Goal: Task Accomplishment & Management: Manage account settings

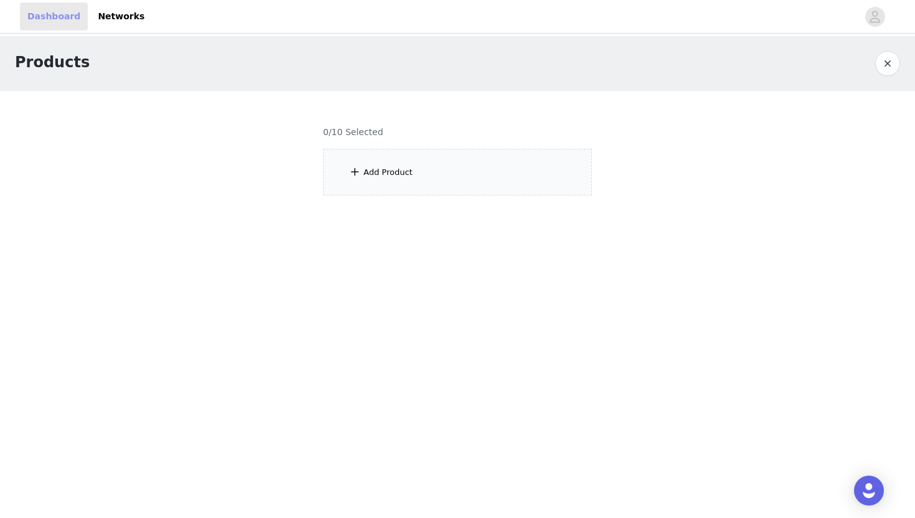
click at [46, 14] on link "Dashboard" at bounding box center [54, 16] width 68 height 28
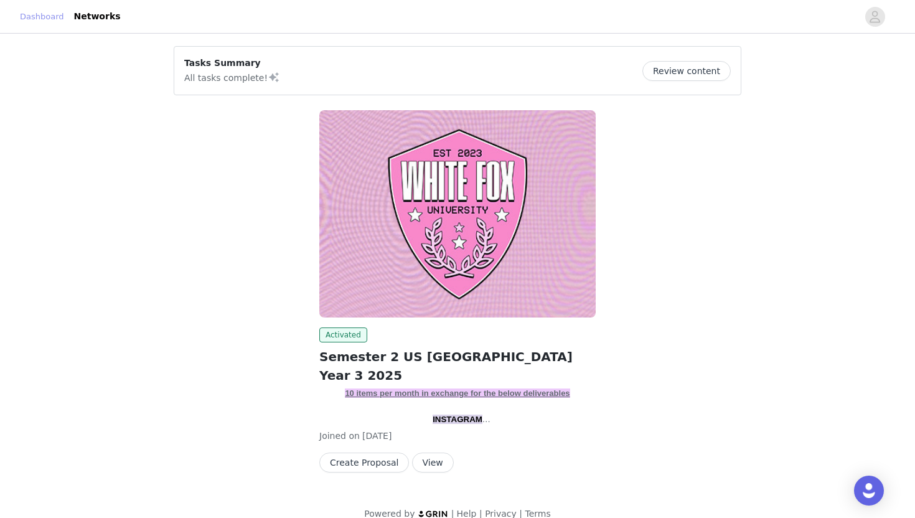
scroll to position [17, 0]
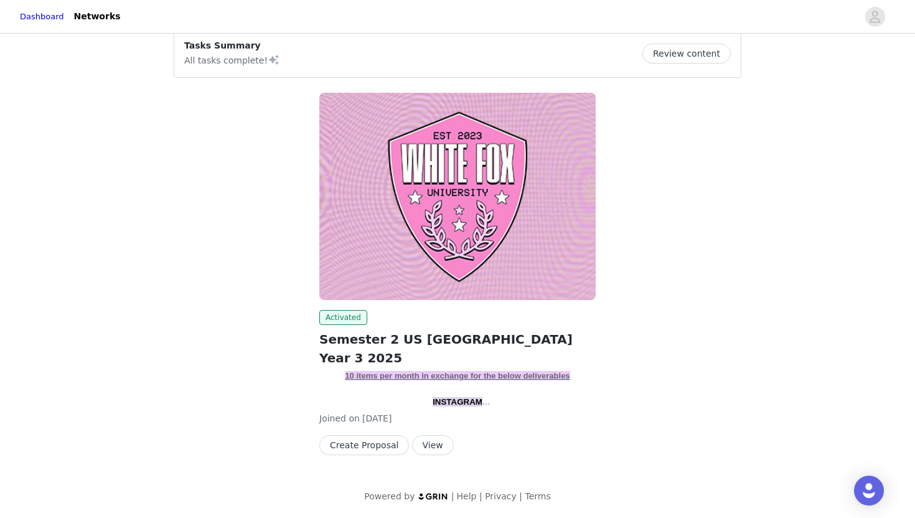
click at [419, 449] on button "View" at bounding box center [433, 445] width 42 height 20
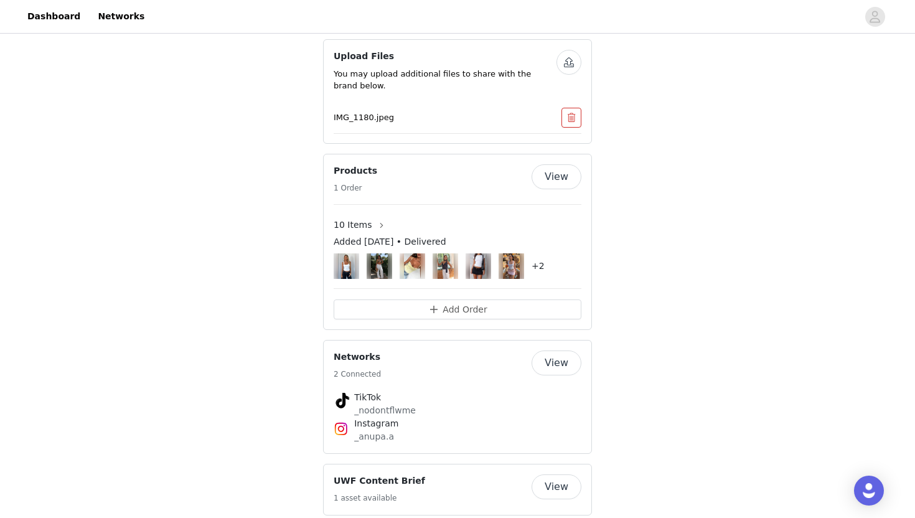
scroll to position [1975, 0]
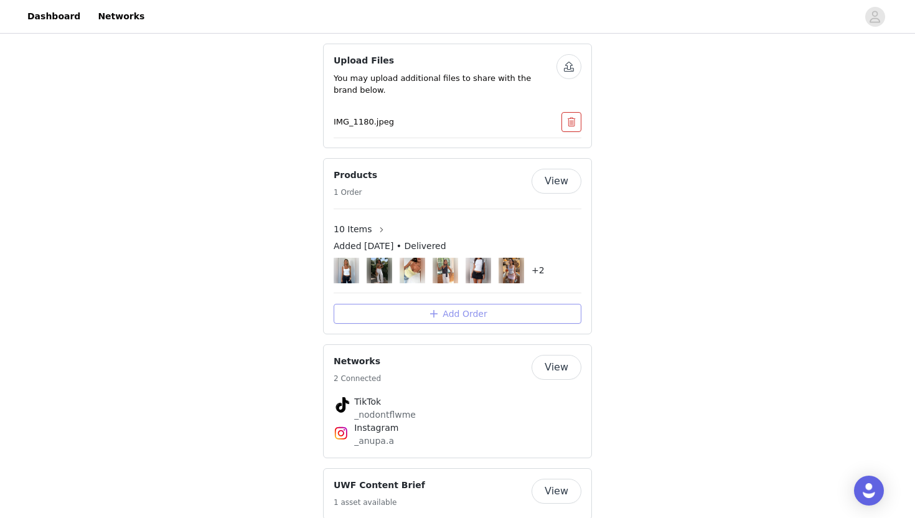
click at [478, 304] on button "Add Order" at bounding box center [457, 314] width 248 height 20
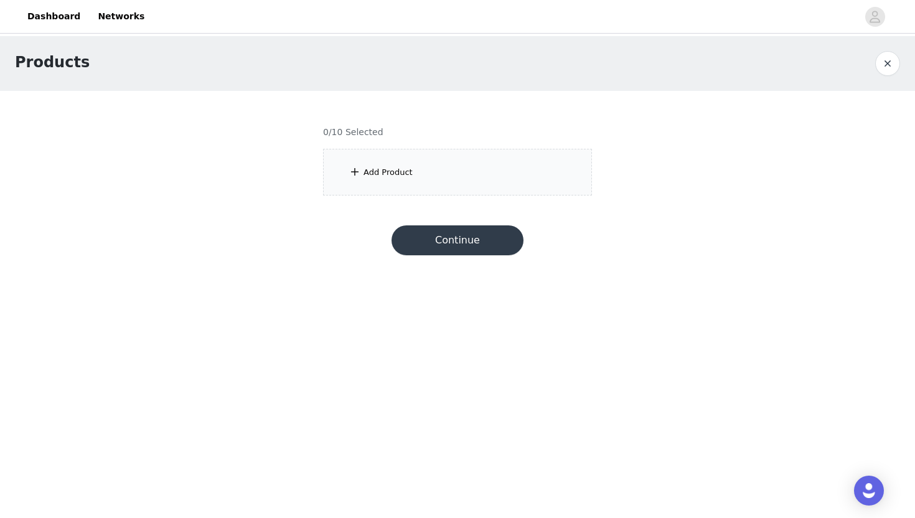
click at [407, 154] on div "Add Product" at bounding box center [457, 172] width 269 height 47
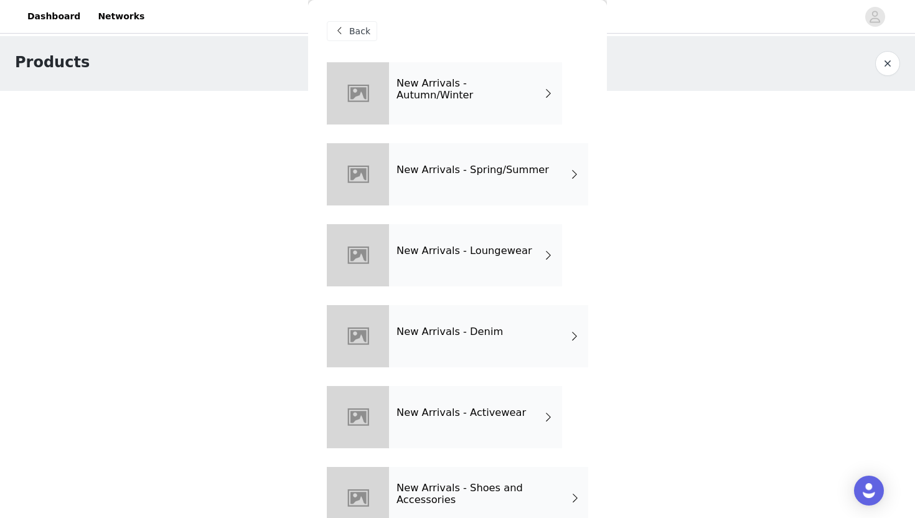
click at [438, 252] on h4 "New Arrivals - Loungewear" at bounding box center [464, 250] width 136 height 11
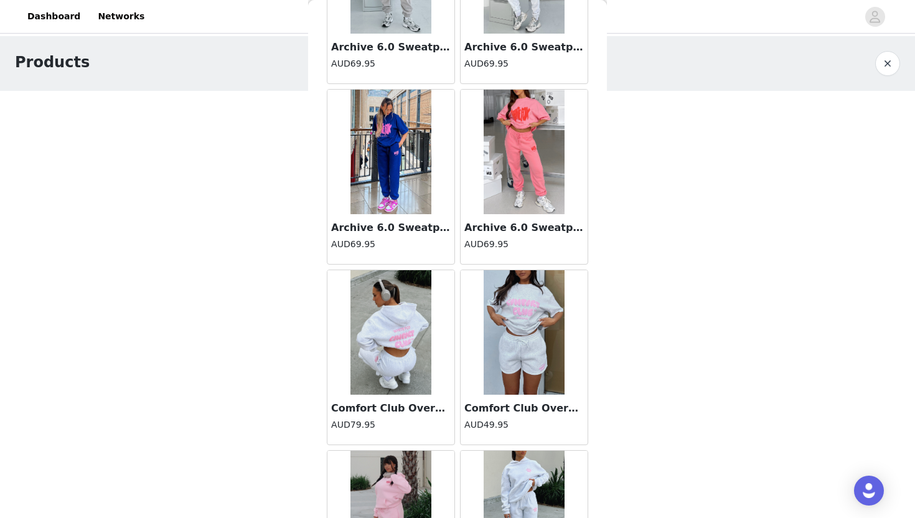
scroll to position [1386, 0]
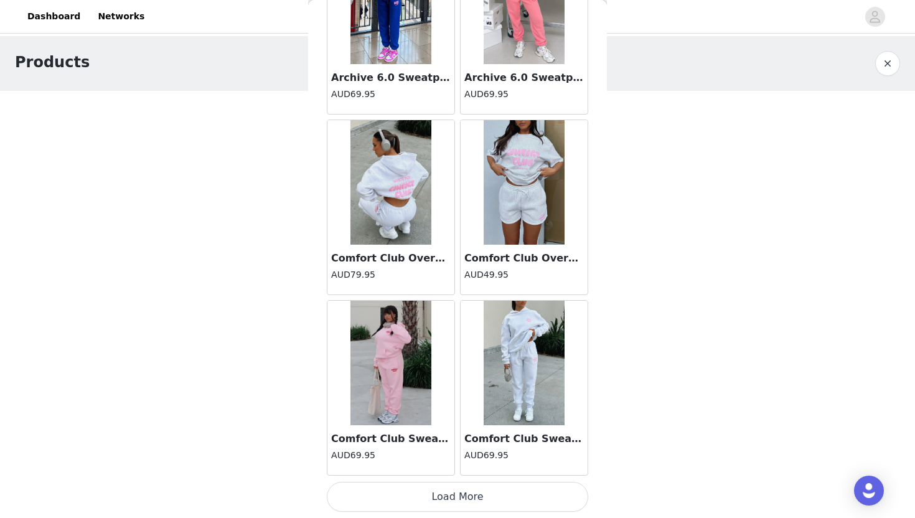
click at [399, 496] on button "Load More" at bounding box center [457, 497] width 261 height 30
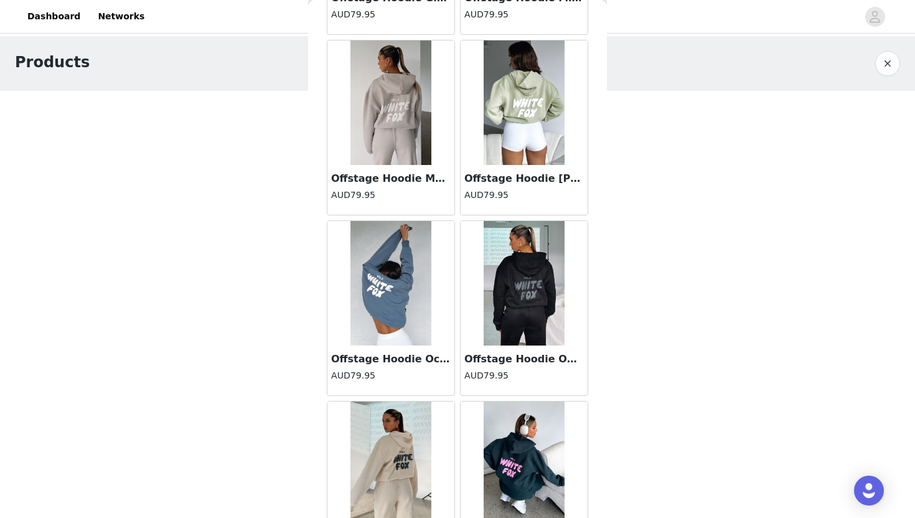
scroll to position [3190, 0]
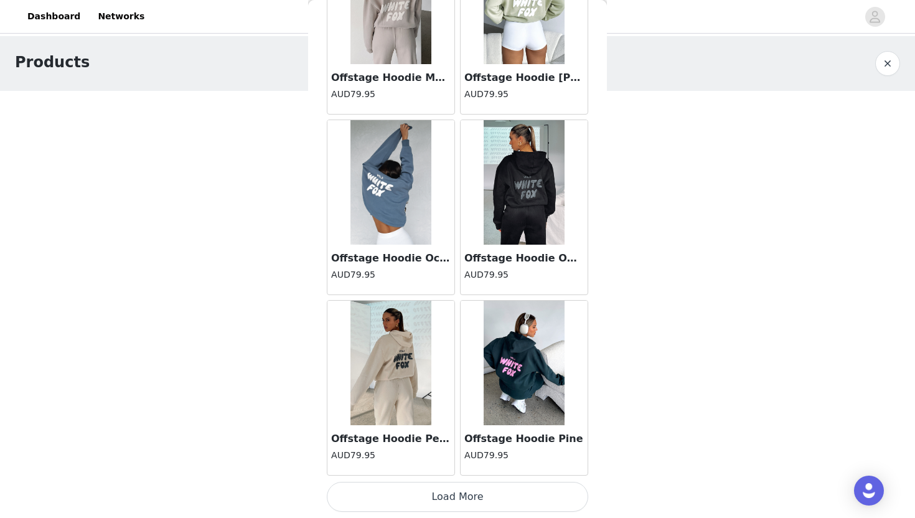
click at [459, 502] on button "Load More" at bounding box center [457, 497] width 261 height 30
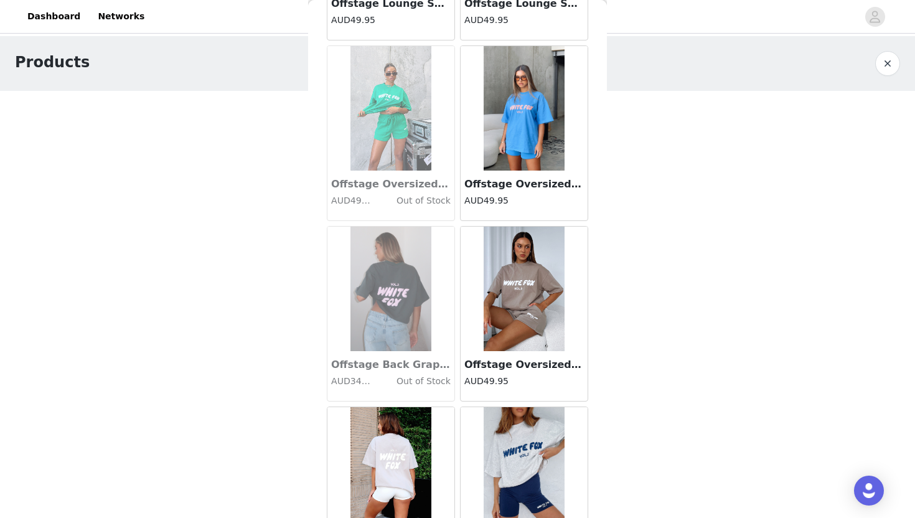
scroll to position [4994, 0]
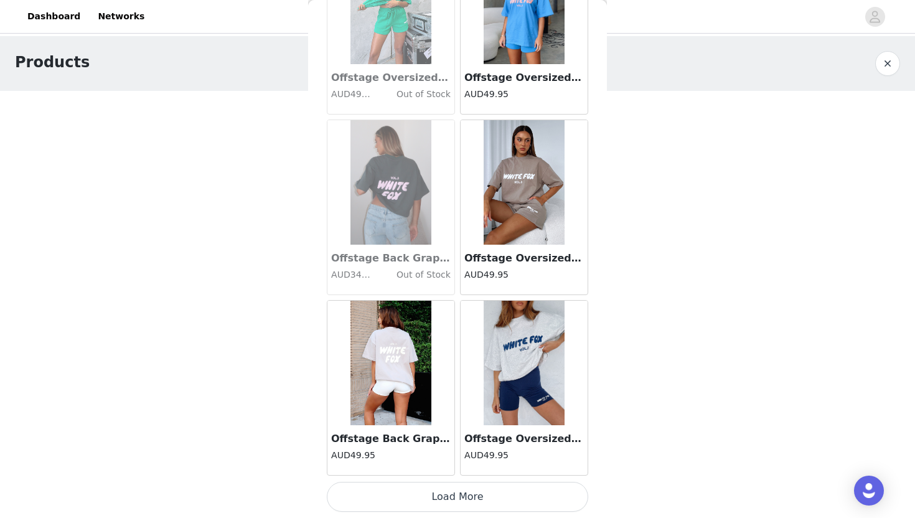
click at [459, 502] on button "Load More" at bounding box center [457, 497] width 261 height 30
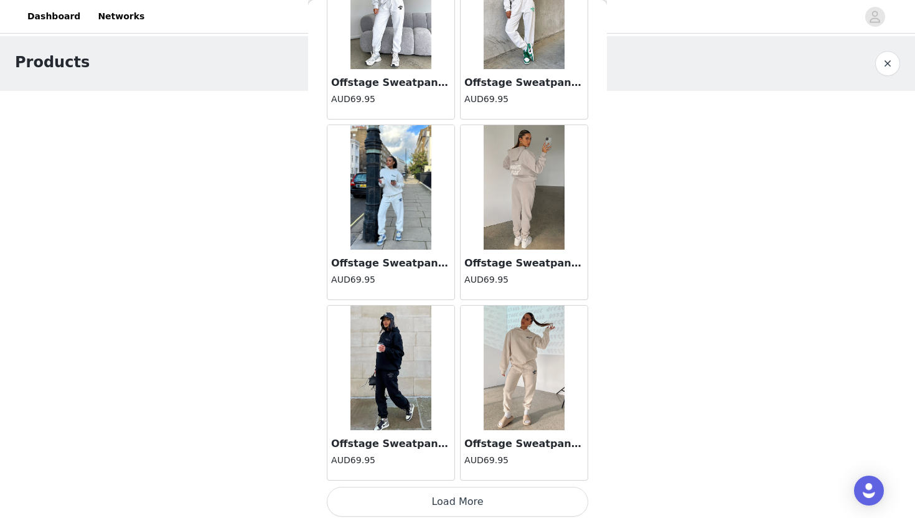
scroll to position [6798, 0]
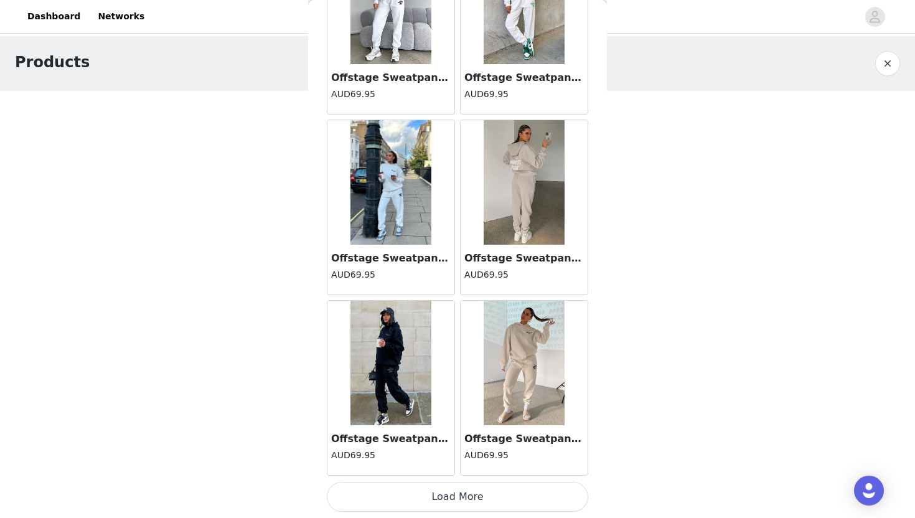
click at [459, 502] on button "Load More" at bounding box center [457, 497] width 261 height 30
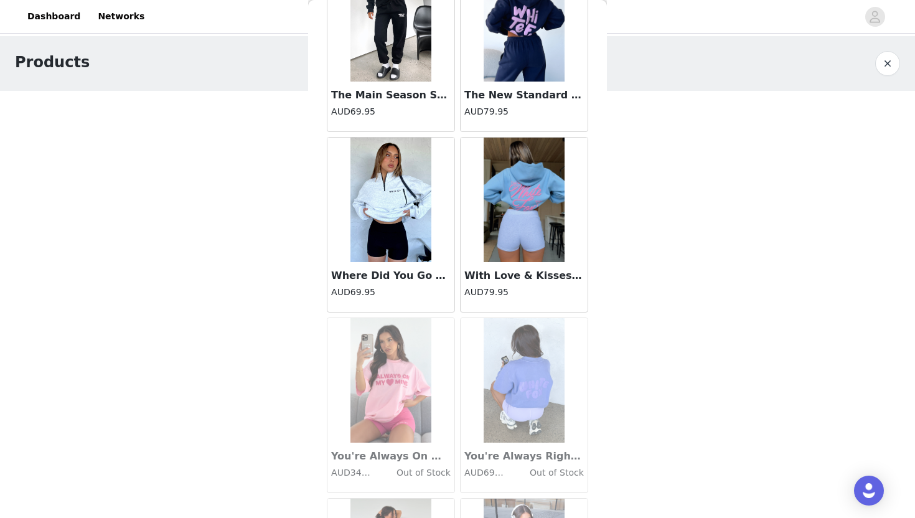
scroll to position [8603, 0]
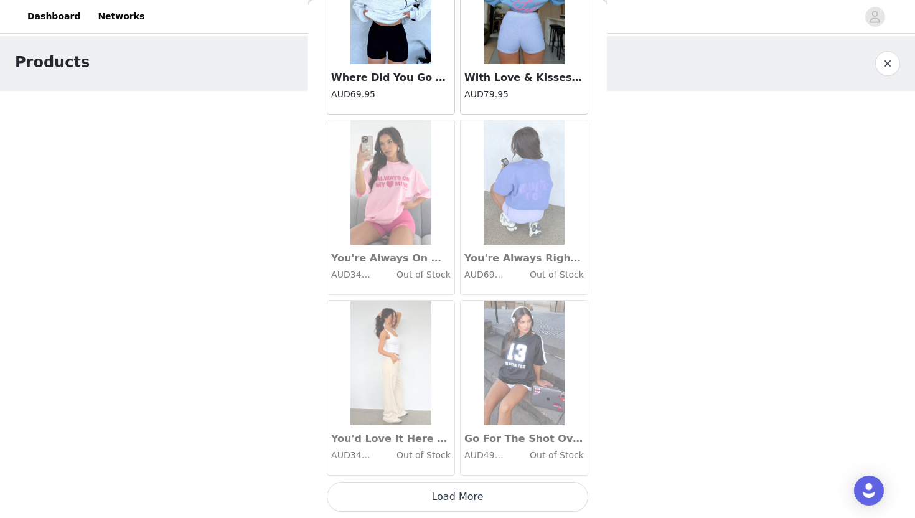
click at [459, 500] on button "Load More" at bounding box center [457, 497] width 261 height 30
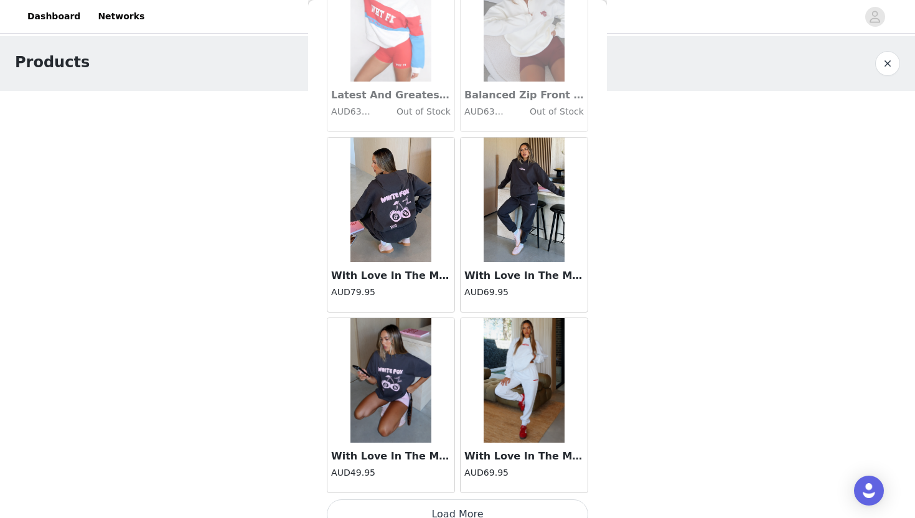
scroll to position [10407, 0]
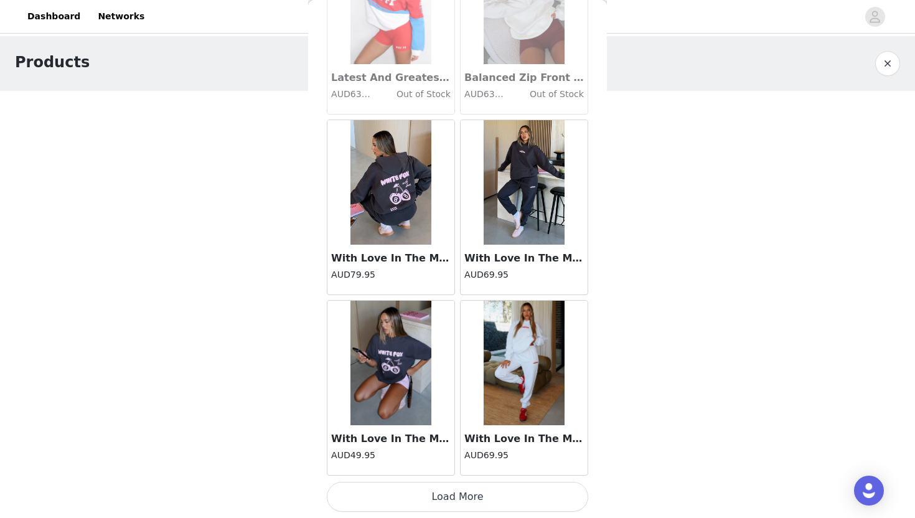
click at [459, 500] on button "Load More" at bounding box center [457, 497] width 261 height 30
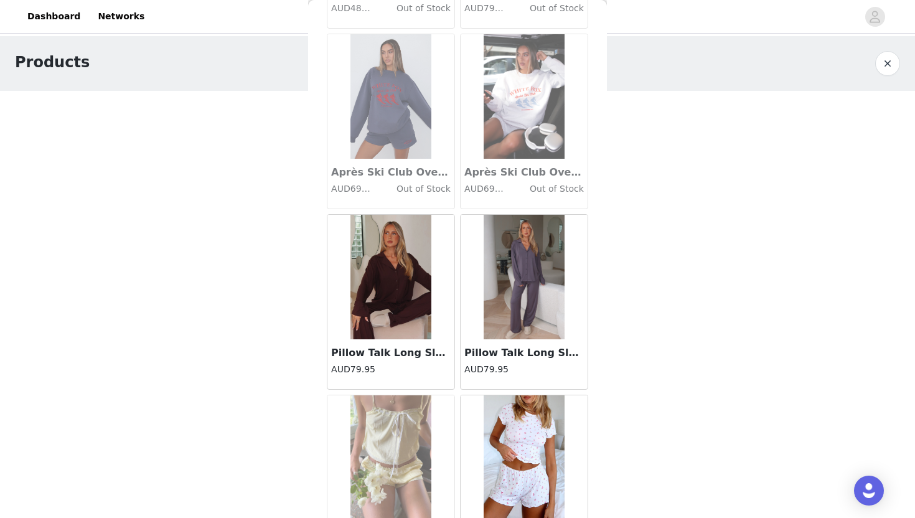
scroll to position [12211, 0]
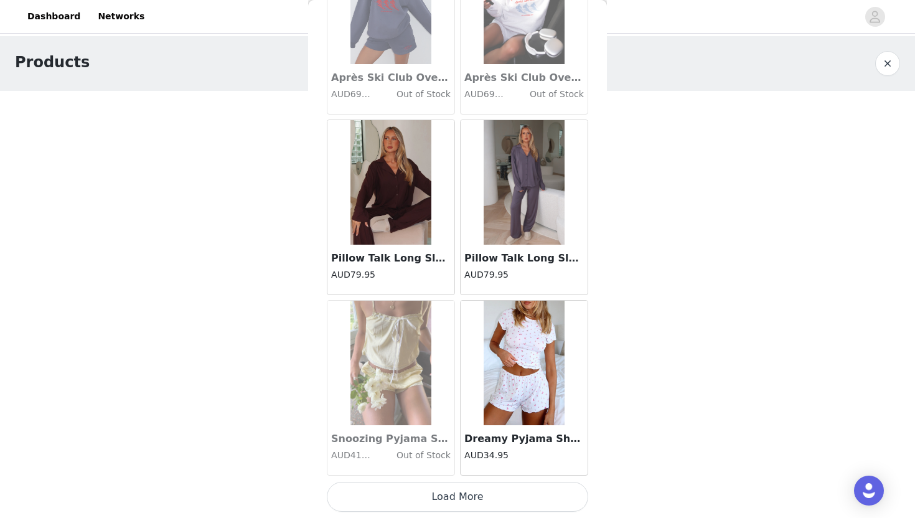
click at [459, 498] on button "Load More" at bounding box center [457, 497] width 261 height 30
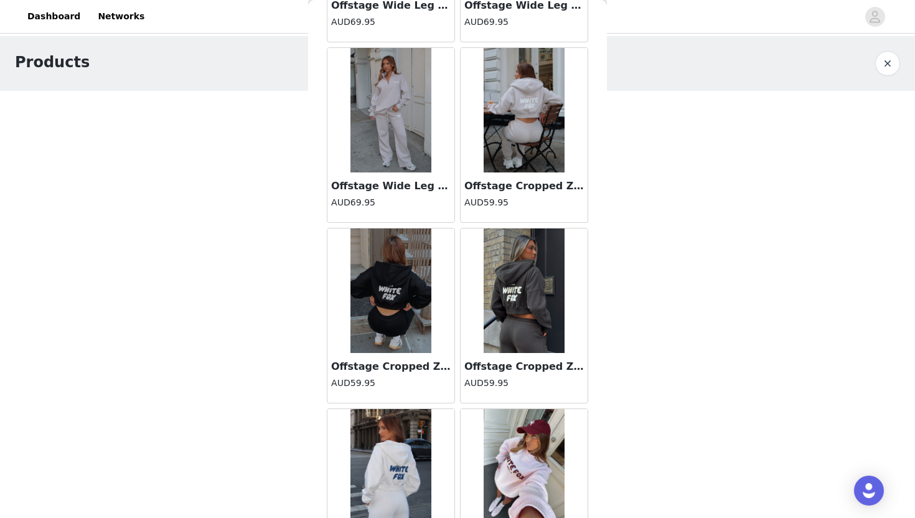
scroll to position [14013, 0]
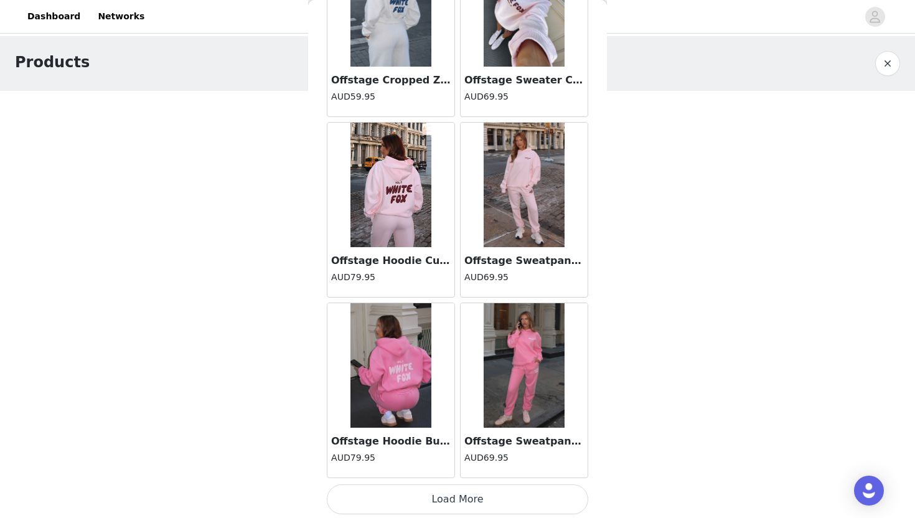
click at [459, 498] on button "Load More" at bounding box center [457, 499] width 261 height 30
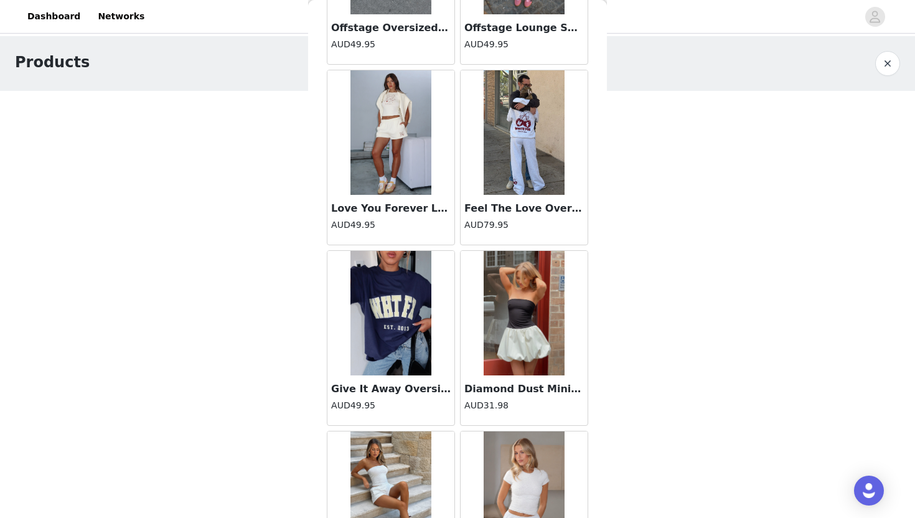
scroll to position [15819, 0]
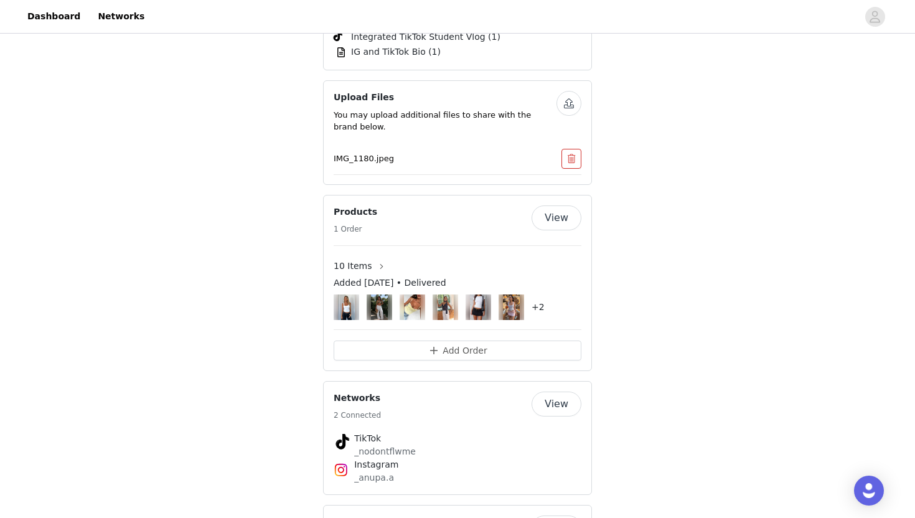
scroll to position [1963, 0]
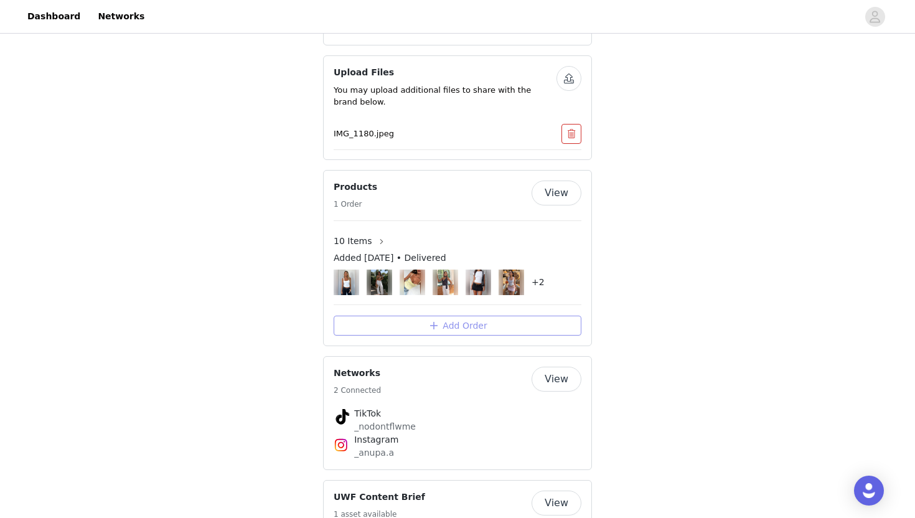
click at [542, 315] on button "Add Order" at bounding box center [457, 325] width 248 height 20
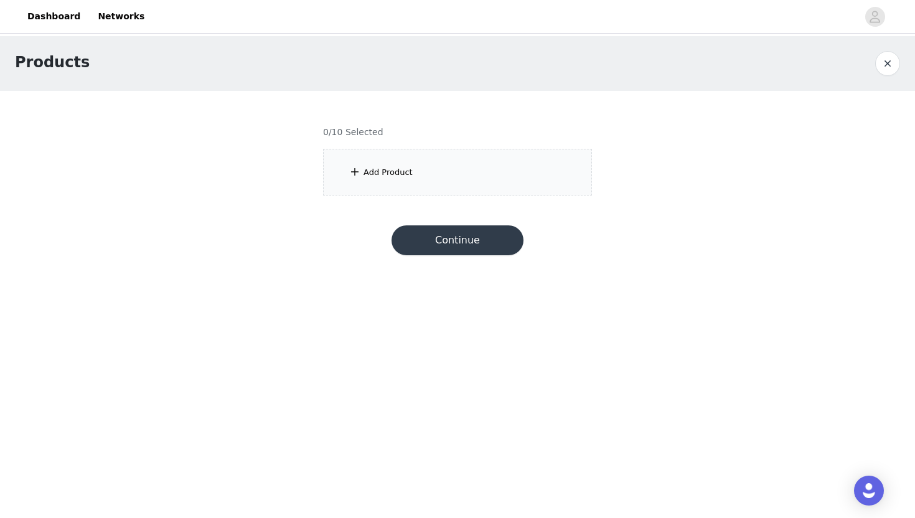
click at [473, 174] on div "Add Product" at bounding box center [457, 172] width 269 height 47
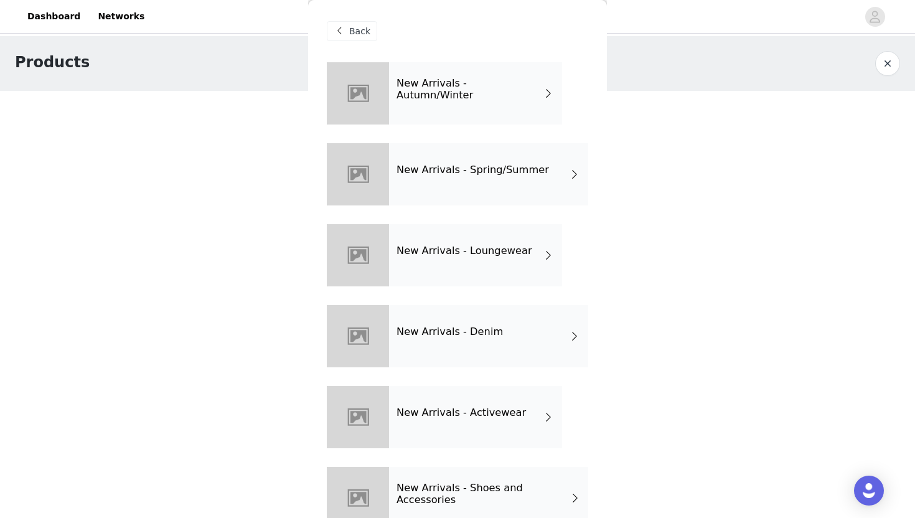
scroll to position [30, 0]
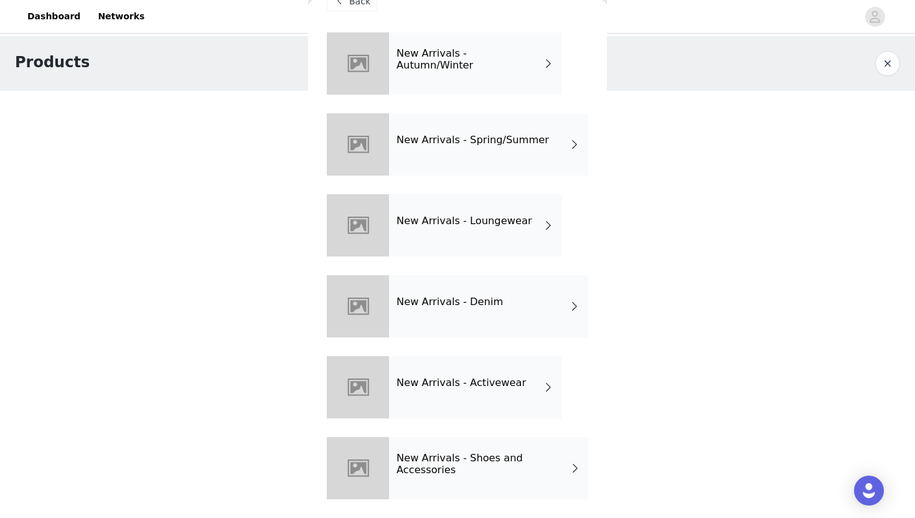
click at [502, 142] on h4 "New Arrivals - Spring/Summer" at bounding box center [472, 139] width 152 height 11
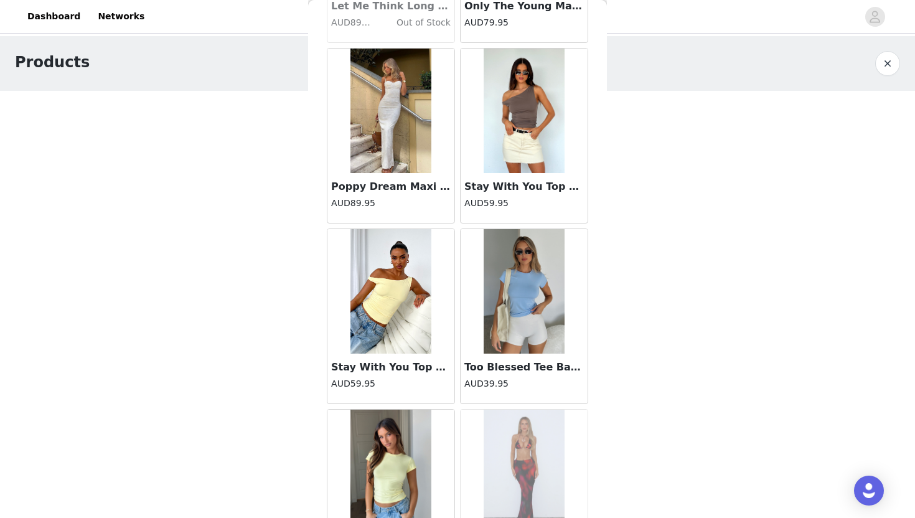
scroll to position [1101, 0]
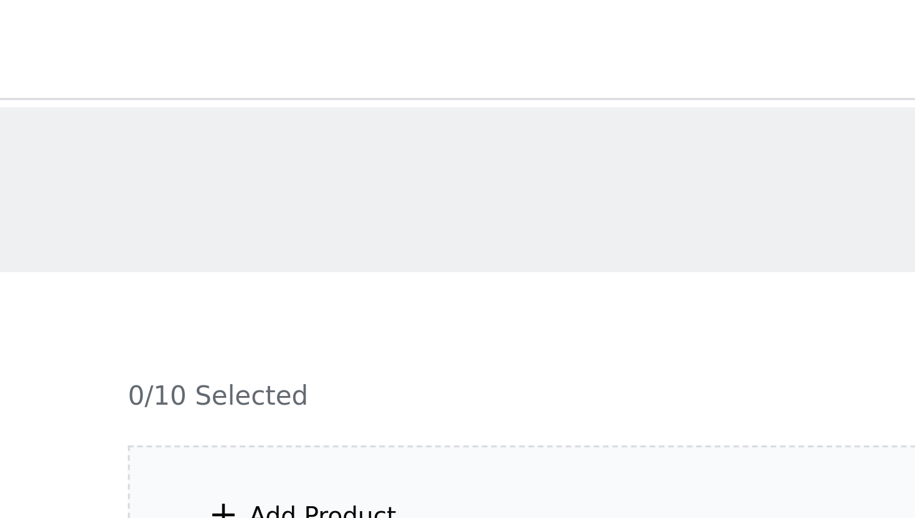
click at [457, 79] on div "Products" at bounding box center [457, 63] width 915 height 55
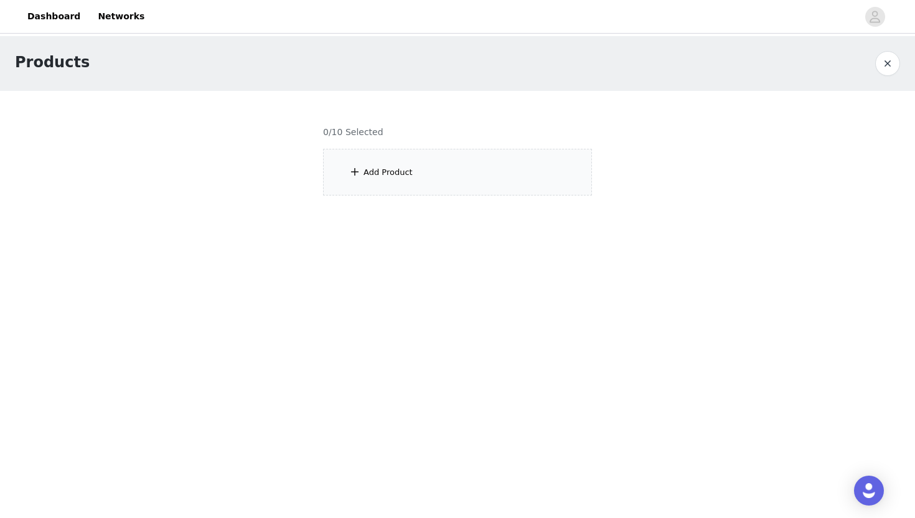
click at [467, 173] on div at bounding box center [457, 150] width 299 height 119
click at [394, 182] on div at bounding box center [457, 150] width 299 height 119
click at [376, 178] on div at bounding box center [457, 150] width 299 height 119
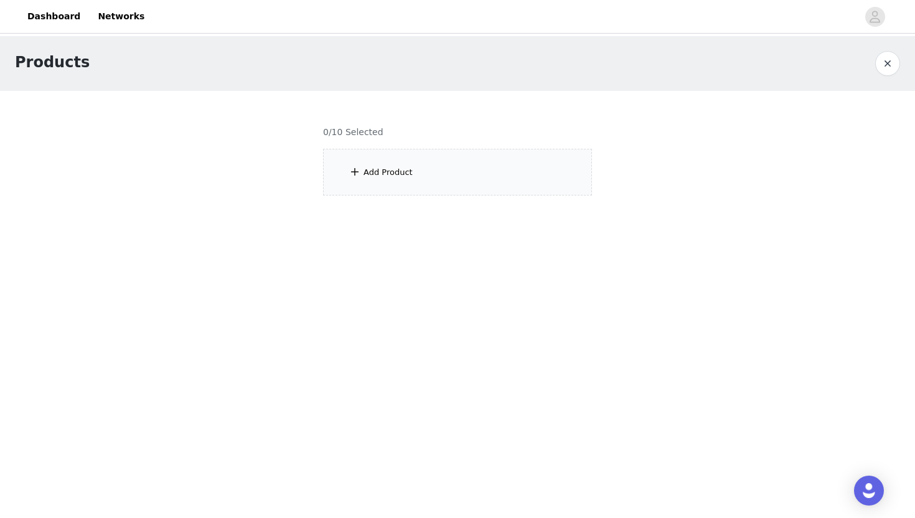
click at [367, 172] on div at bounding box center [457, 150] width 299 height 119
click at [367, 171] on div at bounding box center [457, 150] width 299 height 119
click at [882, 65] on button "button" at bounding box center [887, 63] width 25 height 25
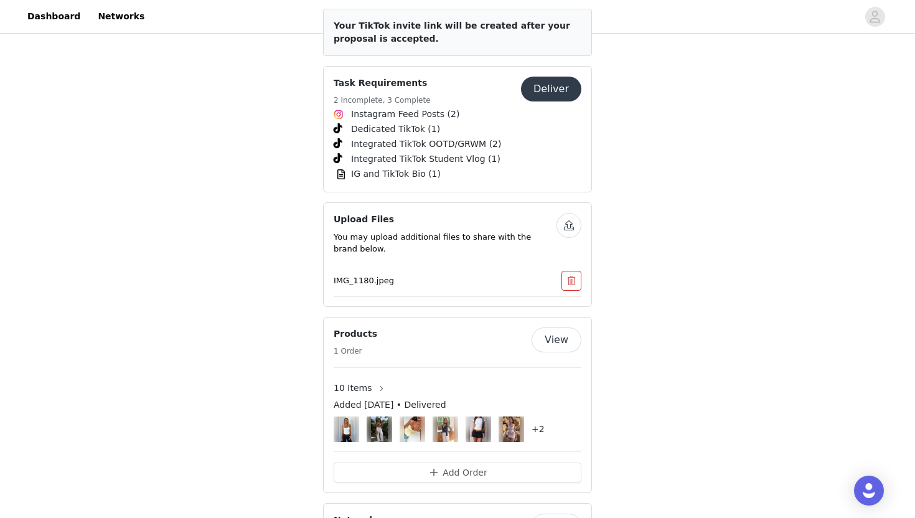
scroll to position [2016, 0]
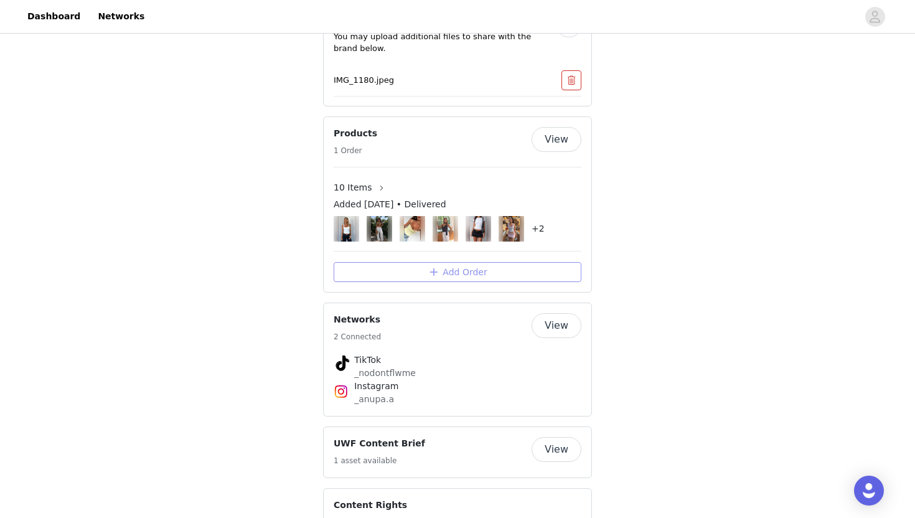
click at [513, 262] on button "Add Order" at bounding box center [457, 272] width 248 height 20
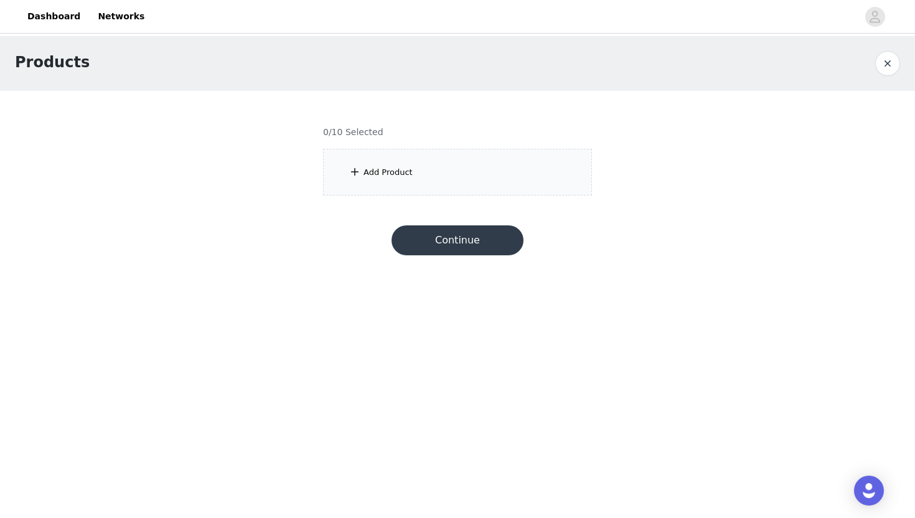
click at [462, 180] on div "Add Product" at bounding box center [457, 172] width 269 height 47
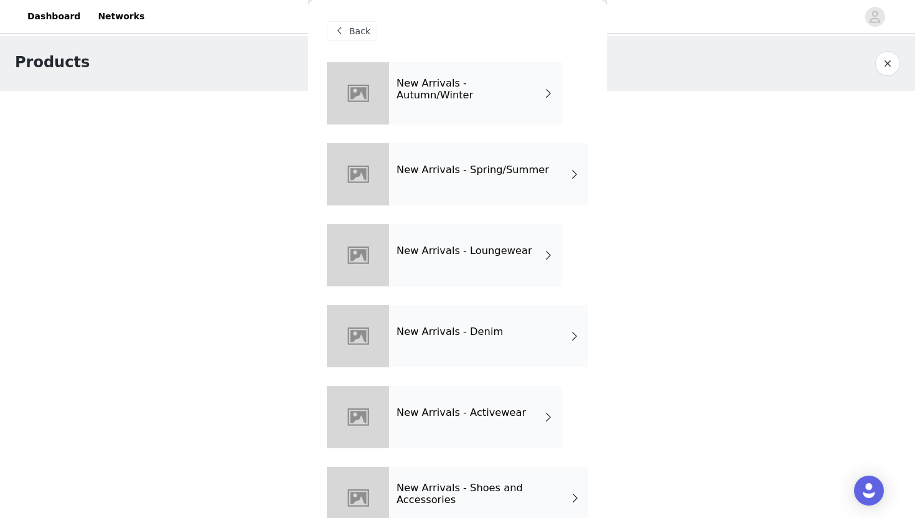
click at [482, 177] on div "New Arrivals - Spring/Summer" at bounding box center [488, 174] width 199 height 62
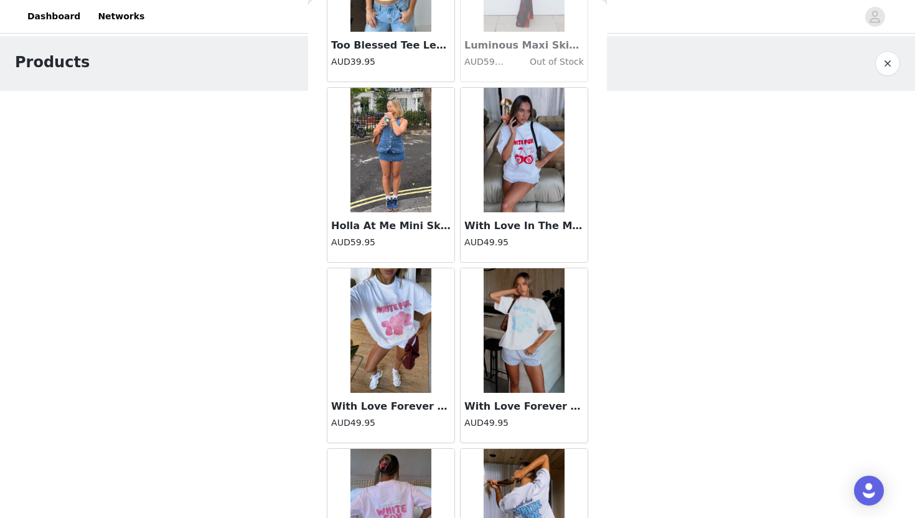
scroll to position [1386, 0]
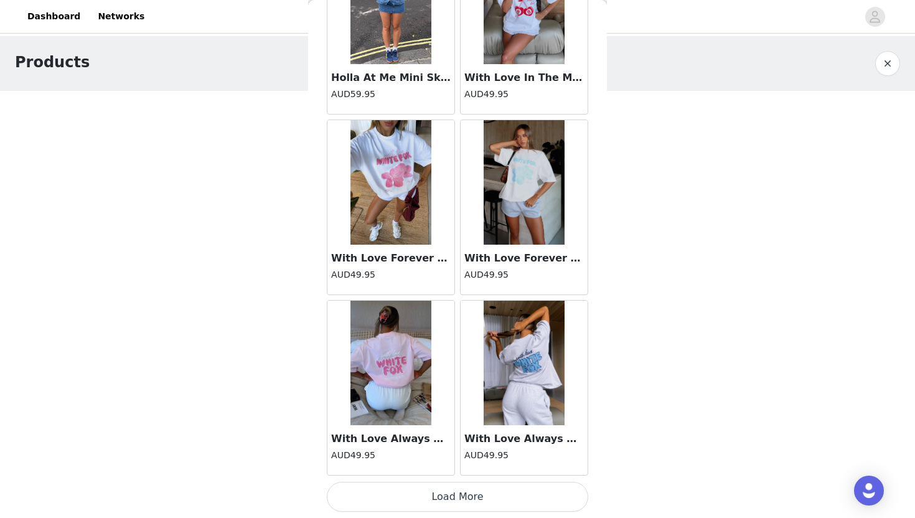
click at [453, 494] on button "Load More" at bounding box center [457, 497] width 261 height 30
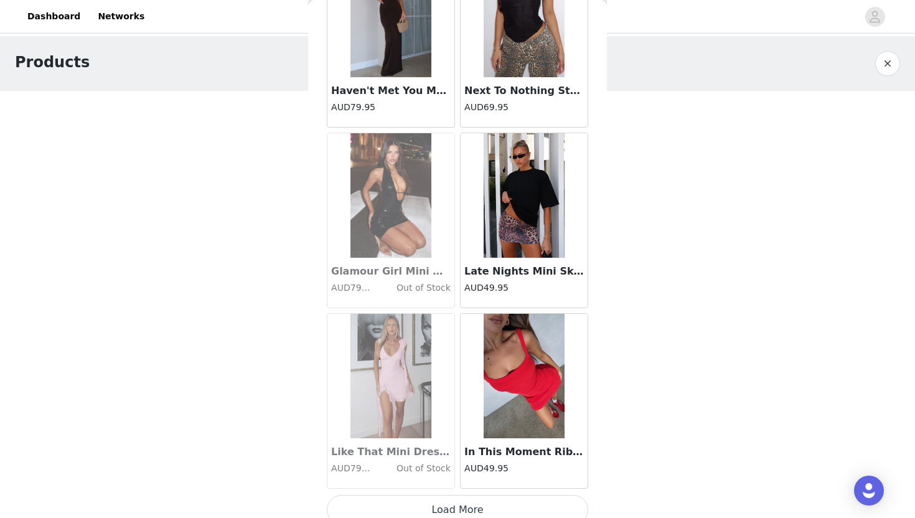
scroll to position [3190, 0]
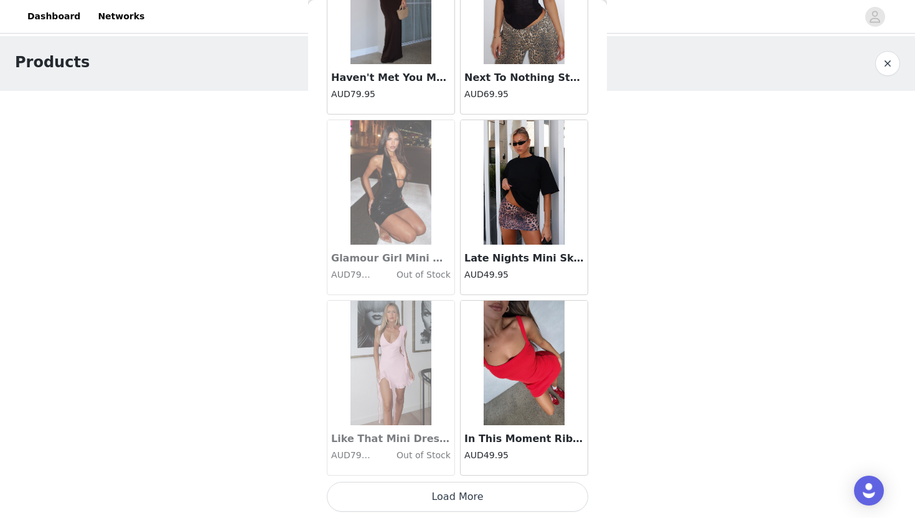
click at [463, 488] on button "Load More" at bounding box center [457, 497] width 261 height 30
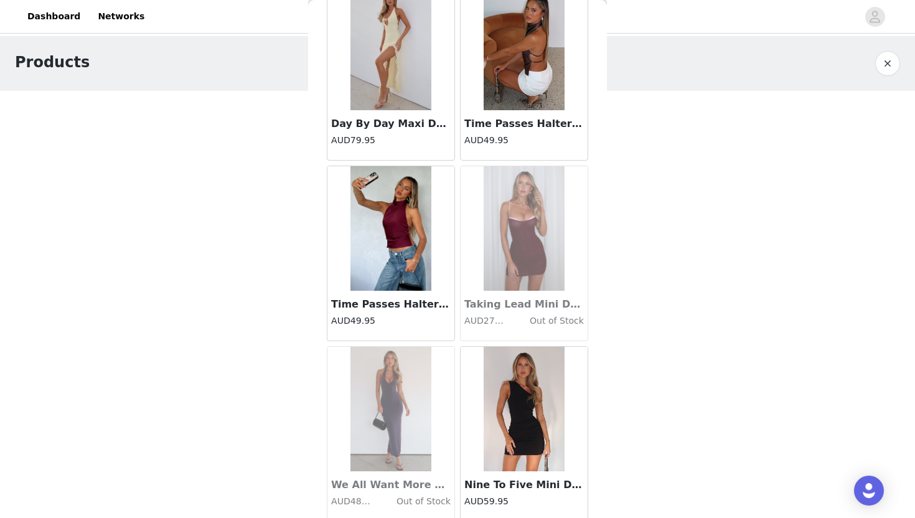
scroll to position [4994, 0]
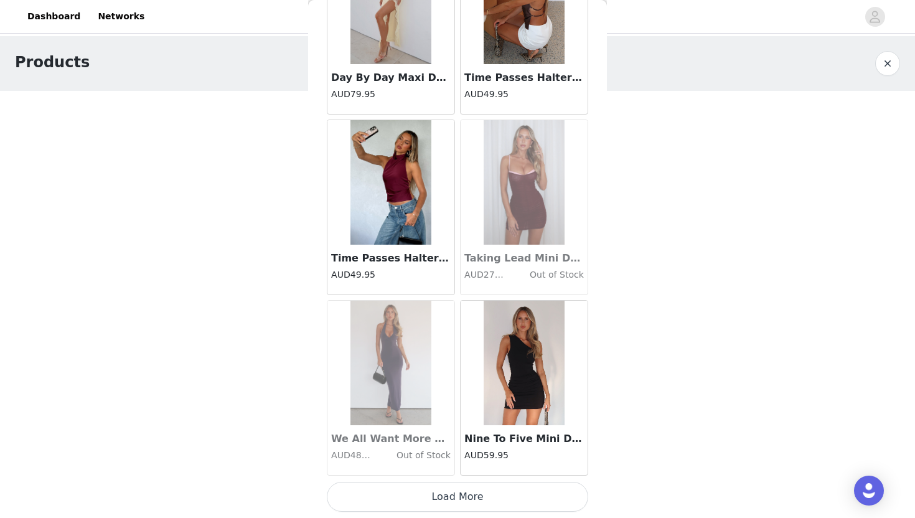
click at [476, 503] on button "Load More" at bounding box center [457, 497] width 261 height 30
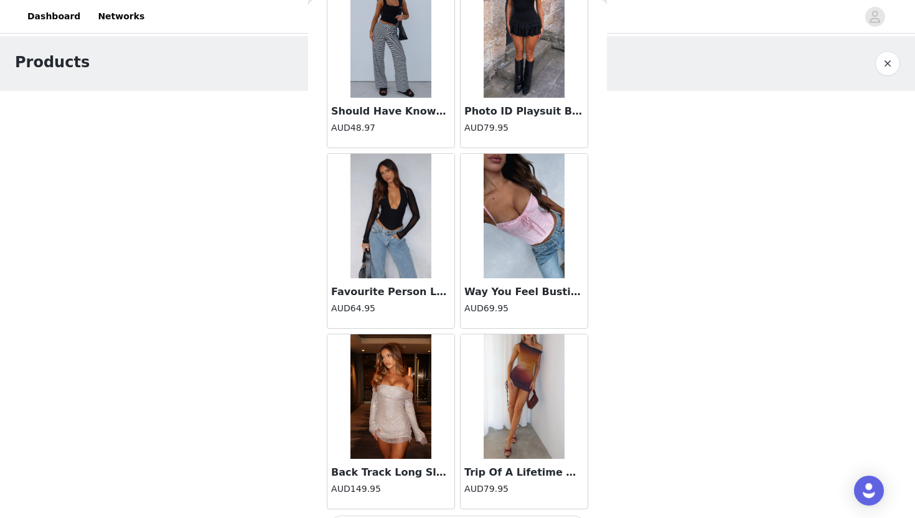
scroll to position [6798, 0]
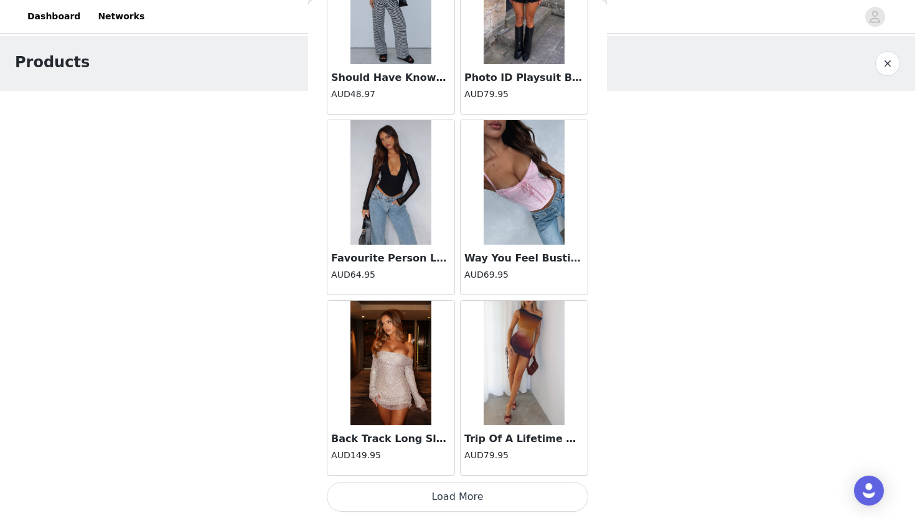
click at [433, 497] on button "Load More" at bounding box center [457, 497] width 261 height 30
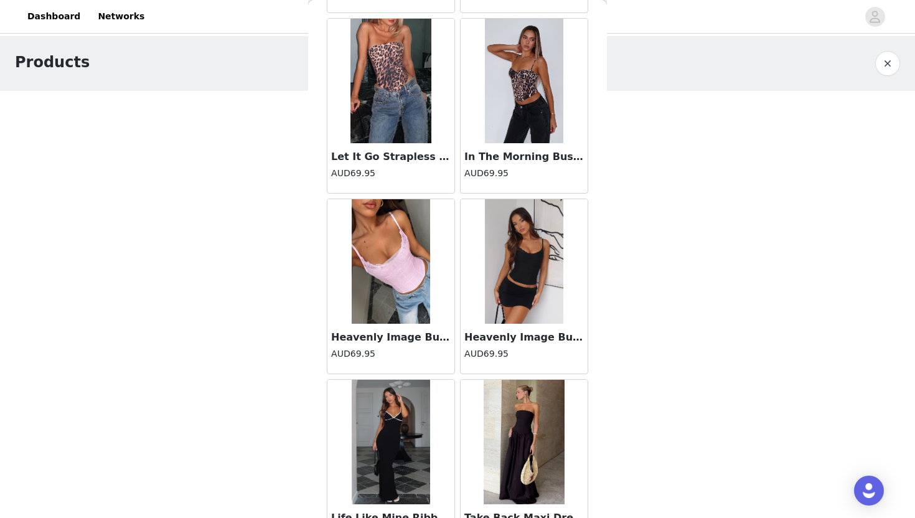
scroll to position [8603, 0]
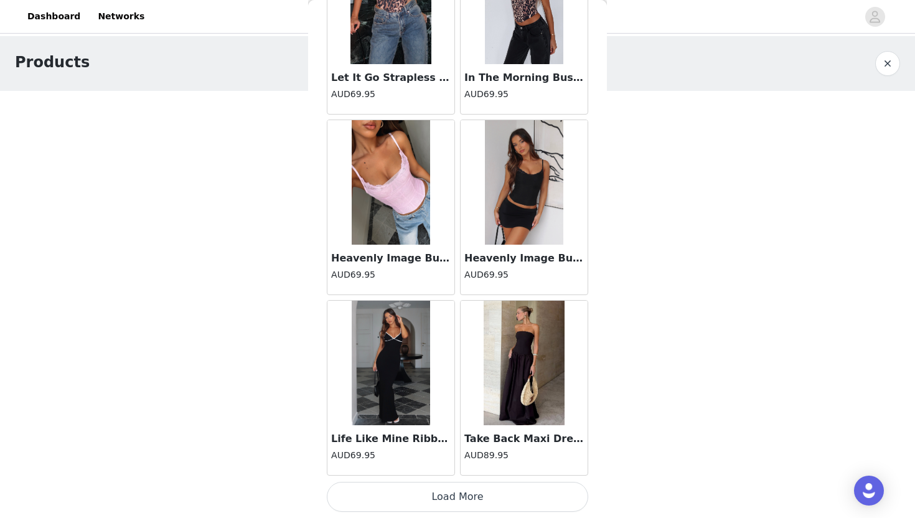
click at [432, 497] on button "Load More" at bounding box center [457, 497] width 261 height 30
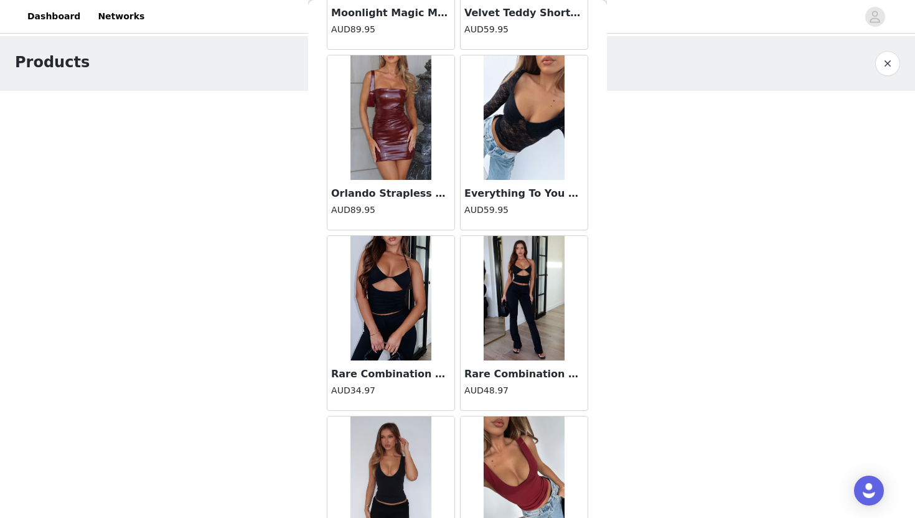
scroll to position [9562, 0]
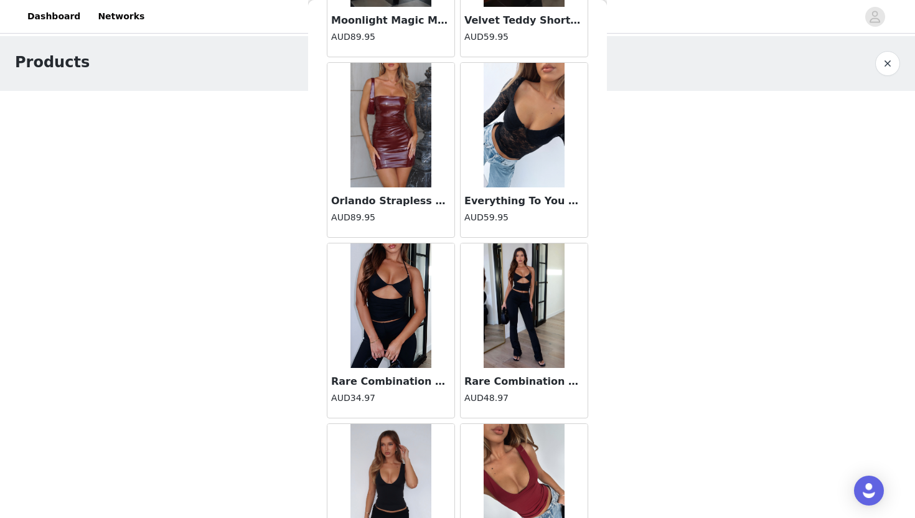
click at [403, 344] on img at bounding box center [390, 305] width 81 height 124
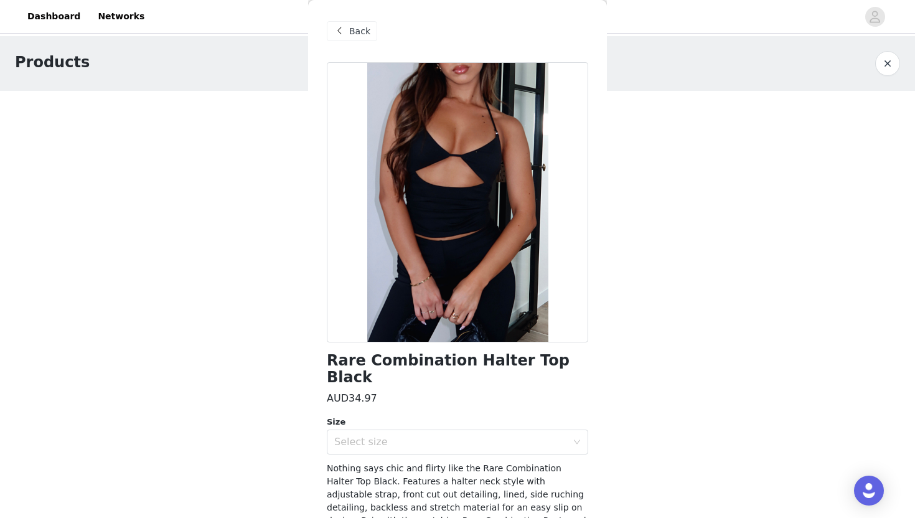
scroll to position [57, 0]
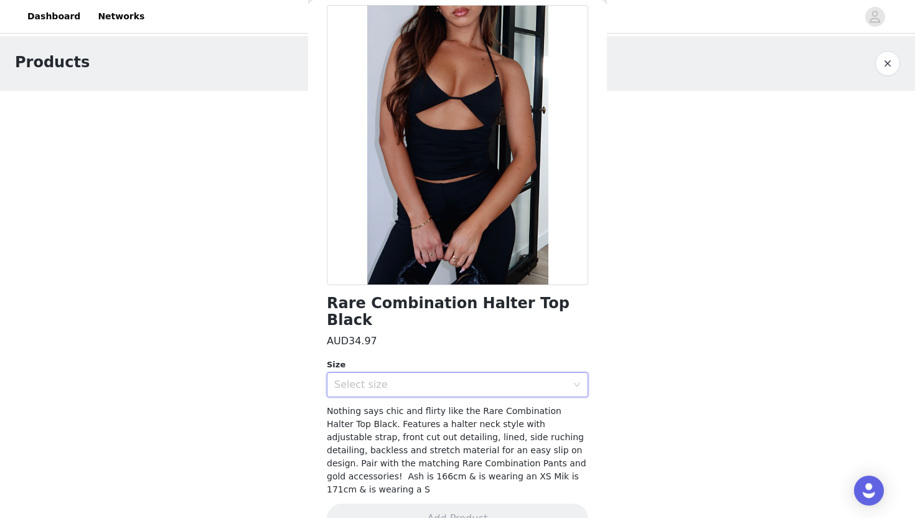
click at [436, 376] on div "Select size" at bounding box center [453, 385] width 238 height 24
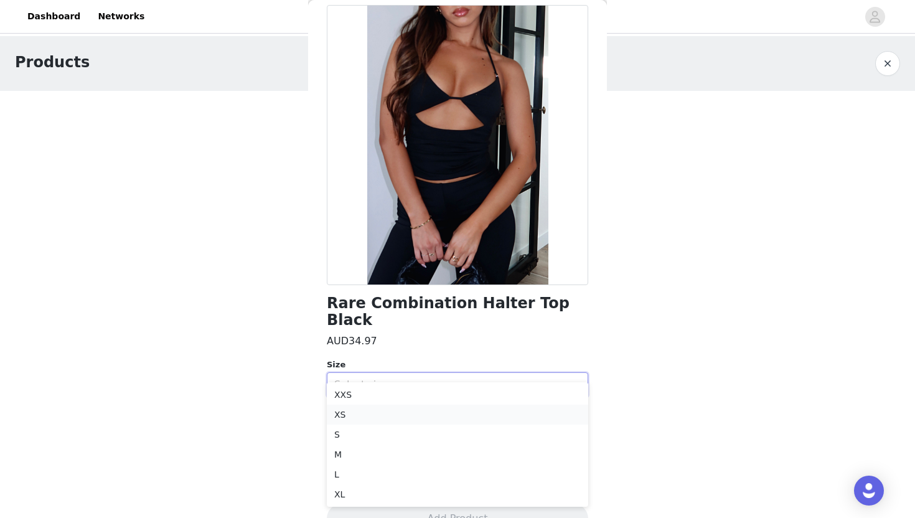
click at [343, 416] on li "XS" at bounding box center [457, 414] width 261 height 20
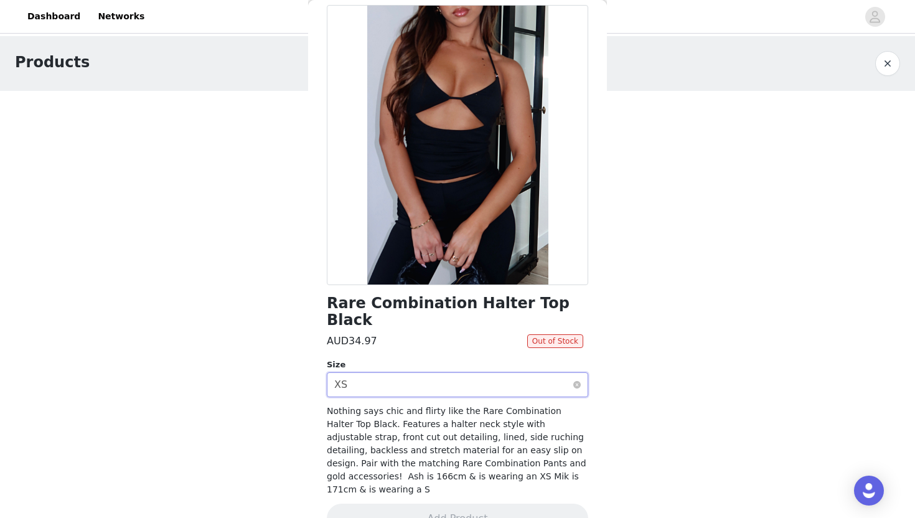
click at [480, 373] on div "Select size XS" at bounding box center [453, 385] width 238 height 24
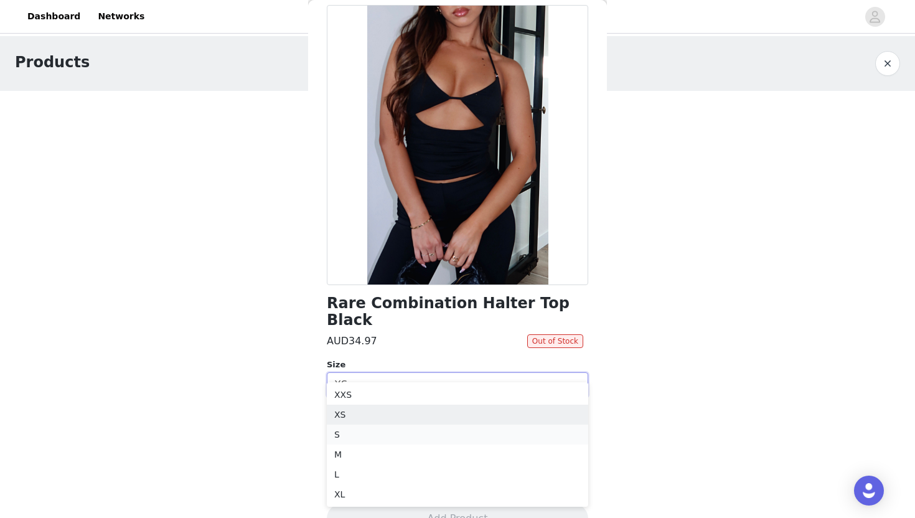
click at [358, 435] on li "S" at bounding box center [457, 434] width 261 height 20
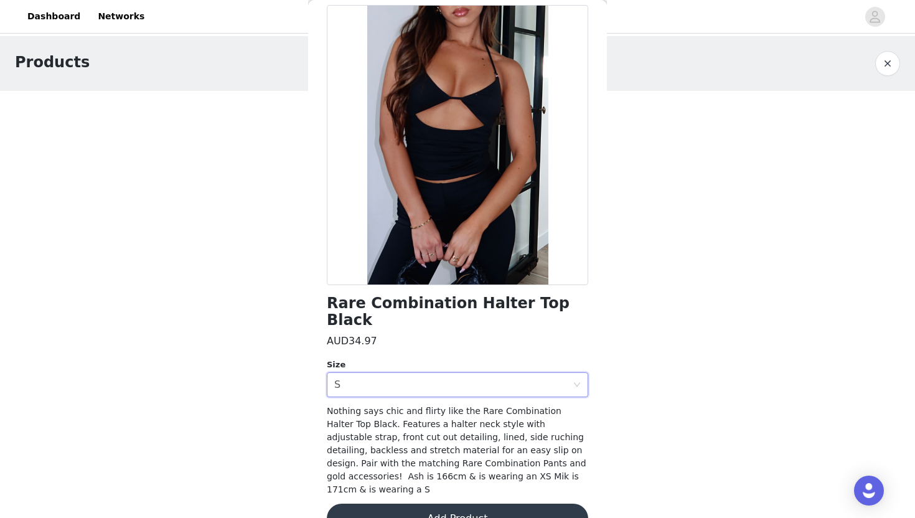
click at [449, 503] on button "Add Product" at bounding box center [457, 518] width 261 height 30
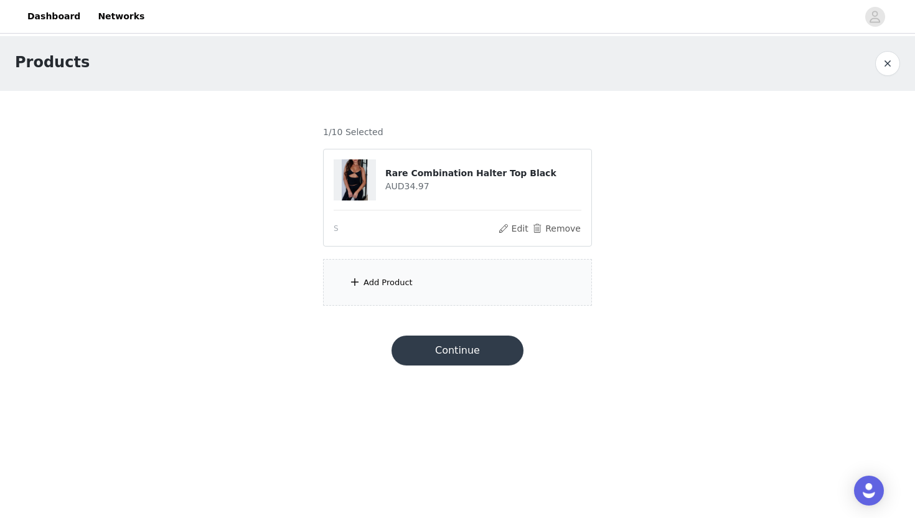
click at [478, 280] on div "Add Product" at bounding box center [457, 282] width 269 height 47
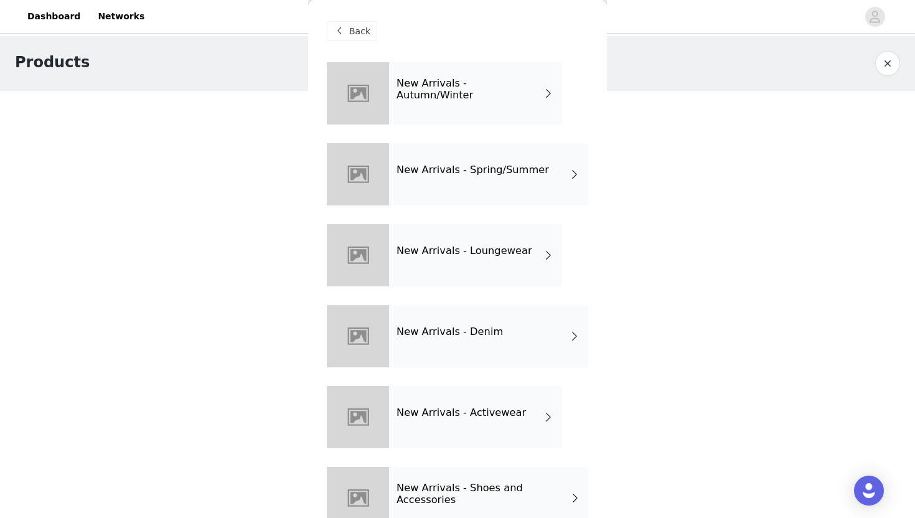
click at [497, 171] on h4 "New Arrivals - Spring/Summer" at bounding box center [472, 169] width 152 height 11
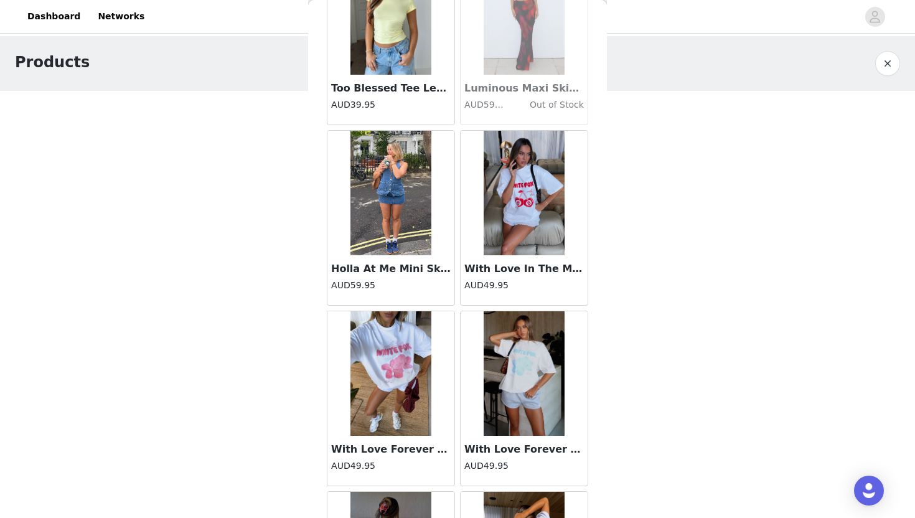
scroll to position [1386, 0]
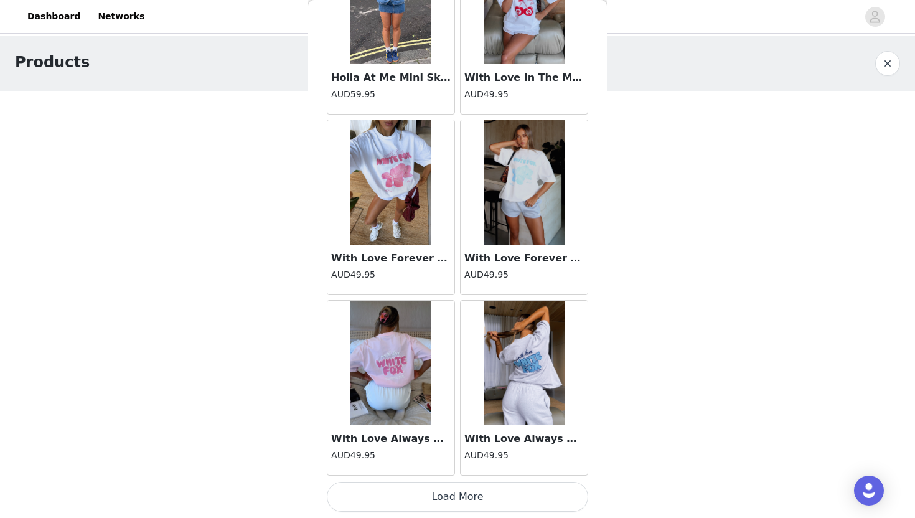
click at [411, 503] on button "Load More" at bounding box center [457, 497] width 261 height 30
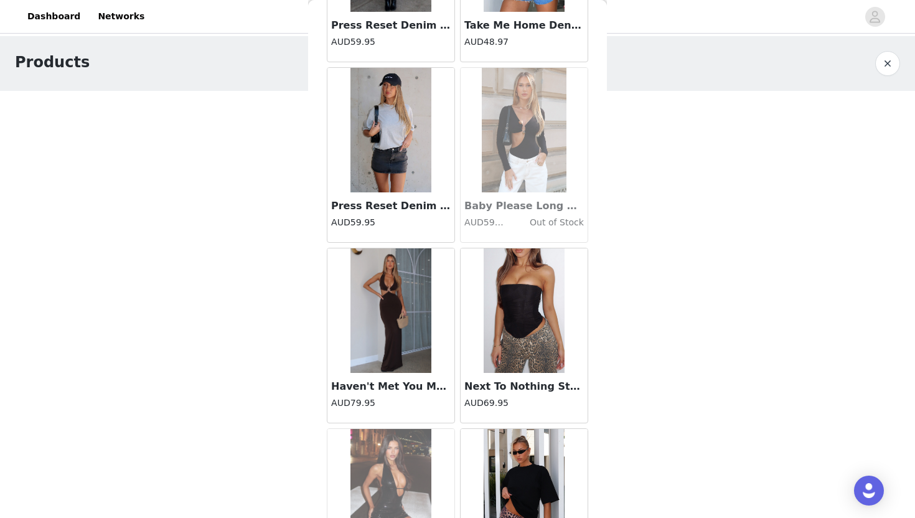
scroll to position [3190, 0]
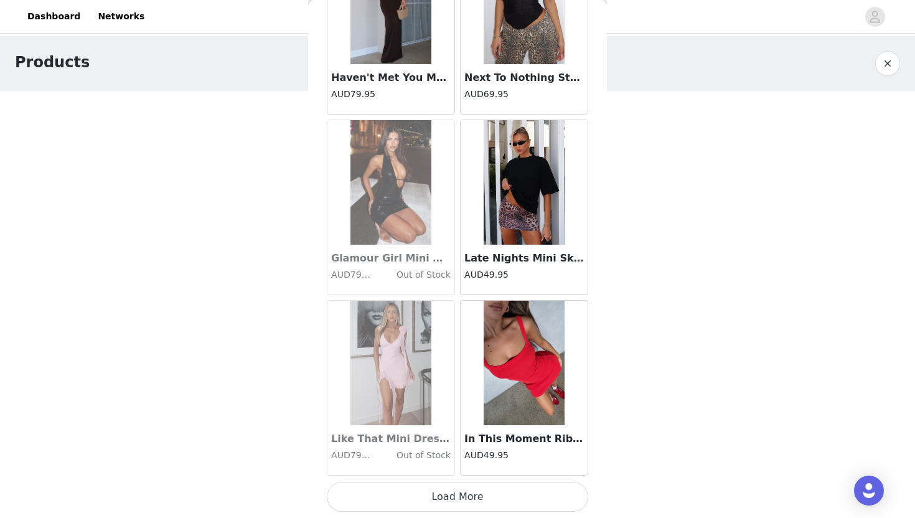
click at [419, 501] on button "Load More" at bounding box center [457, 497] width 261 height 30
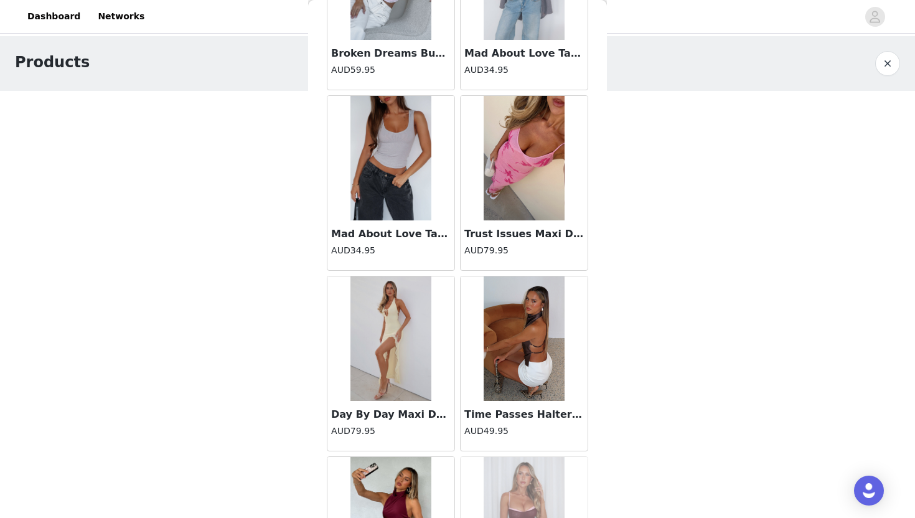
scroll to position [4994, 0]
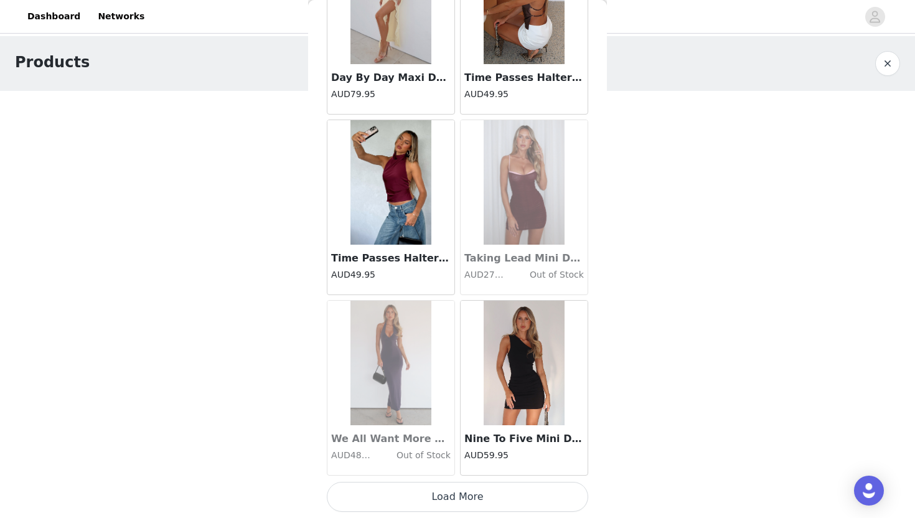
click at [416, 500] on button "Load More" at bounding box center [457, 497] width 261 height 30
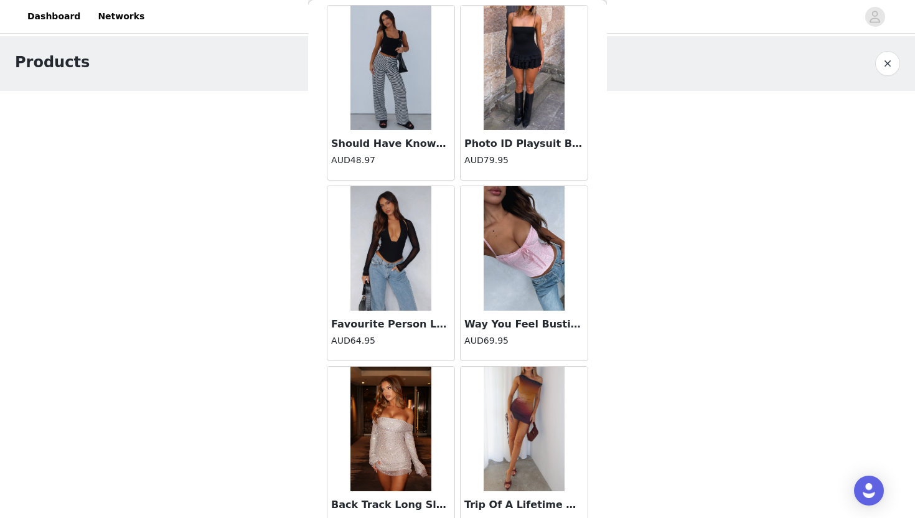
scroll to position [6798, 0]
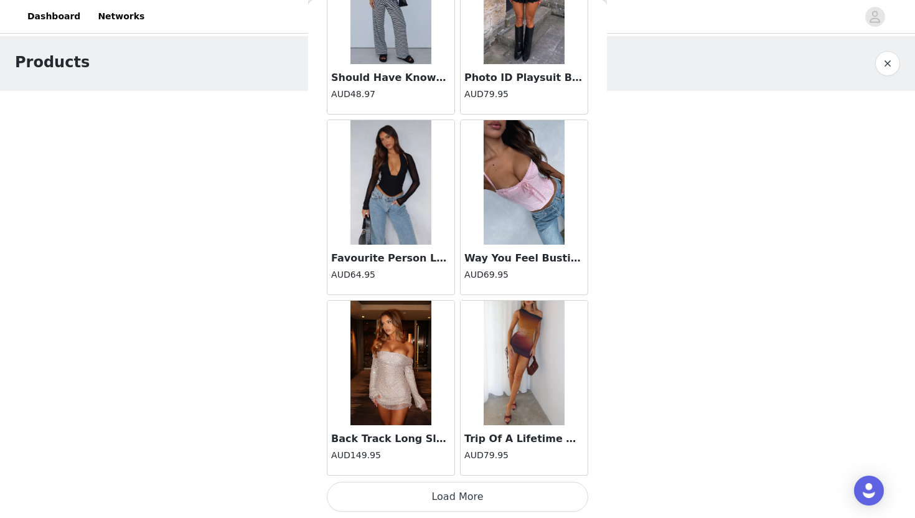
click at [416, 502] on button "Load More" at bounding box center [457, 497] width 261 height 30
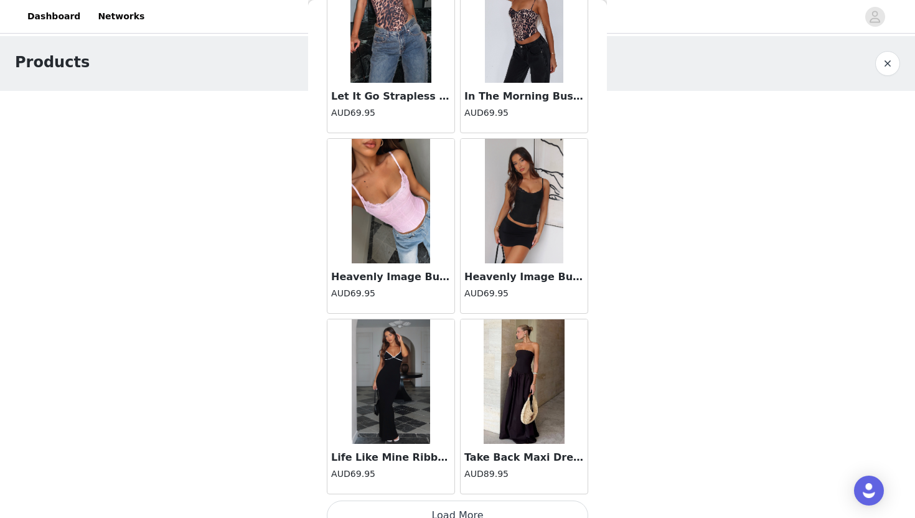
scroll to position [8603, 0]
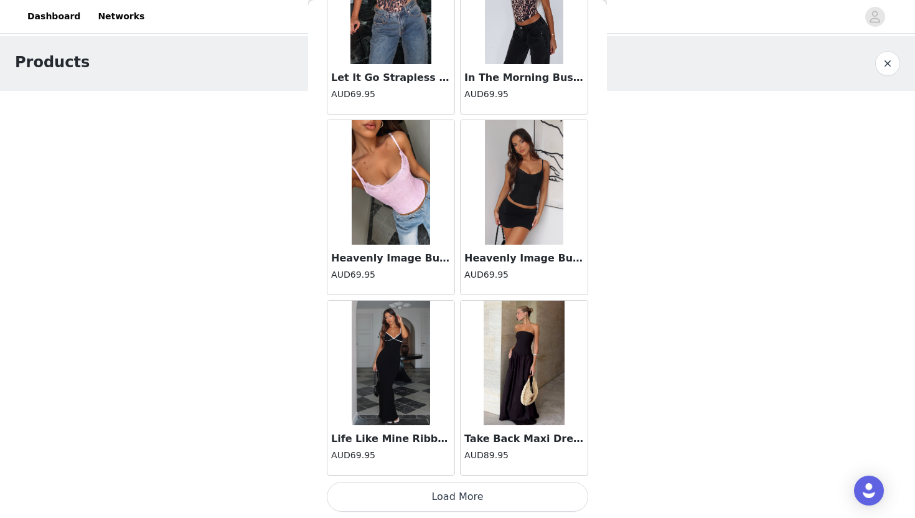
click at [427, 491] on button "Load More" at bounding box center [457, 497] width 261 height 30
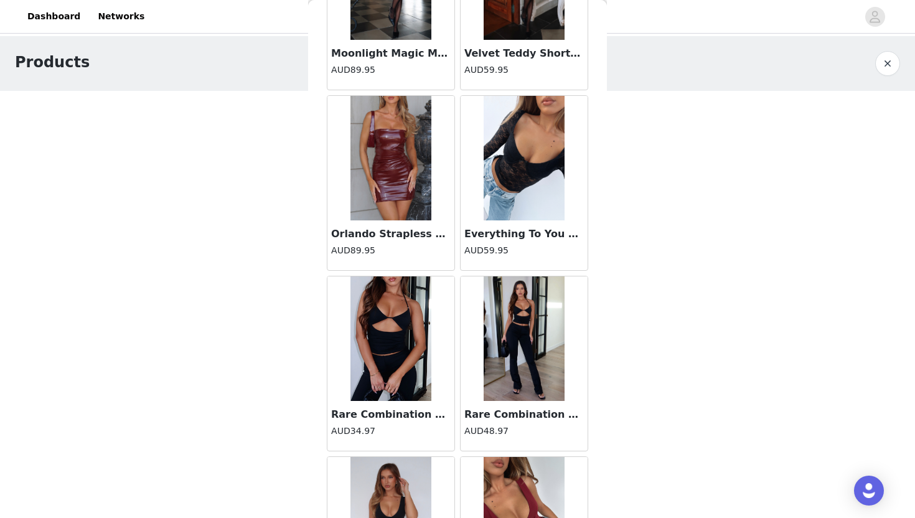
scroll to position [9689, 0]
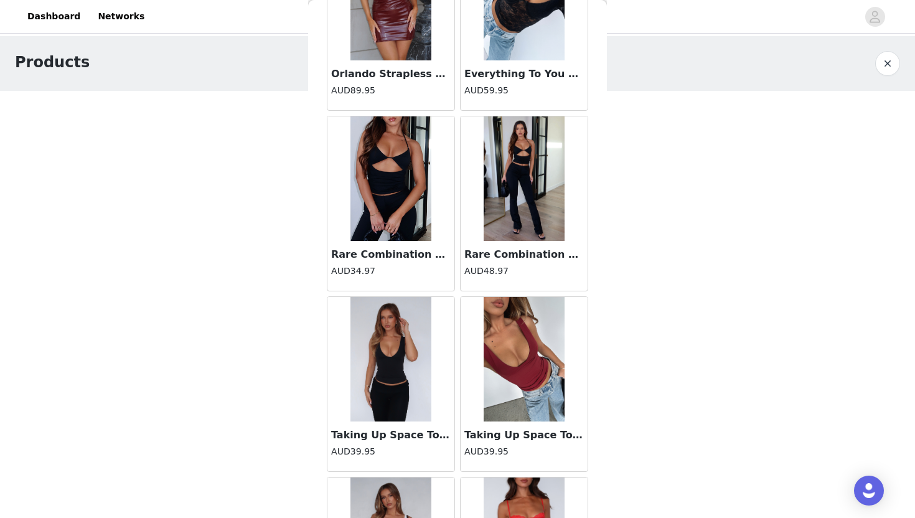
click at [515, 265] on h4 "AUD48.97" at bounding box center [523, 270] width 119 height 13
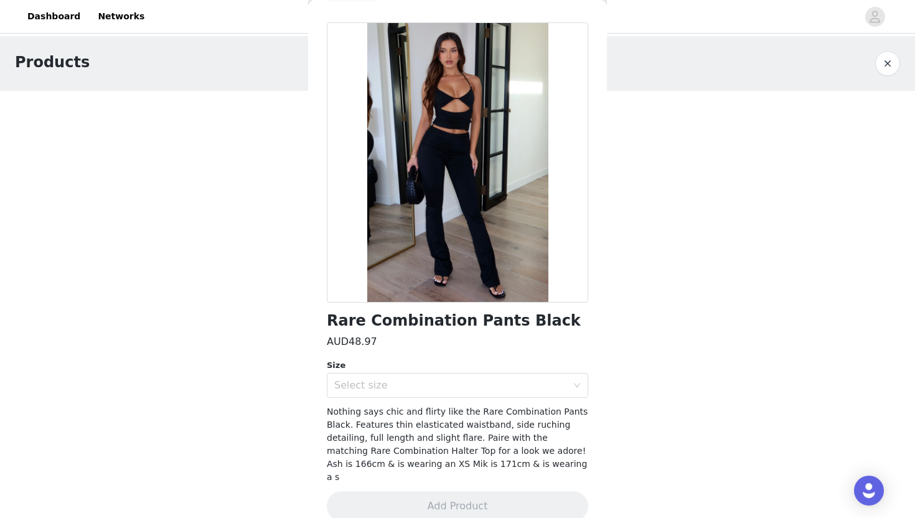
scroll to position [44, 0]
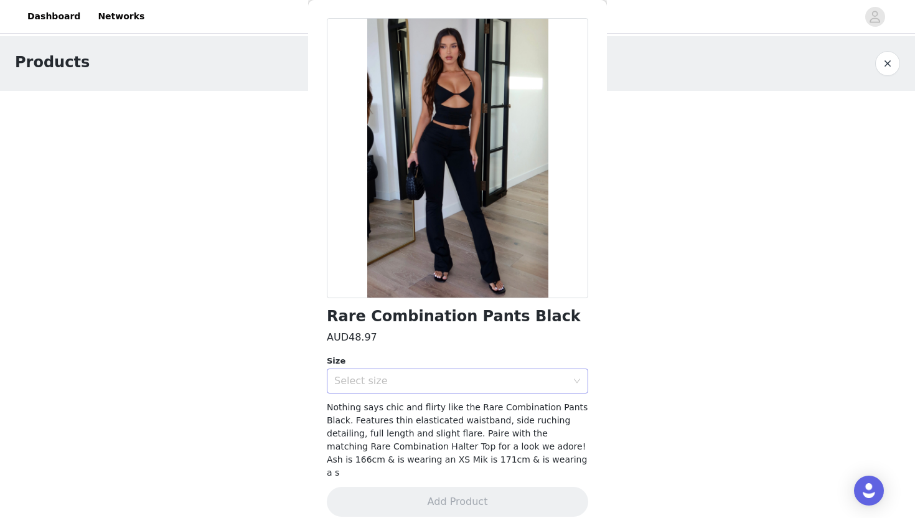
click at [503, 378] on div "Select size" at bounding box center [450, 381] width 233 height 12
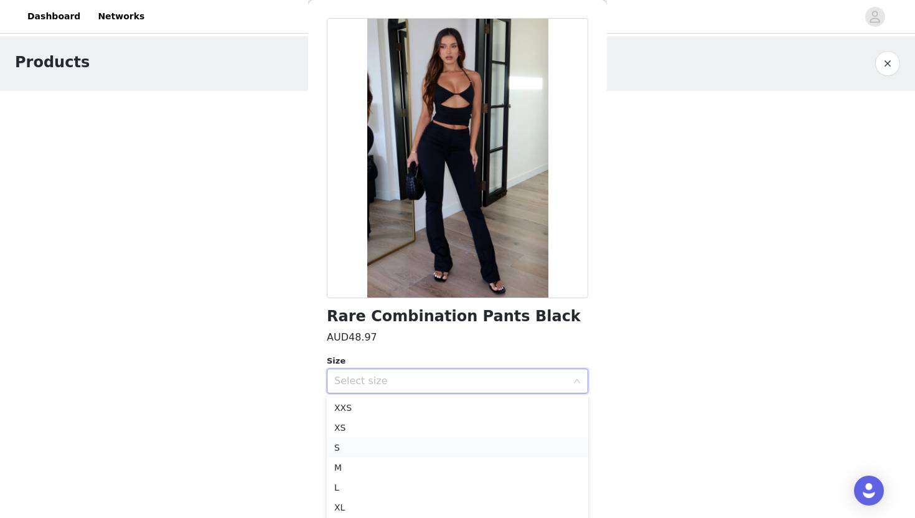
click at [364, 449] on li "S" at bounding box center [457, 447] width 261 height 20
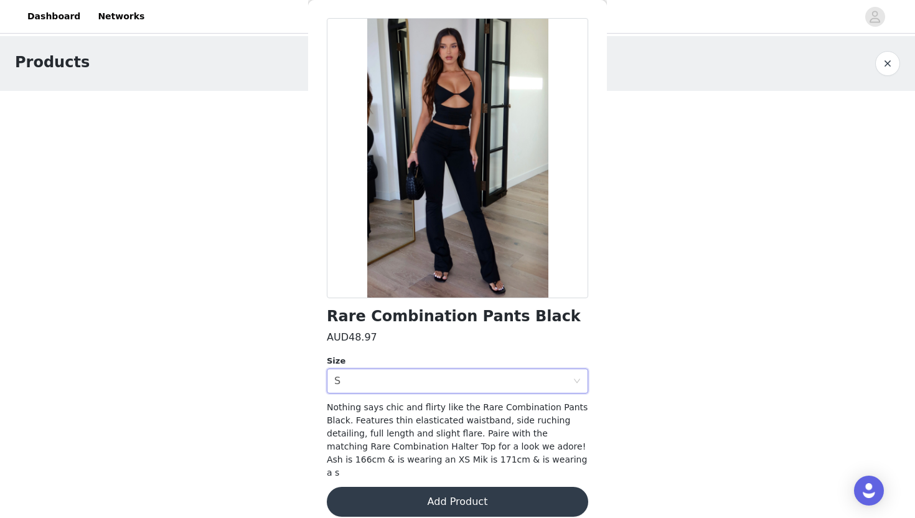
click at [424, 493] on button "Add Product" at bounding box center [457, 501] width 261 height 30
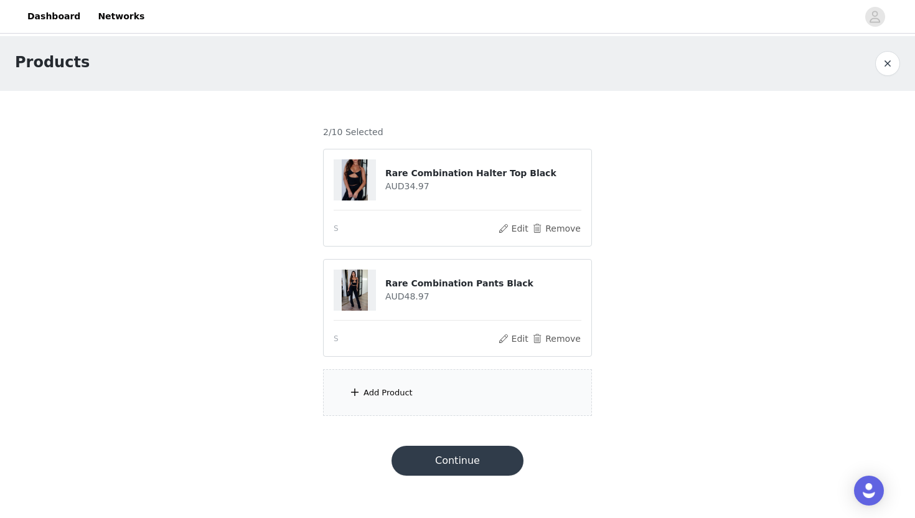
click at [455, 399] on div "Add Product" at bounding box center [457, 392] width 269 height 47
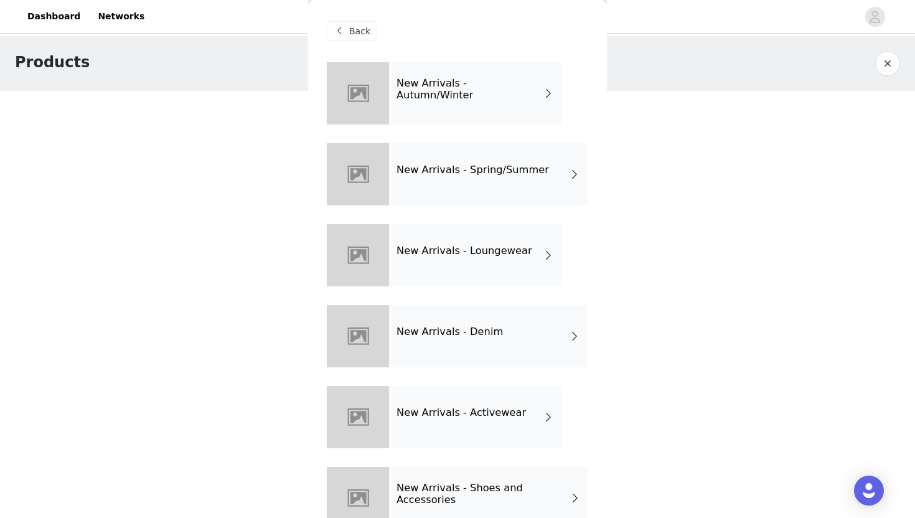
scroll to position [30, 0]
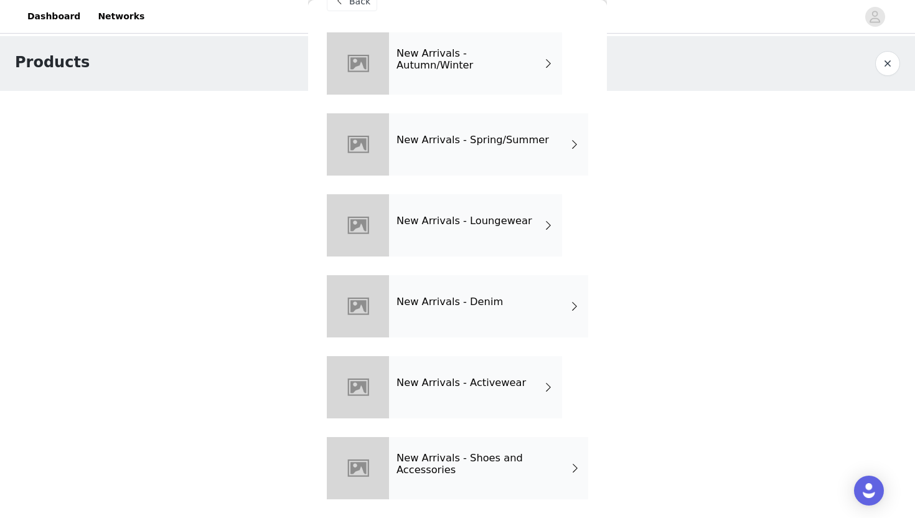
click at [525, 143] on h4 "New Arrivals - Spring/Summer" at bounding box center [472, 139] width 152 height 11
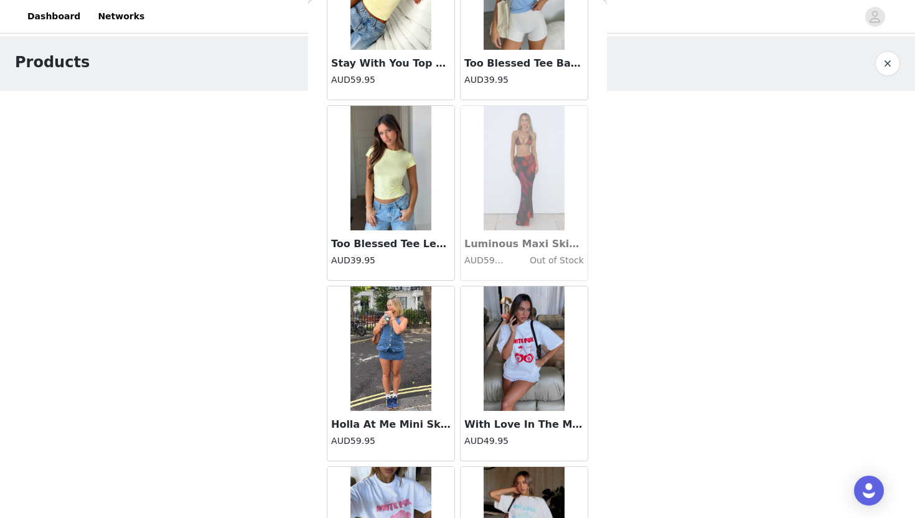
scroll to position [1386, 0]
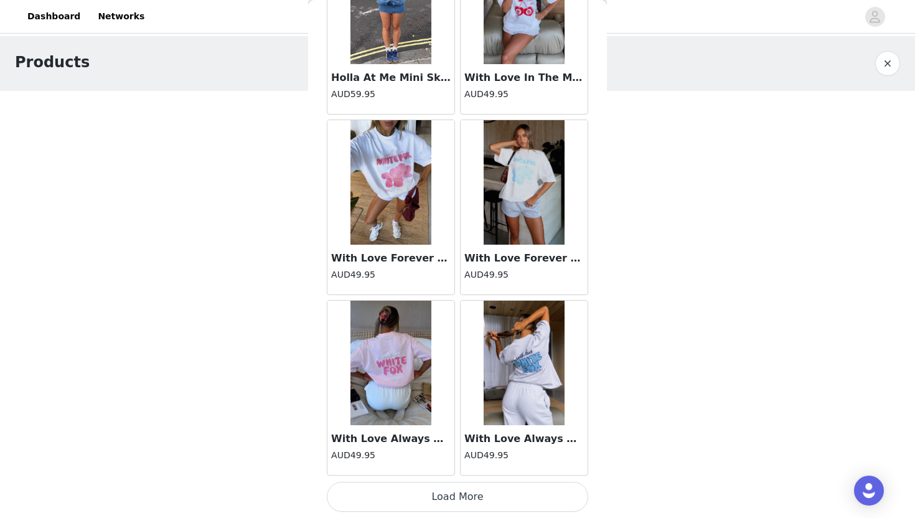
click at [442, 502] on button "Load More" at bounding box center [457, 497] width 261 height 30
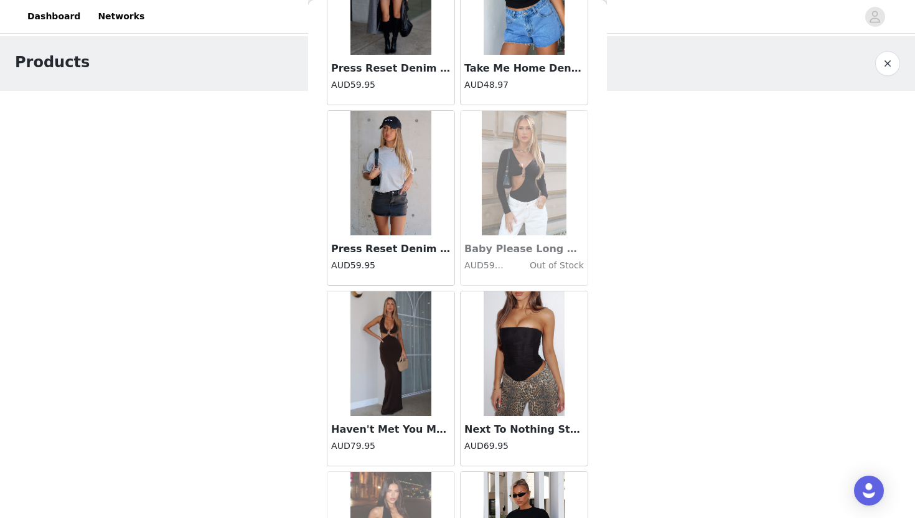
scroll to position [3190, 0]
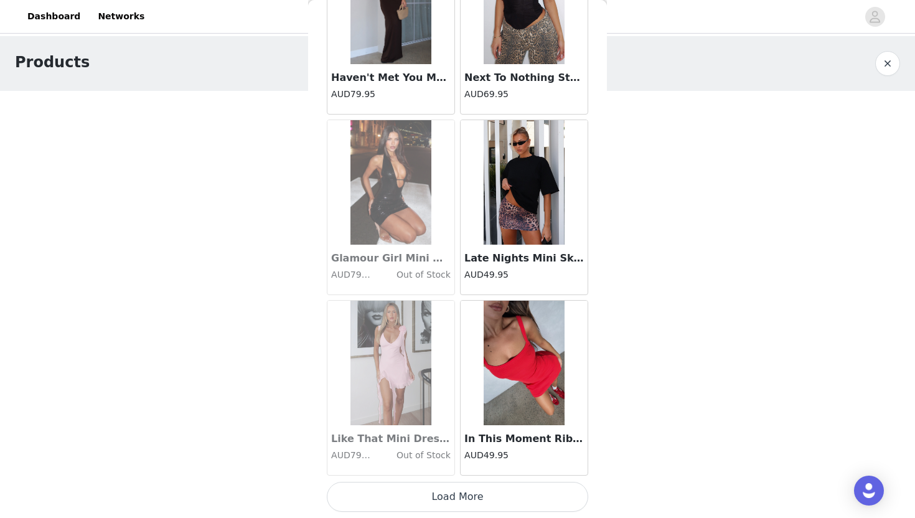
click at [442, 505] on button "Load More" at bounding box center [457, 497] width 261 height 30
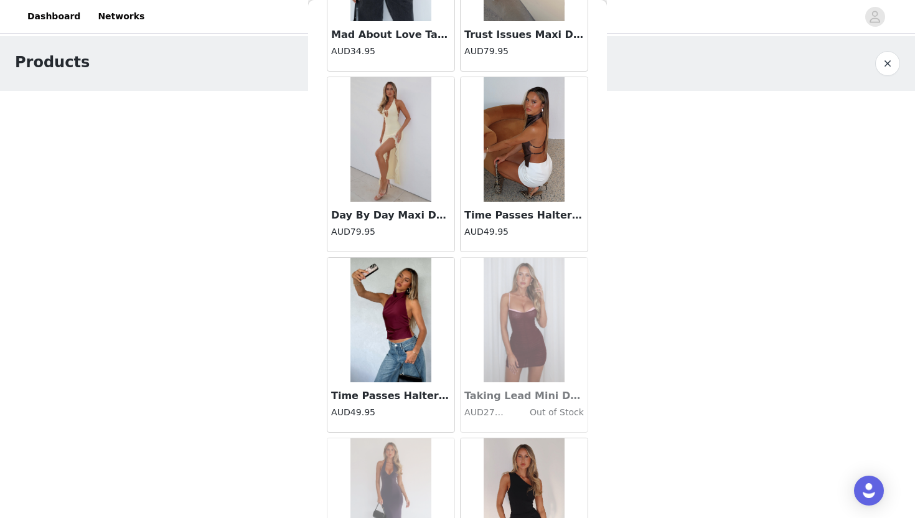
scroll to position [4994, 0]
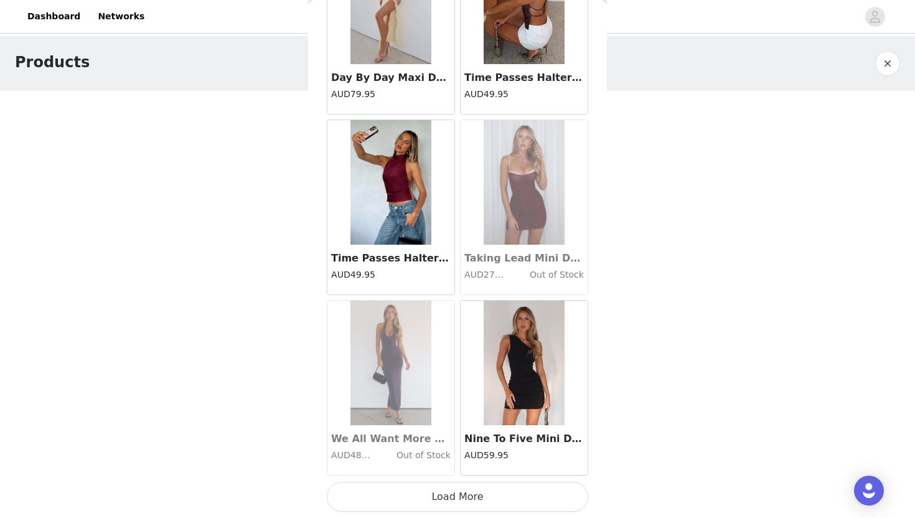
click at [442, 505] on button "Load More" at bounding box center [457, 497] width 261 height 30
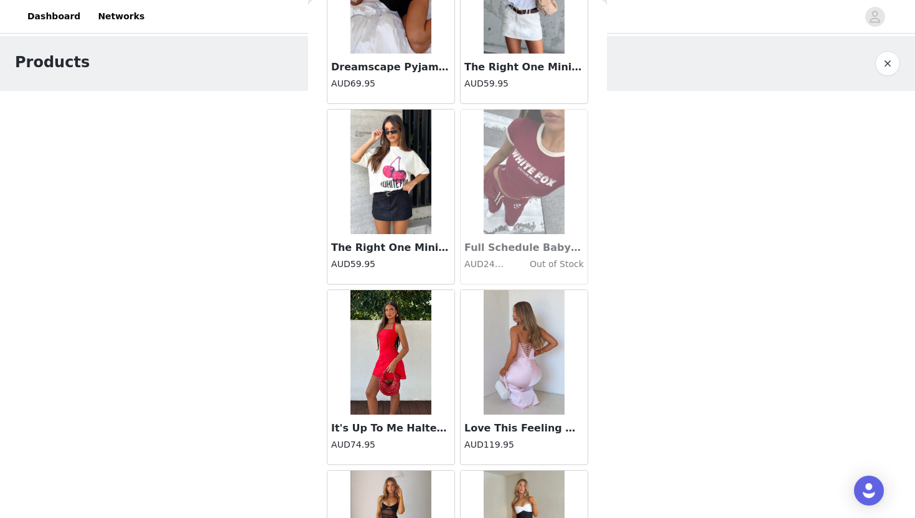
scroll to position [6183, 0]
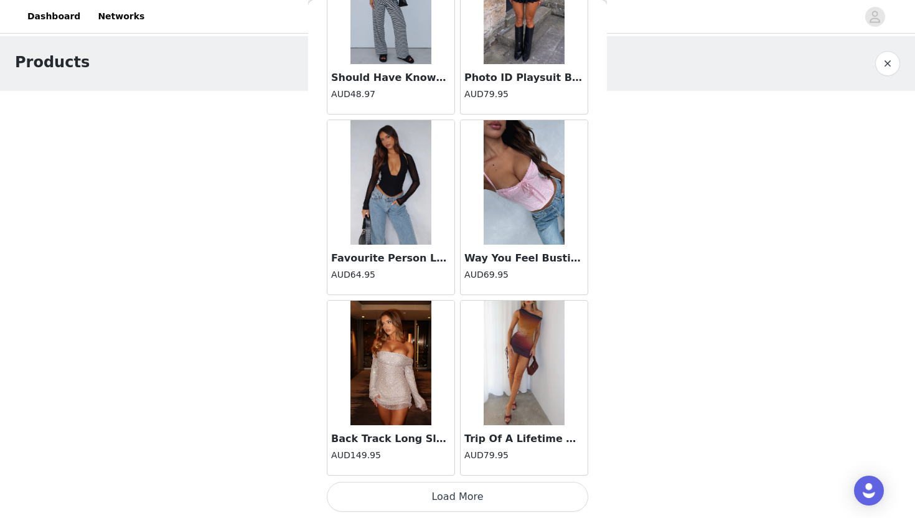
click at [442, 498] on button "Load More" at bounding box center [457, 497] width 261 height 30
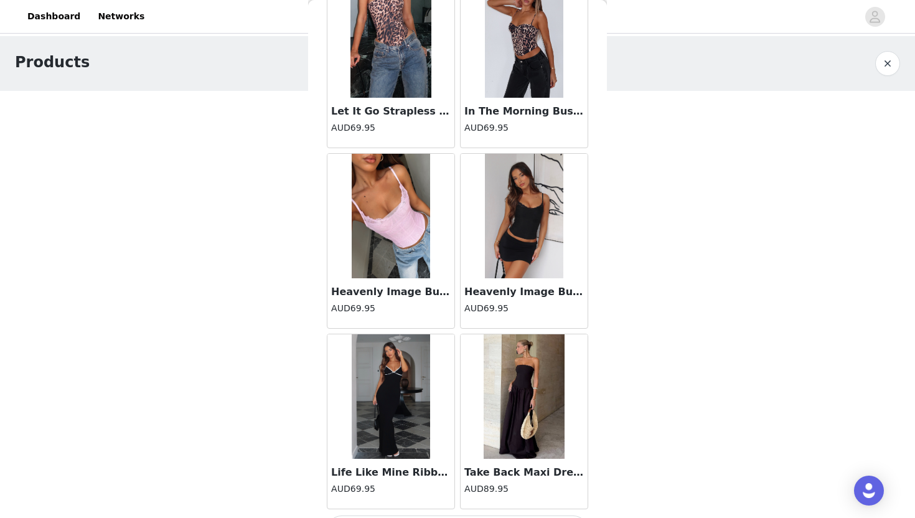
scroll to position [8603, 0]
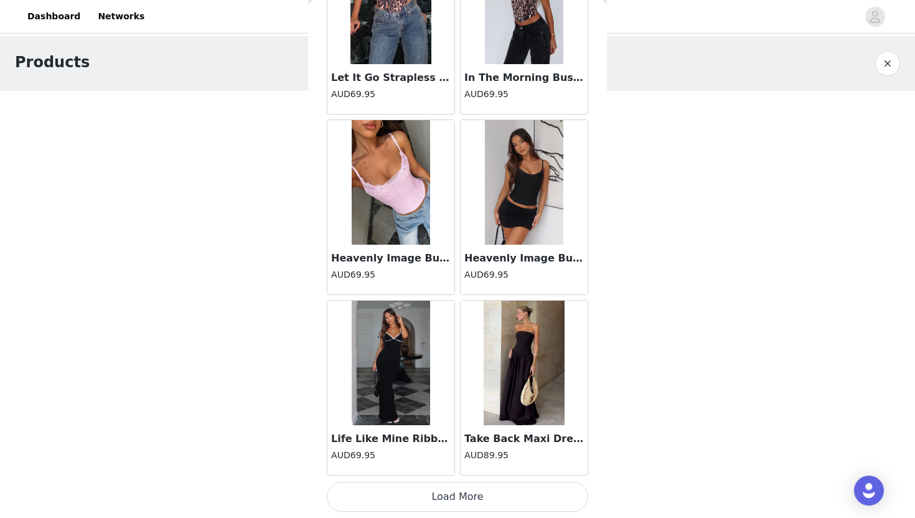
click at [442, 498] on button "Load More" at bounding box center [457, 497] width 261 height 30
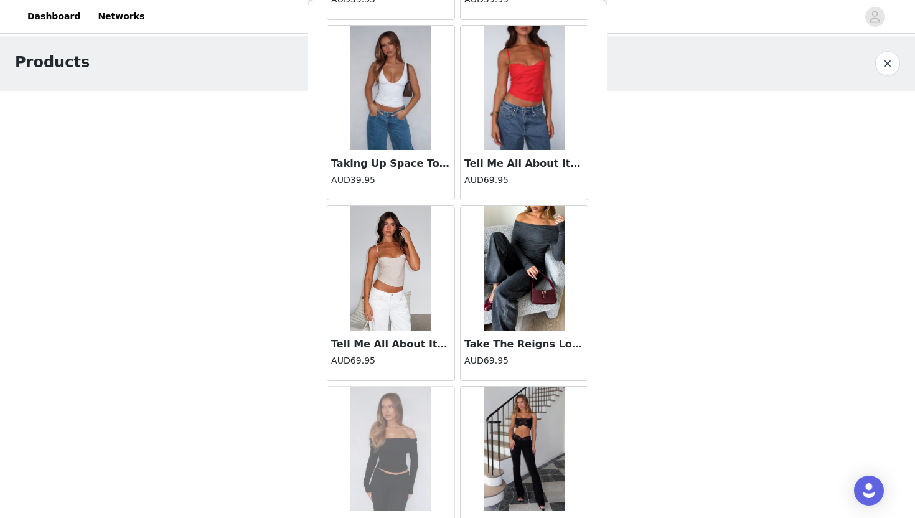
scroll to position [10407, 0]
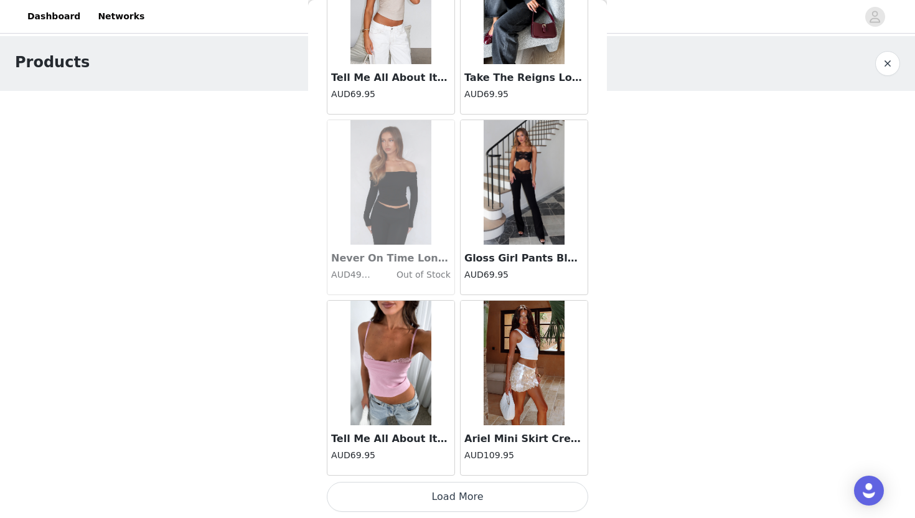
click at [440, 502] on button "Load More" at bounding box center [457, 497] width 261 height 30
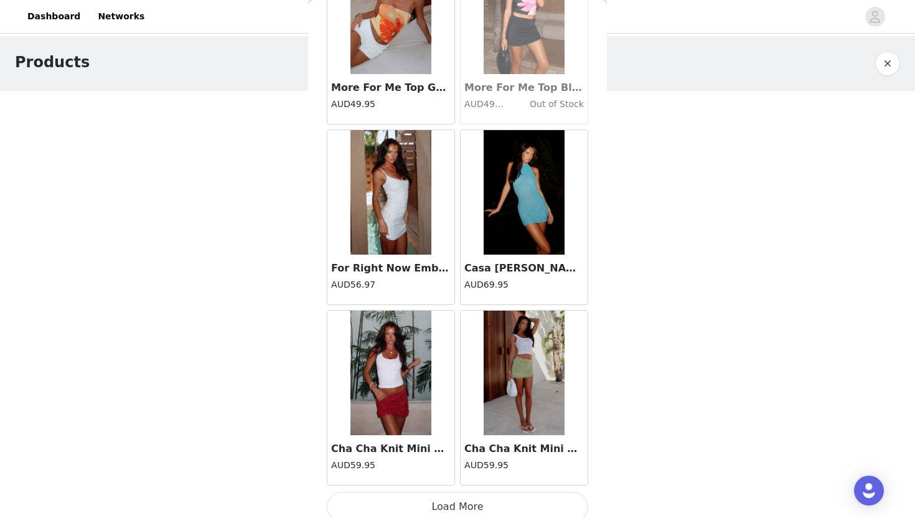
scroll to position [12211, 0]
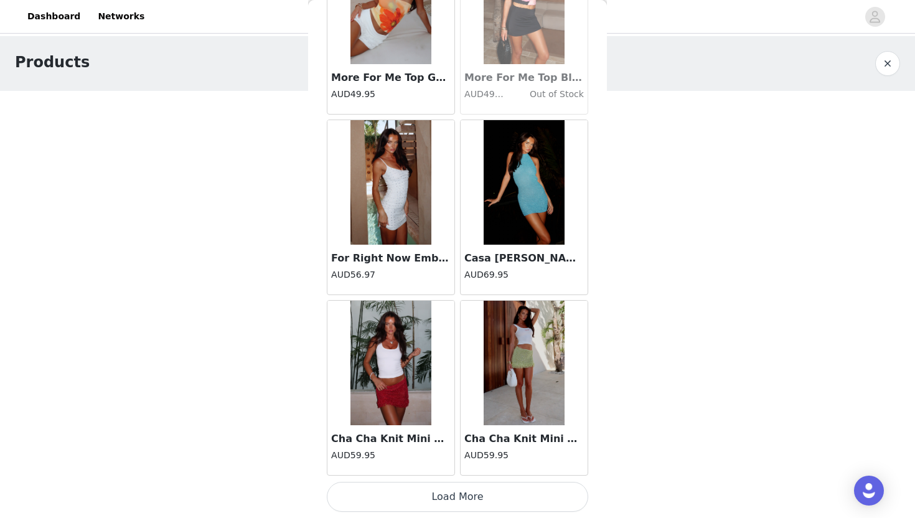
click at [459, 498] on button "Load More" at bounding box center [457, 497] width 261 height 30
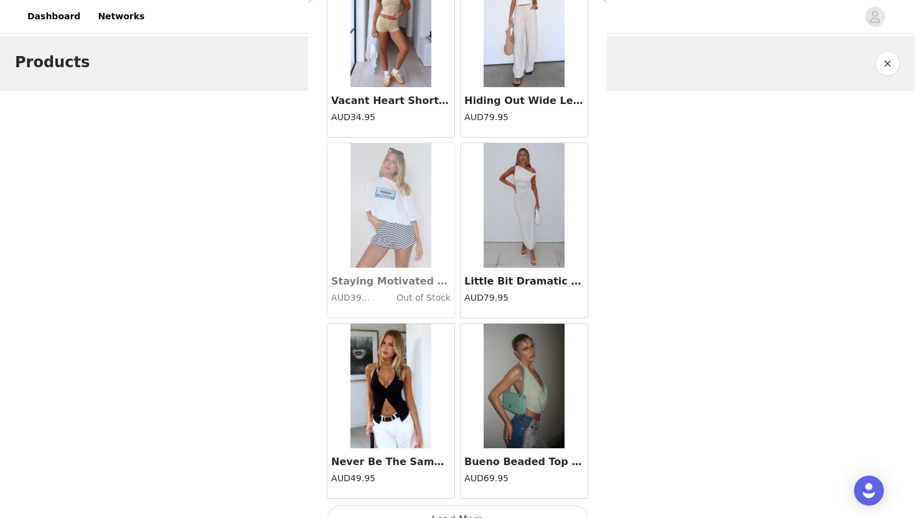
scroll to position [14015, 0]
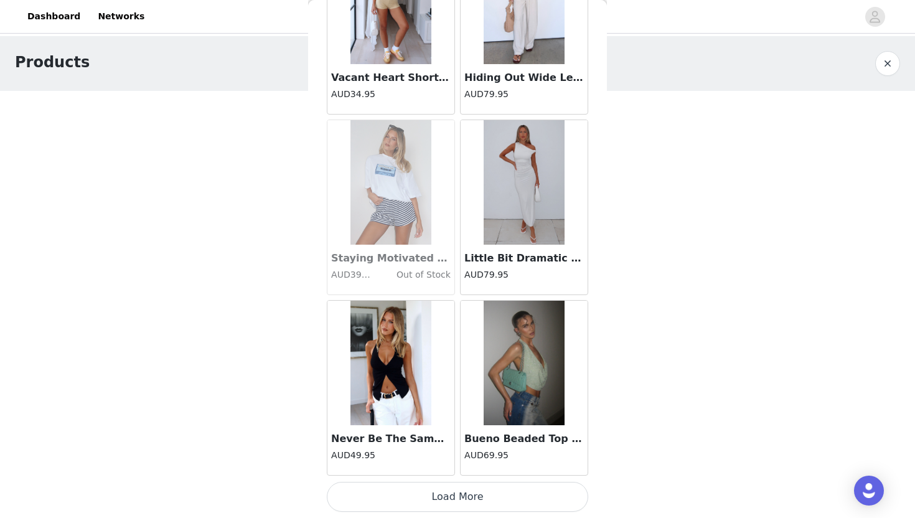
click at [461, 496] on button "Load More" at bounding box center [457, 497] width 261 height 30
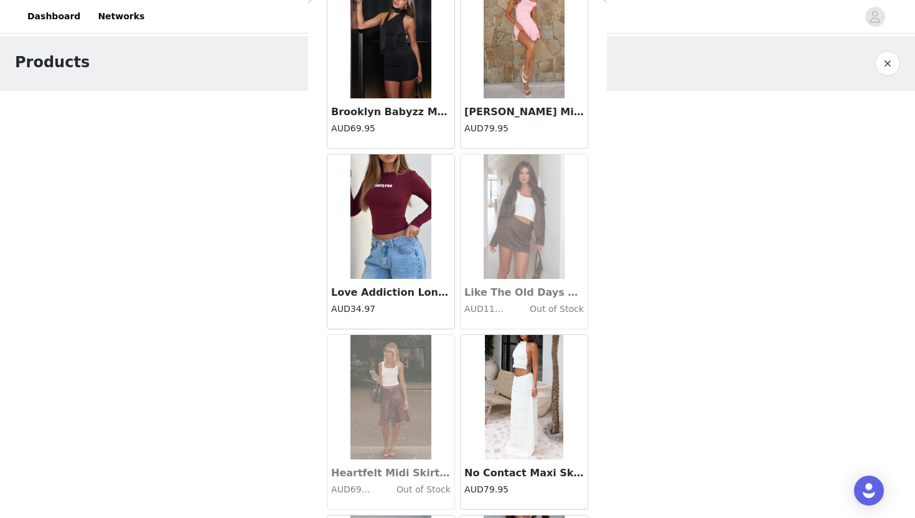
scroll to position [15819, 0]
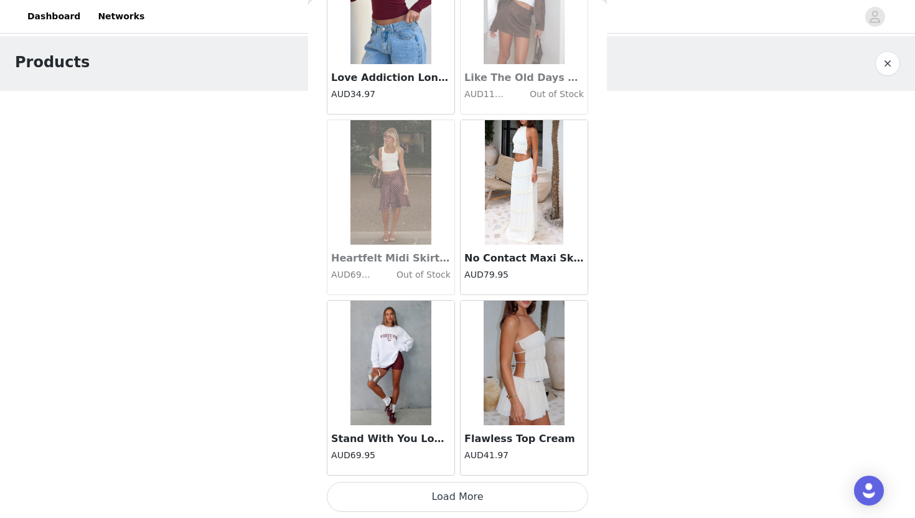
click at [461, 496] on button "Load More" at bounding box center [457, 497] width 261 height 30
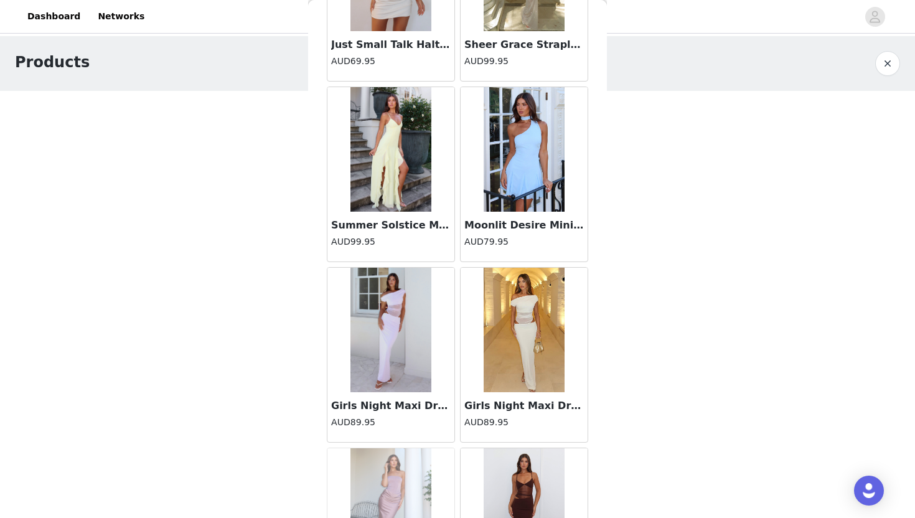
scroll to position [17623, 0]
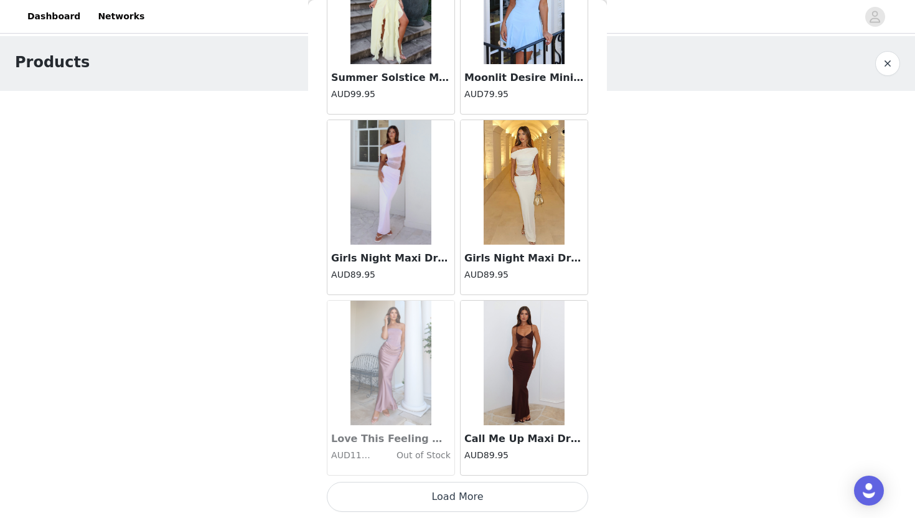
click at [458, 497] on button "Load More" at bounding box center [457, 497] width 261 height 30
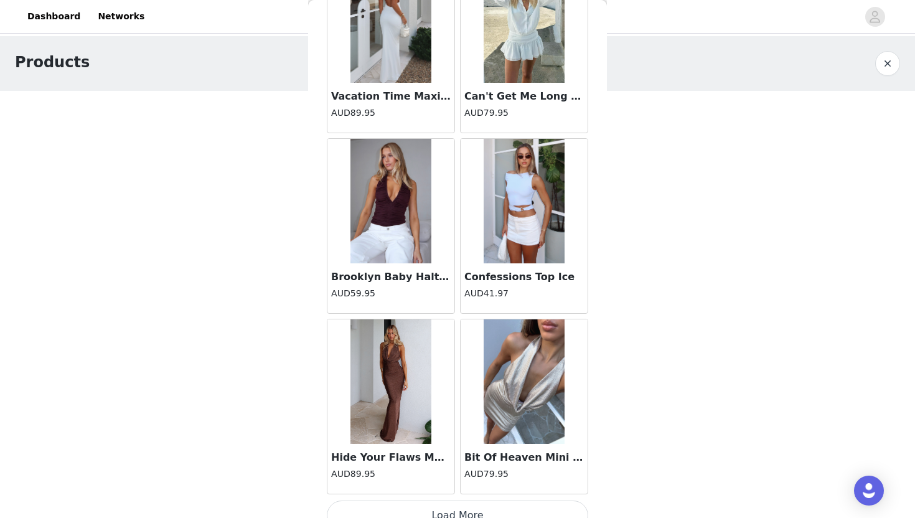
scroll to position [19427, 0]
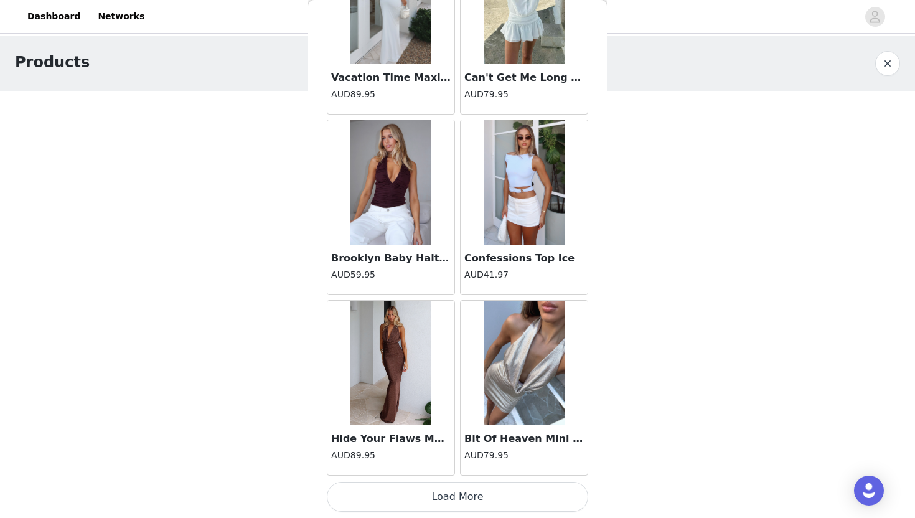
click at [461, 491] on button "Load More" at bounding box center [457, 497] width 261 height 30
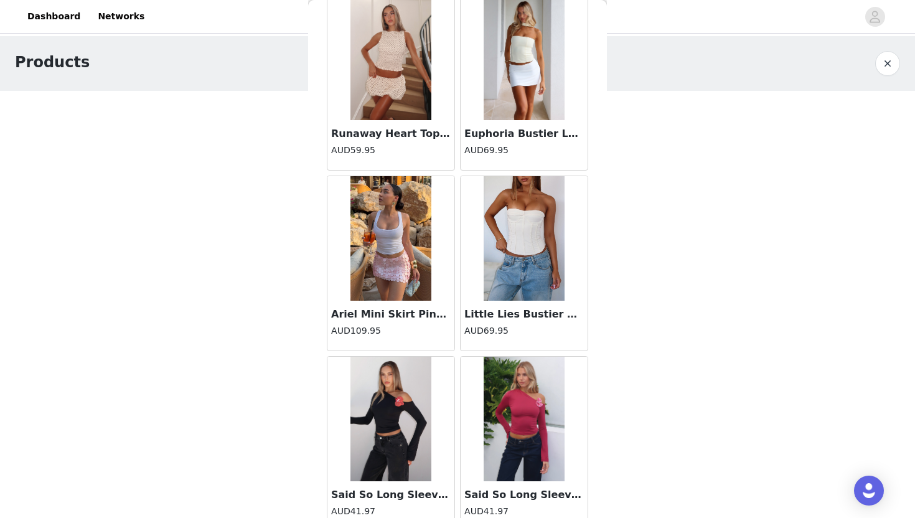
scroll to position [21232, 0]
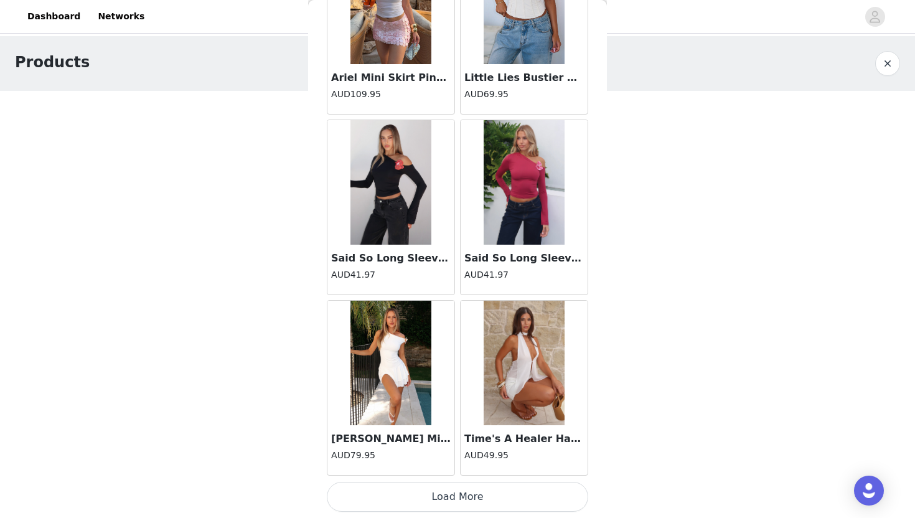
click at [449, 503] on button "Load More" at bounding box center [457, 497] width 261 height 30
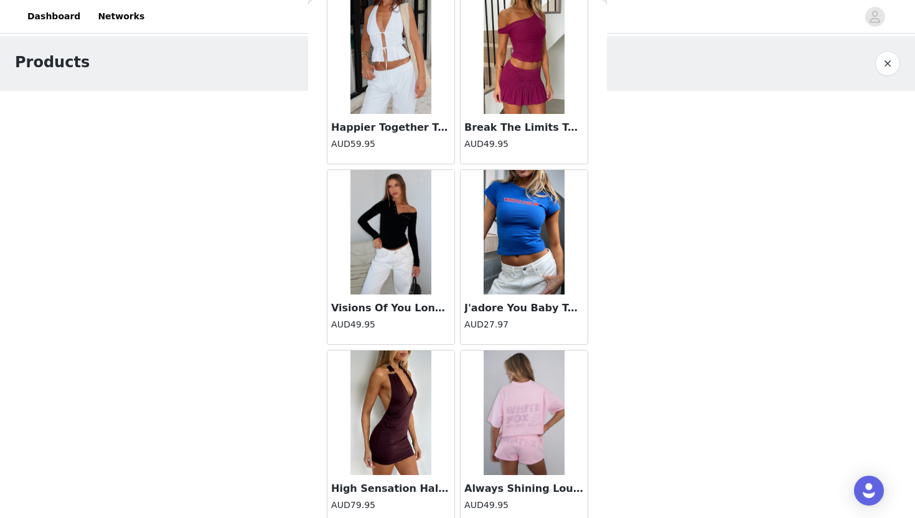
scroll to position [23036, 0]
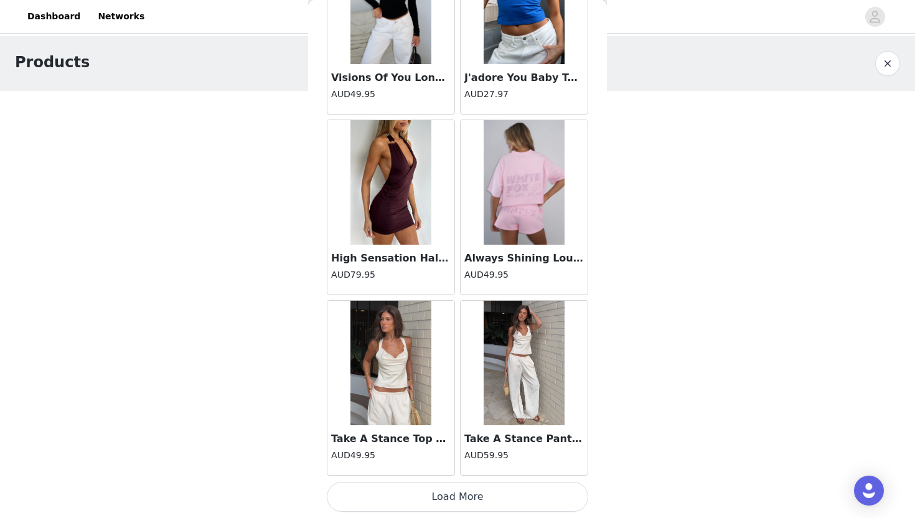
click at [447, 503] on button "Load More" at bounding box center [457, 497] width 261 height 30
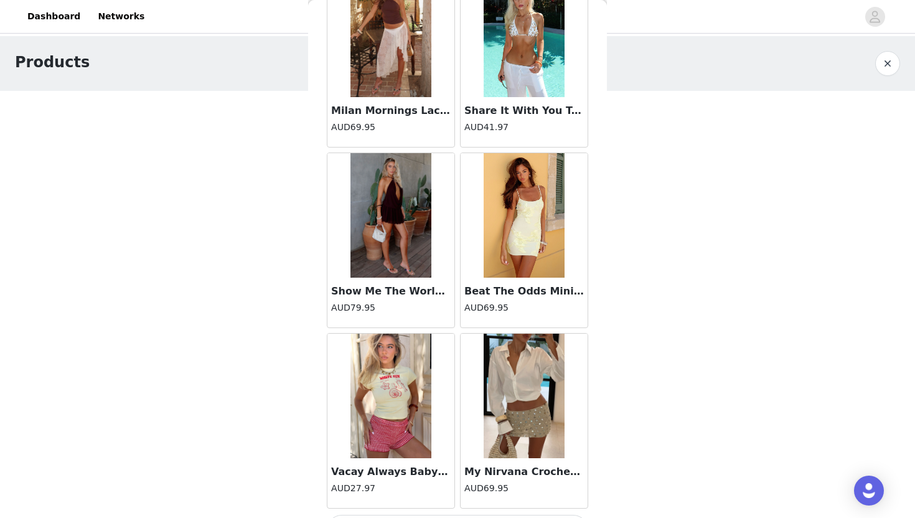
scroll to position [24840, 0]
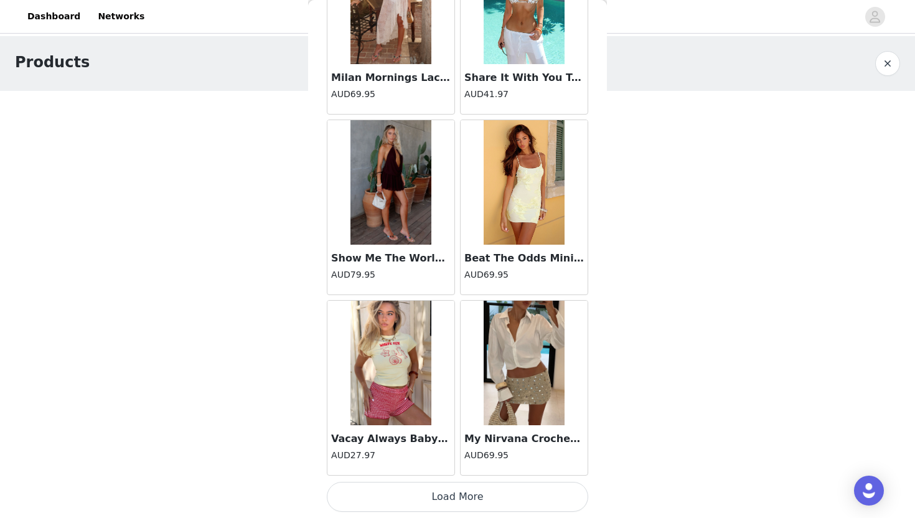
click at [432, 498] on button "Load More" at bounding box center [457, 497] width 261 height 30
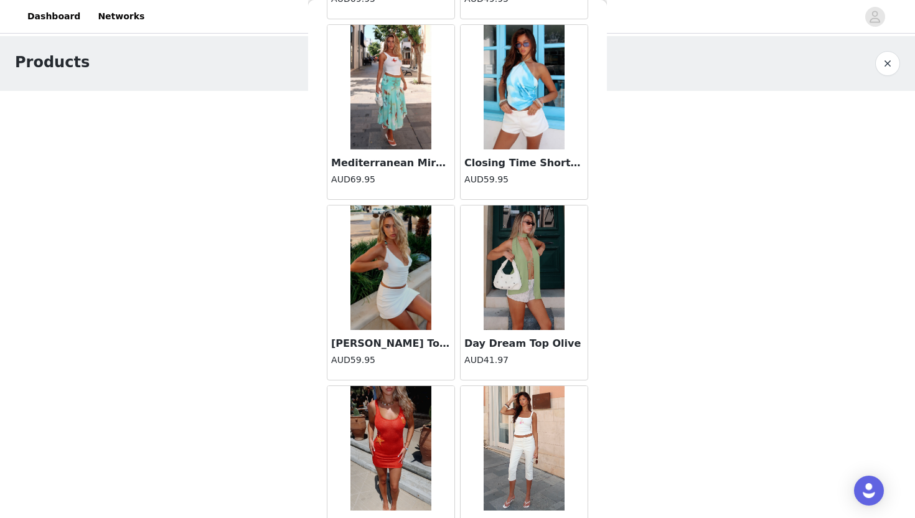
scroll to position [26644, 0]
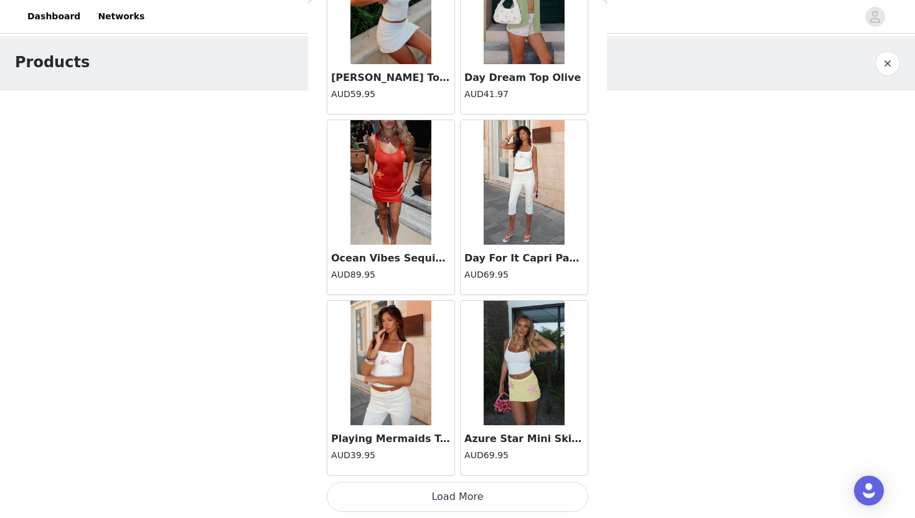
click at [435, 496] on button "Load More" at bounding box center [457, 497] width 261 height 30
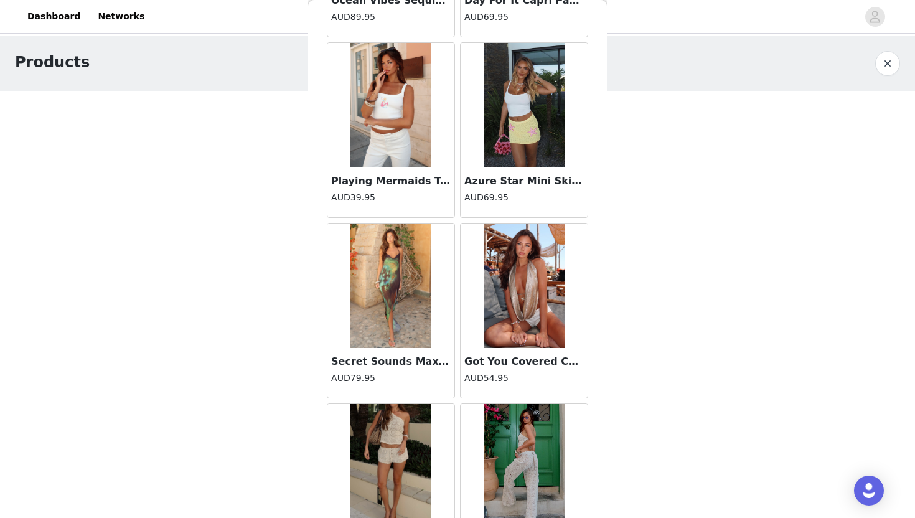
scroll to position [26900, 0]
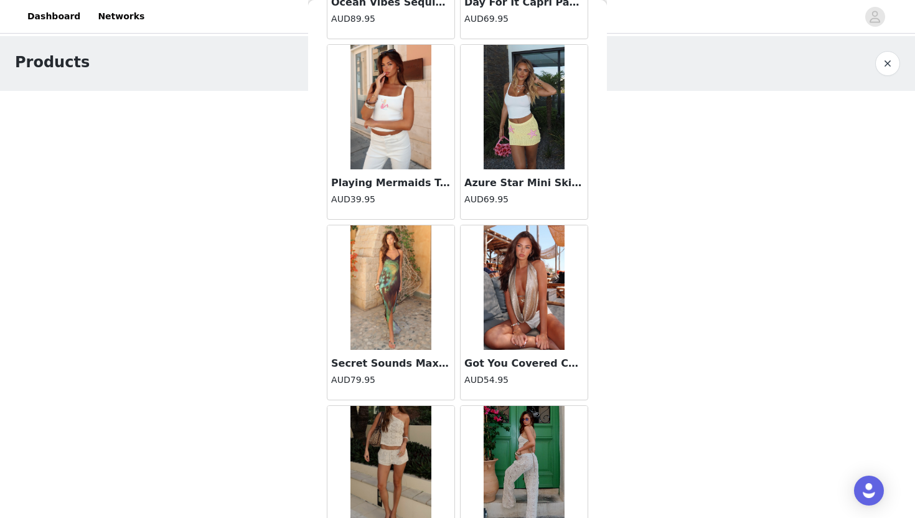
click at [518, 314] on img at bounding box center [523, 287] width 81 height 124
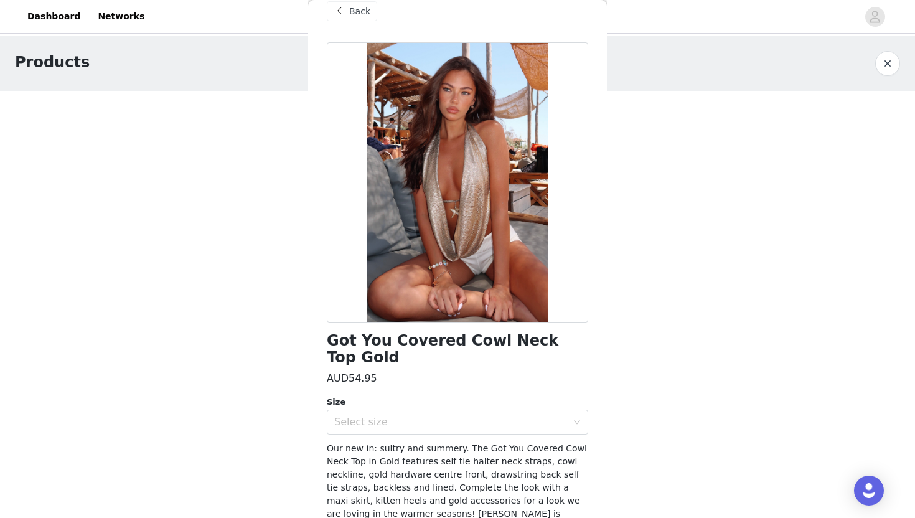
scroll to position [21, 0]
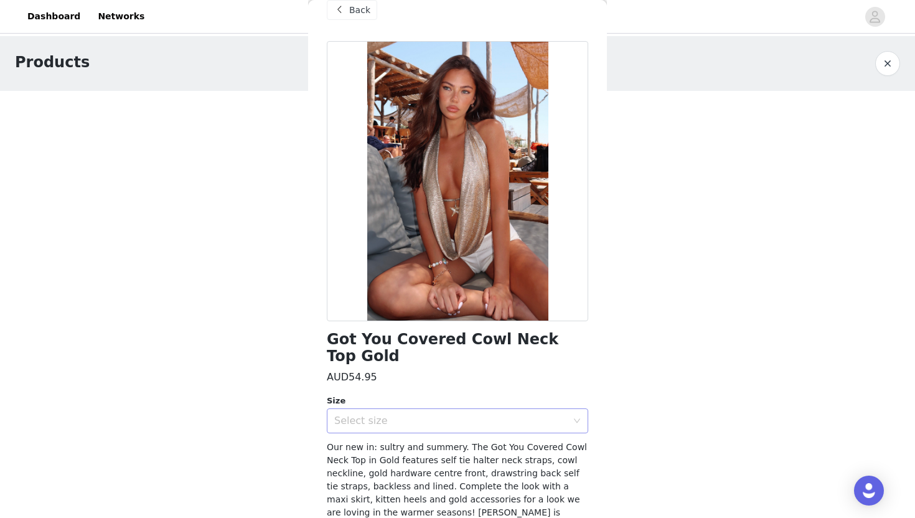
click at [539, 414] on div "Select size" at bounding box center [450, 420] width 233 height 12
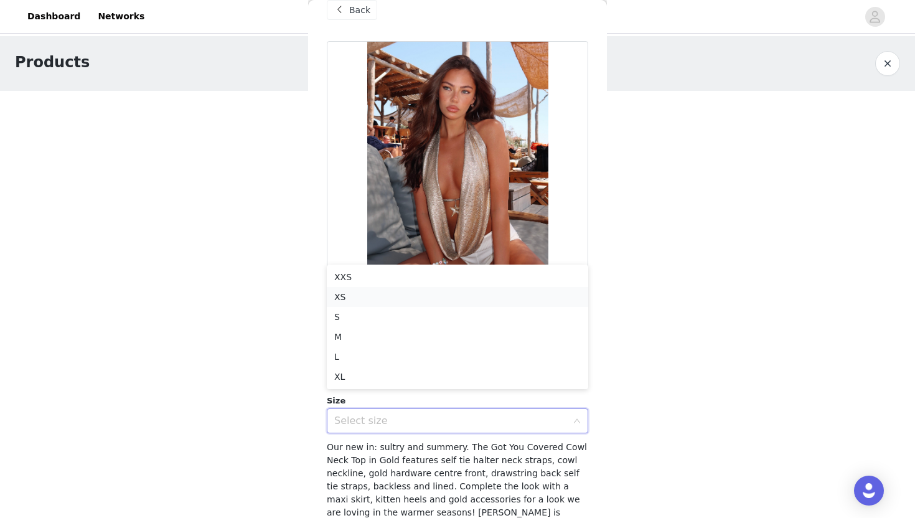
click at [374, 299] on li "XS" at bounding box center [457, 297] width 261 height 20
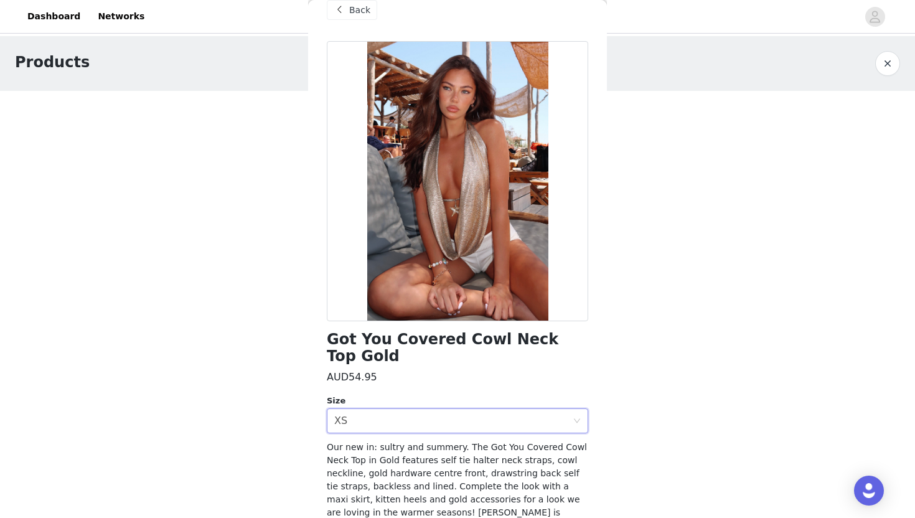
scroll to position [70, 0]
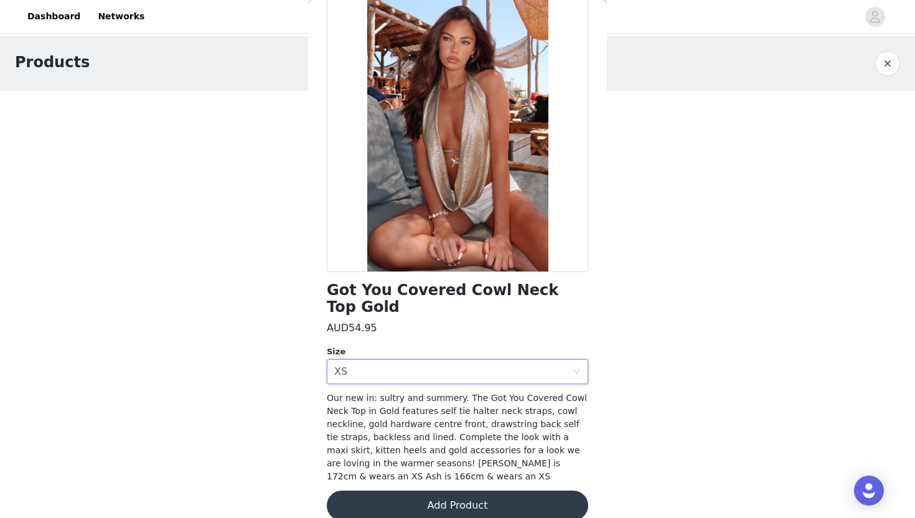
click at [412, 494] on button "Add Product" at bounding box center [457, 505] width 261 height 30
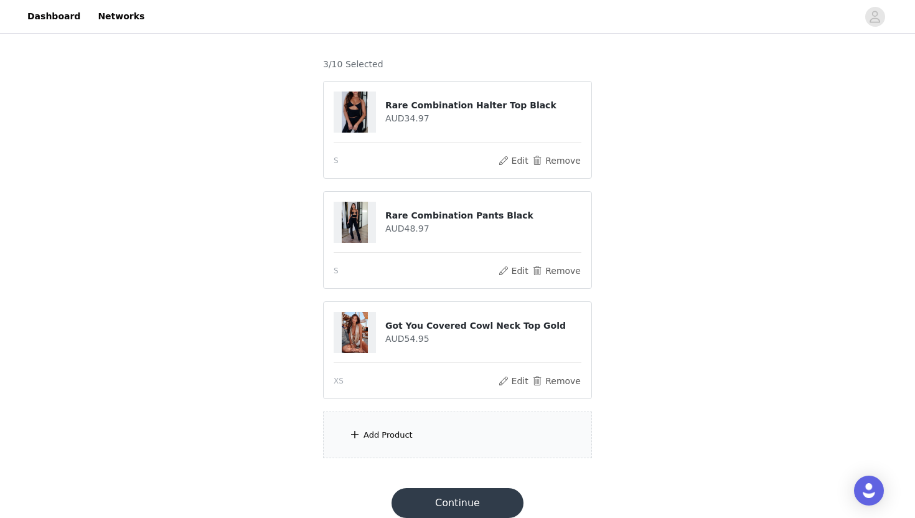
scroll to position [83, 0]
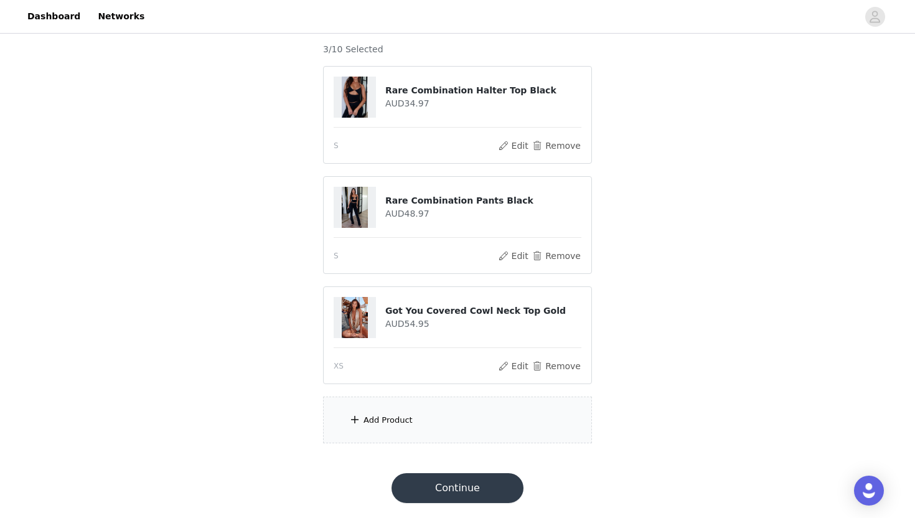
click at [435, 425] on div "Add Product" at bounding box center [457, 419] width 269 height 47
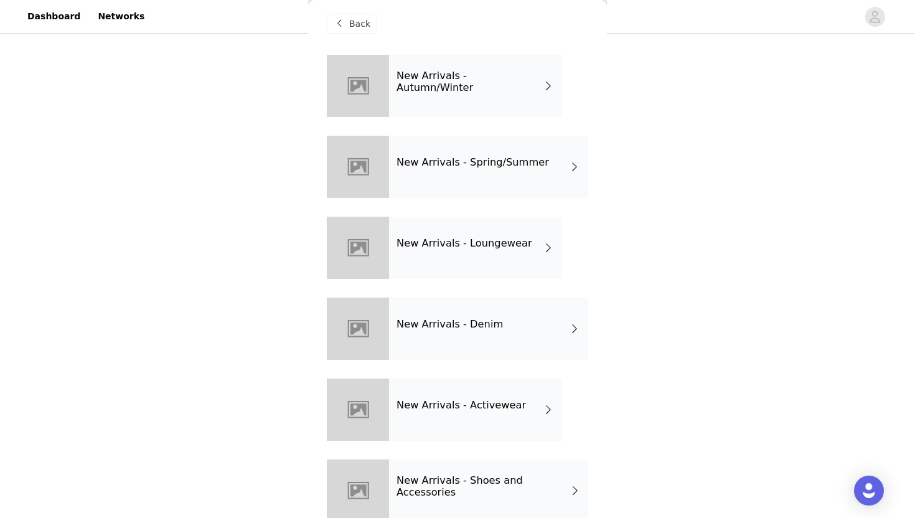
scroll to position [9, 0]
click at [530, 172] on div "New Arrivals - Spring/Summer" at bounding box center [488, 165] width 199 height 62
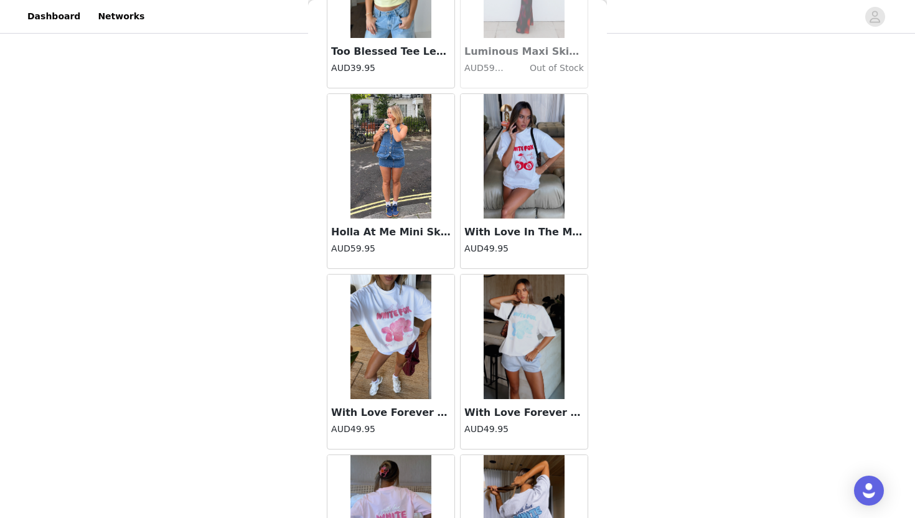
scroll to position [1386, 0]
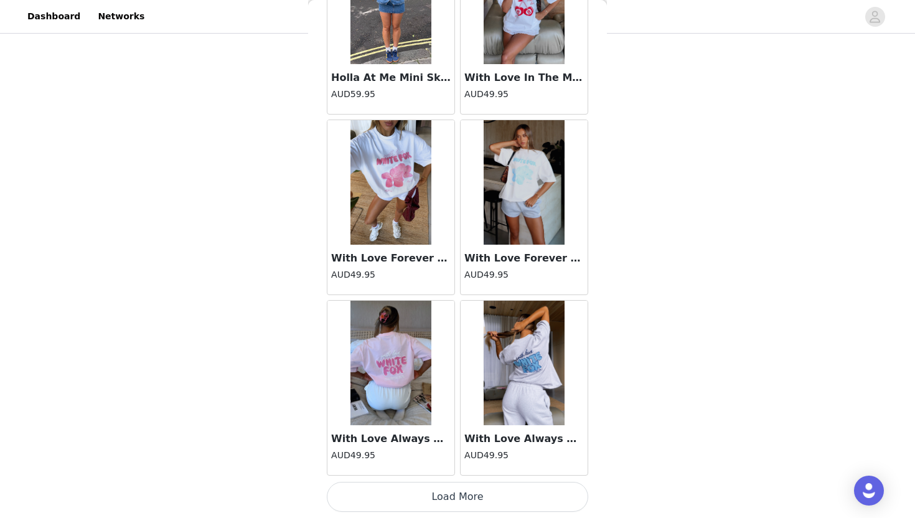
click at [471, 493] on button "Load More" at bounding box center [457, 497] width 261 height 30
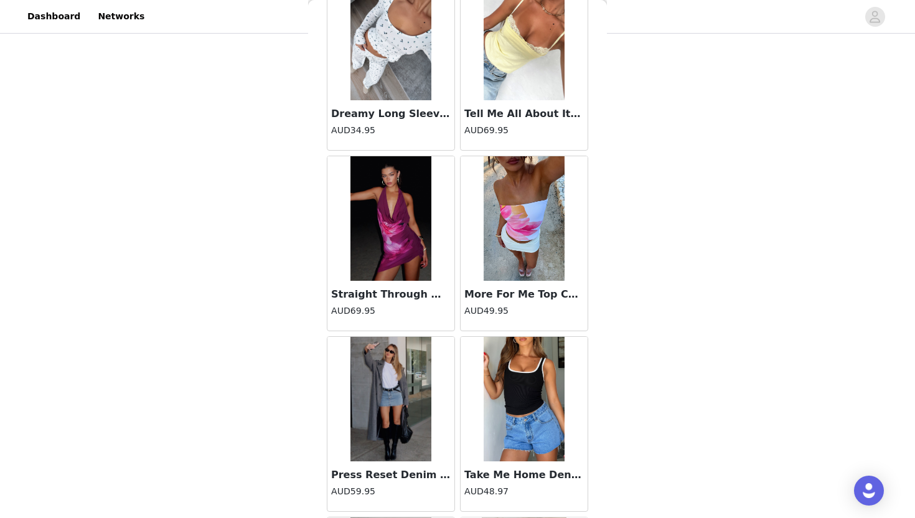
scroll to position [3190, 0]
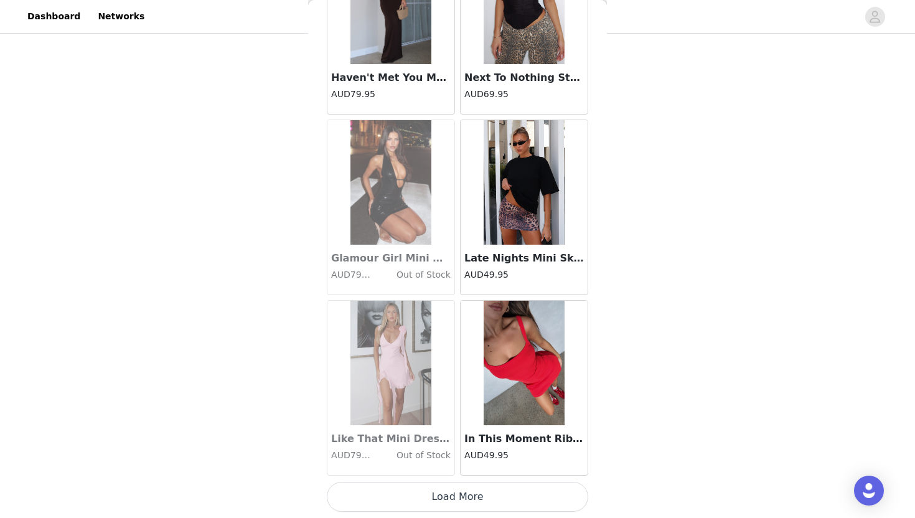
click at [471, 493] on button "Load More" at bounding box center [457, 497] width 261 height 30
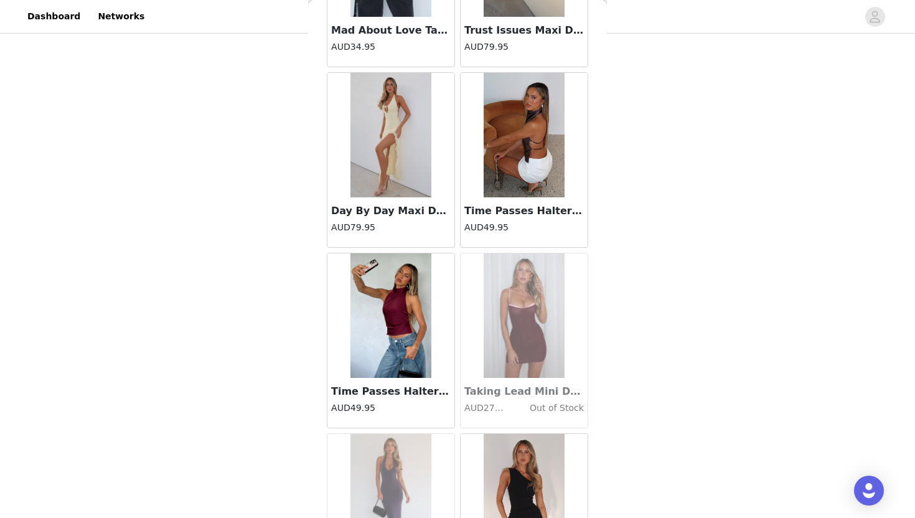
scroll to position [4994, 0]
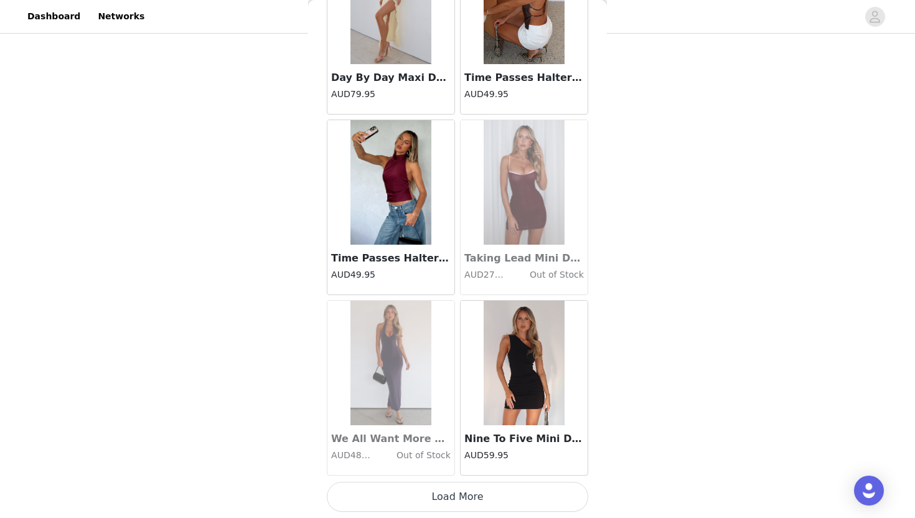
click at [471, 500] on button "Load More" at bounding box center [457, 497] width 261 height 30
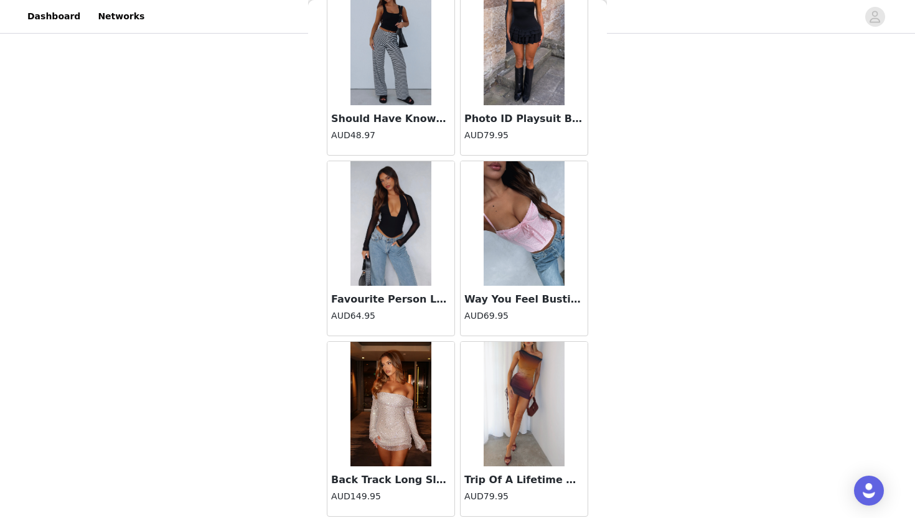
scroll to position [6798, 0]
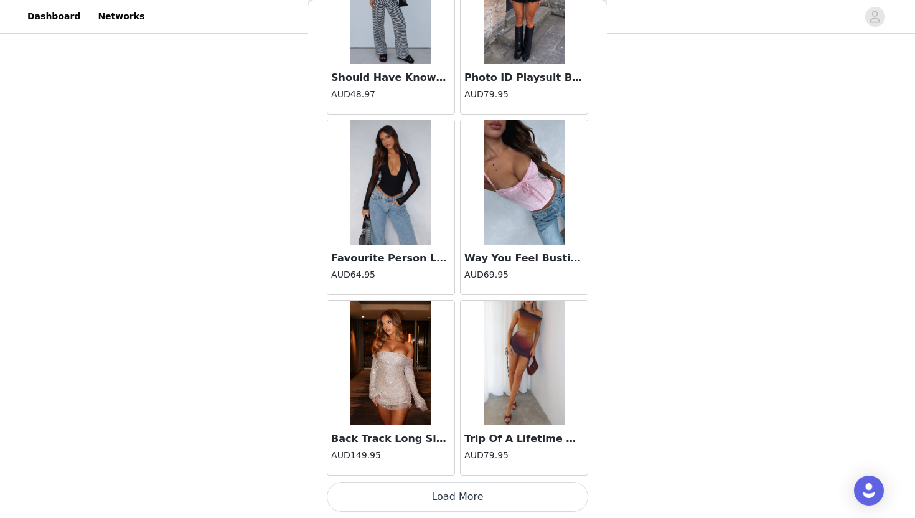
click at [469, 493] on button "Load More" at bounding box center [457, 497] width 261 height 30
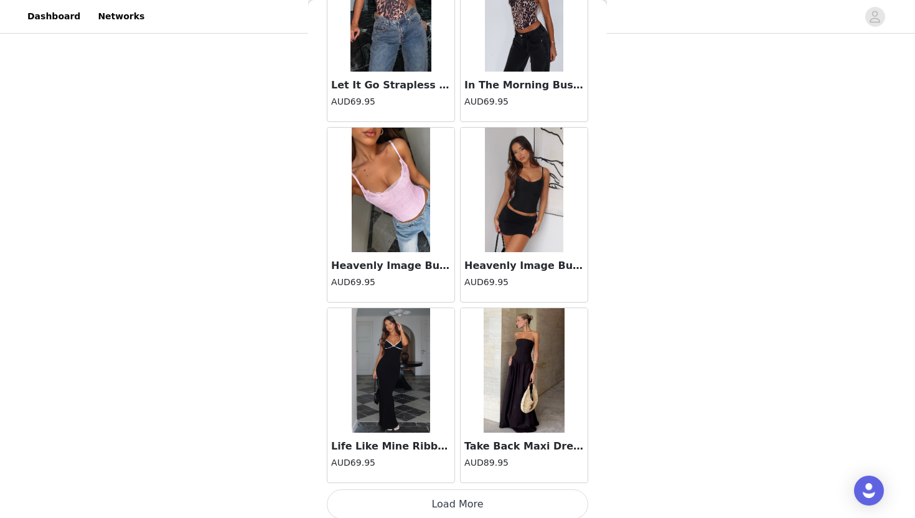
scroll to position [8603, 0]
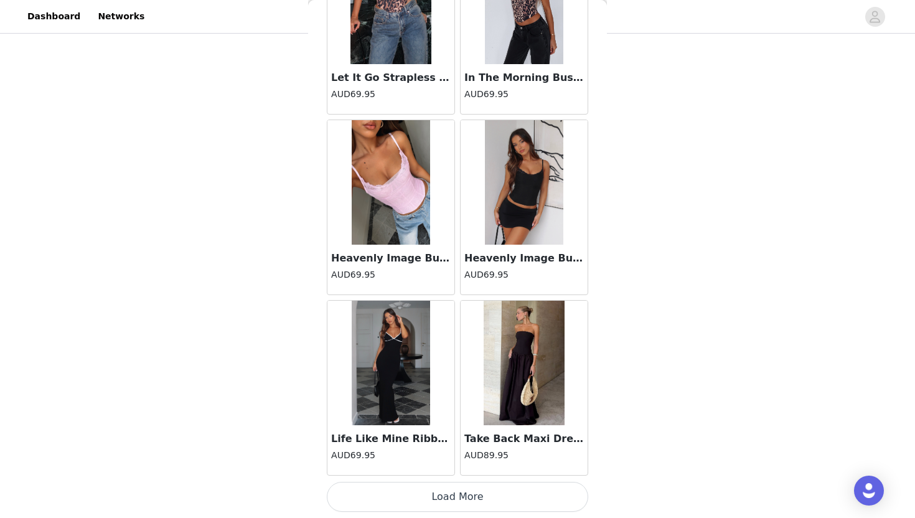
click at [469, 493] on button "Load More" at bounding box center [457, 497] width 261 height 30
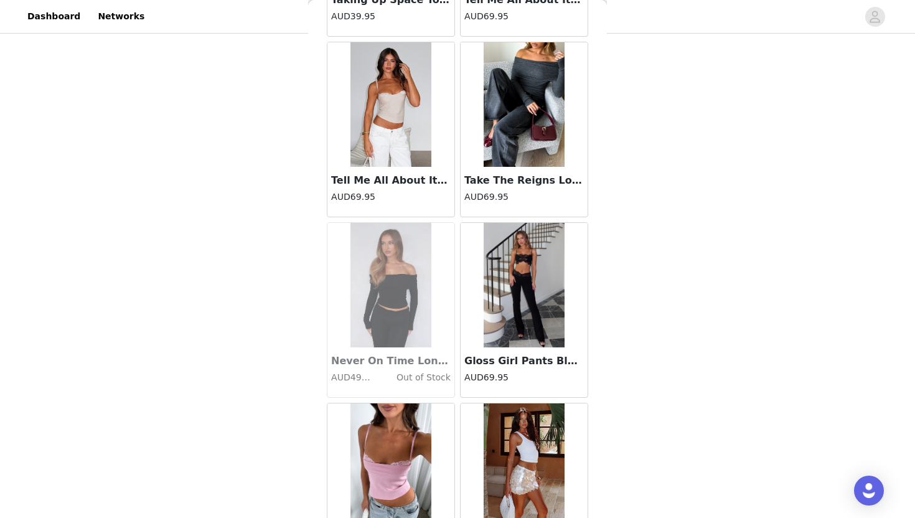
scroll to position [10407, 0]
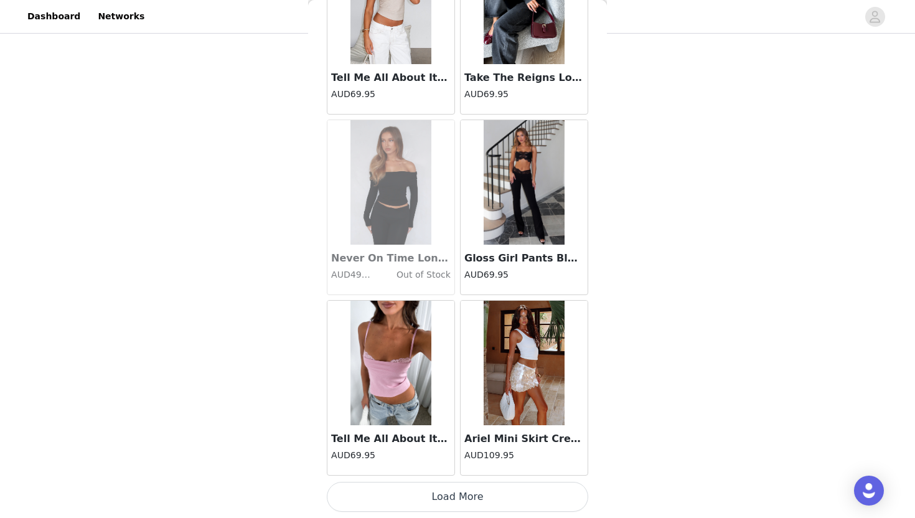
click at [469, 491] on button "Load More" at bounding box center [457, 497] width 261 height 30
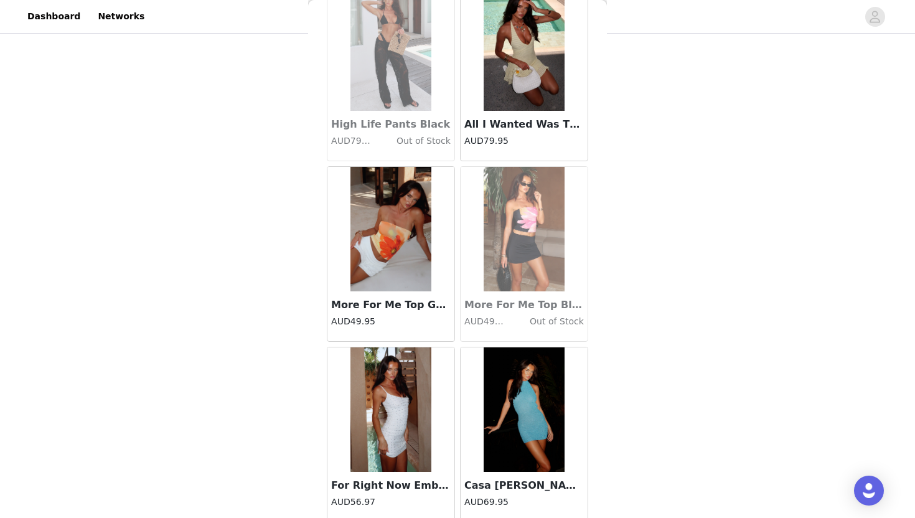
scroll to position [12211, 0]
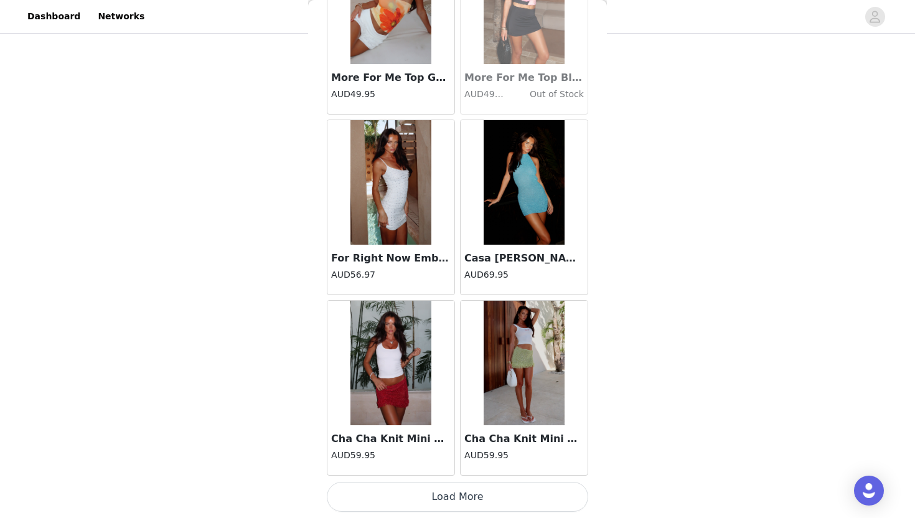
click at [464, 498] on button "Load More" at bounding box center [457, 497] width 261 height 30
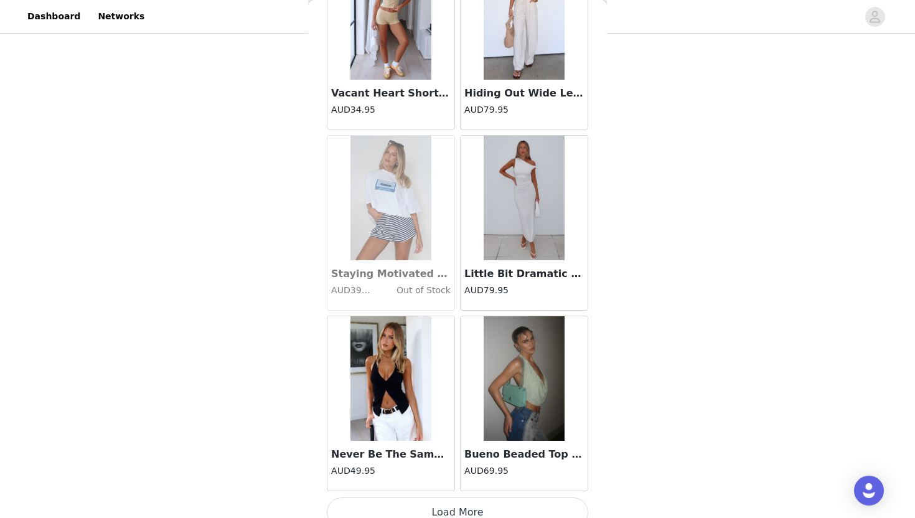
scroll to position [14015, 0]
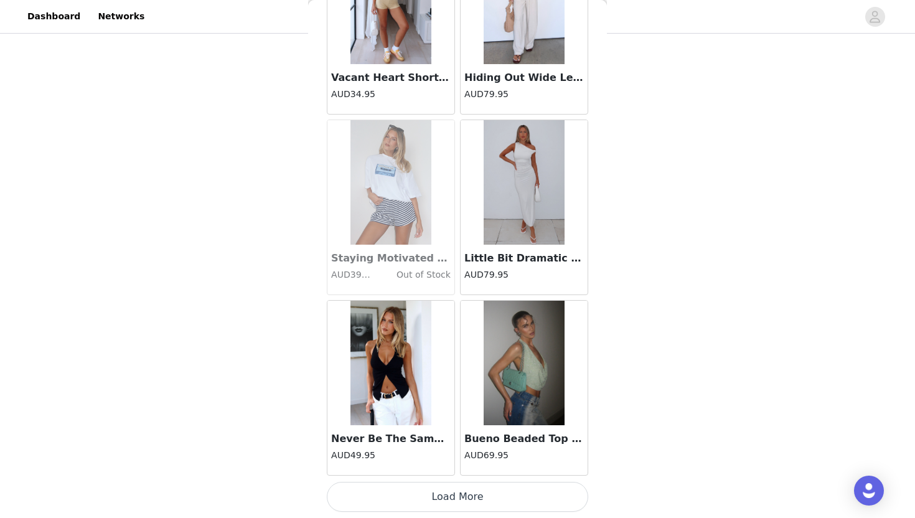
click at [465, 493] on button "Load More" at bounding box center [457, 497] width 261 height 30
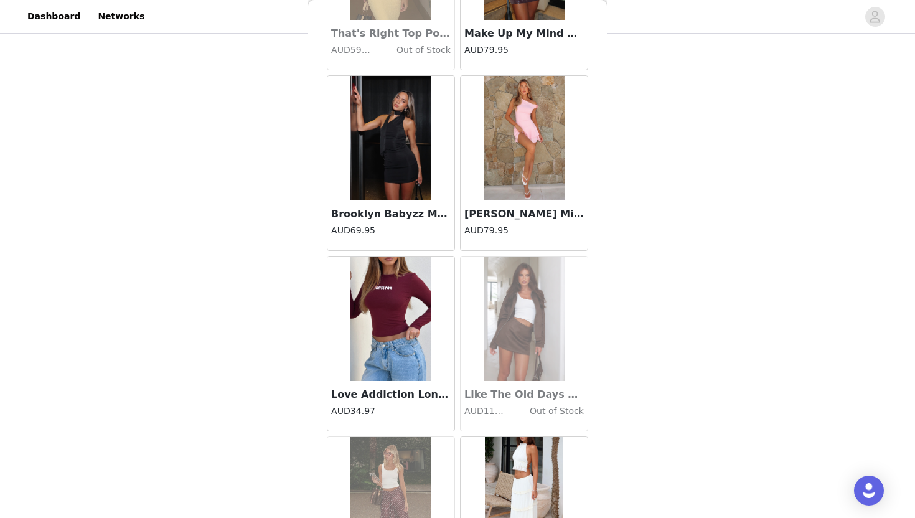
scroll to position [15819, 0]
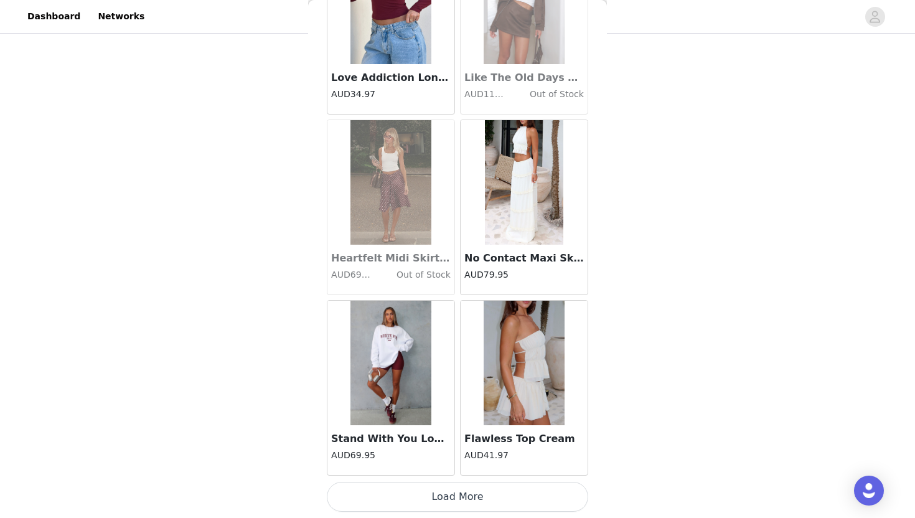
click at [404, 497] on button "Load More" at bounding box center [457, 497] width 261 height 30
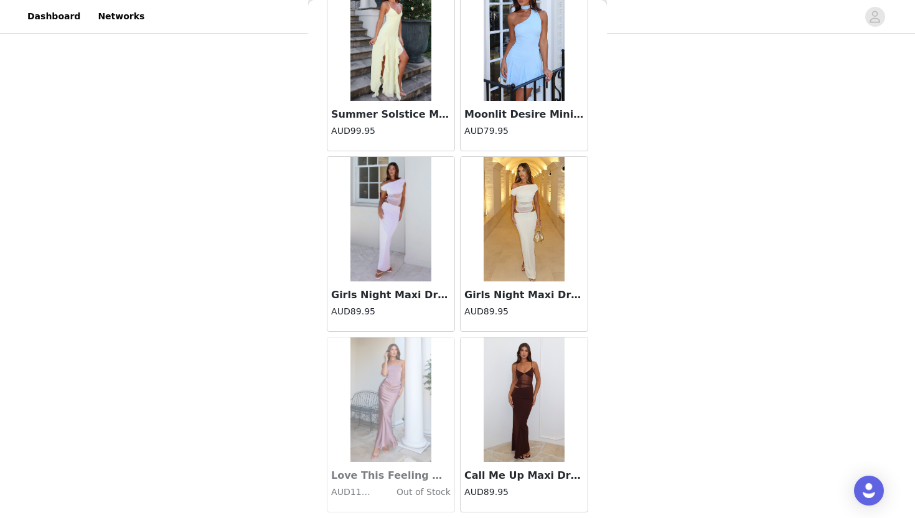
scroll to position [17623, 0]
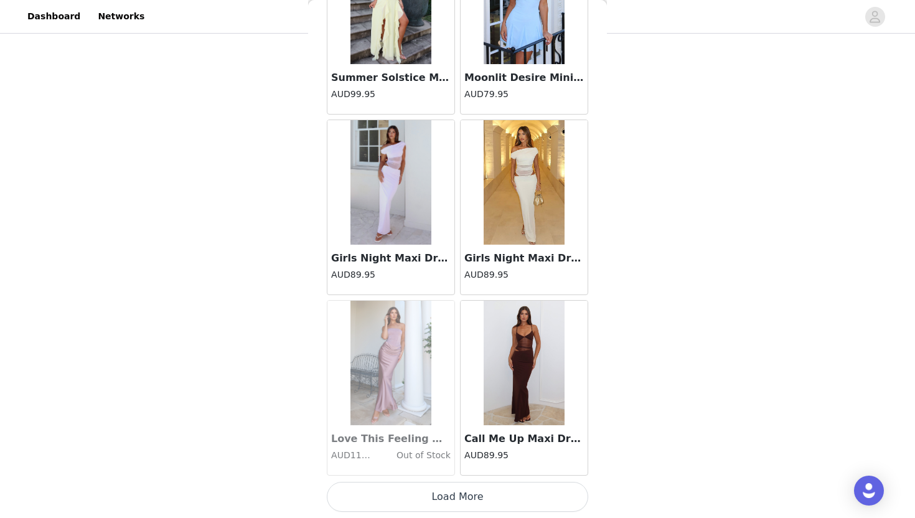
click at [438, 493] on button "Load More" at bounding box center [457, 497] width 261 height 30
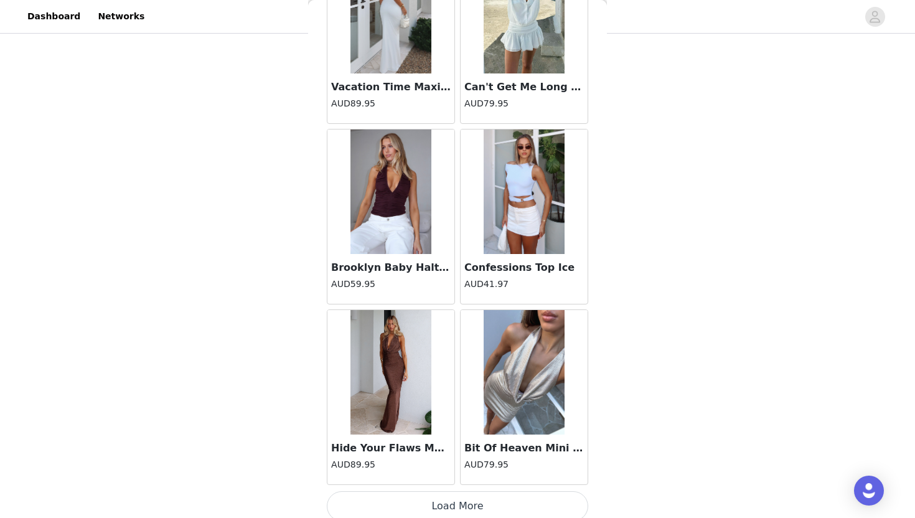
scroll to position [19427, 0]
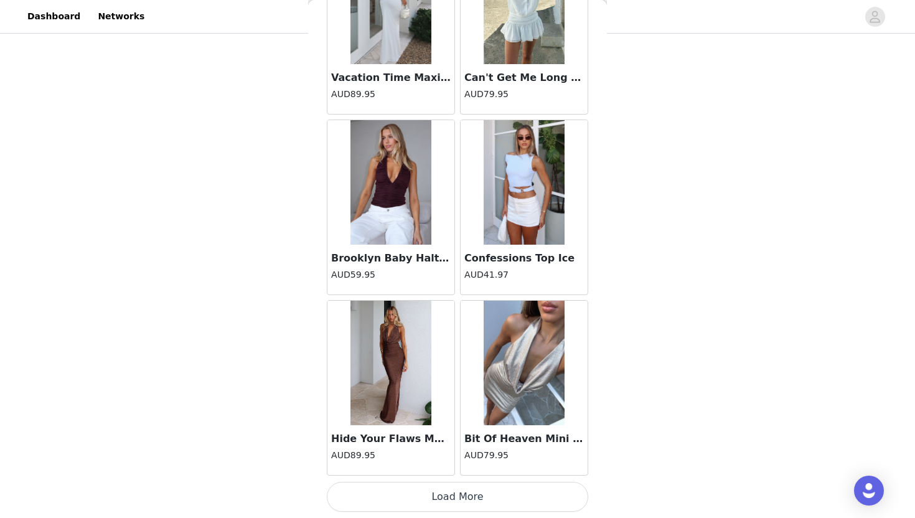
click at [440, 498] on button "Load More" at bounding box center [457, 497] width 261 height 30
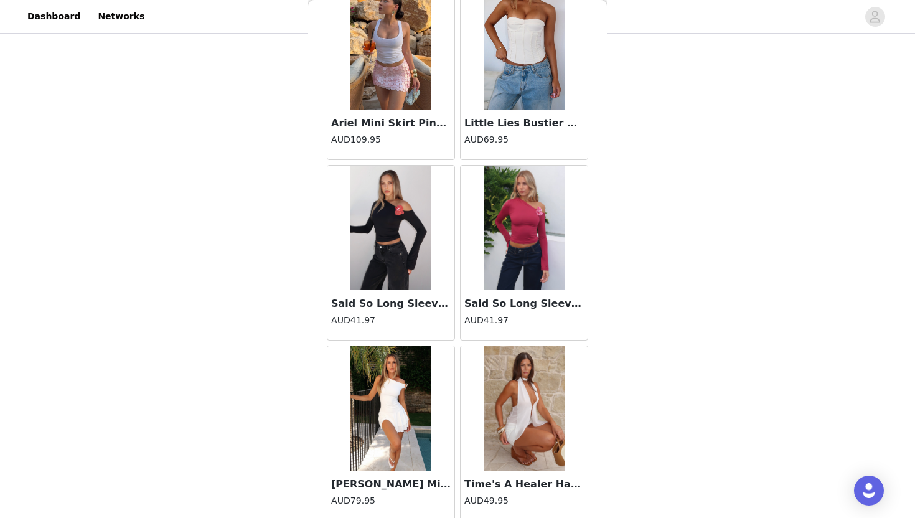
scroll to position [21232, 0]
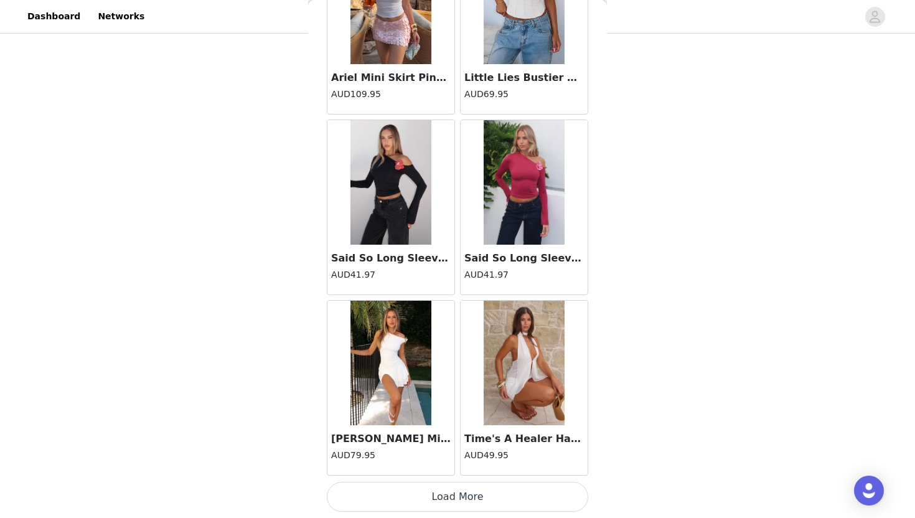
click at [437, 499] on button "Load More" at bounding box center [457, 497] width 261 height 30
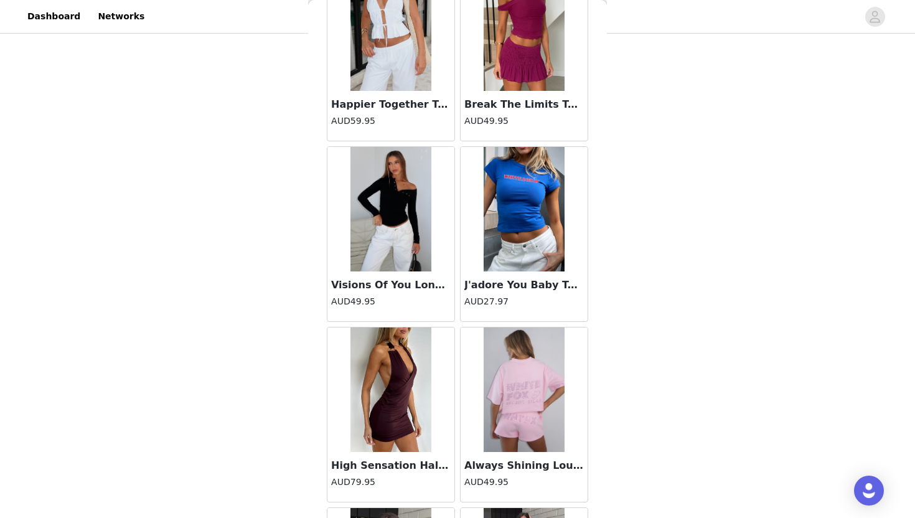
scroll to position [23036, 0]
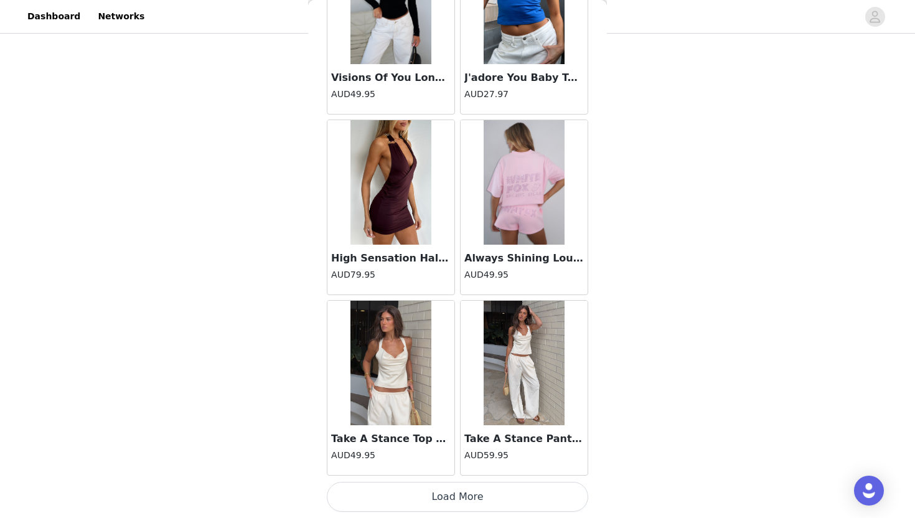
click at [439, 490] on button "Load More" at bounding box center [457, 497] width 261 height 30
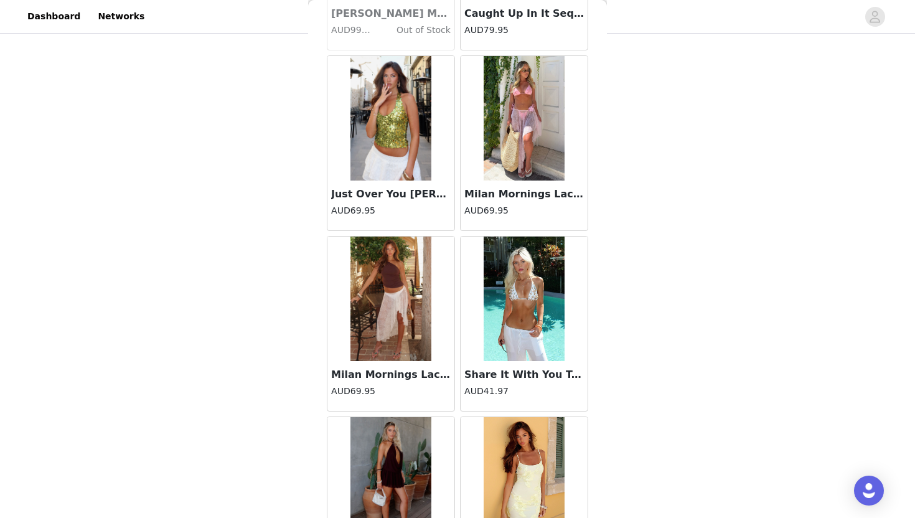
scroll to position [24840, 0]
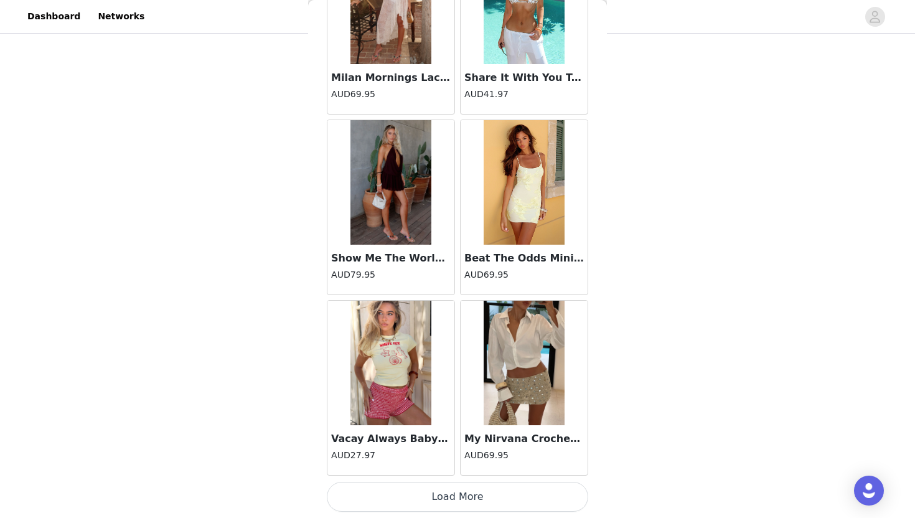
click at [438, 493] on button "Load More" at bounding box center [457, 497] width 261 height 30
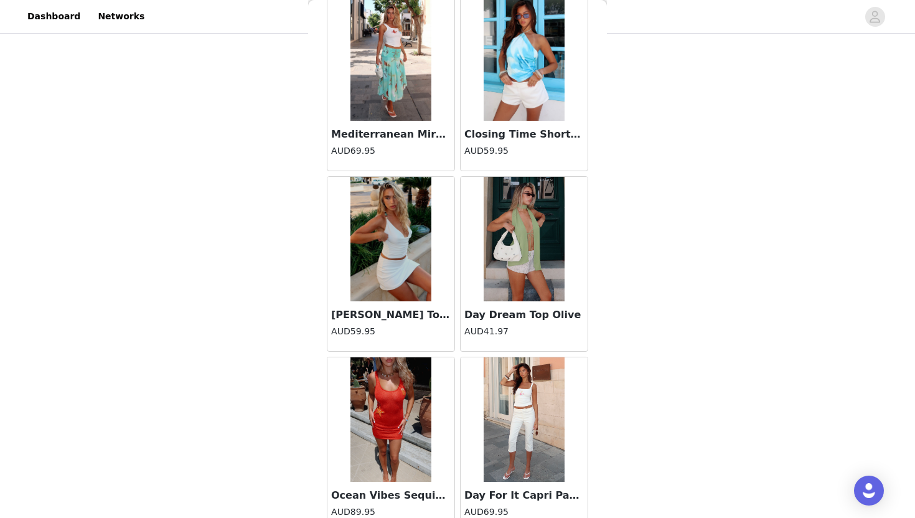
scroll to position [26644, 0]
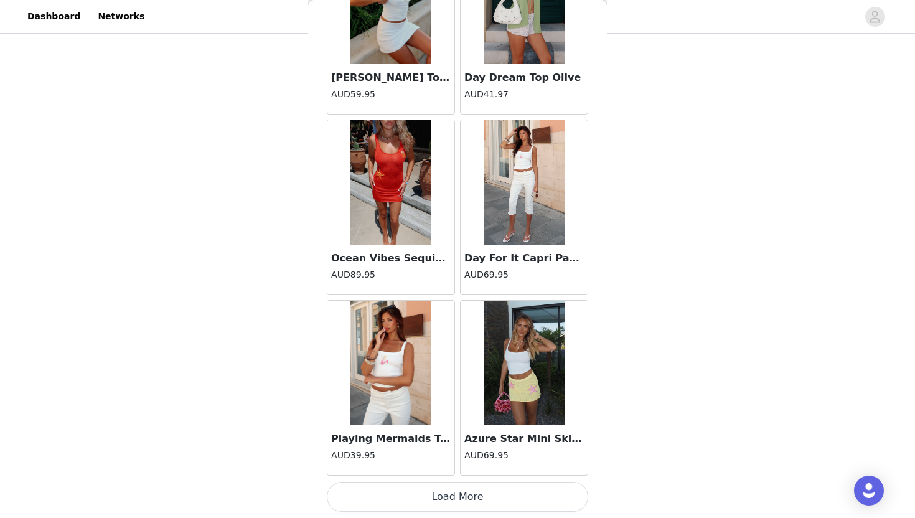
click at [444, 490] on button "Load More" at bounding box center [457, 497] width 261 height 30
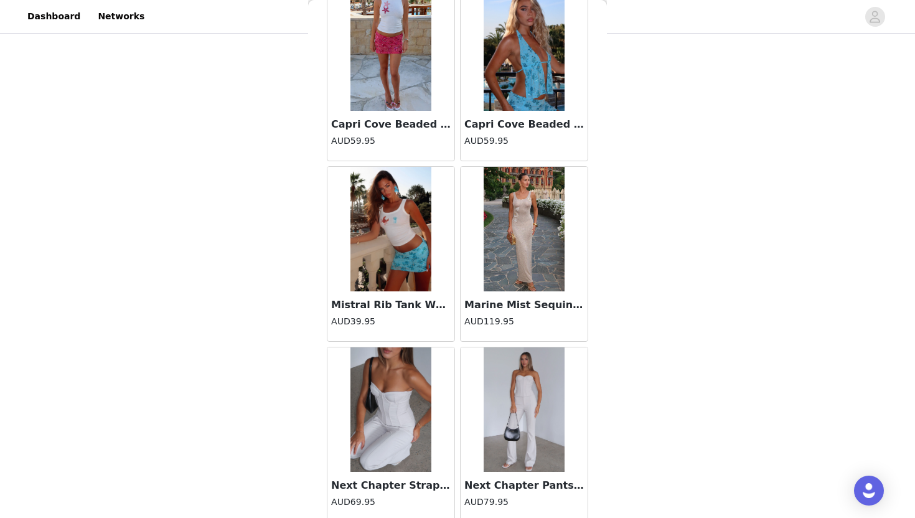
scroll to position [28448, 0]
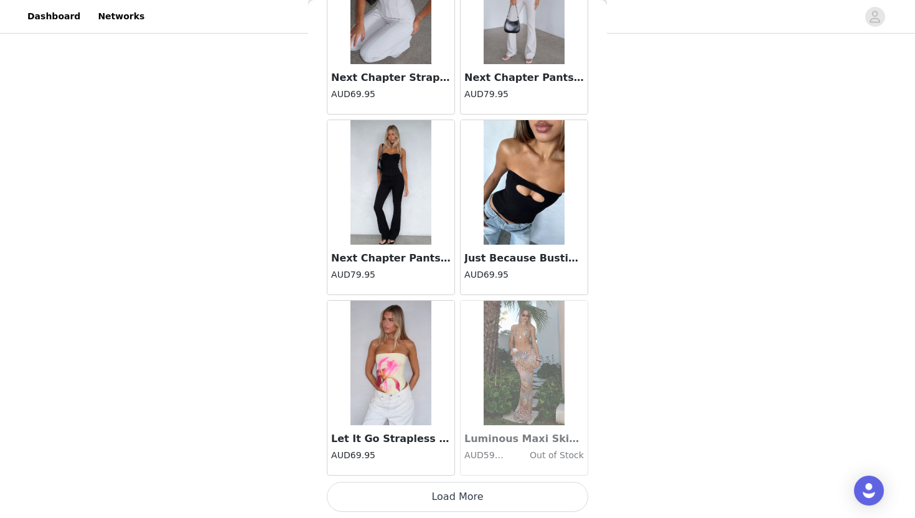
click at [435, 501] on button "Load More" at bounding box center [457, 497] width 261 height 30
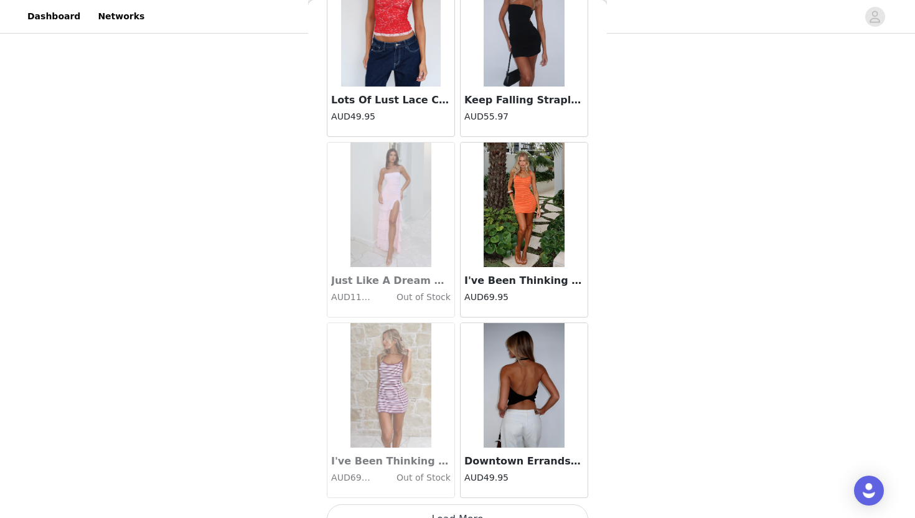
scroll to position [30252, 0]
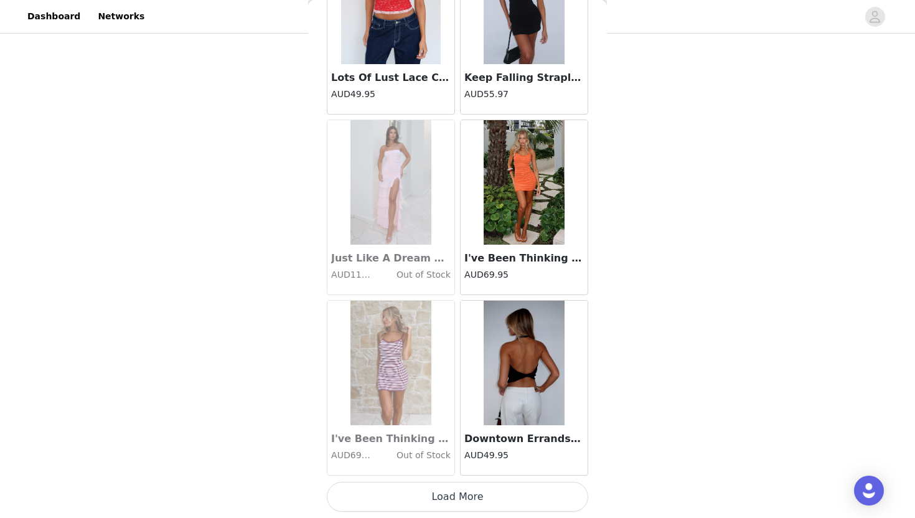
click at [439, 498] on button "Load More" at bounding box center [457, 497] width 261 height 30
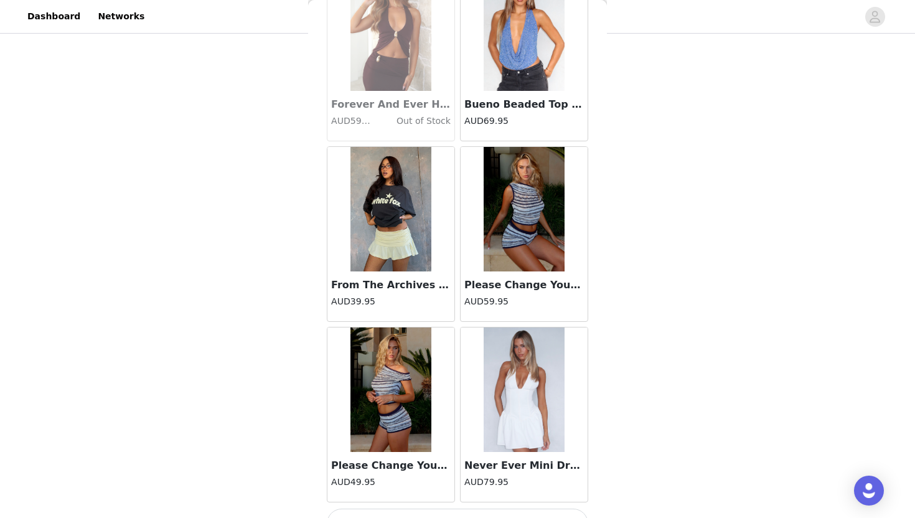
scroll to position [32056, 0]
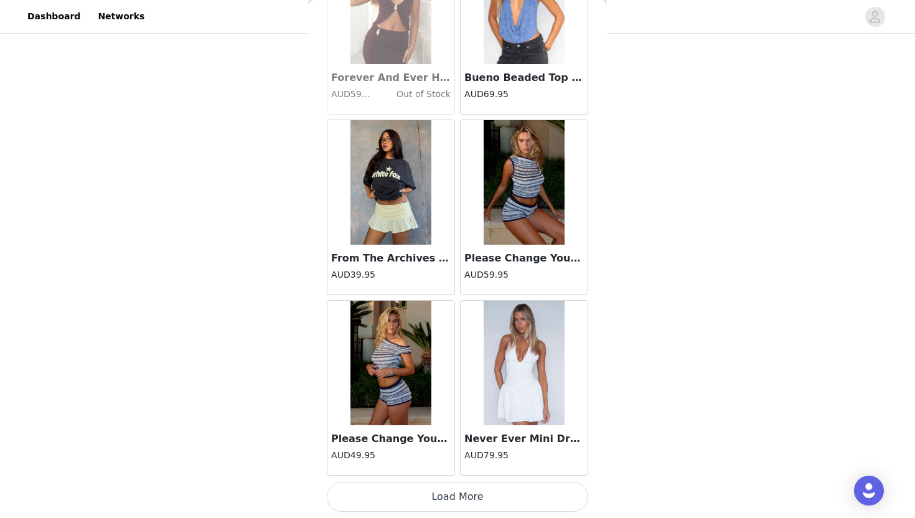
click at [439, 498] on button "Load More" at bounding box center [457, 497] width 261 height 30
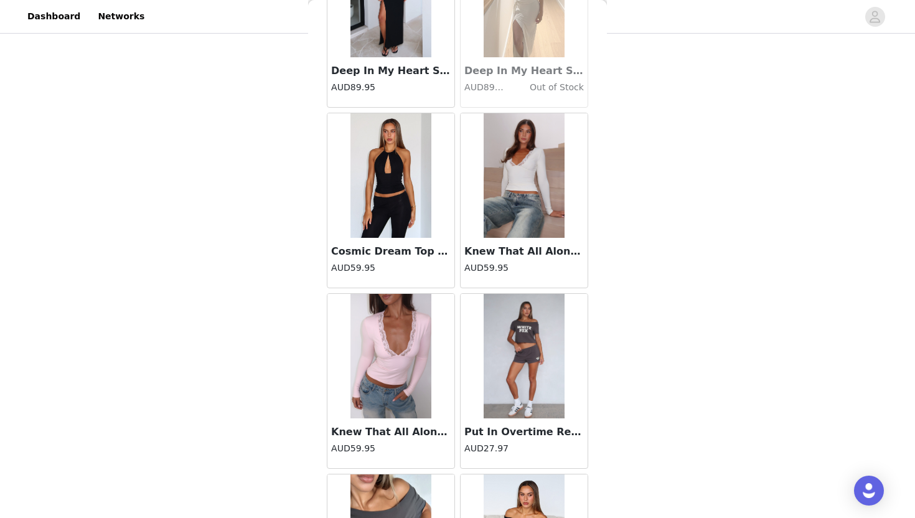
scroll to position [33161, 0]
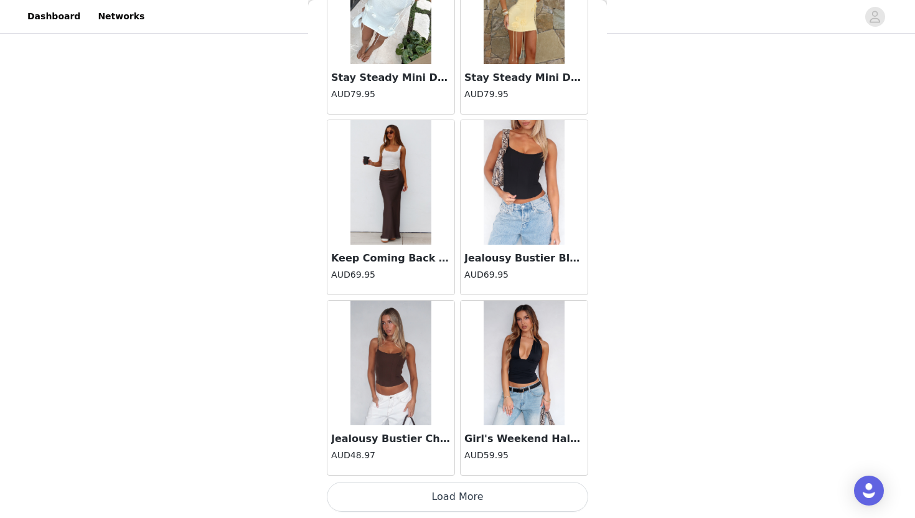
click at [439, 498] on button "Load More" at bounding box center [457, 497] width 261 height 30
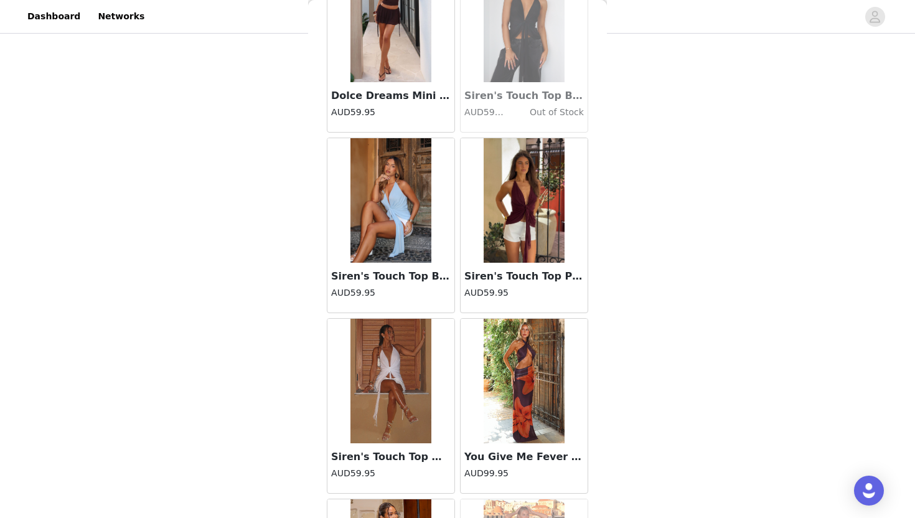
scroll to position [35665, 0]
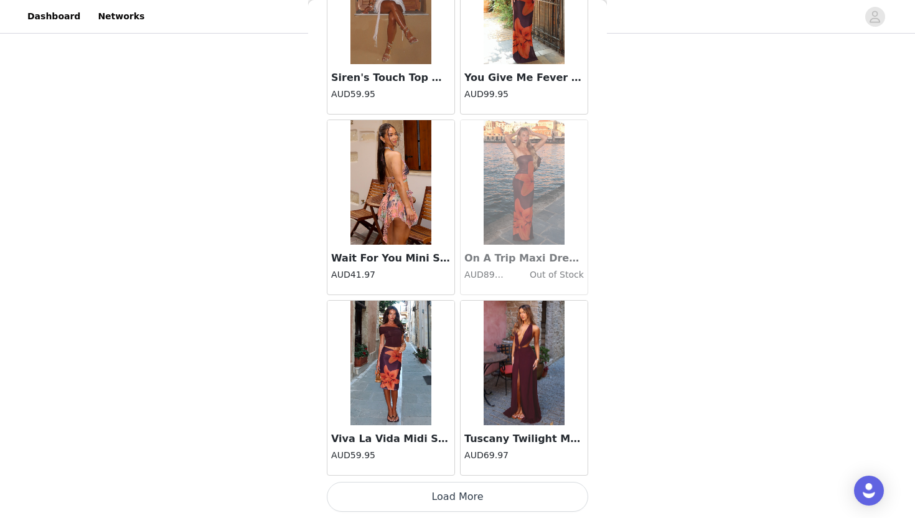
click at [437, 503] on button "Load More" at bounding box center [457, 497] width 261 height 30
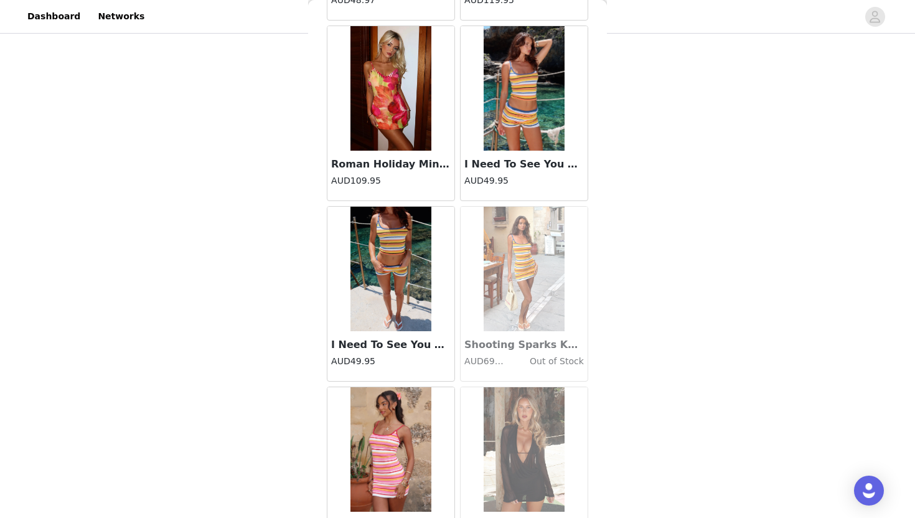
scroll to position [37469, 0]
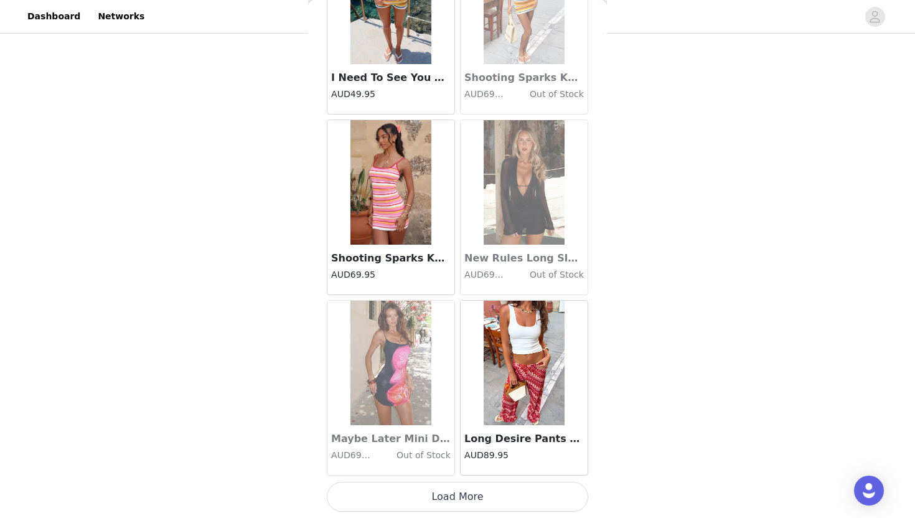
click at [437, 499] on button "Load More" at bounding box center [457, 497] width 261 height 30
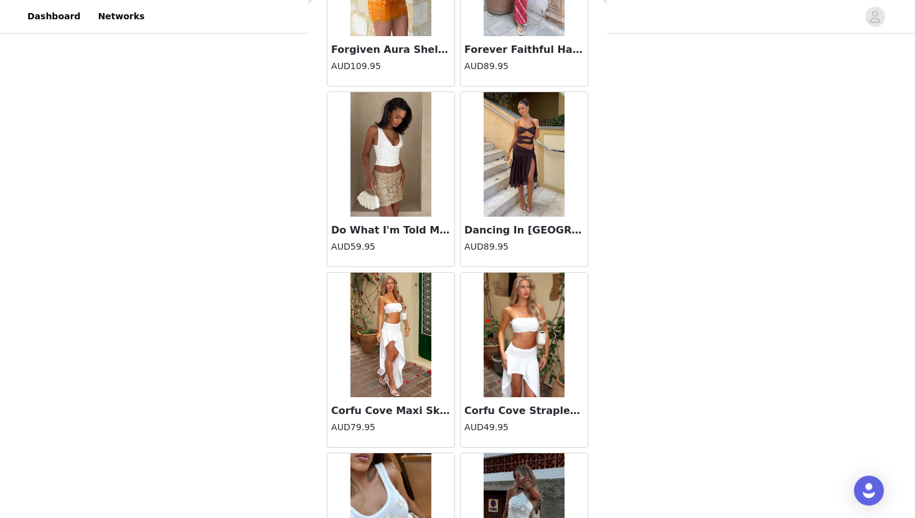
scroll to position [39273, 0]
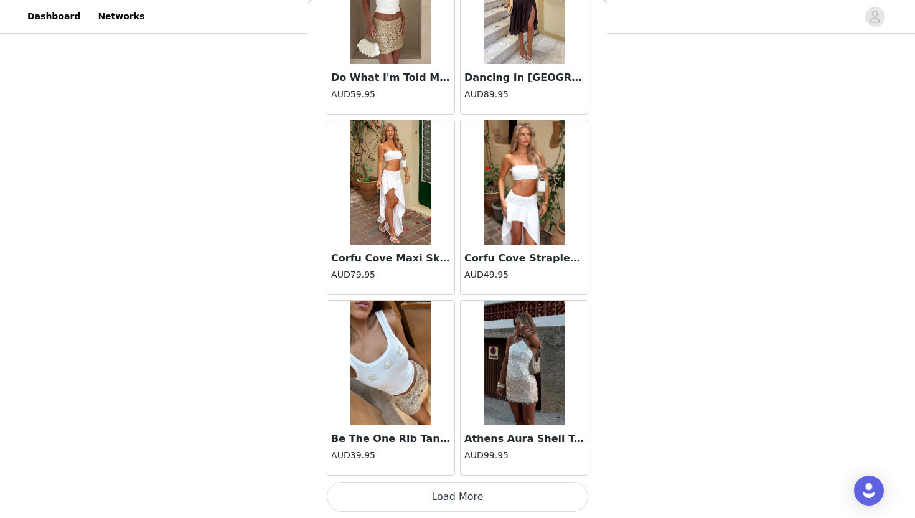
click at [414, 498] on button "Load More" at bounding box center [457, 497] width 261 height 30
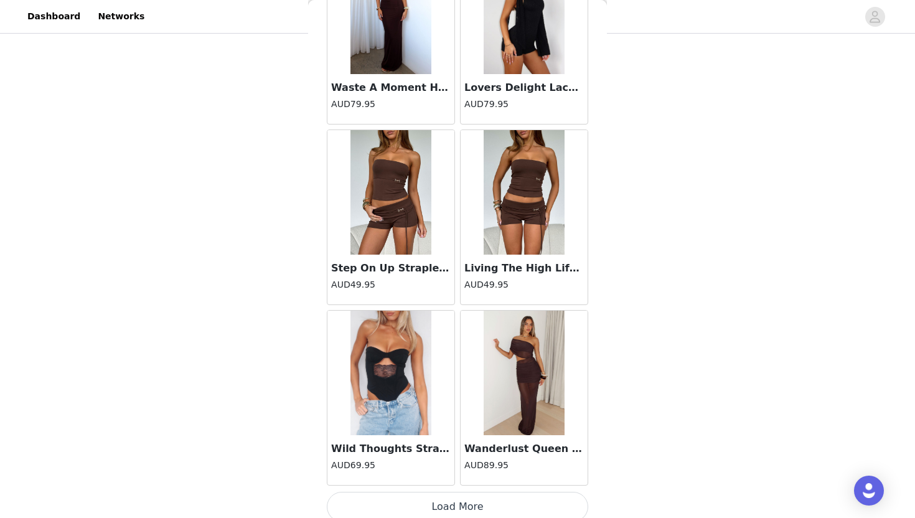
scroll to position [41077, 0]
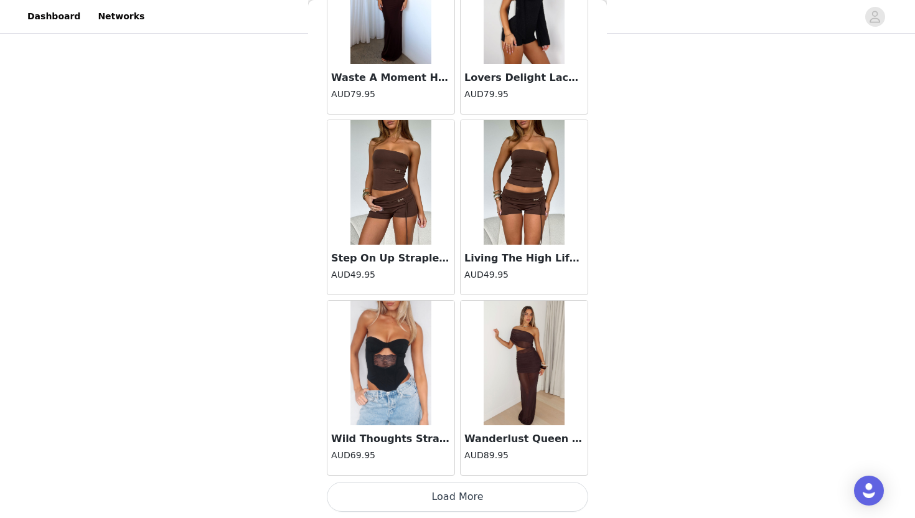
click at [421, 499] on button "Load More" at bounding box center [457, 497] width 261 height 30
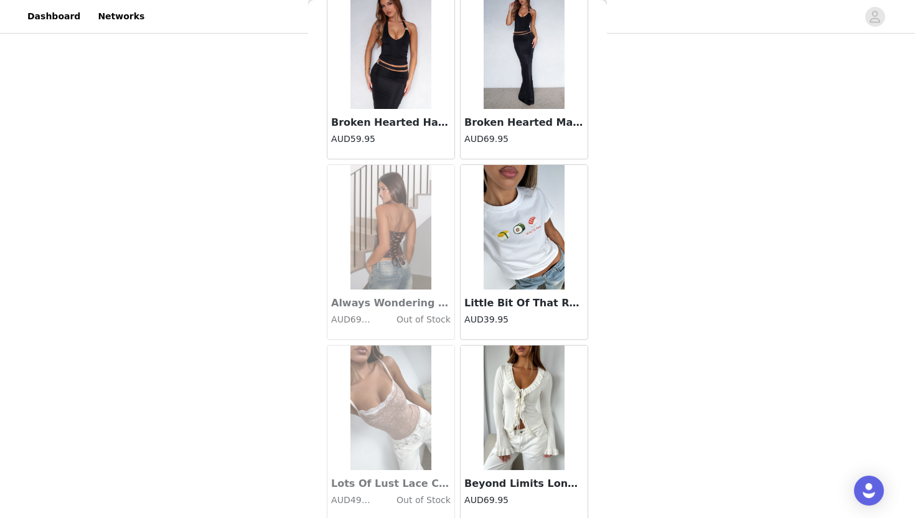
scroll to position [42881, 0]
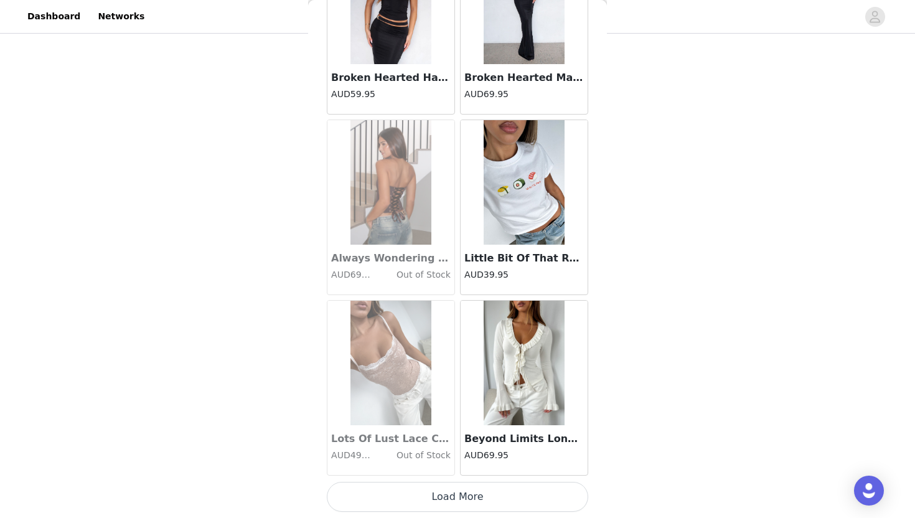
click at [417, 496] on button "Load More" at bounding box center [457, 497] width 261 height 30
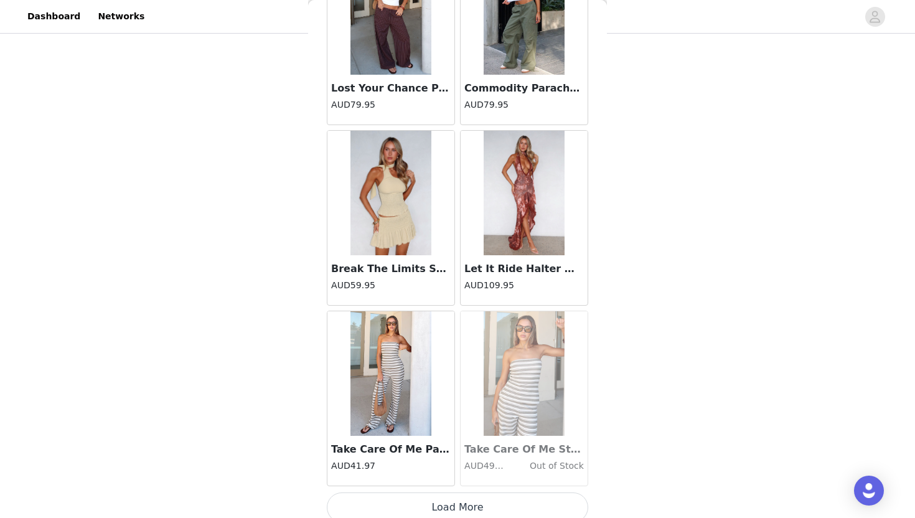
scroll to position [44685, 0]
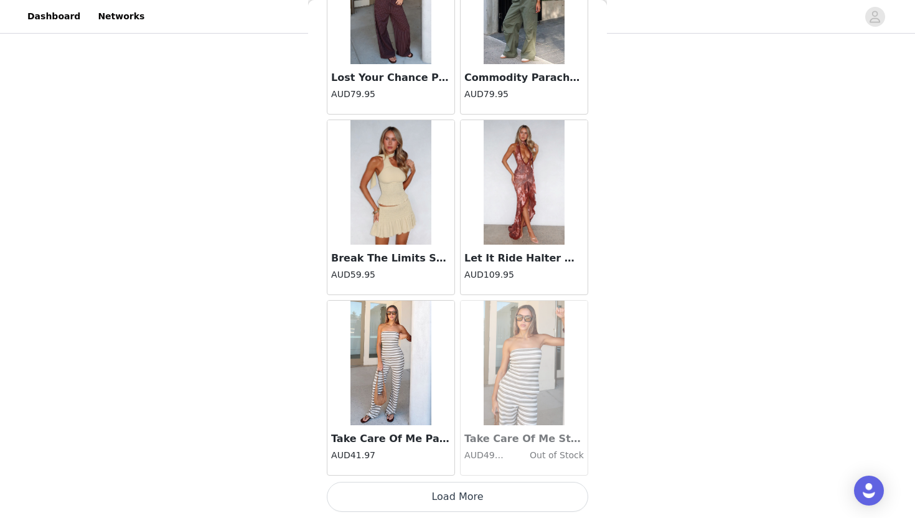
click at [378, 494] on button "Load More" at bounding box center [457, 497] width 261 height 30
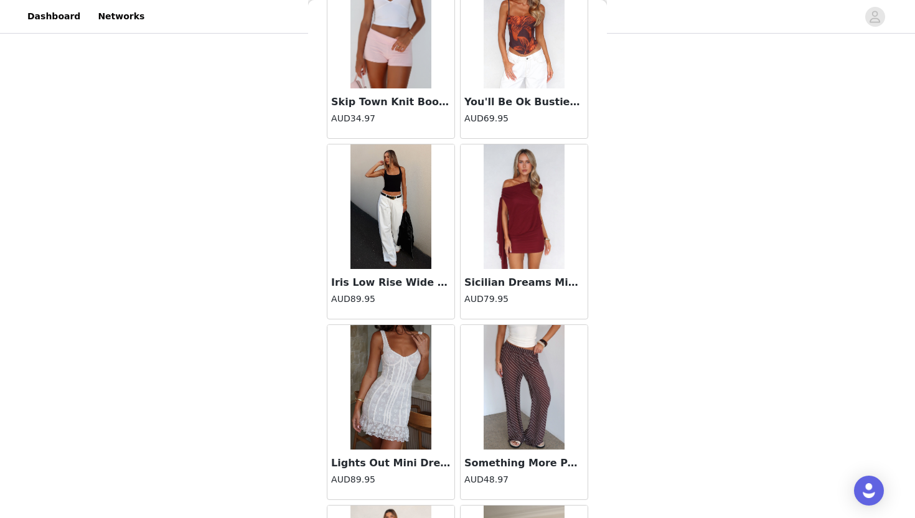
scroll to position [46489, 0]
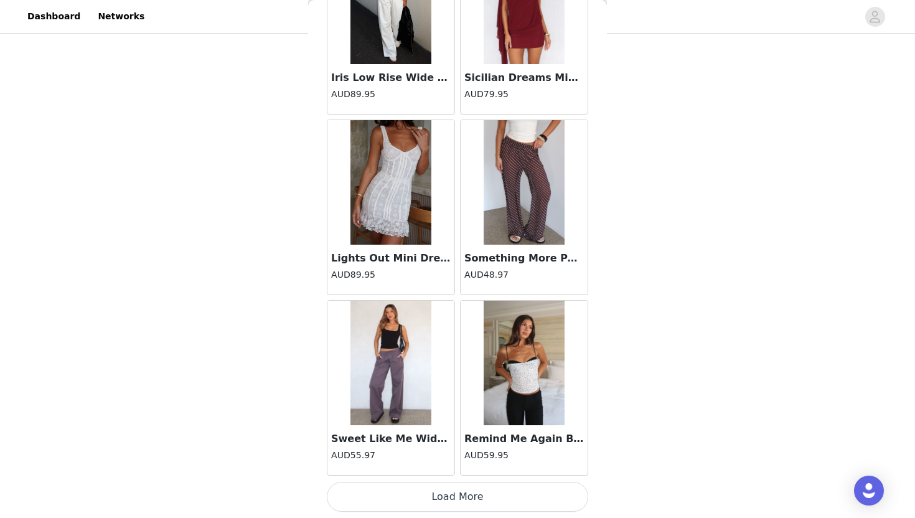
click at [450, 499] on button "Load More" at bounding box center [457, 497] width 261 height 30
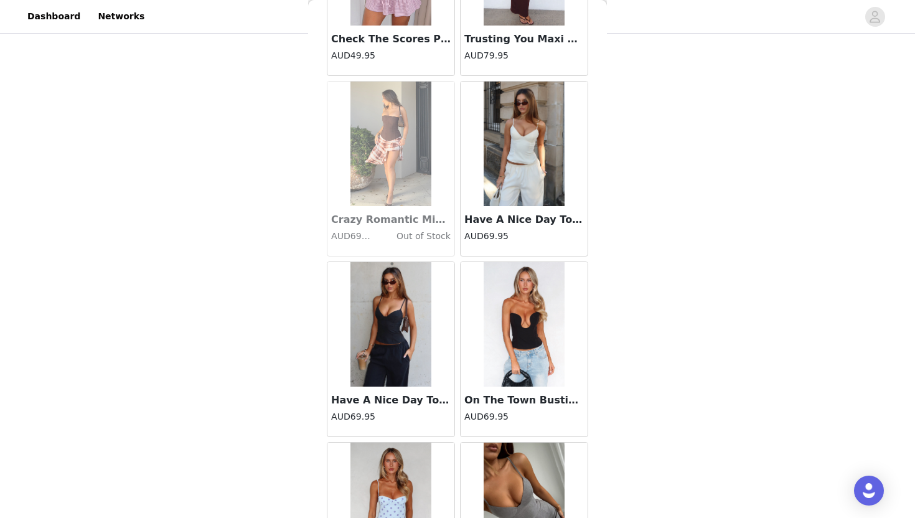
scroll to position [48294, 0]
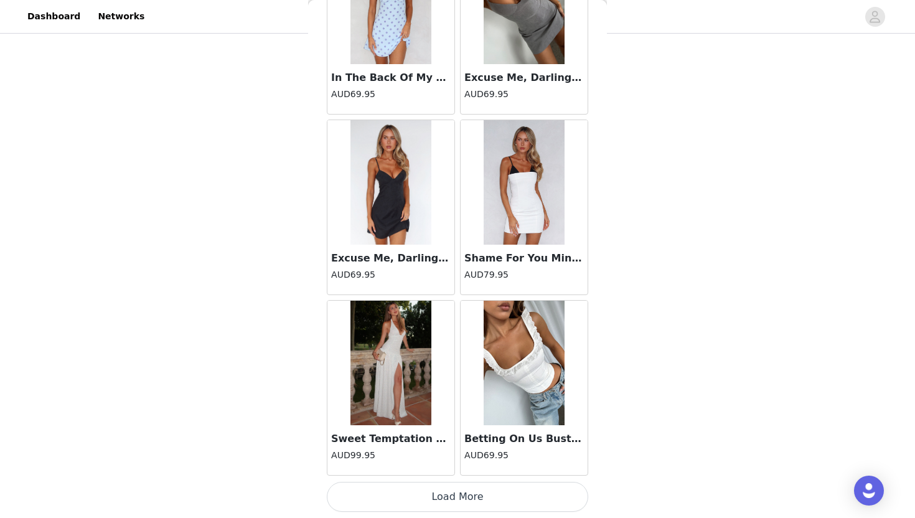
click at [450, 500] on button "Load More" at bounding box center [457, 497] width 261 height 30
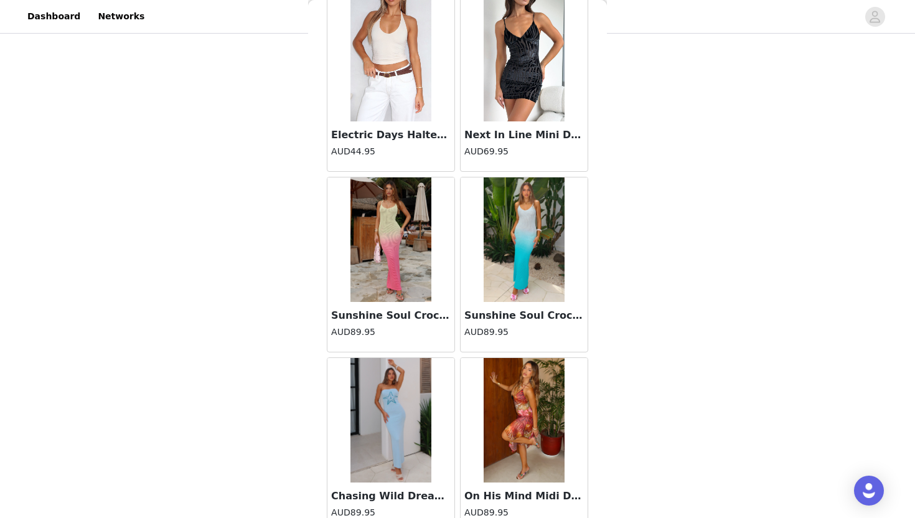
scroll to position [50098, 0]
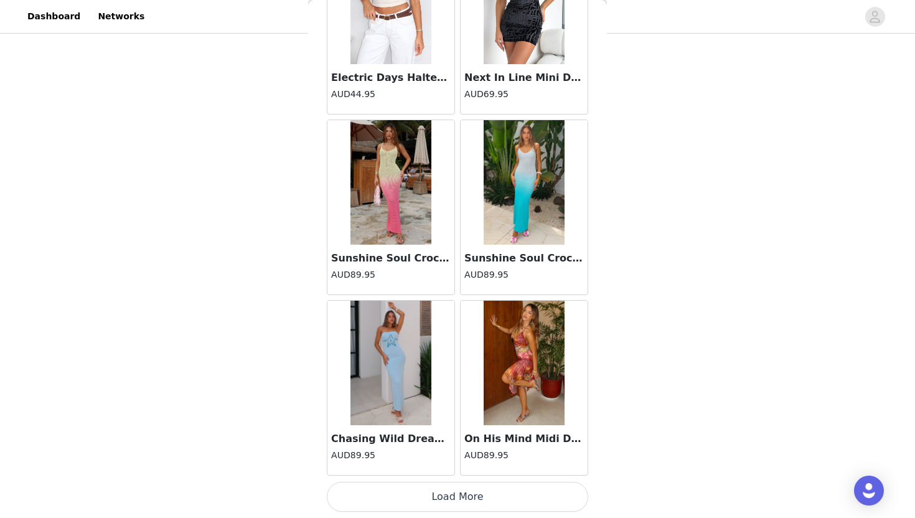
click at [451, 498] on button "Load More" at bounding box center [457, 497] width 261 height 30
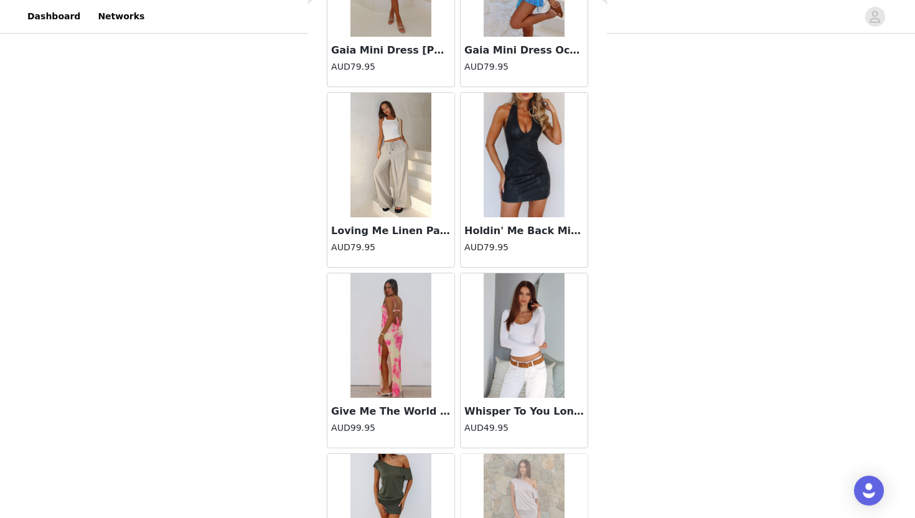
scroll to position [51902, 0]
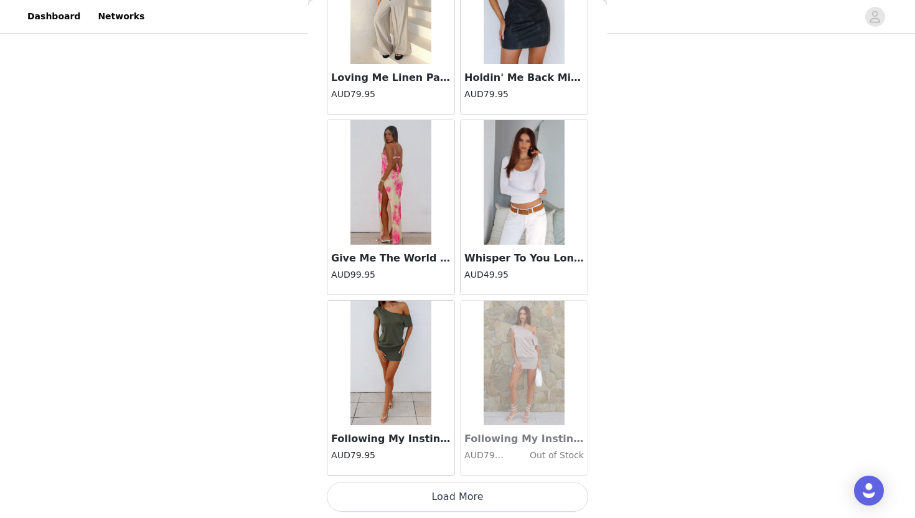
click at [451, 498] on button "Load More" at bounding box center [457, 497] width 261 height 30
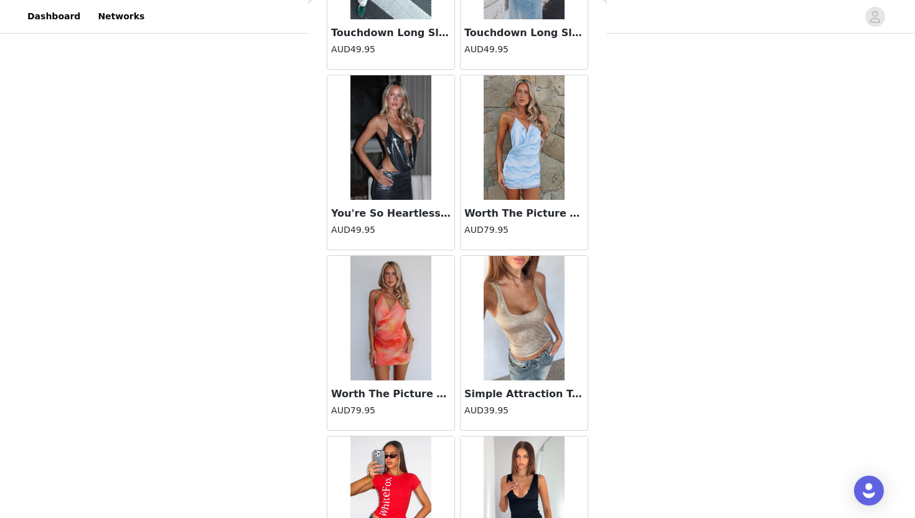
scroll to position [53706, 0]
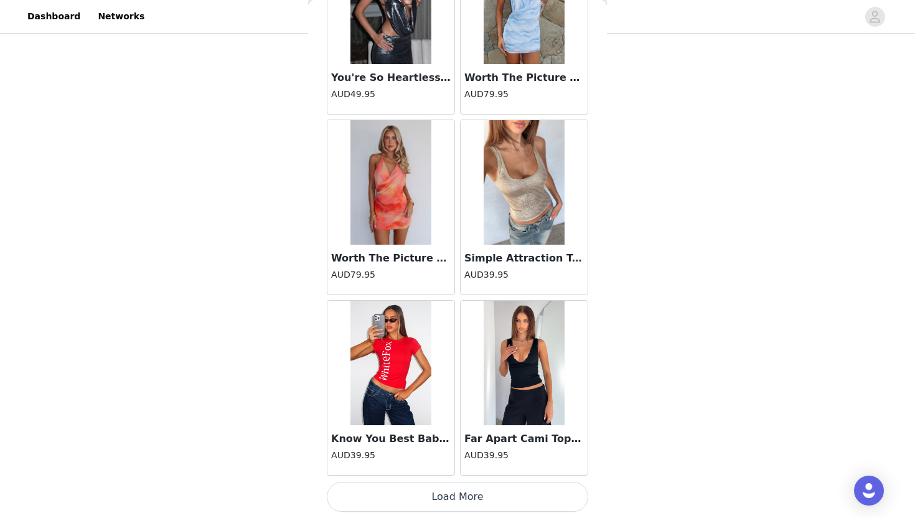
click at [451, 498] on button "Load More" at bounding box center [457, 497] width 261 height 30
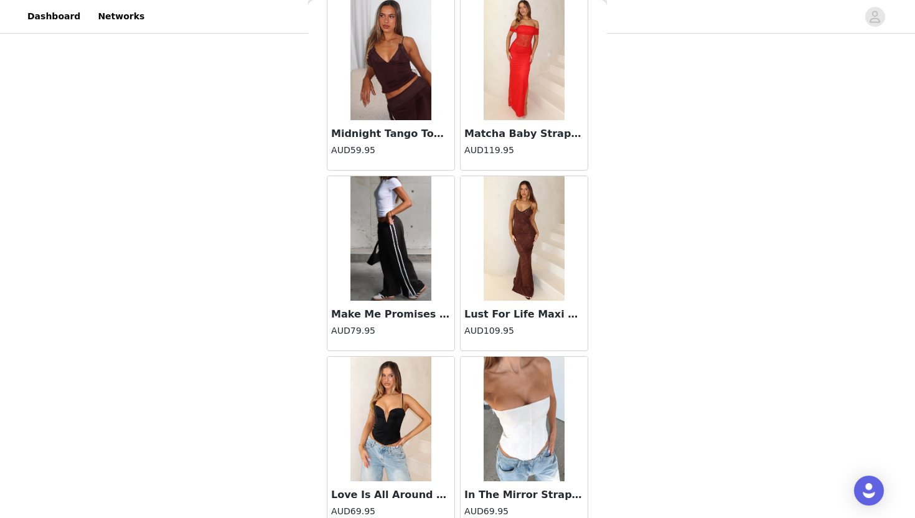
scroll to position [55510, 0]
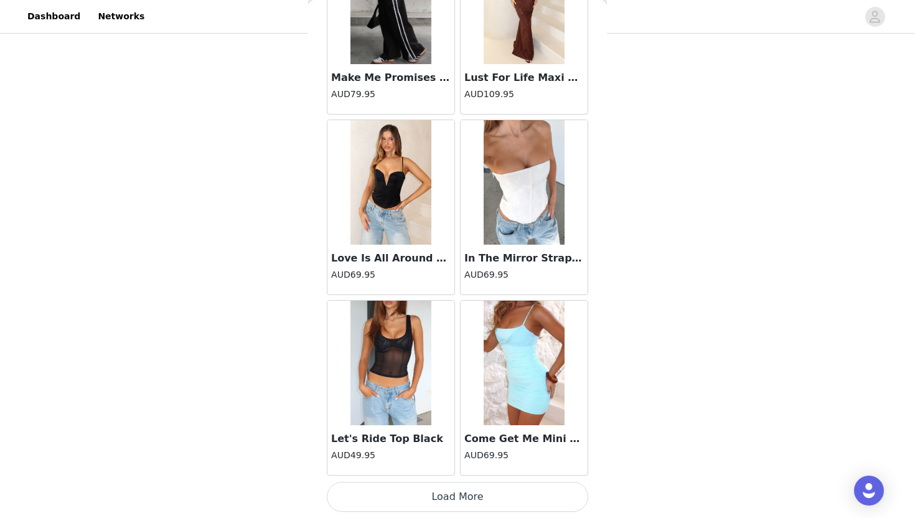
click at [451, 498] on button "Load More" at bounding box center [457, 497] width 261 height 30
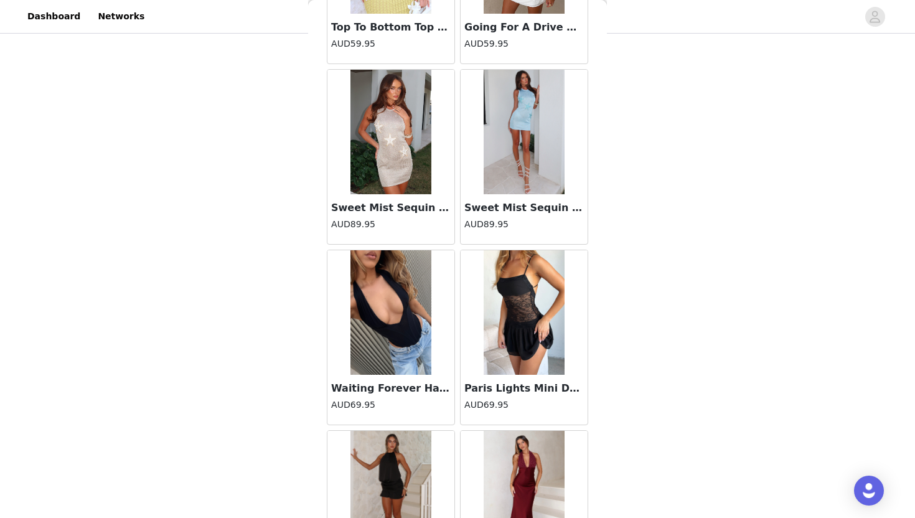
scroll to position [57314, 0]
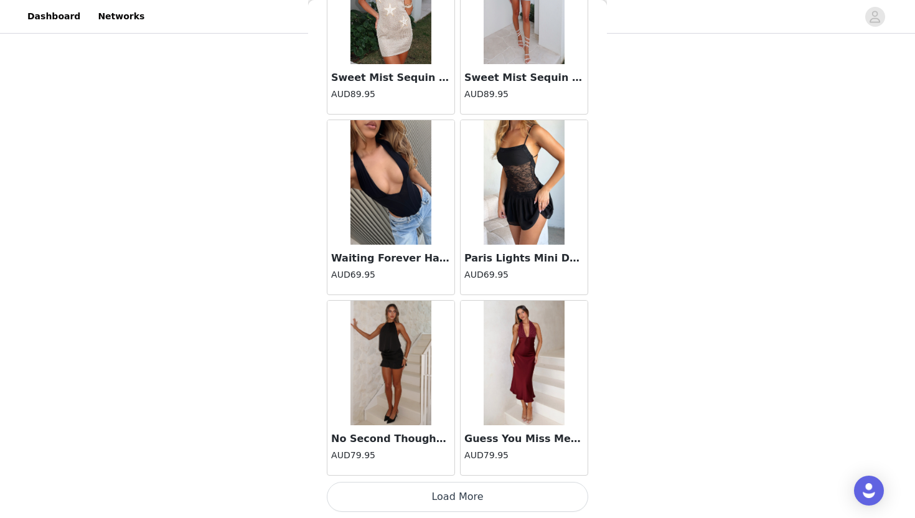
click at [451, 498] on button "Load More" at bounding box center [457, 497] width 261 height 30
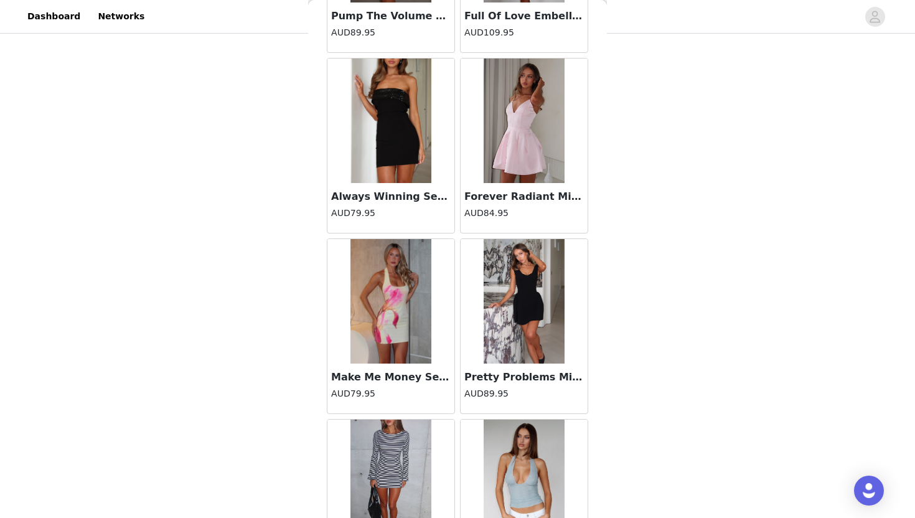
scroll to position [59118, 0]
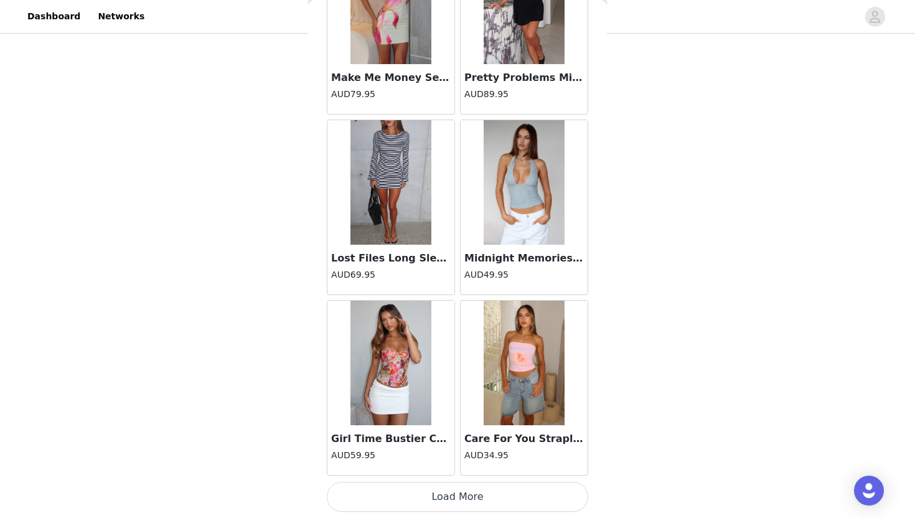
click at [451, 498] on button "Load More" at bounding box center [457, 497] width 261 height 30
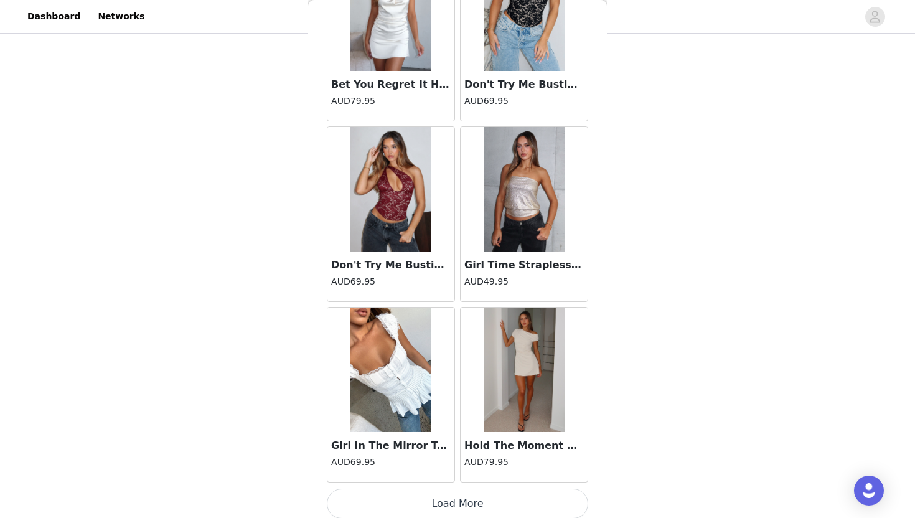
scroll to position [60922, 0]
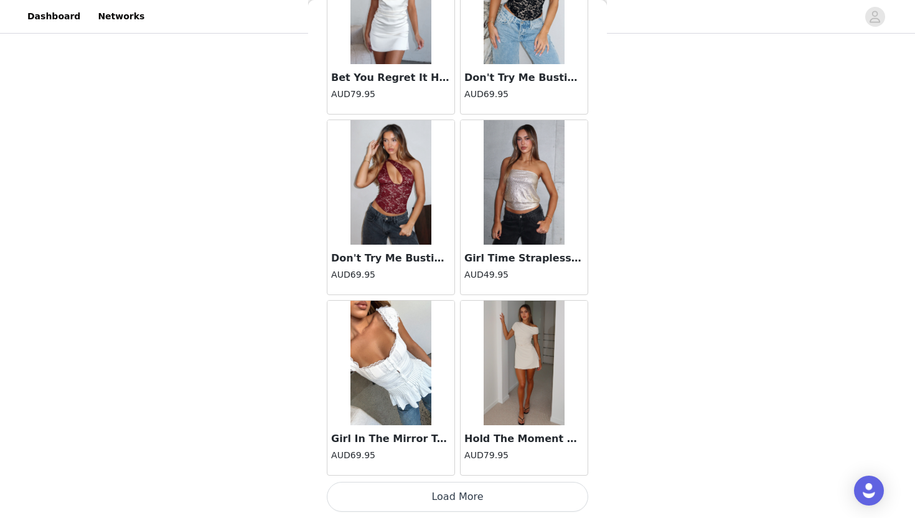
click at [451, 500] on button "Load More" at bounding box center [457, 497] width 261 height 30
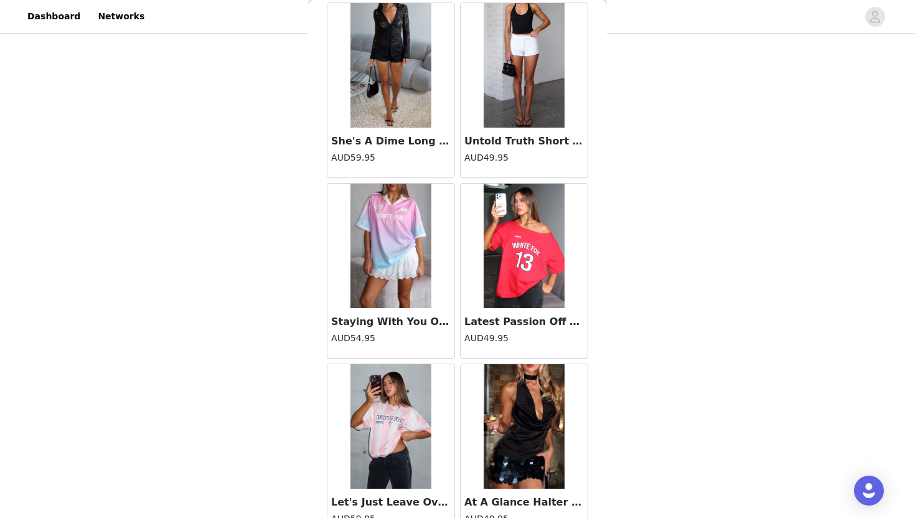
scroll to position [62727, 0]
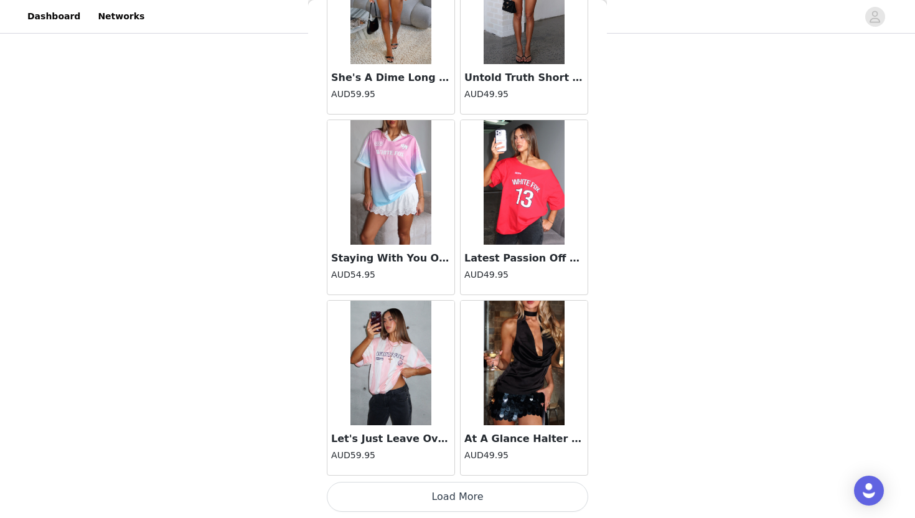
click at [451, 500] on button "Load More" at bounding box center [457, 497] width 261 height 30
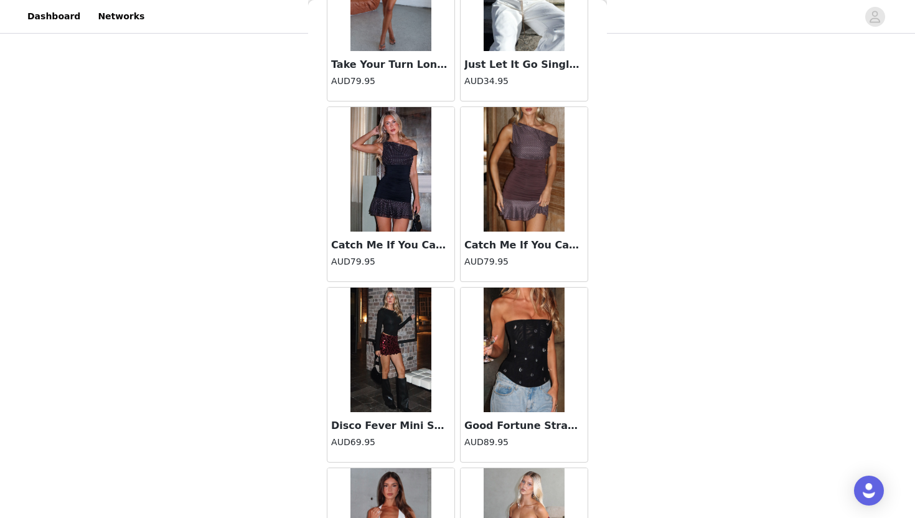
scroll to position [64531, 0]
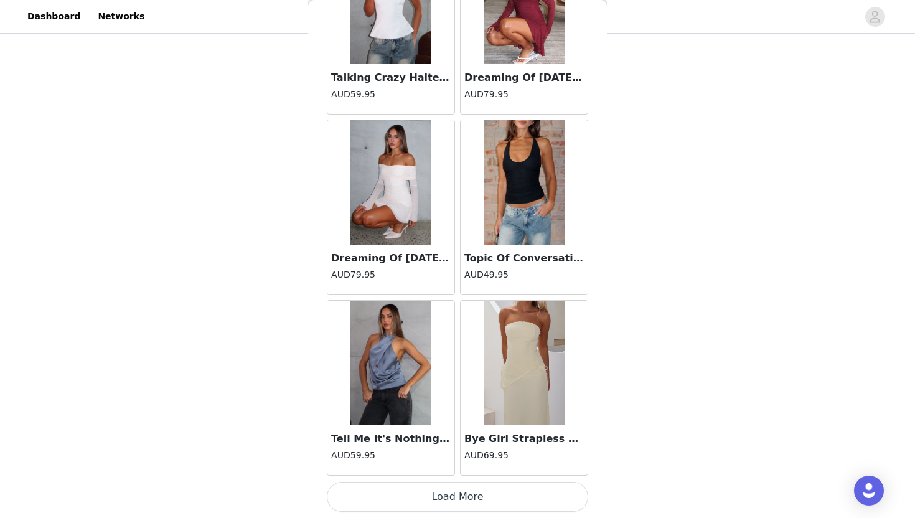
click at [429, 492] on button "Load More" at bounding box center [457, 497] width 261 height 30
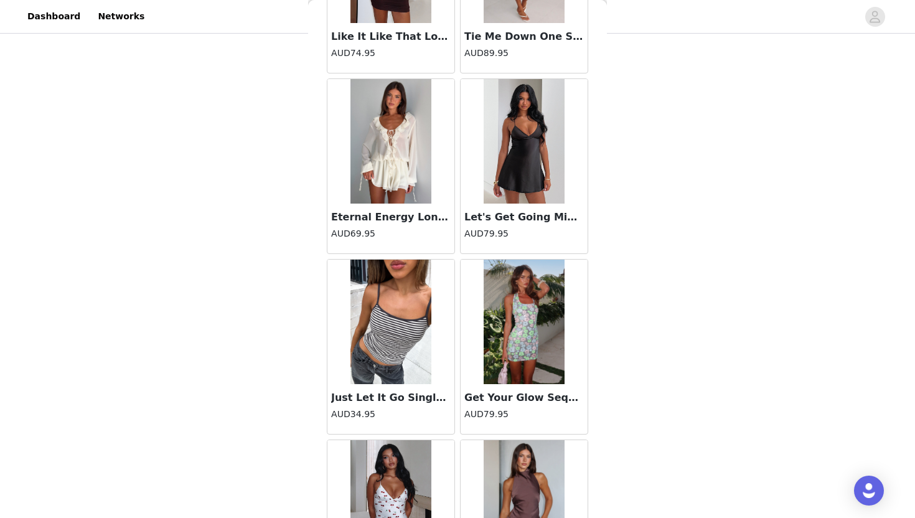
scroll to position [66335, 0]
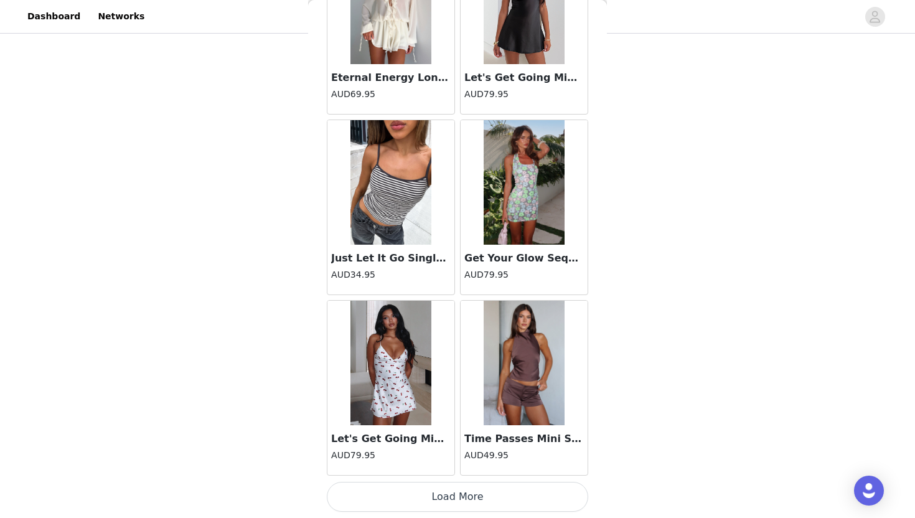
click at [429, 492] on button "Load More" at bounding box center [457, 497] width 261 height 30
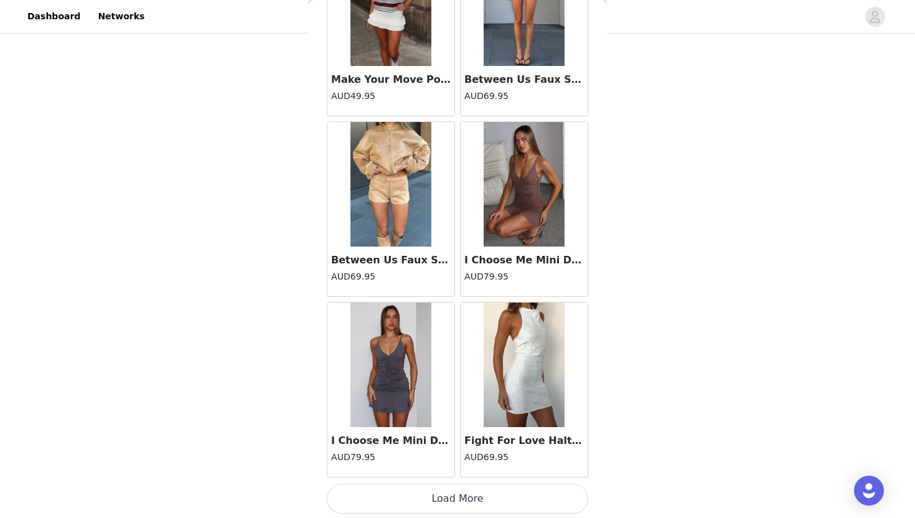
scroll to position [68139, 0]
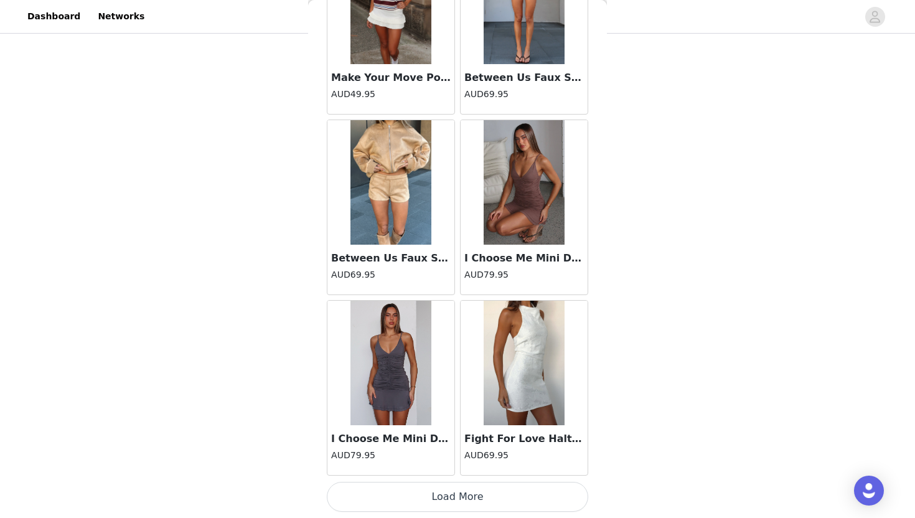
click at [424, 505] on button "Load More" at bounding box center [457, 497] width 261 height 30
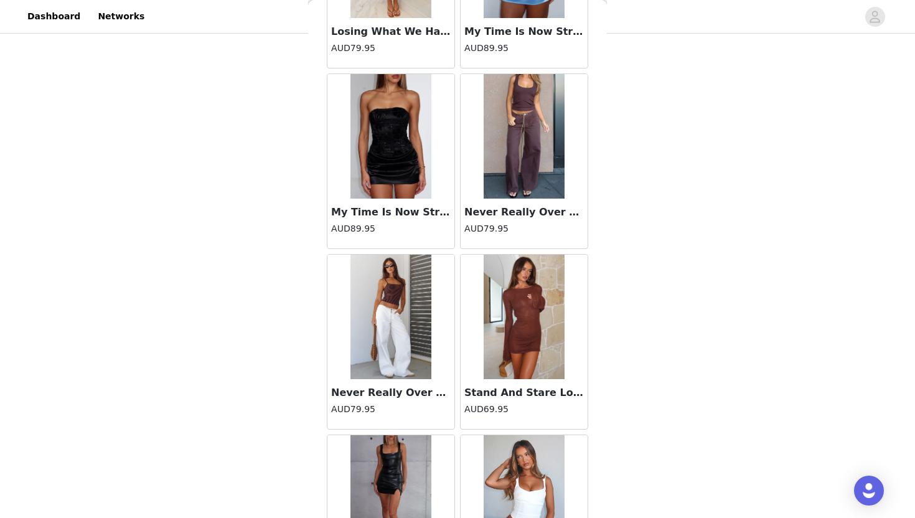
scroll to position [61647, 0]
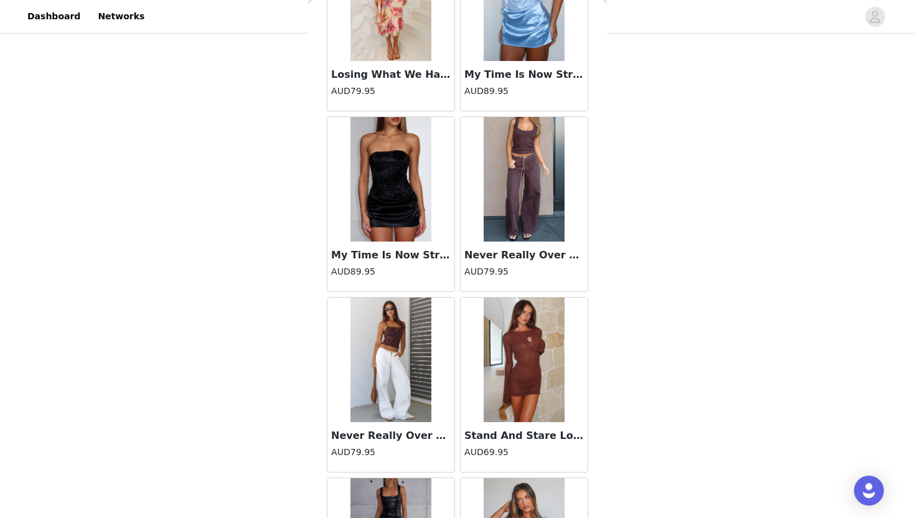
click at [531, 183] on img at bounding box center [523, 179] width 81 height 124
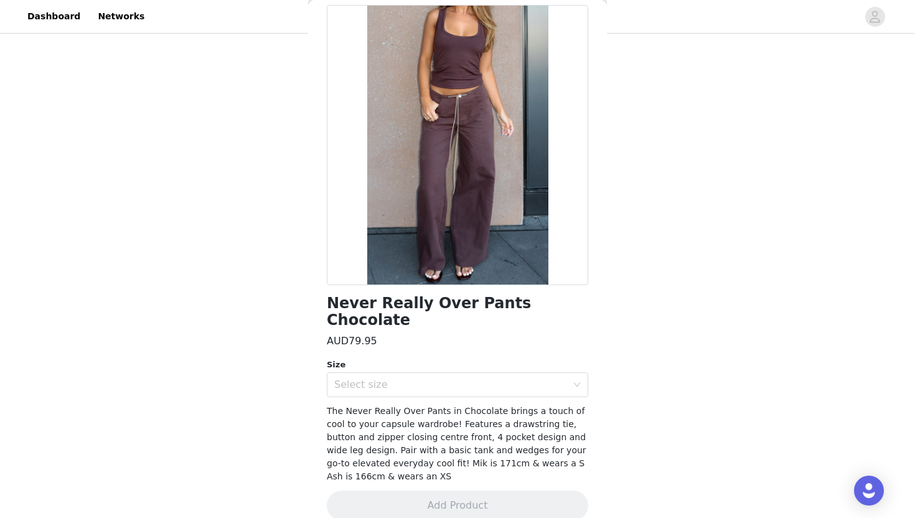
scroll to position [54, 0]
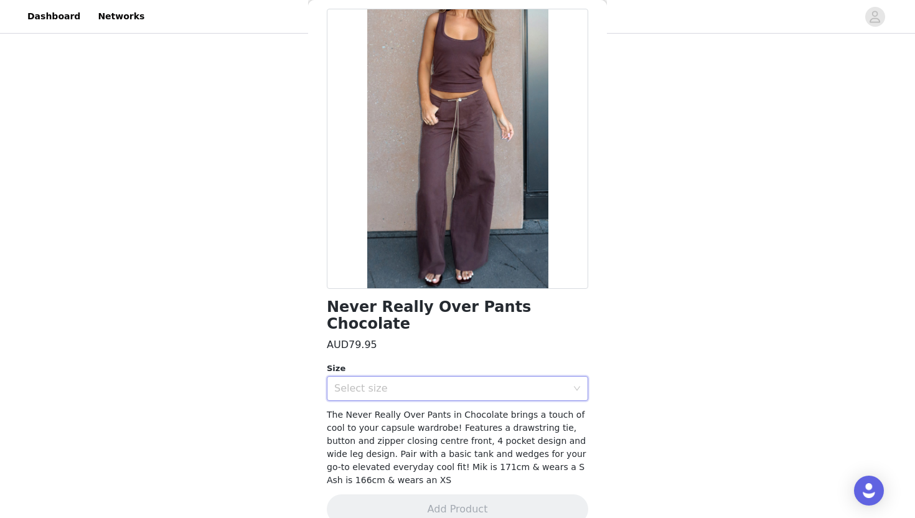
click at [467, 378] on div "Select size" at bounding box center [453, 388] width 238 height 24
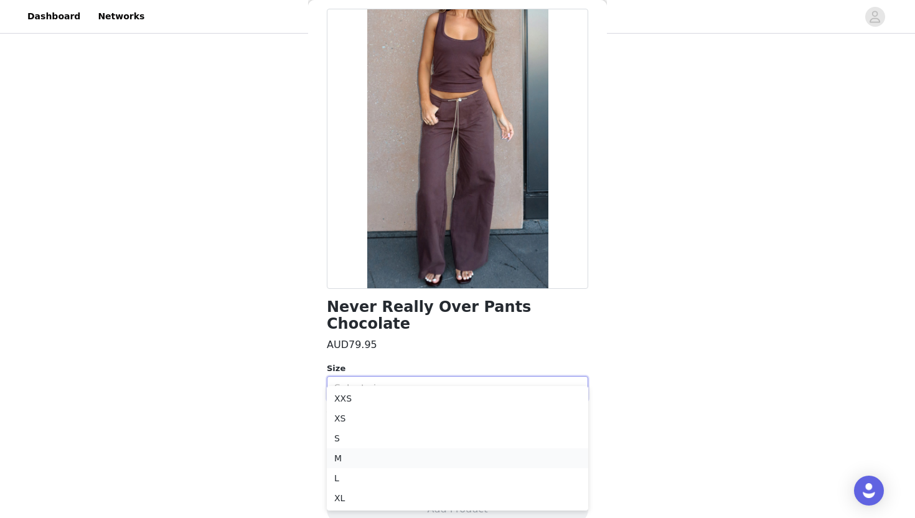
click at [360, 452] on li "M" at bounding box center [457, 458] width 261 height 20
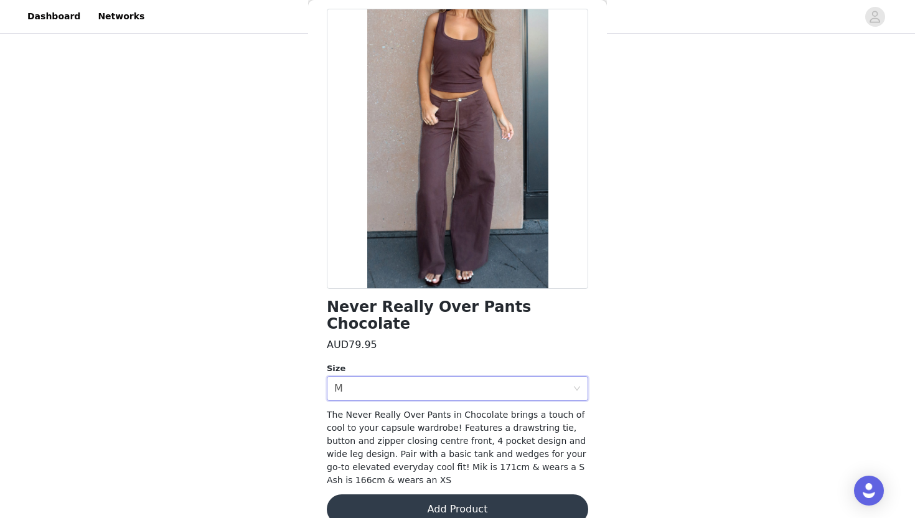
click at [420, 494] on button "Add Product" at bounding box center [457, 509] width 261 height 30
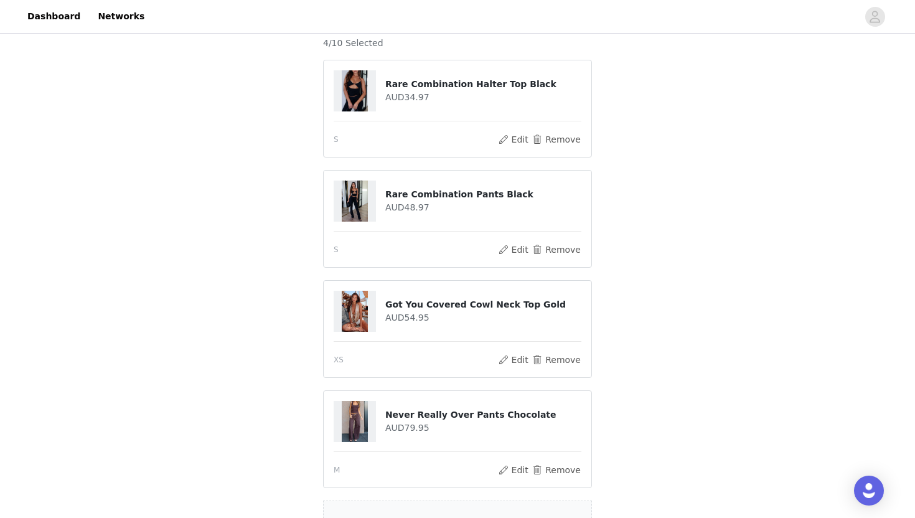
scroll to position [193, 0]
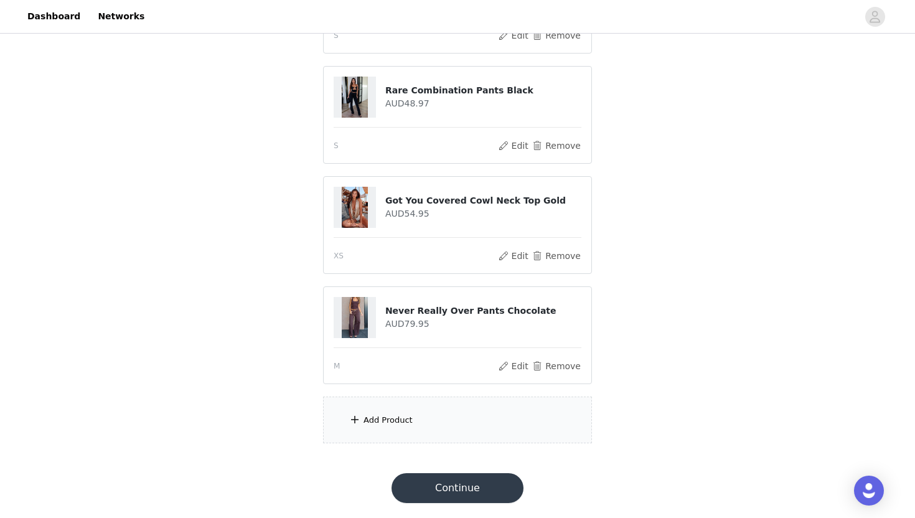
click at [475, 419] on div "Add Product" at bounding box center [457, 419] width 269 height 47
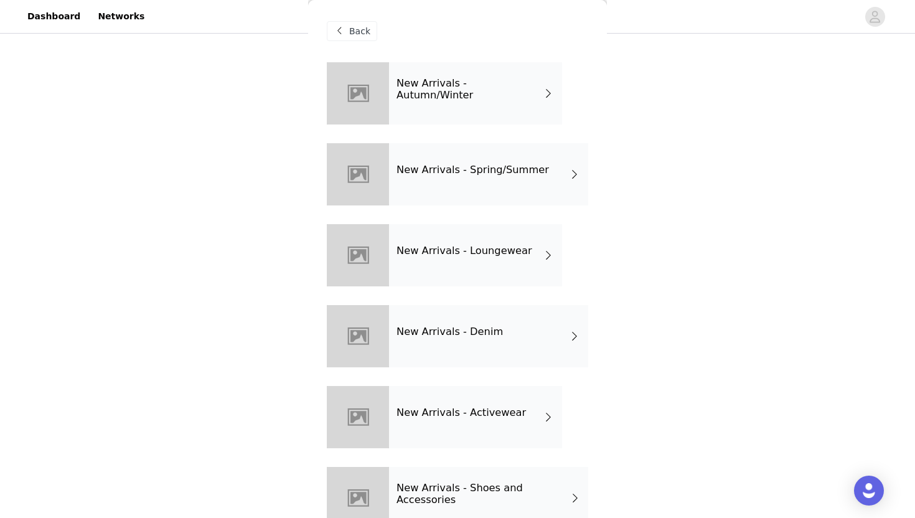
click at [516, 190] on div "New Arrivals - Spring/Summer" at bounding box center [488, 174] width 199 height 62
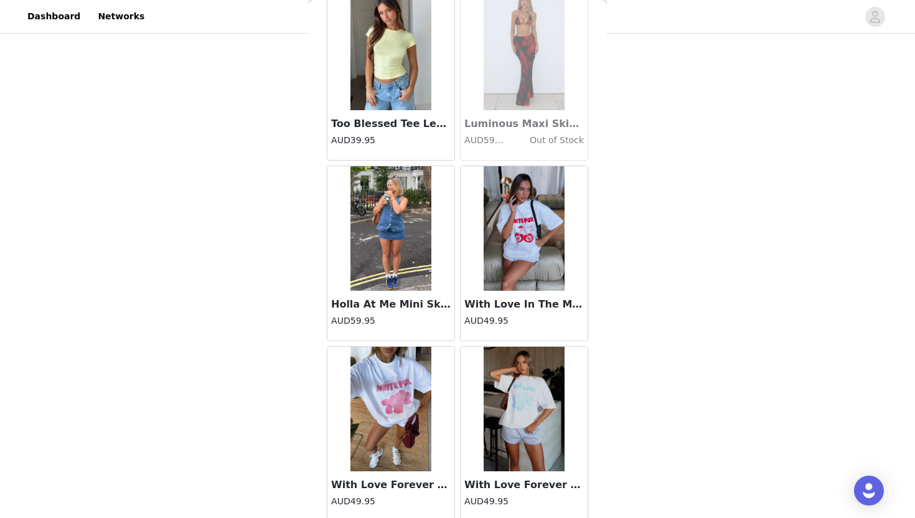
scroll to position [1386, 0]
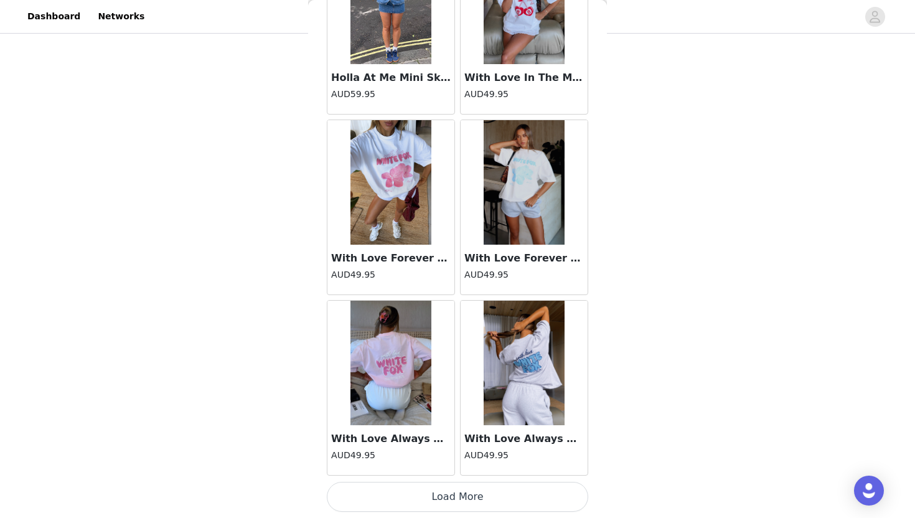
click at [480, 505] on button "Load More" at bounding box center [457, 497] width 261 height 30
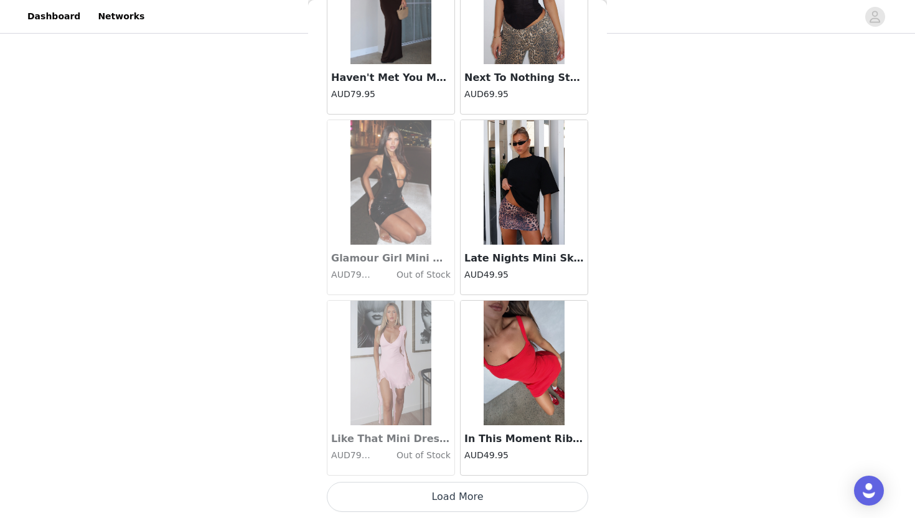
click at [480, 505] on button "Load More" at bounding box center [457, 497] width 261 height 30
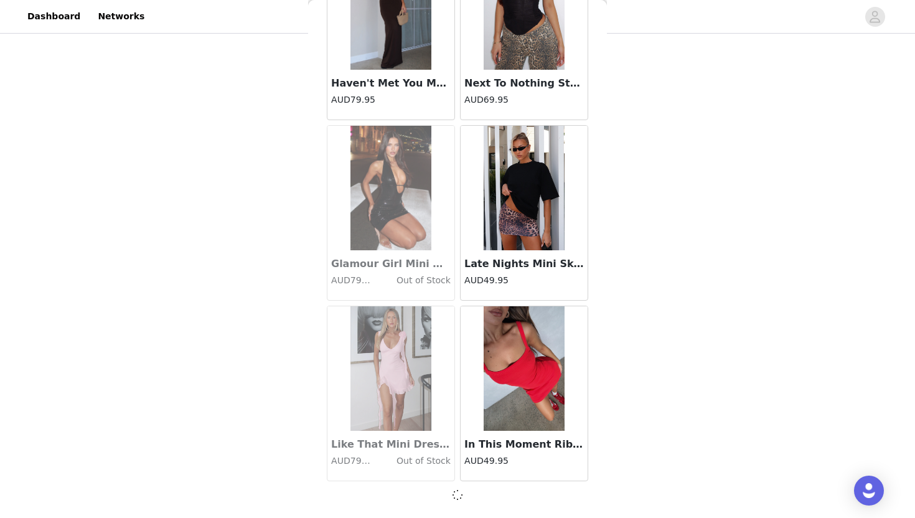
scroll to position [3185, 0]
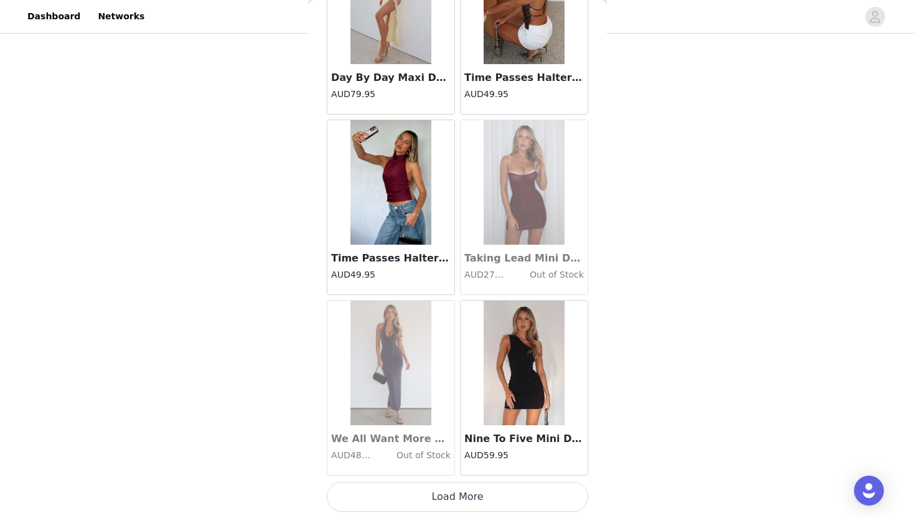
click at [480, 505] on button "Load More" at bounding box center [457, 497] width 261 height 30
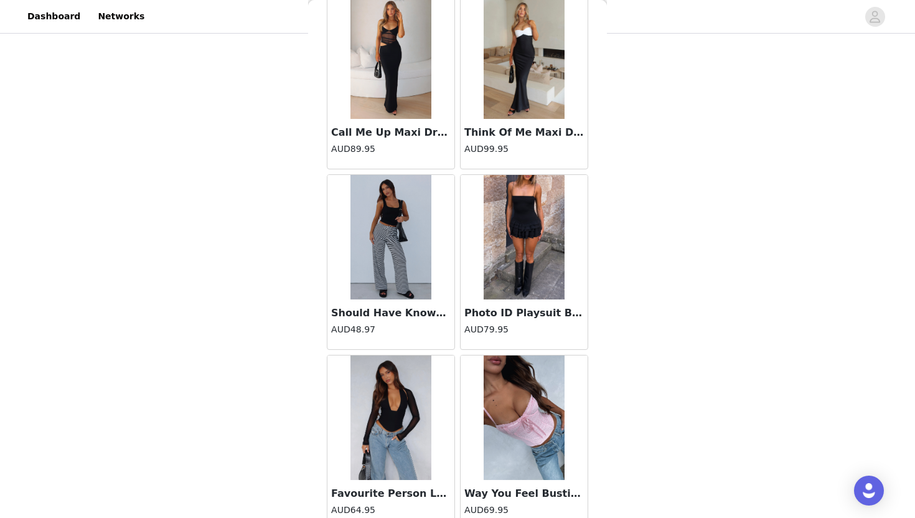
scroll to position [6798, 0]
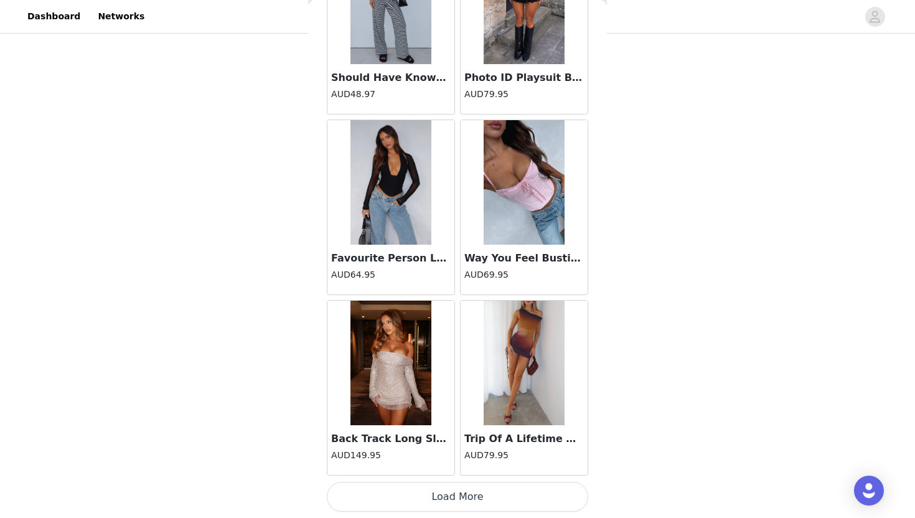
click at [480, 503] on button "Load More" at bounding box center [457, 497] width 261 height 30
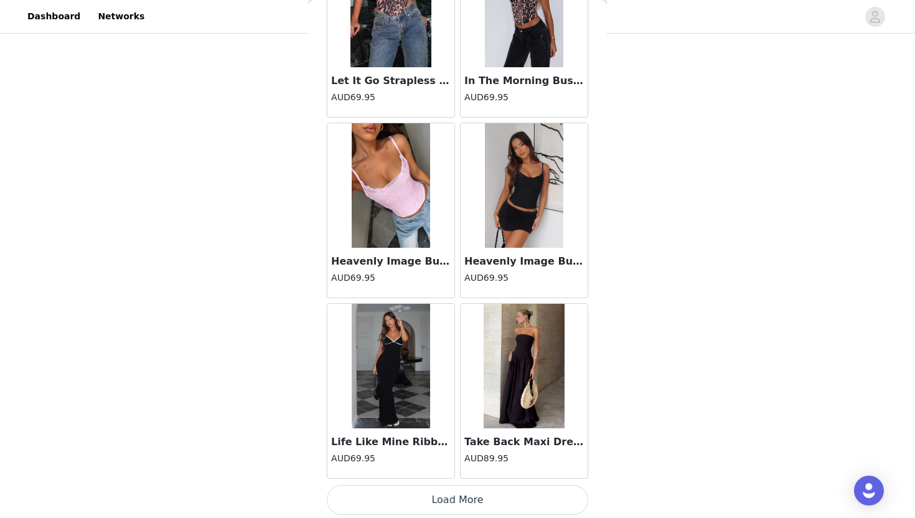
scroll to position [8603, 0]
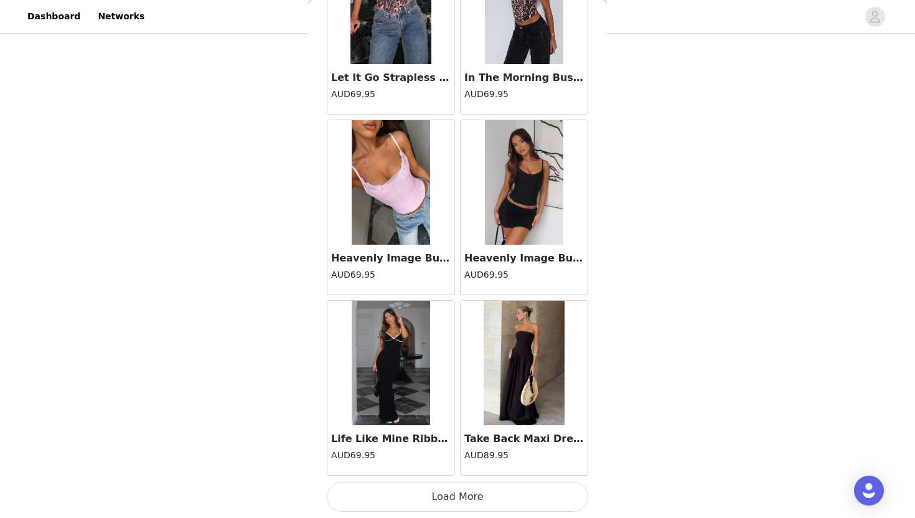
click at [474, 500] on button "Load More" at bounding box center [457, 497] width 261 height 30
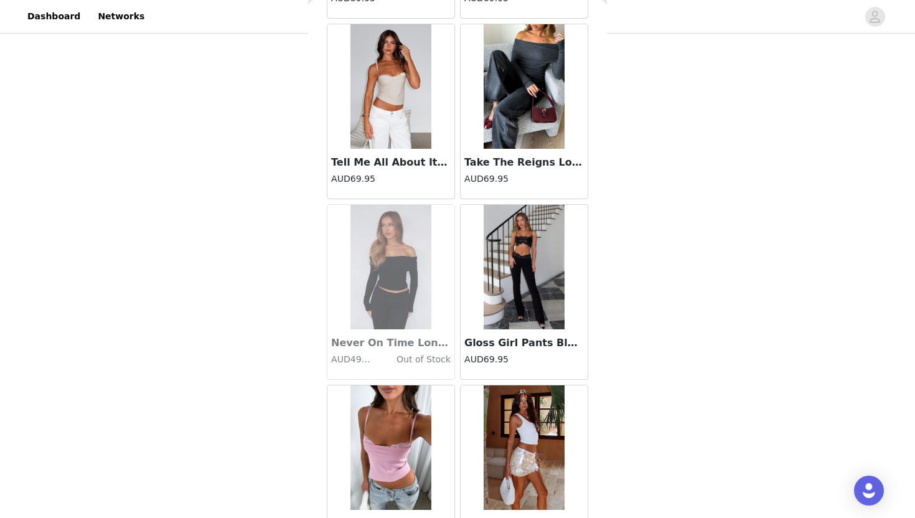
scroll to position [10405, 0]
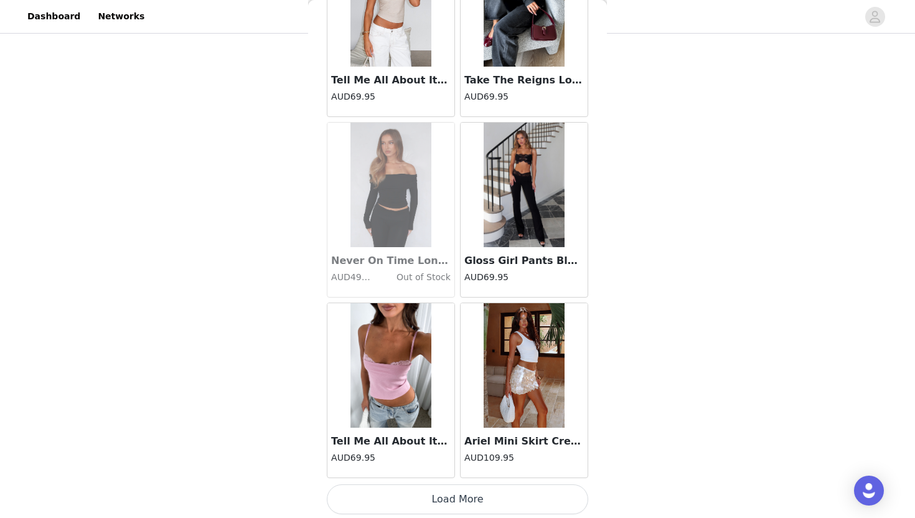
click at [471, 507] on button "Load More" at bounding box center [457, 499] width 261 height 30
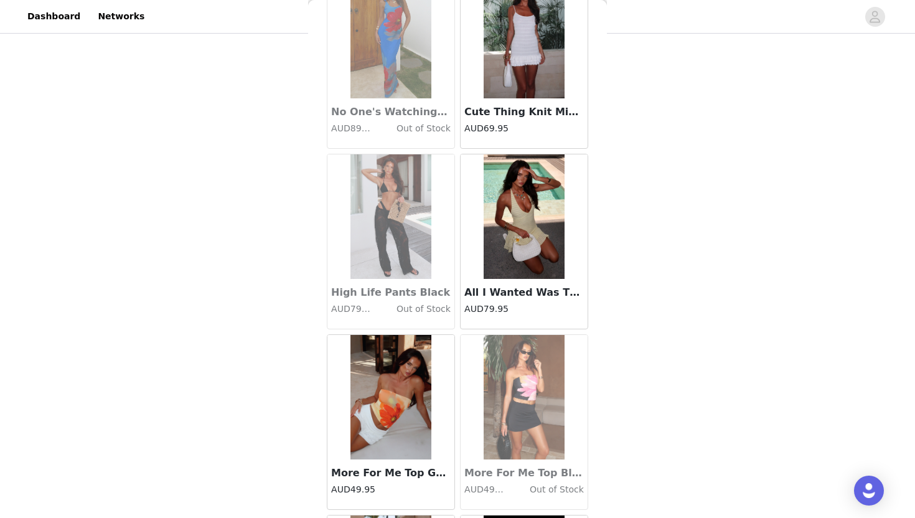
scroll to position [12211, 0]
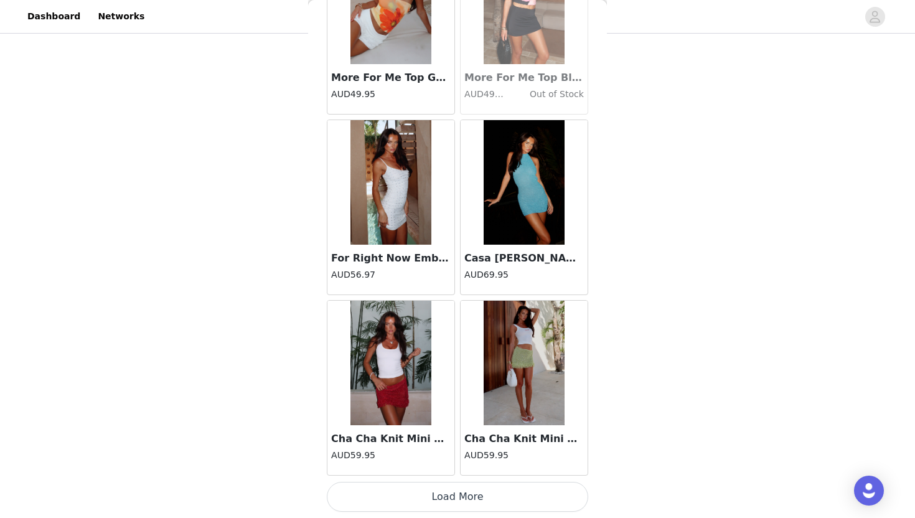
click at [472, 500] on button "Load More" at bounding box center [457, 497] width 261 height 30
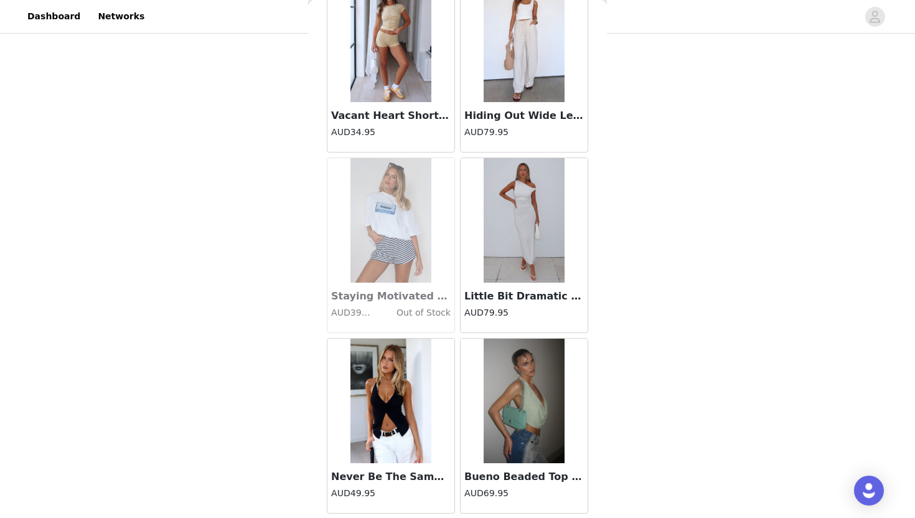
scroll to position [14015, 0]
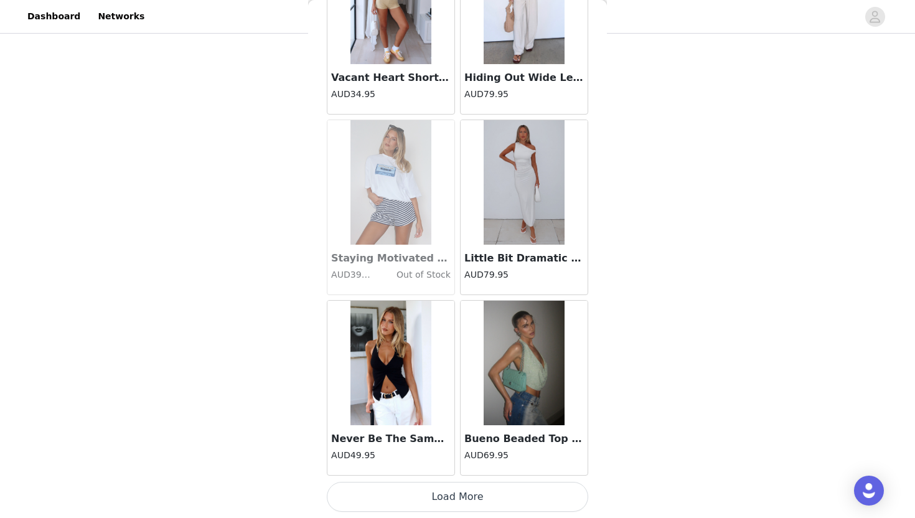
click at [457, 498] on button "Load More" at bounding box center [457, 497] width 261 height 30
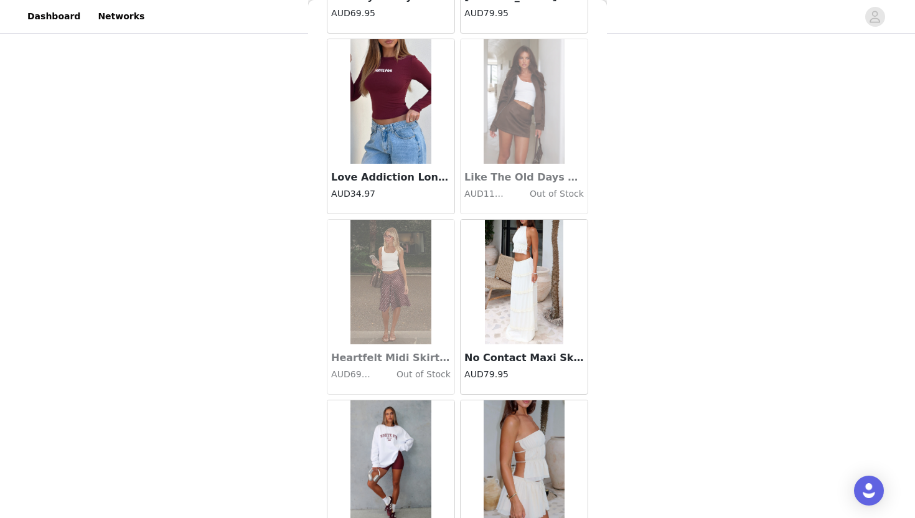
scroll to position [15819, 0]
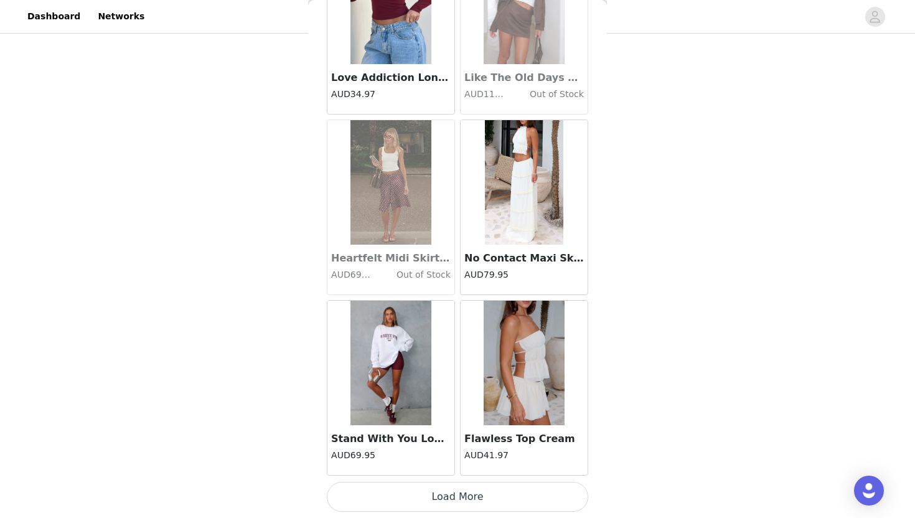
click at [452, 498] on button "Load More" at bounding box center [457, 497] width 261 height 30
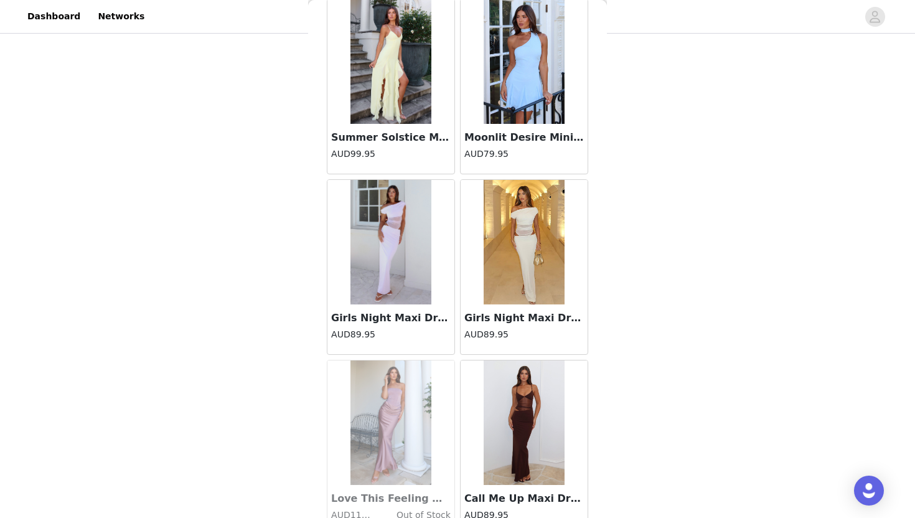
scroll to position [17623, 0]
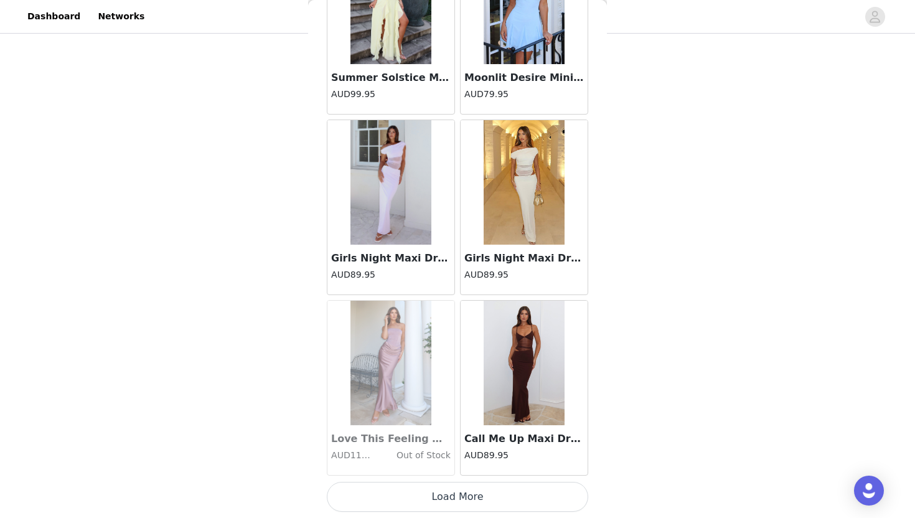
click at [456, 490] on button "Load More" at bounding box center [457, 497] width 261 height 30
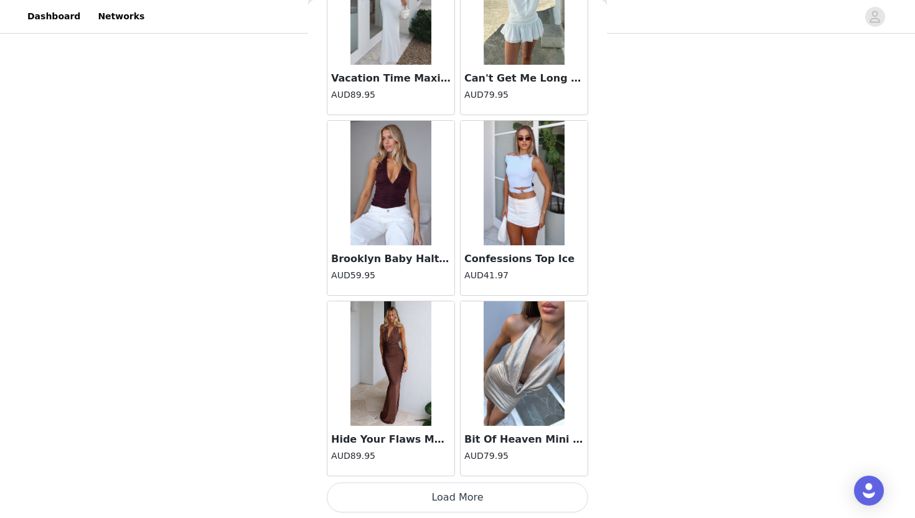
scroll to position [19427, 0]
click at [457, 496] on button "Load More" at bounding box center [457, 497] width 261 height 30
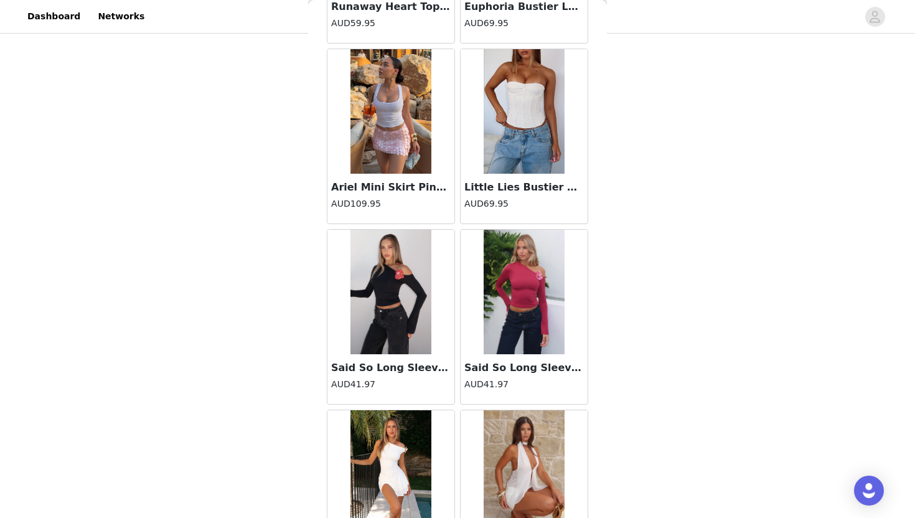
scroll to position [21232, 0]
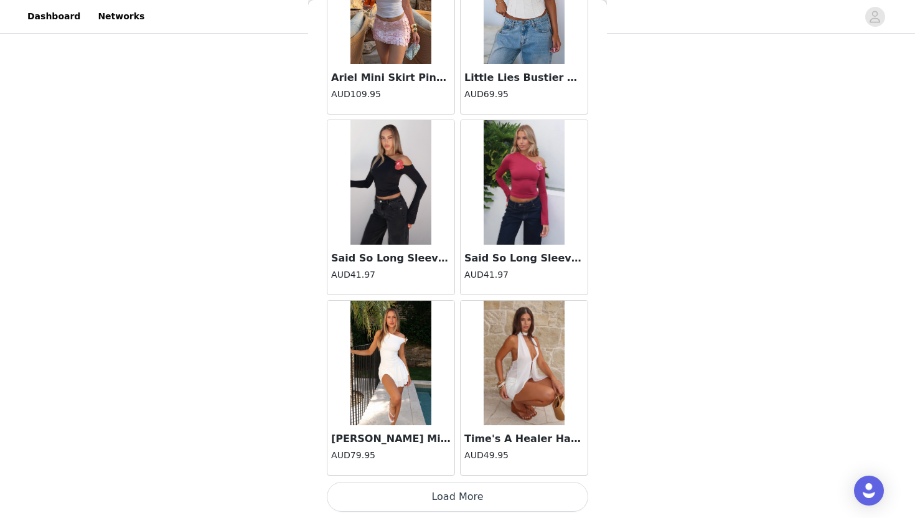
click at [494, 500] on button "Load More" at bounding box center [457, 497] width 261 height 30
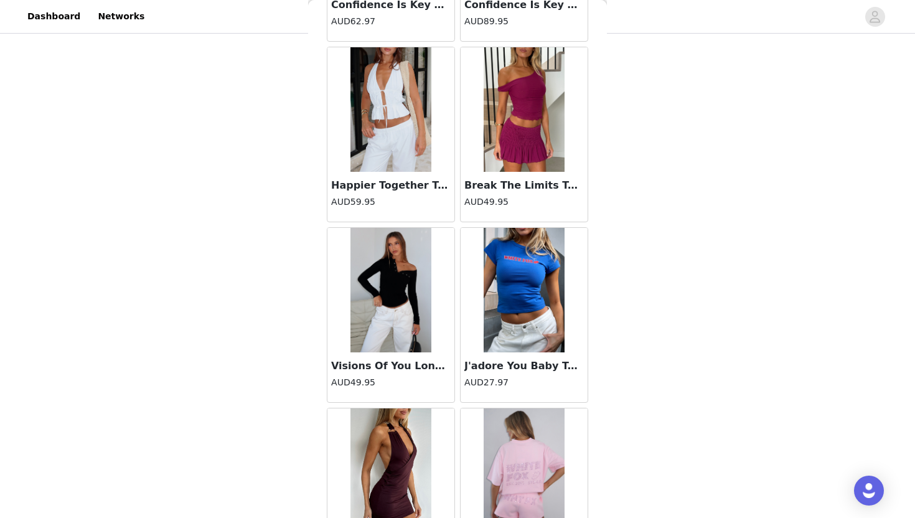
scroll to position [23036, 0]
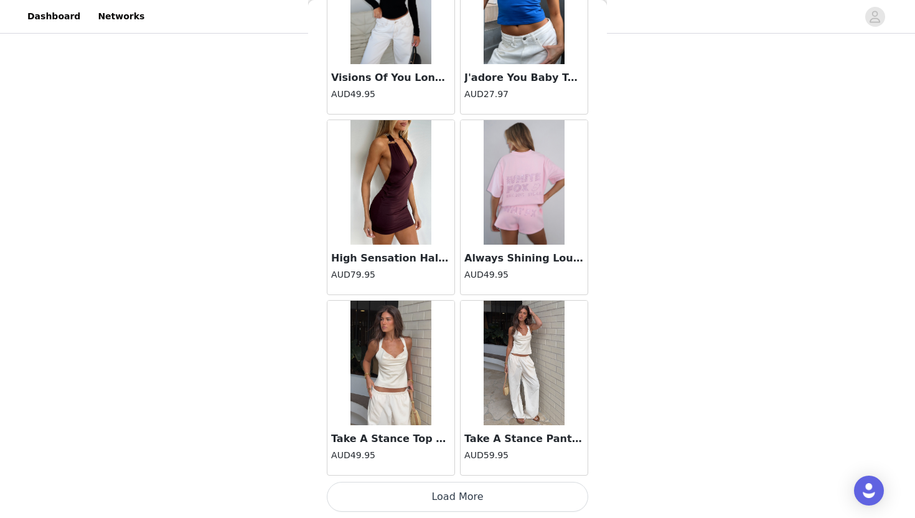
click at [495, 496] on button "Load More" at bounding box center [457, 497] width 261 height 30
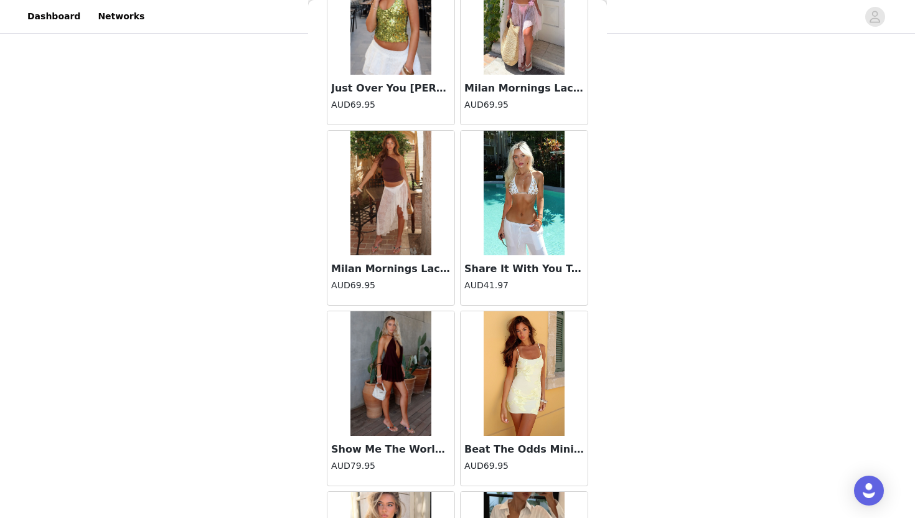
scroll to position [24840, 0]
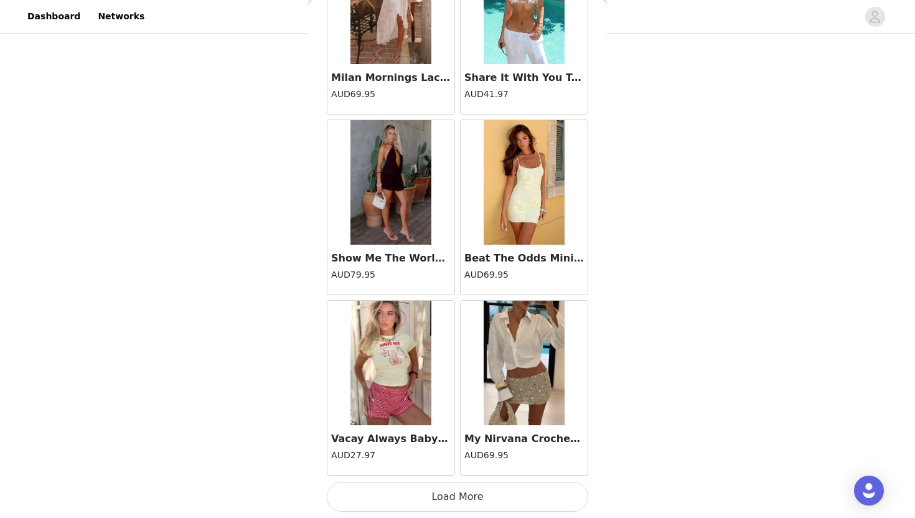
click at [490, 501] on button "Load More" at bounding box center [457, 497] width 261 height 30
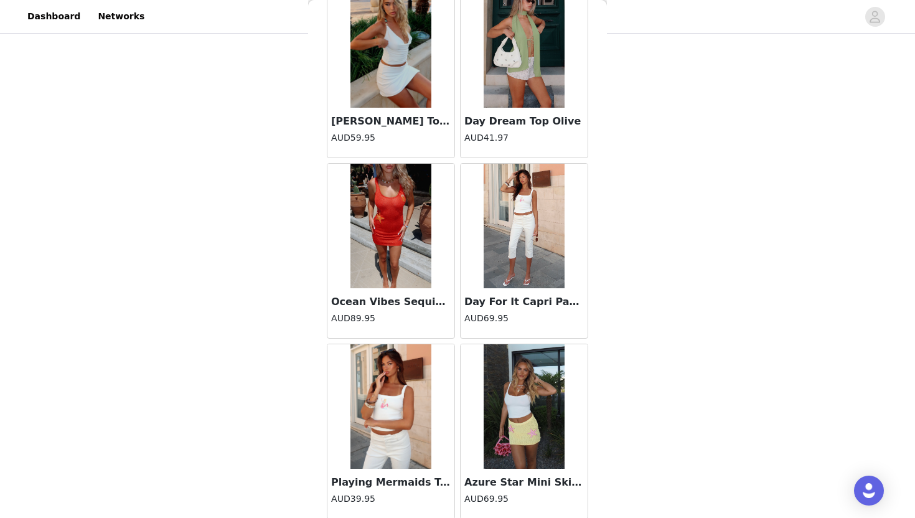
scroll to position [26644, 0]
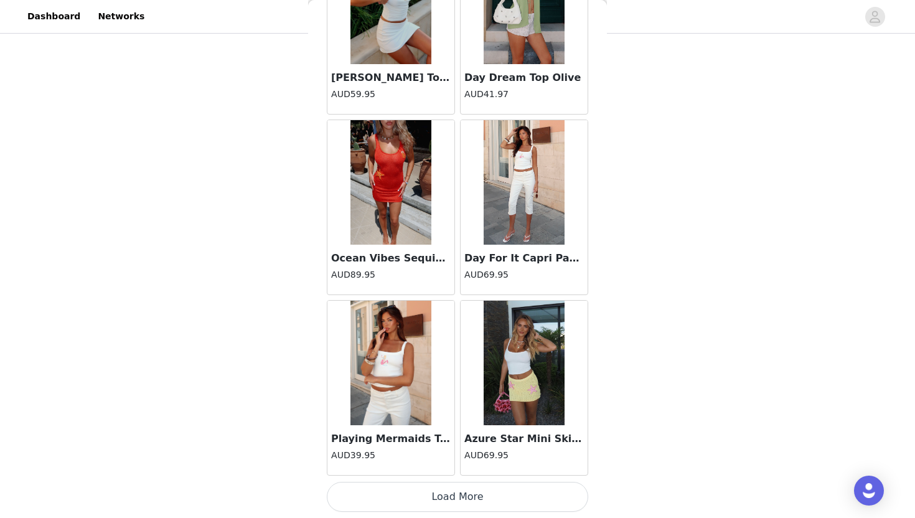
click at [473, 487] on button "Load More" at bounding box center [457, 497] width 261 height 30
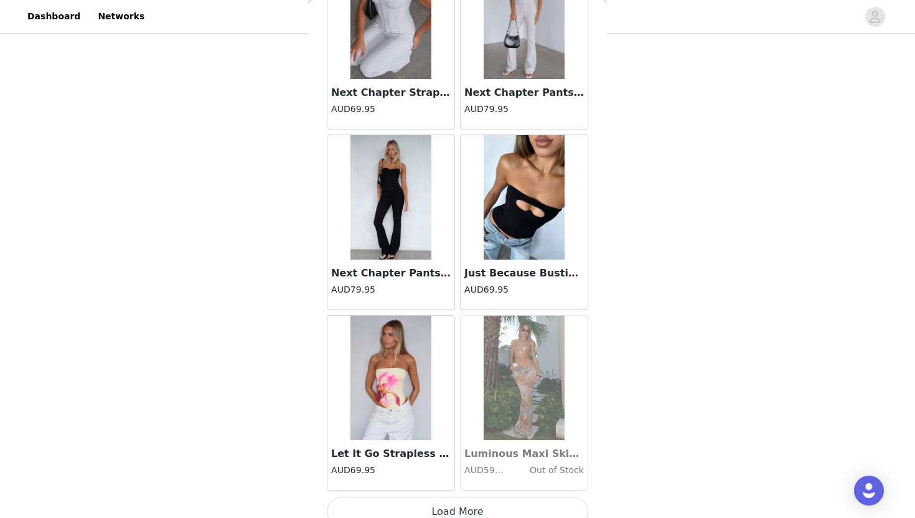
scroll to position [28448, 0]
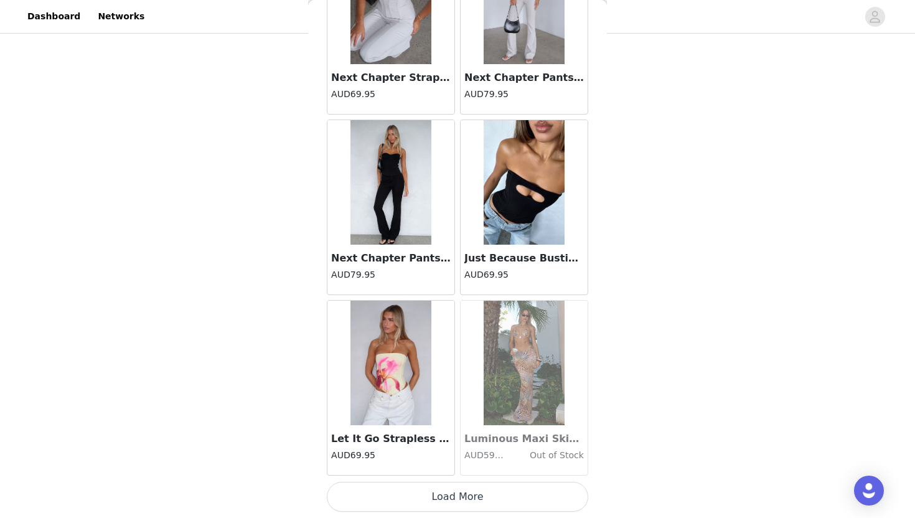
click at [471, 491] on button "Load More" at bounding box center [457, 497] width 261 height 30
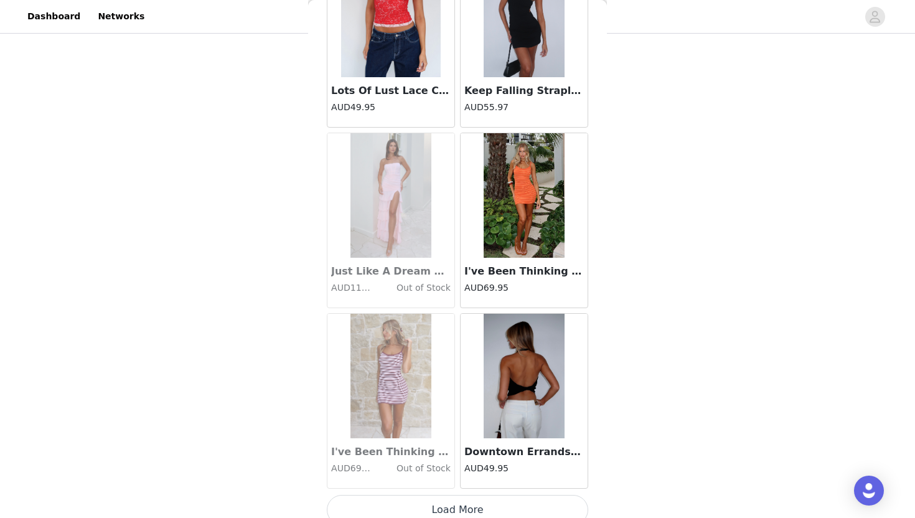
scroll to position [30252, 0]
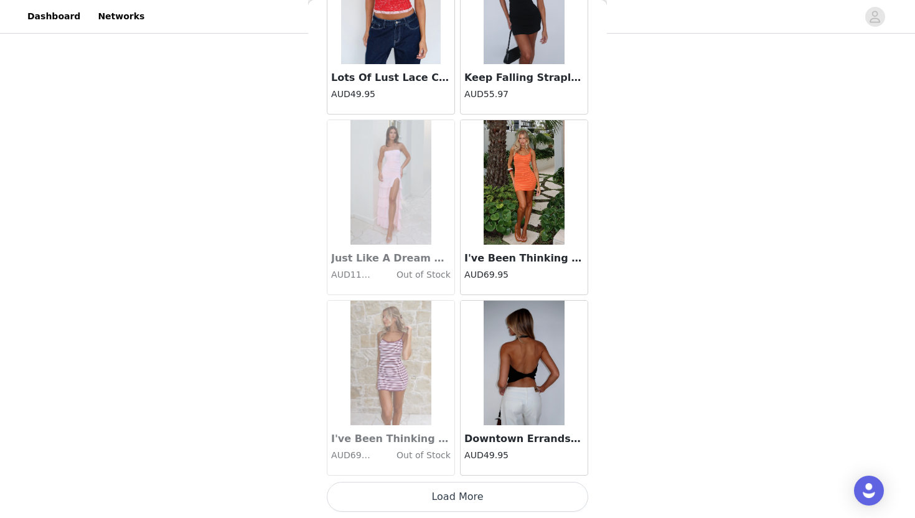
click at [468, 505] on button "Load More" at bounding box center [457, 497] width 261 height 30
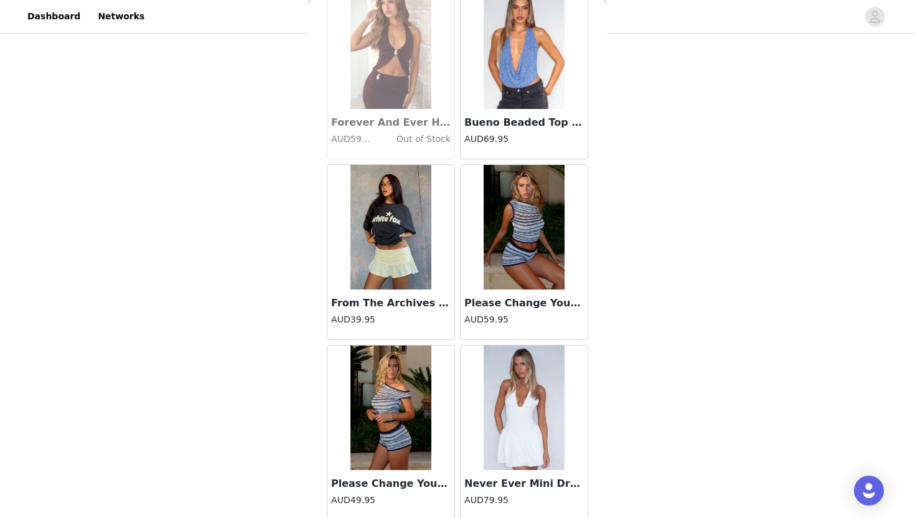
scroll to position [32056, 0]
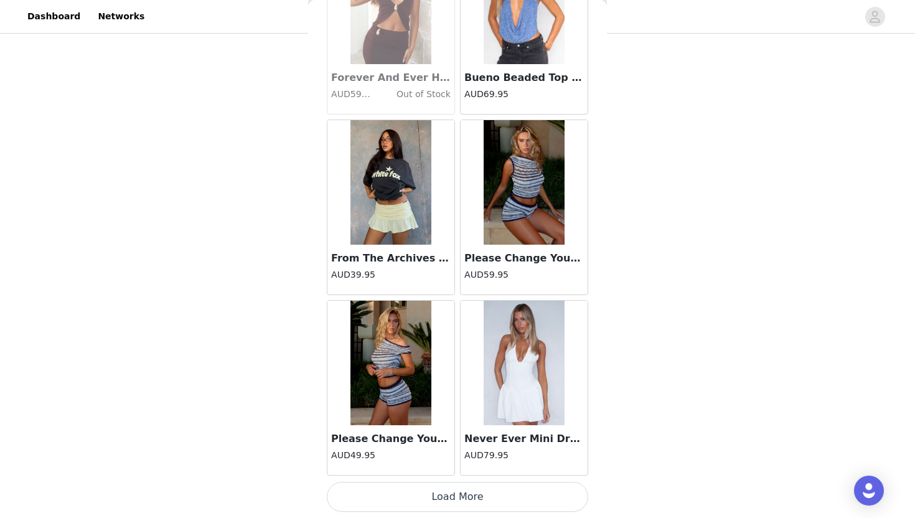
click at [484, 490] on button "Load More" at bounding box center [457, 497] width 261 height 30
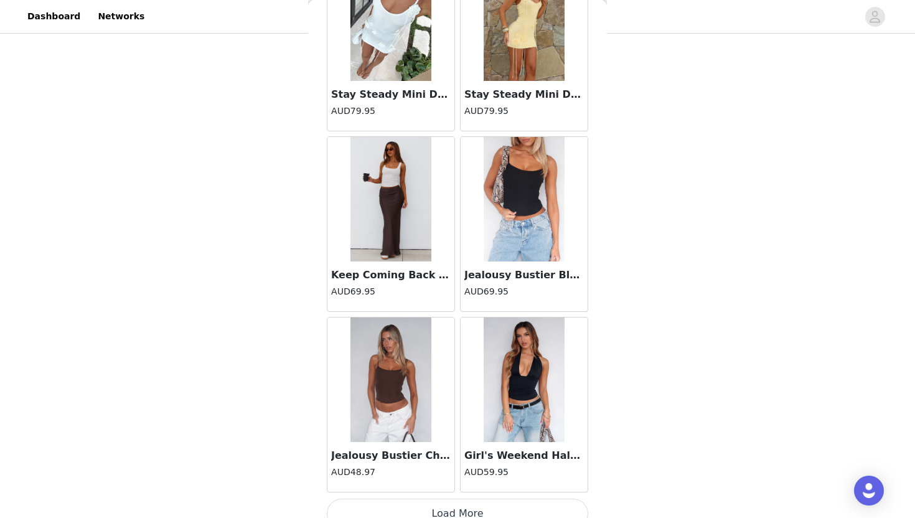
scroll to position [33860, 0]
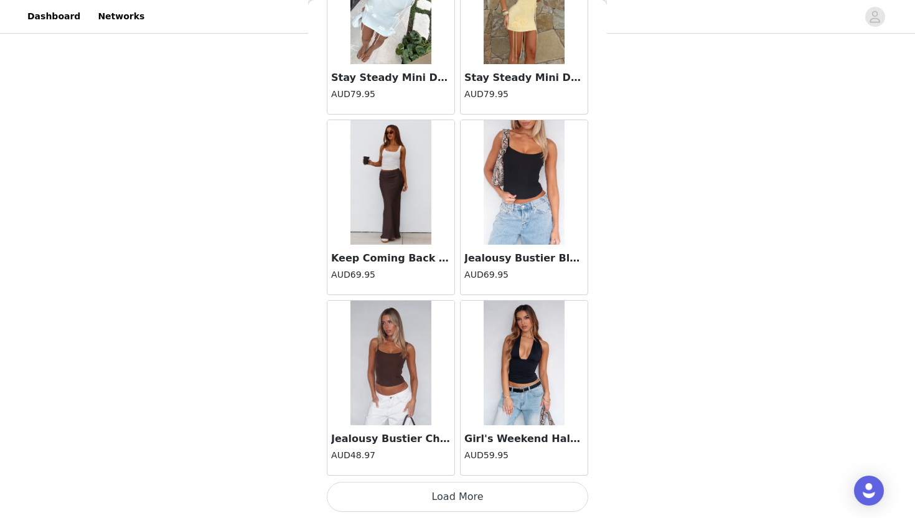
click at [473, 499] on button "Load More" at bounding box center [457, 497] width 261 height 30
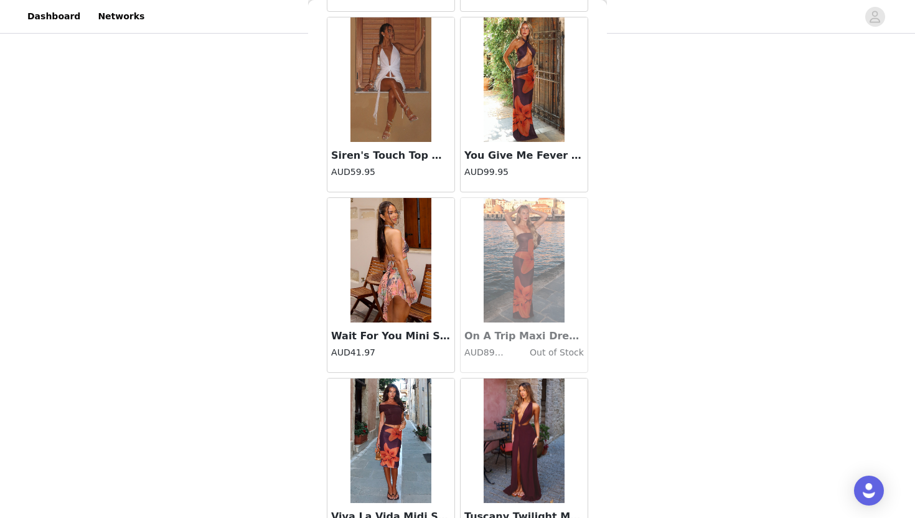
scroll to position [35665, 0]
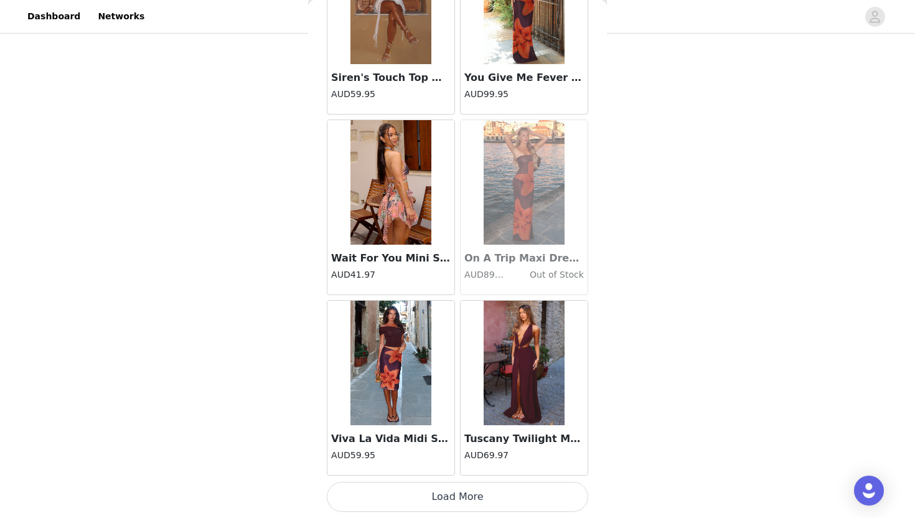
click at [476, 501] on button "Load More" at bounding box center [457, 497] width 261 height 30
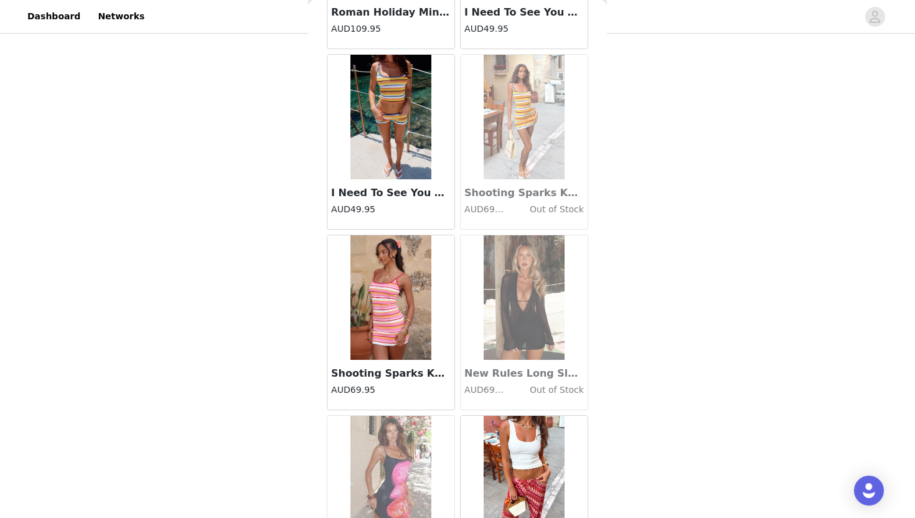
scroll to position [37469, 0]
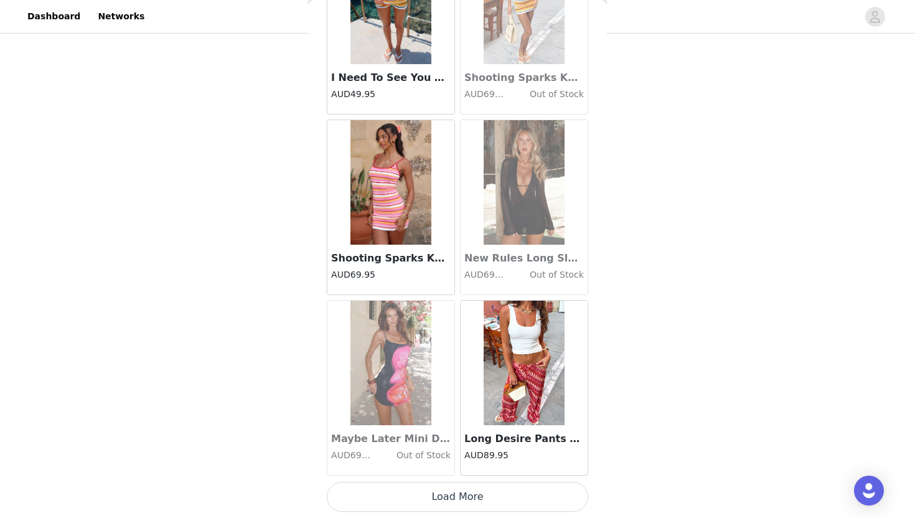
click at [480, 497] on button "Load More" at bounding box center [457, 497] width 261 height 30
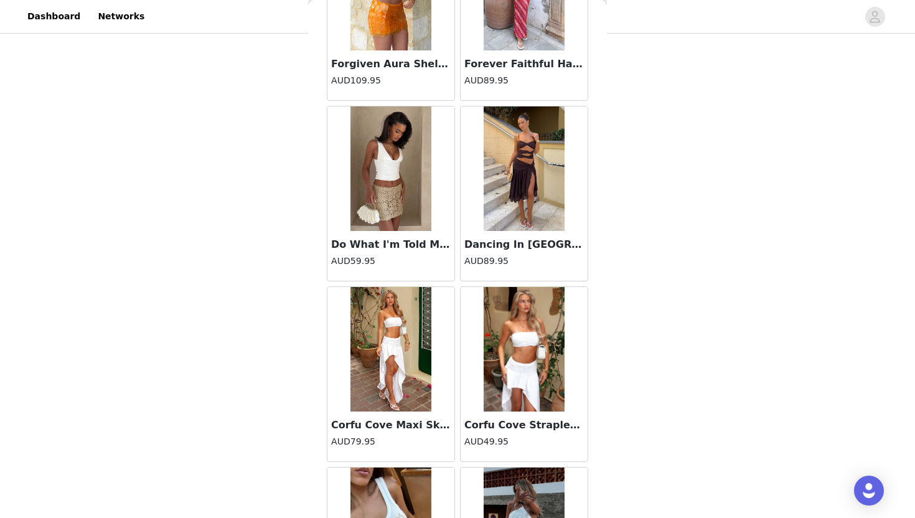
scroll to position [39273, 0]
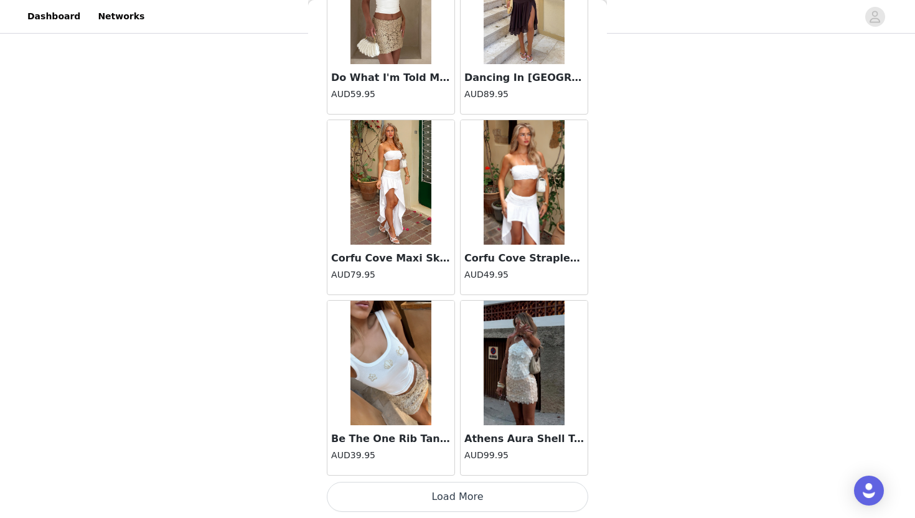
click at [477, 498] on button "Load More" at bounding box center [457, 497] width 261 height 30
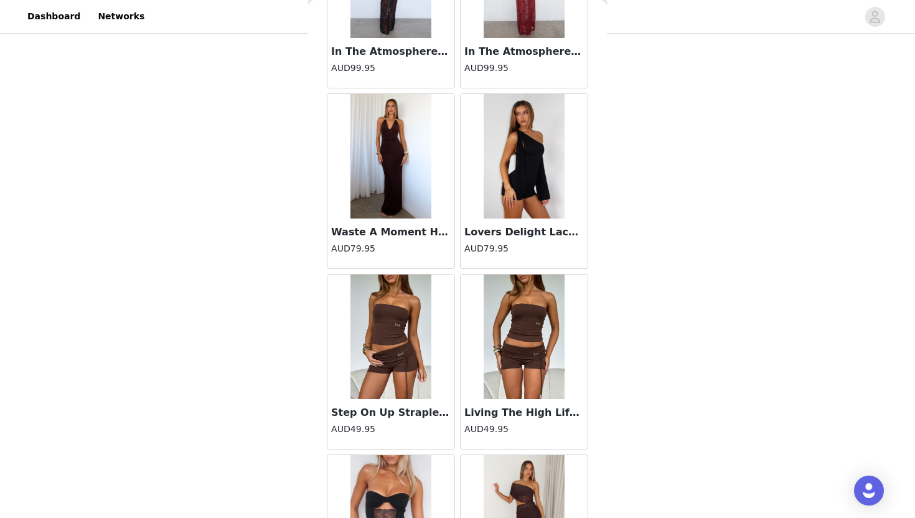
scroll to position [41077, 0]
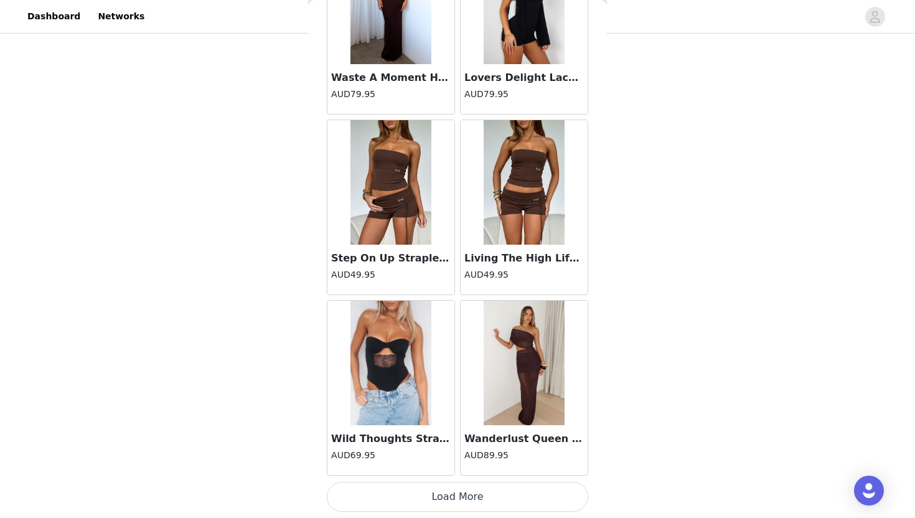
click at [478, 491] on button "Load More" at bounding box center [457, 497] width 261 height 30
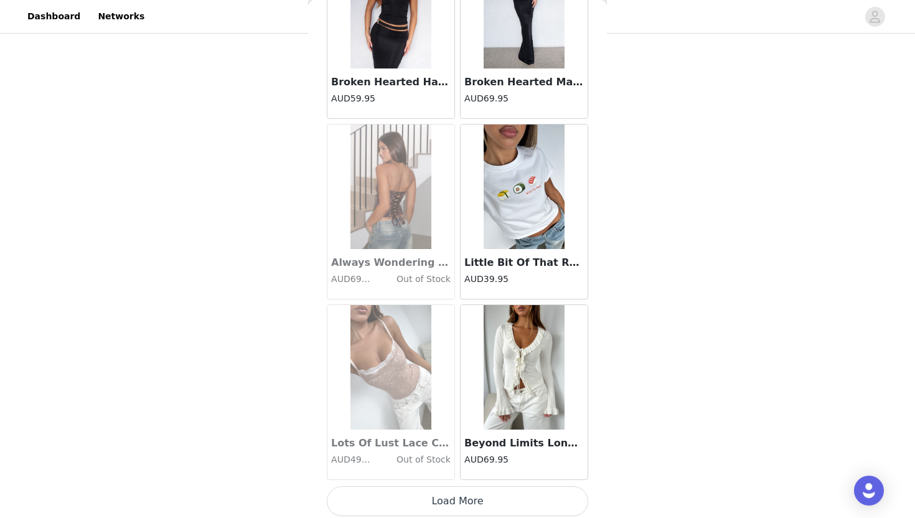
scroll to position [42881, 0]
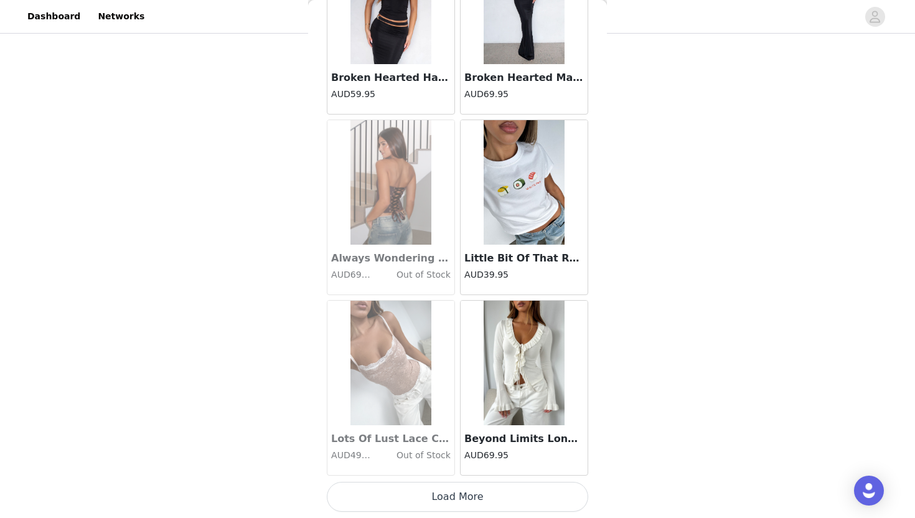
click at [477, 495] on button "Load More" at bounding box center [457, 497] width 261 height 30
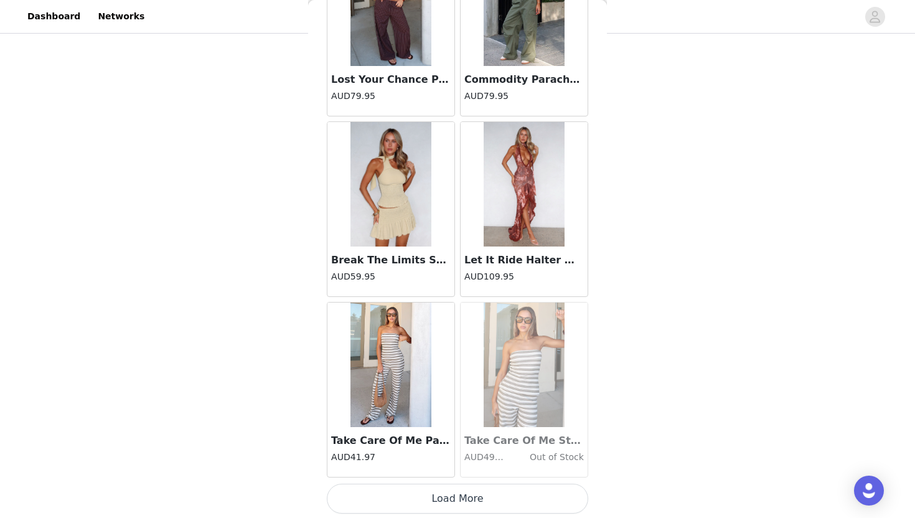
scroll to position [44685, 0]
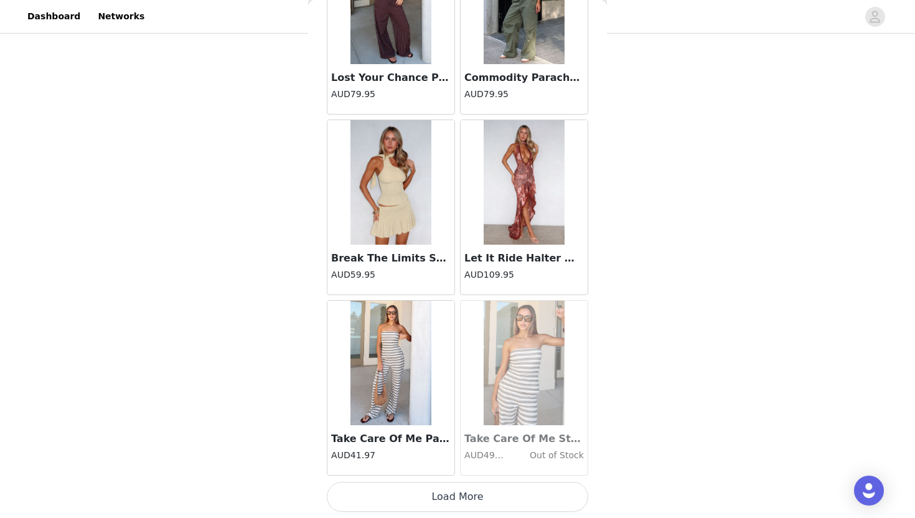
click at [465, 501] on button "Load More" at bounding box center [457, 497] width 261 height 30
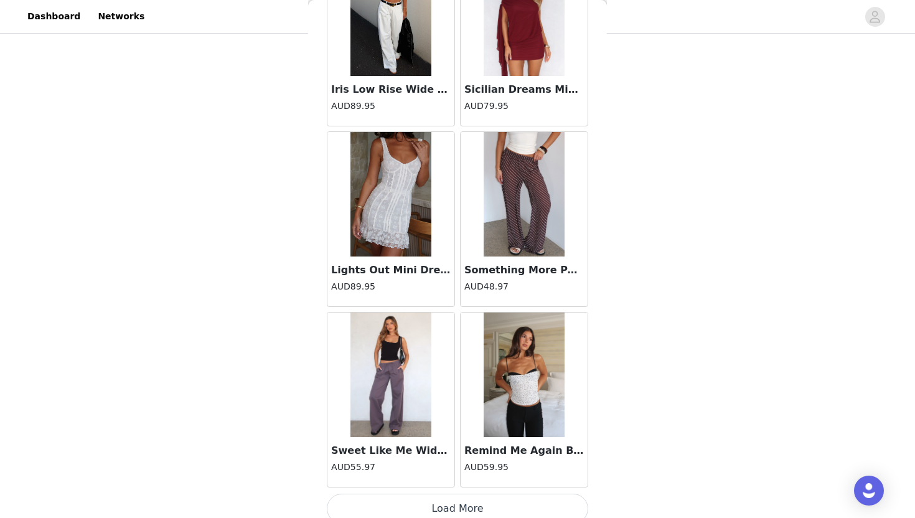
scroll to position [46489, 0]
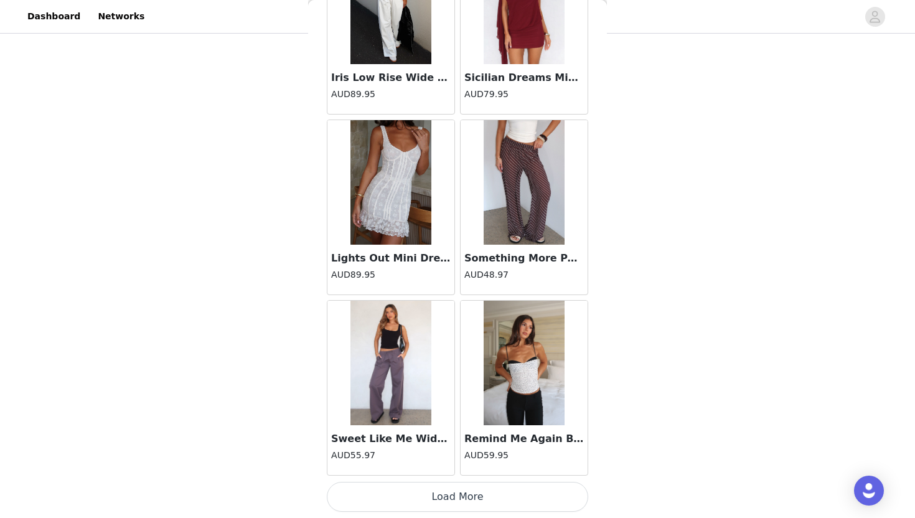
click at [461, 493] on button "Load More" at bounding box center [457, 497] width 261 height 30
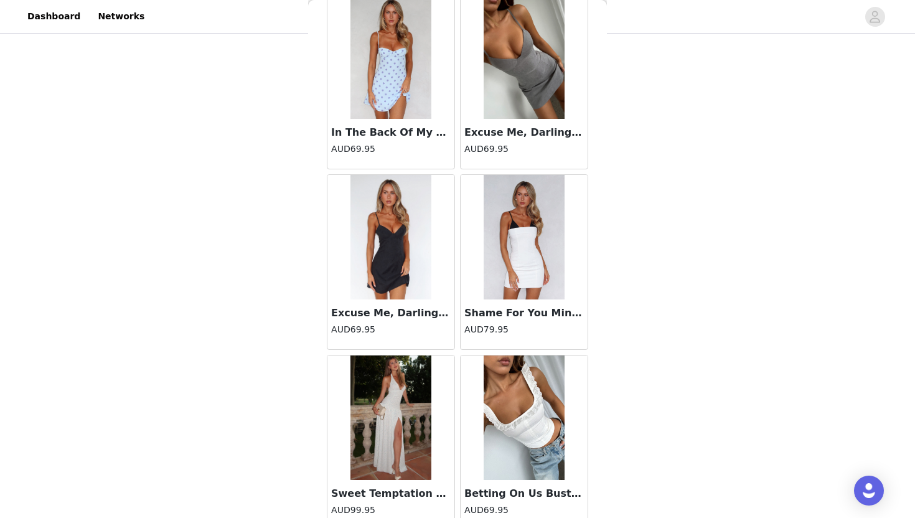
scroll to position [48294, 0]
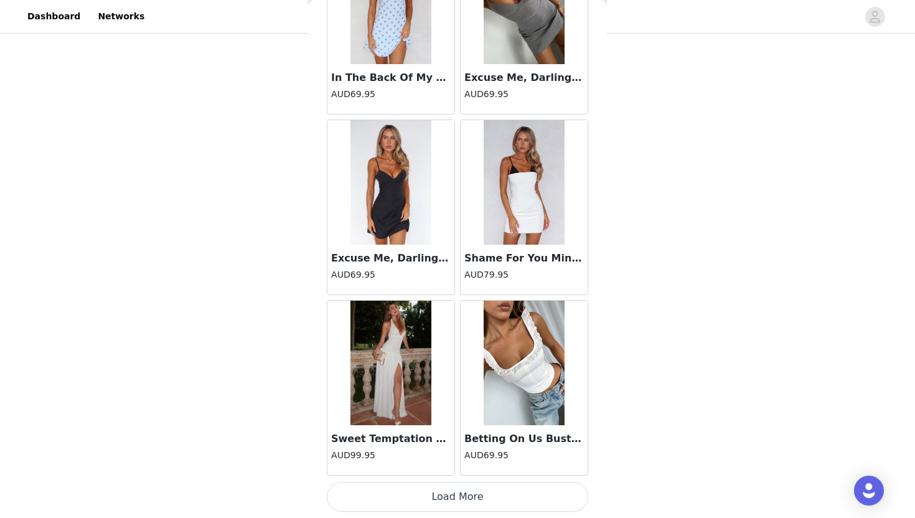
click at [441, 495] on button "Load More" at bounding box center [457, 497] width 261 height 30
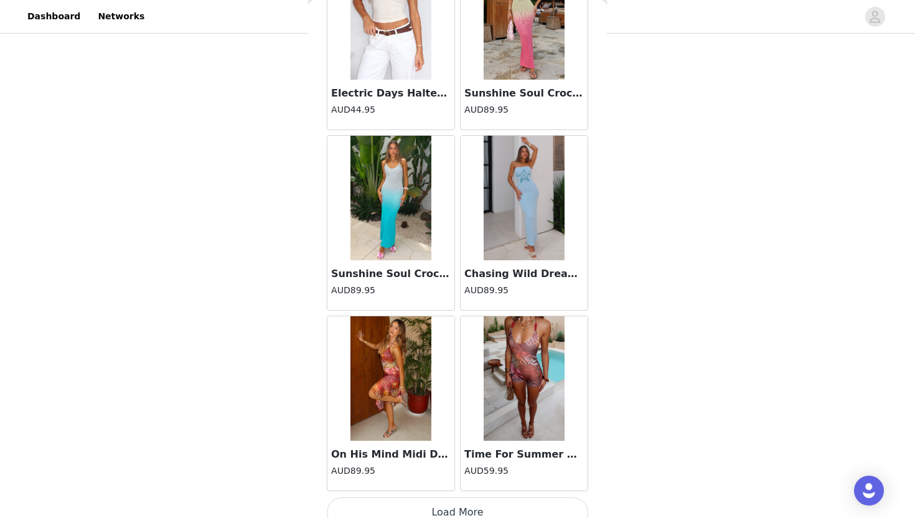
scroll to position [50098, 0]
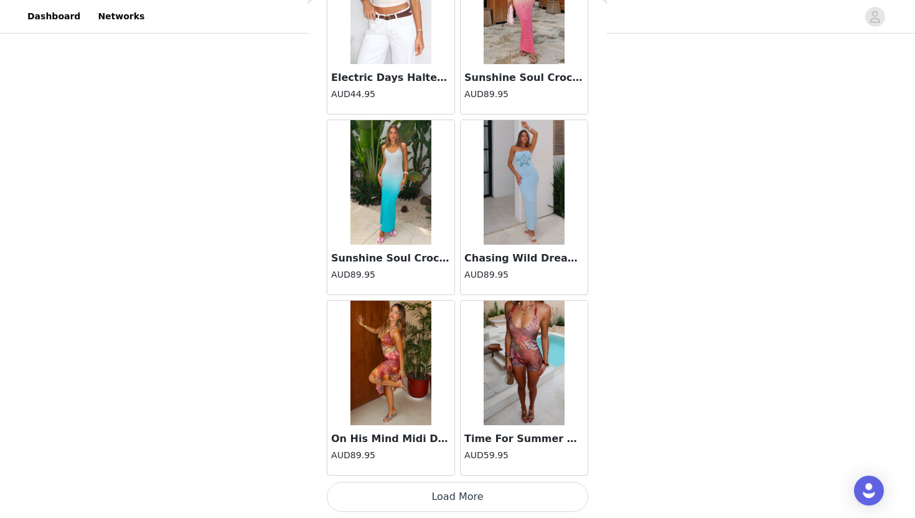
click at [441, 495] on button "Load More" at bounding box center [457, 497] width 261 height 30
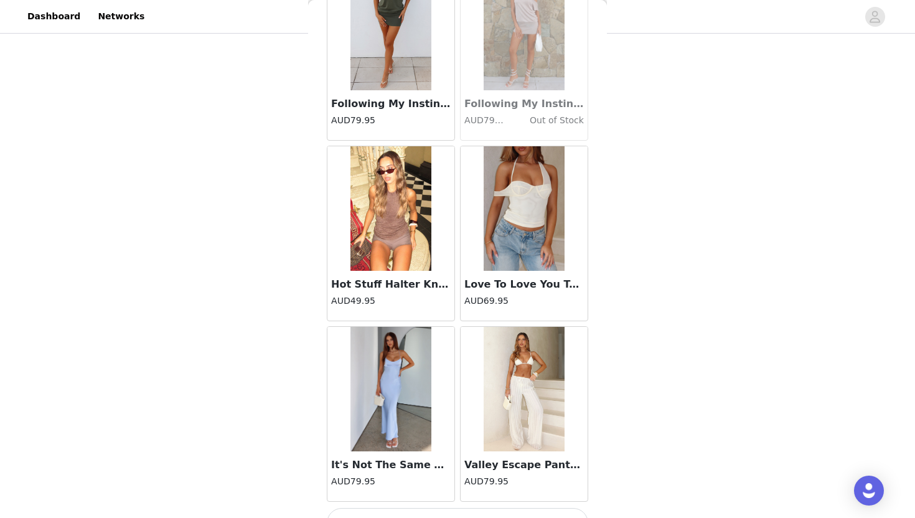
scroll to position [51902, 0]
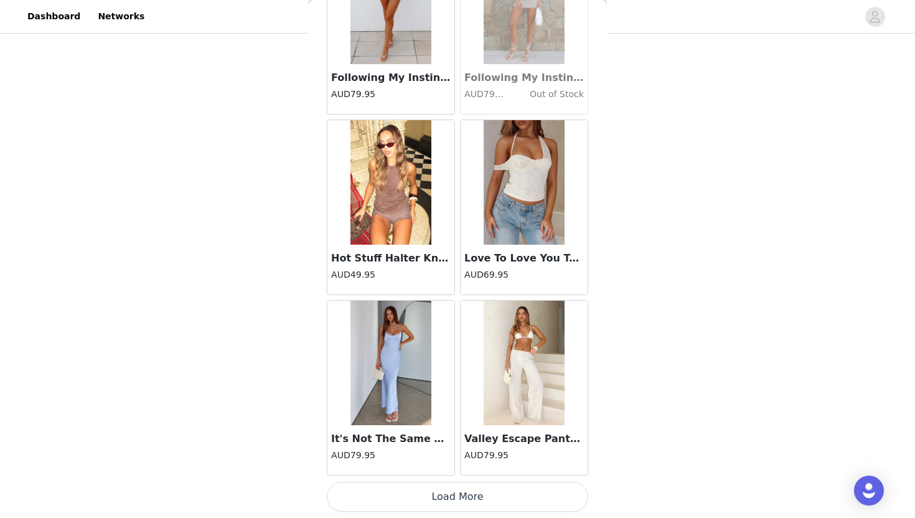
click at [444, 495] on button "Load More" at bounding box center [457, 497] width 261 height 30
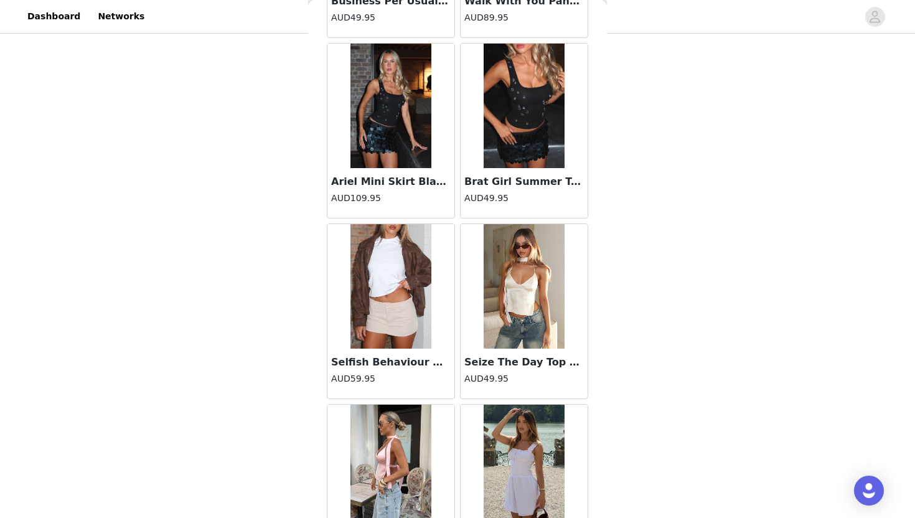
scroll to position [53706, 0]
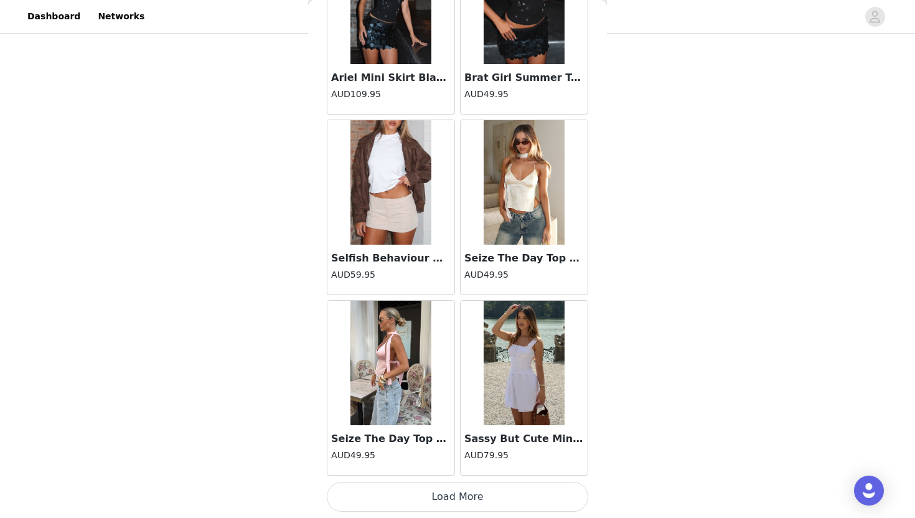
click at [444, 506] on button "Load More" at bounding box center [457, 497] width 261 height 30
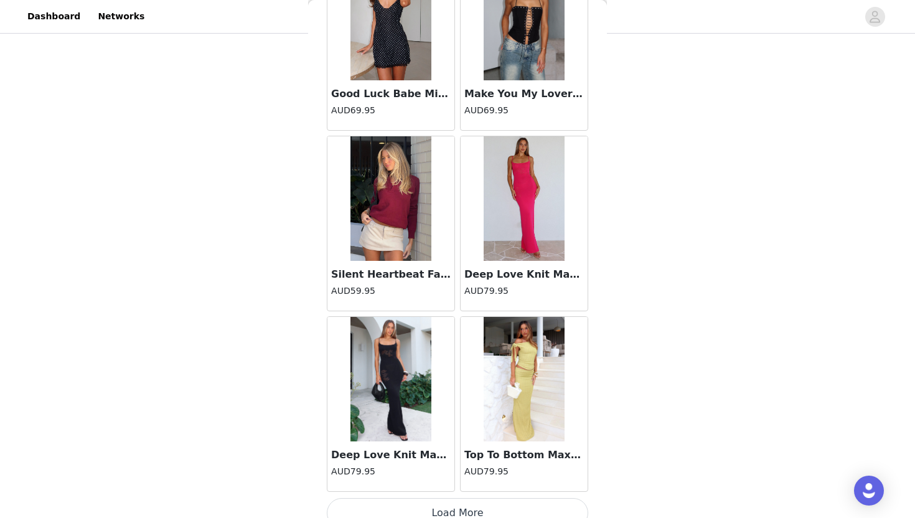
scroll to position [55510, 0]
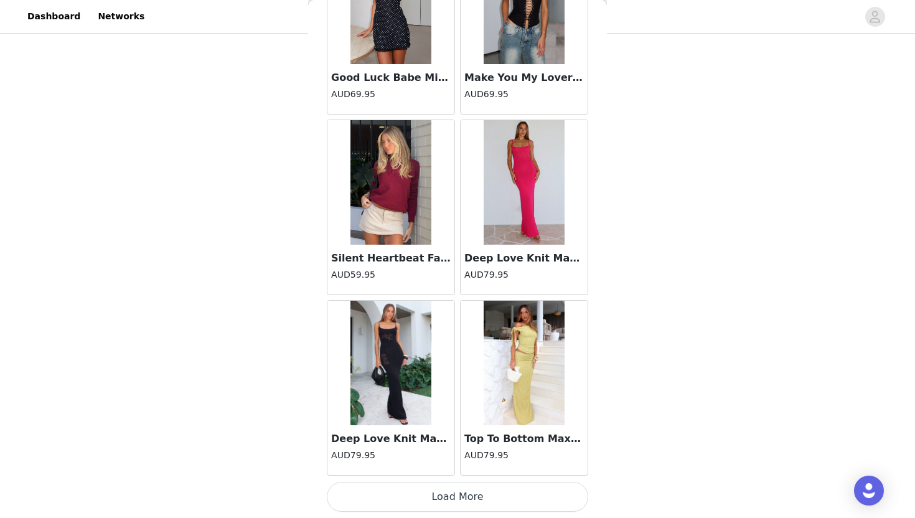
click at [445, 500] on button "Load More" at bounding box center [457, 497] width 261 height 30
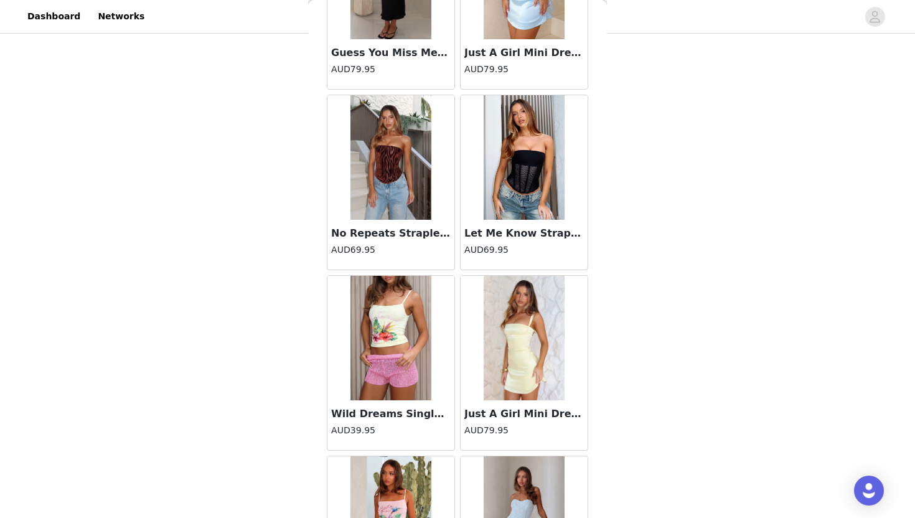
scroll to position [57314, 0]
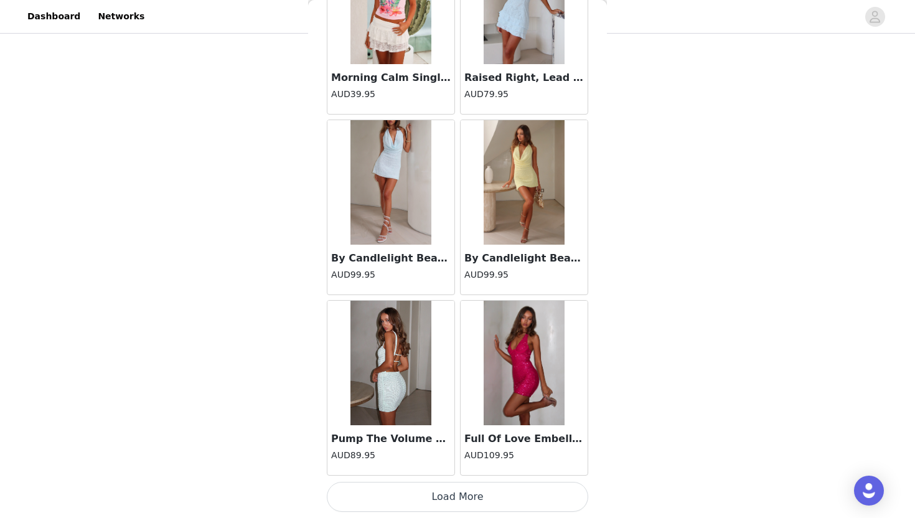
click at [458, 502] on button "Load More" at bounding box center [457, 497] width 261 height 30
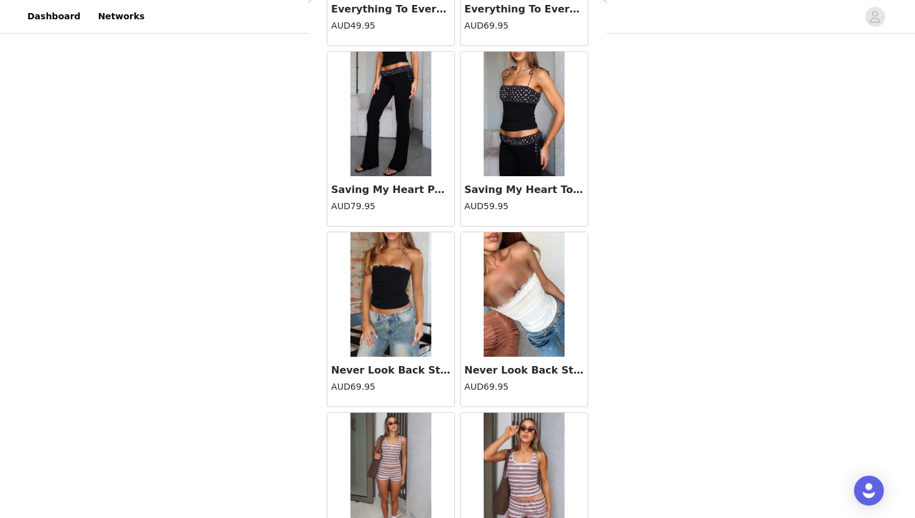
scroll to position [59118, 0]
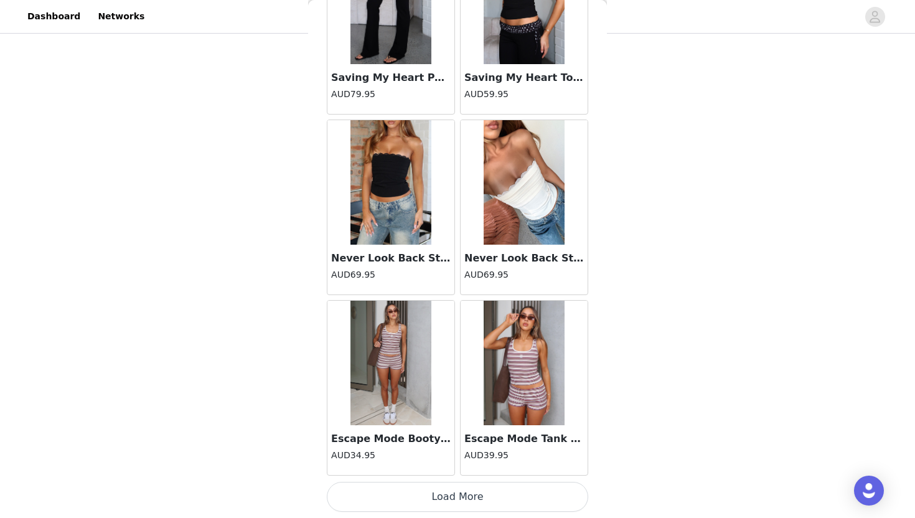
click at [462, 501] on button "Load More" at bounding box center [457, 497] width 261 height 30
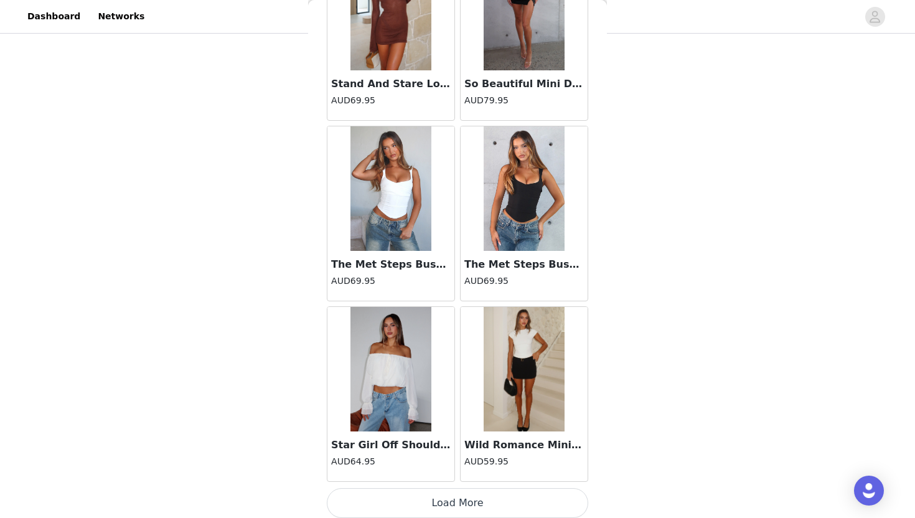
scroll to position [60922, 0]
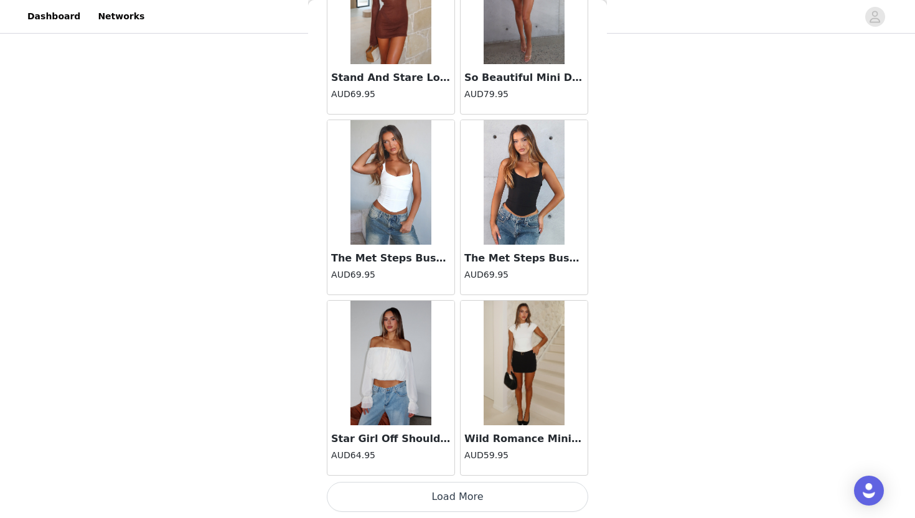
click at [481, 486] on button "Load More" at bounding box center [457, 497] width 261 height 30
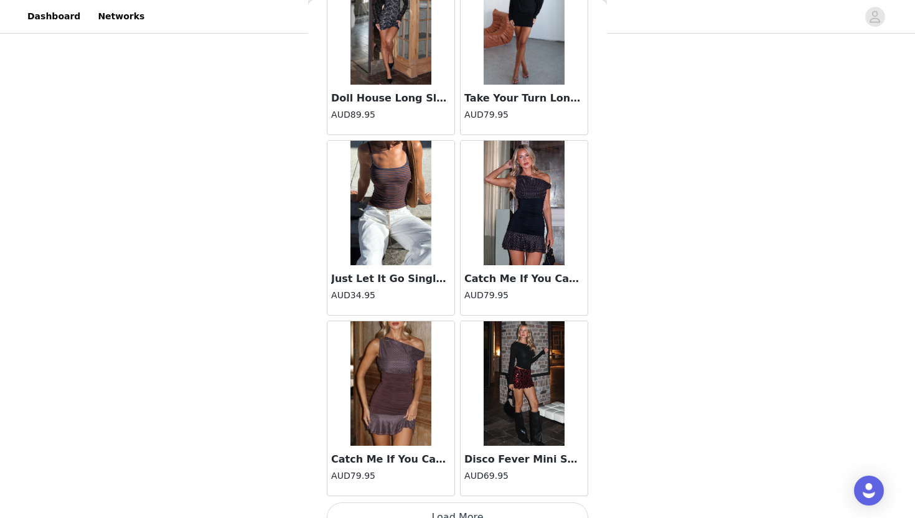
scroll to position [62727, 0]
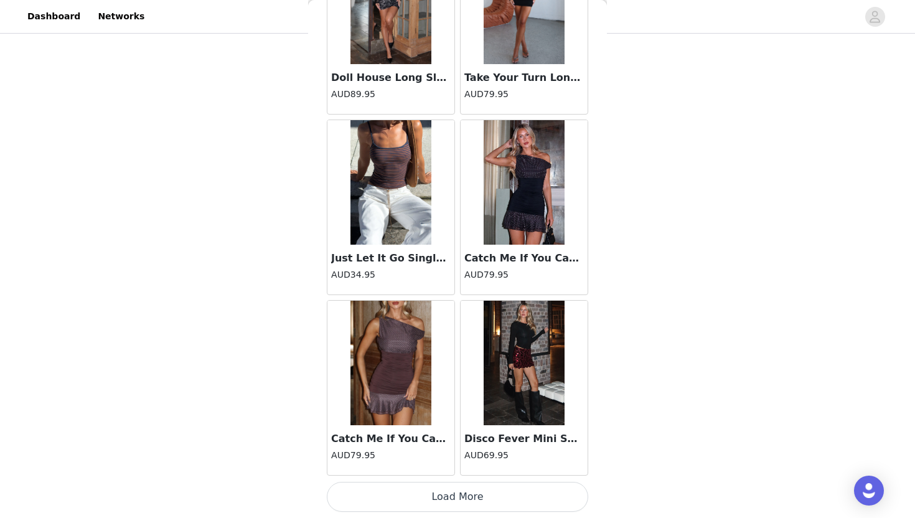
click at [477, 496] on button "Load More" at bounding box center [457, 497] width 261 height 30
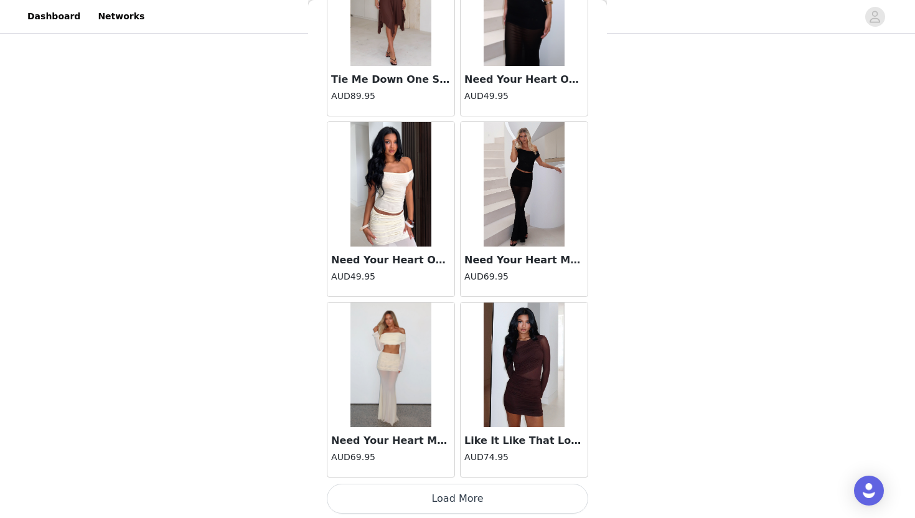
scroll to position [0, 0]
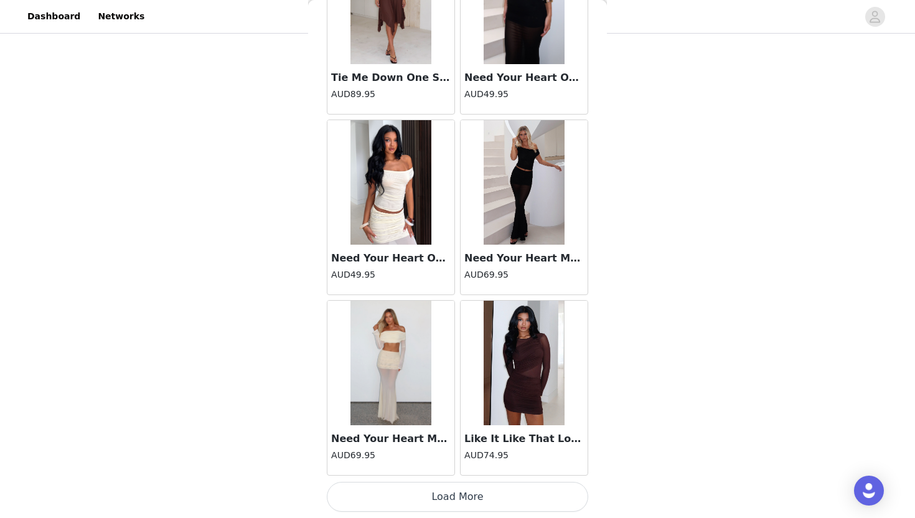
click at [482, 508] on button "Load More" at bounding box center [457, 497] width 261 height 30
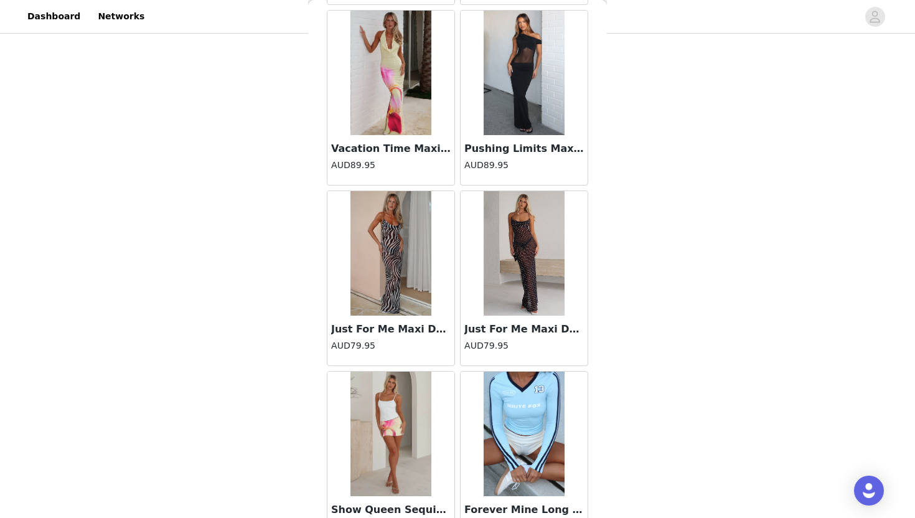
scroll to position [66335, 0]
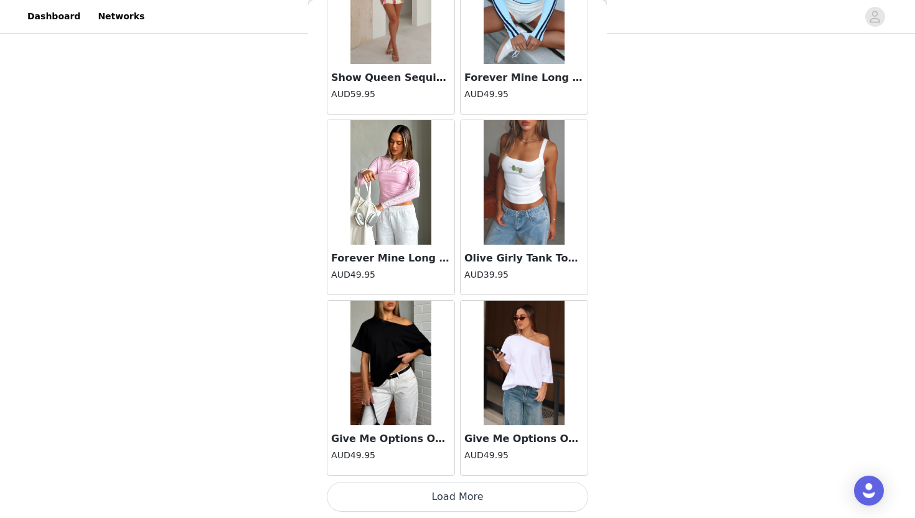
click at [483, 503] on button "Load More" at bounding box center [457, 497] width 261 height 30
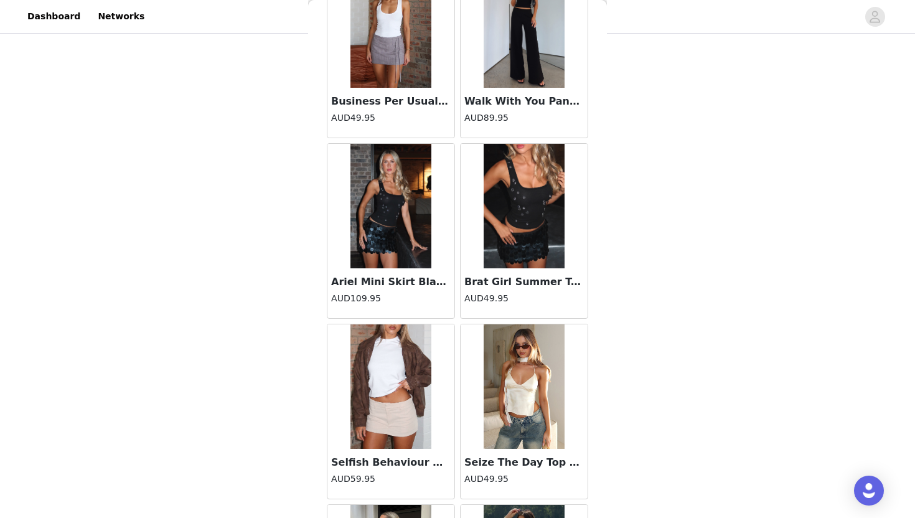
scroll to position [53572, 0]
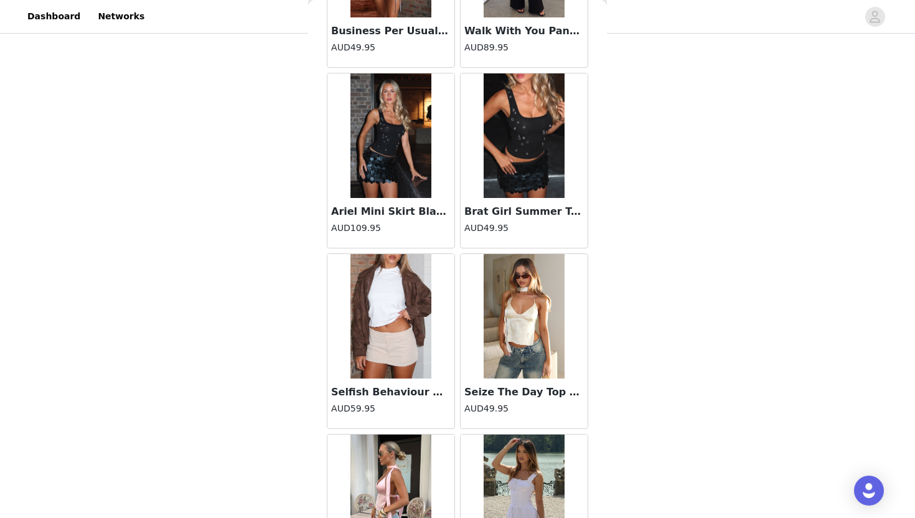
click at [404, 388] on h3 "Selfish Behaviour Mini Skort Oat" at bounding box center [390, 391] width 119 height 15
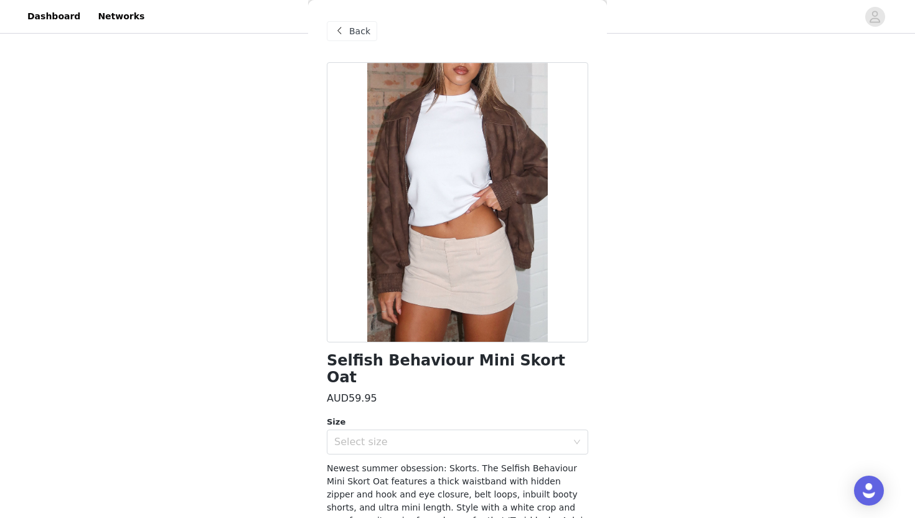
scroll to position [44, 0]
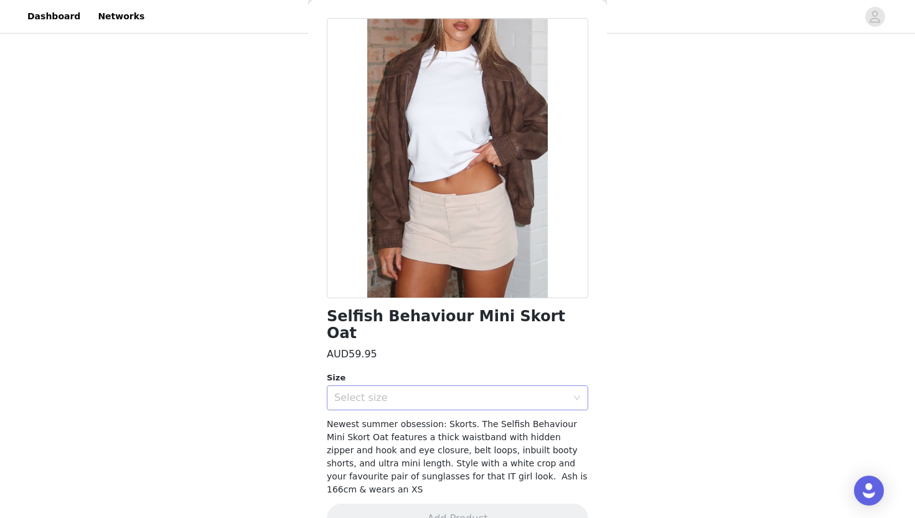
click at [404, 387] on div "Select size" at bounding box center [453, 398] width 238 height 24
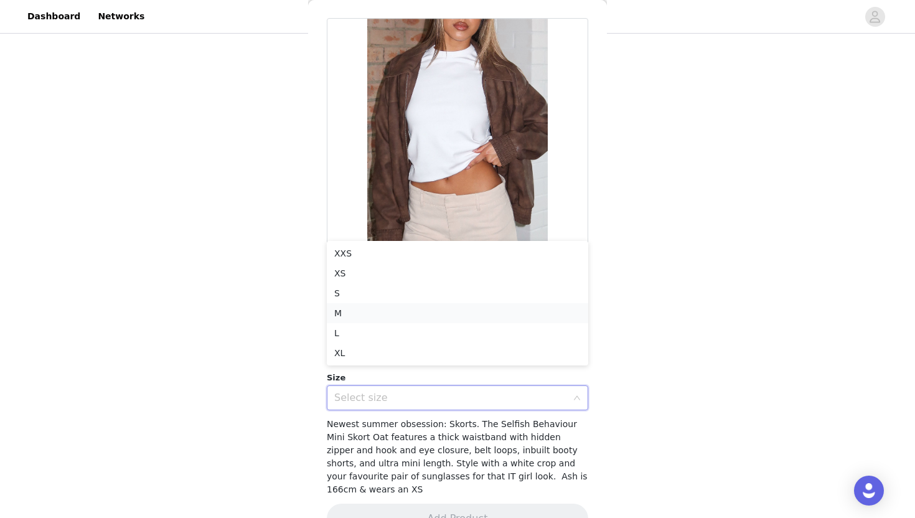
click at [358, 317] on li "M" at bounding box center [457, 313] width 261 height 20
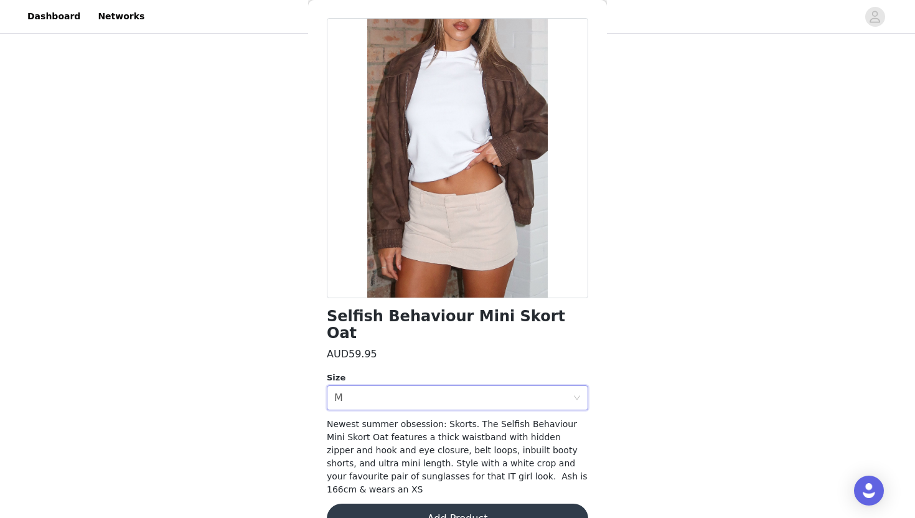
click at [399, 503] on button "Add Product" at bounding box center [457, 518] width 261 height 30
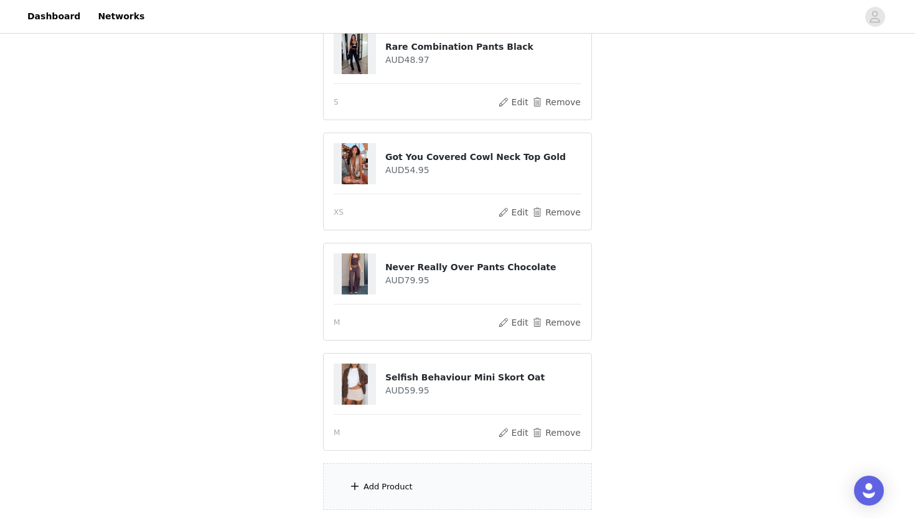
scroll to position [303, 0]
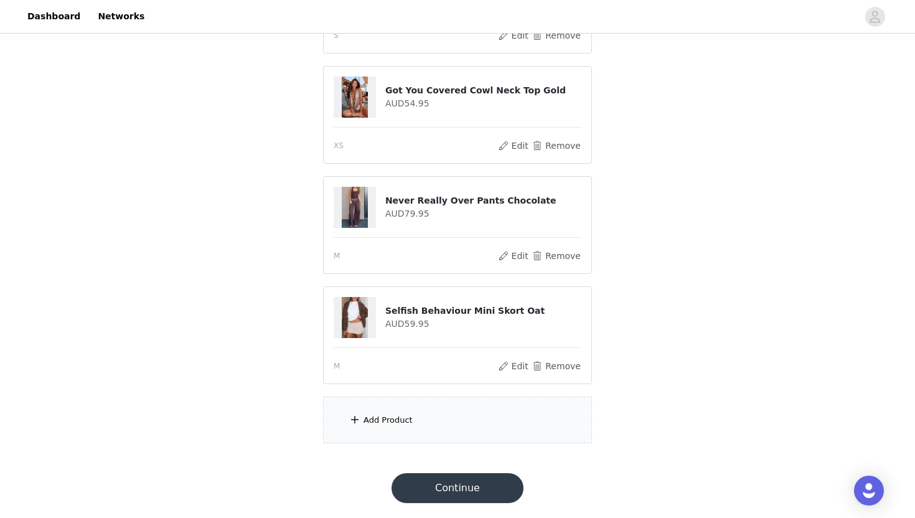
click at [442, 428] on div "Add Product" at bounding box center [457, 419] width 269 height 47
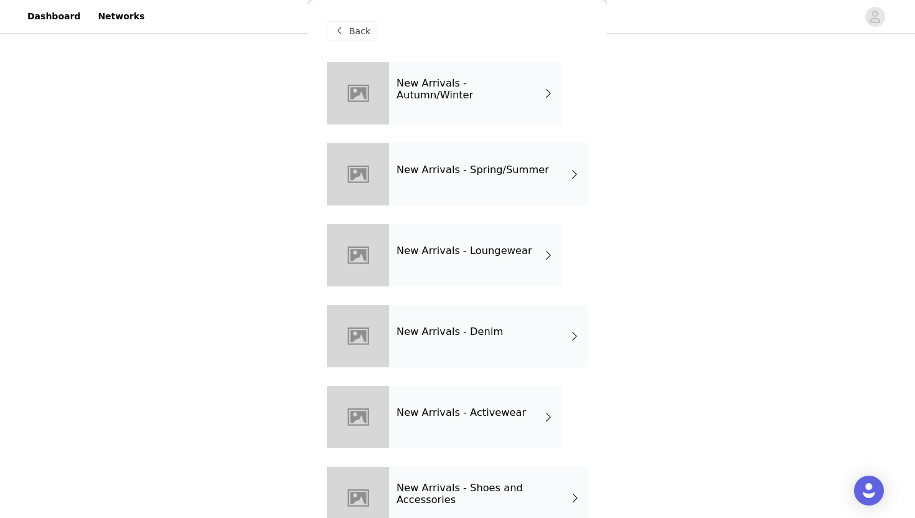
click at [535, 166] on h4 "New Arrivals - Spring/Summer" at bounding box center [472, 169] width 152 height 11
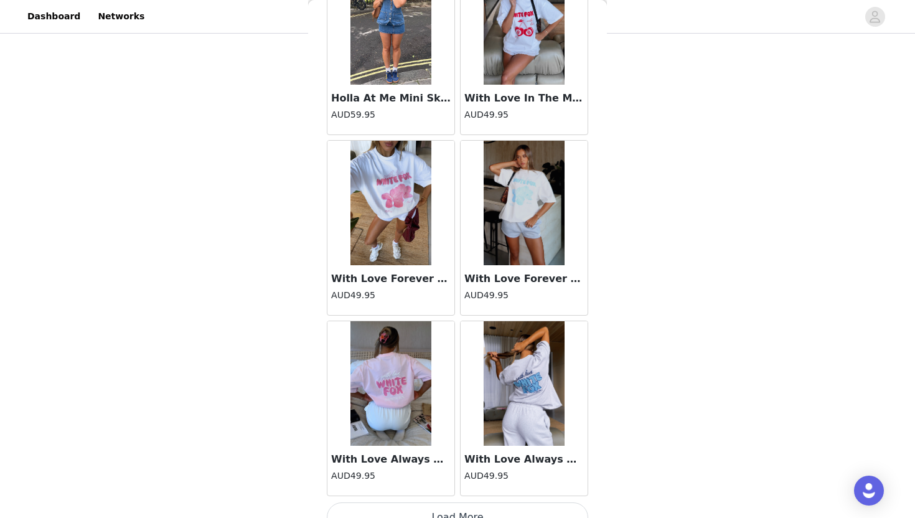
scroll to position [1386, 0]
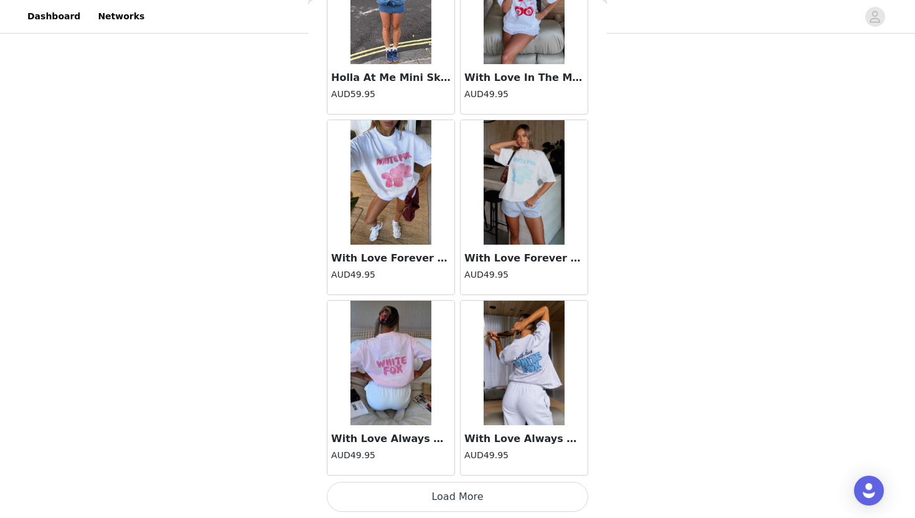
click at [426, 498] on button "Load More" at bounding box center [457, 497] width 261 height 30
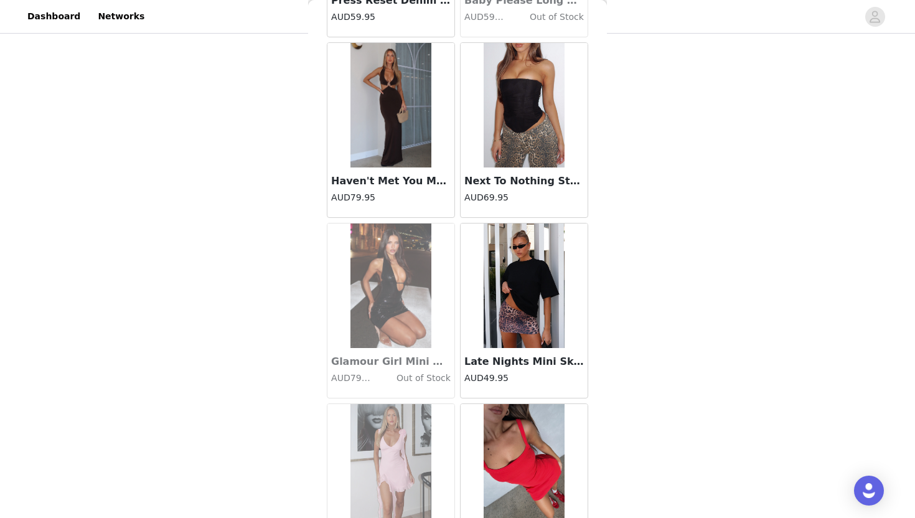
scroll to position [3190, 0]
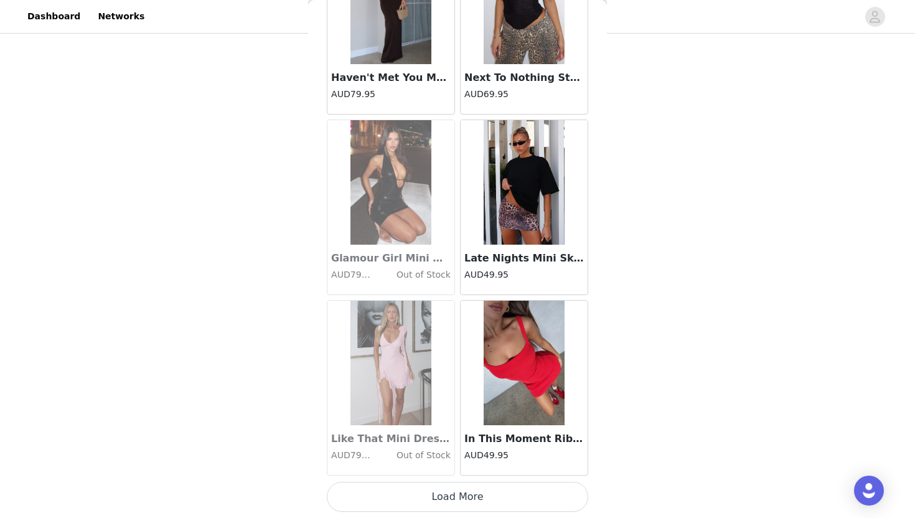
click at [428, 501] on button "Load More" at bounding box center [457, 497] width 261 height 30
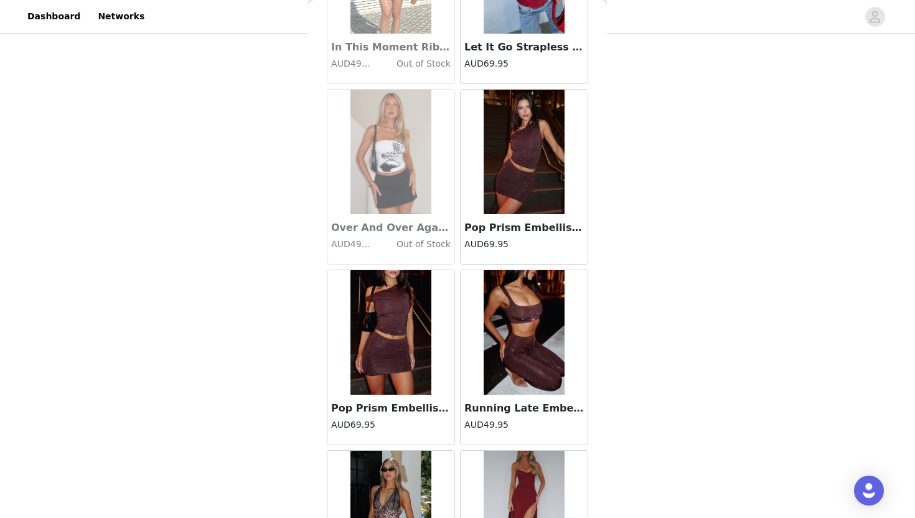
scroll to position [3757, 0]
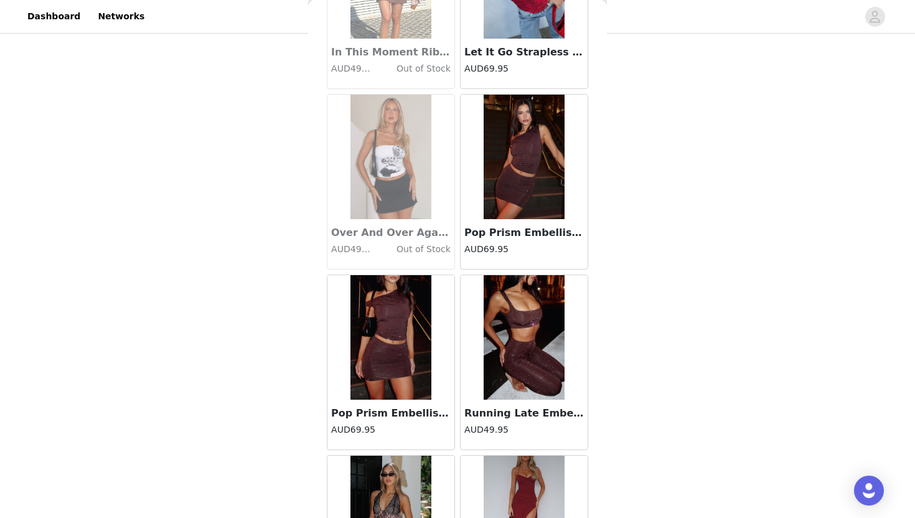
click at [534, 207] on img at bounding box center [523, 157] width 81 height 124
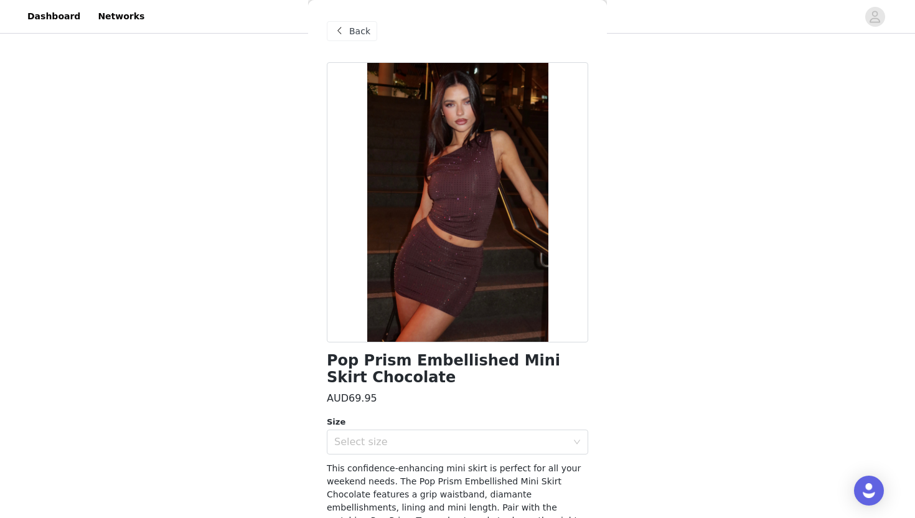
scroll to position [58, 0]
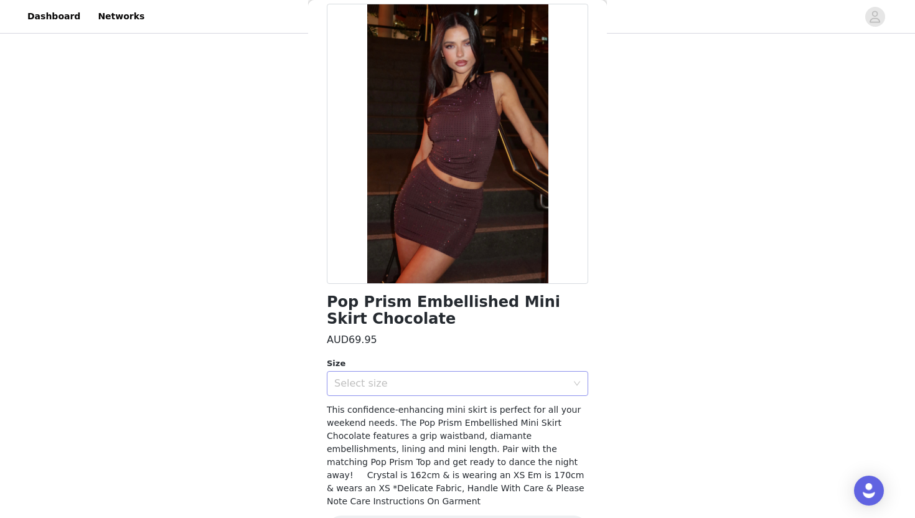
click at [455, 377] on div "Select size" at bounding box center [450, 383] width 233 height 12
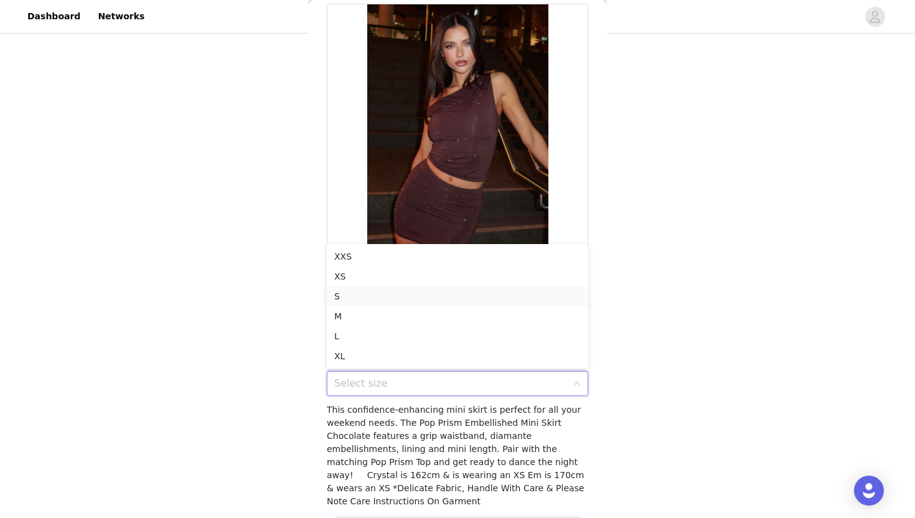
click at [356, 296] on li "S" at bounding box center [457, 296] width 261 height 20
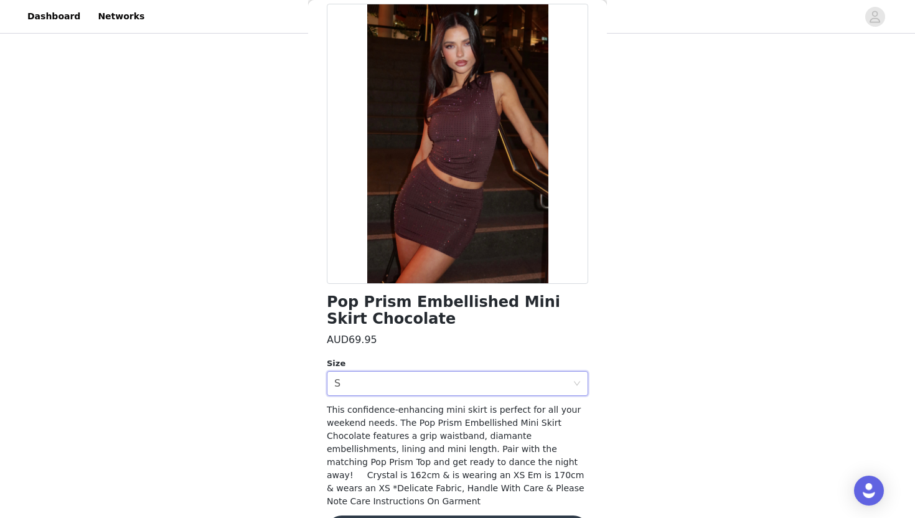
scroll to position [87, 0]
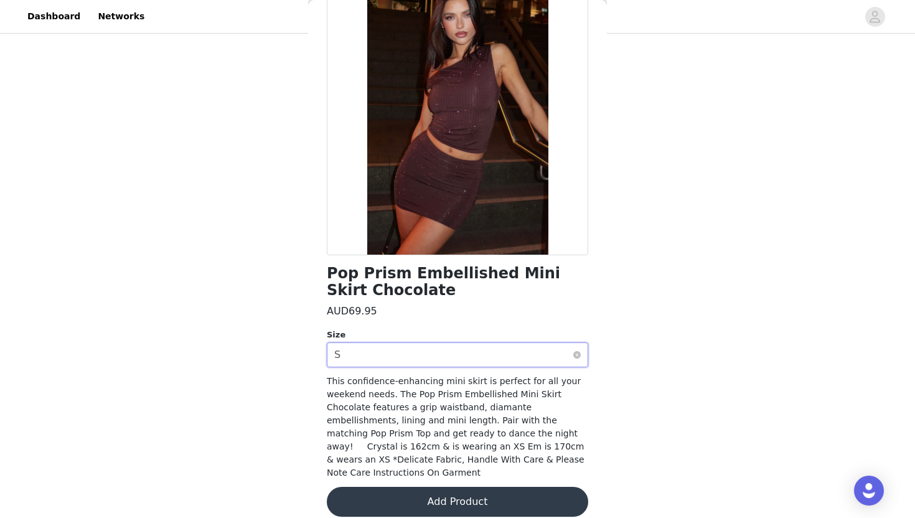
click at [489, 358] on div "Select size S" at bounding box center [453, 355] width 238 height 24
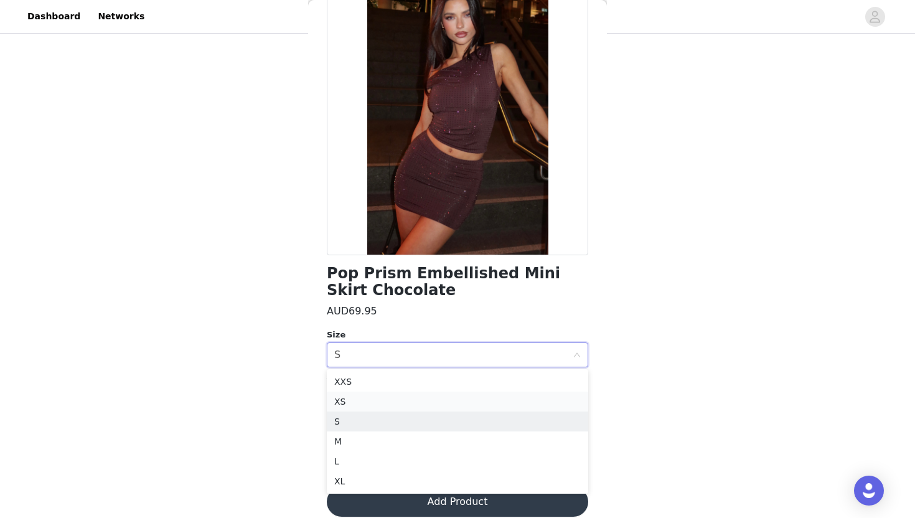
click at [433, 398] on li "XS" at bounding box center [457, 401] width 261 height 20
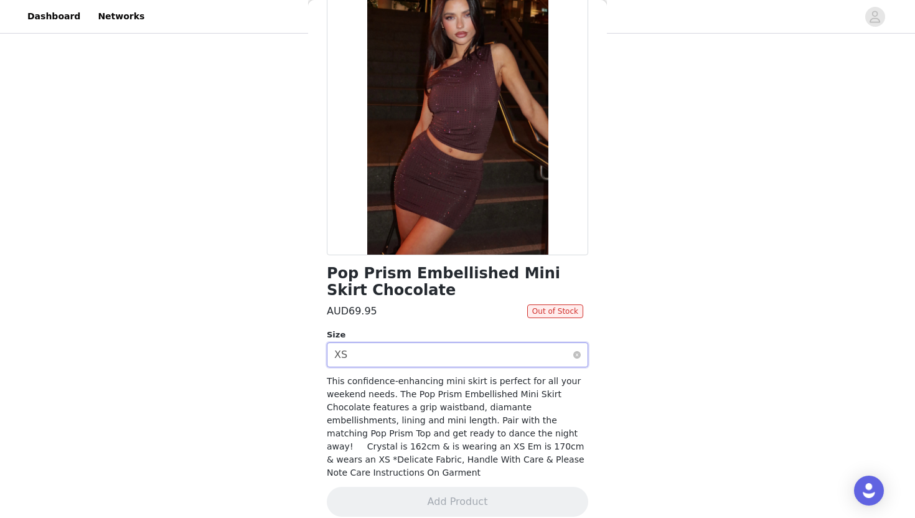
click at [454, 362] on div "Select size XS" at bounding box center [453, 355] width 238 height 24
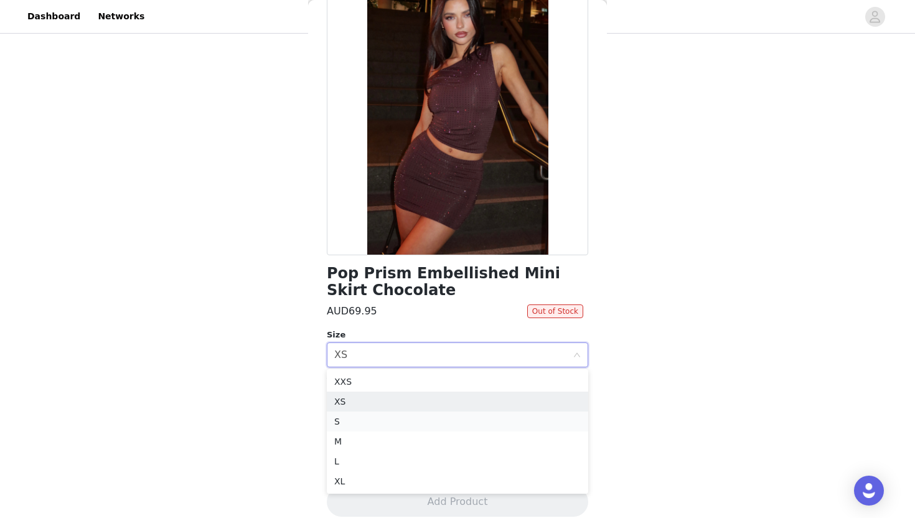
click at [365, 419] on li "S" at bounding box center [457, 421] width 261 height 20
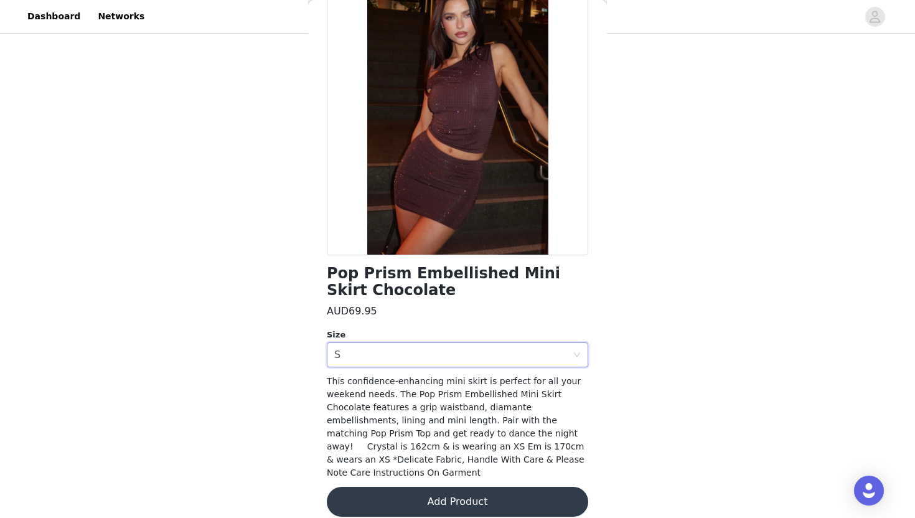
click at [361, 491] on button "Add Product" at bounding box center [457, 501] width 261 height 30
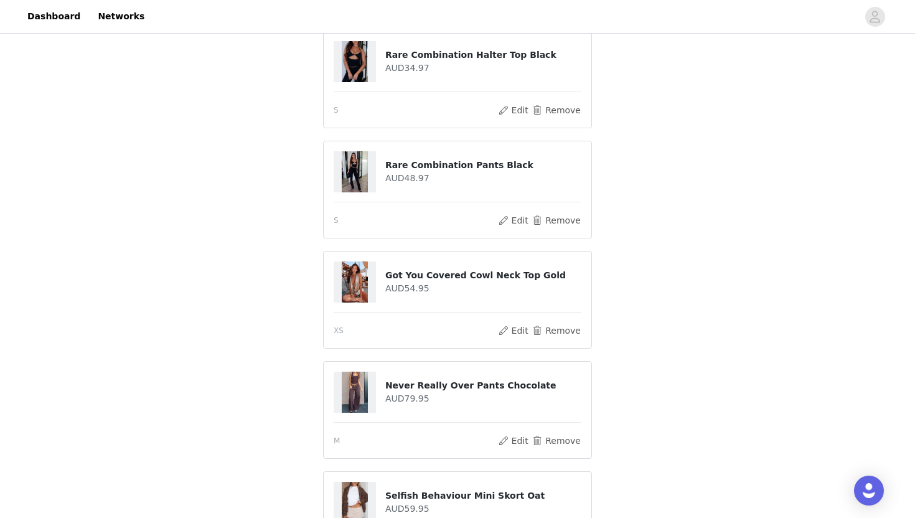
scroll to position [75, 0]
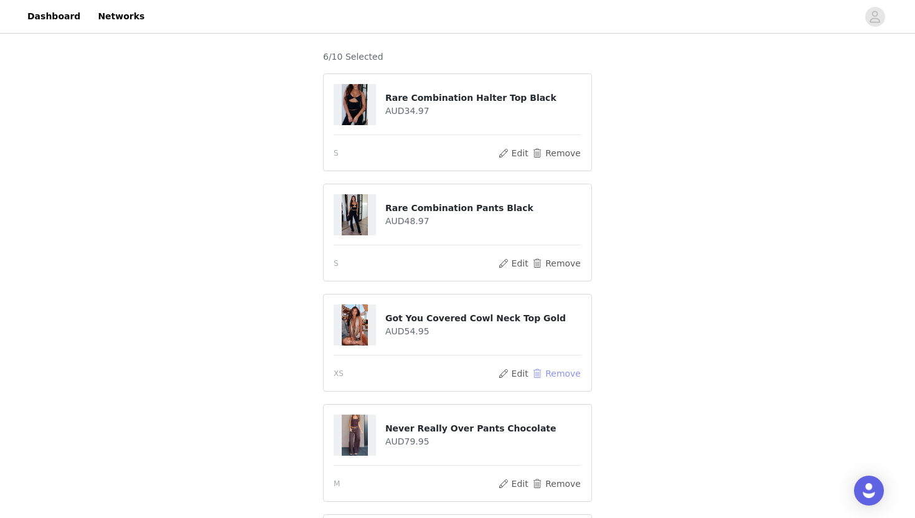
click at [555, 378] on button "Remove" at bounding box center [556, 373] width 50 height 15
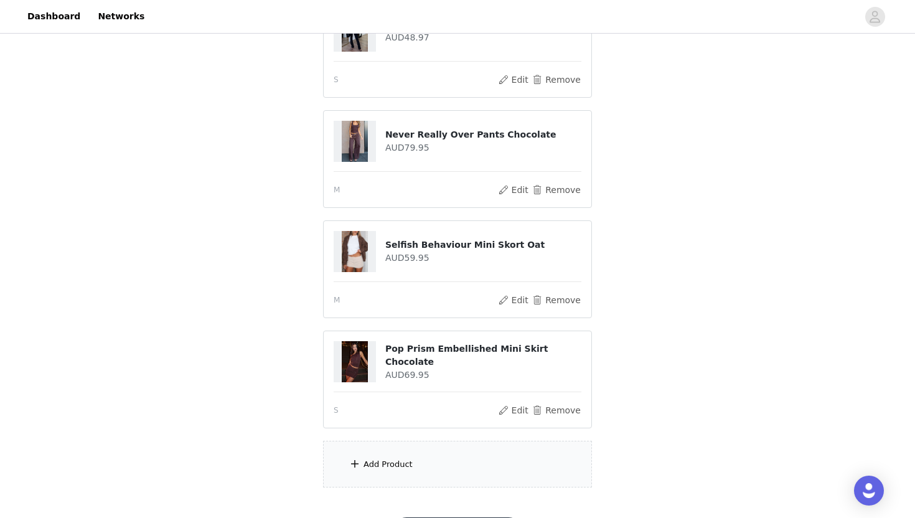
scroll to position [295, 0]
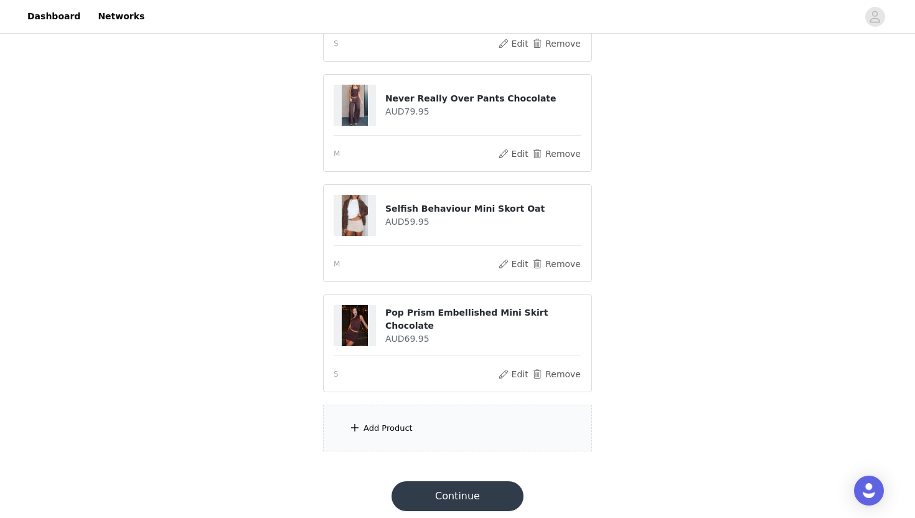
click at [482, 423] on div "Add Product" at bounding box center [457, 427] width 269 height 47
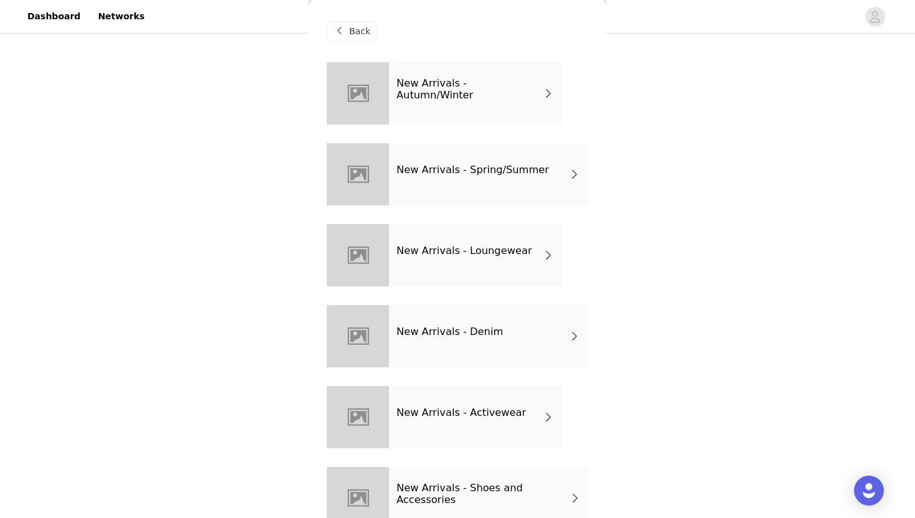
scroll to position [16, 0]
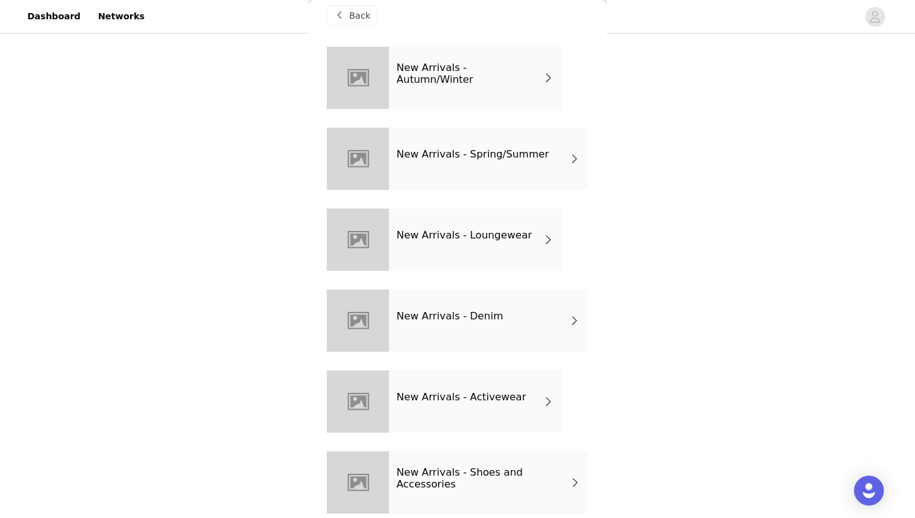
click at [544, 170] on div "New Arrivals - Spring/Summer" at bounding box center [488, 159] width 199 height 62
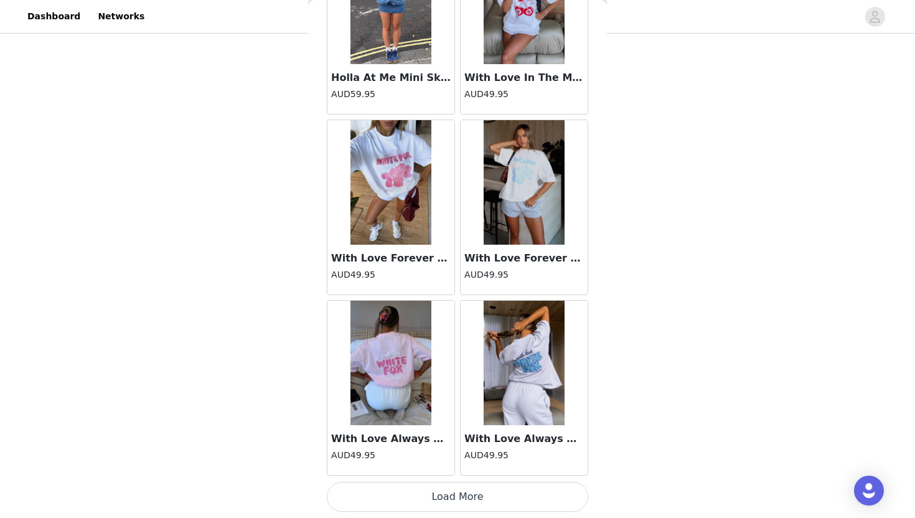
scroll to position [303, 0]
click at [462, 502] on button "Load More" at bounding box center [457, 497] width 261 height 30
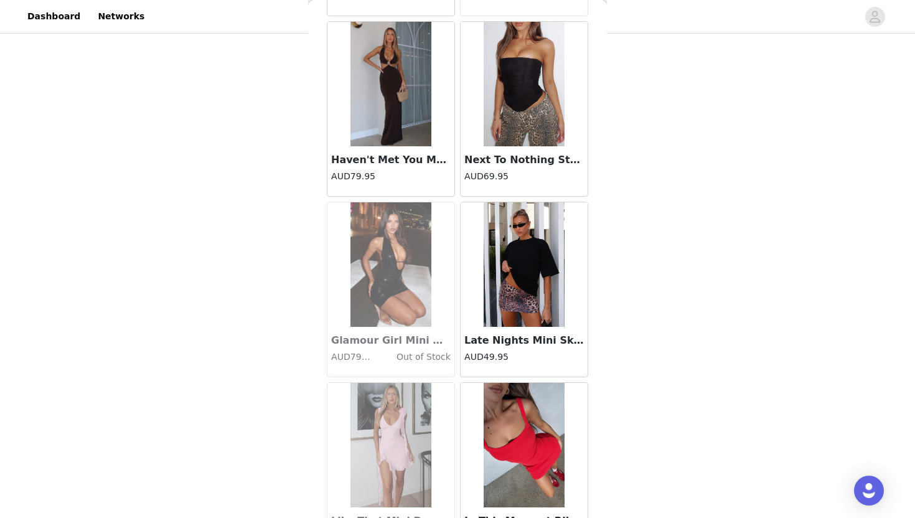
scroll to position [3190, 0]
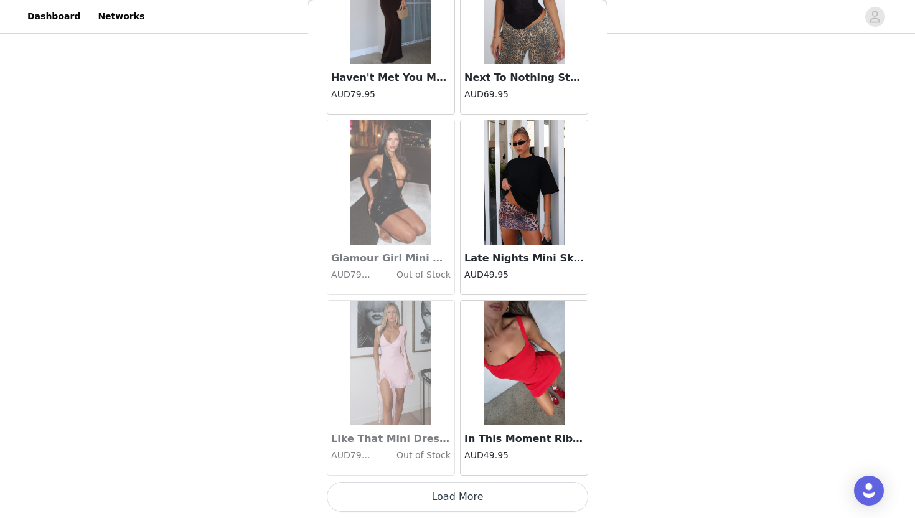
click at [484, 493] on button "Load More" at bounding box center [457, 497] width 261 height 30
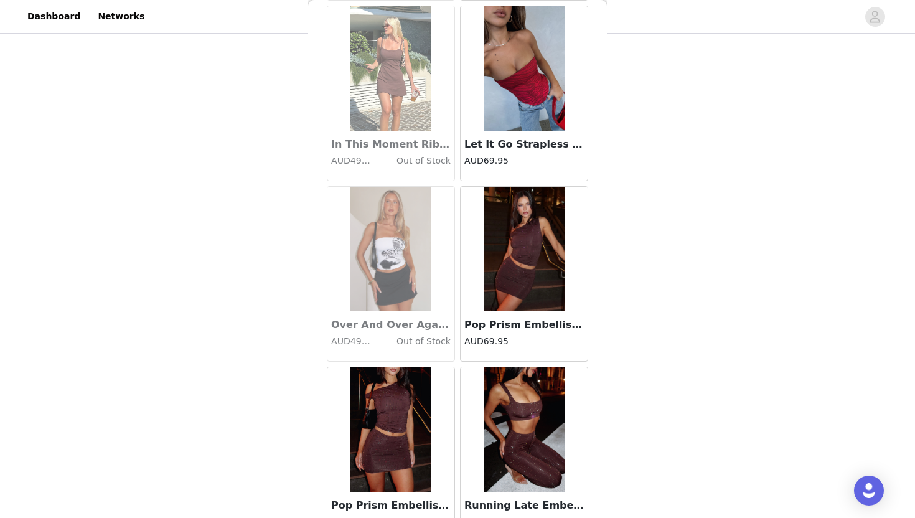
scroll to position [3671, 0]
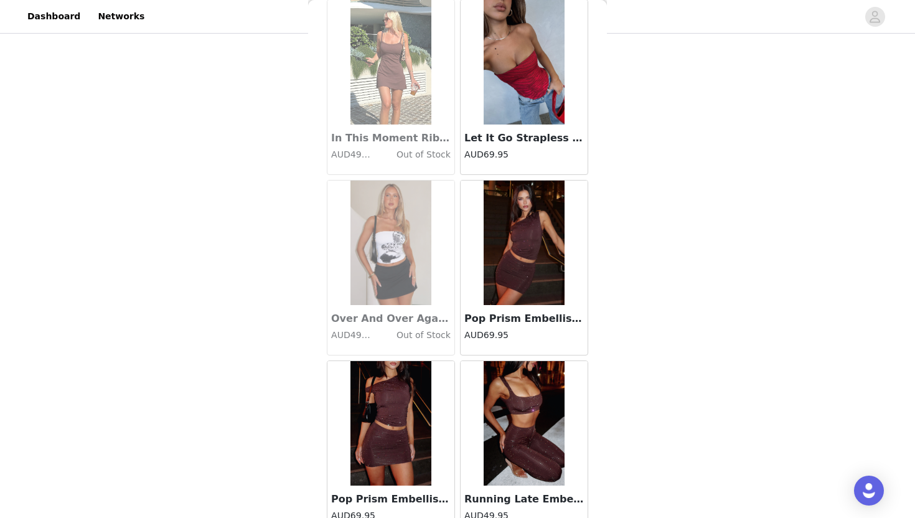
click at [409, 475] on img at bounding box center [390, 423] width 81 height 124
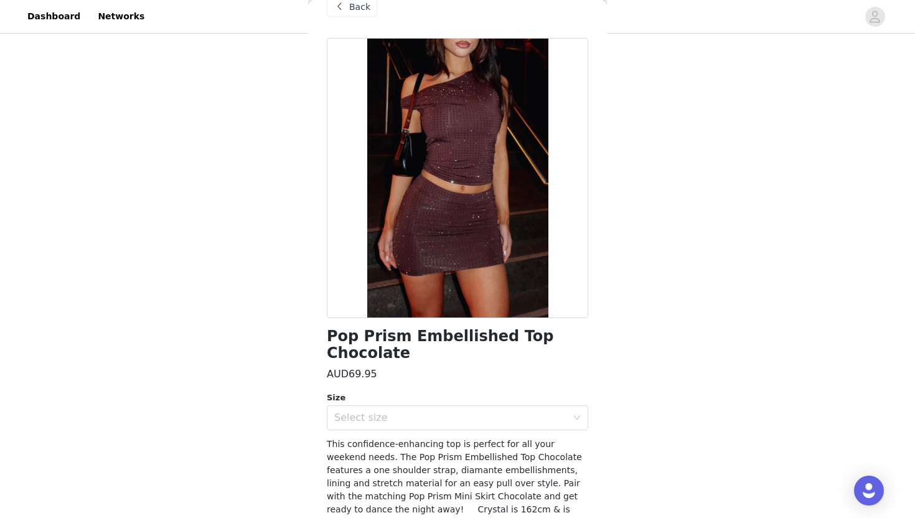
scroll to position [50, 0]
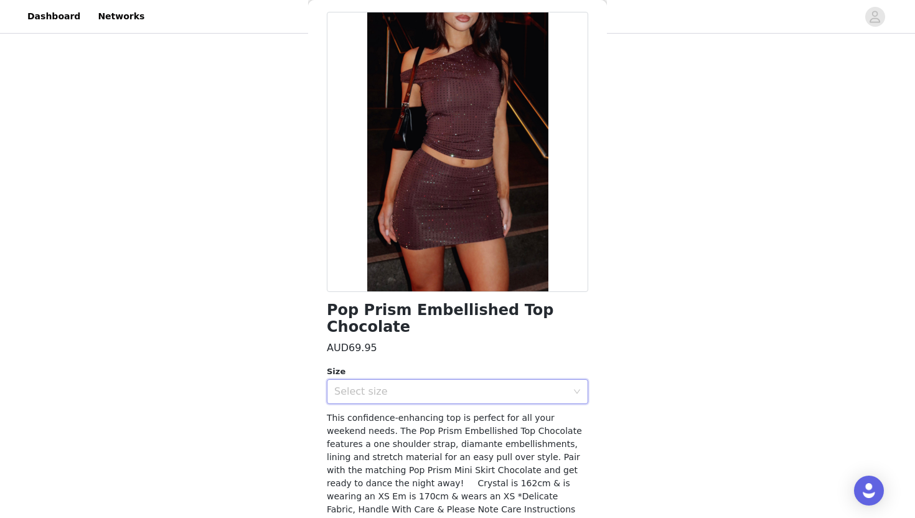
click at [435, 381] on div "Select size" at bounding box center [453, 391] width 238 height 24
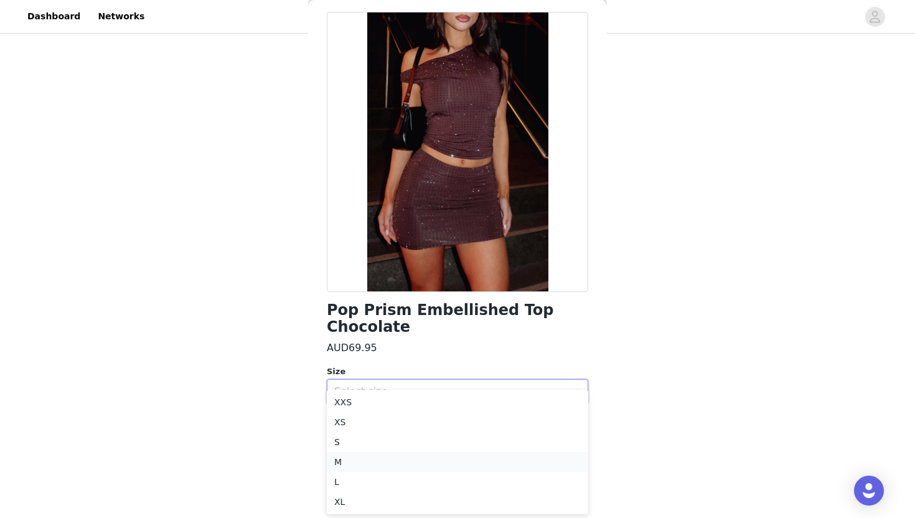
click at [383, 464] on li "M" at bounding box center [457, 462] width 261 height 20
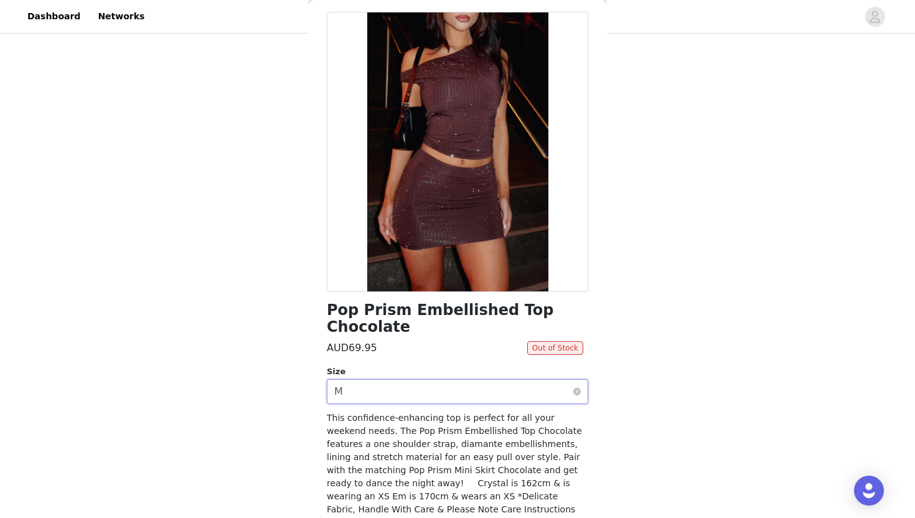
click at [429, 379] on div "Select size M" at bounding box center [453, 391] width 238 height 24
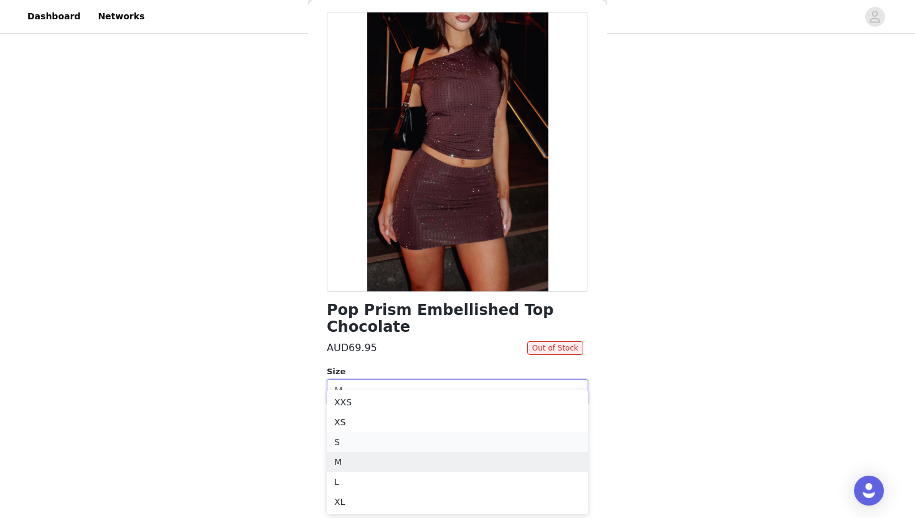
click at [376, 442] on li "S" at bounding box center [457, 442] width 261 height 20
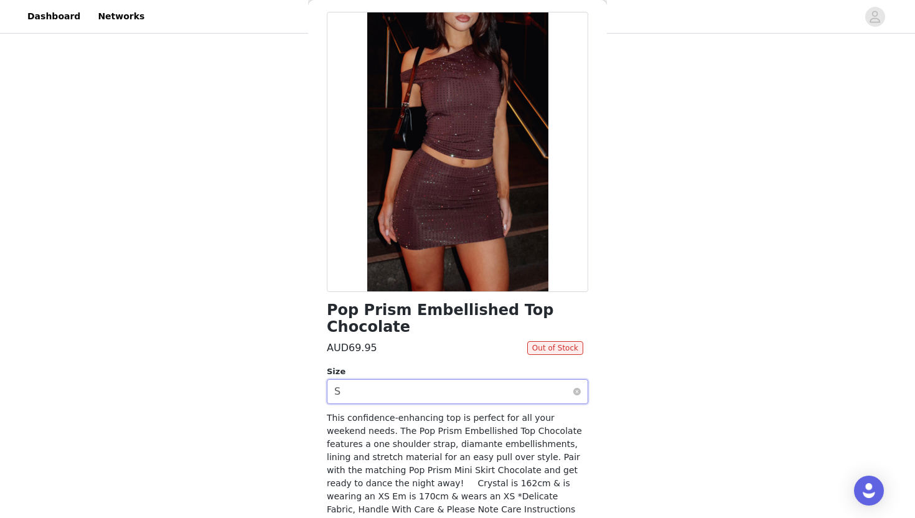
click at [410, 379] on div "Select size S" at bounding box center [453, 391] width 238 height 24
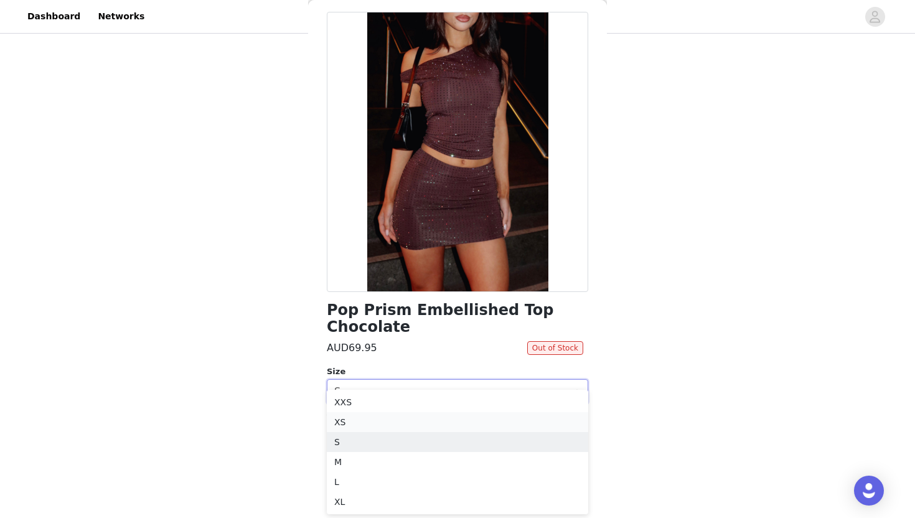
click at [354, 424] on li "XS" at bounding box center [457, 422] width 261 height 20
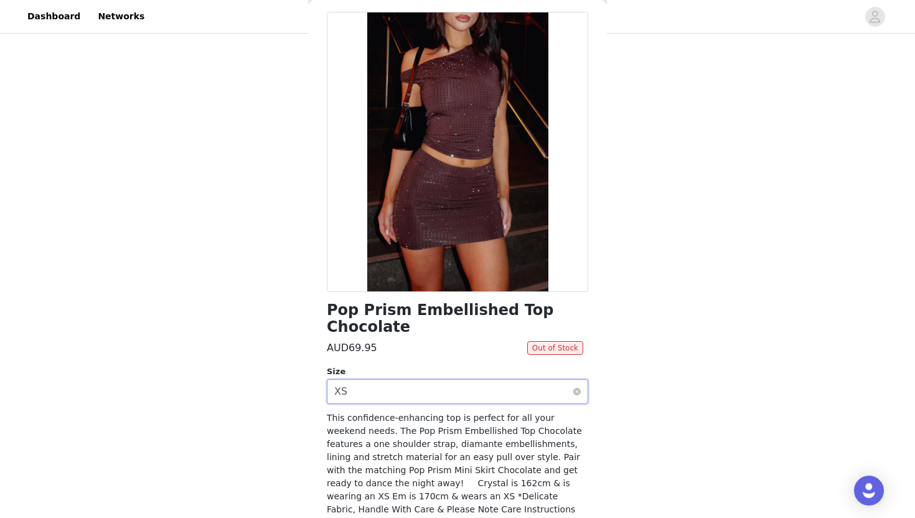
click at [396, 379] on div "Select size XS" at bounding box center [453, 391] width 238 height 24
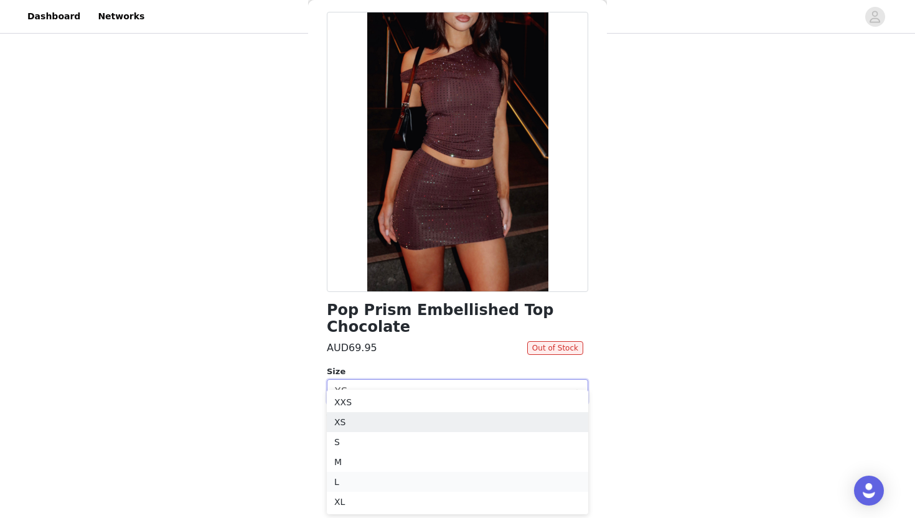
click at [346, 483] on li "L" at bounding box center [457, 482] width 261 height 20
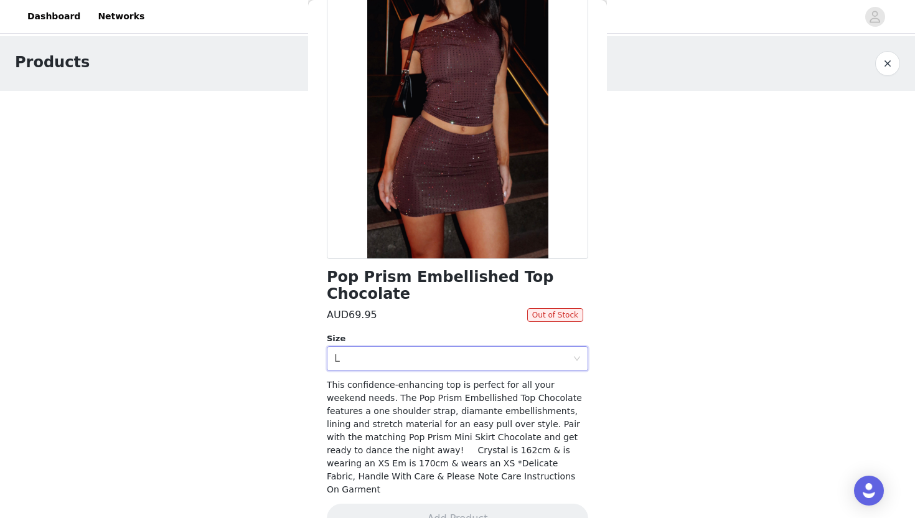
scroll to position [0, 0]
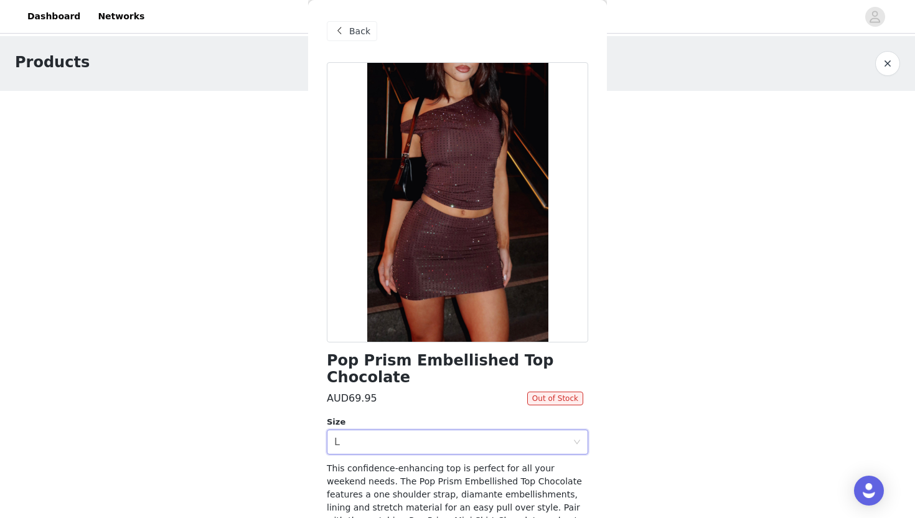
click at [368, 35] on div "Back" at bounding box center [352, 31] width 50 height 20
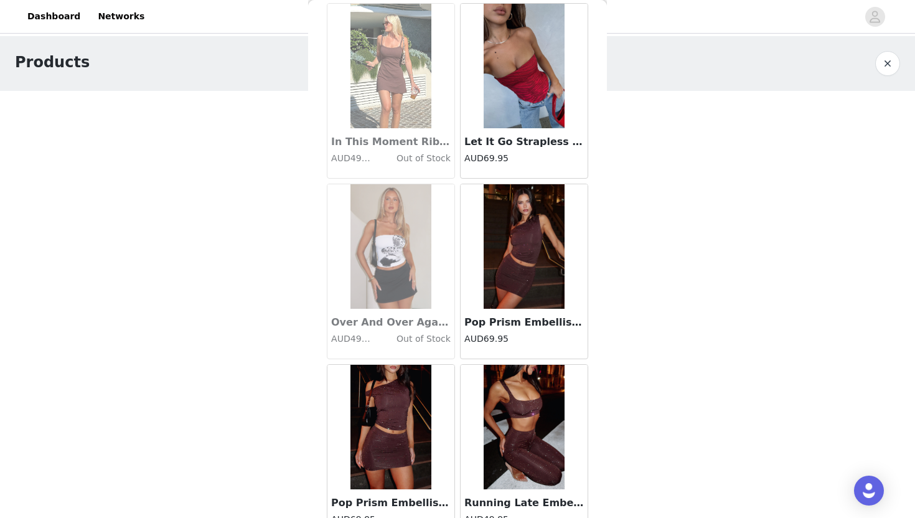
scroll to position [3664, 0]
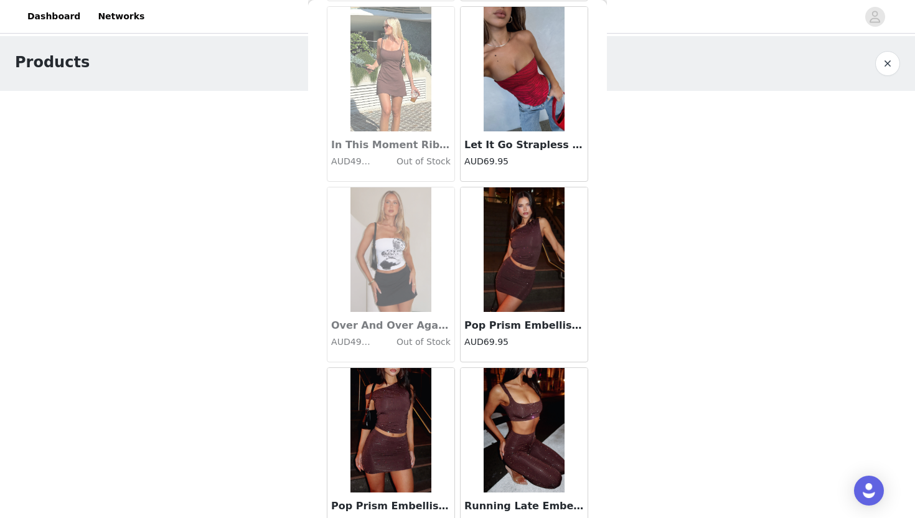
click at [526, 114] on img at bounding box center [523, 69] width 81 height 124
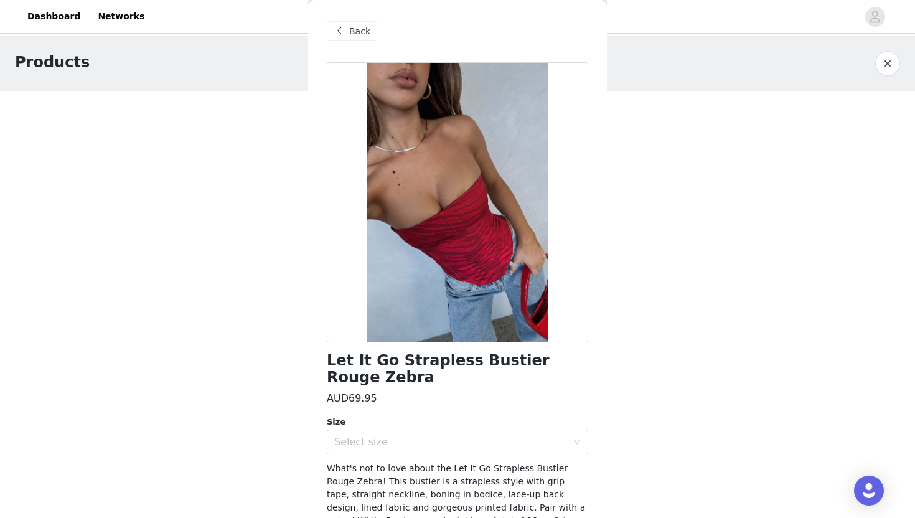
scroll to position [21, 0]
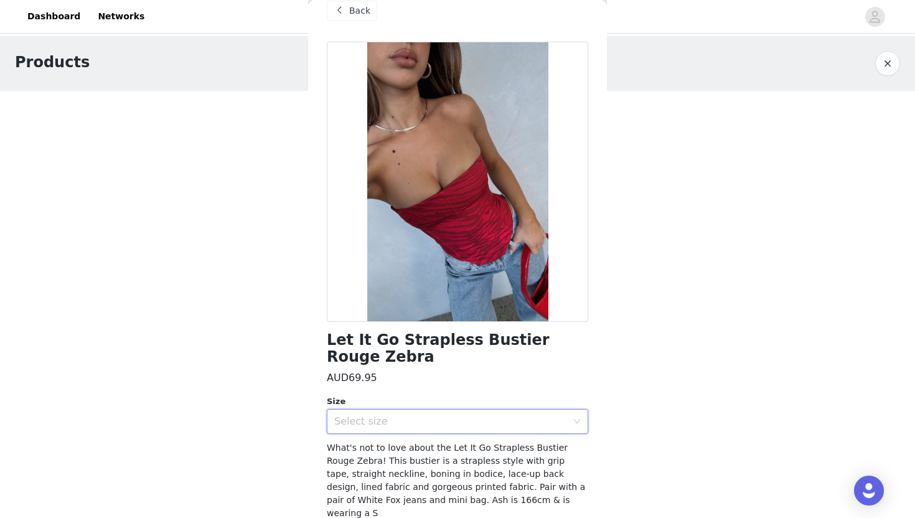
click at [419, 413] on div "Select size" at bounding box center [453, 421] width 238 height 24
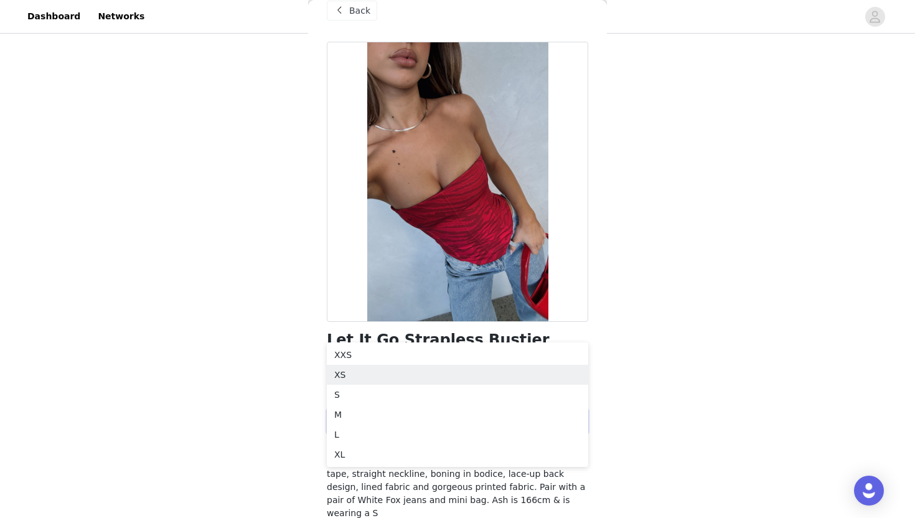
scroll to position [105, 0]
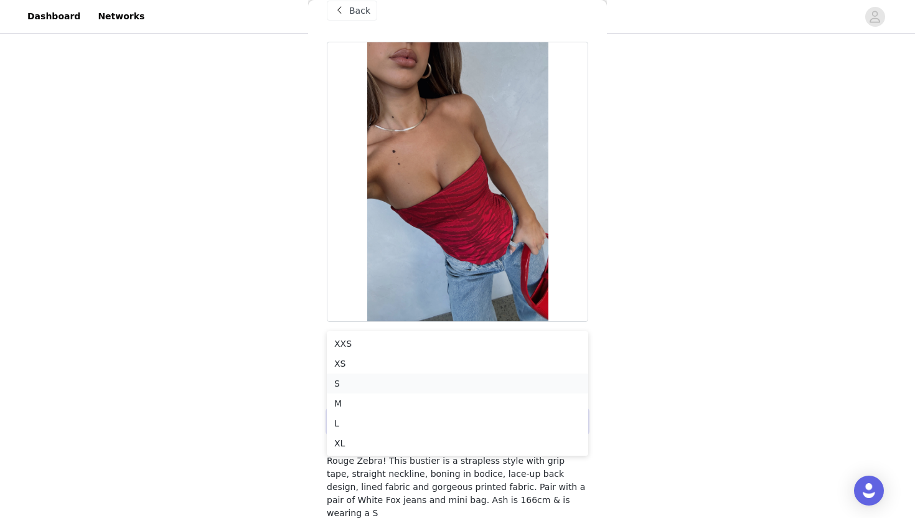
click at [350, 387] on li "S" at bounding box center [457, 383] width 261 height 20
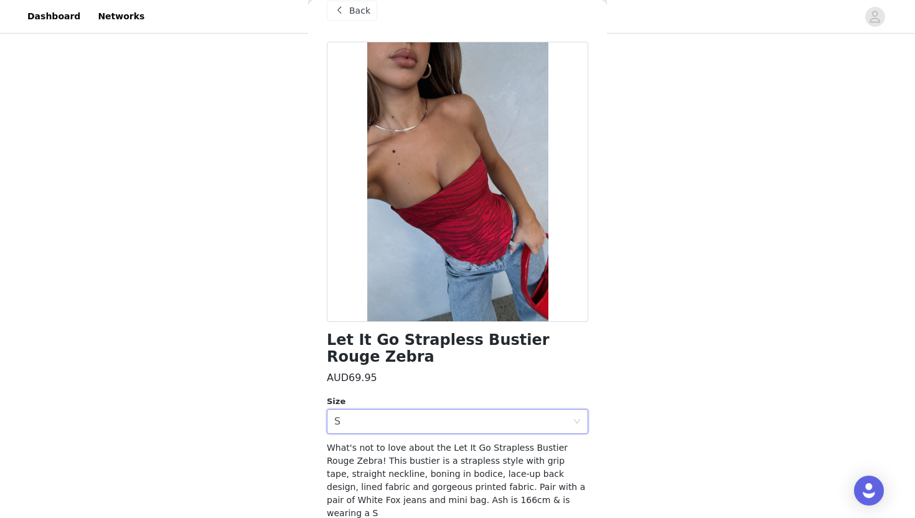
scroll to position [61, 0]
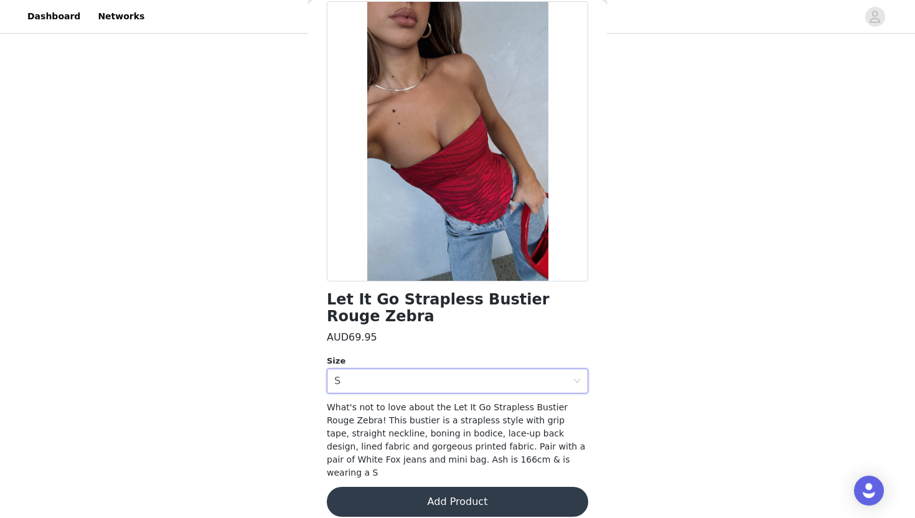
click at [386, 486] on button "Add Product" at bounding box center [457, 501] width 261 height 30
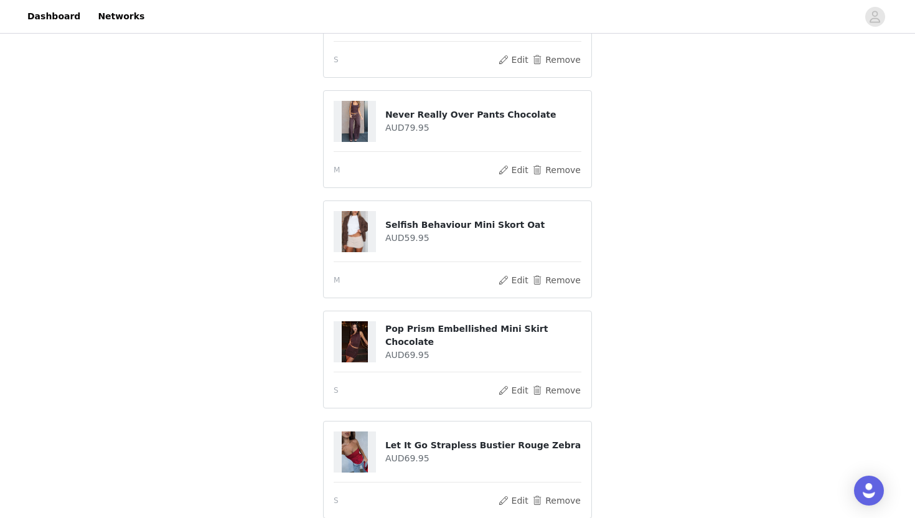
scroll to position [289, 0]
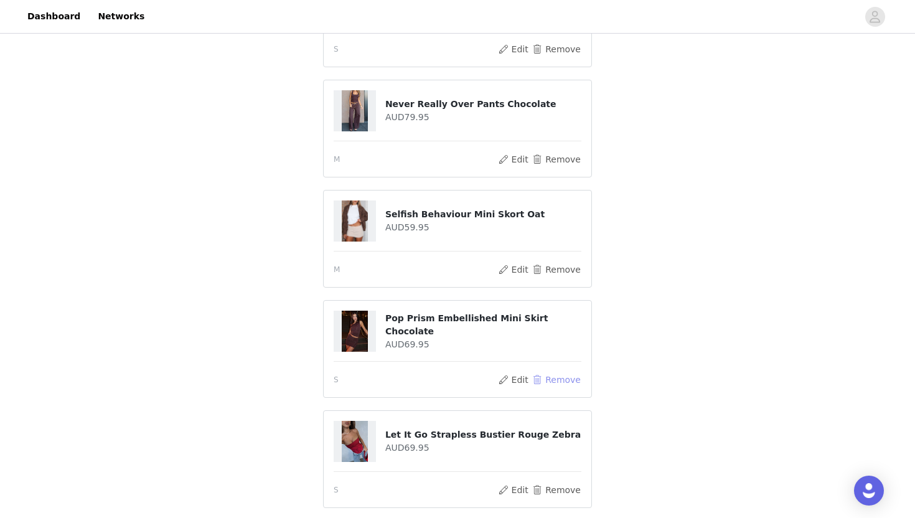
click at [564, 379] on button "Remove" at bounding box center [556, 379] width 50 height 15
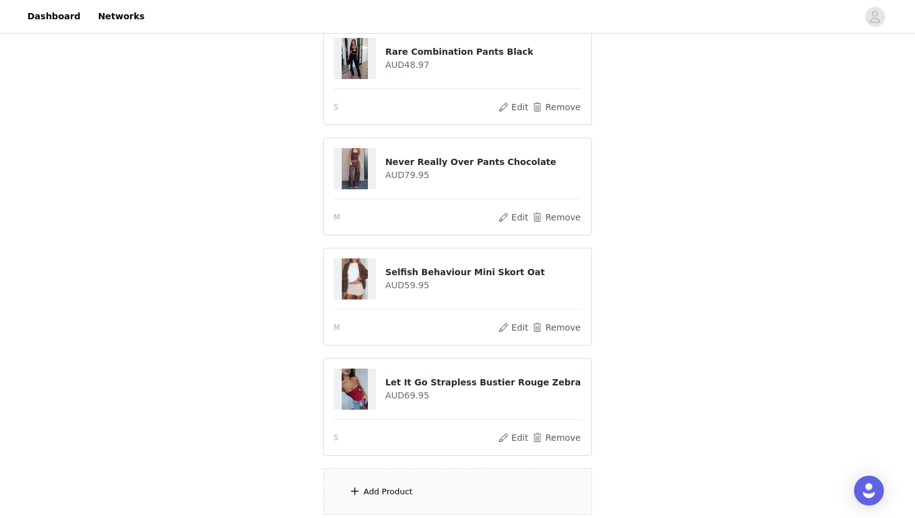
scroll to position [303, 0]
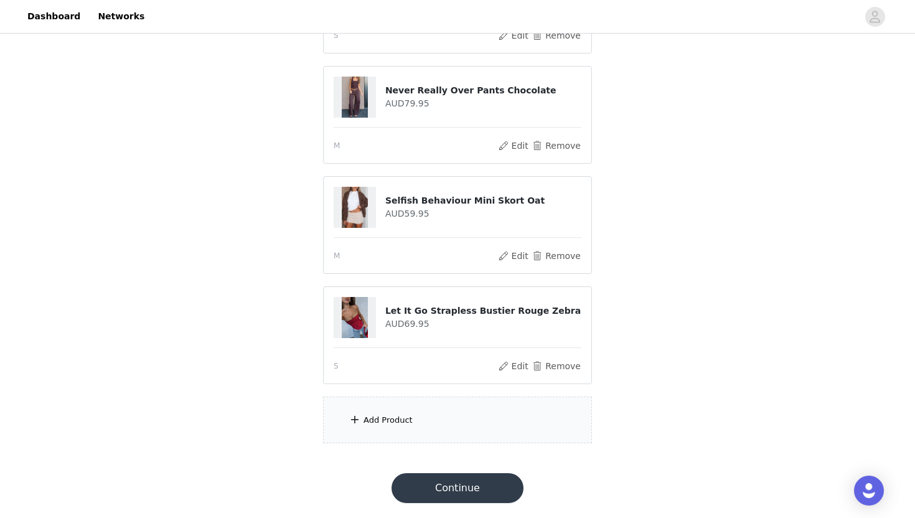
click at [482, 437] on div "Add Product" at bounding box center [457, 419] width 269 height 47
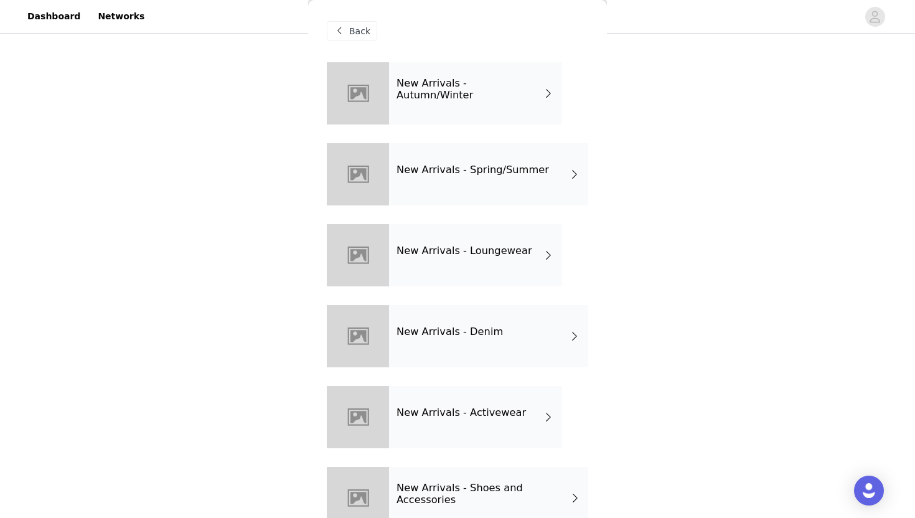
click at [523, 171] on h4 "New Arrivals - Spring/Summer" at bounding box center [472, 169] width 152 height 11
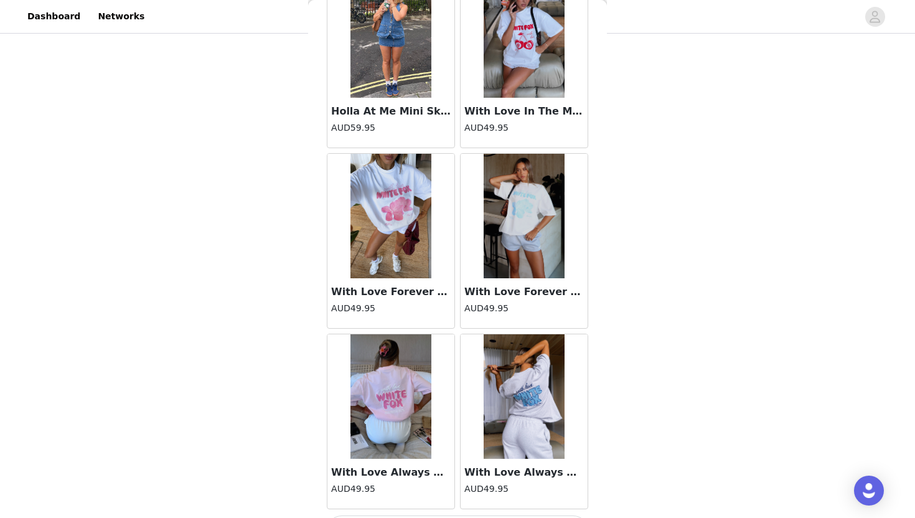
scroll to position [1386, 0]
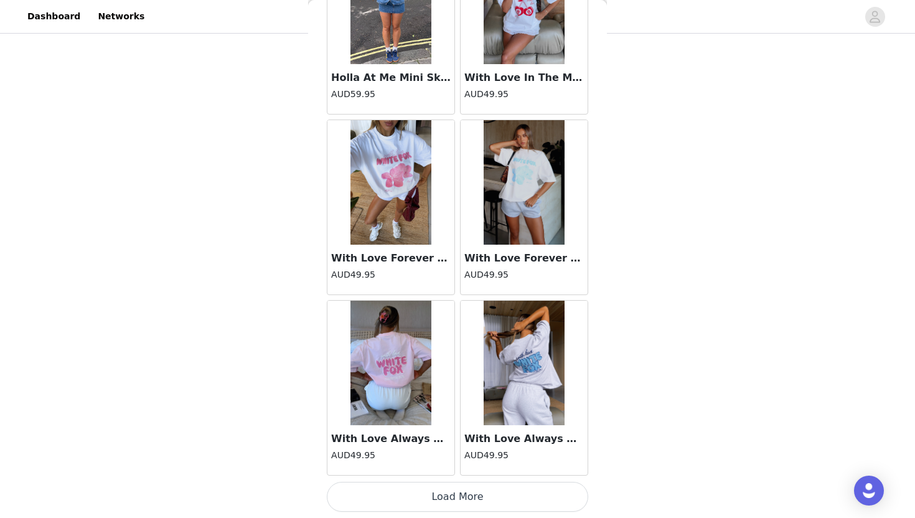
click at [406, 506] on button "Load More" at bounding box center [457, 497] width 261 height 30
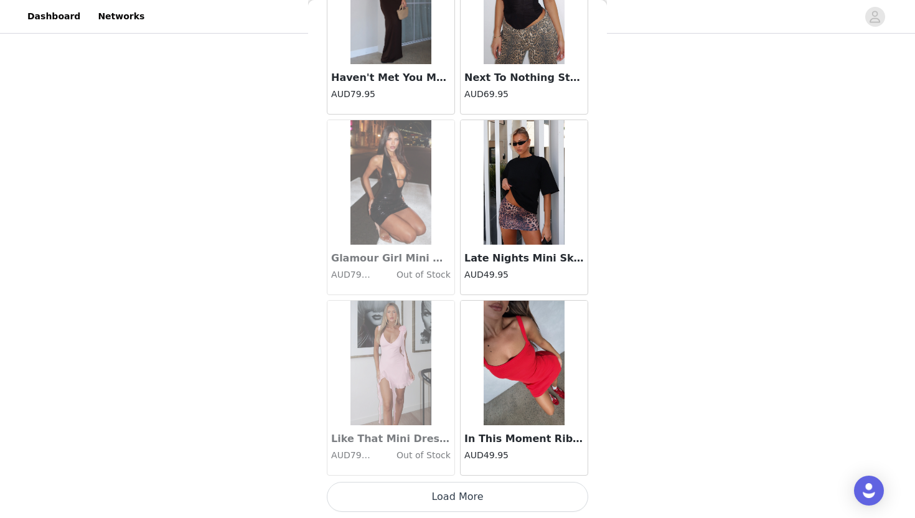
scroll to position [303, 0]
click at [481, 493] on button "Load More" at bounding box center [457, 497] width 261 height 30
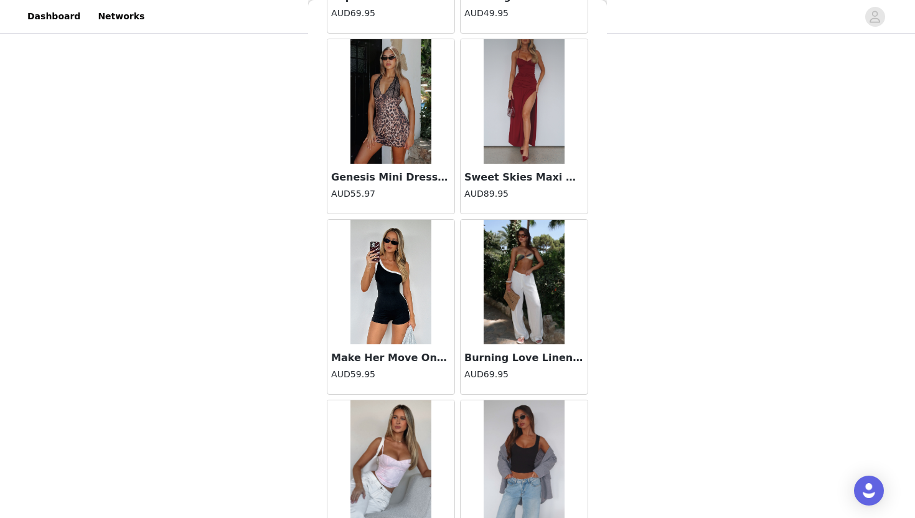
scroll to position [4164, 0]
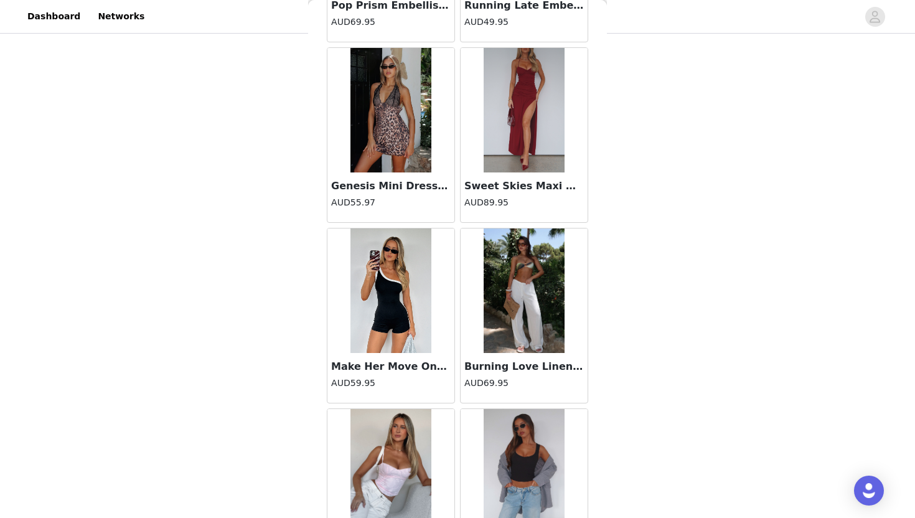
click at [403, 320] on img at bounding box center [390, 290] width 81 height 124
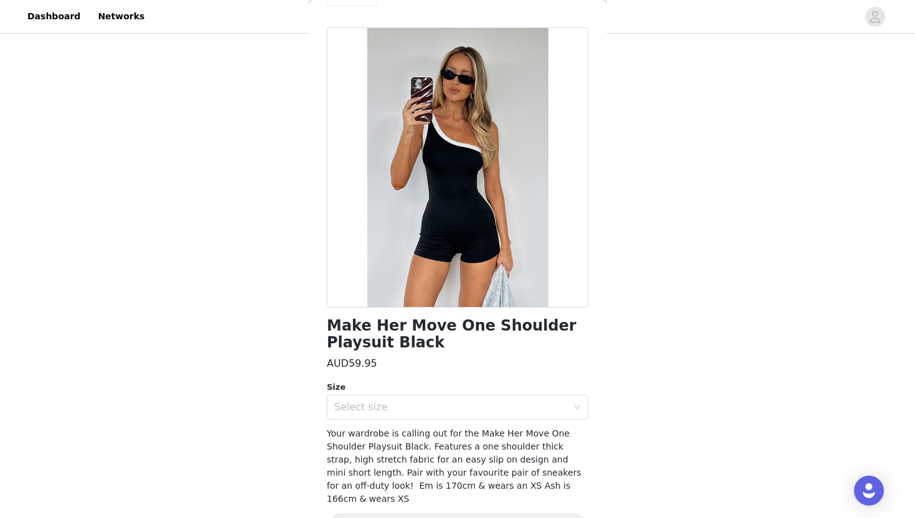
scroll to position [40, 0]
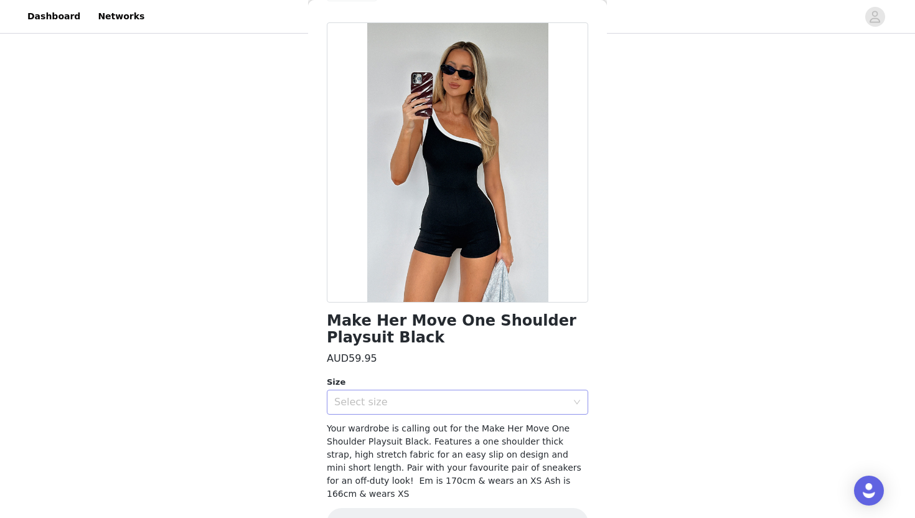
click at [396, 403] on div "Select size" at bounding box center [450, 402] width 233 height 12
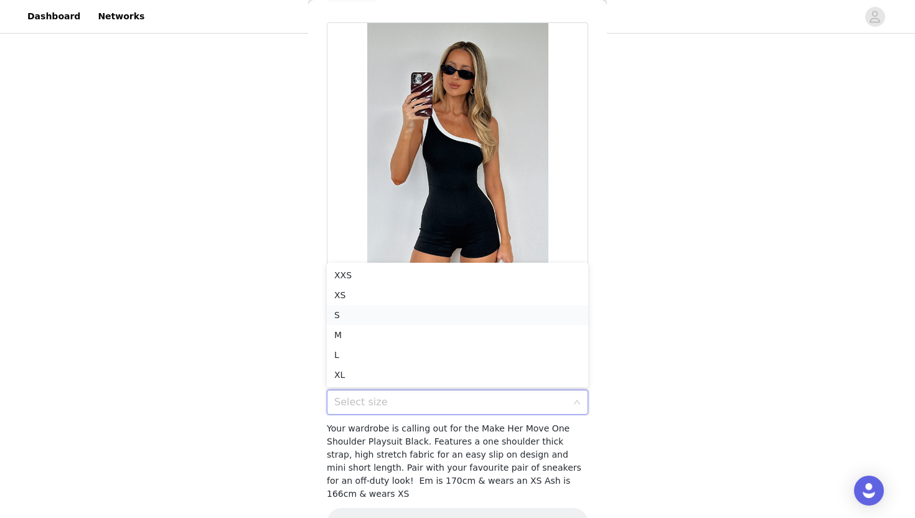
click at [371, 323] on li "S" at bounding box center [457, 315] width 261 height 20
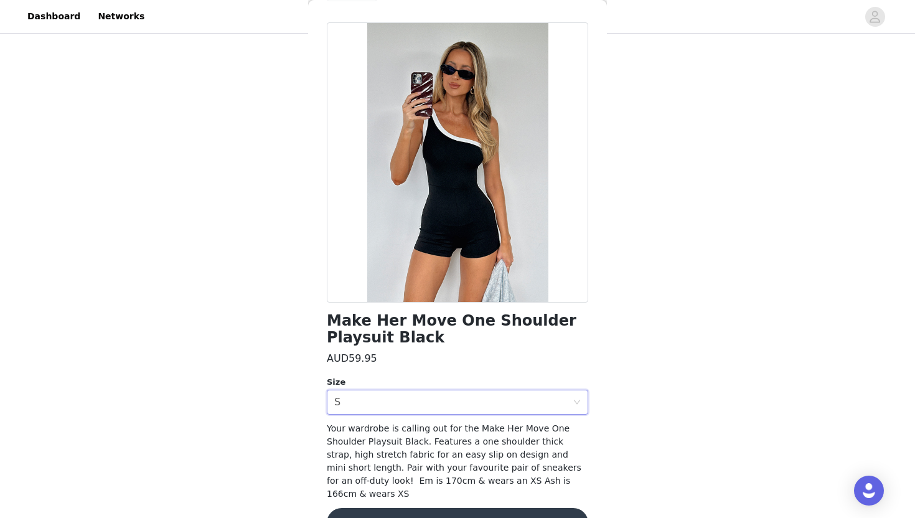
scroll to position [61, 0]
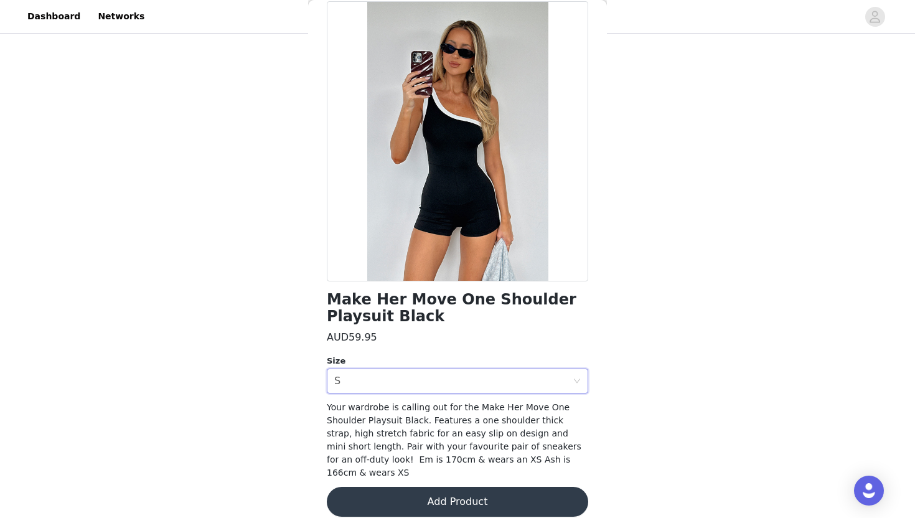
click at [411, 493] on button "Add Product" at bounding box center [457, 501] width 261 height 30
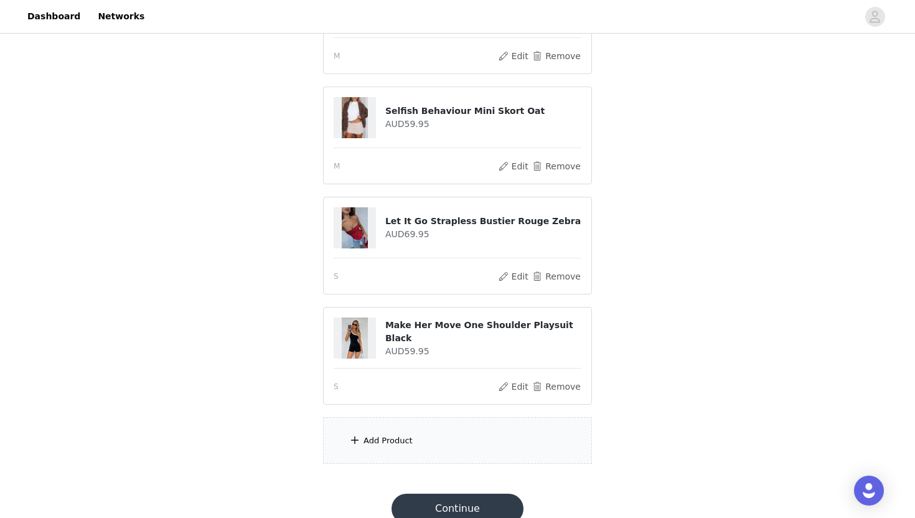
scroll to position [413, 0]
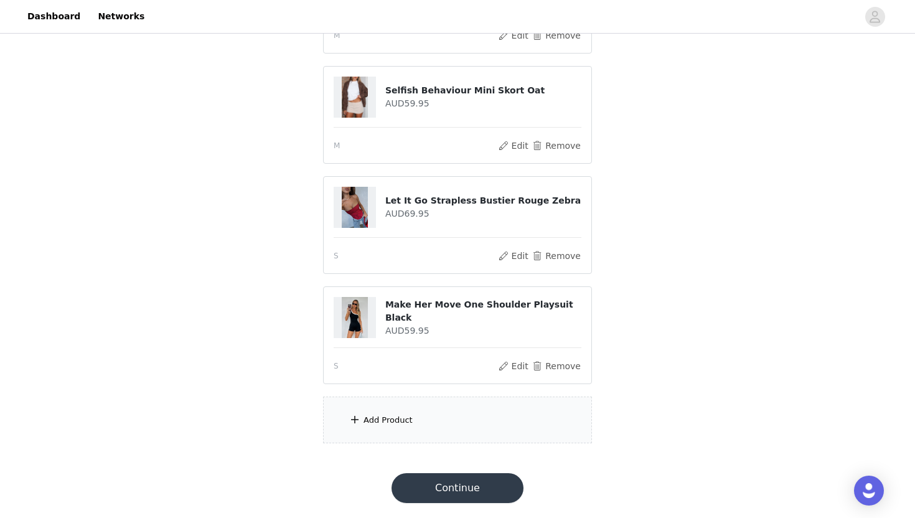
click at [457, 414] on div "Add Product" at bounding box center [457, 419] width 269 height 47
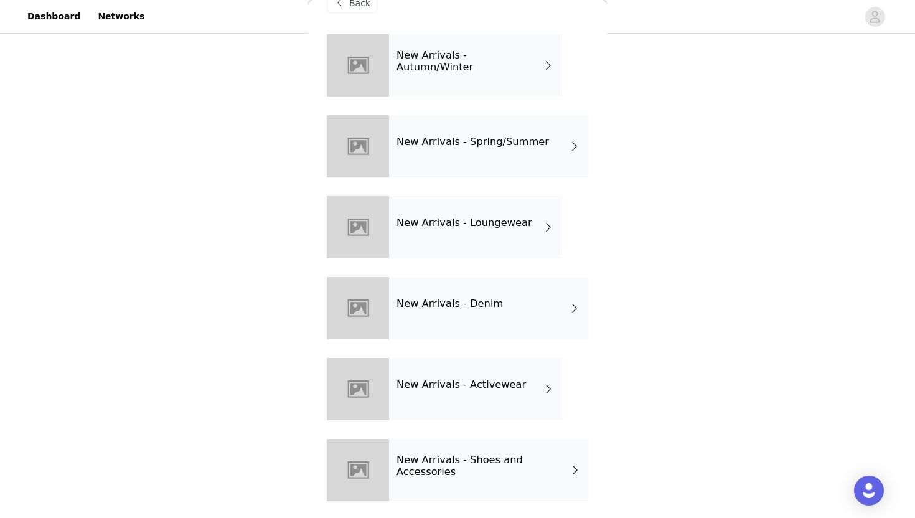
scroll to position [0, 0]
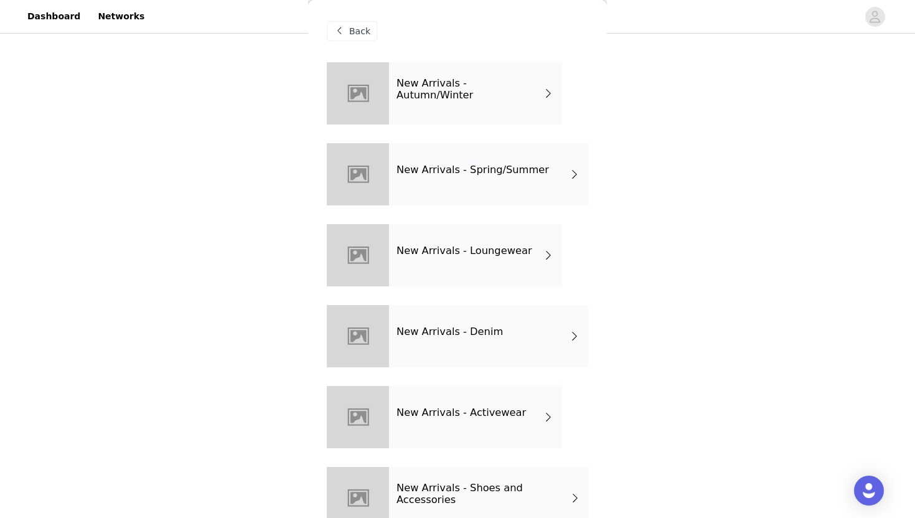
click at [482, 183] on div "New Arrivals - Spring/Summer" at bounding box center [488, 174] width 199 height 62
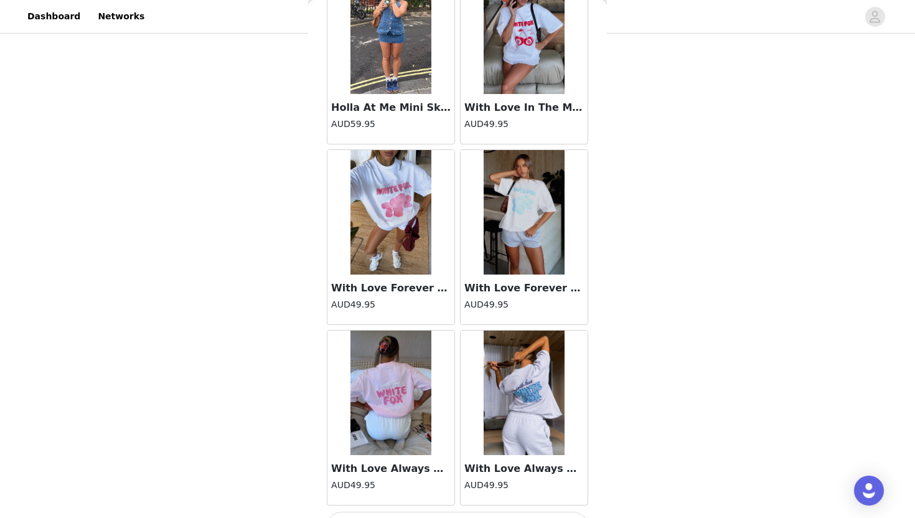
scroll to position [1386, 0]
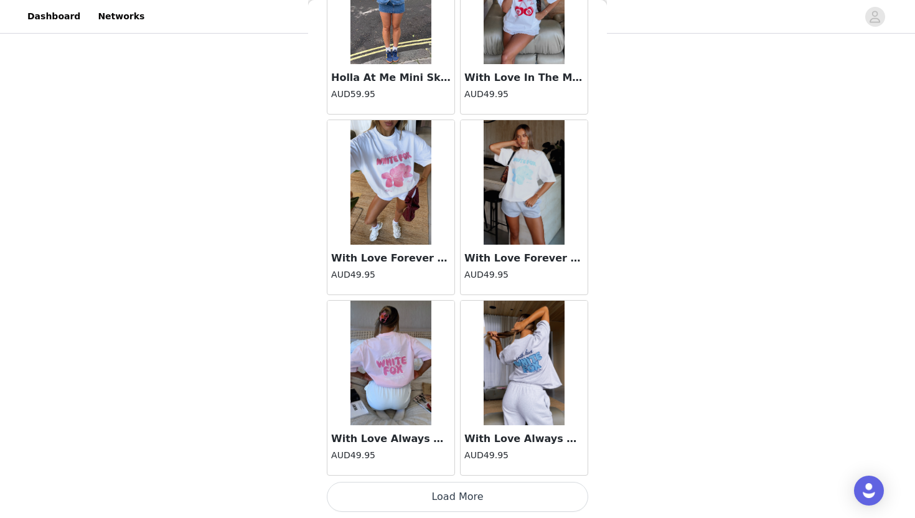
click at [424, 501] on button "Load More" at bounding box center [457, 497] width 261 height 30
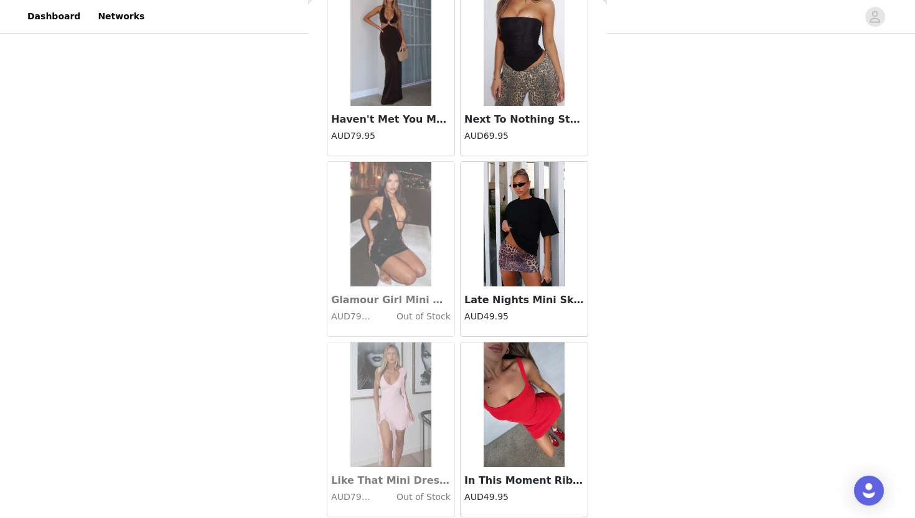
scroll to position [3190, 0]
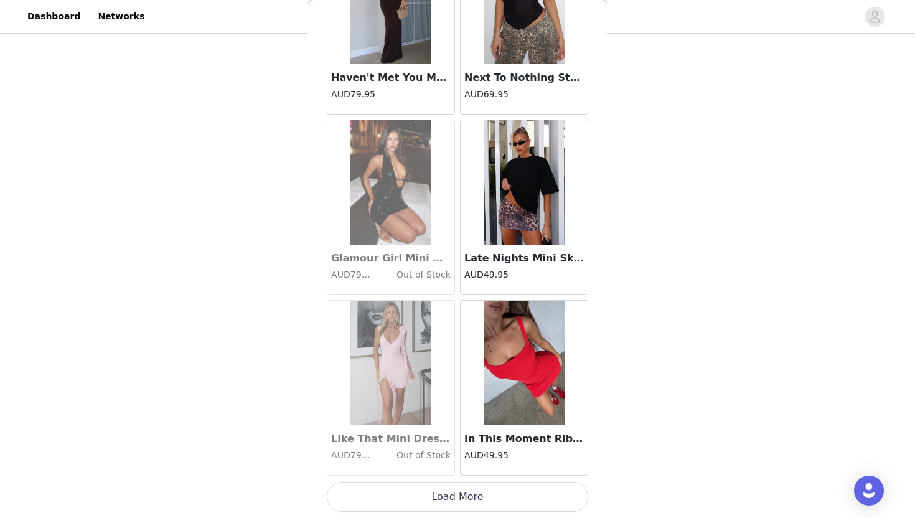
click at [424, 497] on button "Load More" at bounding box center [457, 497] width 261 height 30
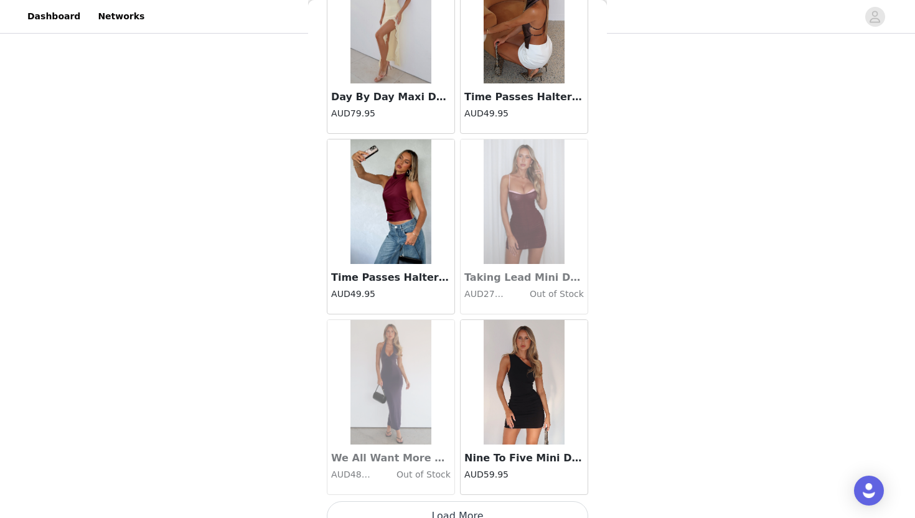
scroll to position [4994, 0]
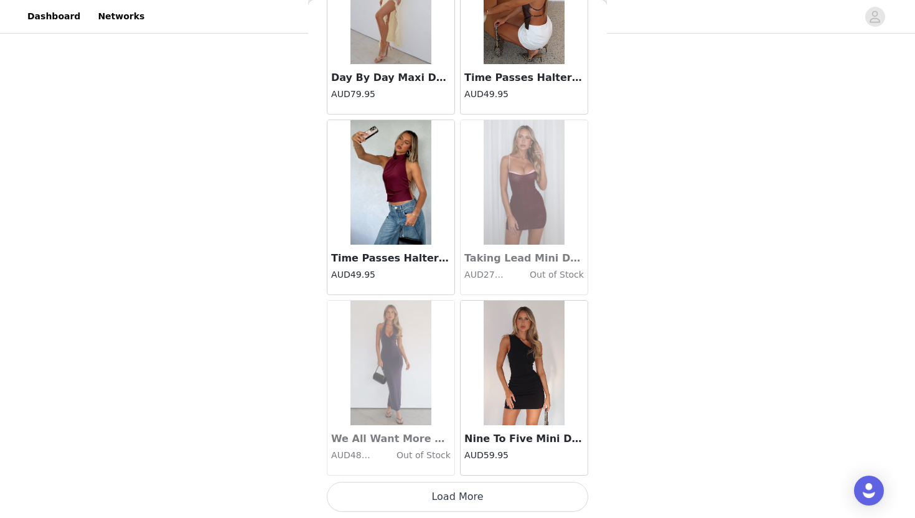
click at [423, 510] on button "Load More" at bounding box center [457, 497] width 261 height 30
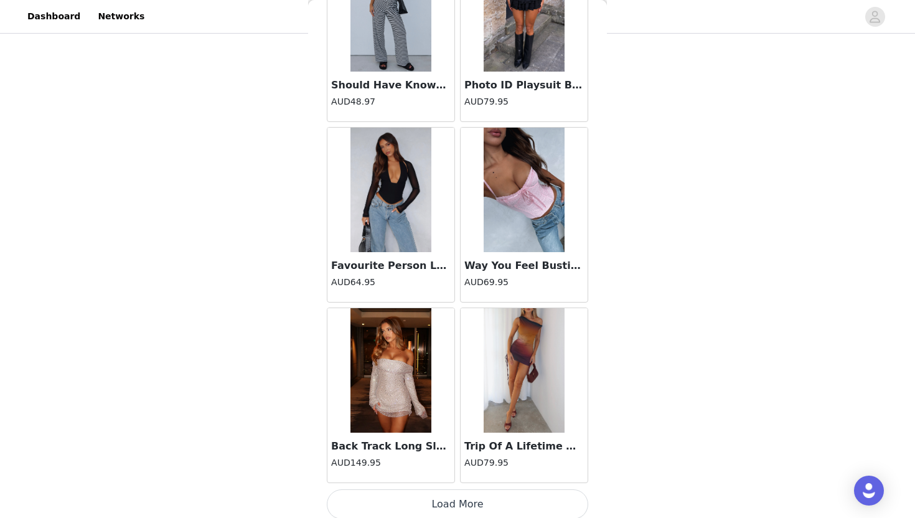
scroll to position [6798, 0]
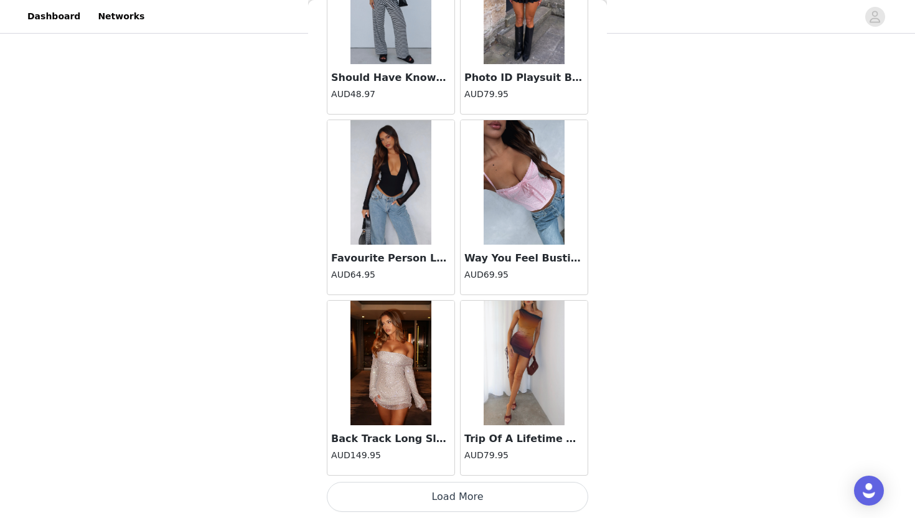
click at [398, 252] on h3 "Favourite Person Long Sleeve Bustier Black" at bounding box center [390, 258] width 119 height 15
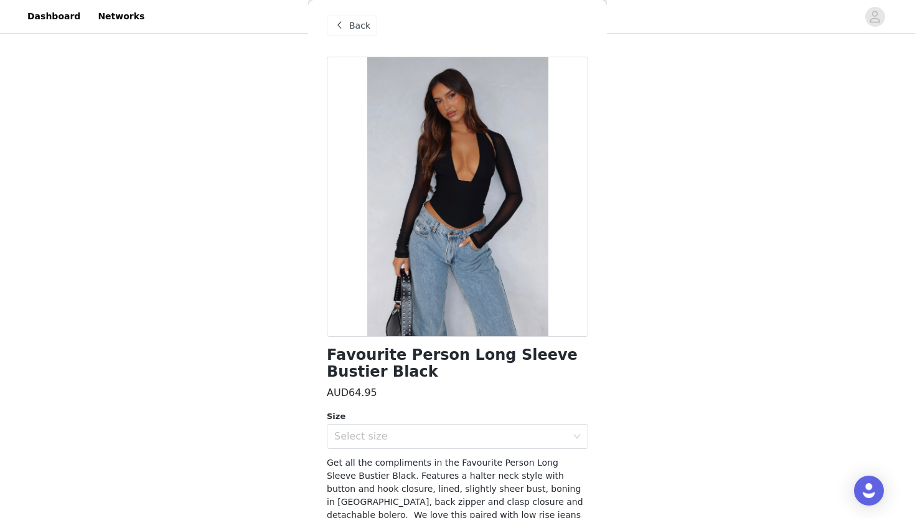
scroll to position [6, 0]
click at [401, 437] on div "Select size" at bounding box center [450, 435] width 233 height 12
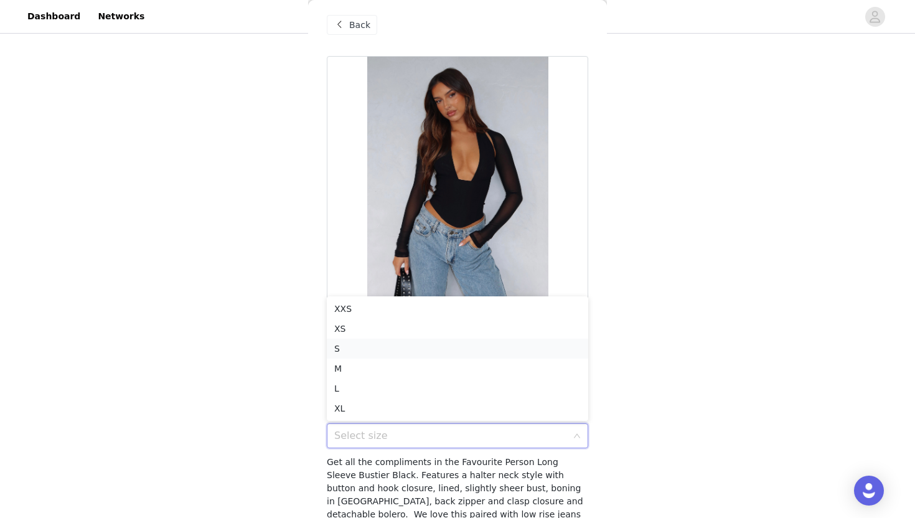
click at [338, 353] on li "S" at bounding box center [457, 348] width 261 height 20
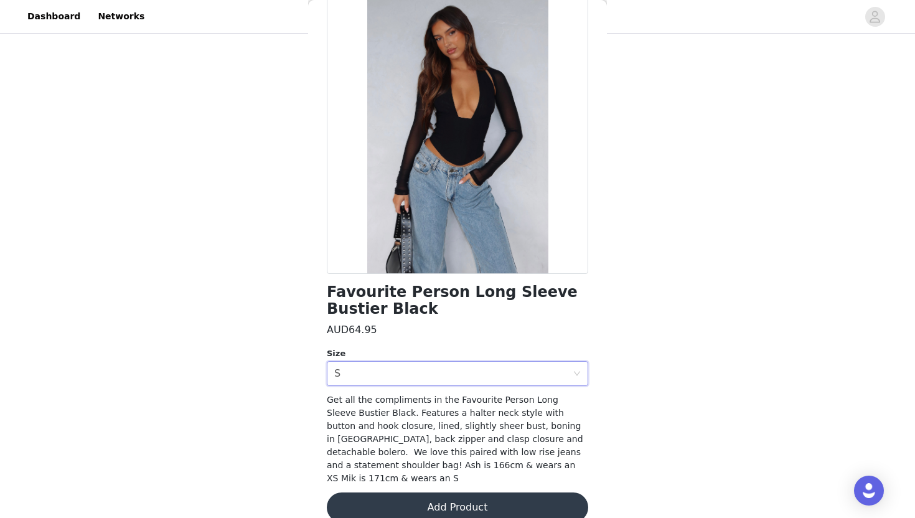
scroll to position [74, 0]
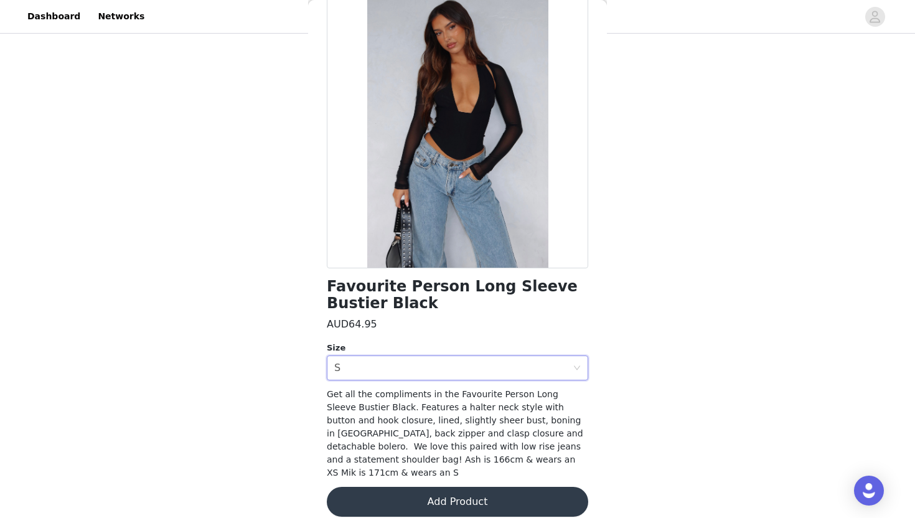
click at [371, 495] on button "Add Product" at bounding box center [457, 501] width 261 height 30
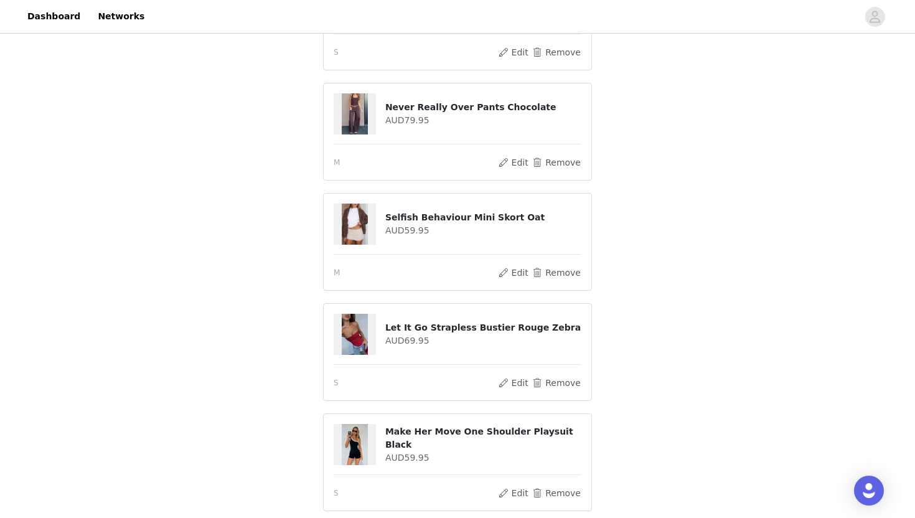
scroll to position [523, 0]
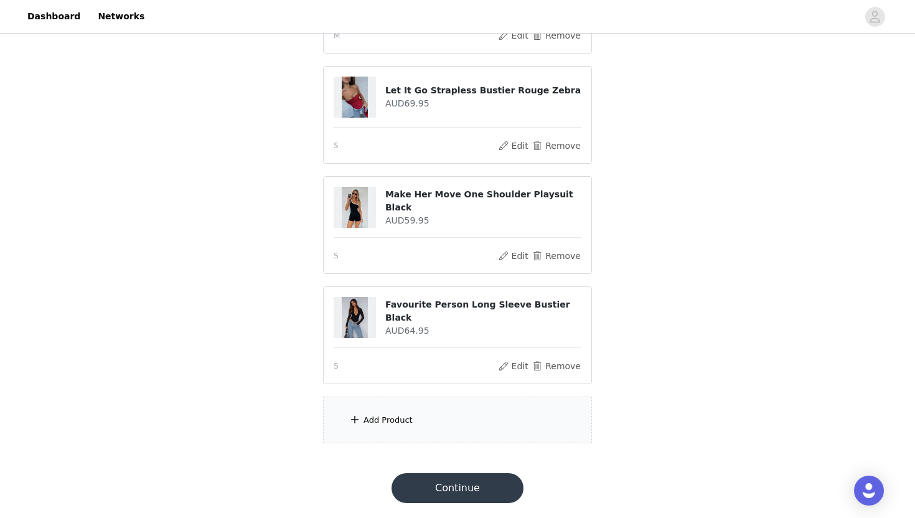
click at [422, 430] on div "Add Product" at bounding box center [457, 419] width 269 height 47
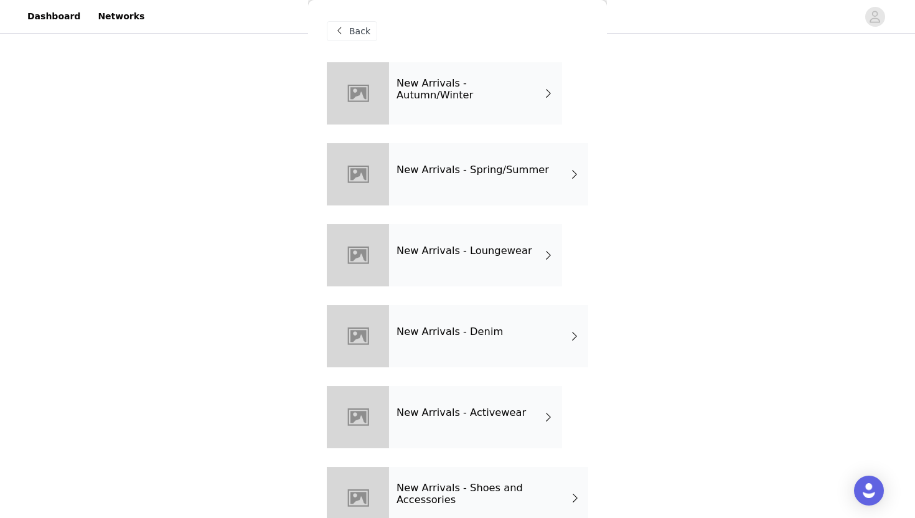
click at [500, 197] on div "New Arrivals - Spring/Summer" at bounding box center [488, 174] width 199 height 62
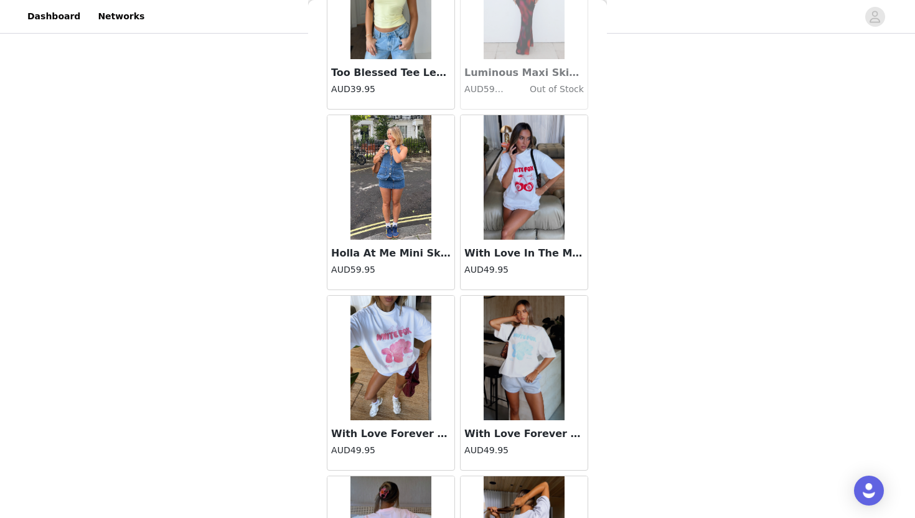
scroll to position [1386, 0]
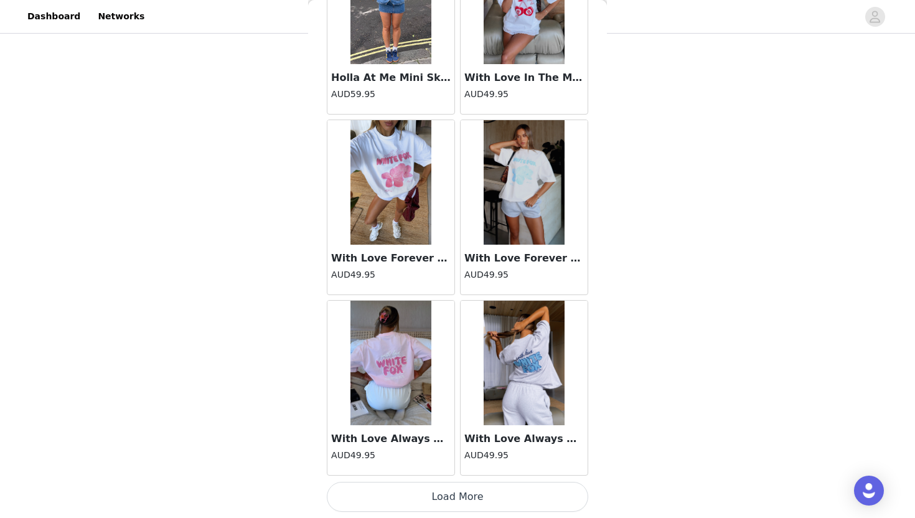
click at [435, 504] on button "Load More" at bounding box center [457, 497] width 261 height 30
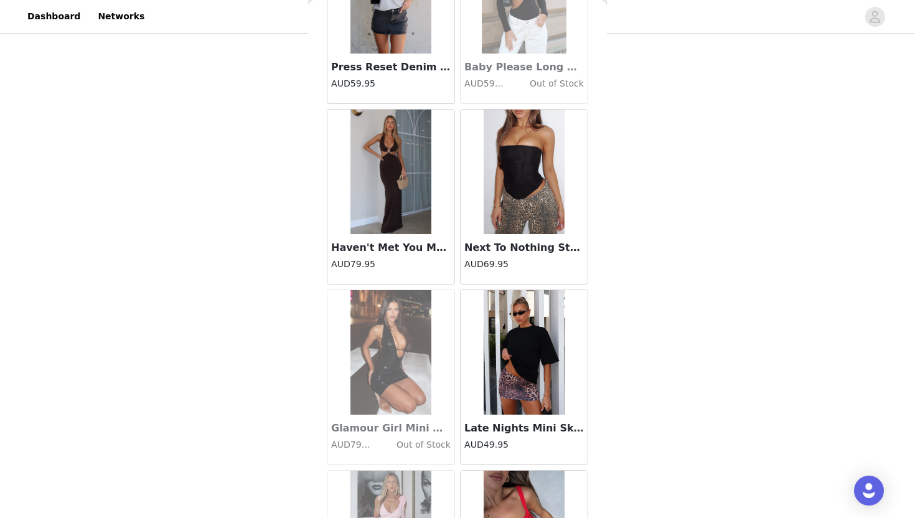
scroll to position [3190, 0]
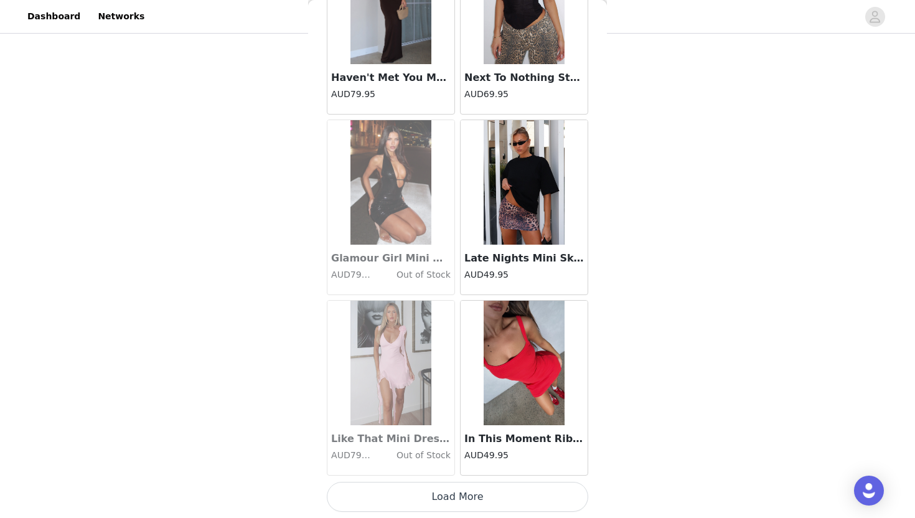
click at [439, 503] on button "Load More" at bounding box center [457, 497] width 261 height 30
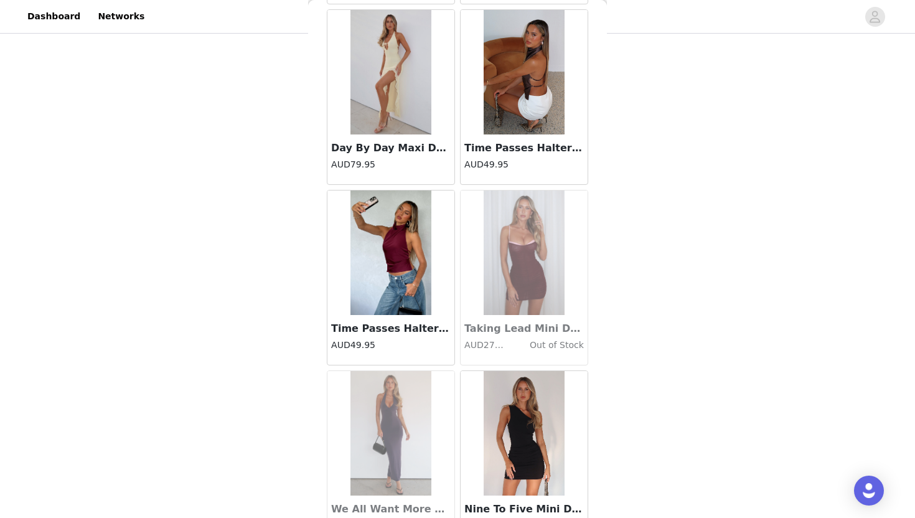
scroll to position [4994, 0]
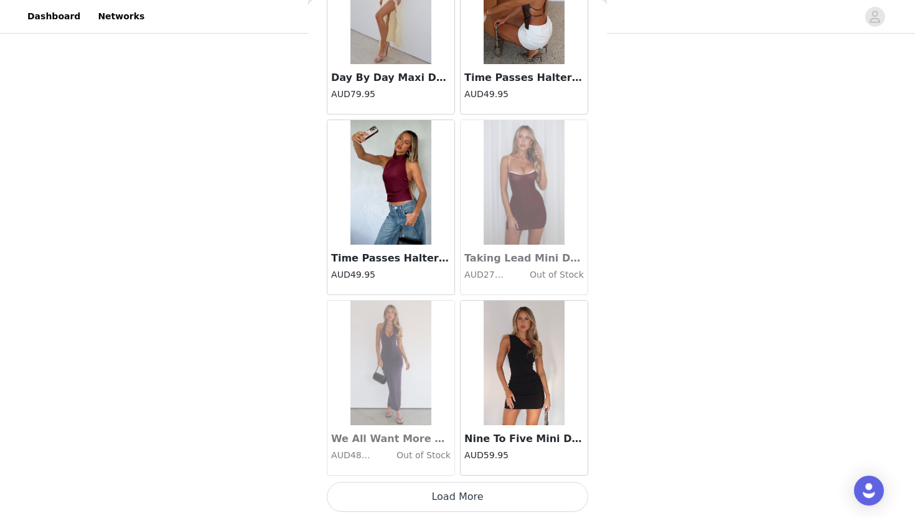
click at [480, 493] on button "Load More" at bounding box center [457, 497] width 261 height 30
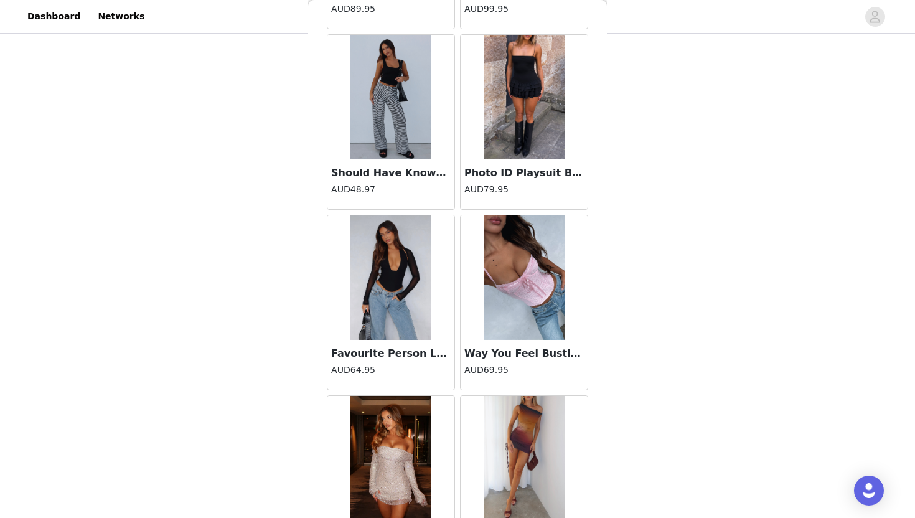
scroll to position [6798, 0]
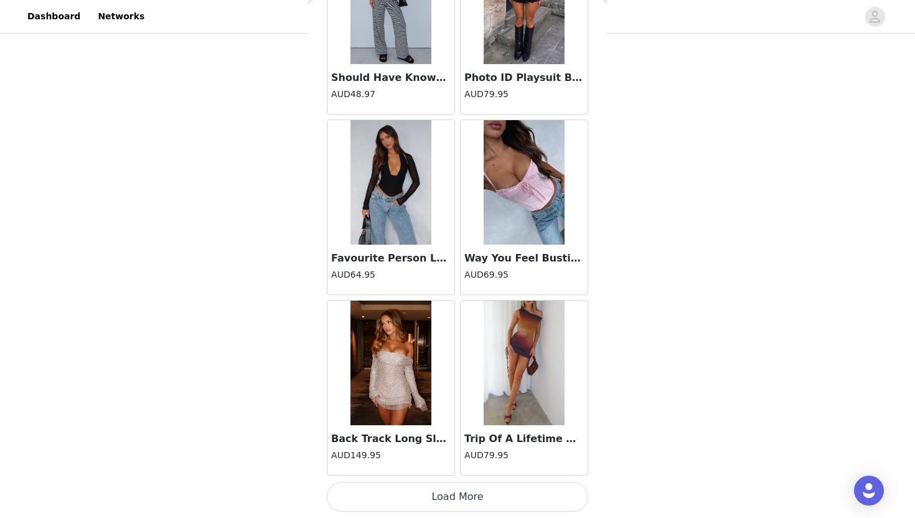
click at [475, 500] on button "Load More" at bounding box center [457, 497] width 261 height 30
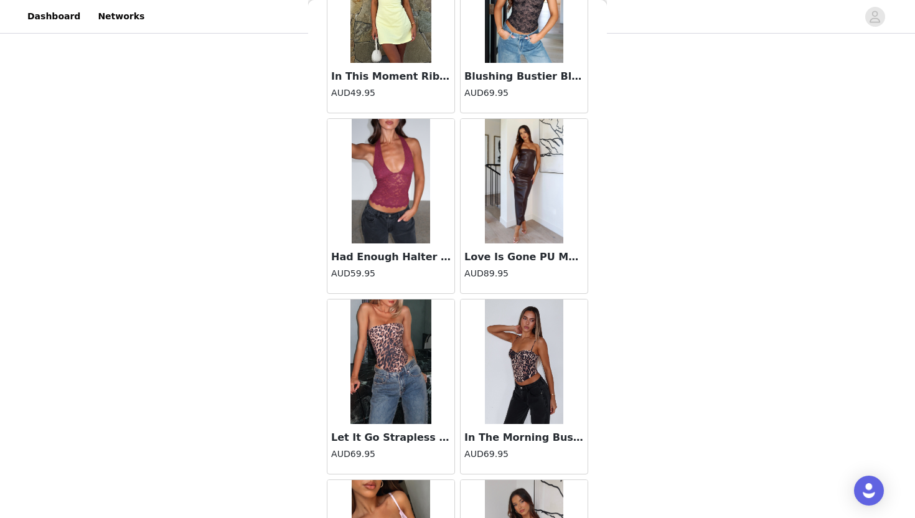
scroll to position [8603, 0]
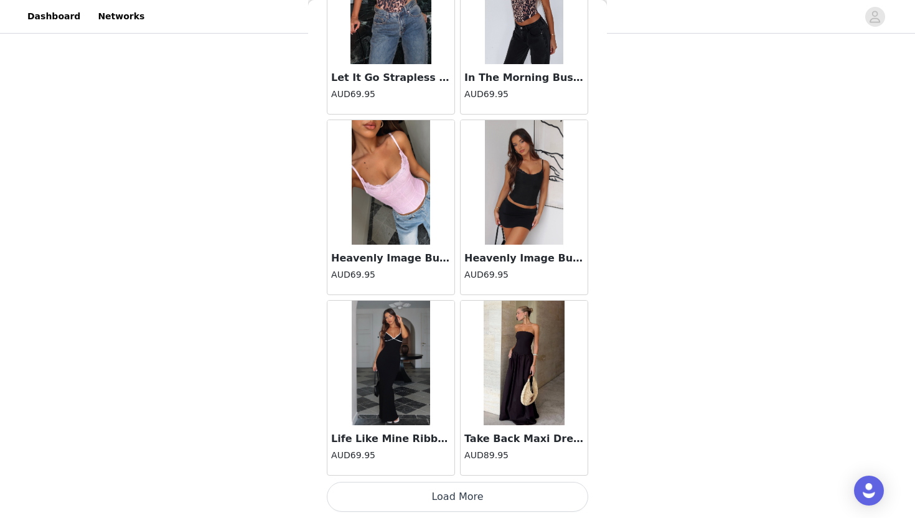
click at [477, 498] on button "Load More" at bounding box center [457, 497] width 261 height 30
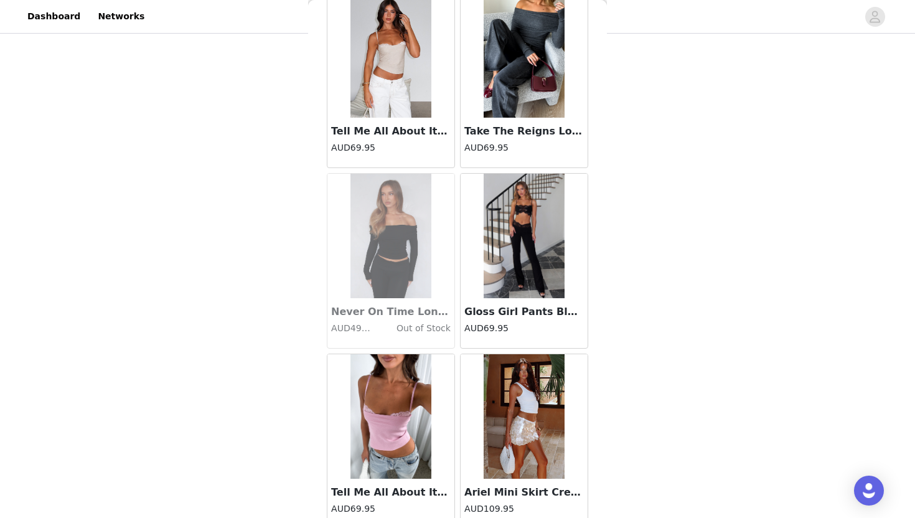
scroll to position [10407, 0]
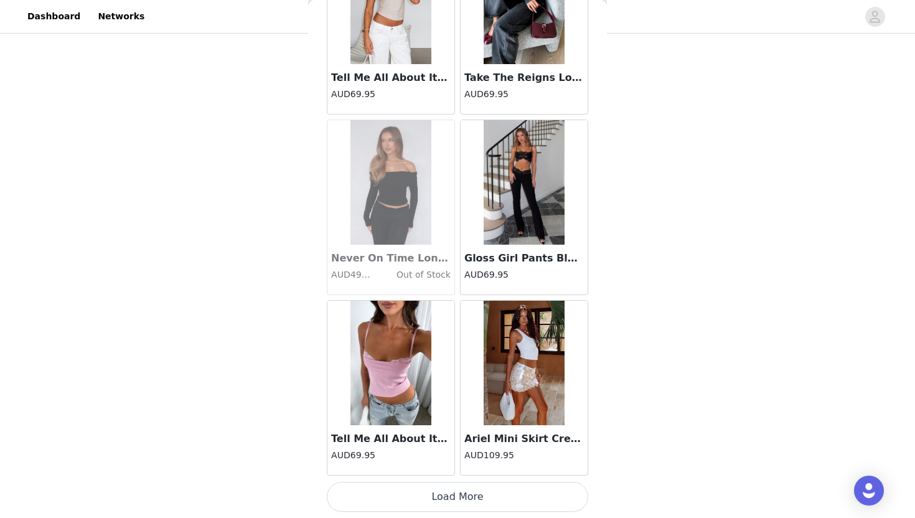
click at [448, 491] on button "Load More" at bounding box center [457, 497] width 261 height 30
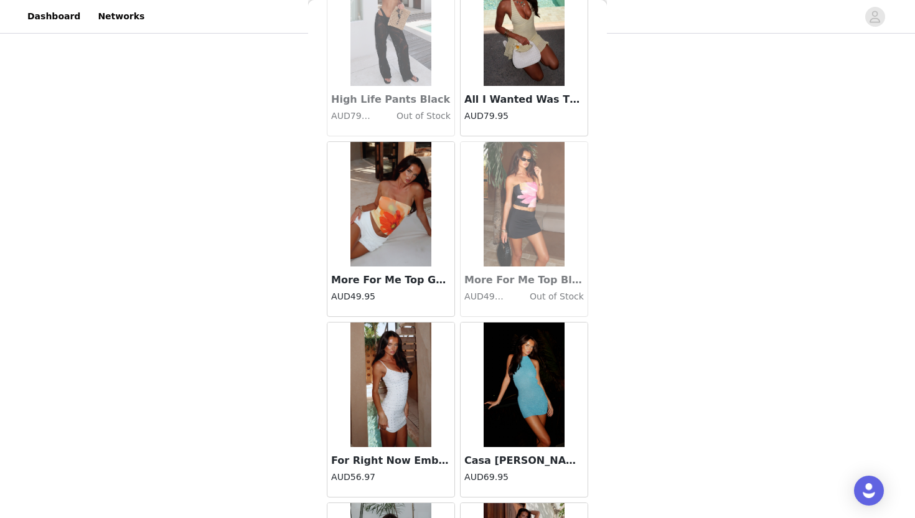
scroll to position [12211, 0]
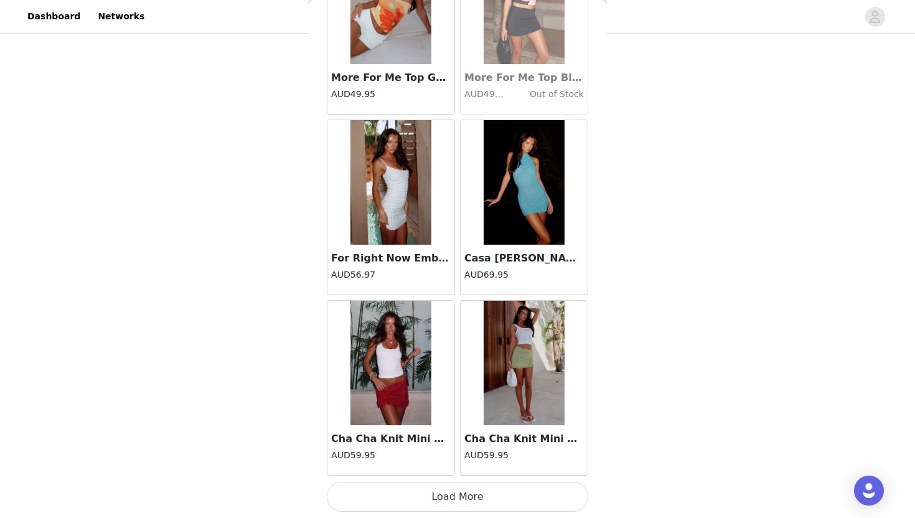
click at [443, 501] on button "Load More" at bounding box center [457, 497] width 261 height 30
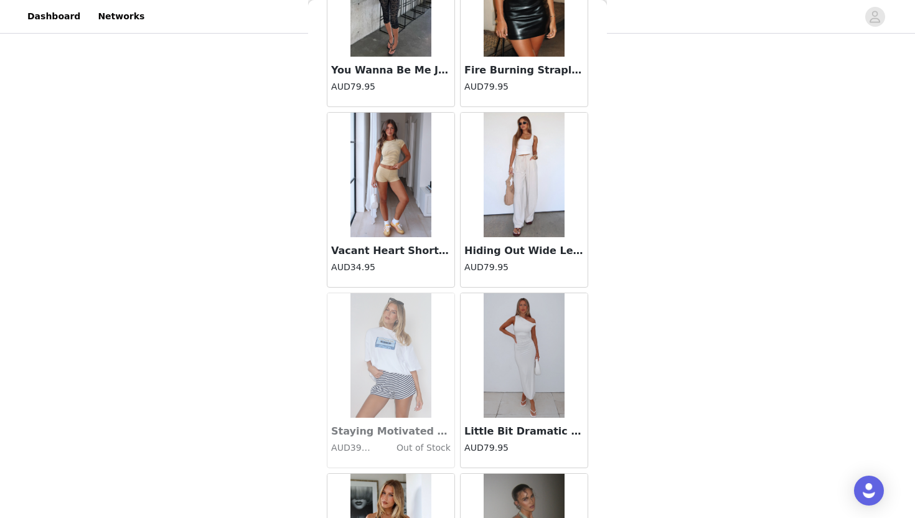
scroll to position [14015, 0]
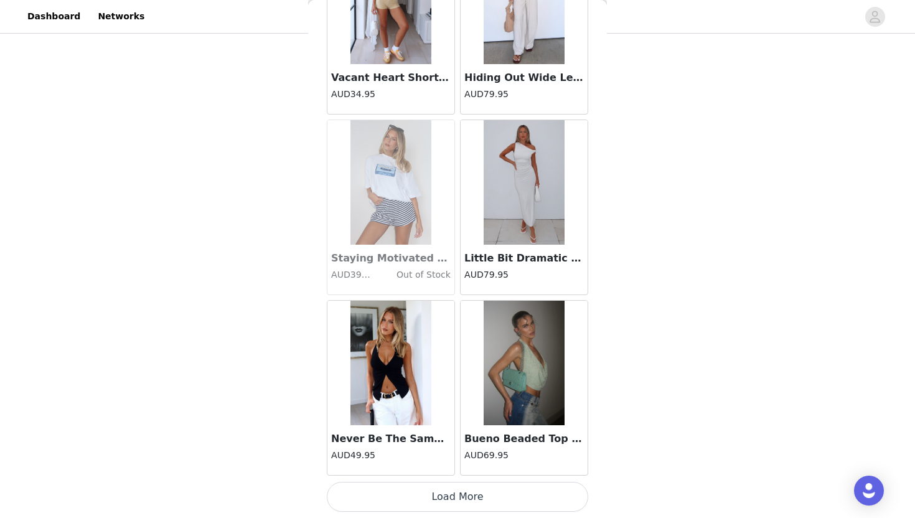
click at [445, 494] on button "Load More" at bounding box center [457, 497] width 261 height 30
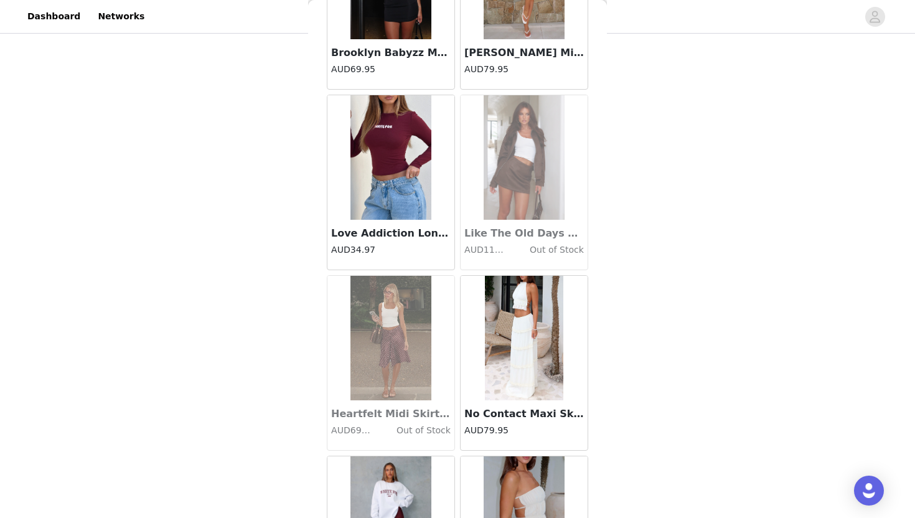
scroll to position [15819, 0]
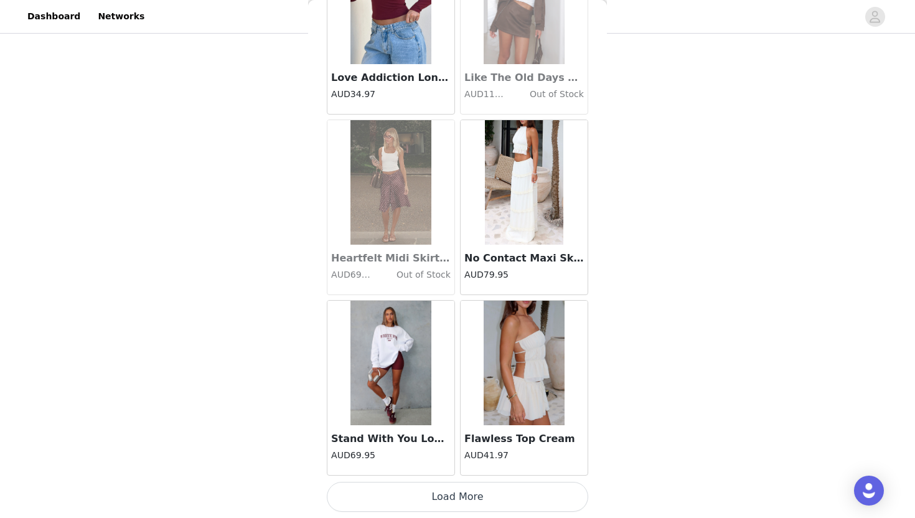
click at [417, 501] on button "Load More" at bounding box center [457, 497] width 261 height 30
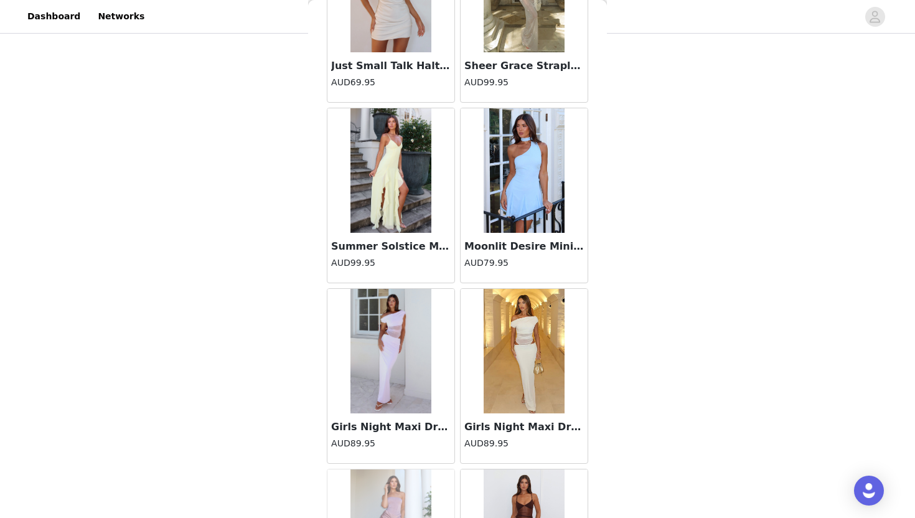
scroll to position [17623, 0]
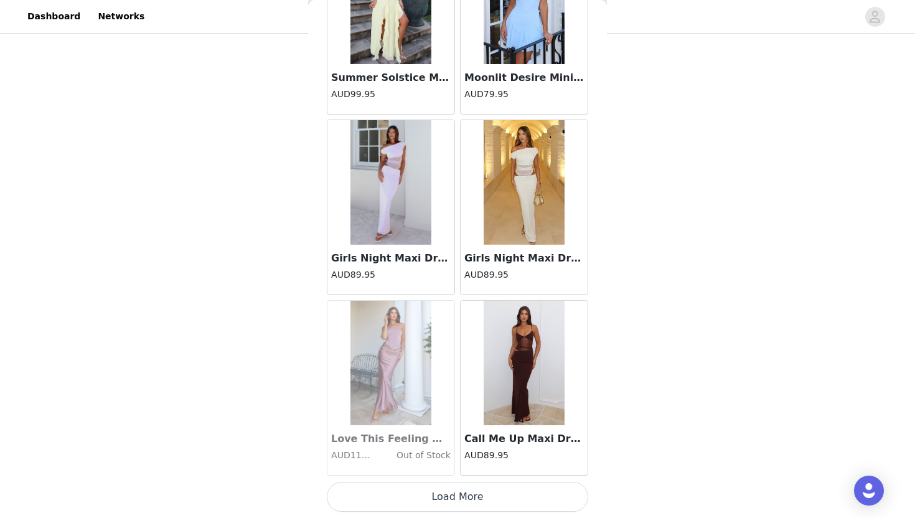
click at [418, 498] on button "Load More" at bounding box center [457, 497] width 261 height 30
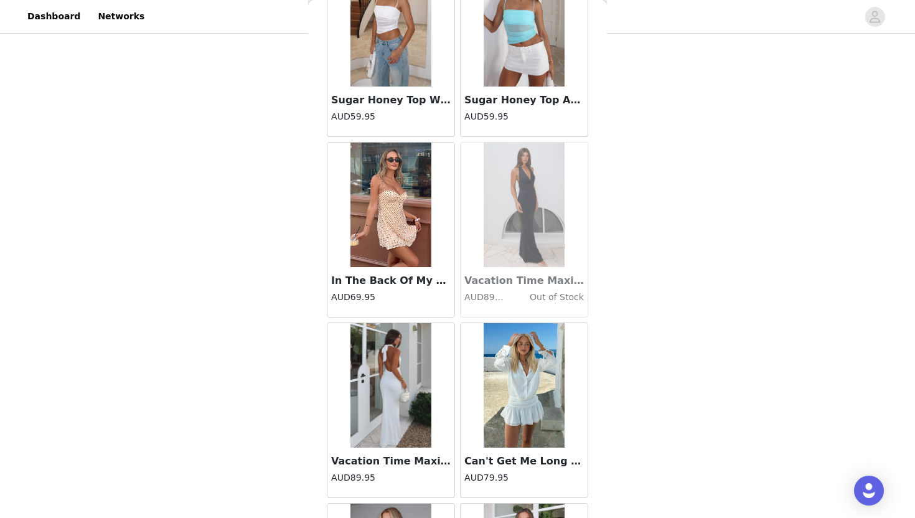
scroll to position [19427, 0]
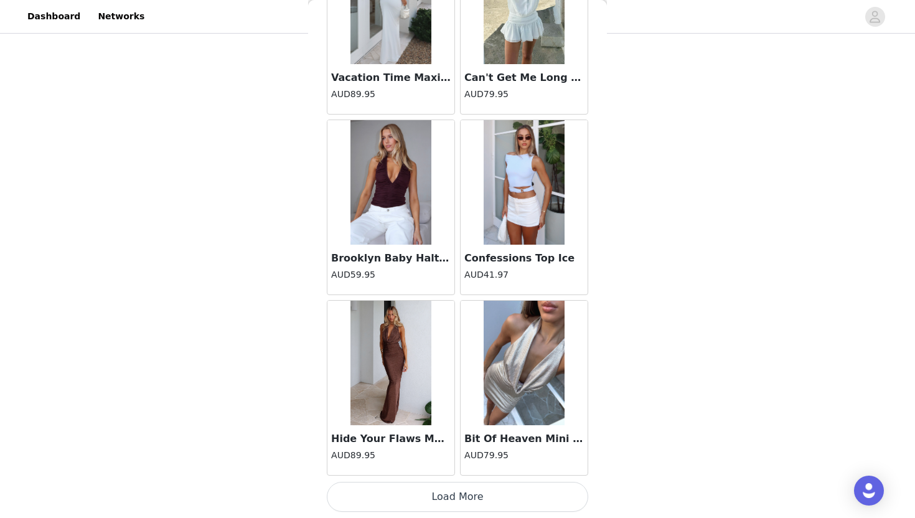
click at [445, 500] on button "Load More" at bounding box center [457, 497] width 261 height 30
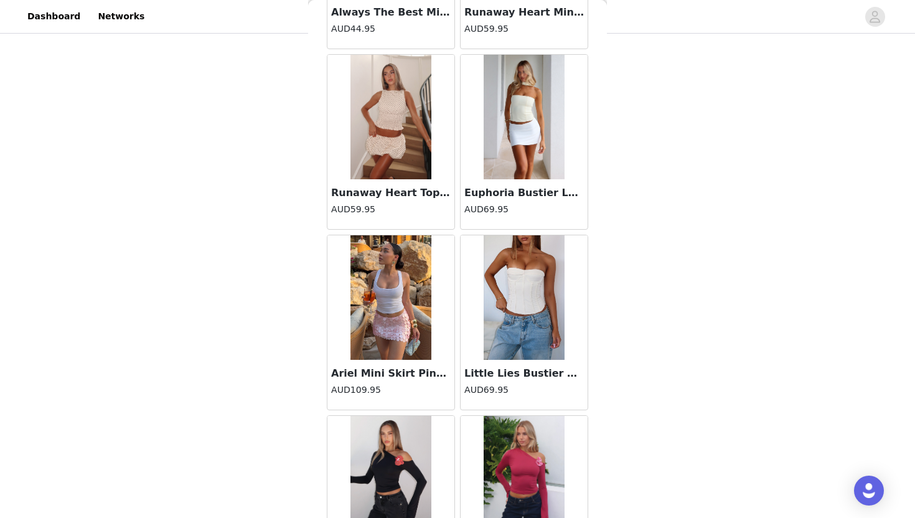
scroll to position [21232, 0]
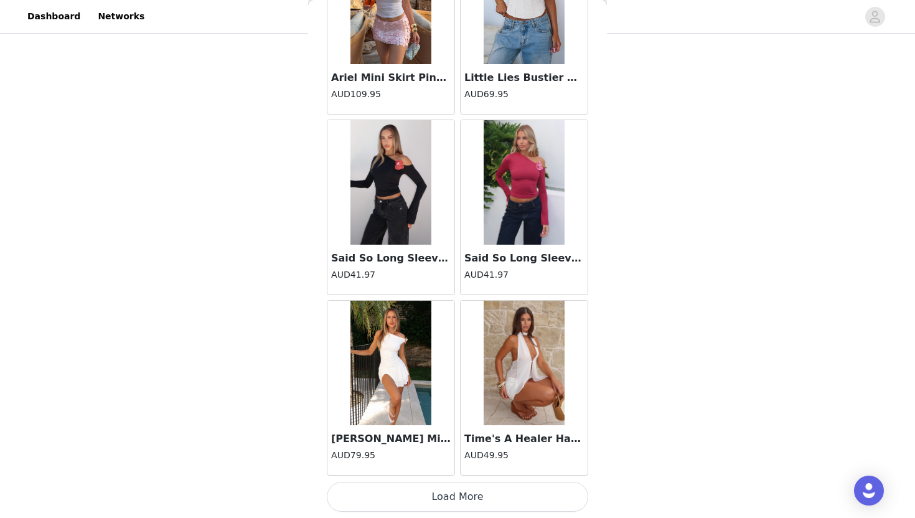
click at [432, 493] on button "Load More" at bounding box center [457, 497] width 261 height 30
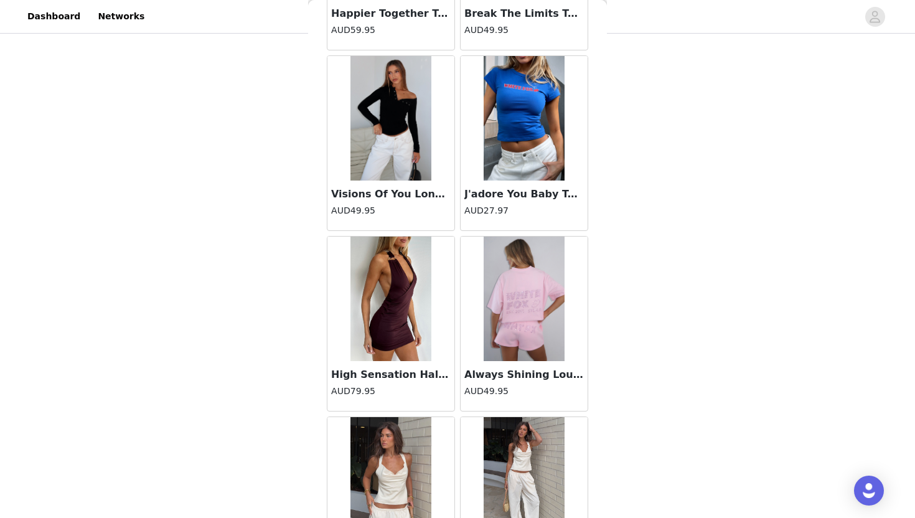
scroll to position [23036, 0]
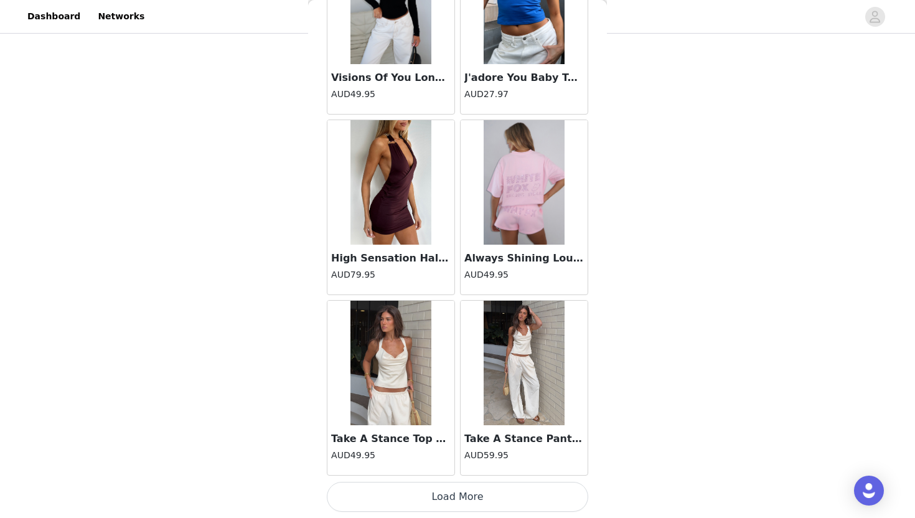
click at [431, 496] on button "Load More" at bounding box center [457, 497] width 261 height 30
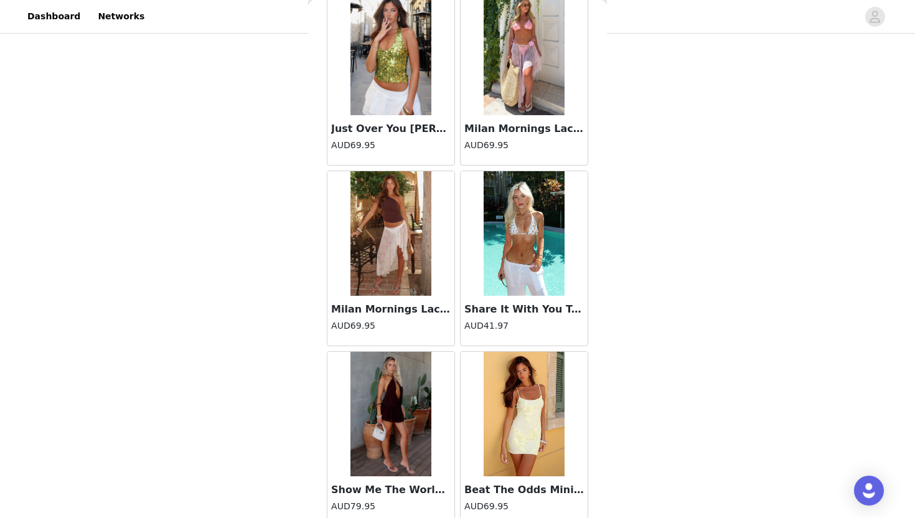
scroll to position [24840, 0]
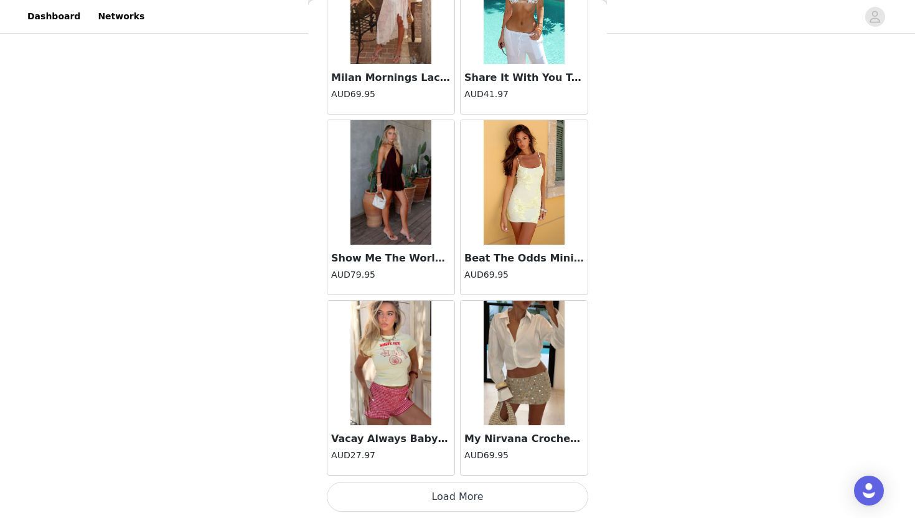
click at [434, 498] on button "Load More" at bounding box center [457, 497] width 261 height 30
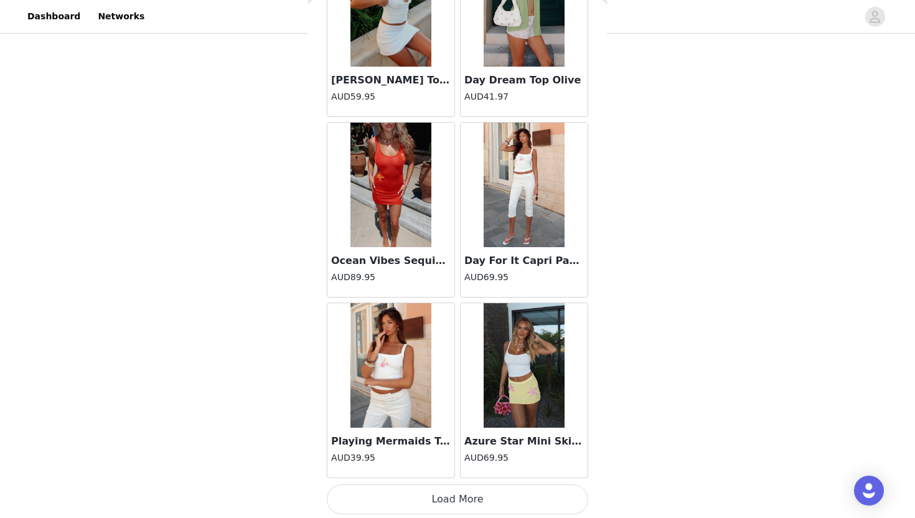
scroll to position [26644, 0]
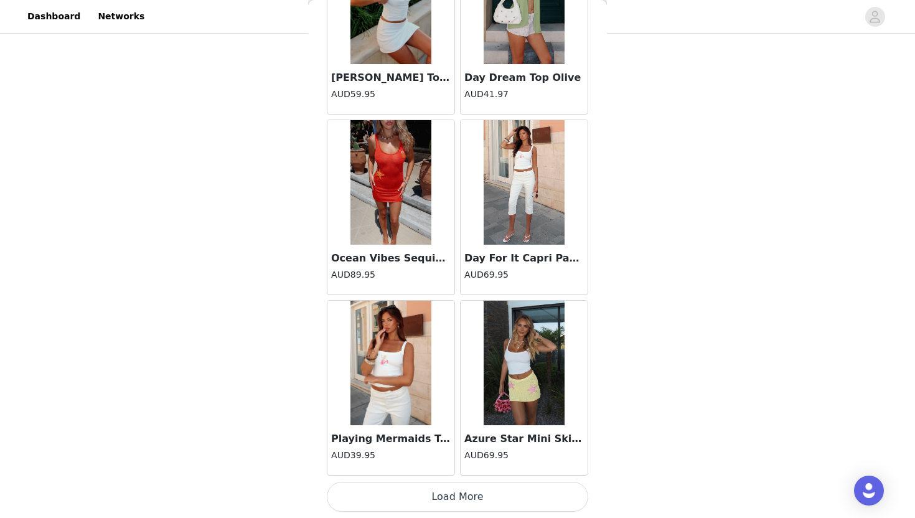
click at [448, 489] on button "Load More" at bounding box center [457, 497] width 261 height 30
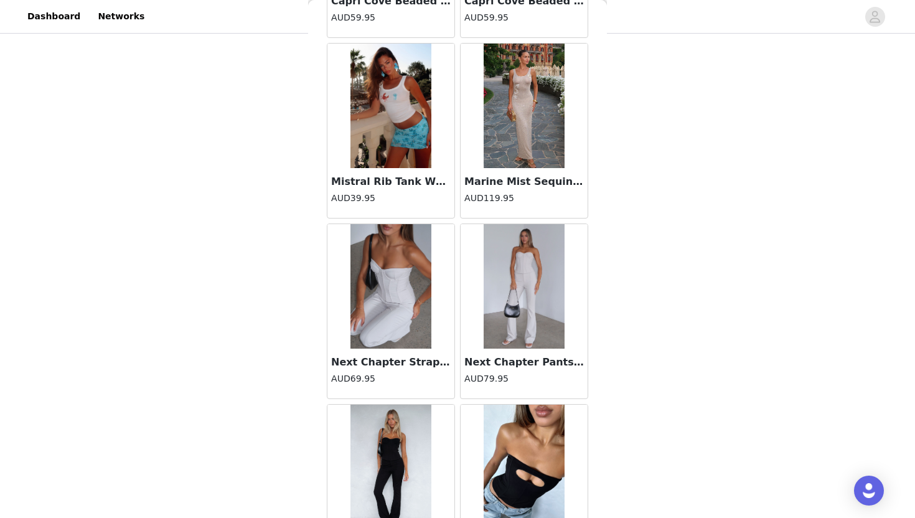
scroll to position [28448, 0]
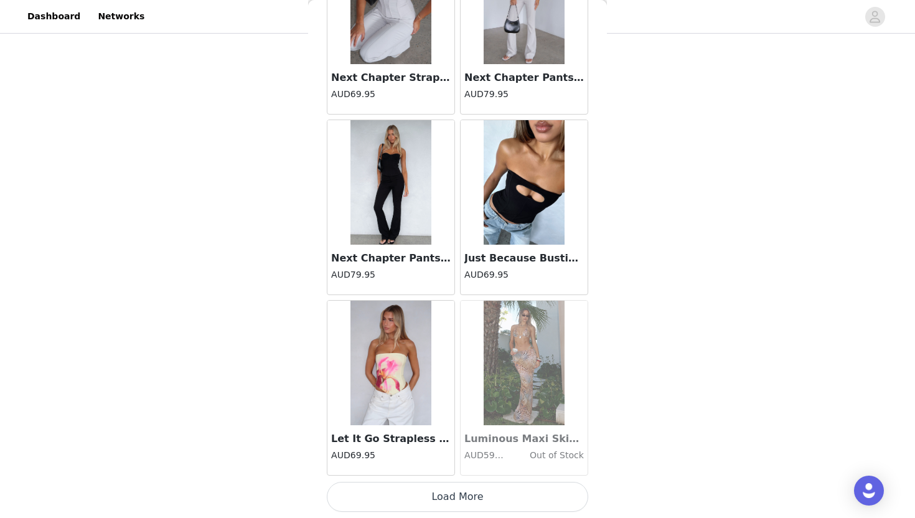
click at [448, 502] on button "Load More" at bounding box center [457, 497] width 261 height 30
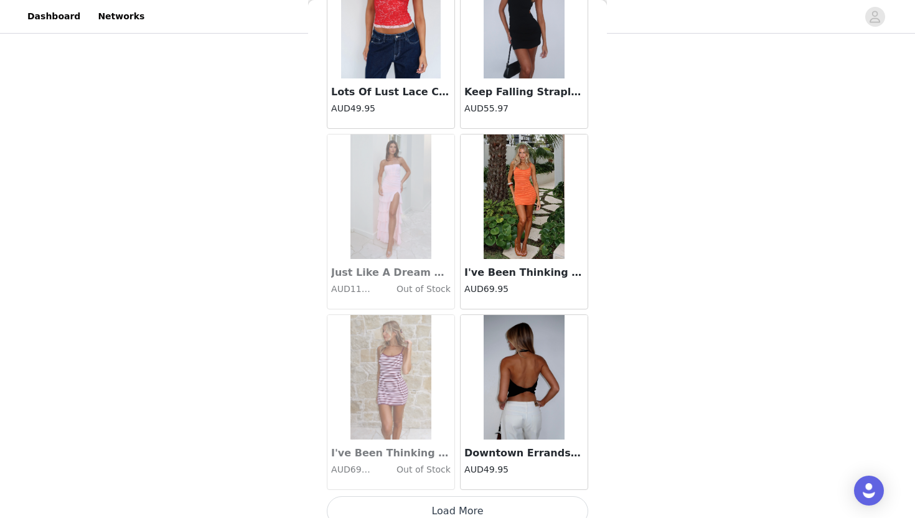
scroll to position [30252, 0]
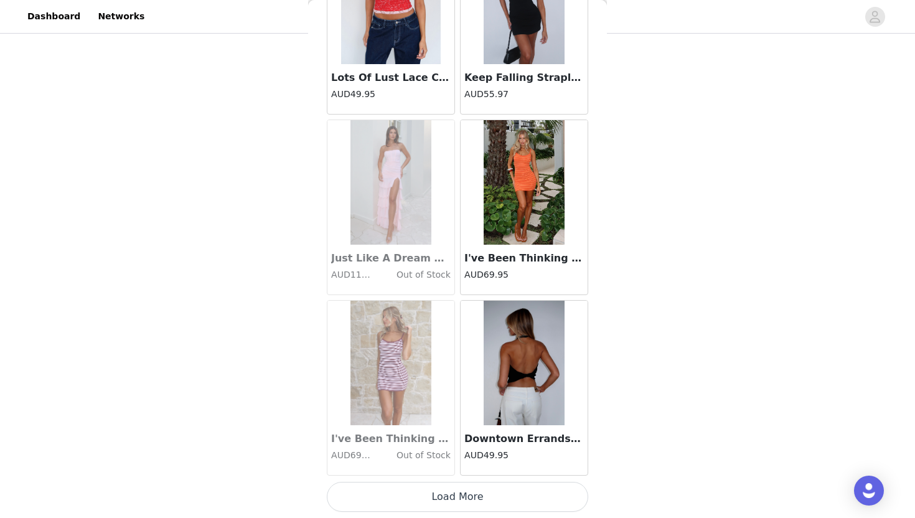
click at [449, 497] on button "Load More" at bounding box center [457, 497] width 261 height 30
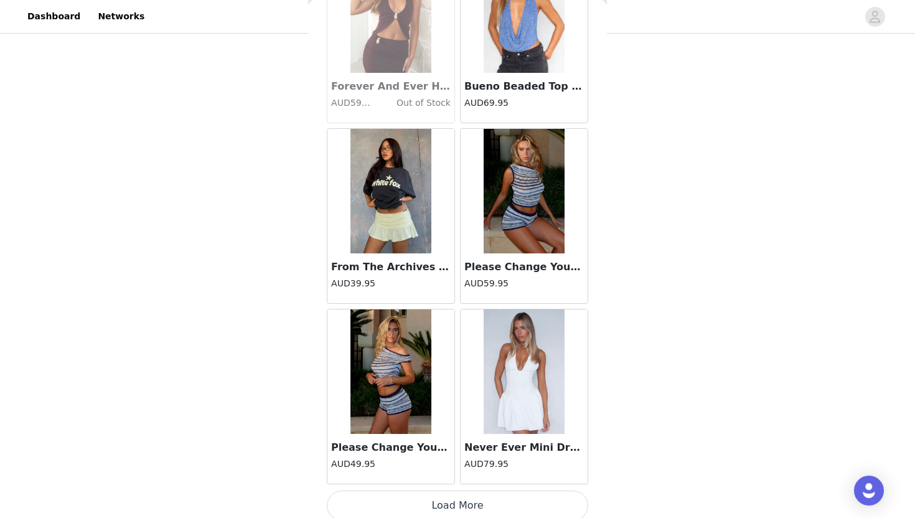
scroll to position [32056, 0]
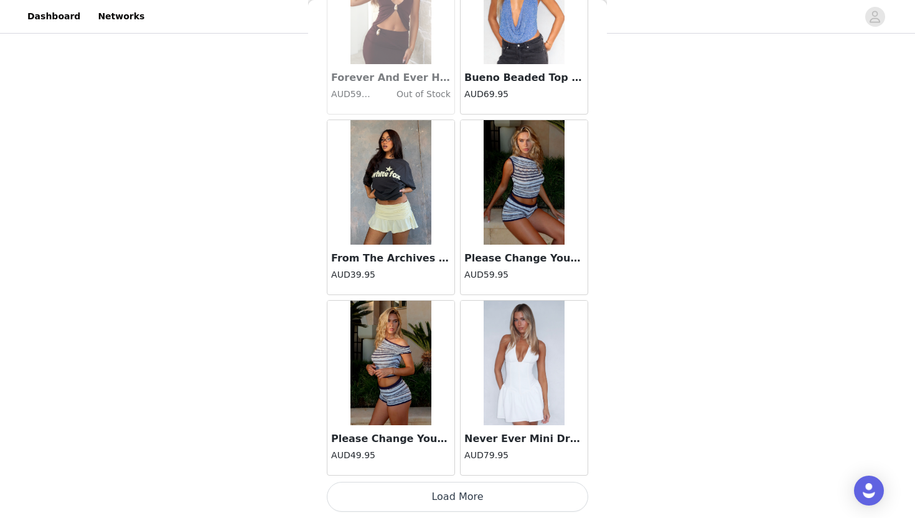
click at [449, 497] on button "Load More" at bounding box center [457, 497] width 261 height 30
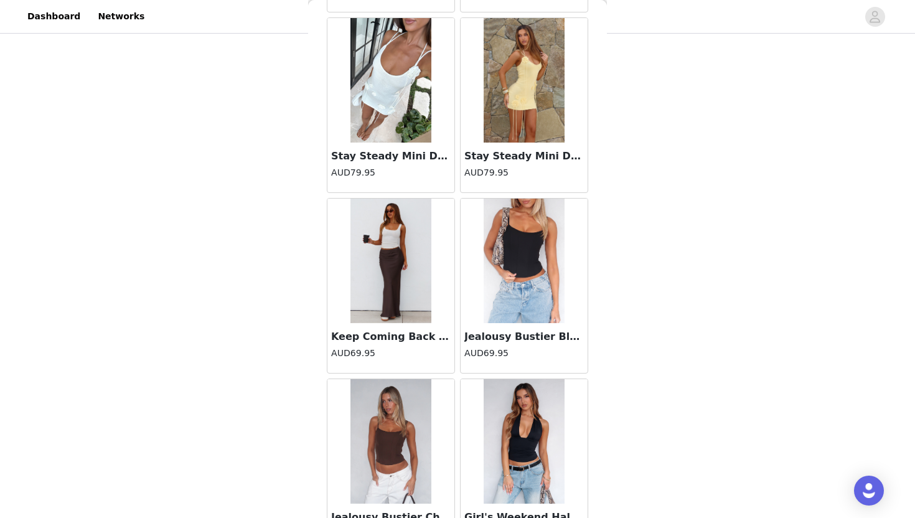
scroll to position [33860, 0]
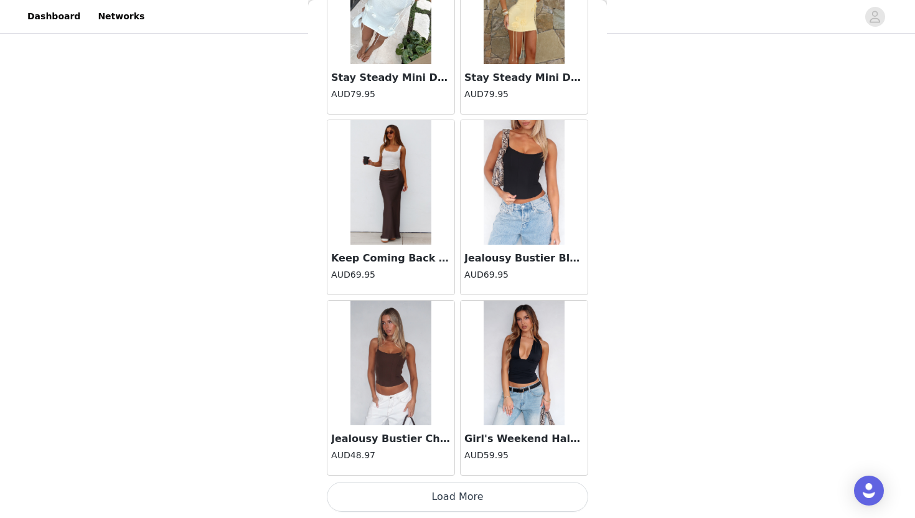
click at [449, 497] on button "Load More" at bounding box center [457, 497] width 261 height 30
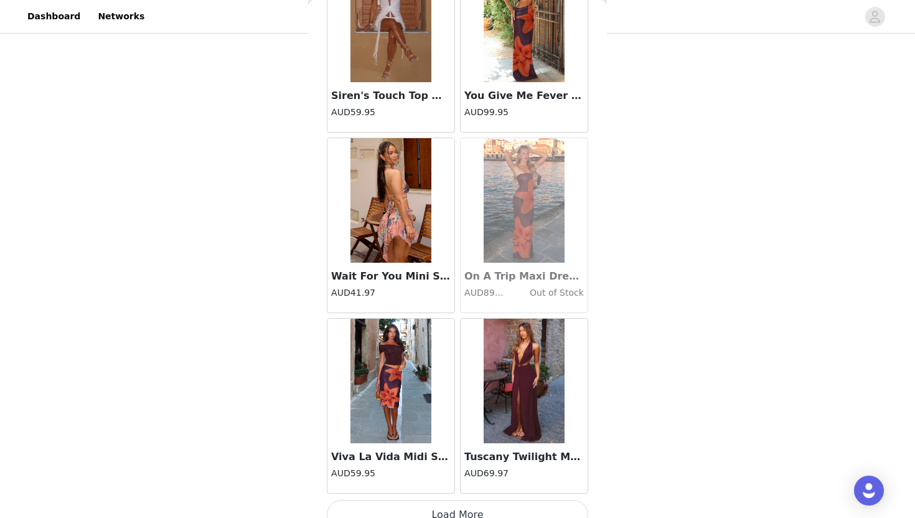
scroll to position [35665, 0]
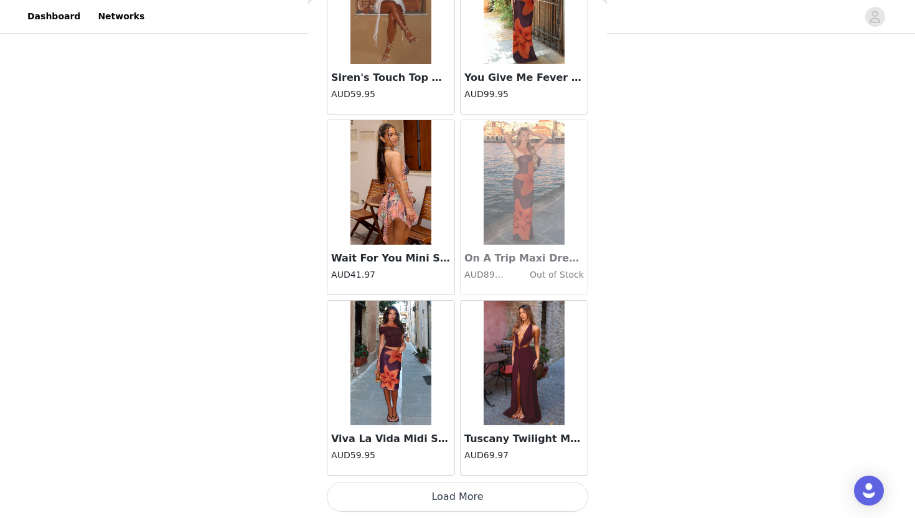
click at [449, 498] on button "Load More" at bounding box center [457, 497] width 261 height 30
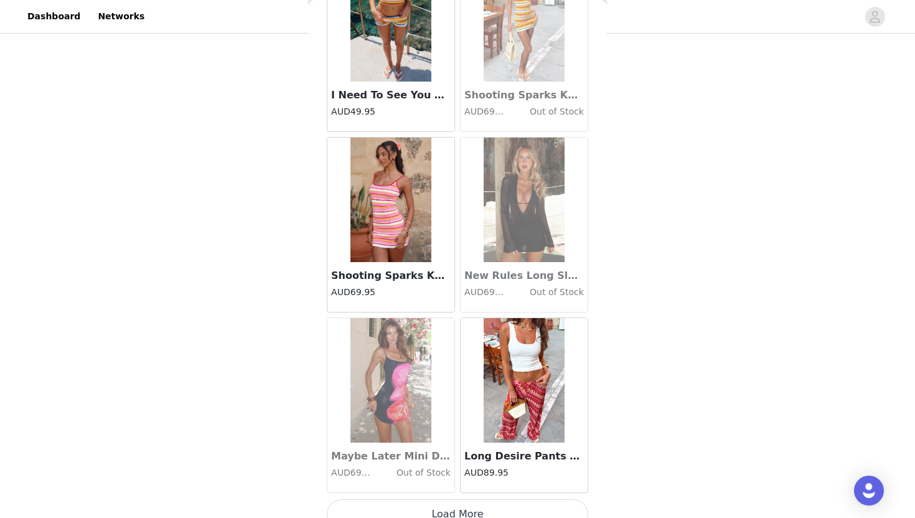
scroll to position [37469, 0]
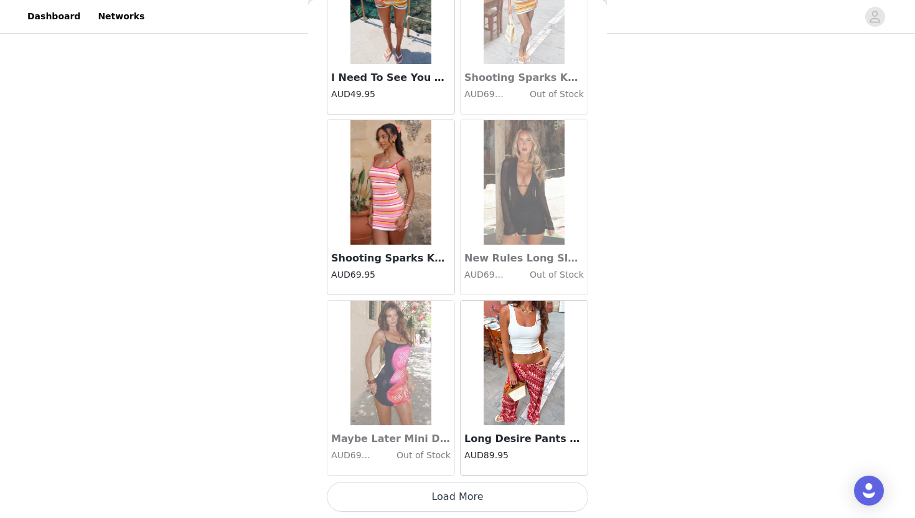
click at [453, 500] on button "Load More" at bounding box center [457, 497] width 261 height 30
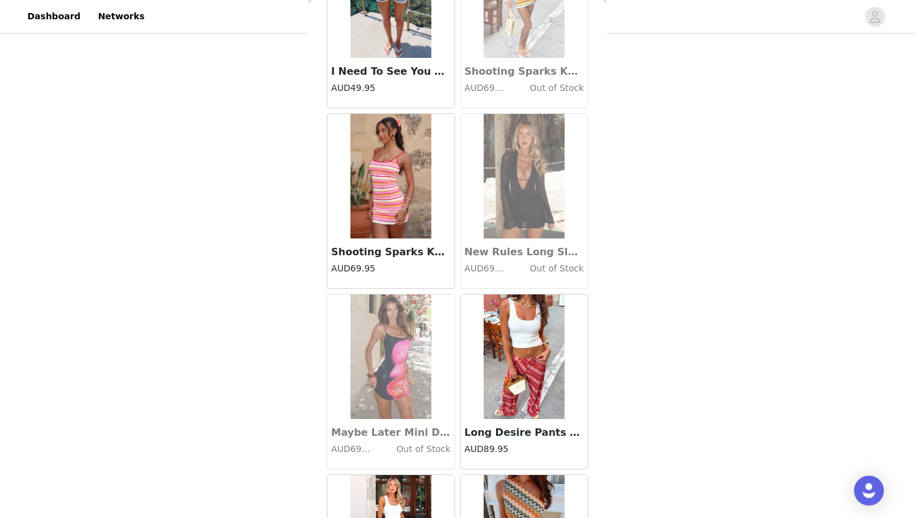
scroll to position [37887, 0]
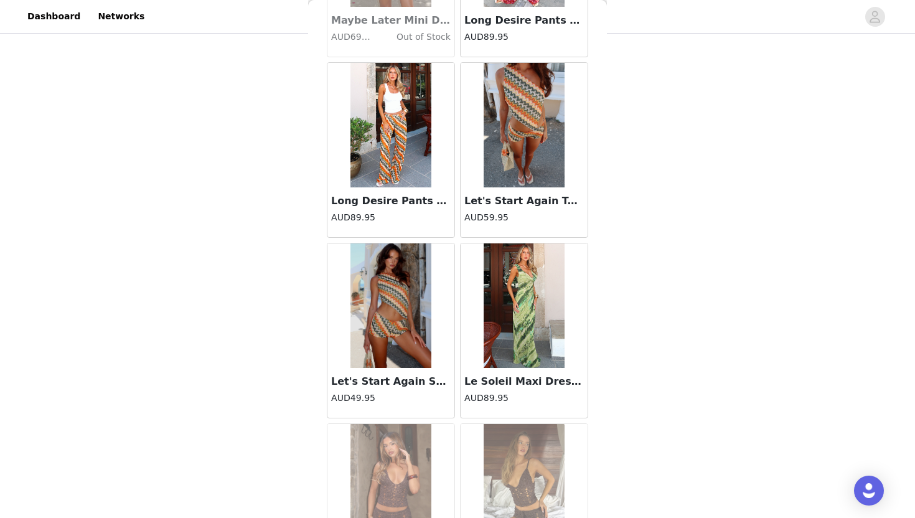
click at [384, 347] on img at bounding box center [390, 305] width 81 height 124
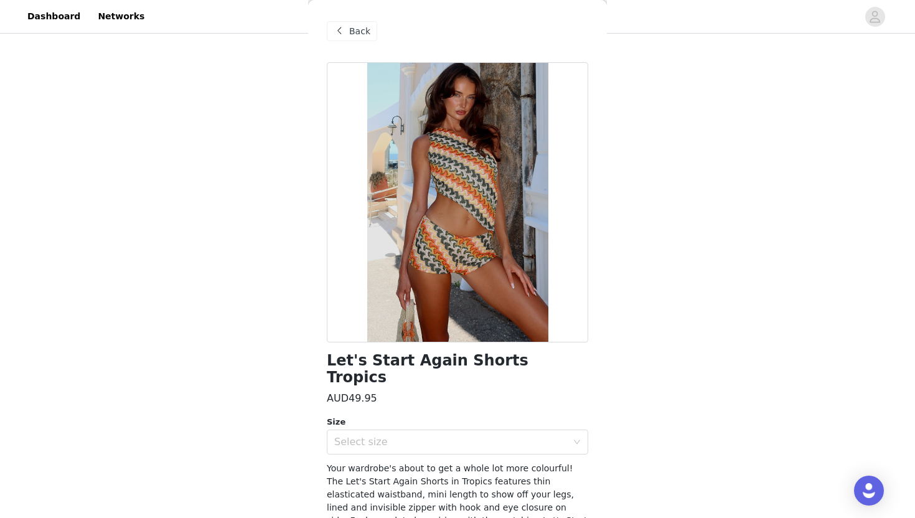
scroll to position [70, 0]
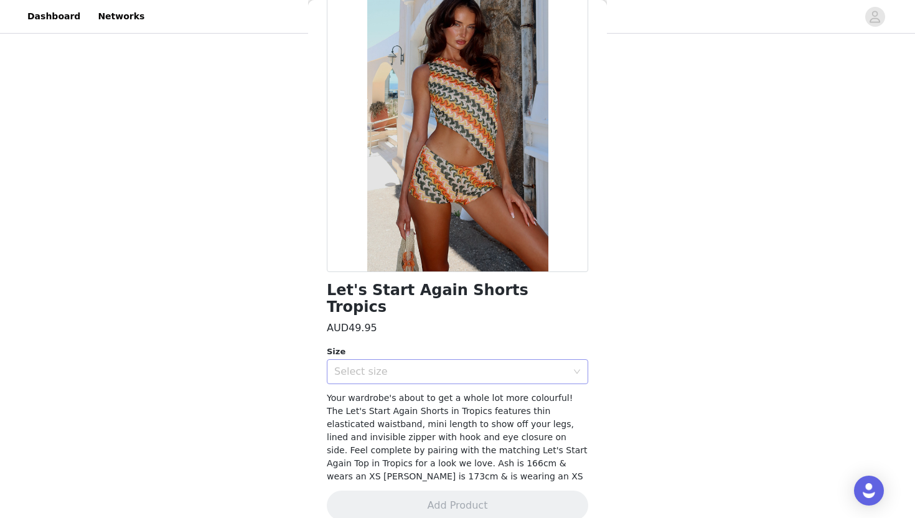
click at [438, 365] on div "Select size" at bounding box center [450, 371] width 233 height 12
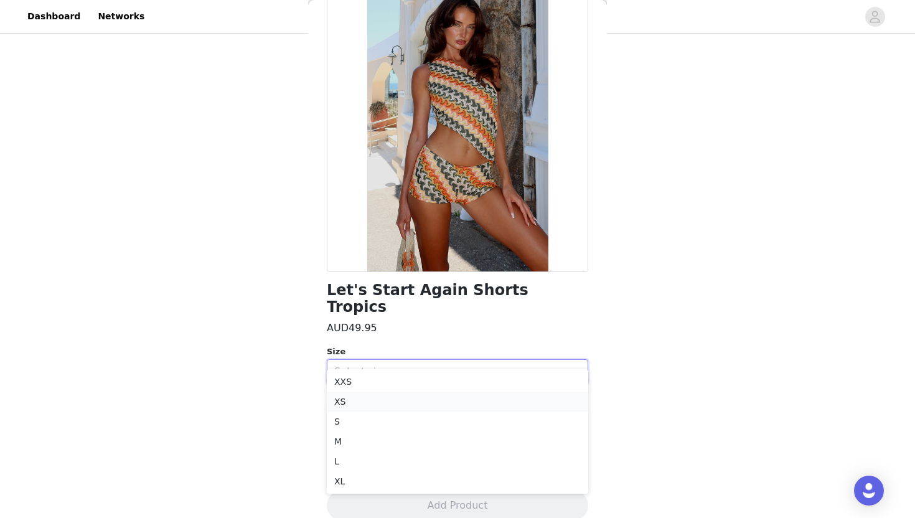
click at [363, 409] on li "XS" at bounding box center [457, 401] width 261 height 20
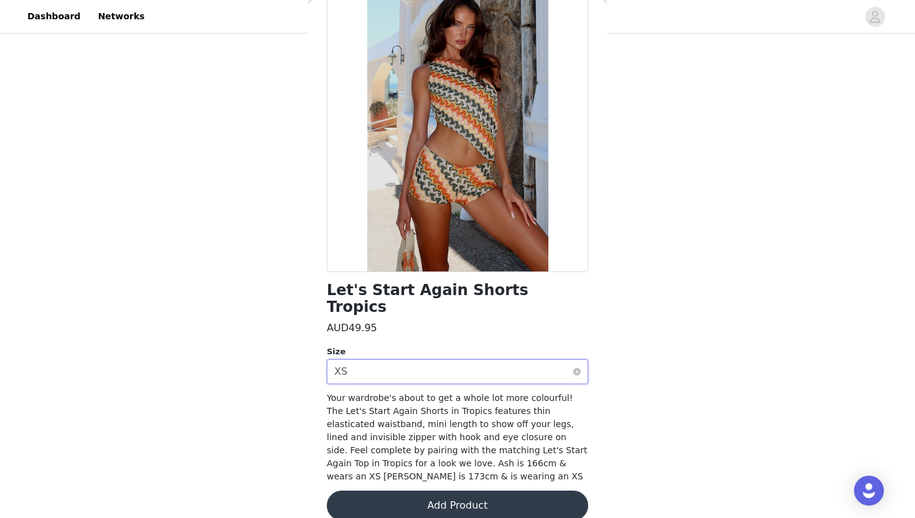
click at [403, 360] on div "Select size XS" at bounding box center [453, 372] width 238 height 24
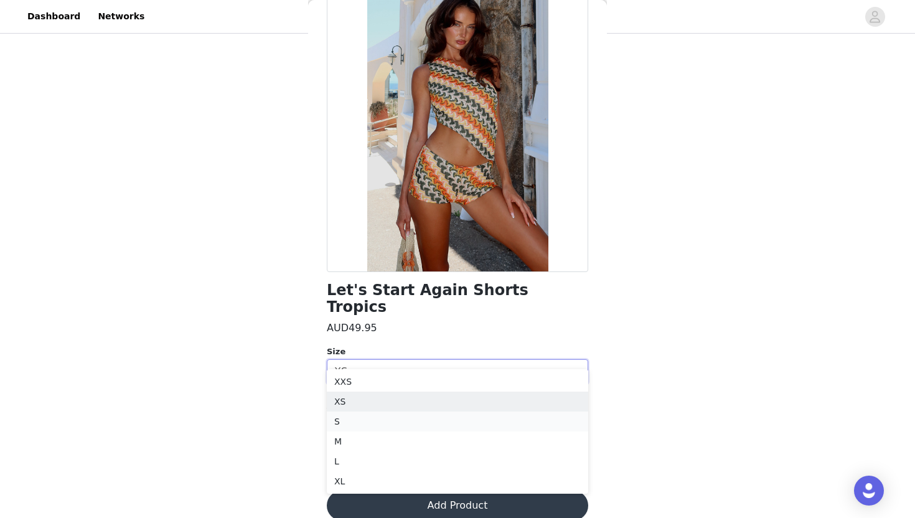
click at [351, 426] on li "S" at bounding box center [457, 421] width 261 height 20
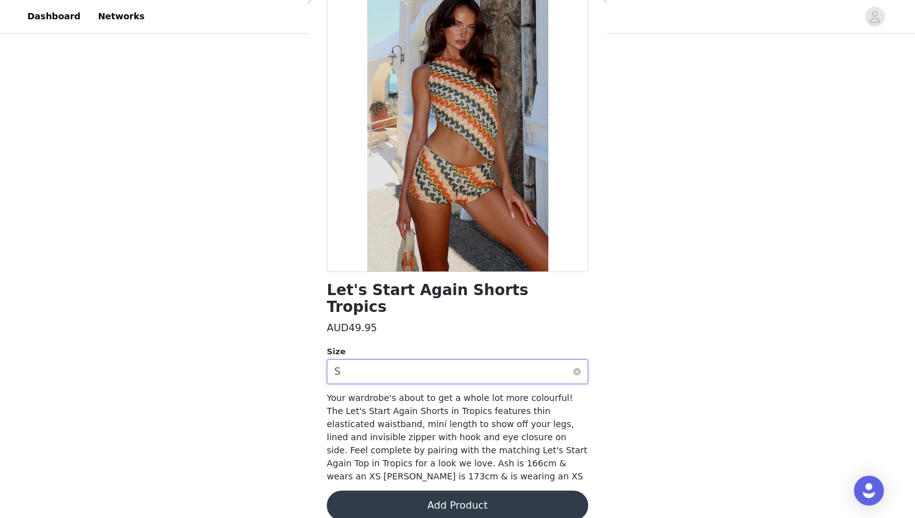
click at [463, 361] on div "Select size S" at bounding box center [453, 372] width 238 height 24
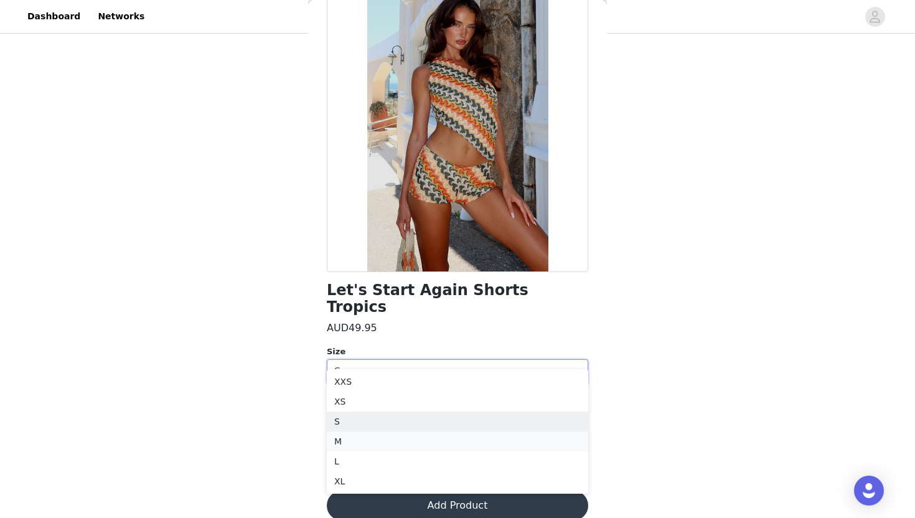
click at [371, 438] on li "M" at bounding box center [457, 441] width 261 height 20
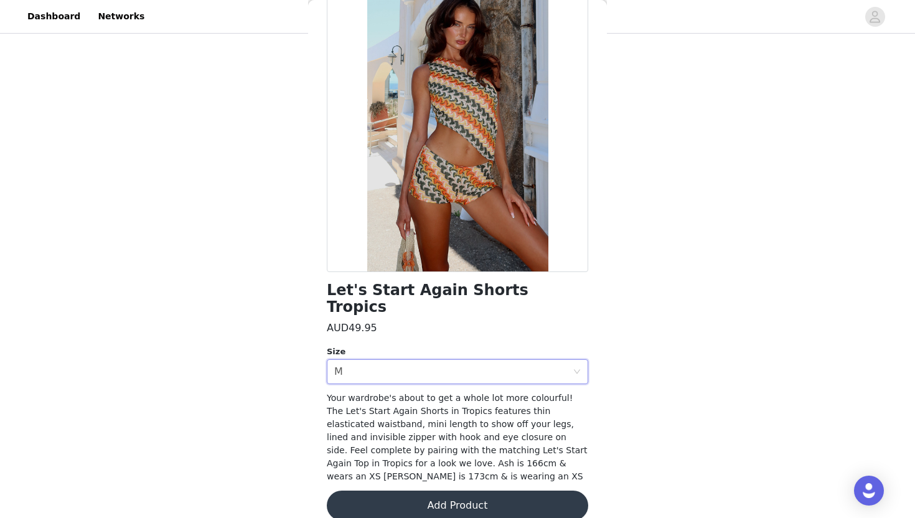
click at [366, 495] on button "Add Product" at bounding box center [457, 505] width 261 height 30
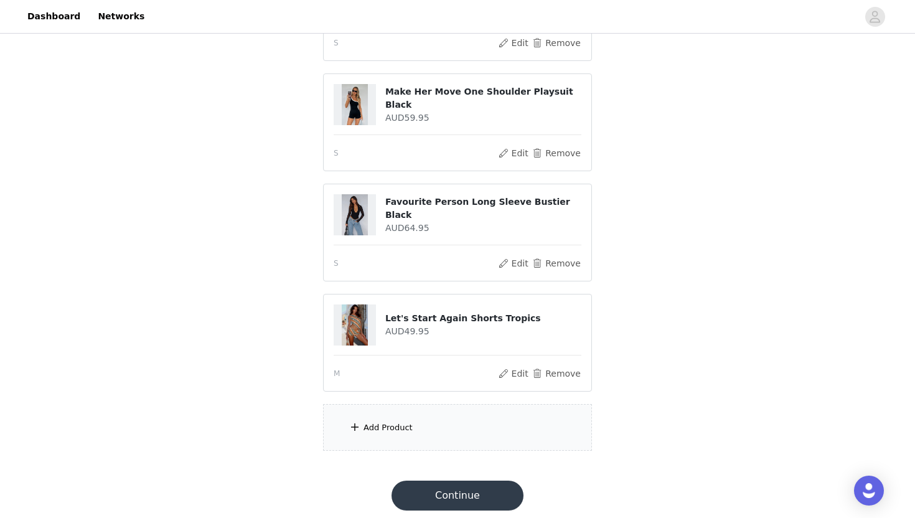
scroll to position [633, 0]
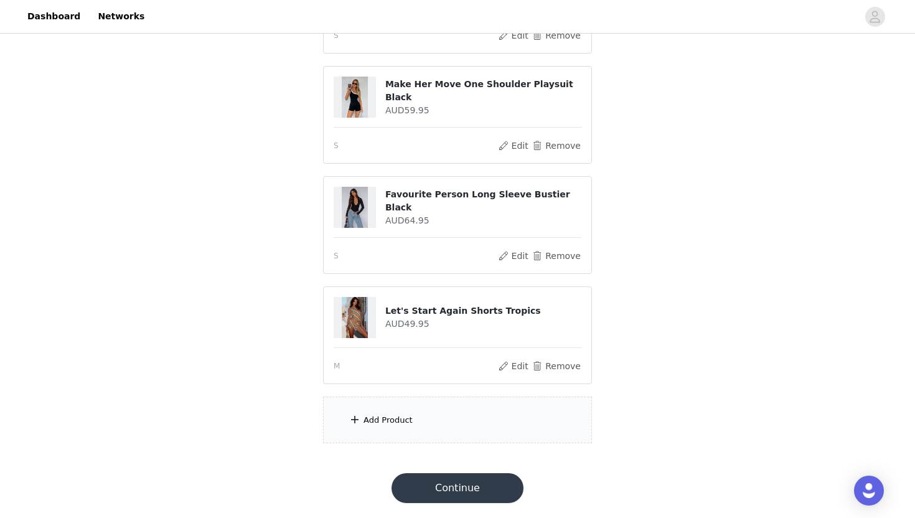
click at [422, 412] on div "Add Product" at bounding box center [457, 419] width 269 height 47
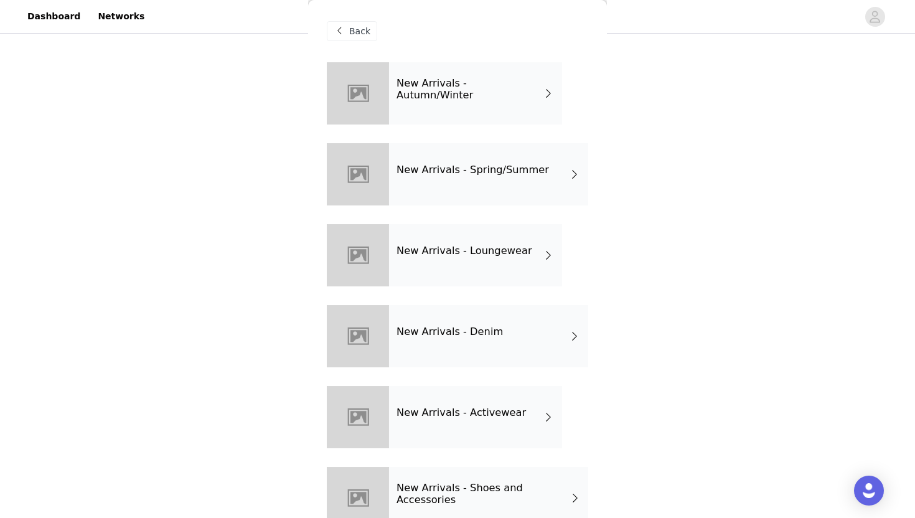
click at [544, 162] on div "New Arrivals - Spring/Summer" at bounding box center [488, 174] width 199 height 62
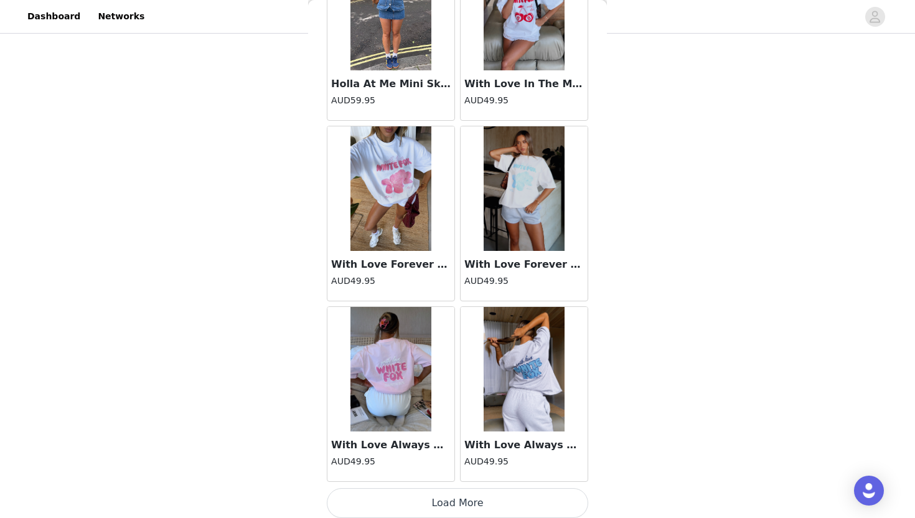
scroll to position [1386, 0]
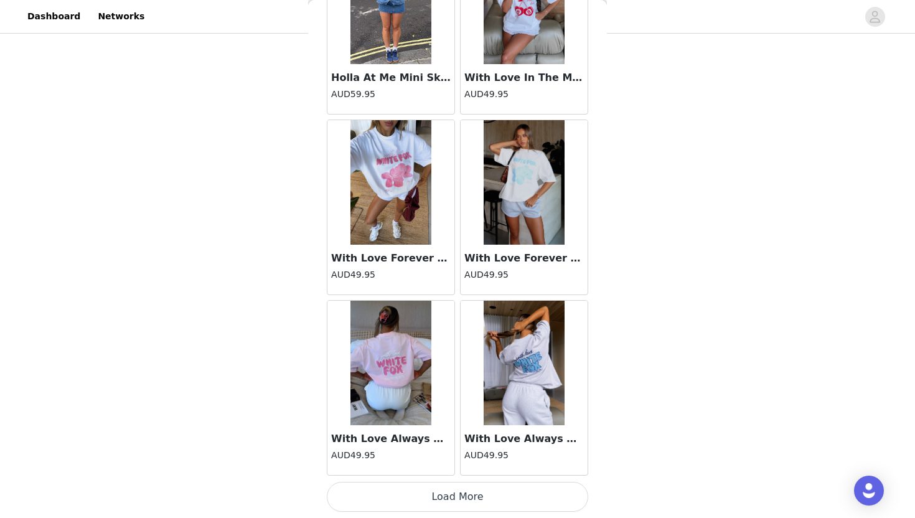
click at [410, 492] on button "Load More" at bounding box center [457, 497] width 261 height 30
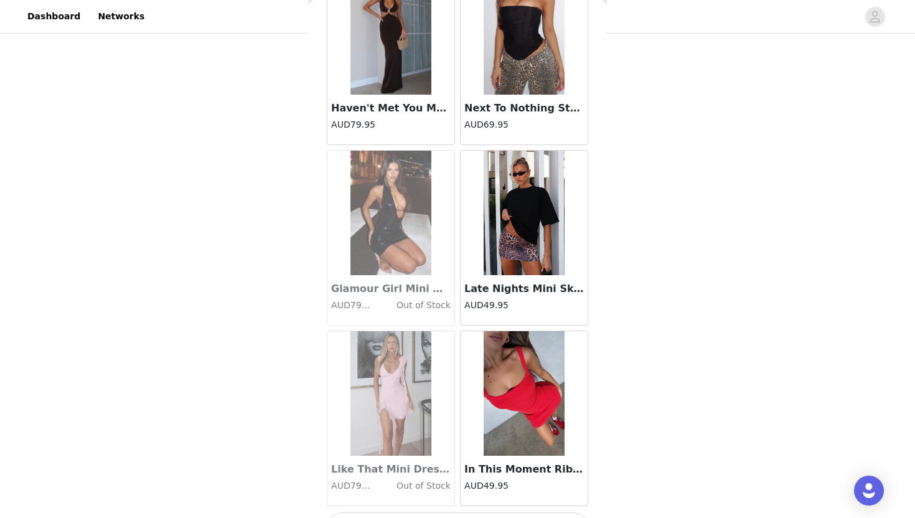
scroll to position [3190, 0]
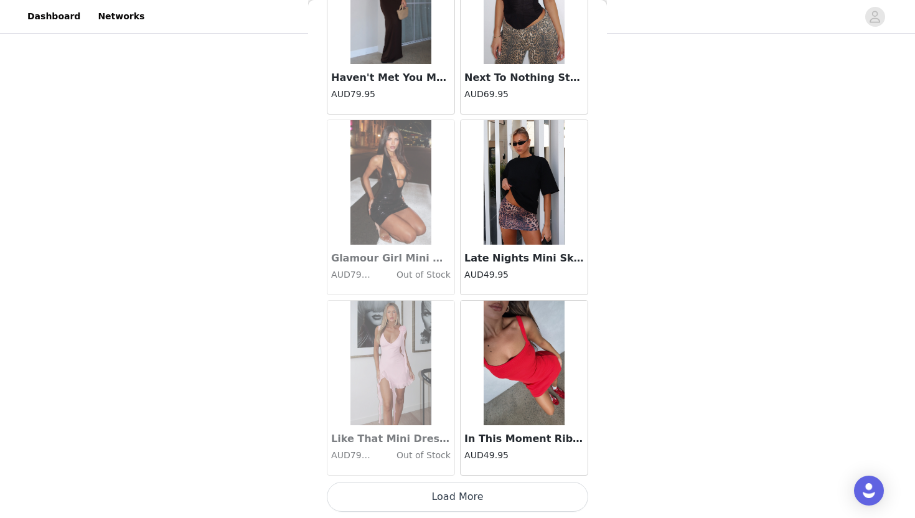
click at [409, 497] on button "Load More" at bounding box center [457, 497] width 261 height 30
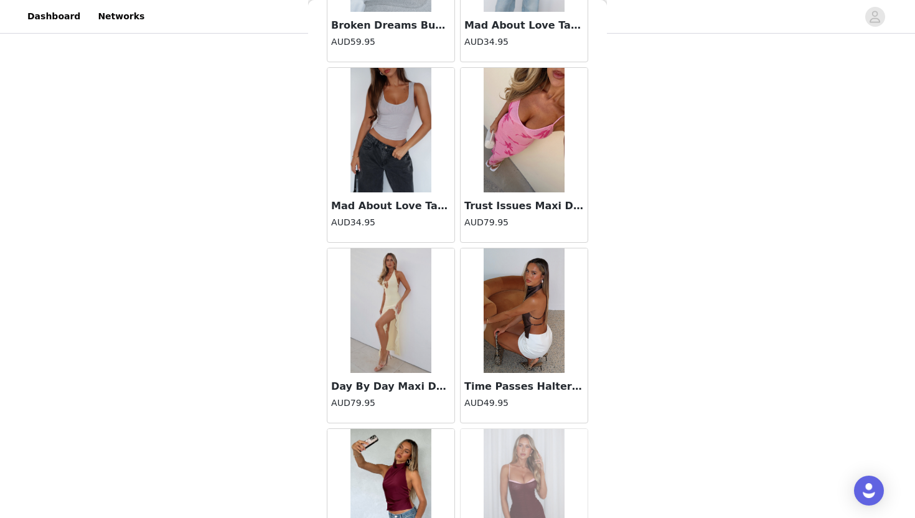
scroll to position [4994, 0]
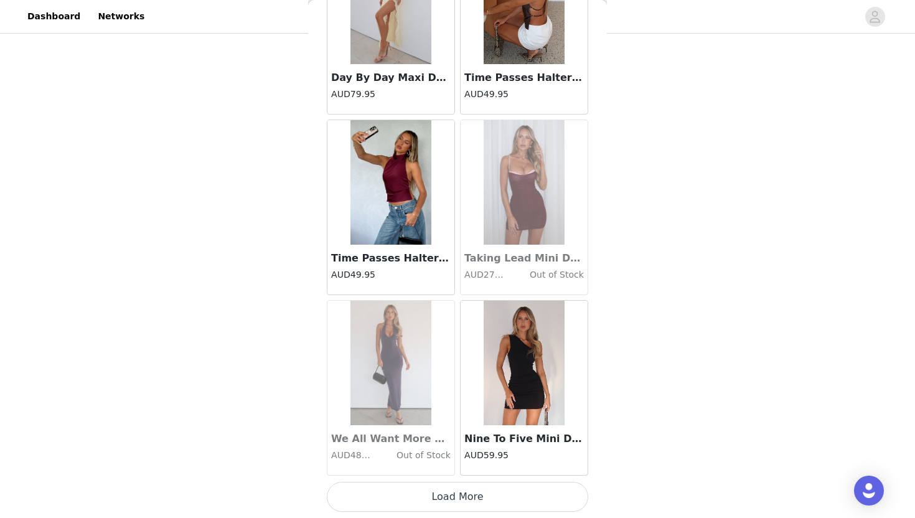
click at [409, 497] on button "Load More" at bounding box center [457, 497] width 261 height 30
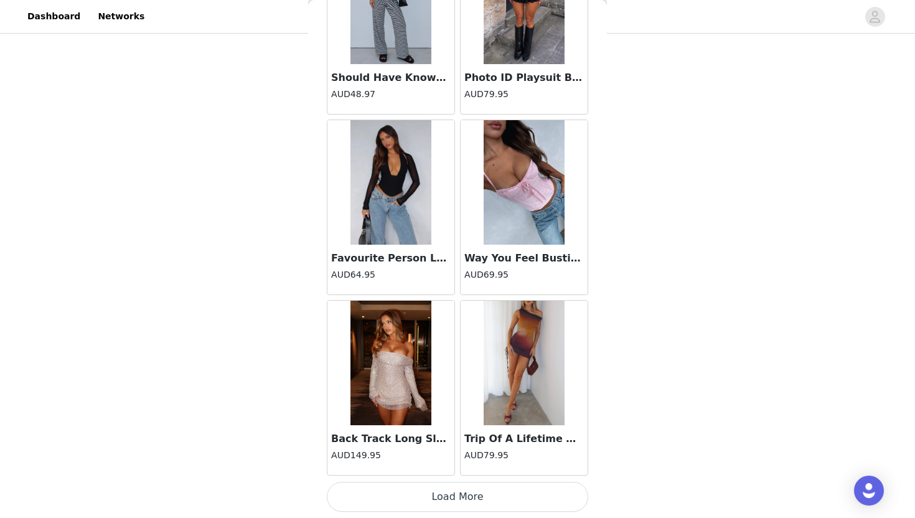
click at [409, 497] on button "Load More" at bounding box center [457, 497] width 261 height 30
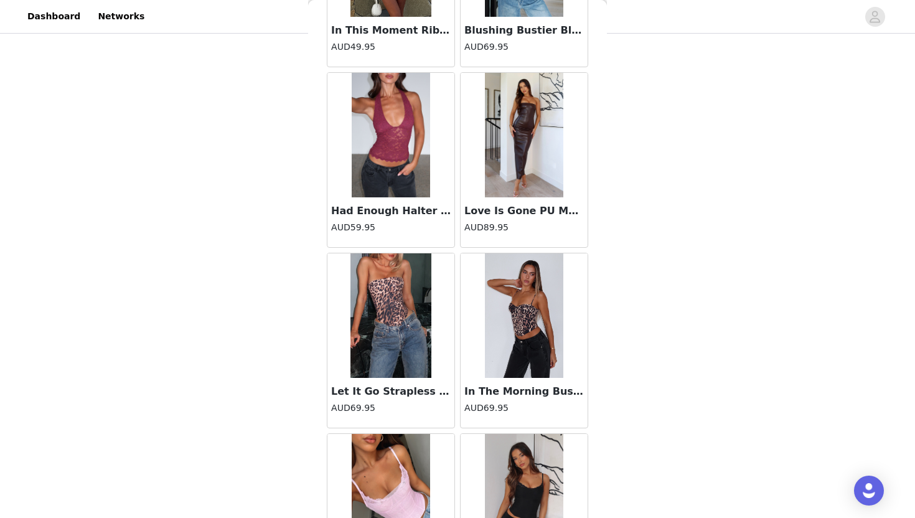
scroll to position [8603, 0]
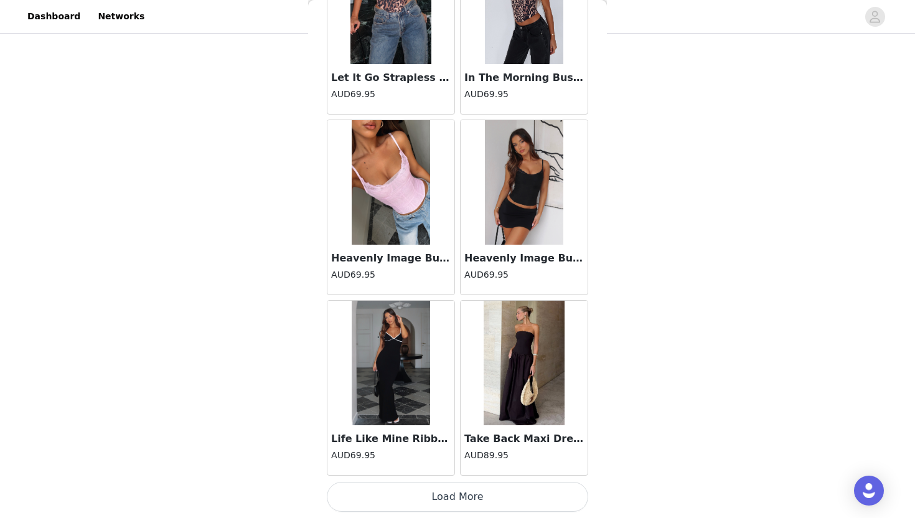
click at [409, 498] on button "Load More" at bounding box center [457, 497] width 261 height 30
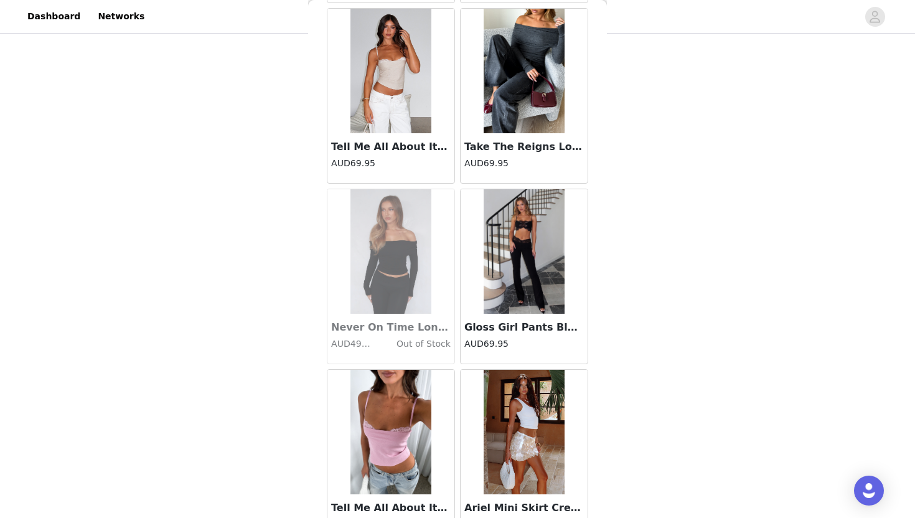
scroll to position [10407, 0]
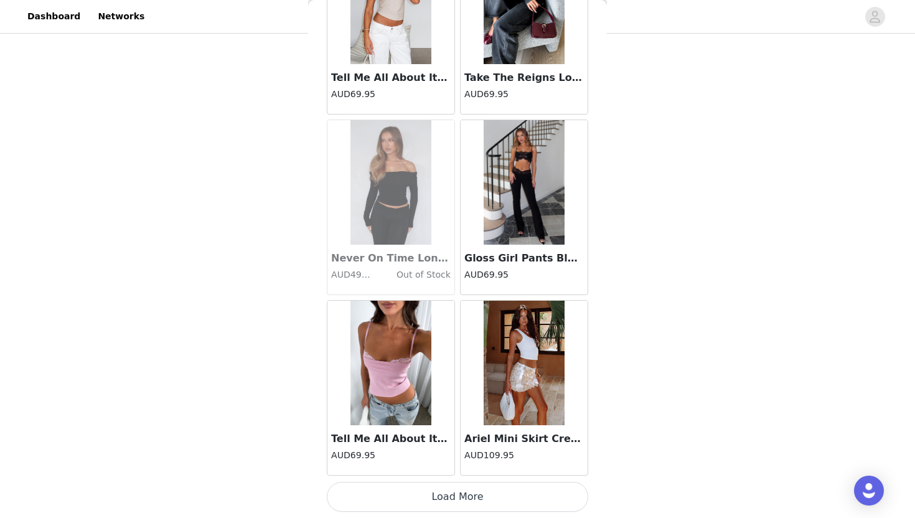
click at [409, 497] on button "Load More" at bounding box center [457, 497] width 261 height 30
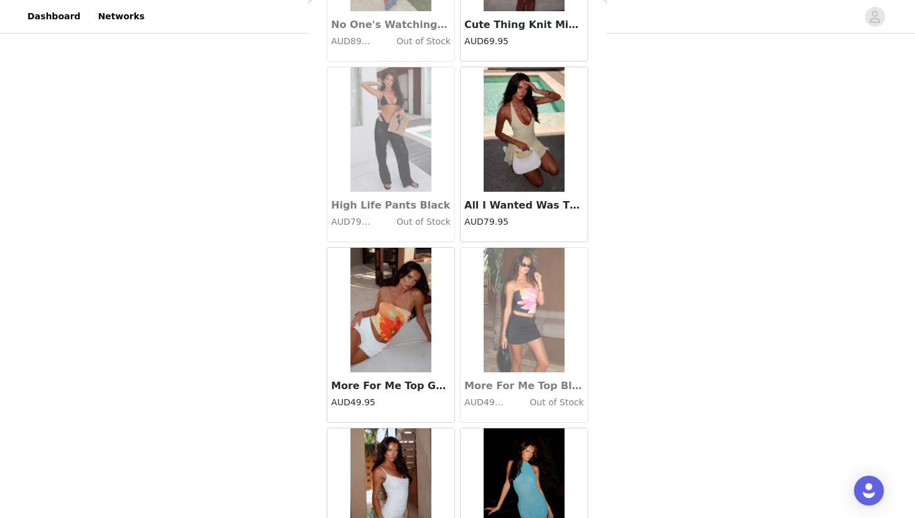
scroll to position [12211, 0]
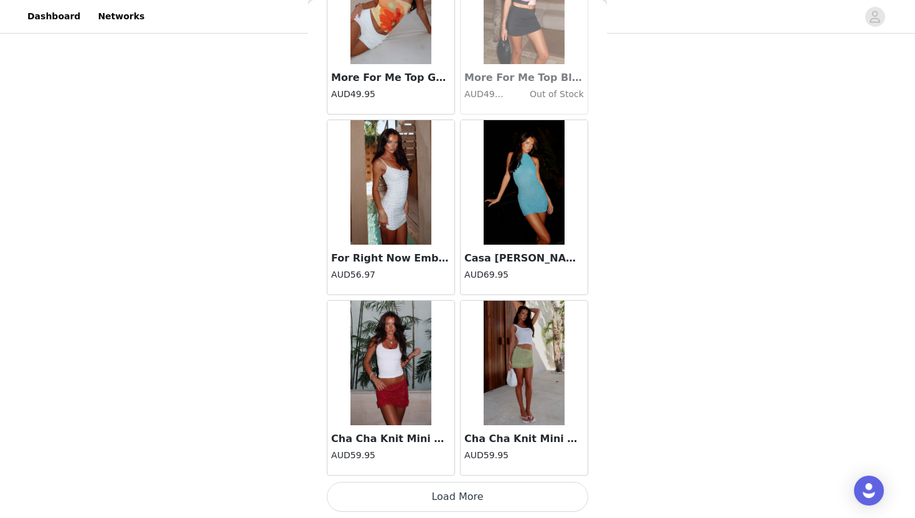
click at [409, 497] on button "Load More" at bounding box center [457, 497] width 261 height 30
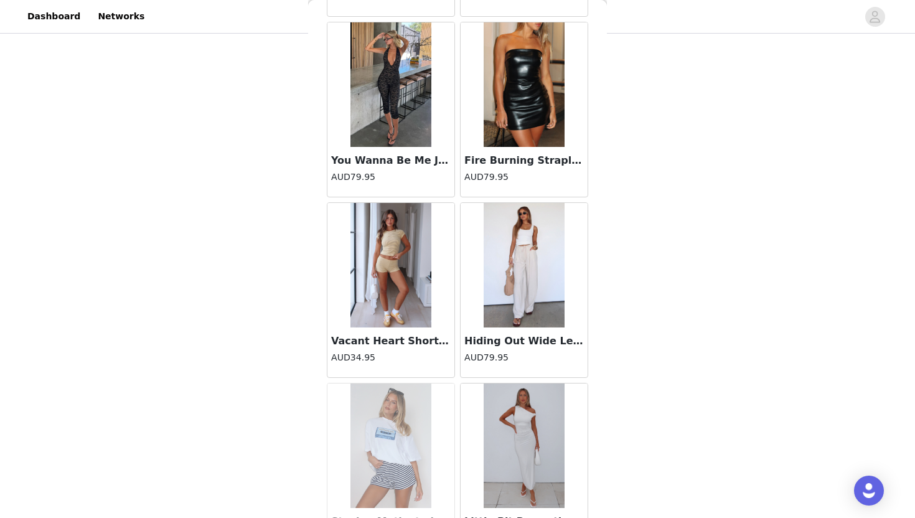
scroll to position [14015, 0]
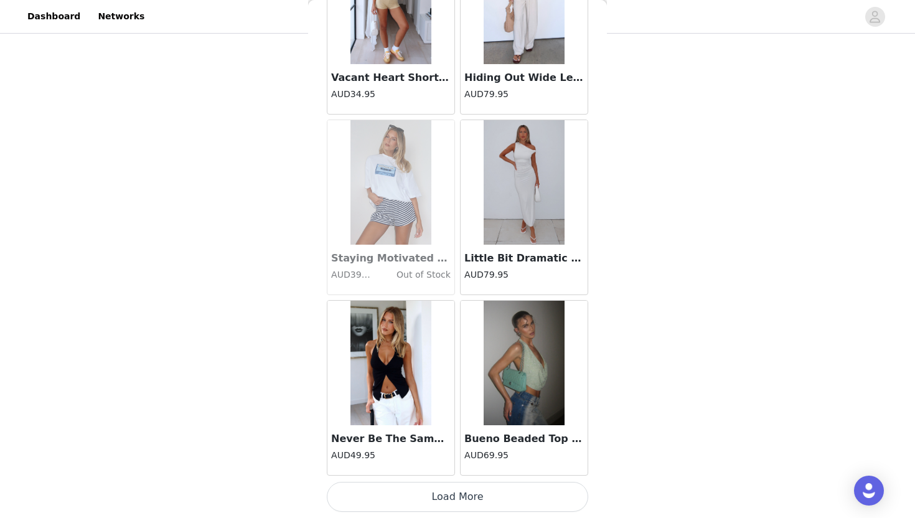
click at [409, 497] on button "Load More" at bounding box center [457, 497] width 261 height 30
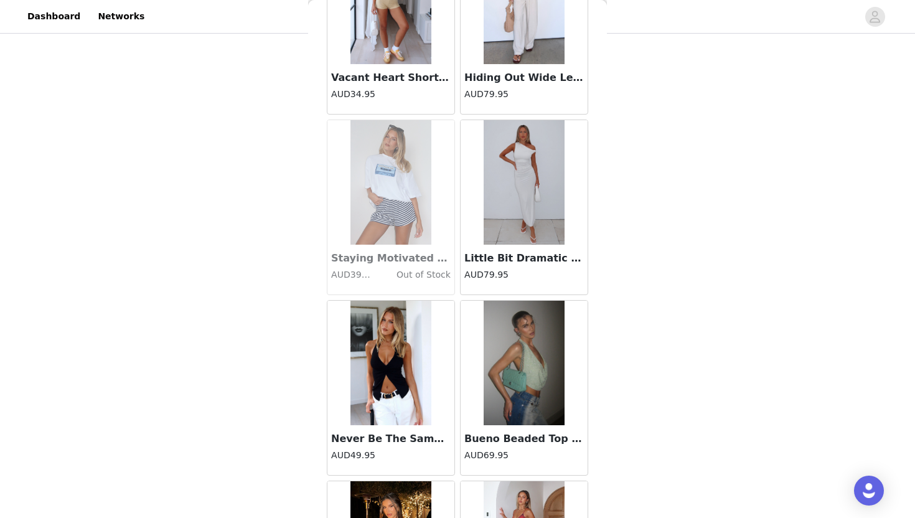
scroll to position [14231, 0]
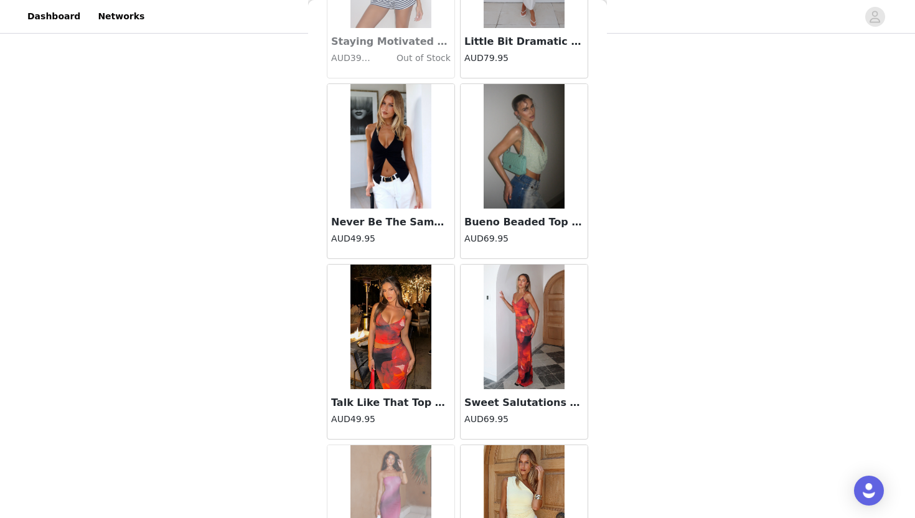
click at [410, 206] on img at bounding box center [390, 146] width 81 height 124
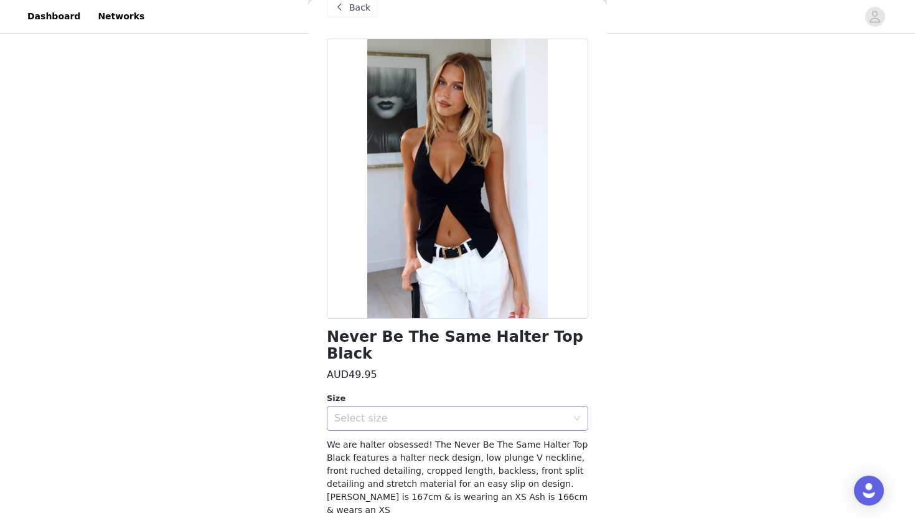
scroll to position [28, 0]
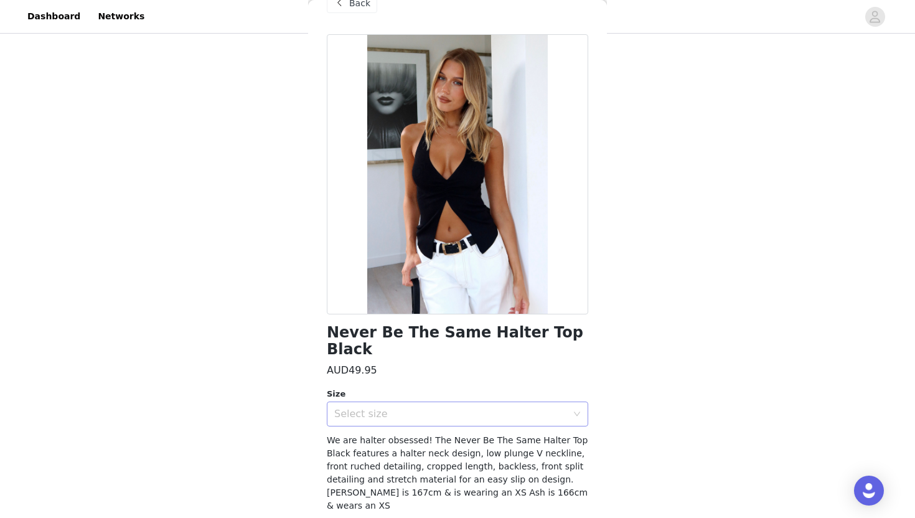
click at [417, 407] on div "Select size" at bounding box center [450, 413] width 233 height 12
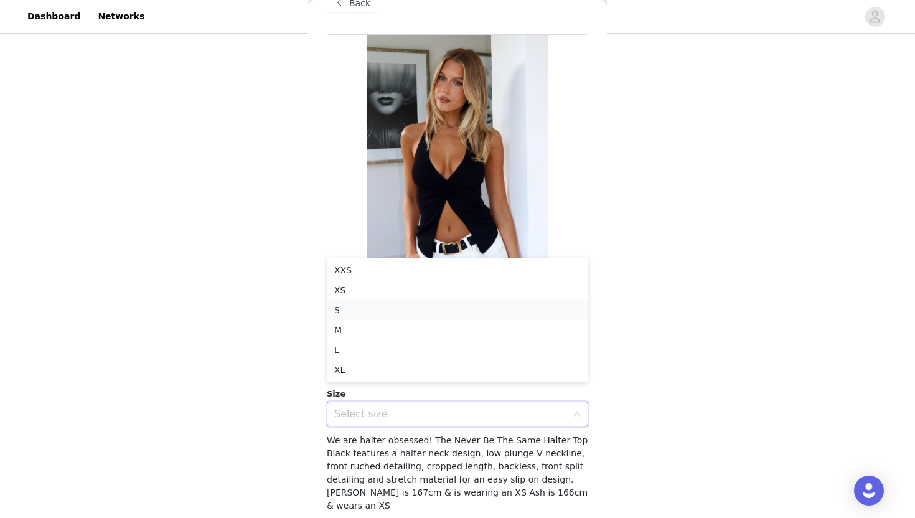
click at [364, 310] on li "S" at bounding box center [457, 310] width 261 height 20
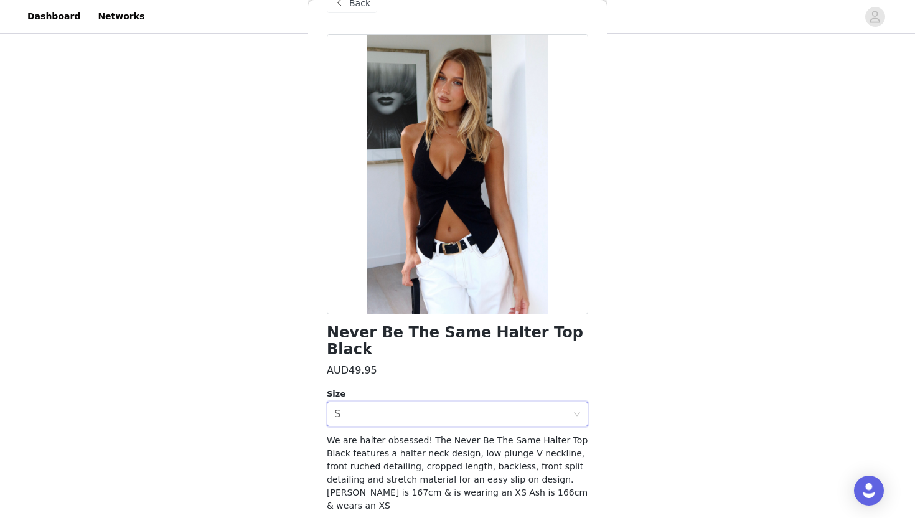
scroll to position [44, 0]
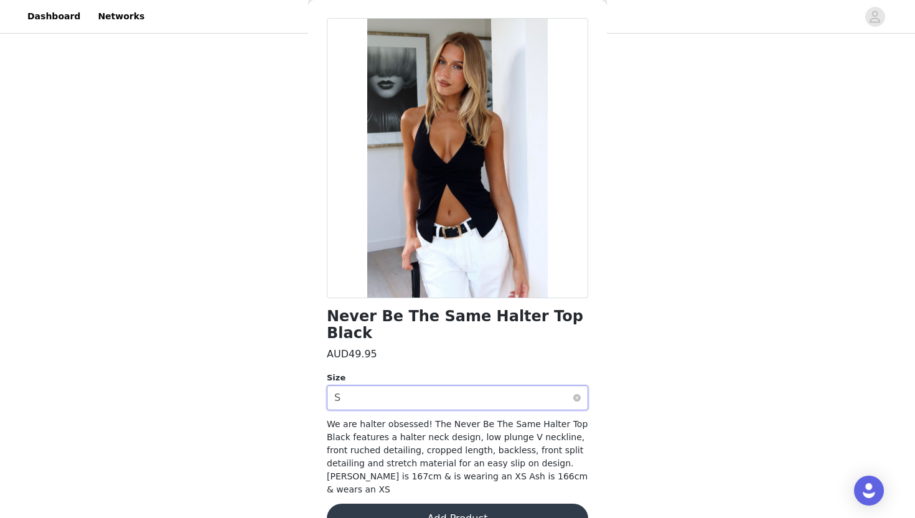
click at [440, 386] on div "Select size S" at bounding box center [453, 398] width 238 height 24
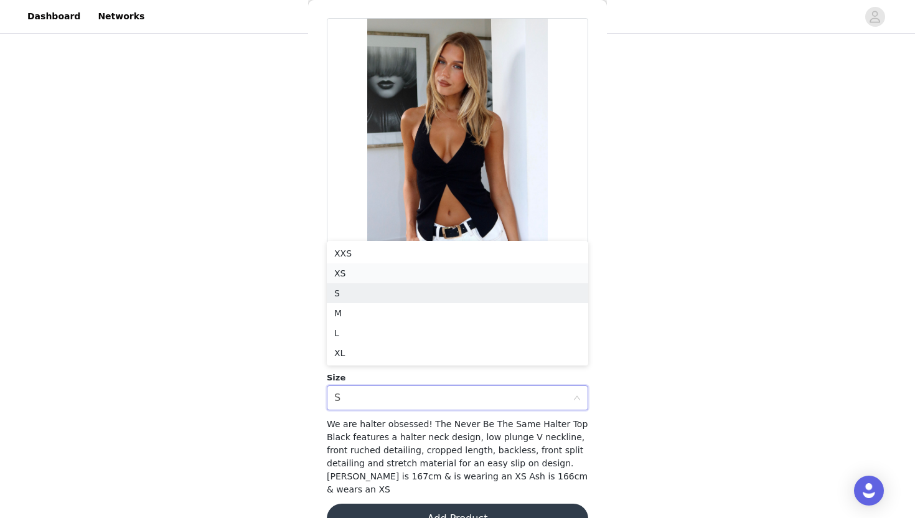
click at [427, 278] on li "XS" at bounding box center [457, 273] width 261 height 20
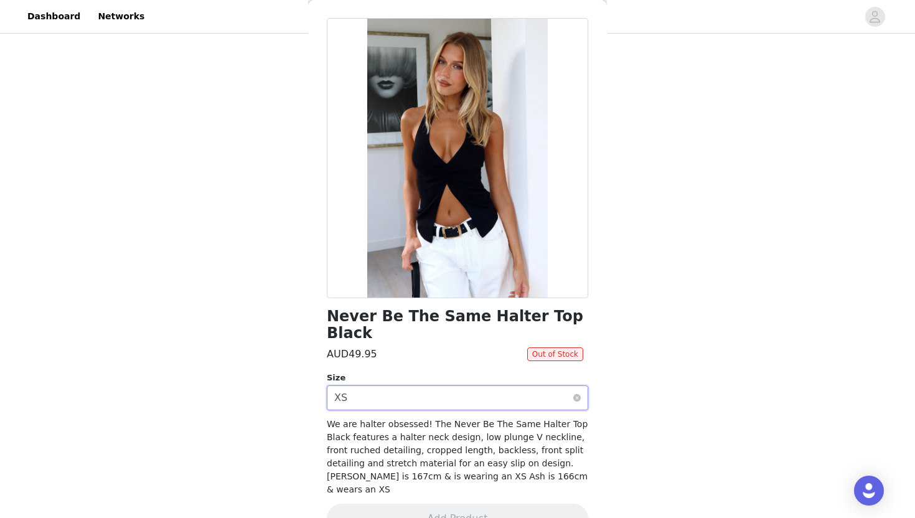
click at [399, 390] on div "Select size XS" at bounding box center [453, 398] width 238 height 24
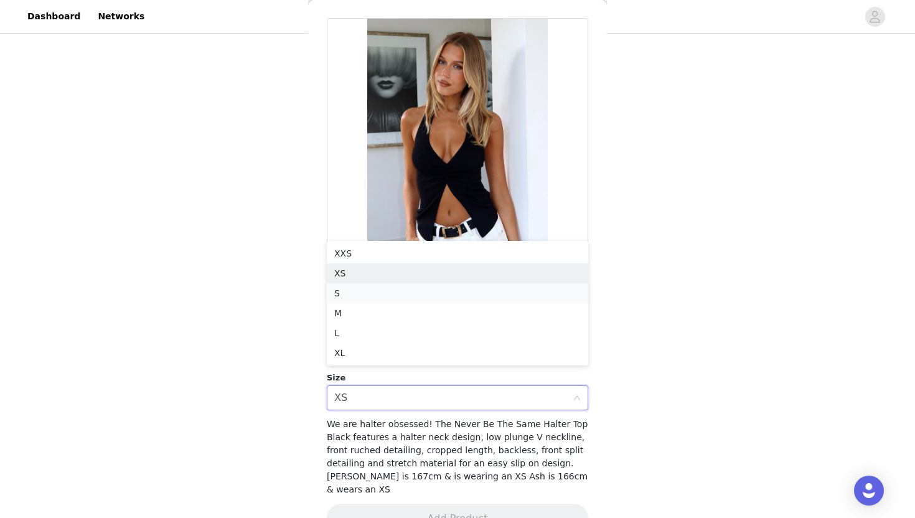
click at [365, 286] on li "S" at bounding box center [457, 293] width 261 height 20
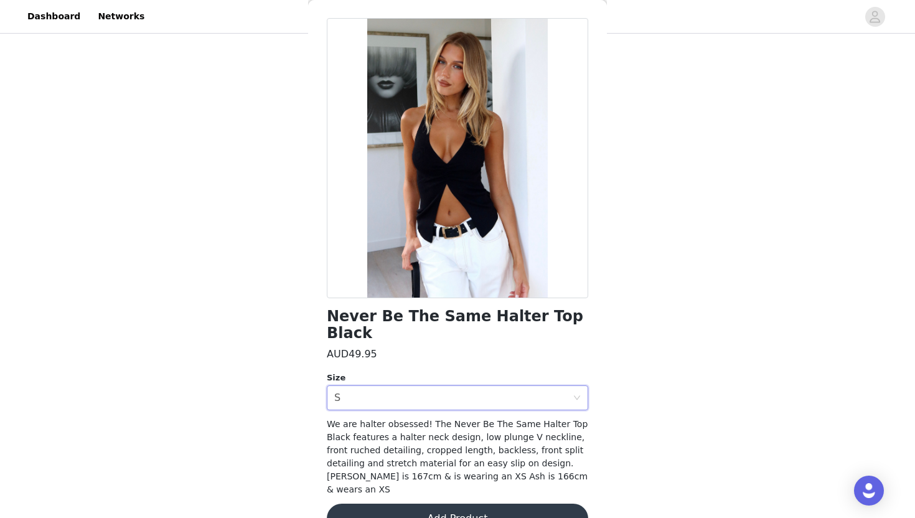
click at [374, 503] on button "Add Product" at bounding box center [457, 518] width 261 height 30
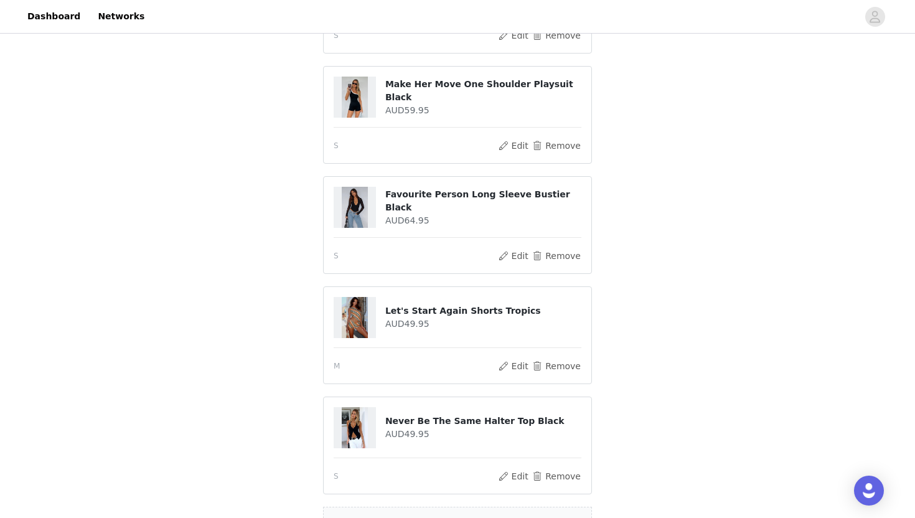
scroll to position [743, 0]
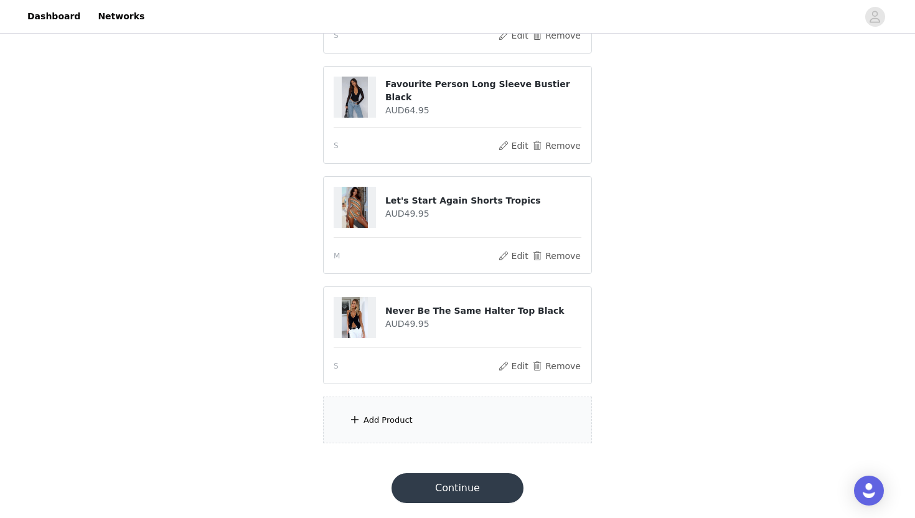
click at [437, 430] on div "Add Product" at bounding box center [457, 419] width 269 height 47
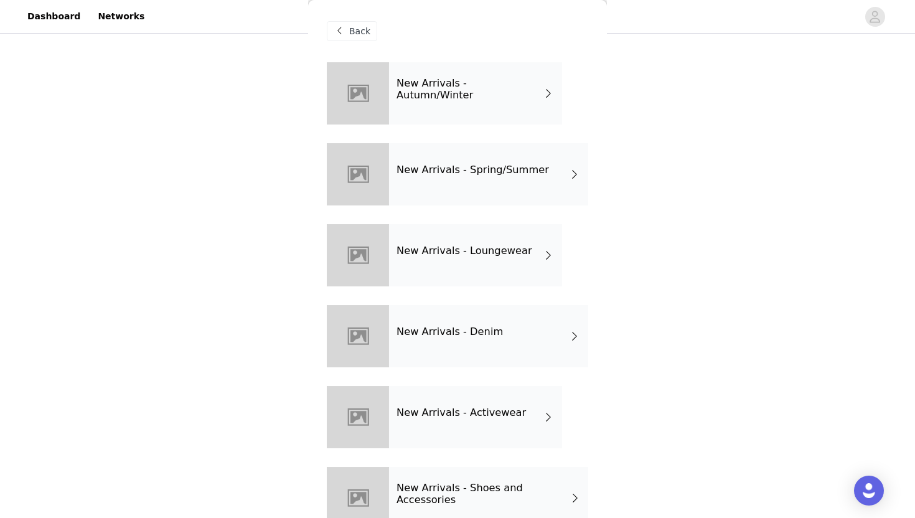
click at [519, 174] on h4 "New Arrivals - Spring/Summer" at bounding box center [472, 169] width 152 height 11
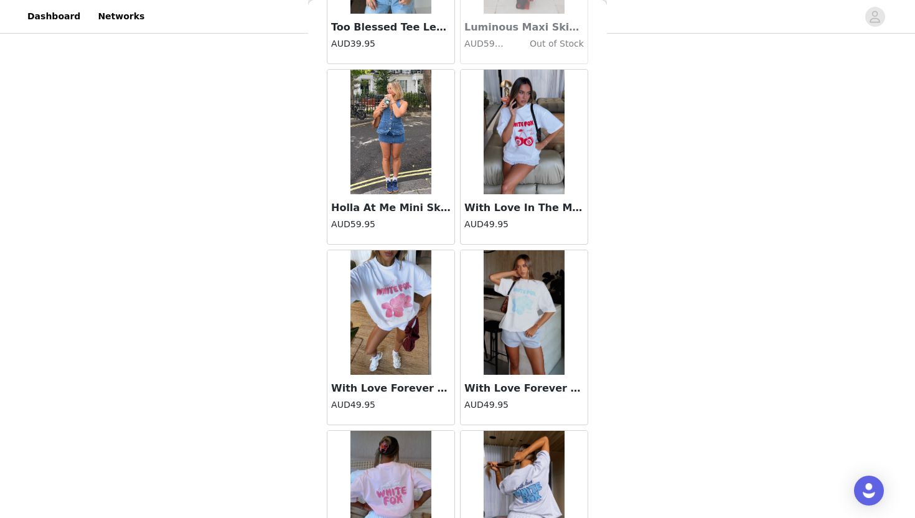
scroll to position [1386, 0]
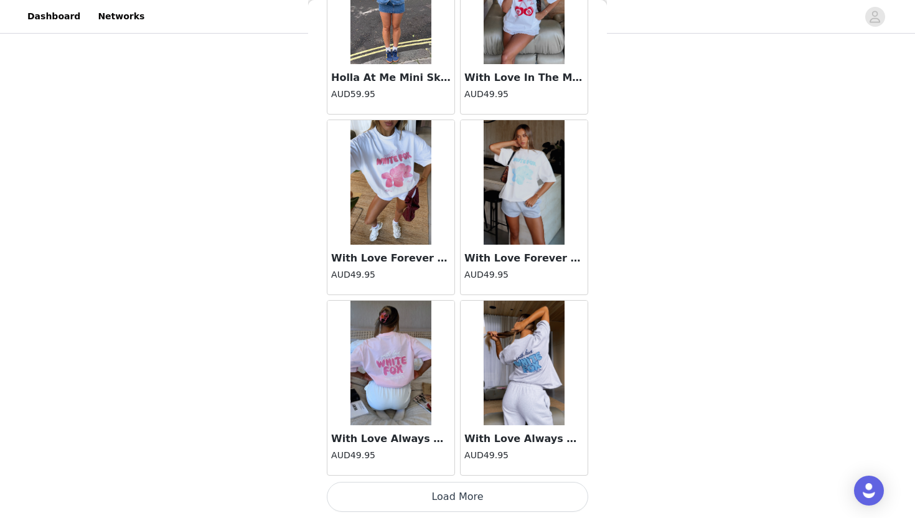
click at [442, 498] on button "Load More" at bounding box center [457, 497] width 261 height 30
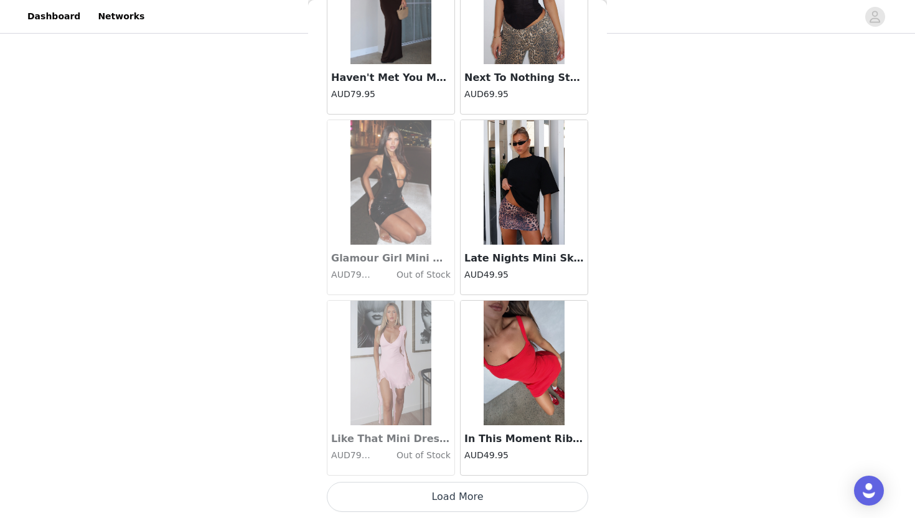
click at [442, 498] on button "Load More" at bounding box center [457, 497] width 261 height 30
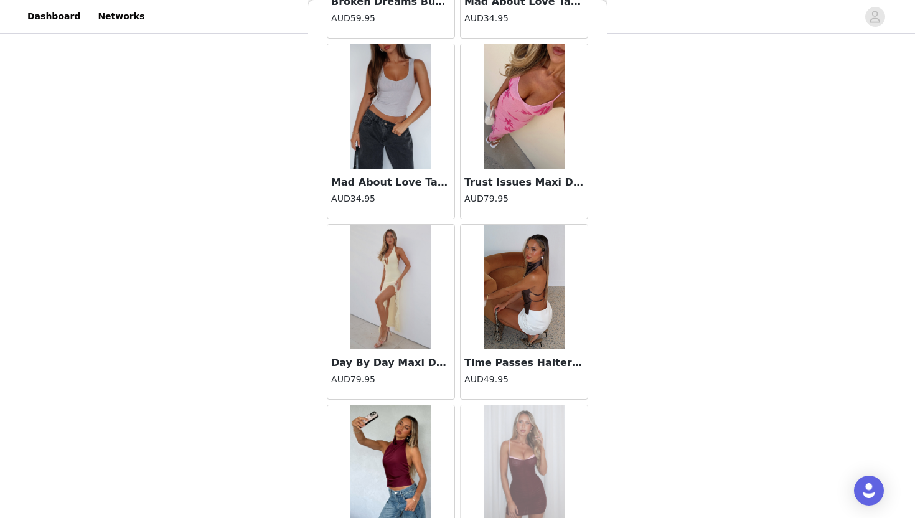
scroll to position [4994, 0]
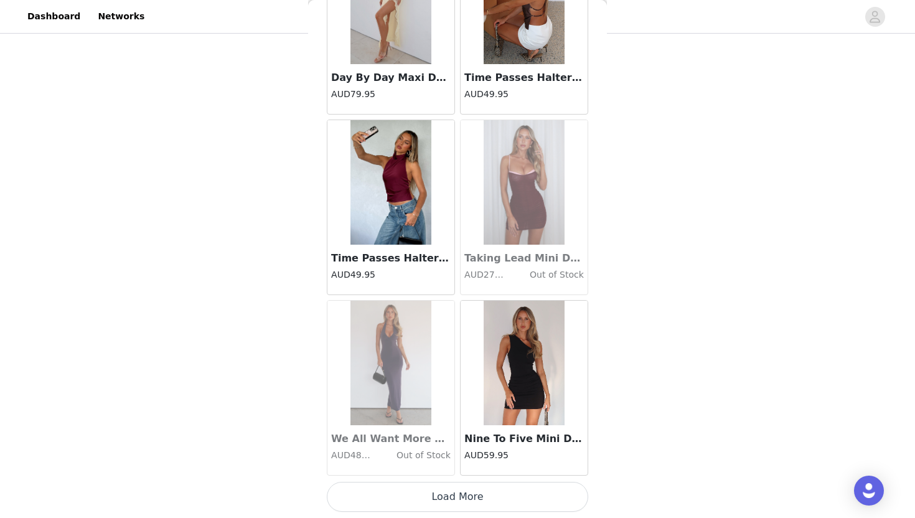
click at [442, 498] on button "Load More" at bounding box center [457, 497] width 261 height 30
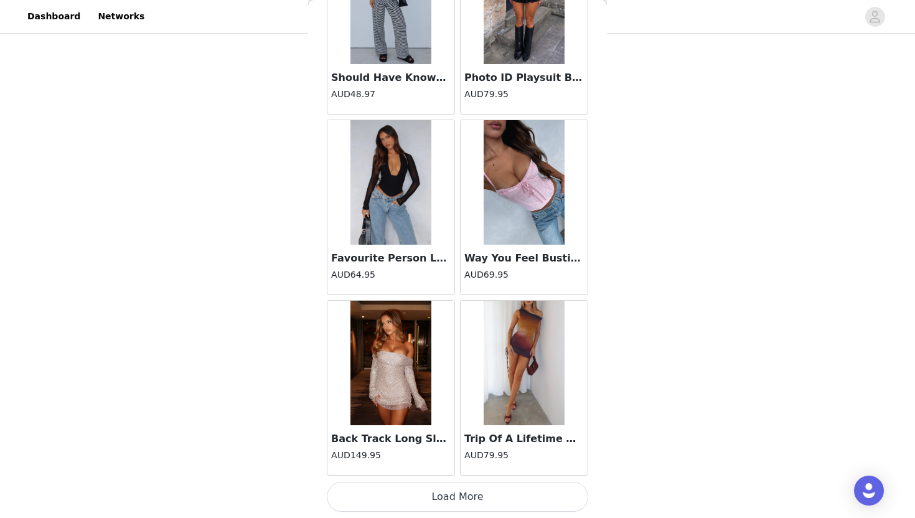
click at [442, 498] on button "Load More" at bounding box center [457, 497] width 261 height 30
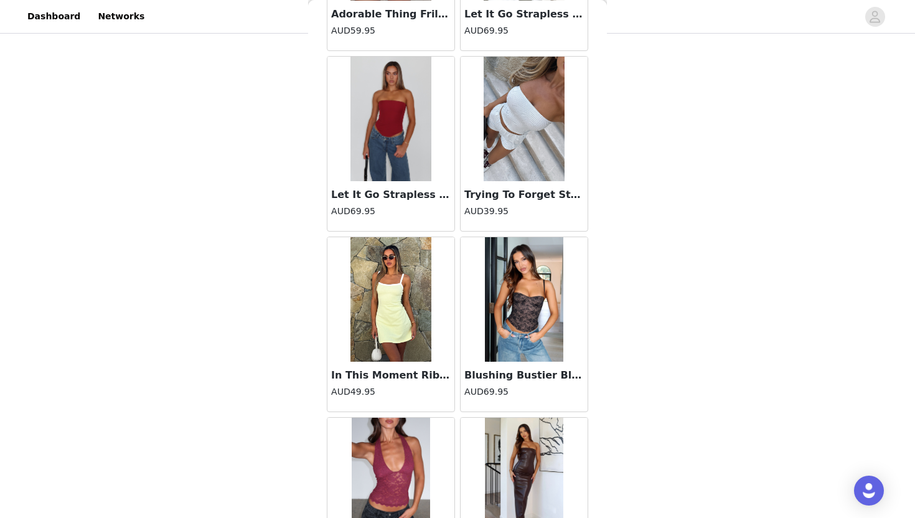
scroll to position [8603, 0]
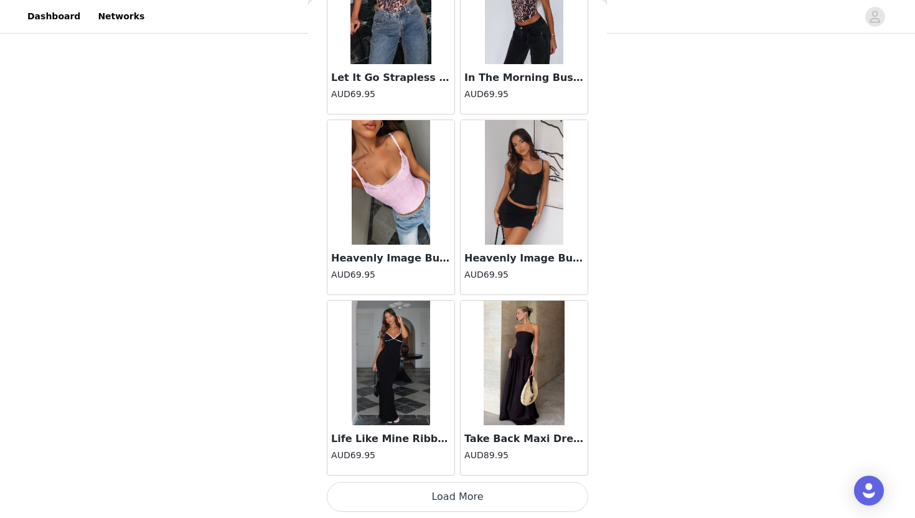
click at [442, 498] on button "Load More" at bounding box center [457, 497] width 261 height 30
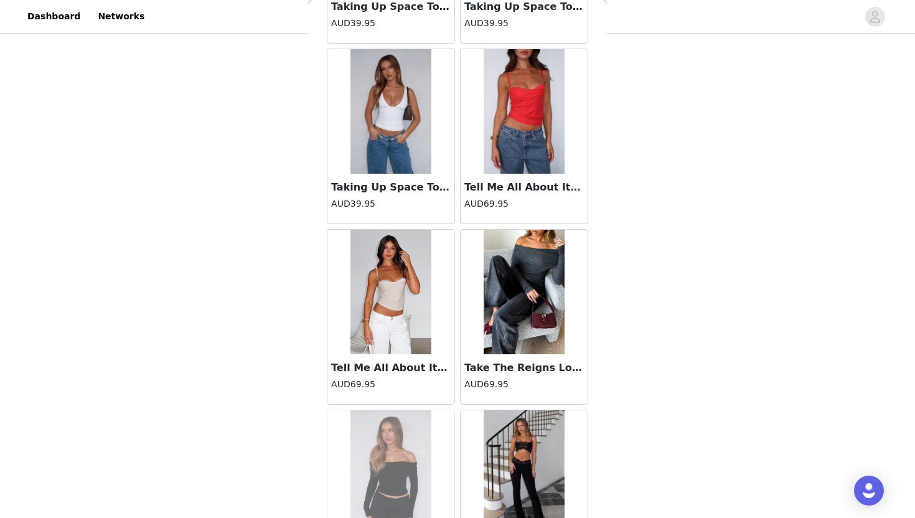
scroll to position [10407, 0]
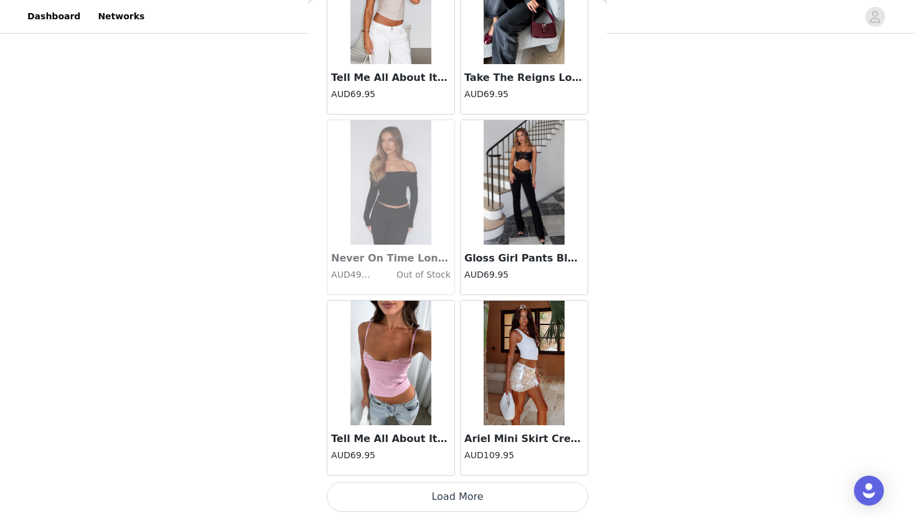
click at [442, 498] on button "Load More" at bounding box center [457, 497] width 261 height 30
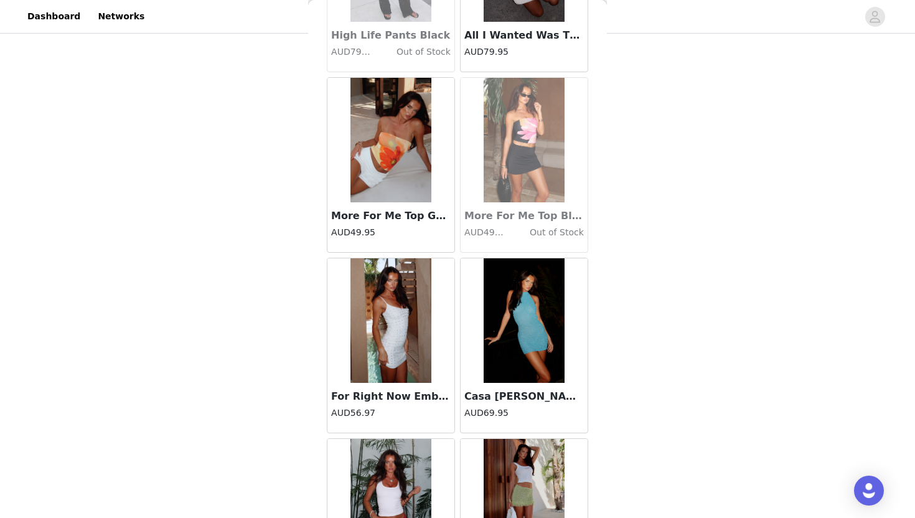
scroll to position [12211, 0]
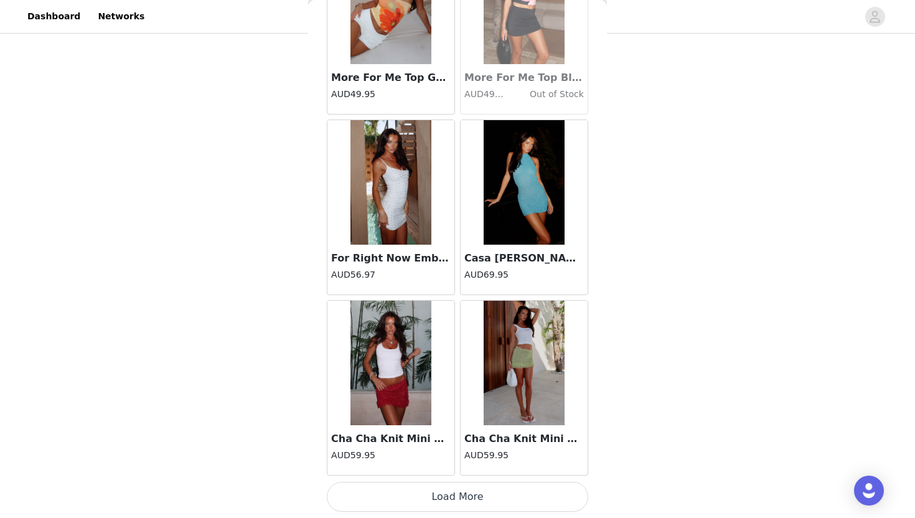
click at [442, 498] on button "Load More" at bounding box center [457, 497] width 261 height 30
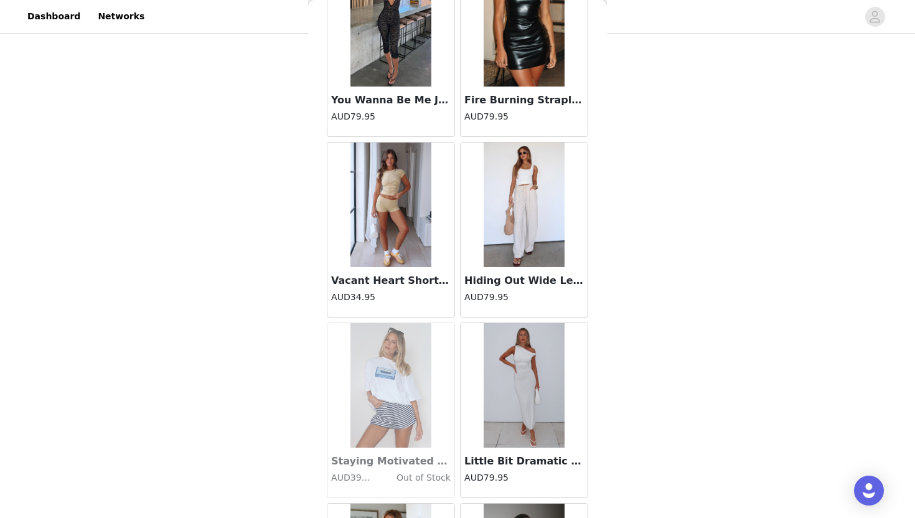
scroll to position [14015, 0]
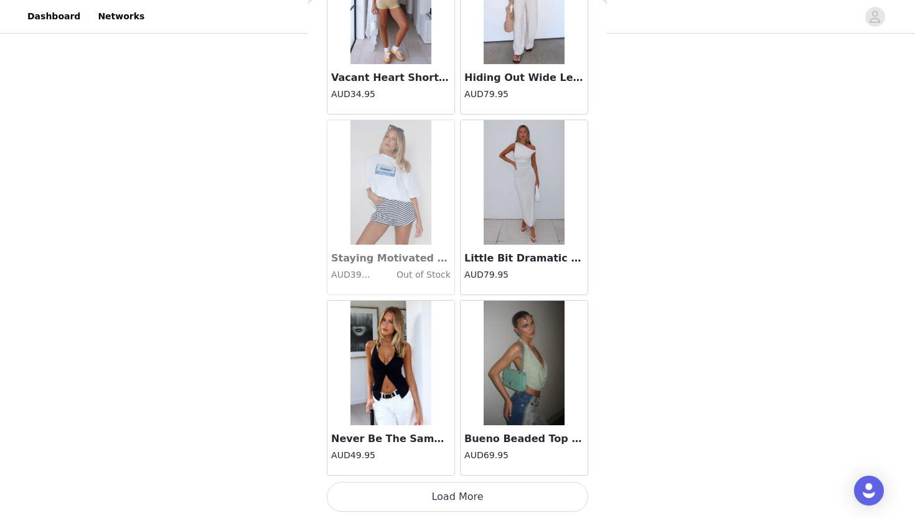
click at [442, 498] on button "Load More" at bounding box center [457, 497] width 261 height 30
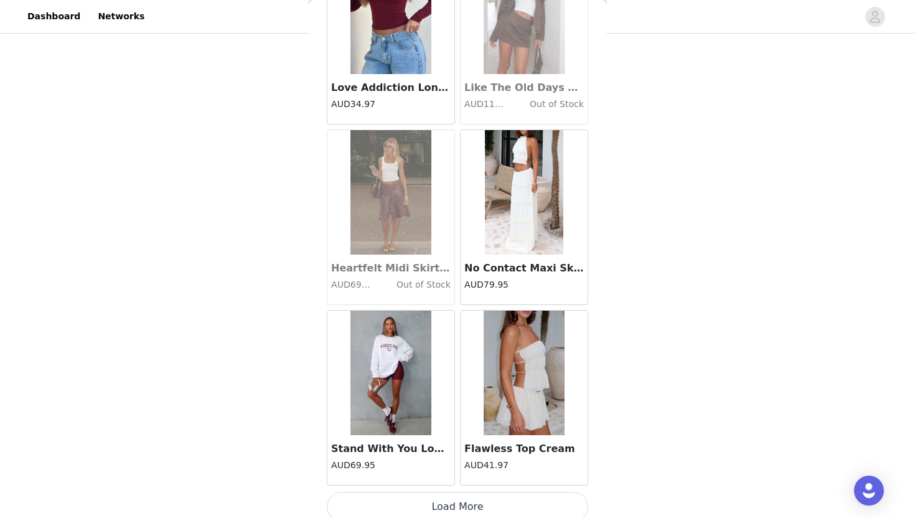
scroll to position [15819, 0]
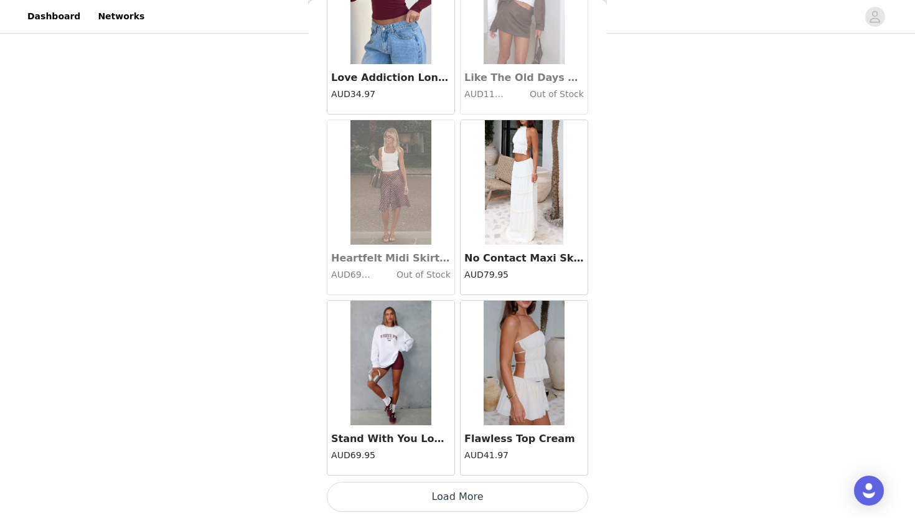
click at [442, 498] on button "Load More" at bounding box center [457, 497] width 261 height 30
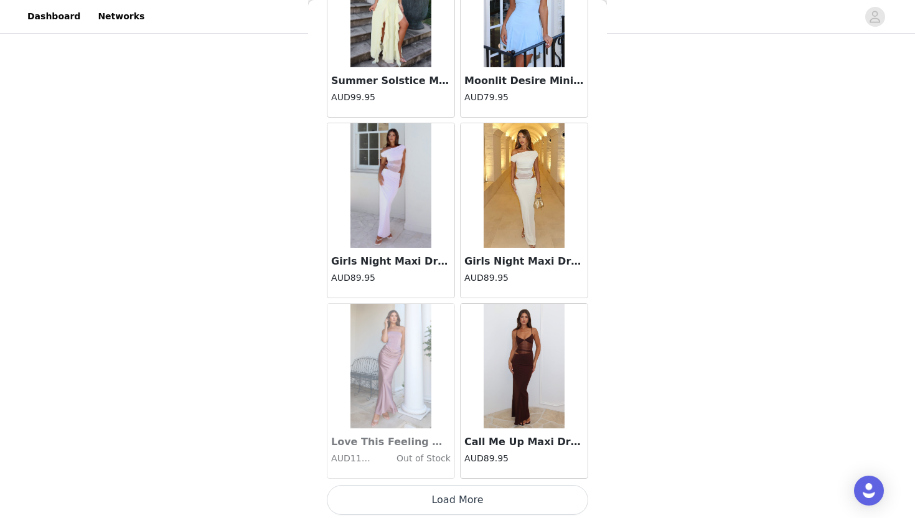
scroll to position [17623, 0]
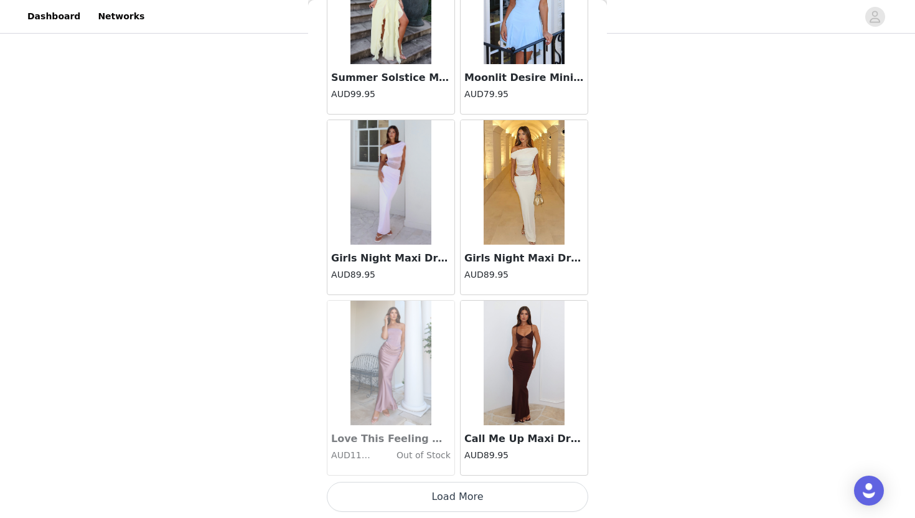
click at [442, 498] on button "Load More" at bounding box center [457, 497] width 261 height 30
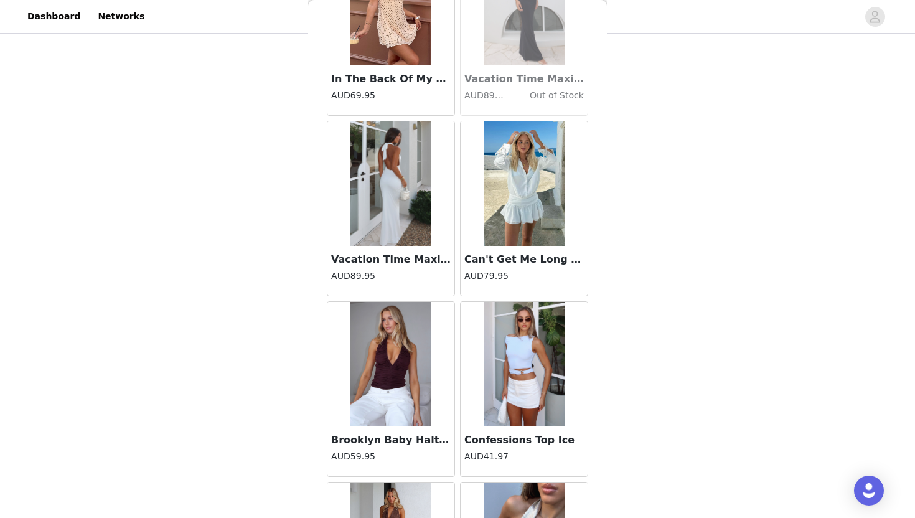
scroll to position [19427, 0]
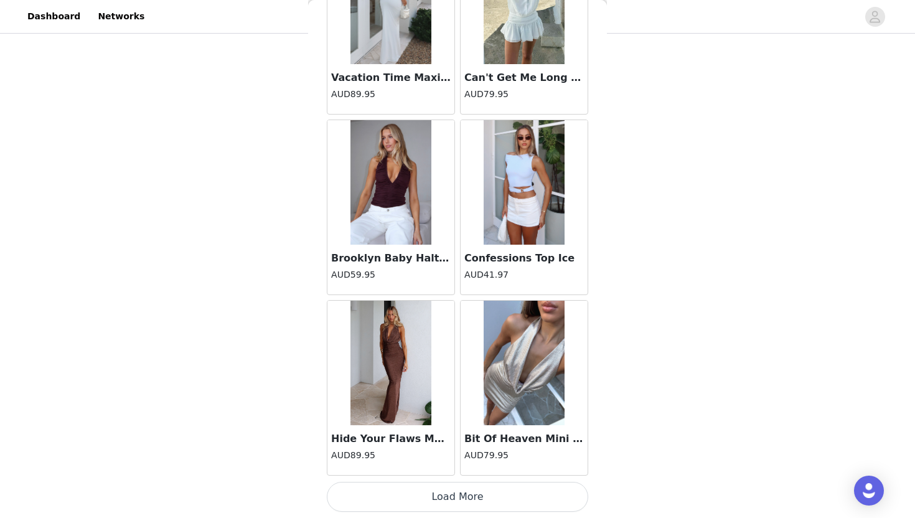
click at [442, 498] on button "Load More" at bounding box center [457, 497] width 261 height 30
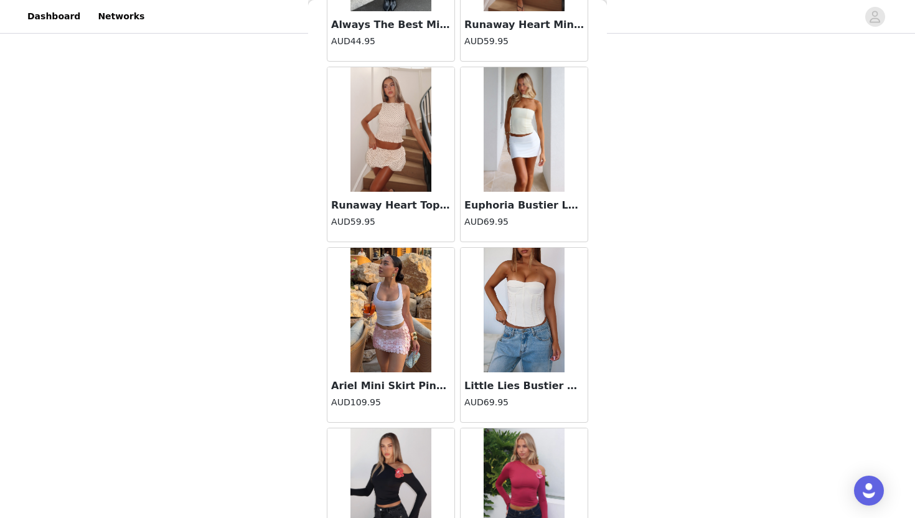
scroll to position [21232, 0]
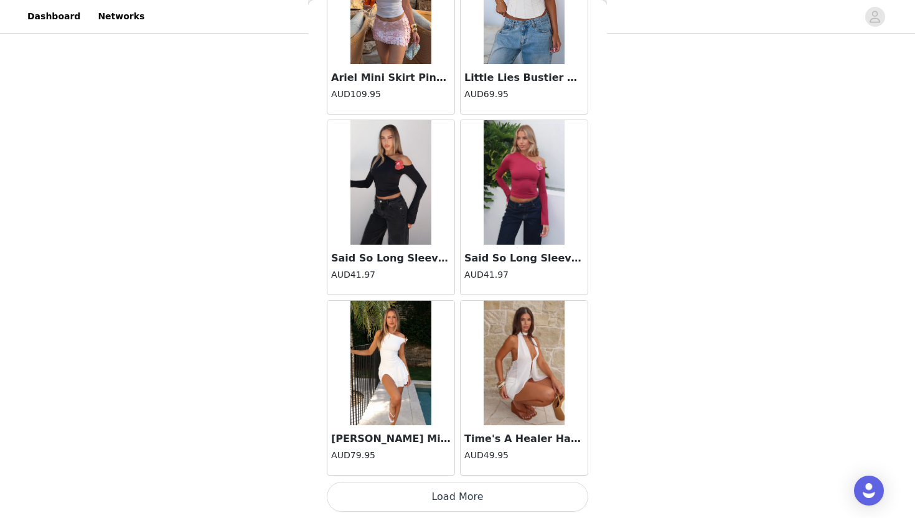
click at [442, 498] on button "Load More" at bounding box center [457, 497] width 261 height 30
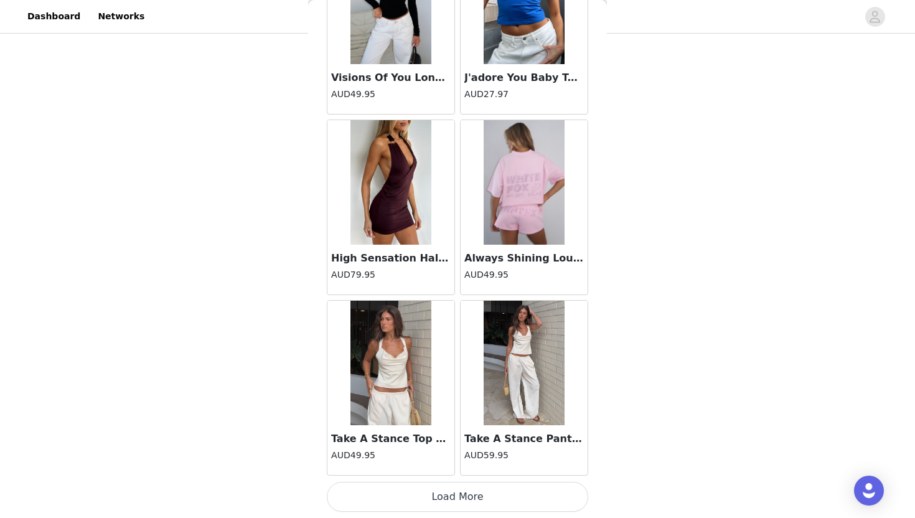
click at [442, 498] on button "Load More" at bounding box center [457, 497] width 261 height 30
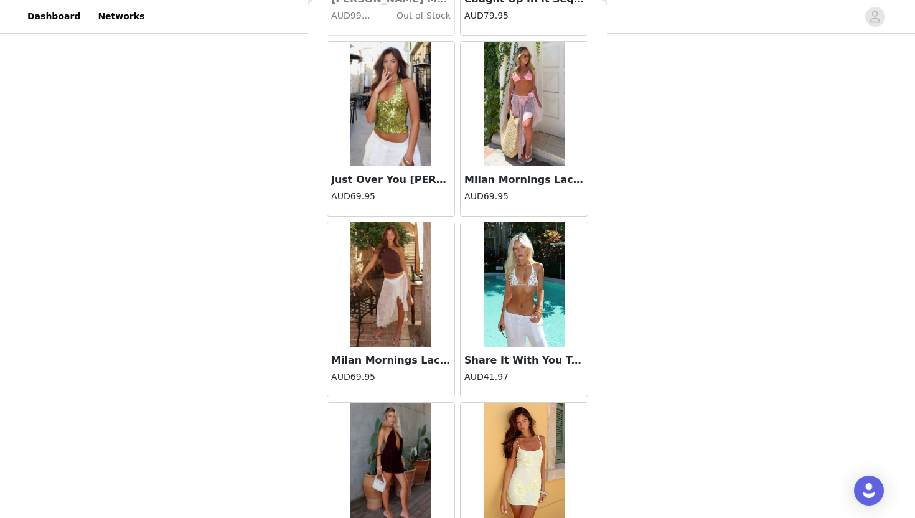
scroll to position [24840, 0]
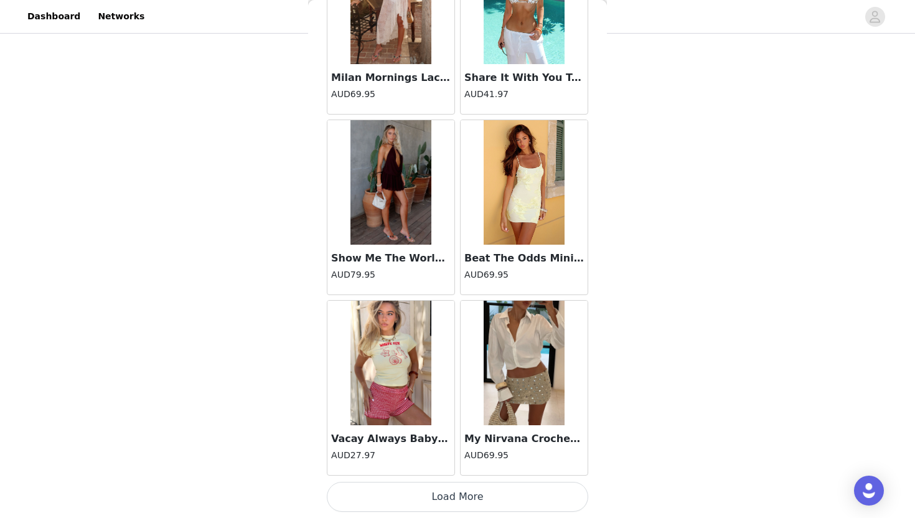
click at [407, 495] on button "Load More" at bounding box center [457, 497] width 261 height 30
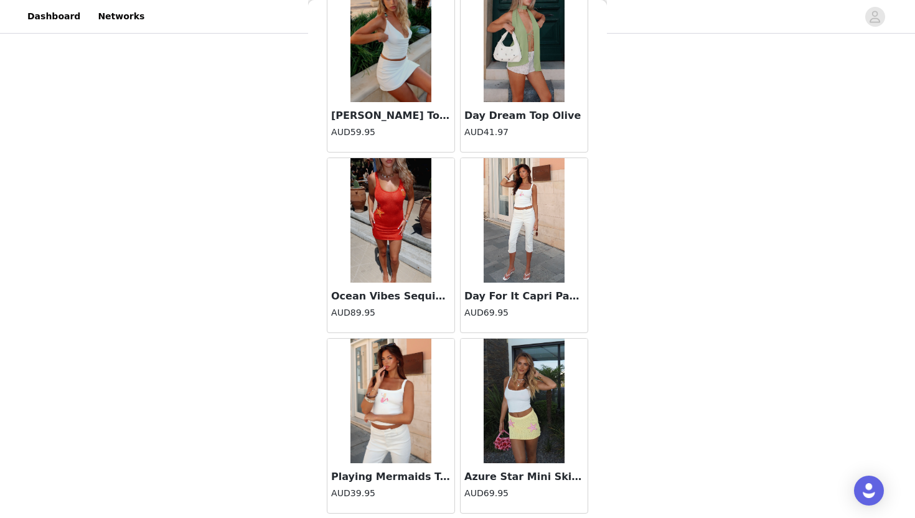
scroll to position [26644, 0]
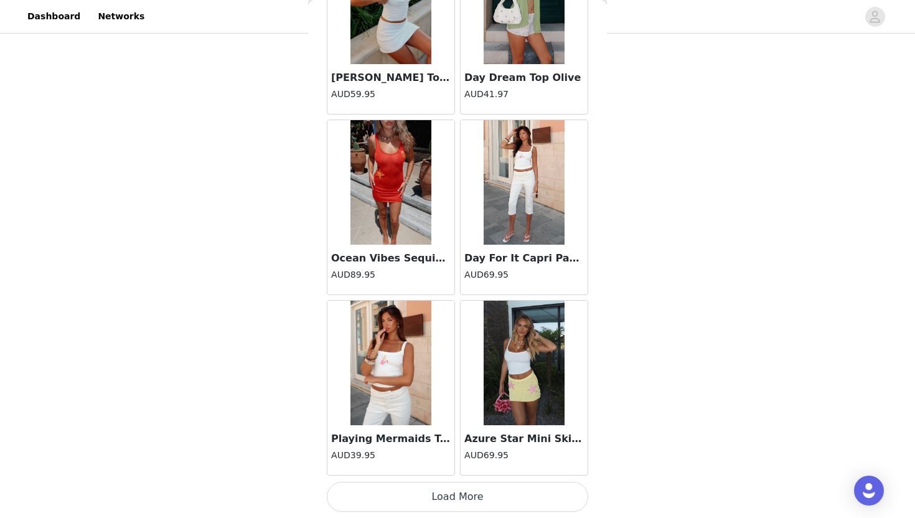
click at [407, 495] on button "Load More" at bounding box center [457, 497] width 261 height 30
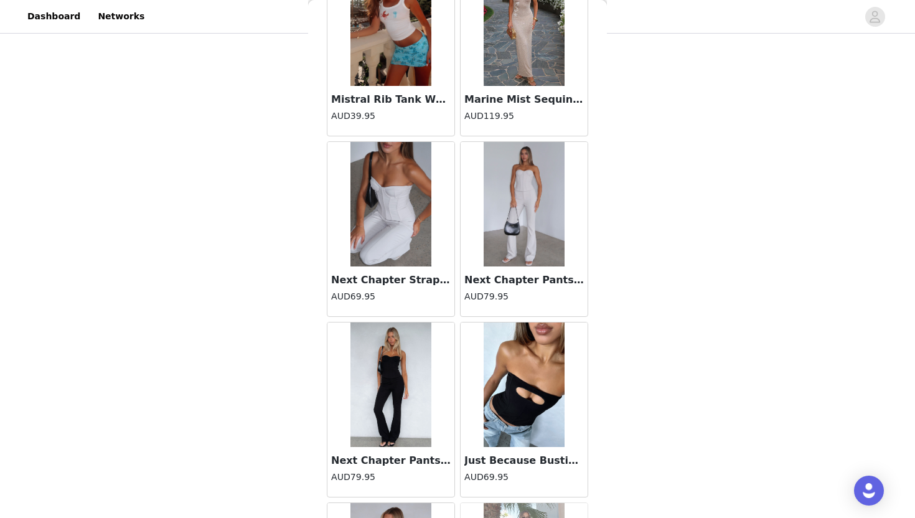
scroll to position [28448, 0]
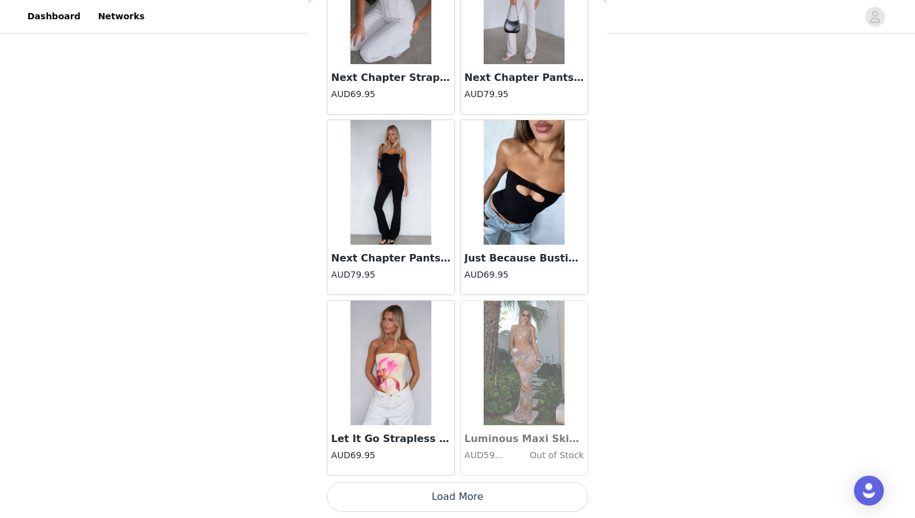
click at [416, 498] on button "Load More" at bounding box center [457, 497] width 261 height 30
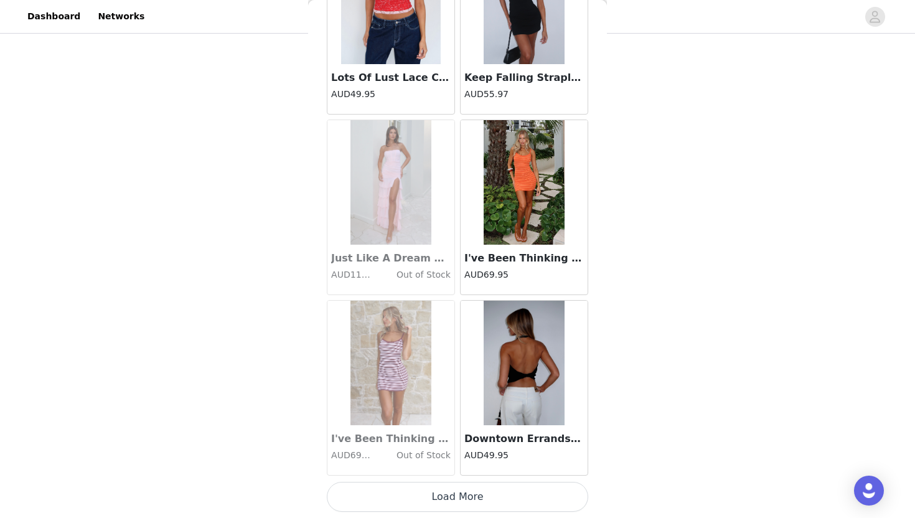
click at [416, 498] on button "Load More" at bounding box center [457, 497] width 261 height 30
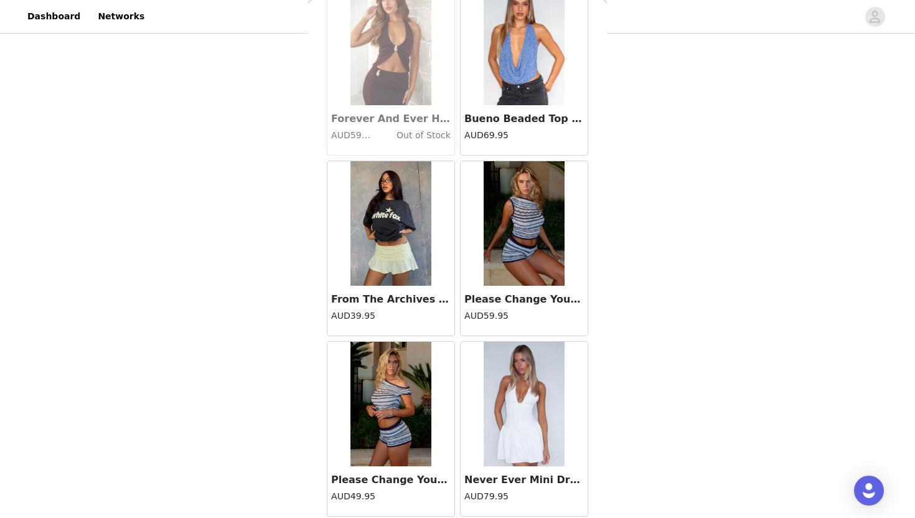
scroll to position [32056, 0]
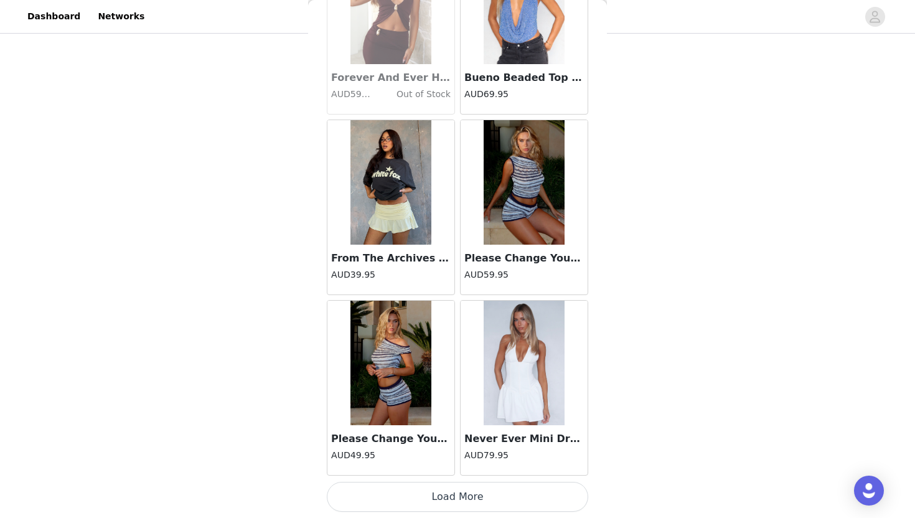
click at [416, 498] on button "Load More" at bounding box center [457, 497] width 261 height 30
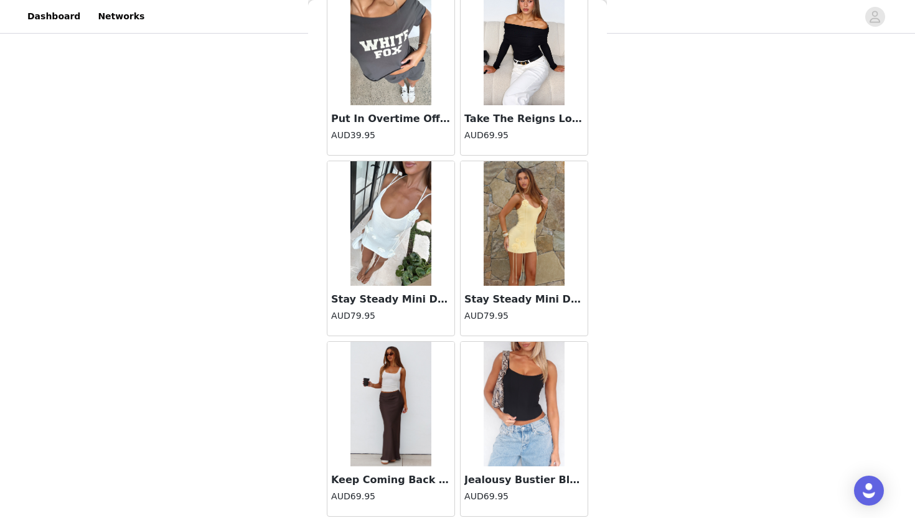
scroll to position [33860, 0]
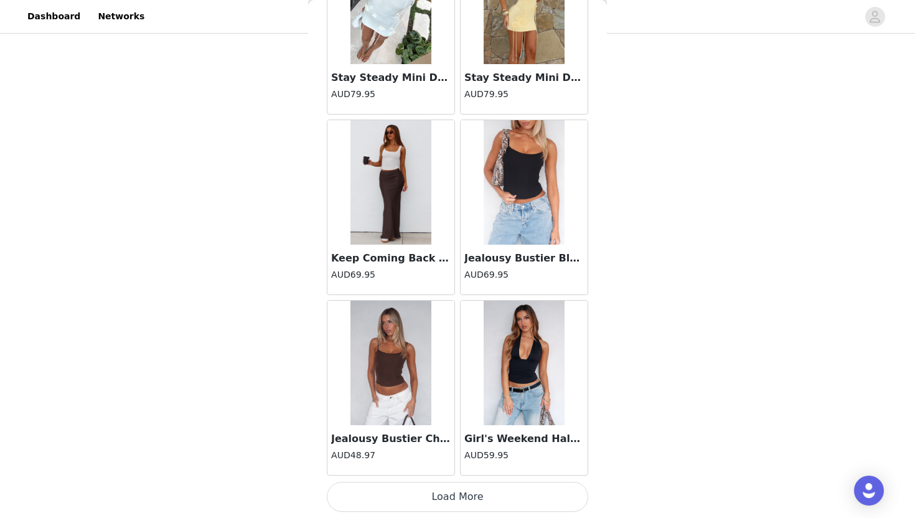
click at [416, 498] on button "Load More" at bounding box center [457, 497] width 261 height 30
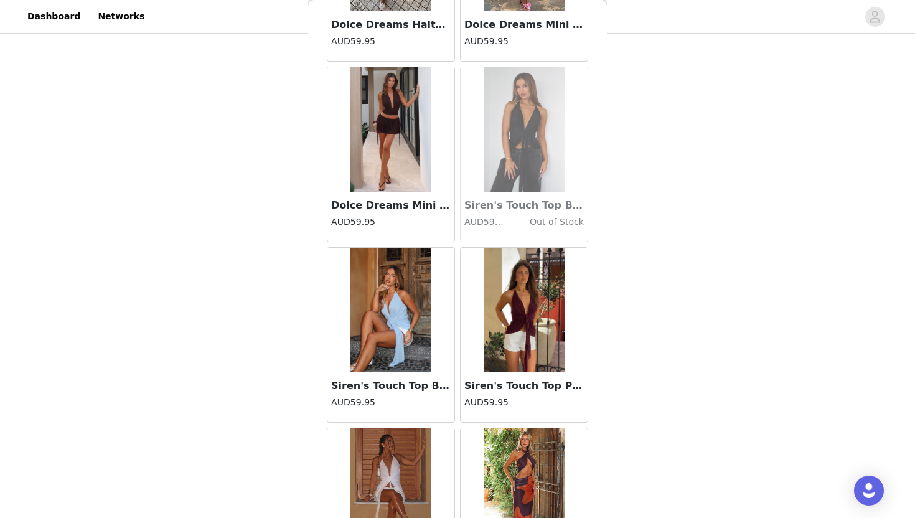
scroll to position [35665, 0]
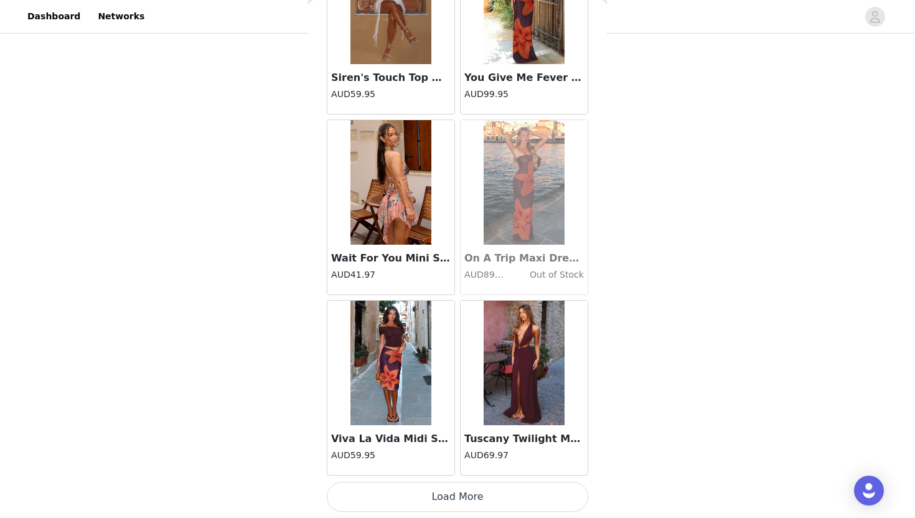
click at [416, 498] on button "Load More" at bounding box center [457, 497] width 261 height 30
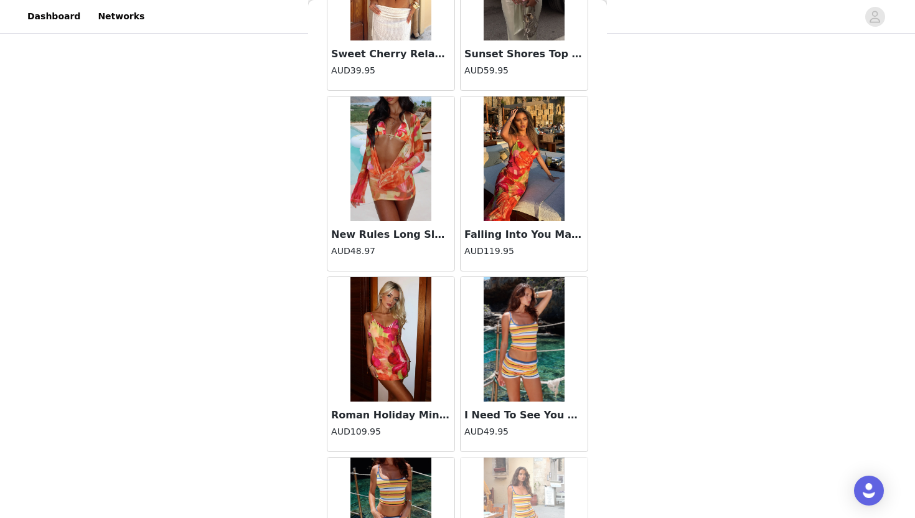
scroll to position [37469, 0]
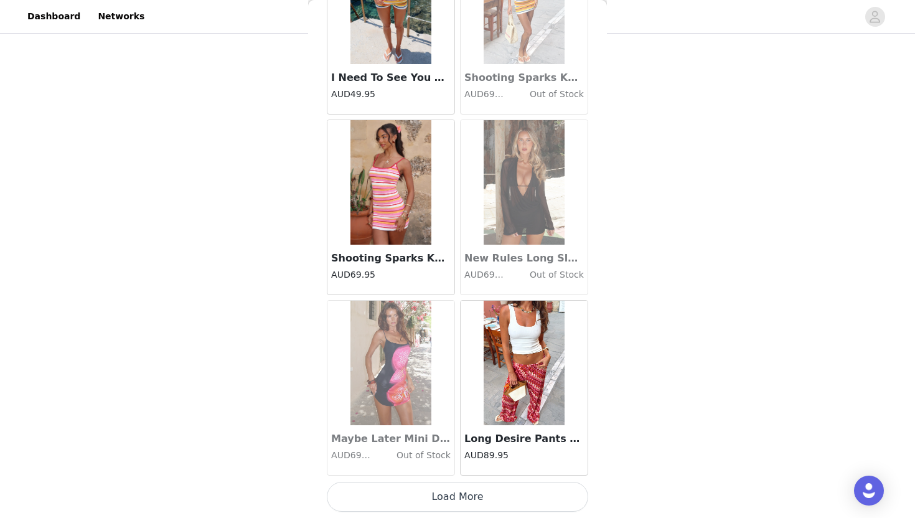
click at [416, 498] on button "Load More" at bounding box center [457, 497] width 261 height 30
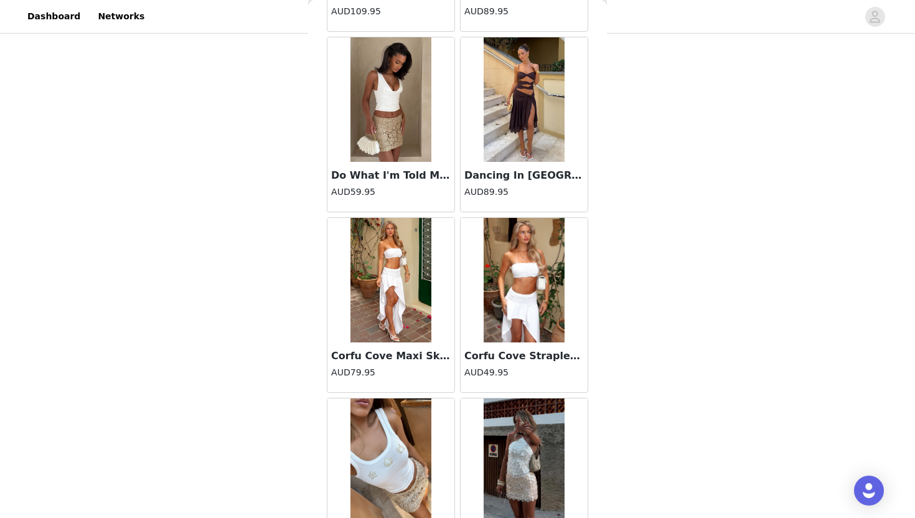
scroll to position [39273, 0]
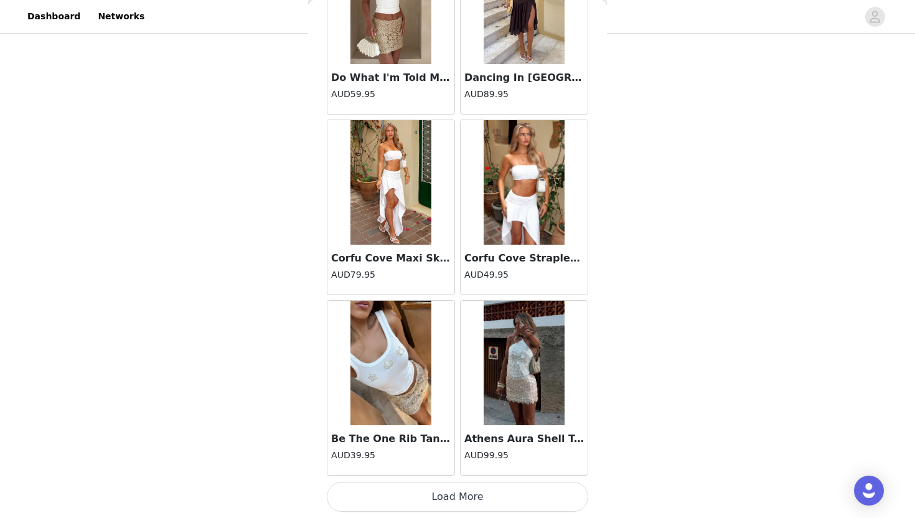
click at [419, 494] on button "Load More" at bounding box center [457, 497] width 261 height 30
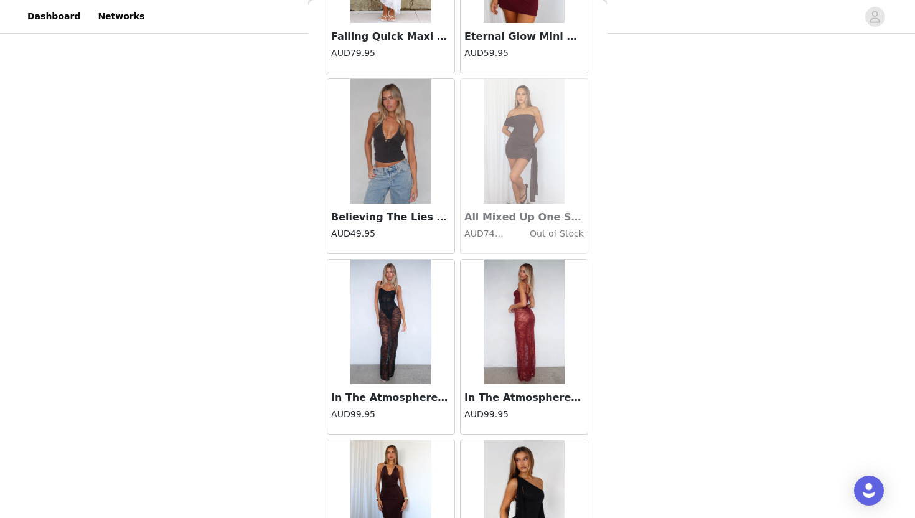
scroll to position [41077, 0]
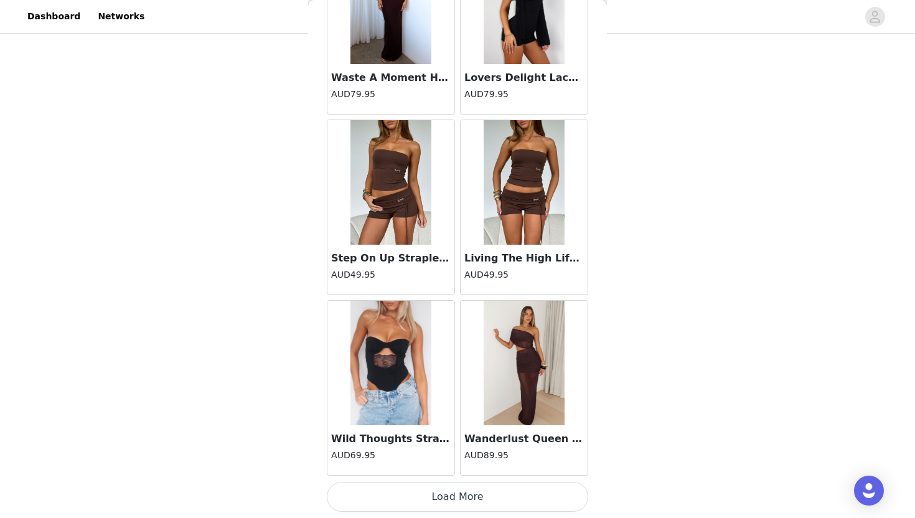
click at [419, 494] on button "Load More" at bounding box center [457, 497] width 261 height 30
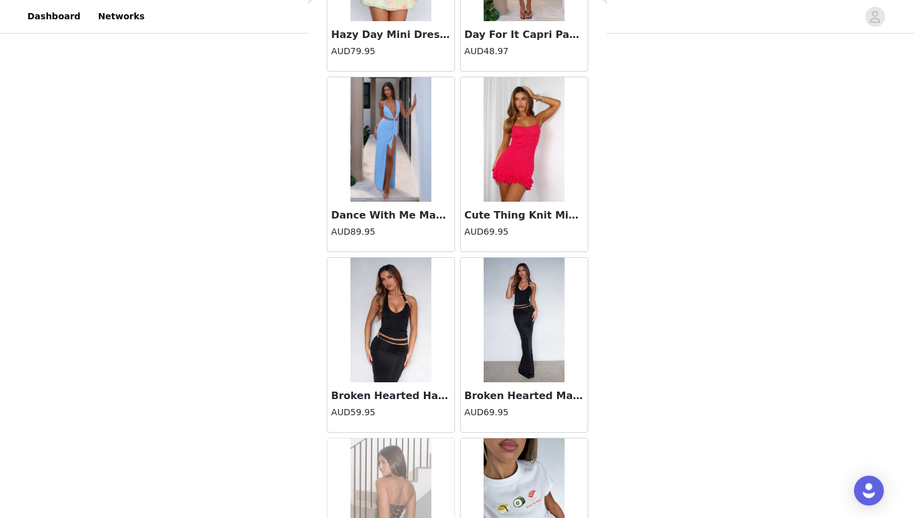
scroll to position [42881, 0]
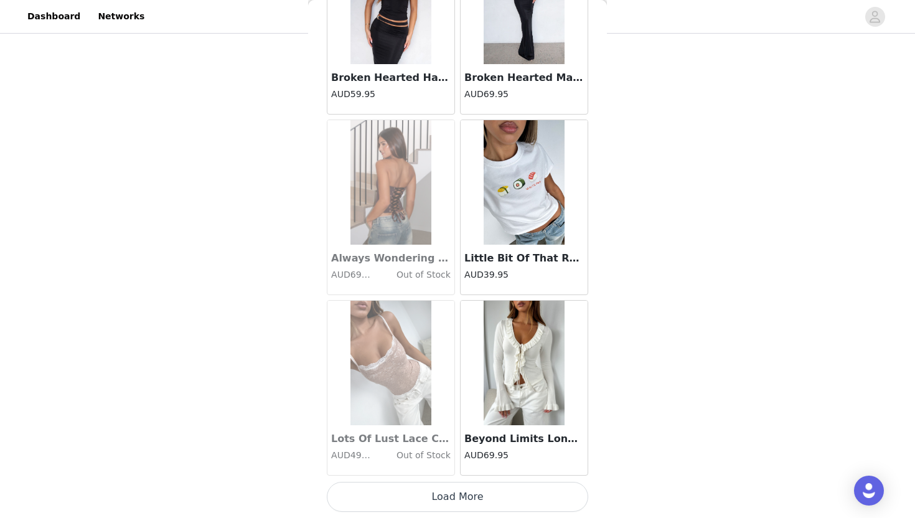
click at [426, 505] on button "Load More" at bounding box center [457, 497] width 261 height 30
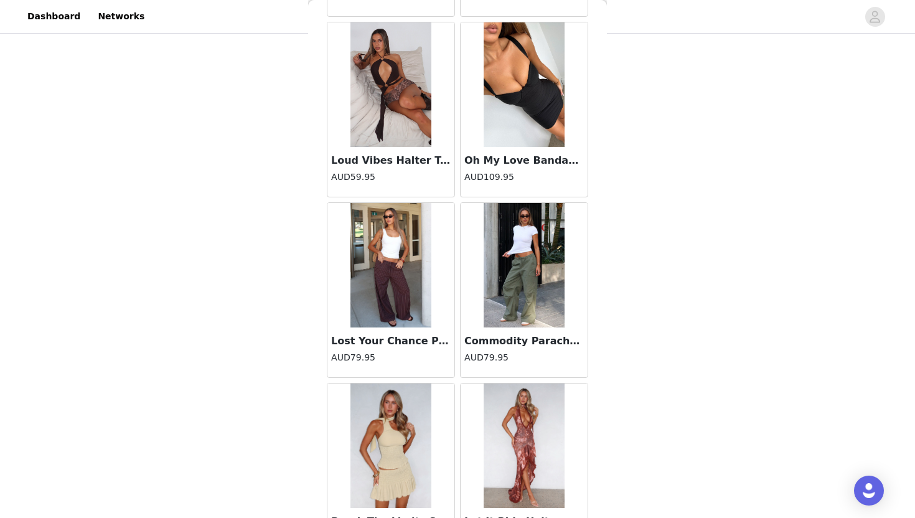
scroll to position [44685, 0]
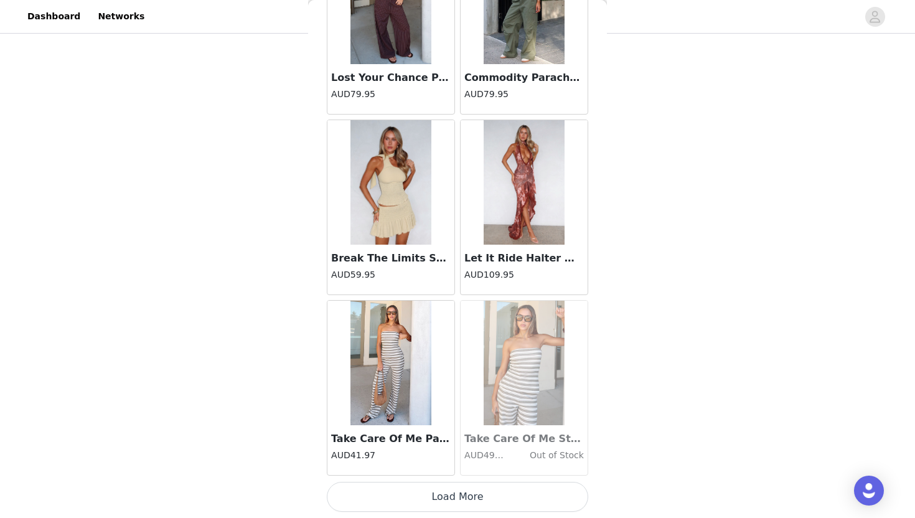
click at [438, 500] on button "Load More" at bounding box center [457, 497] width 261 height 30
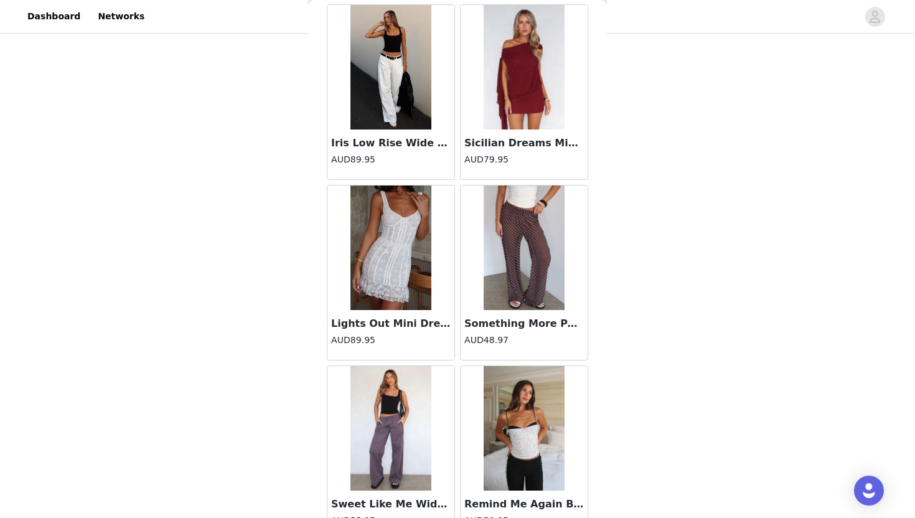
scroll to position [46489, 0]
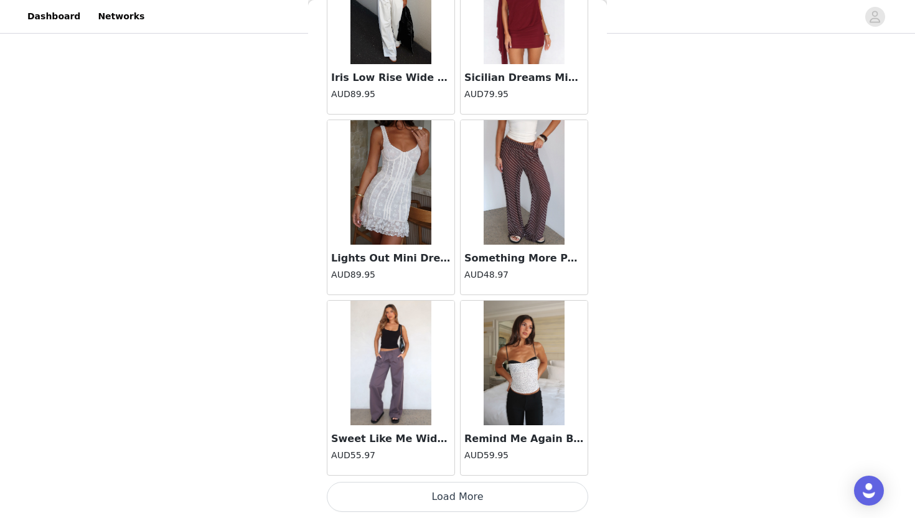
click at [438, 501] on button "Load More" at bounding box center [457, 497] width 261 height 30
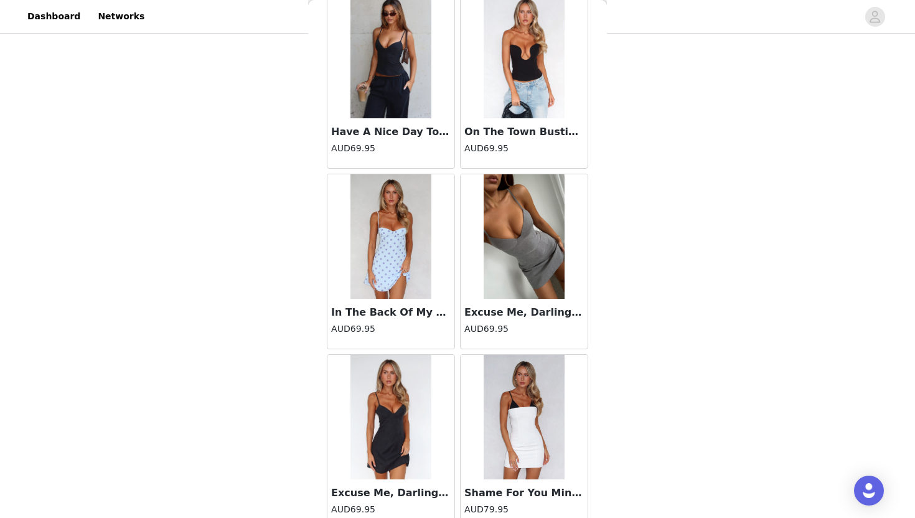
scroll to position [48294, 0]
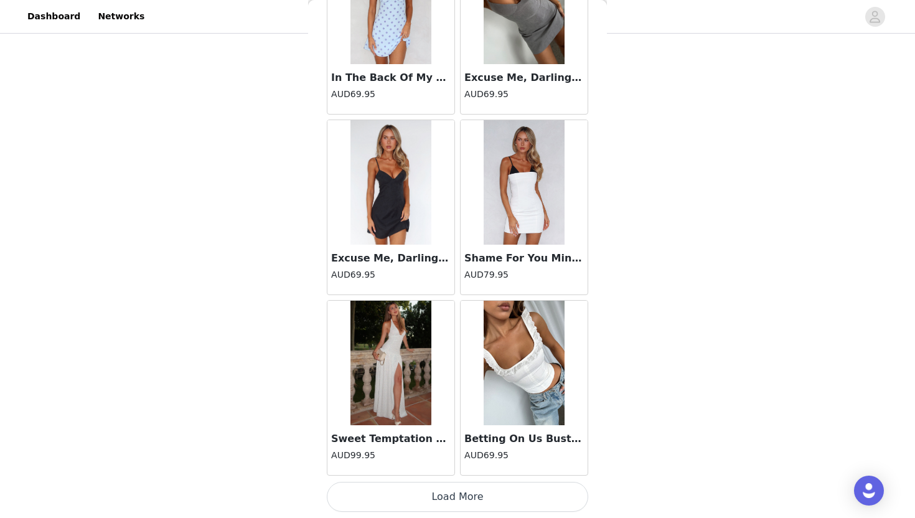
click at [439, 504] on button "Load More" at bounding box center [457, 497] width 261 height 30
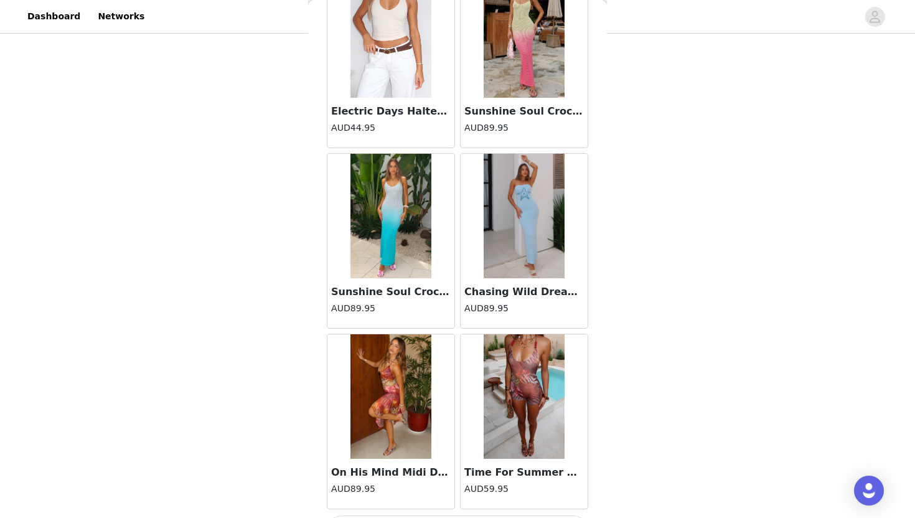
scroll to position [50098, 0]
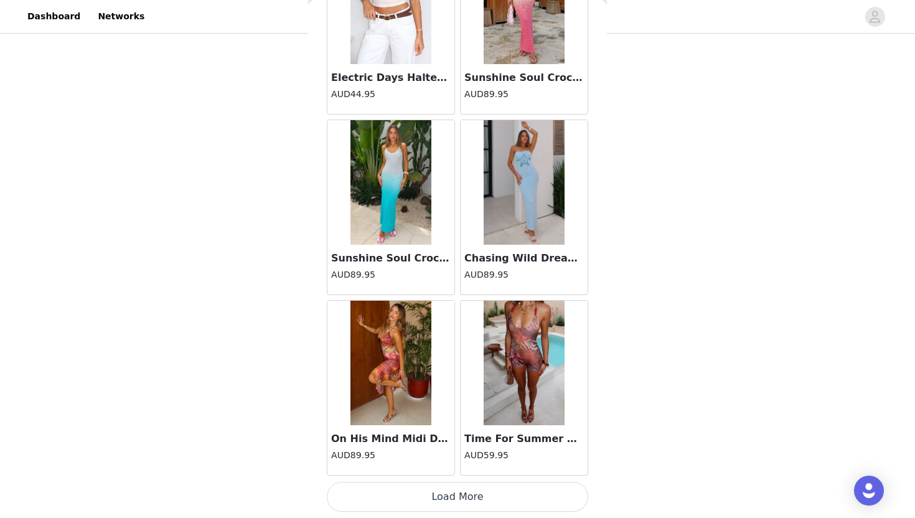
click at [470, 498] on button "Load More" at bounding box center [457, 497] width 261 height 30
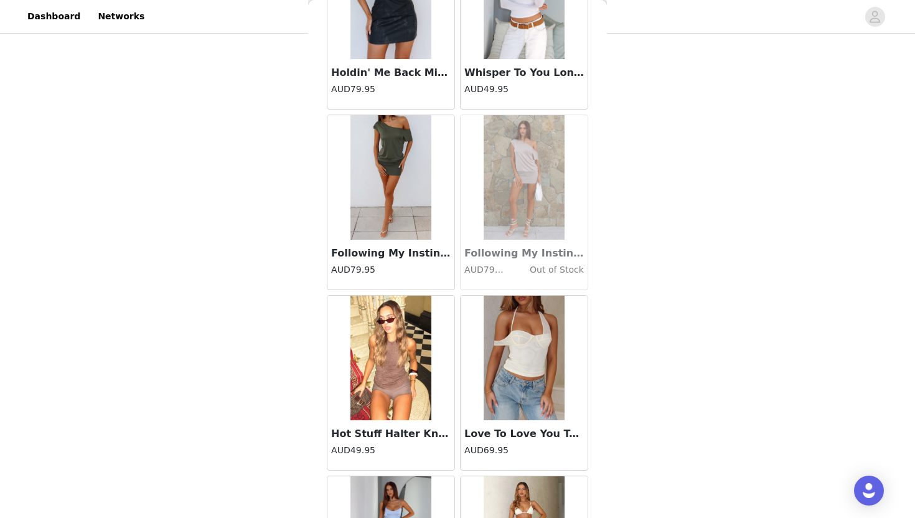
scroll to position [51902, 0]
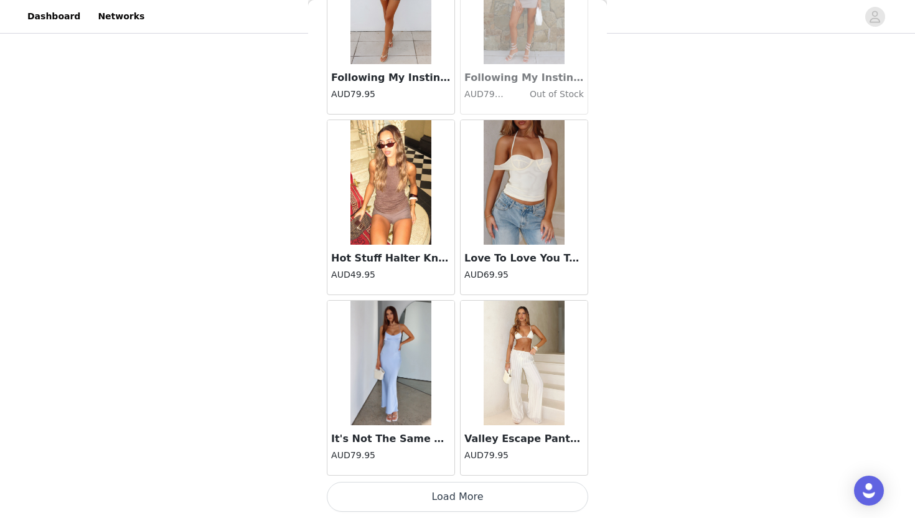
click at [470, 498] on button "Load More" at bounding box center [457, 497] width 261 height 30
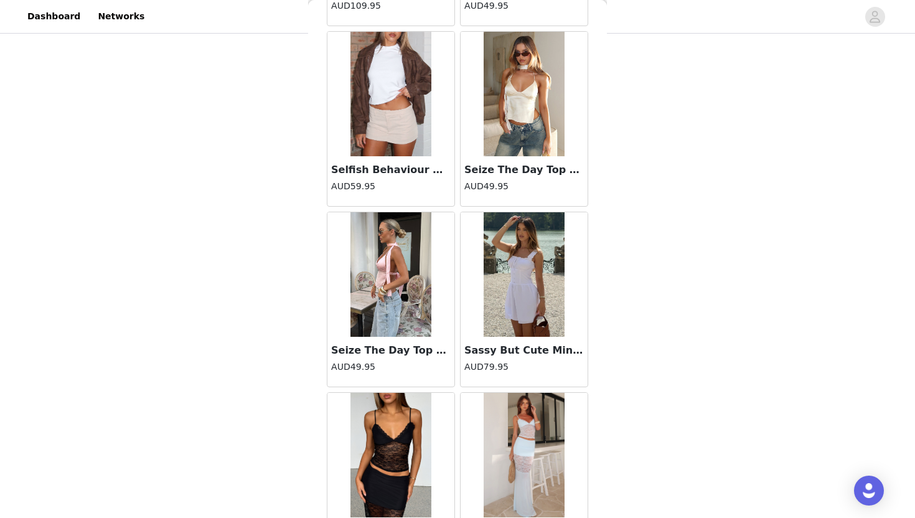
scroll to position [53706, 0]
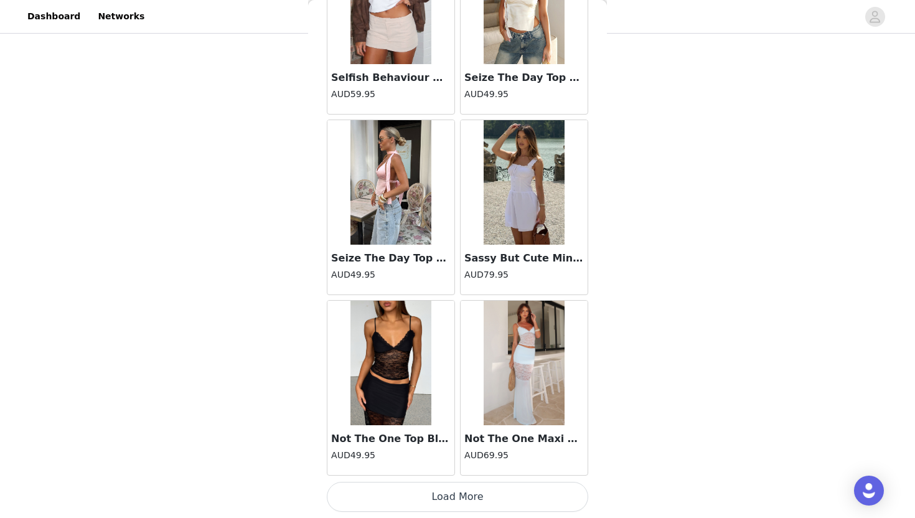
click at [471, 496] on button "Load More" at bounding box center [457, 497] width 261 height 30
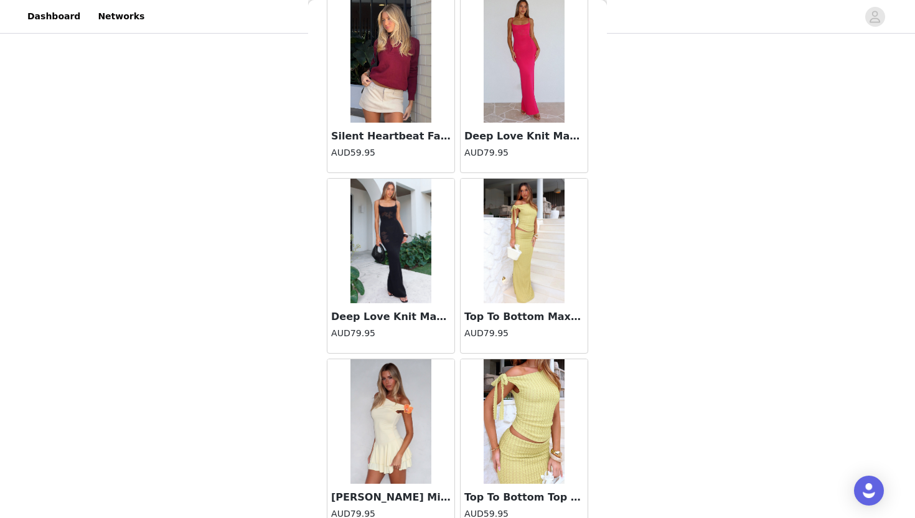
scroll to position [55510, 0]
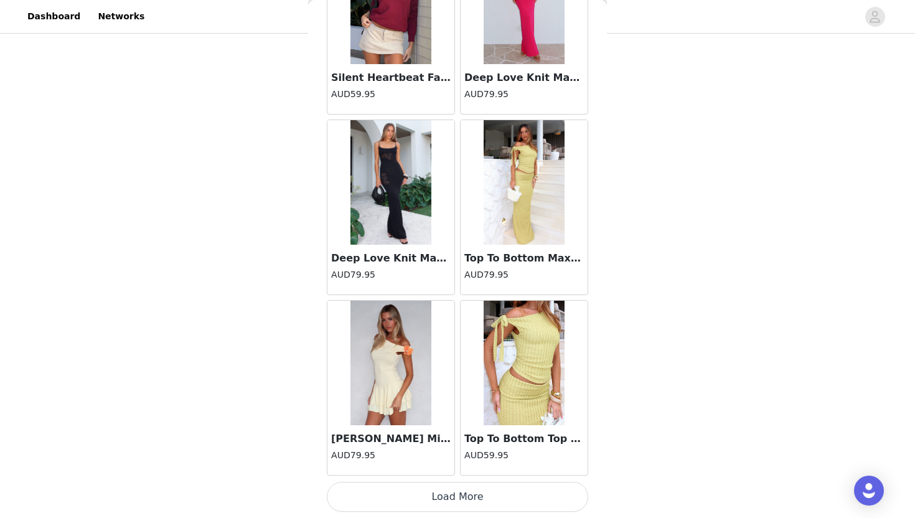
click at [470, 500] on button "Load More" at bounding box center [457, 497] width 261 height 30
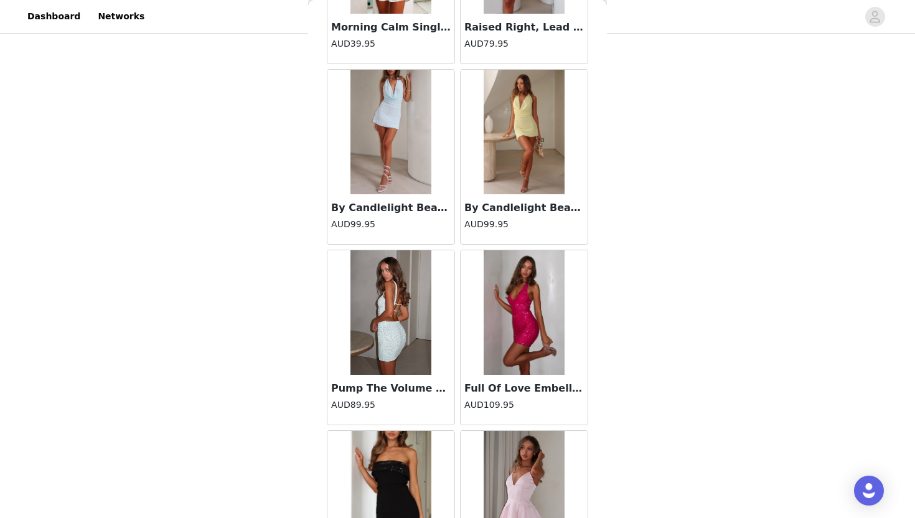
scroll to position [57314, 0]
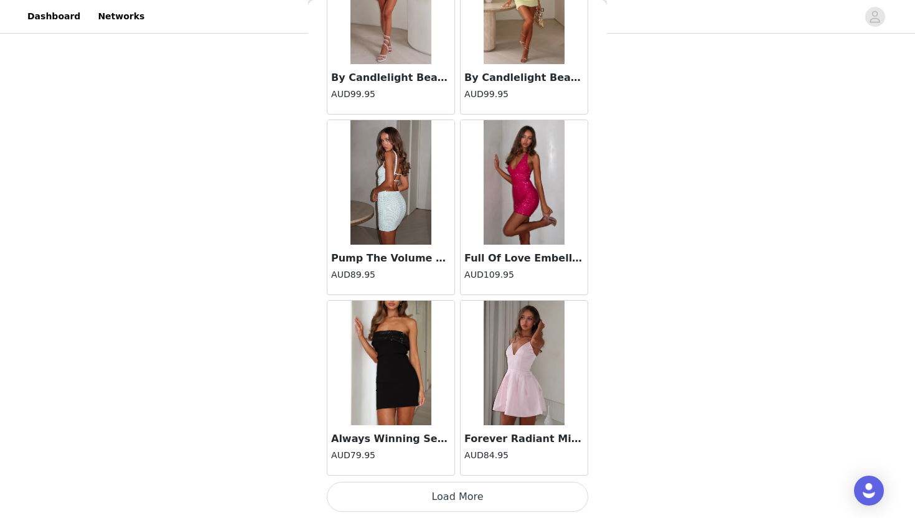
click at [470, 501] on button "Load More" at bounding box center [457, 497] width 261 height 30
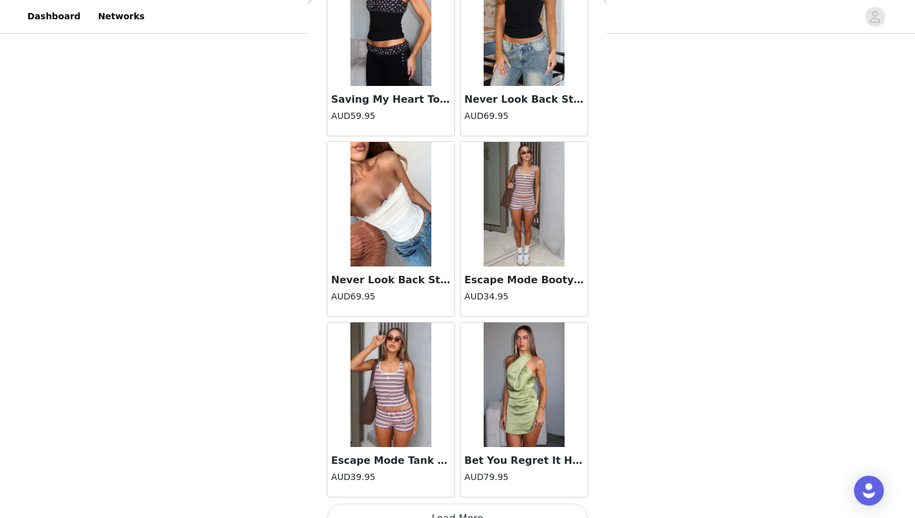
scroll to position [59118, 0]
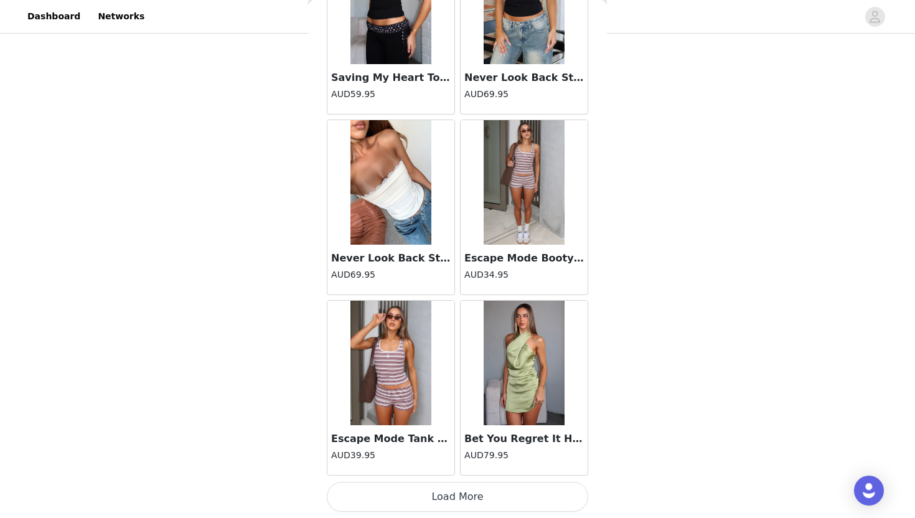
click at [470, 501] on button "Load More" at bounding box center [457, 497] width 261 height 30
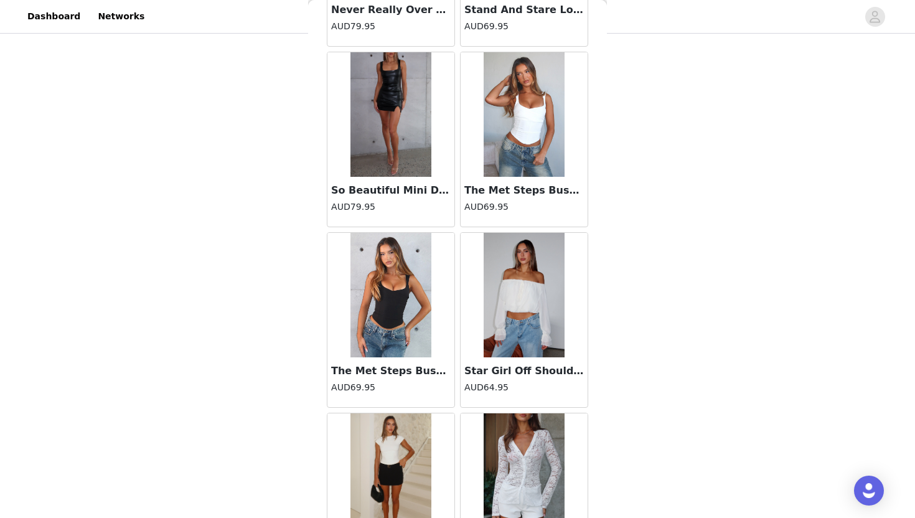
scroll to position [60922, 0]
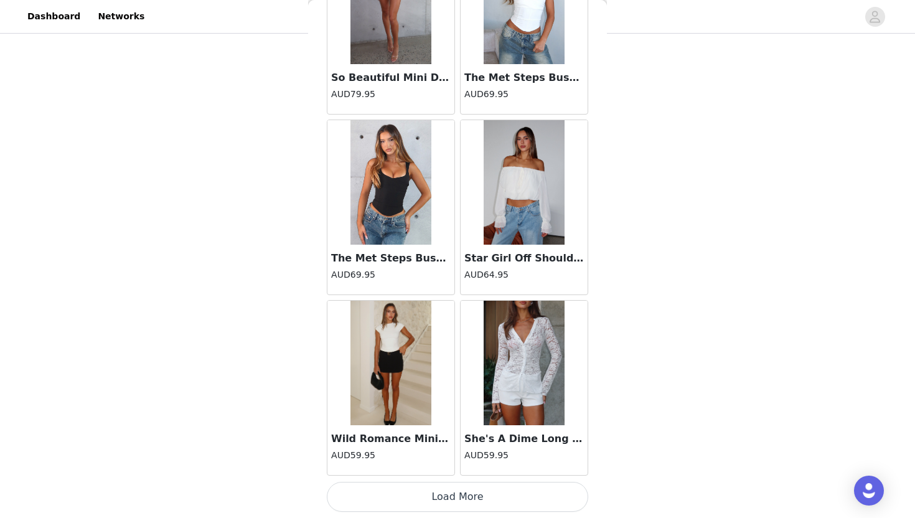
click at [469, 506] on button "Load More" at bounding box center [457, 497] width 261 height 30
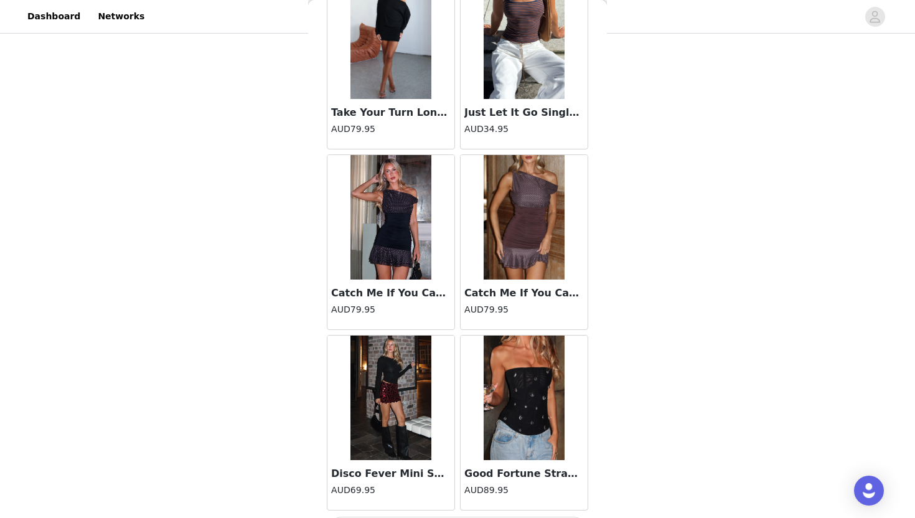
scroll to position [62727, 0]
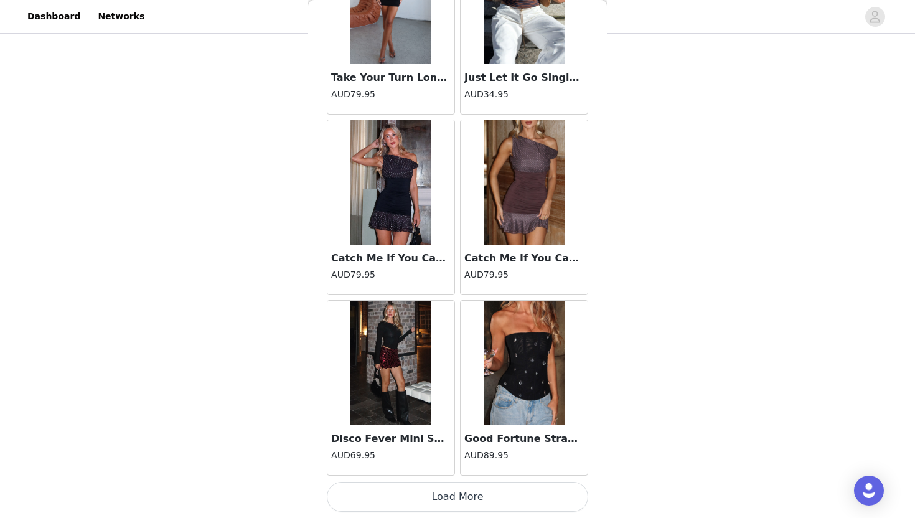
click at [469, 506] on button "Load More" at bounding box center [457, 497] width 261 height 30
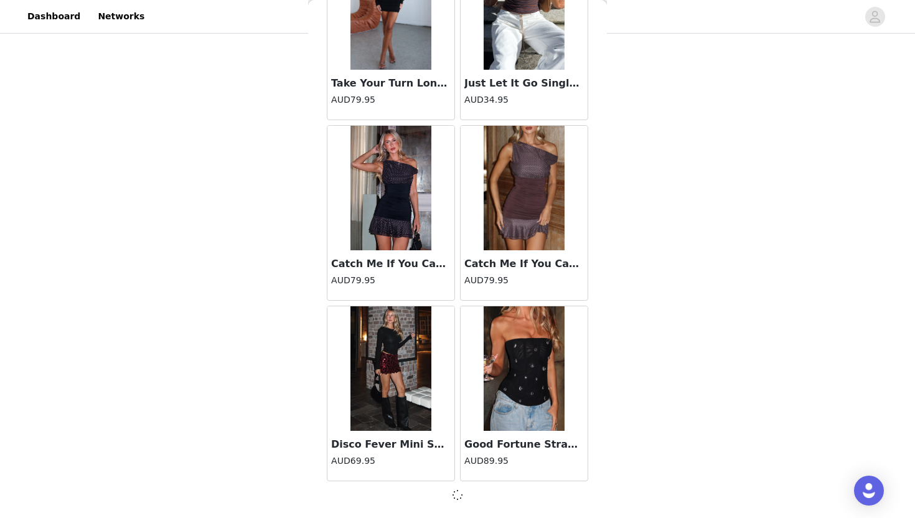
scroll to position [62721, 0]
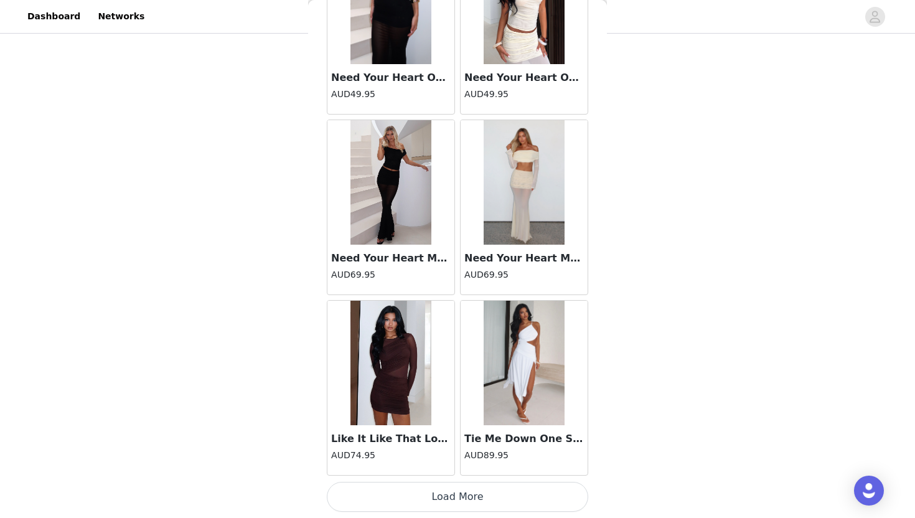
click at [469, 506] on button "Load More" at bounding box center [457, 497] width 261 height 30
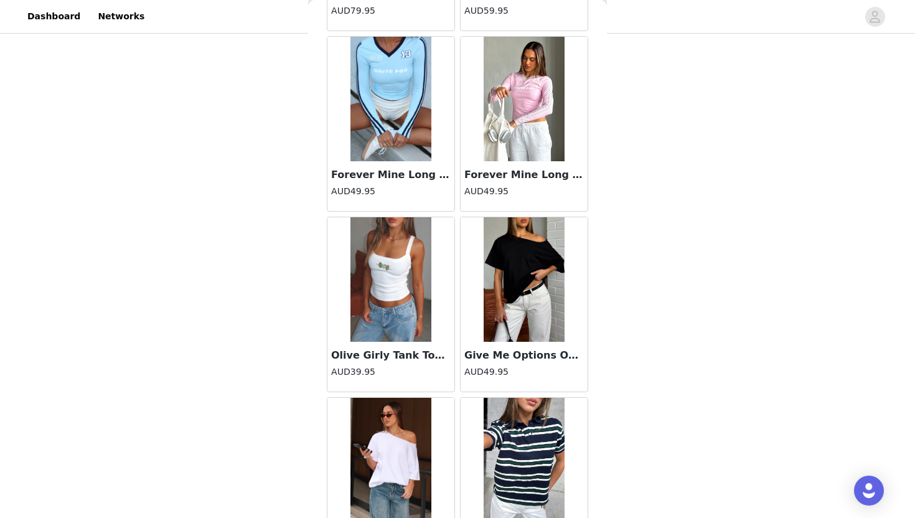
scroll to position [66335, 0]
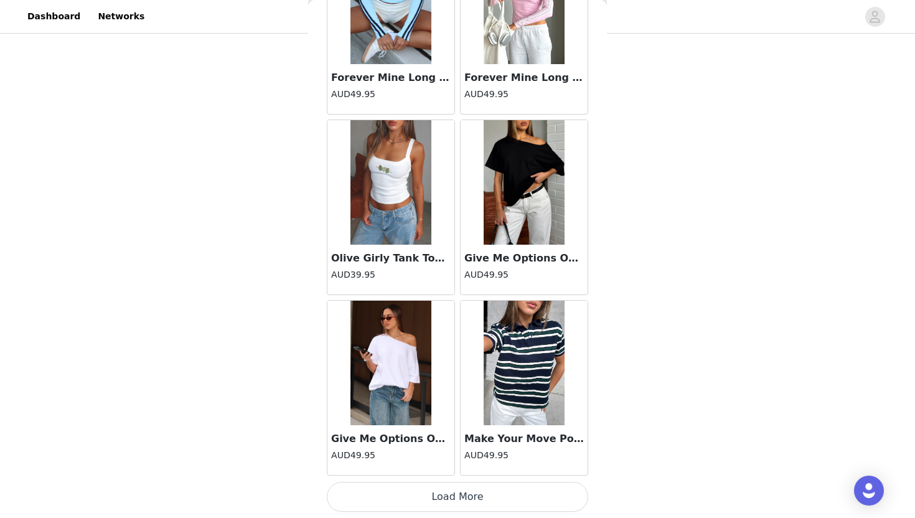
click at [469, 506] on button "Load More" at bounding box center [457, 497] width 261 height 30
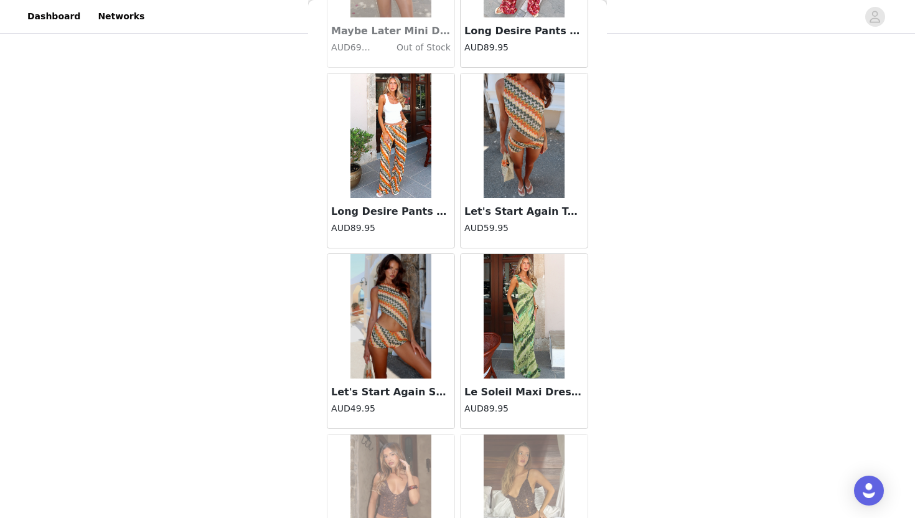
scroll to position [37839, 0]
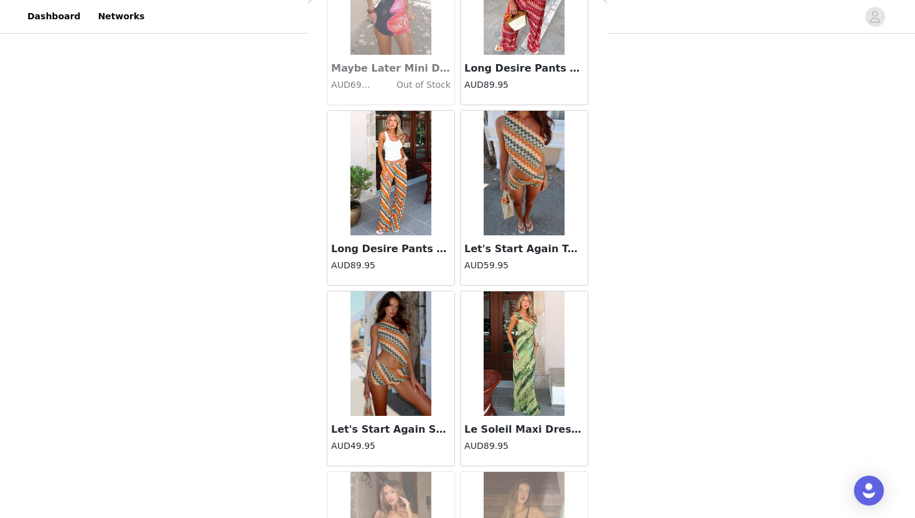
click at [526, 184] on img at bounding box center [523, 173] width 81 height 124
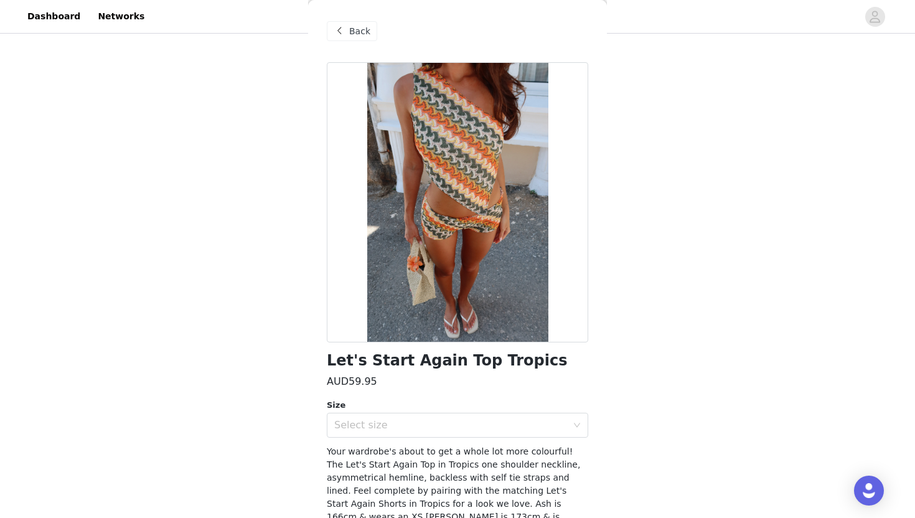
scroll to position [43, 0]
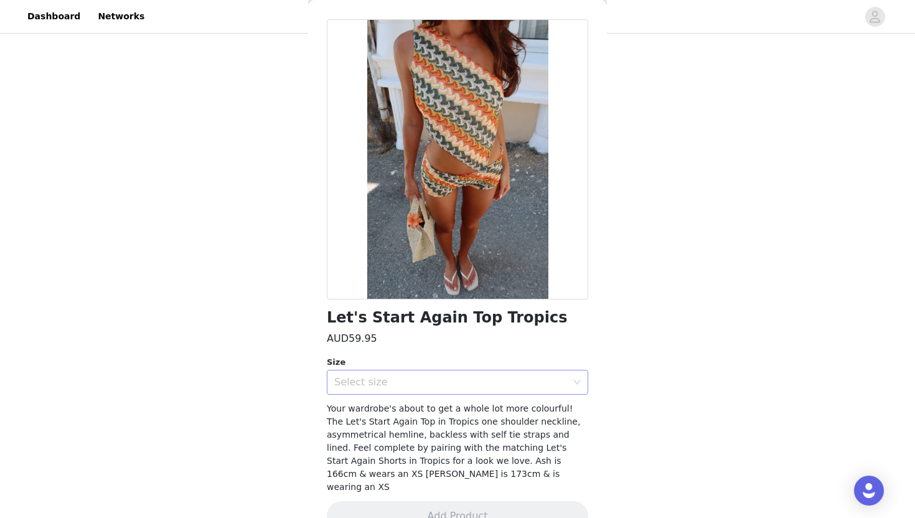
click at [504, 383] on div "Select size" at bounding box center [450, 382] width 233 height 12
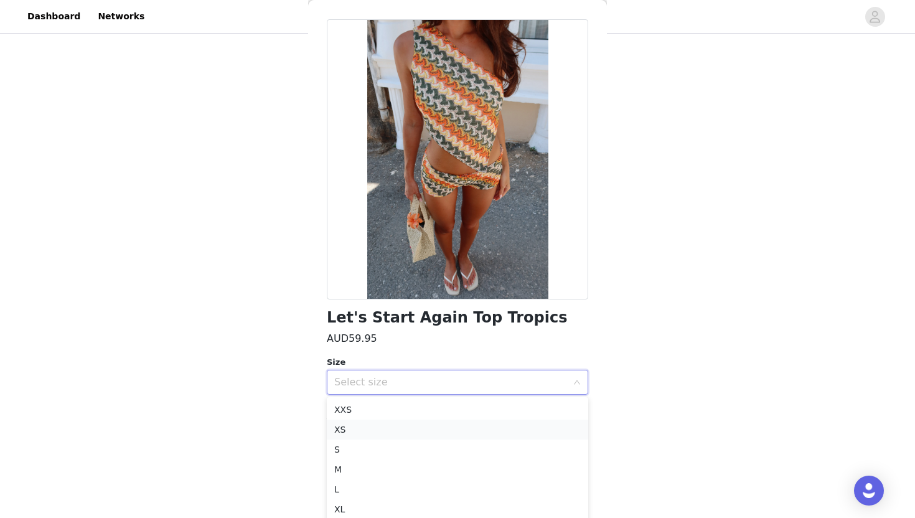
click at [441, 435] on li "XS" at bounding box center [457, 429] width 261 height 20
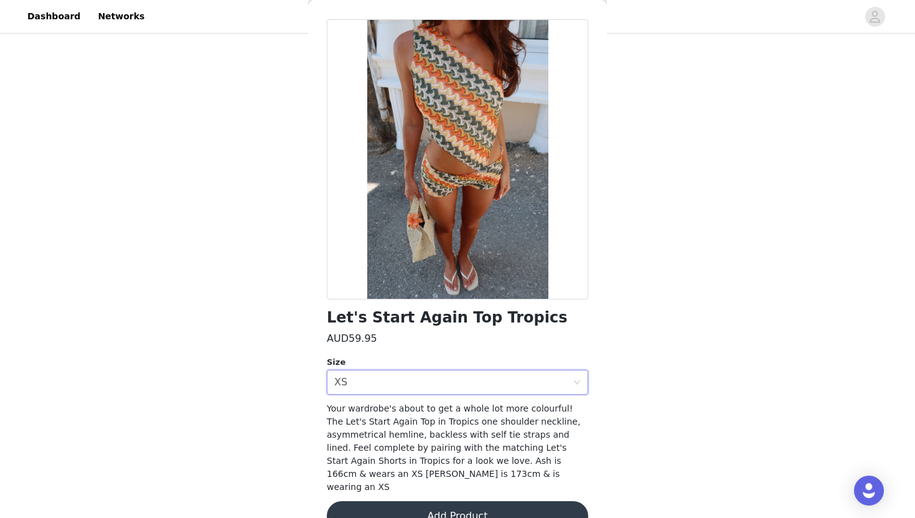
scroll to position [57, 0]
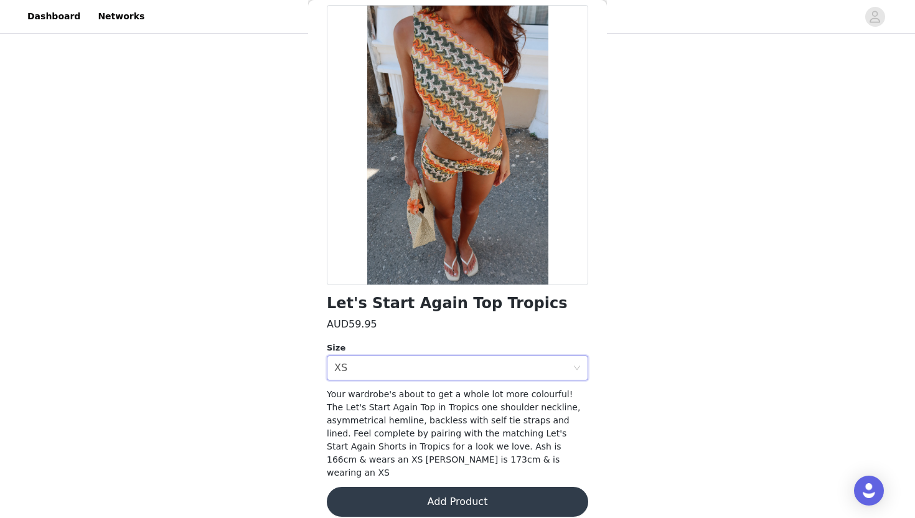
click at [446, 491] on button "Add Product" at bounding box center [457, 501] width 261 height 30
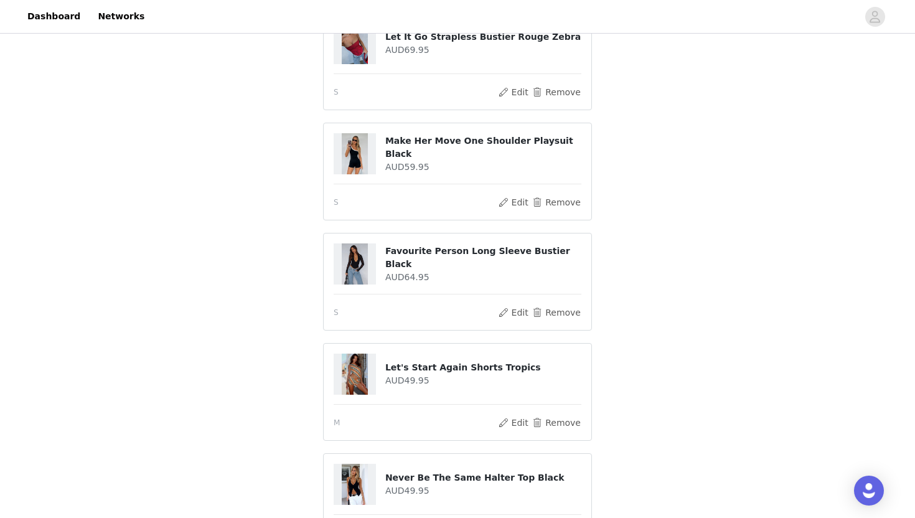
scroll to position [807, 0]
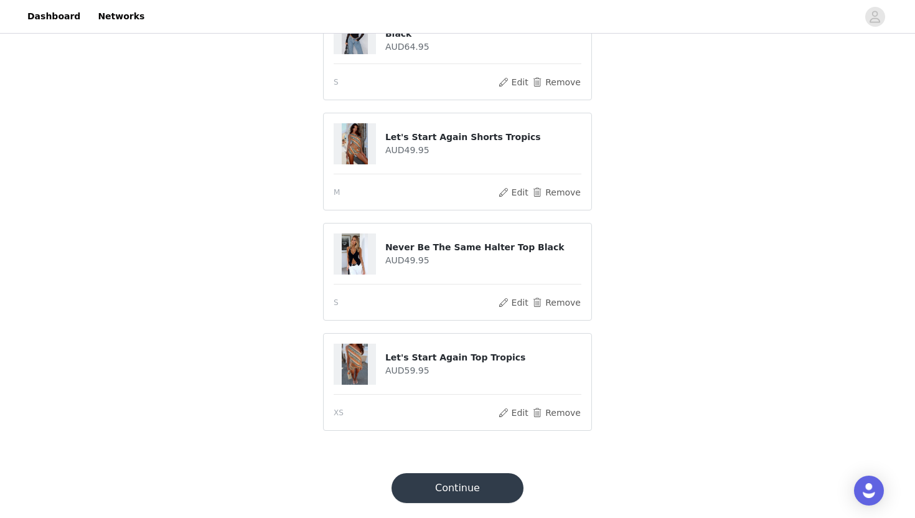
click at [483, 494] on button "Continue" at bounding box center [457, 488] width 132 height 30
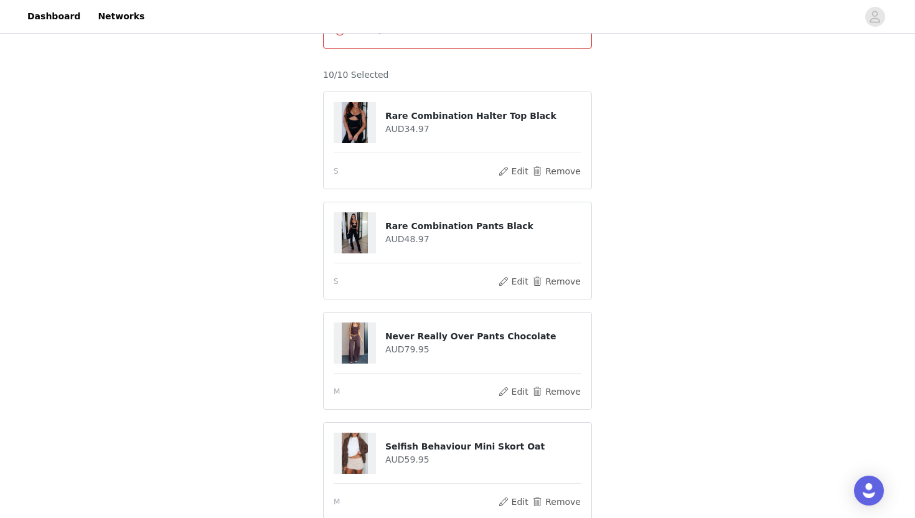
scroll to position [0, 0]
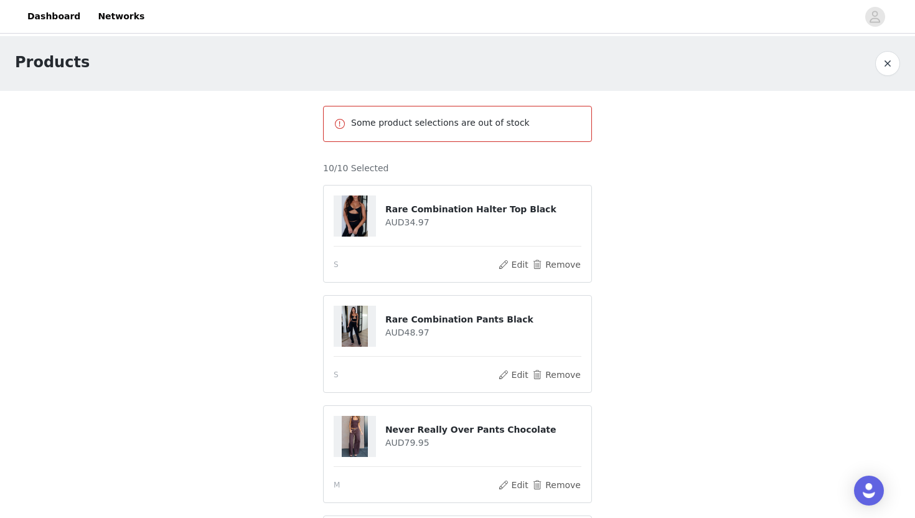
click at [514, 118] on p "Some product selections are out of stock" at bounding box center [466, 122] width 230 height 13
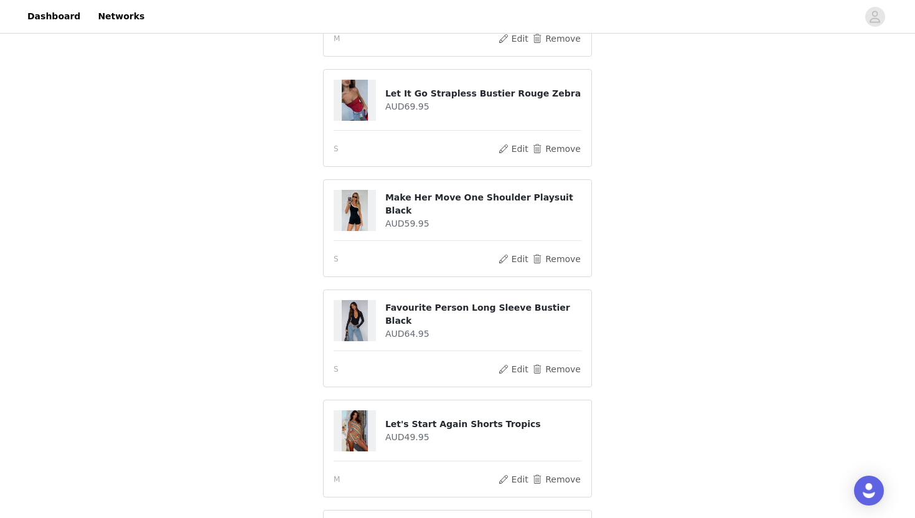
scroll to position [843, 0]
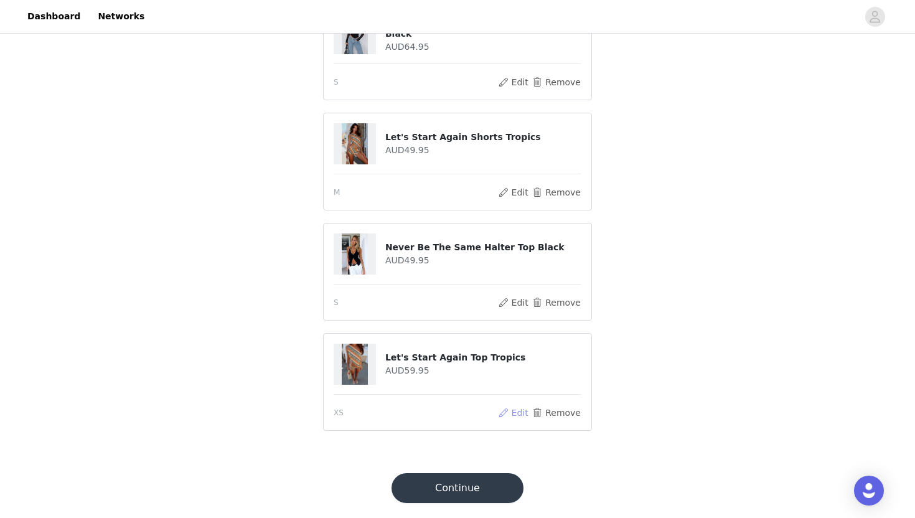
click at [513, 419] on button "Edit" at bounding box center [513, 412] width 32 height 15
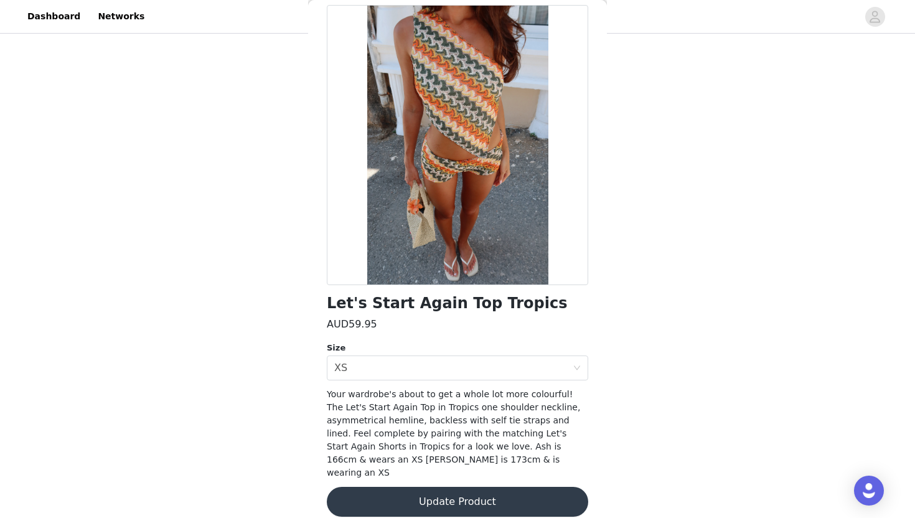
scroll to position [0, 0]
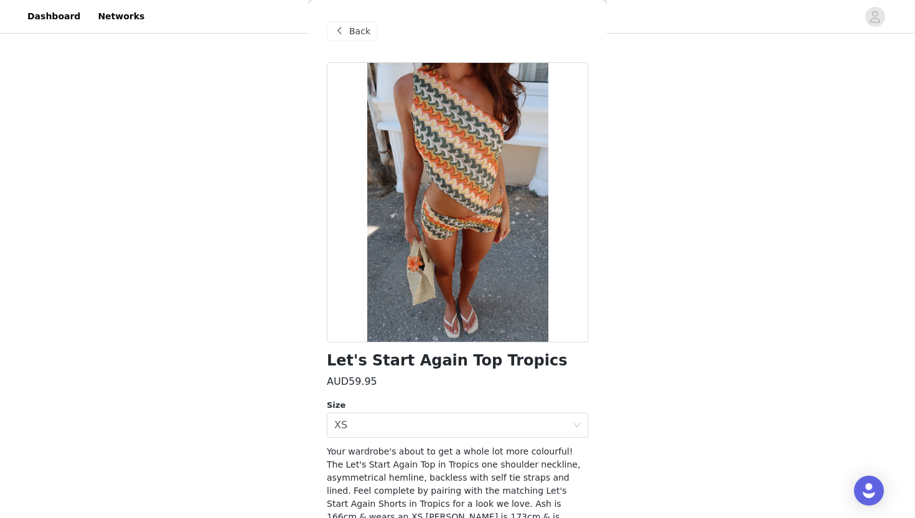
click at [368, 32] on span "Back" at bounding box center [359, 31] width 21 height 13
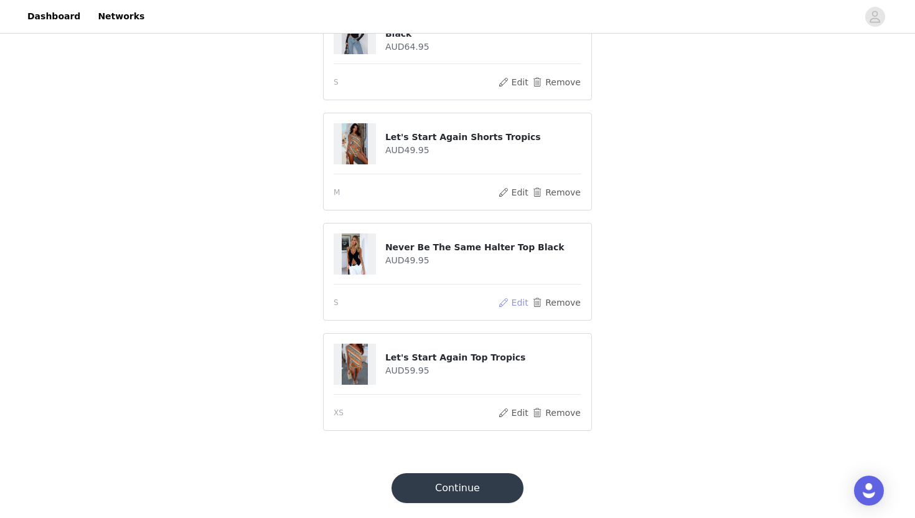
click at [524, 306] on button "Edit" at bounding box center [513, 302] width 32 height 15
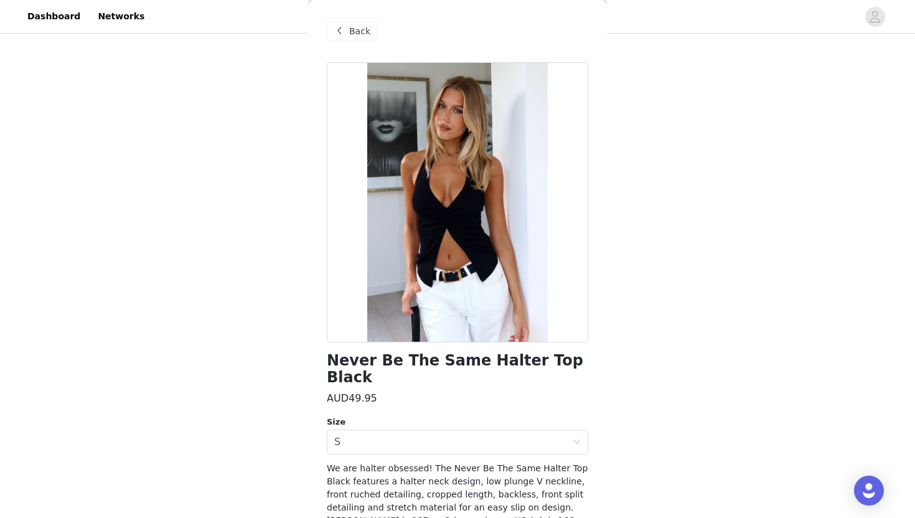
click at [349, 34] on span "Back" at bounding box center [359, 31] width 21 height 13
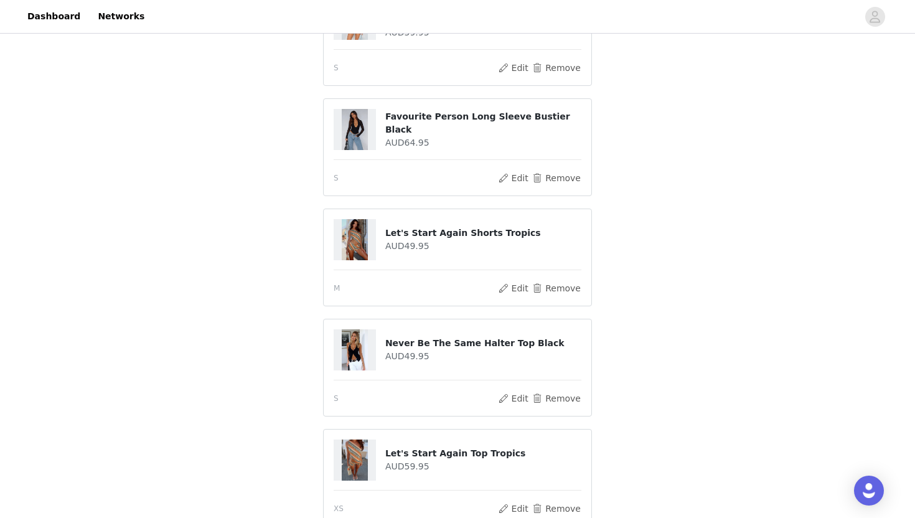
scroll to position [722, 0]
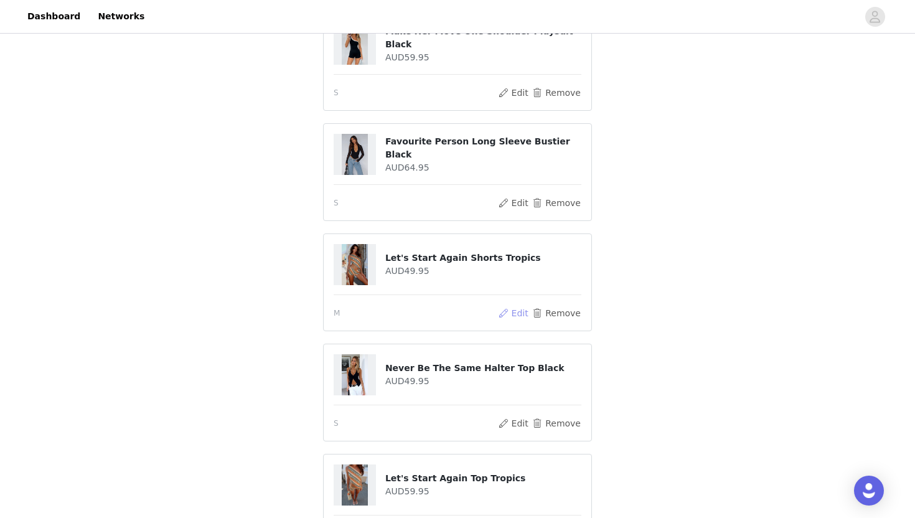
click at [513, 314] on button "Edit" at bounding box center [513, 312] width 32 height 15
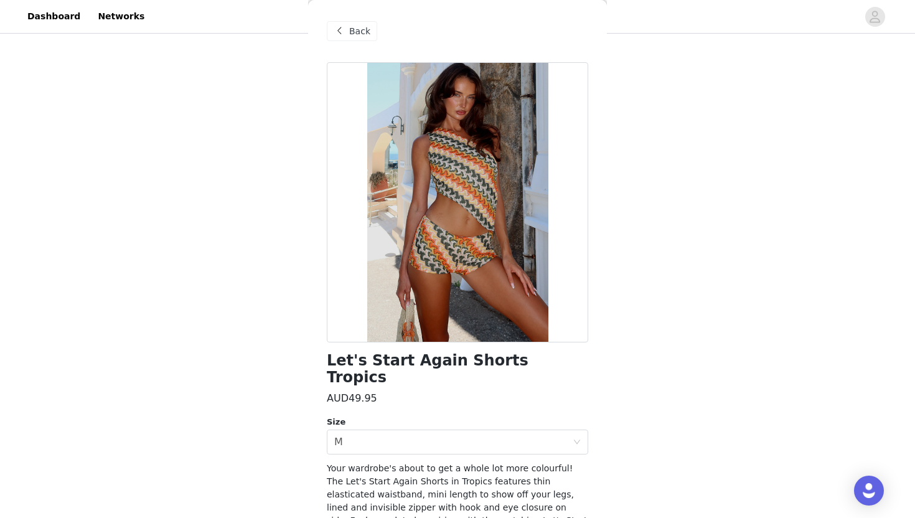
click at [347, 33] on div "Back" at bounding box center [352, 31] width 50 height 20
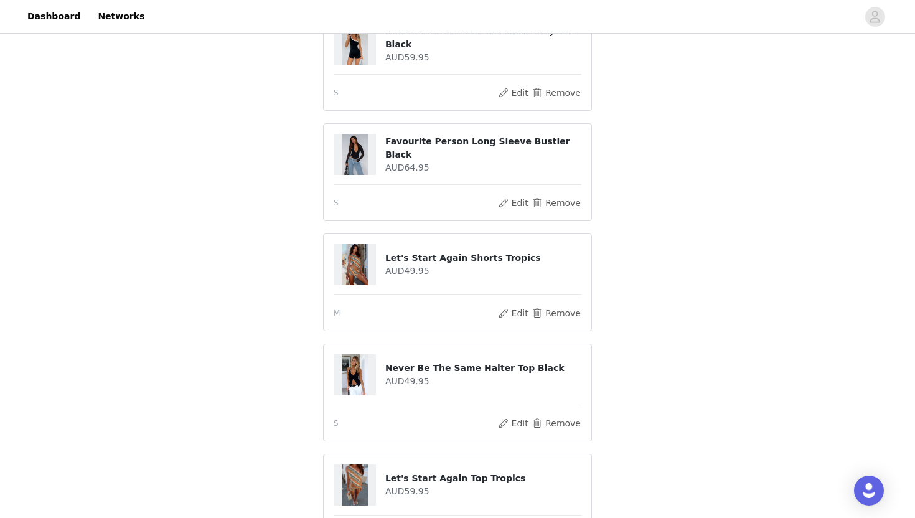
scroll to position [657, 0]
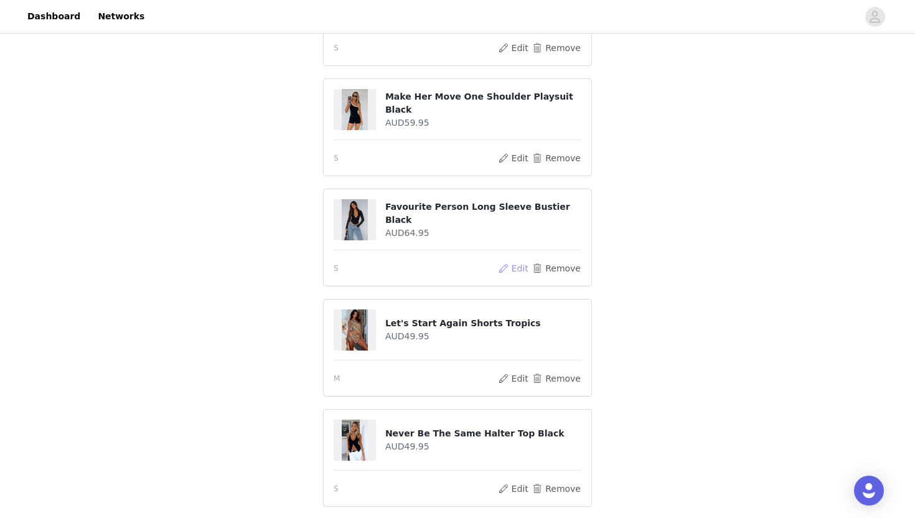
click at [514, 268] on button "Edit" at bounding box center [513, 268] width 32 height 15
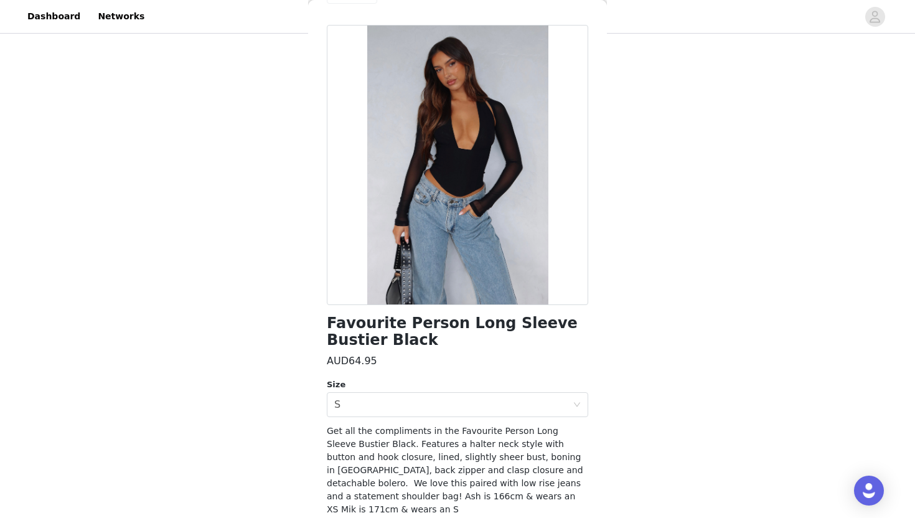
scroll to position [0, 0]
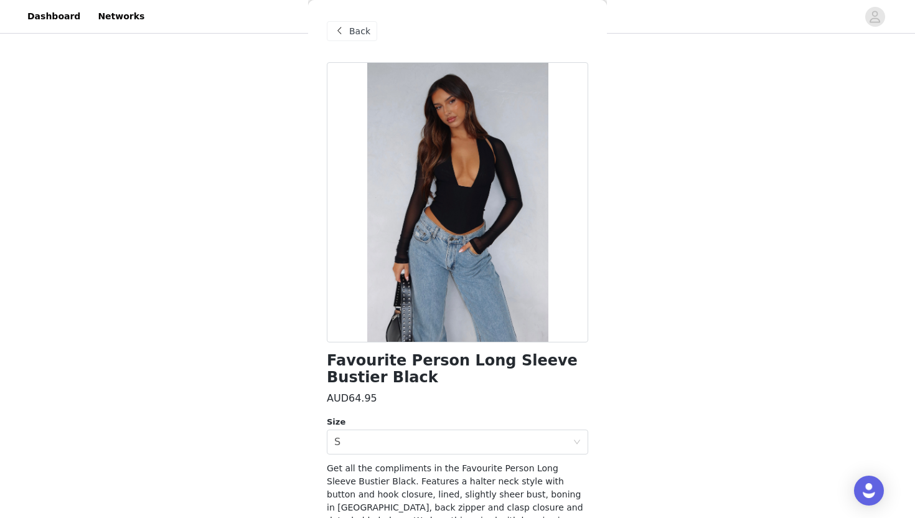
click at [365, 32] on span "Back" at bounding box center [359, 31] width 21 height 13
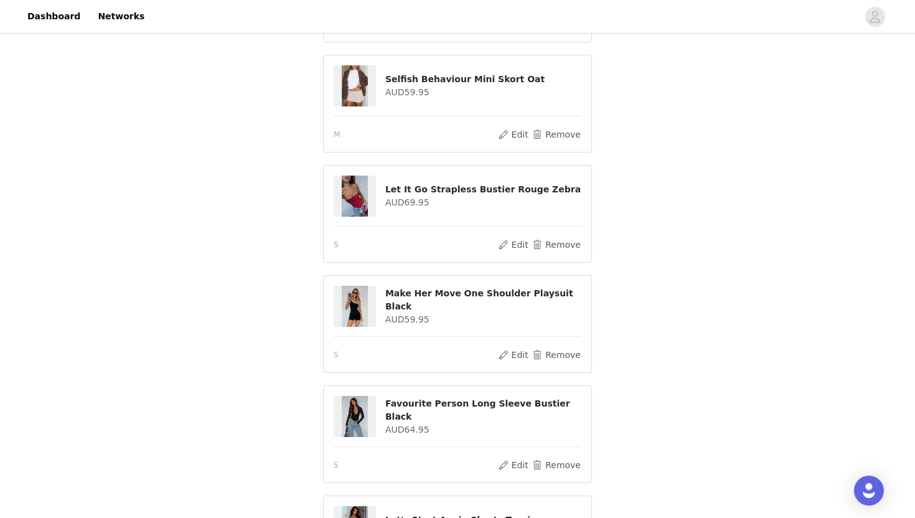
scroll to position [460, 0]
click at [517, 361] on button "Edit" at bounding box center [513, 355] width 32 height 15
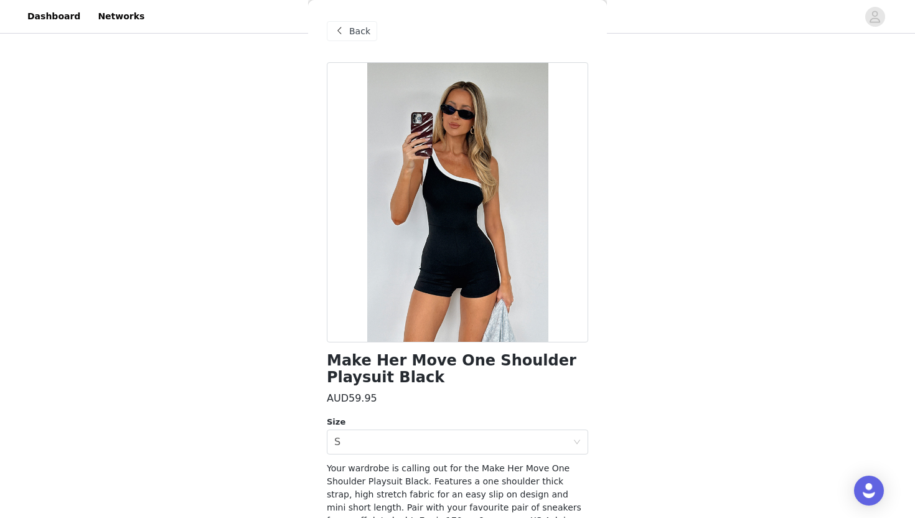
click at [369, 39] on div "Back" at bounding box center [352, 31] width 50 height 20
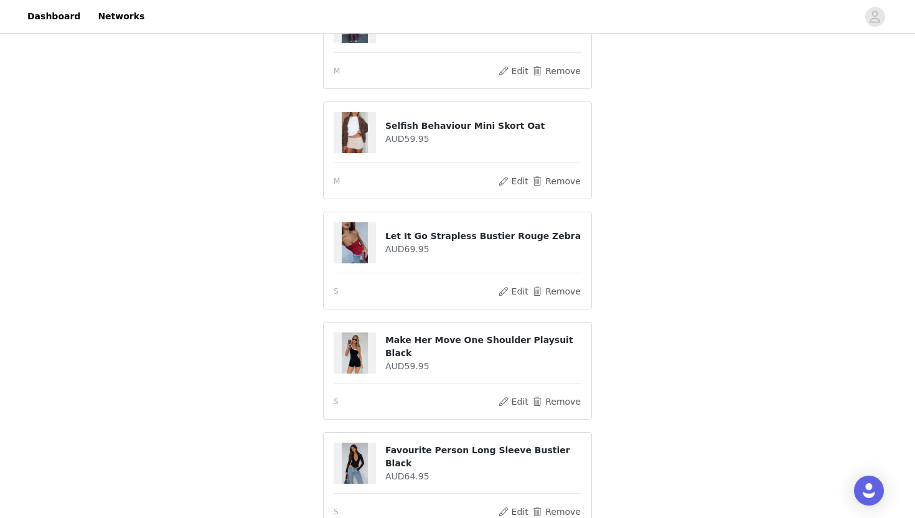
scroll to position [403, 0]
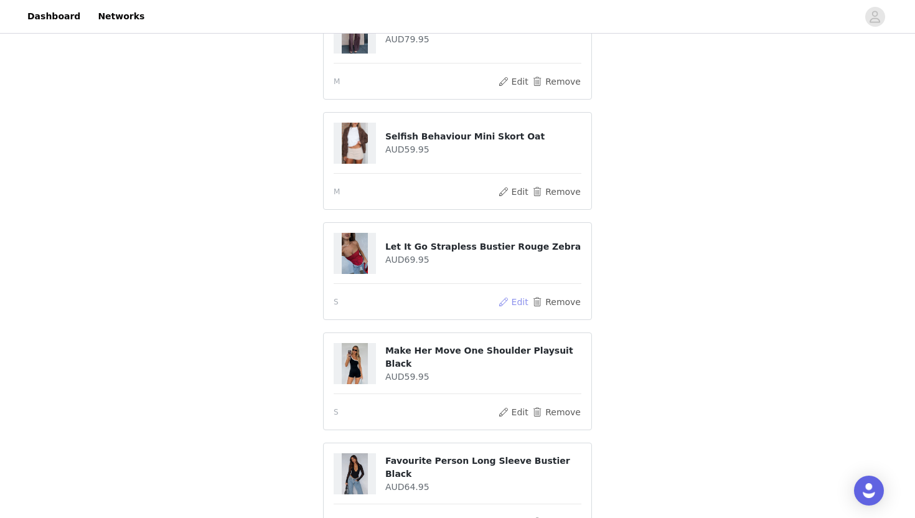
click at [524, 301] on button "Edit" at bounding box center [513, 301] width 32 height 15
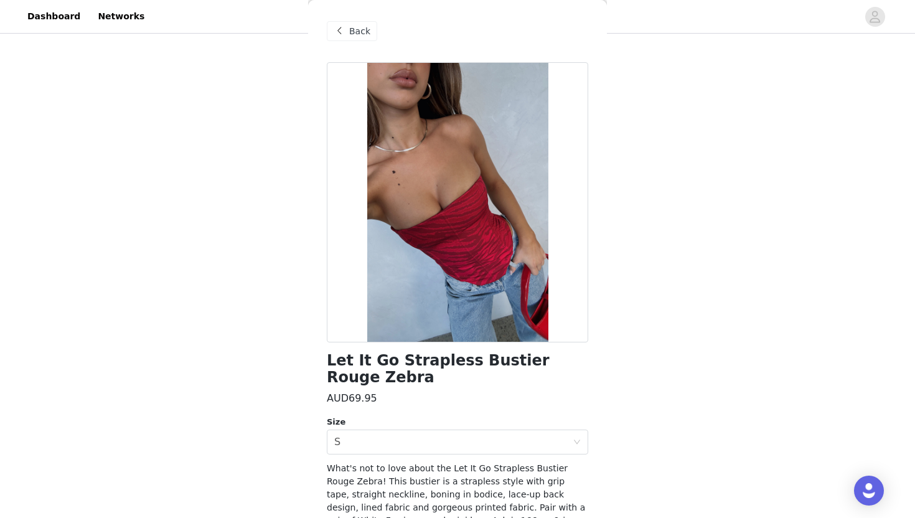
click at [356, 29] on span "Back" at bounding box center [359, 31] width 21 height 13
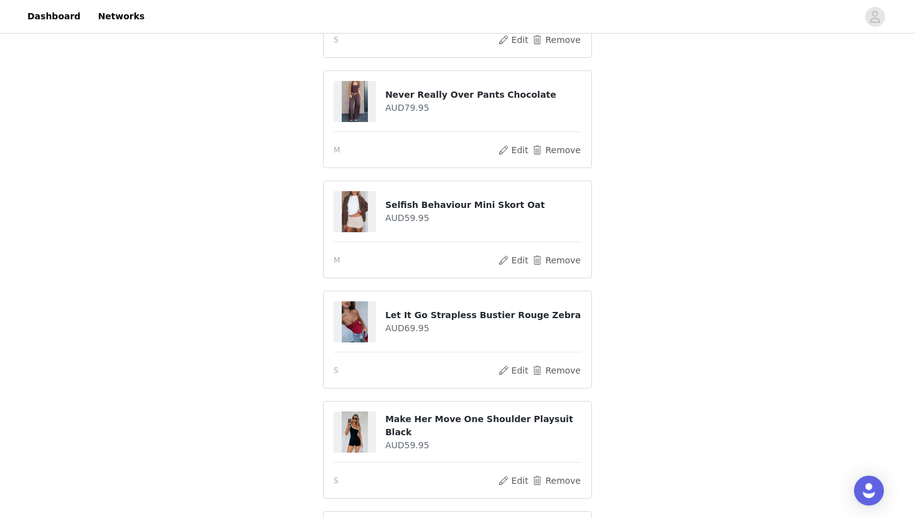
scroll to position [333, 0]
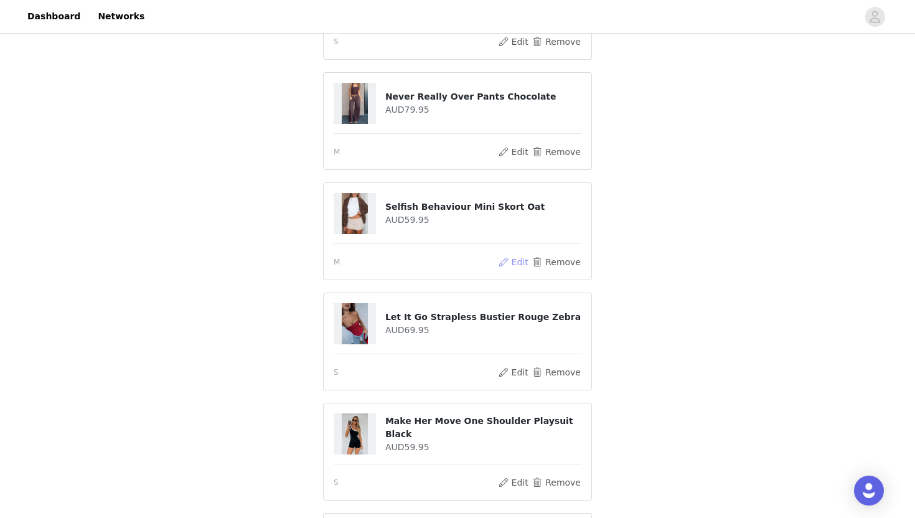
click at [516, 263] on button "Edit" at bounding box center [513, 261] width 32 height 15
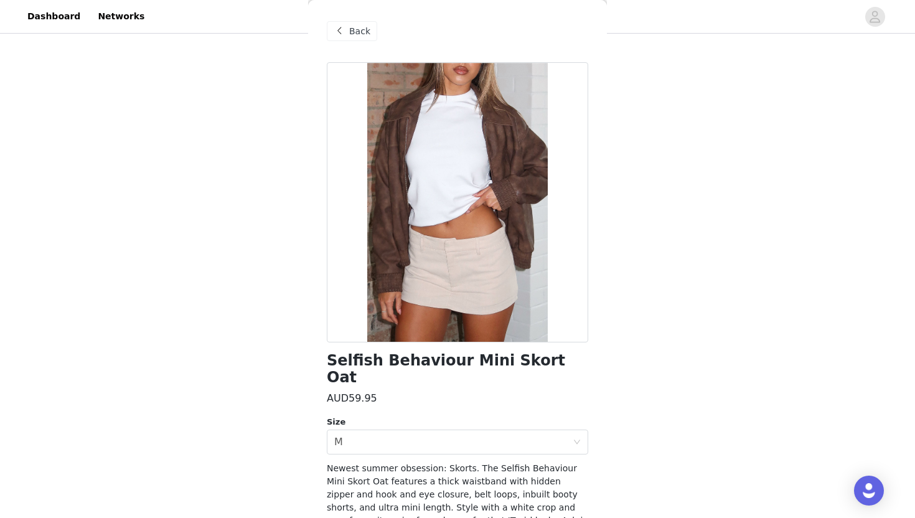
click at [350, 34] on span "Back" at bounding box center [359, 31] width 21 height 13
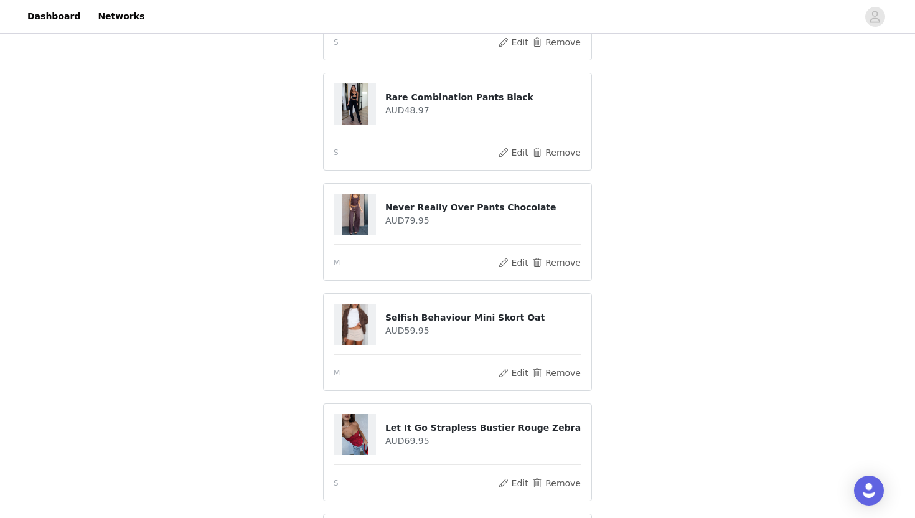
scroll to position [218, 0]
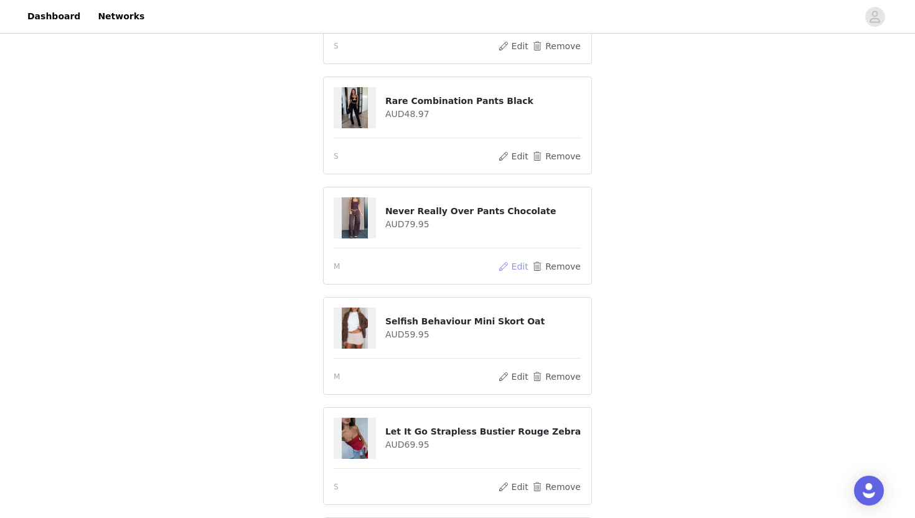
click at [510, 266] on button "Edit" at bounding box center [513, 266] width 32 height 15
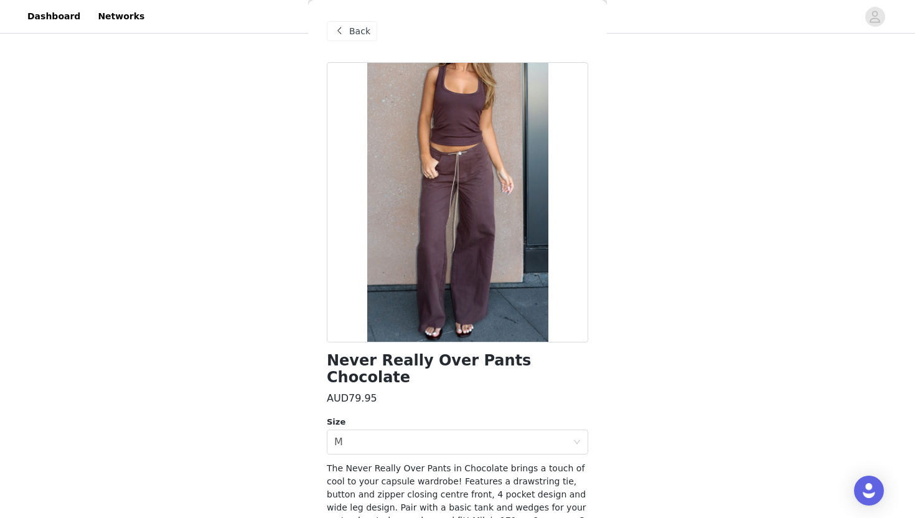
click at [345, 27] on span at bounding box center [339, 31] width 15 height 15
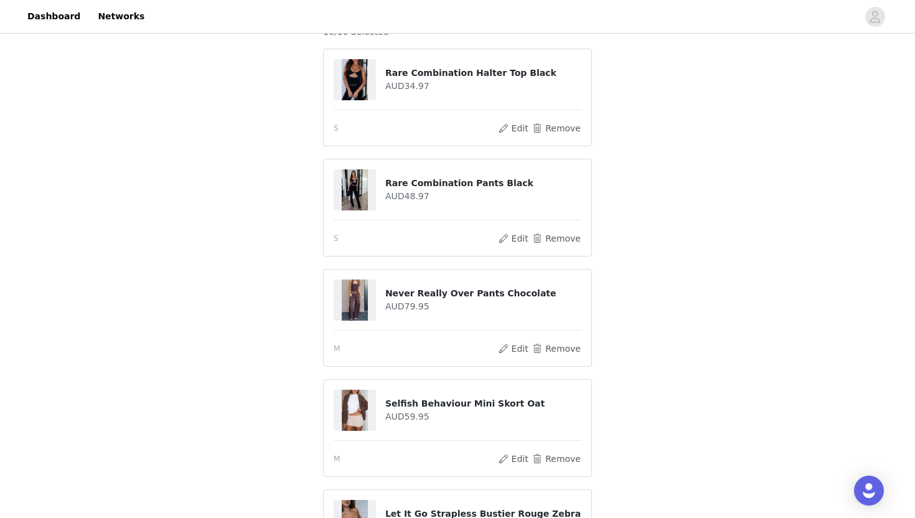
scroll to position [135, 0]
click at [523, 240] on button "Edit" at bounding box center [513, 239] width 32 height 15
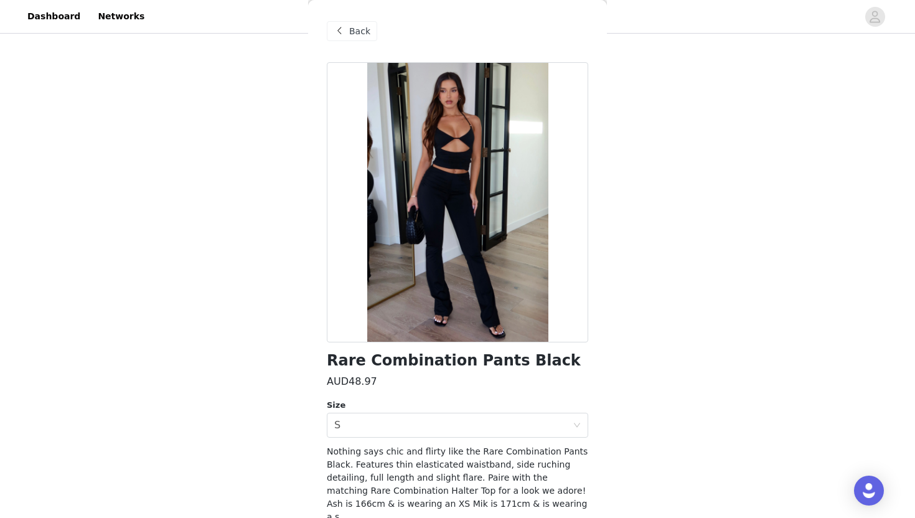
click at [363, 30] on span "Back" at bounding box center [359, 31] width 21 height 13
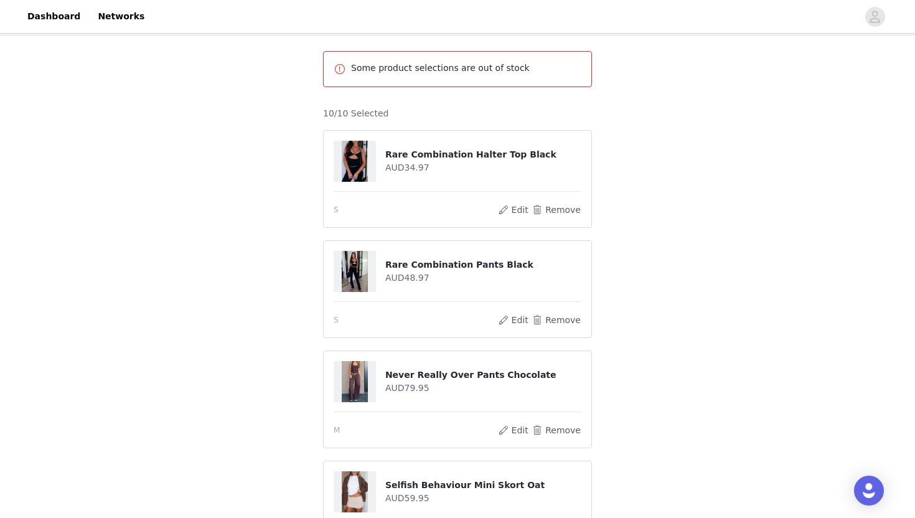
scroll to position [54, 0]
click at [515, 210] on button "Edit" at bounding box center [513, 210] width 32 height 15
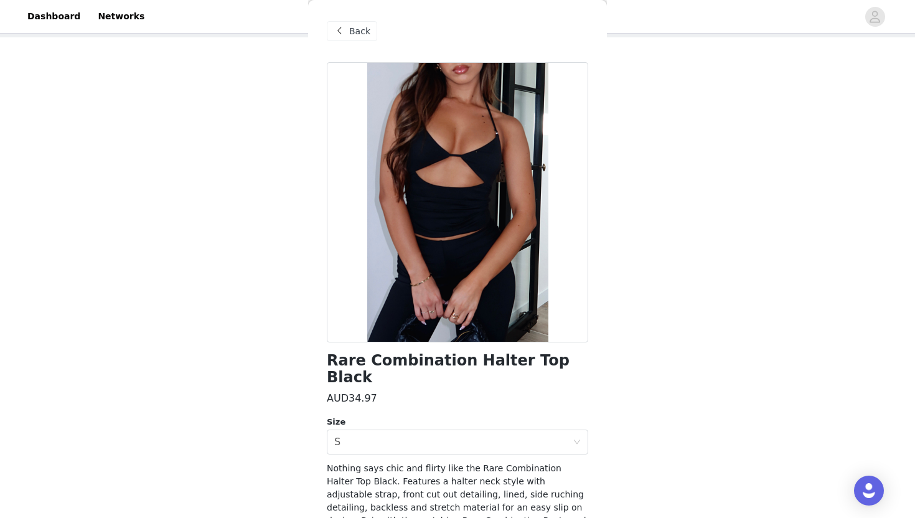
click at [355, 34] on span "Back" at bounding box center [359, 31] width 21 height 13
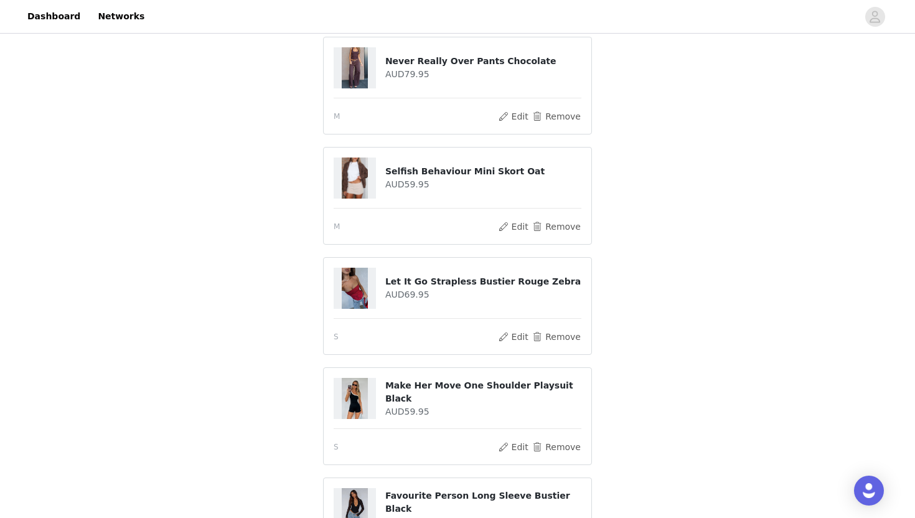
scroll to position [420, 0]
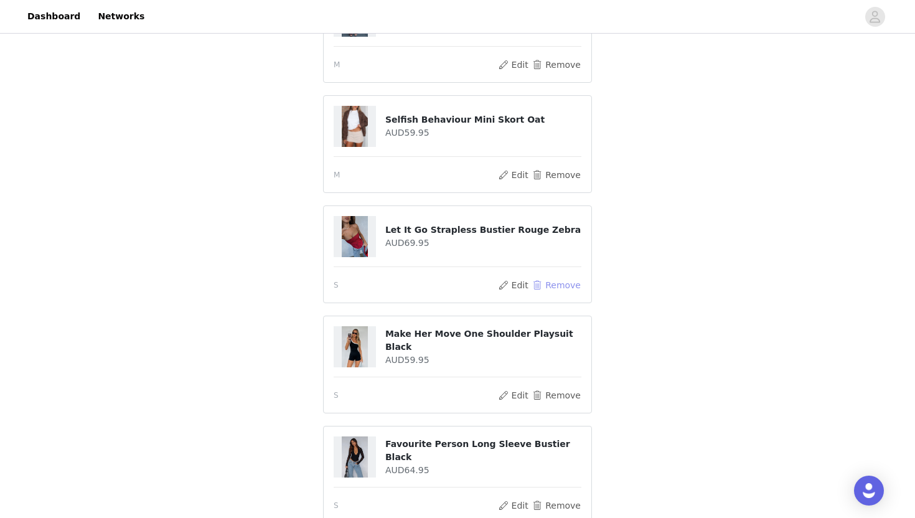
click at [572, 286] on button "Remove" at bounding box center [556, 284] width 50 height 15
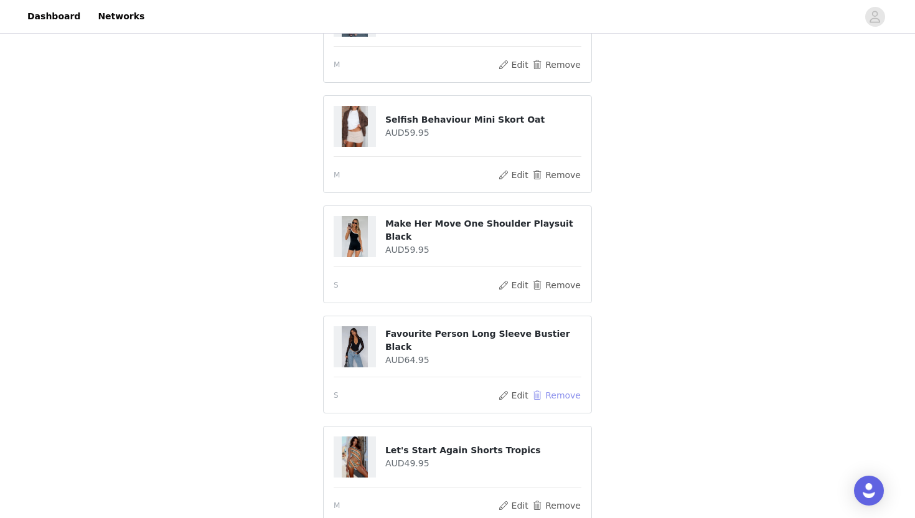
click at [548, 396] on button "Remove" at bounding box center [556, 395] width 50 height 15
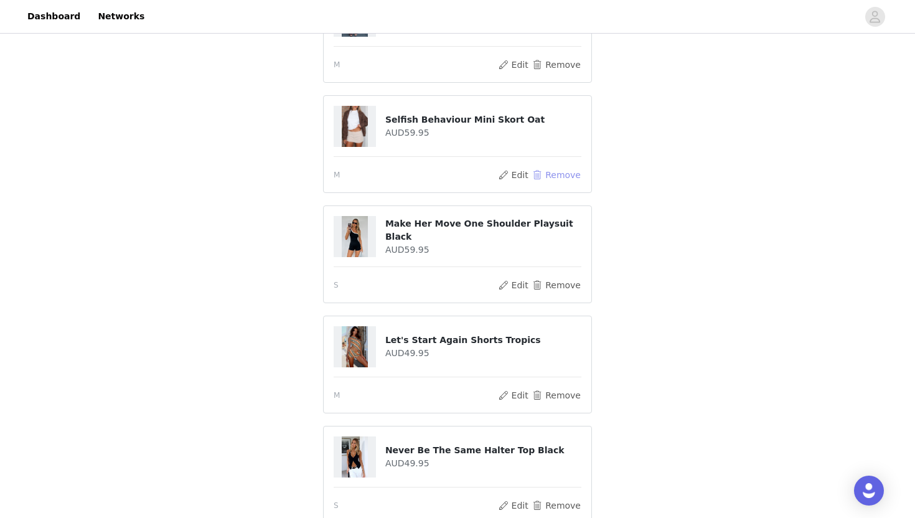
click at [572, 179] on button "Remove" at bounding box center [556, 174] width 50 height 15
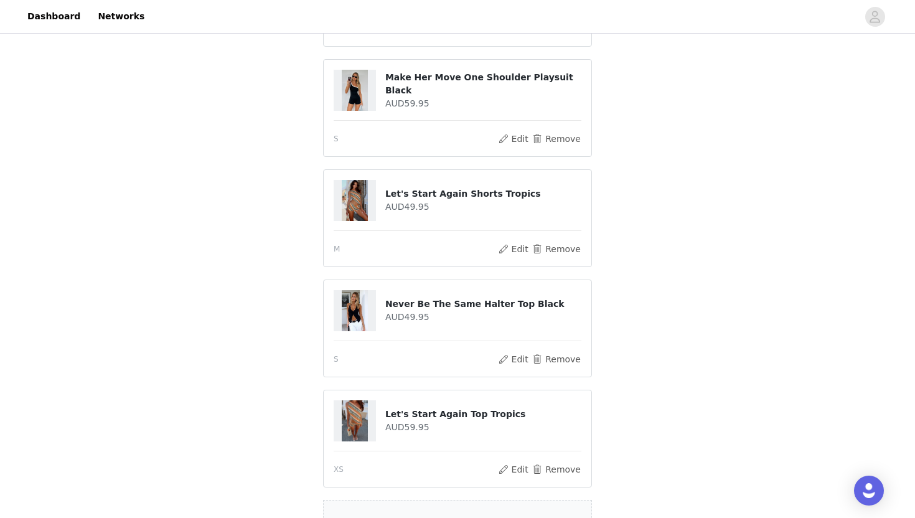
scroll to position [460, 0]
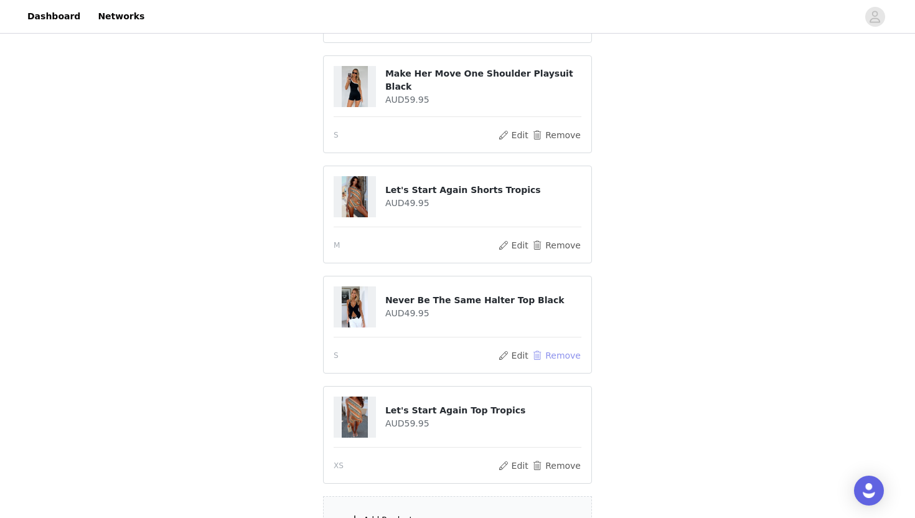
click at [560, 358] on button "Remove" at bounding box center [556, 355] width 50 height 15
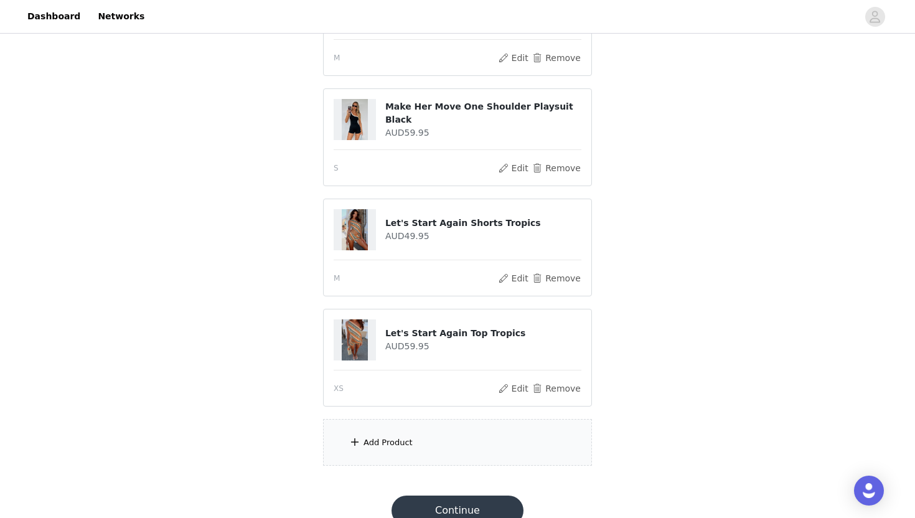
scroll to position [449, 0]
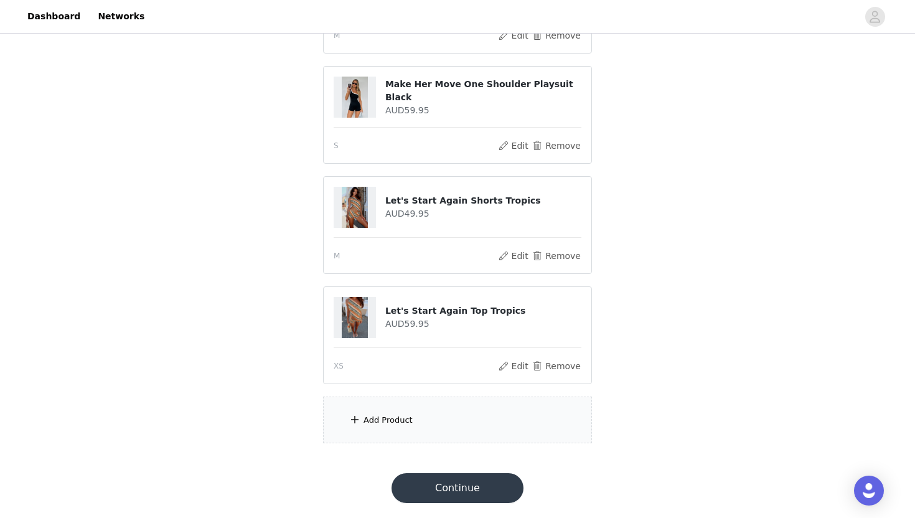
click at [523, 429] on div "Add Product" at bounding box center [457, 419] width 269 height 47
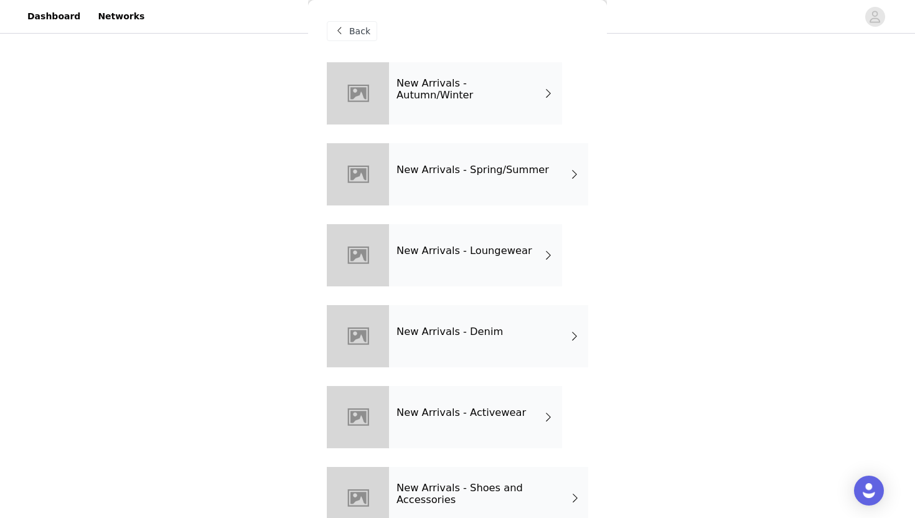
click at [357, 20] on div "Back" at bounding box center [457, 31] width 261 height 62
click at [357, 34] on span "Back" at bounding box center [359, 31] width 21 height 13
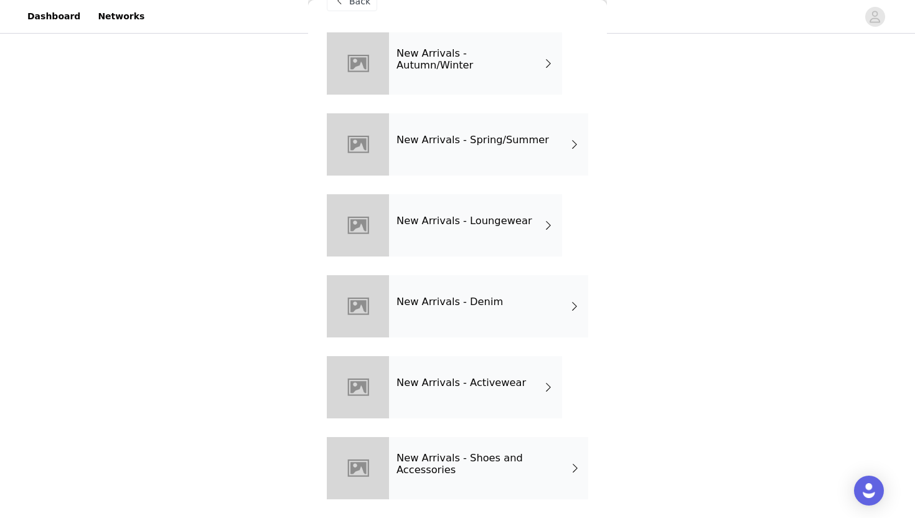
scroll to position [0, 0]
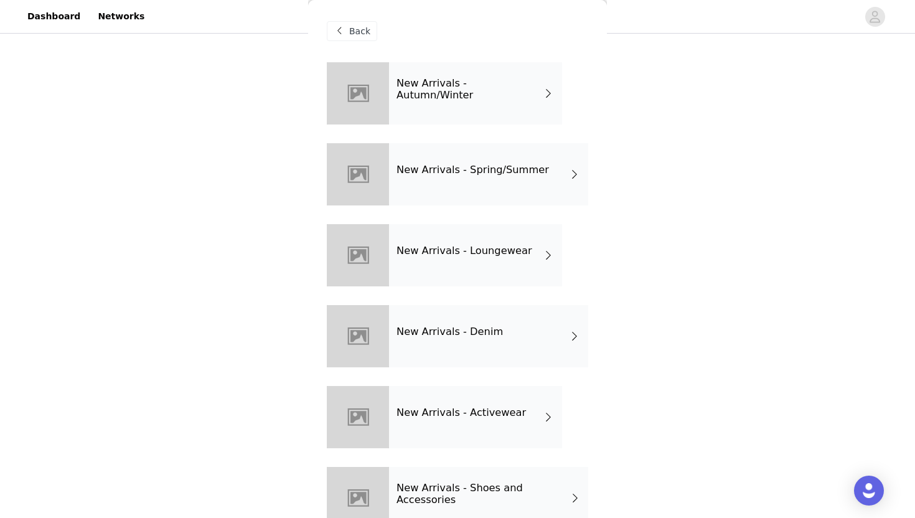
click at [362, 32] on span "Back" at bounding box center [359, 31] width 21 height 13
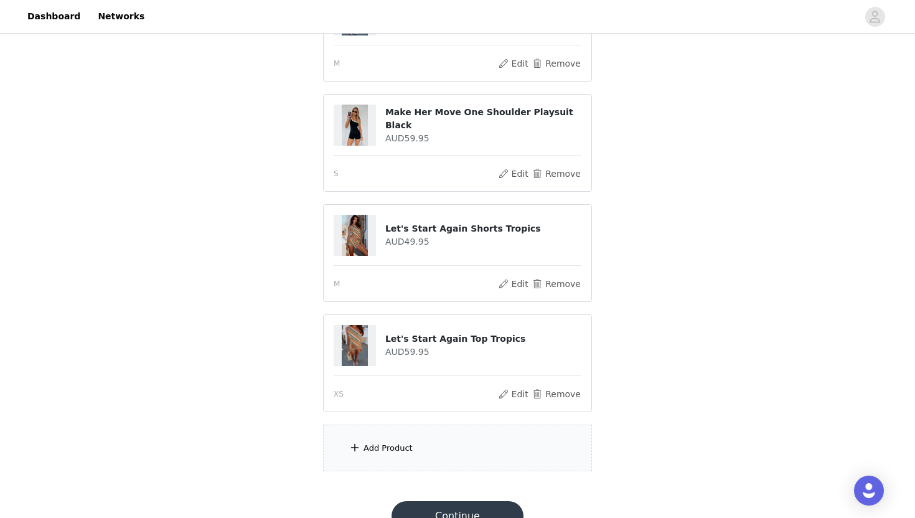
scroll to position [449, 0]
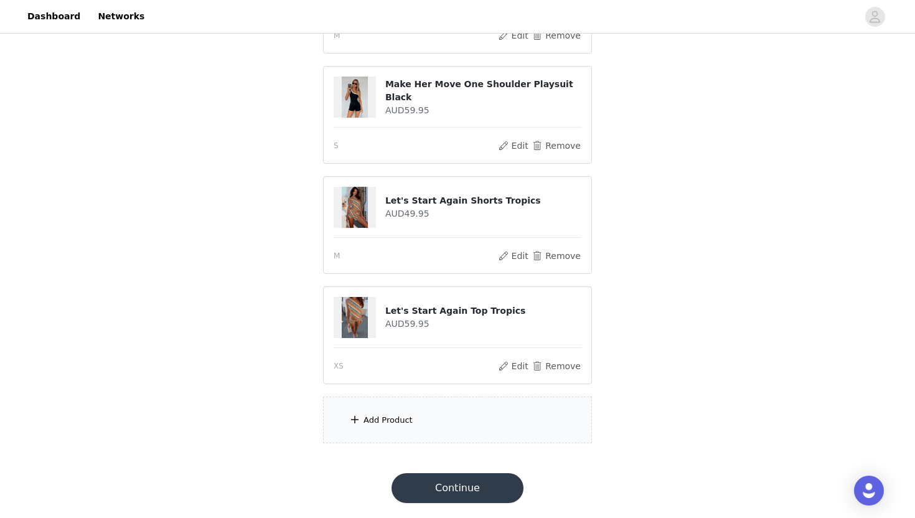
click at [454, 421] on div "Add Product" at bounding box center [457, 419] width 269 height 47
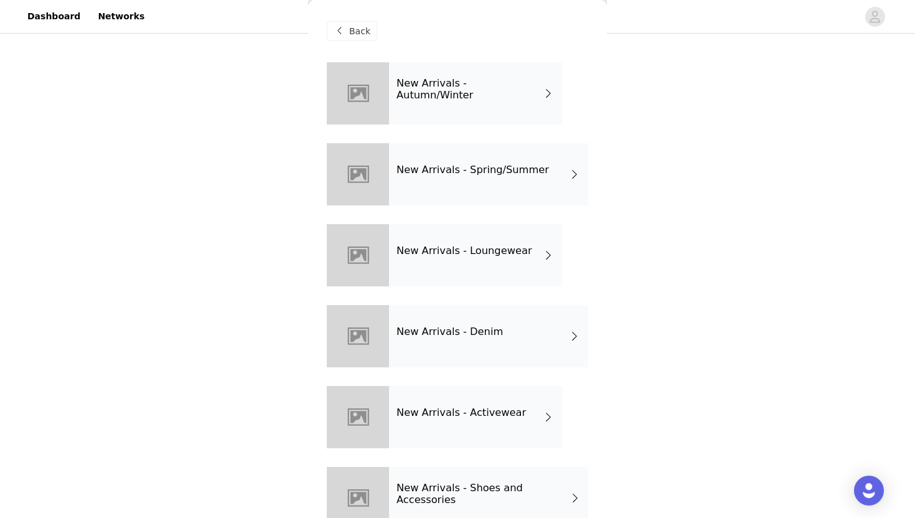
click at [518, 162] on div "New Arrivals - Spring/Summer" at bounding box center [488, 174] width 199 height 62
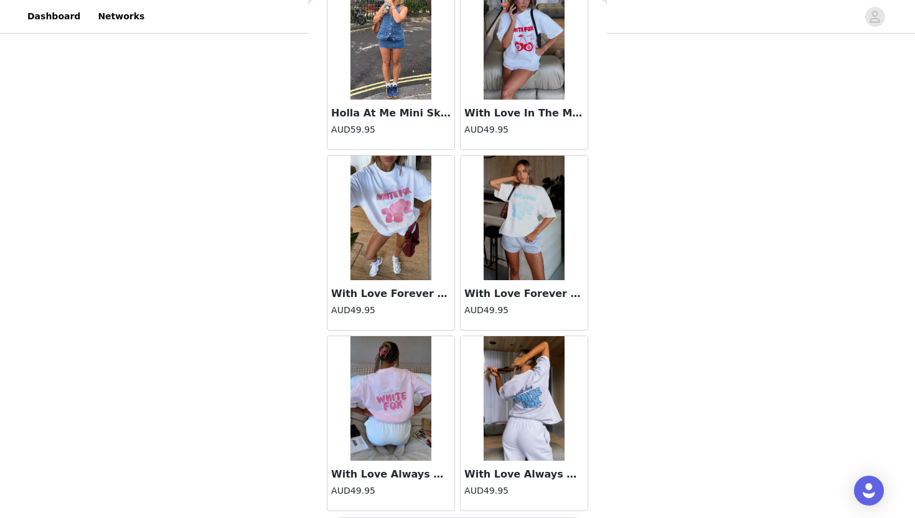
scroll to position [1386, 0]
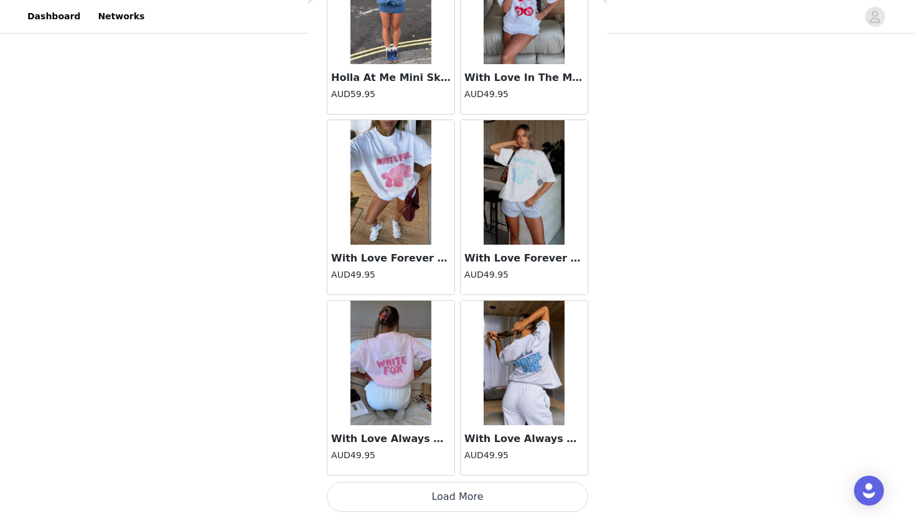
click at [441, 499] on button "Load More" at bounding box center [457, 497] width 261 height 30
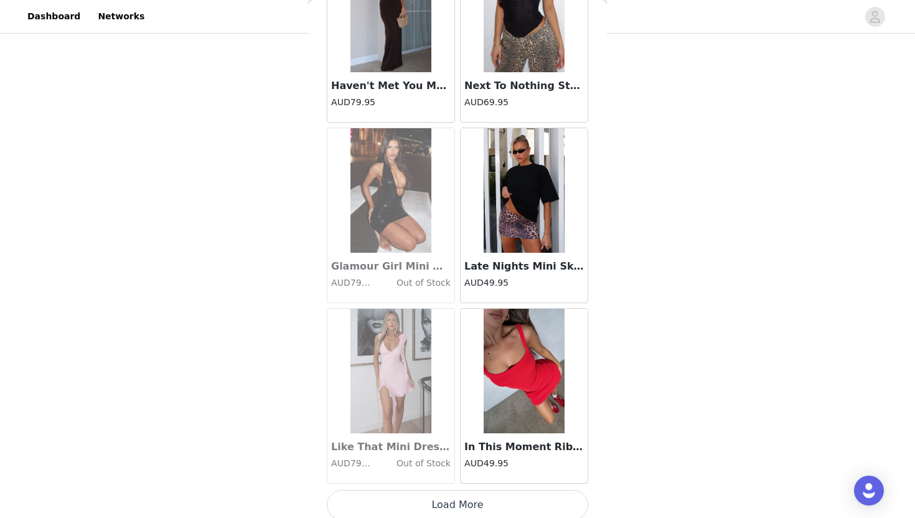
scroll to position [3190, 0]
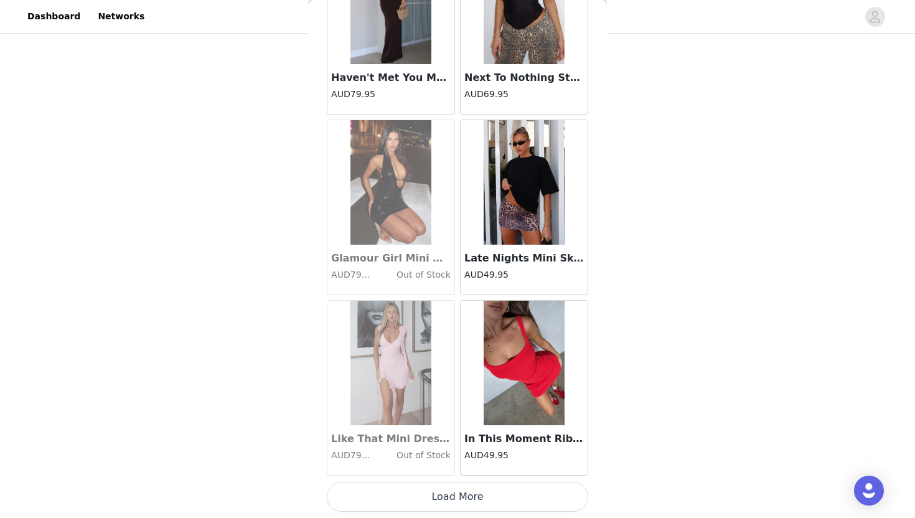
click at [440, 487] on button "Load More" at bounding box center [457, 497] width 261 height 30
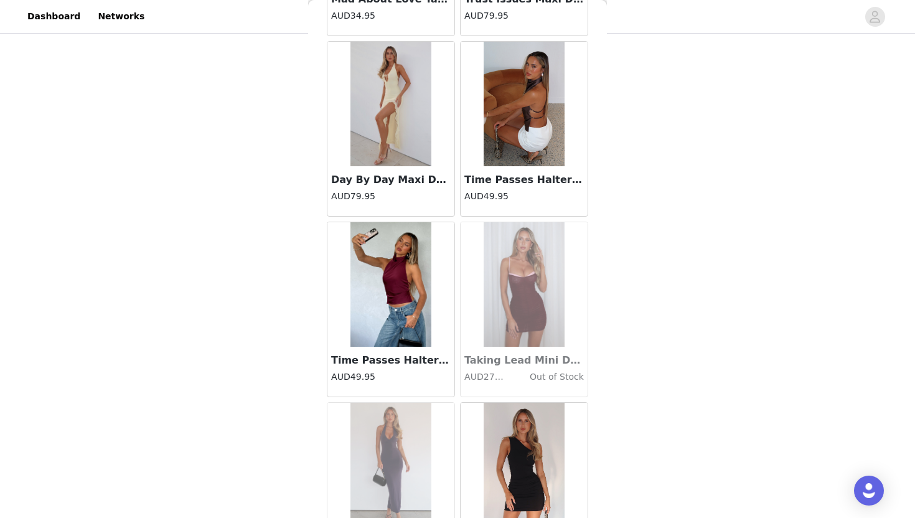
scroll to position [4994, 0]
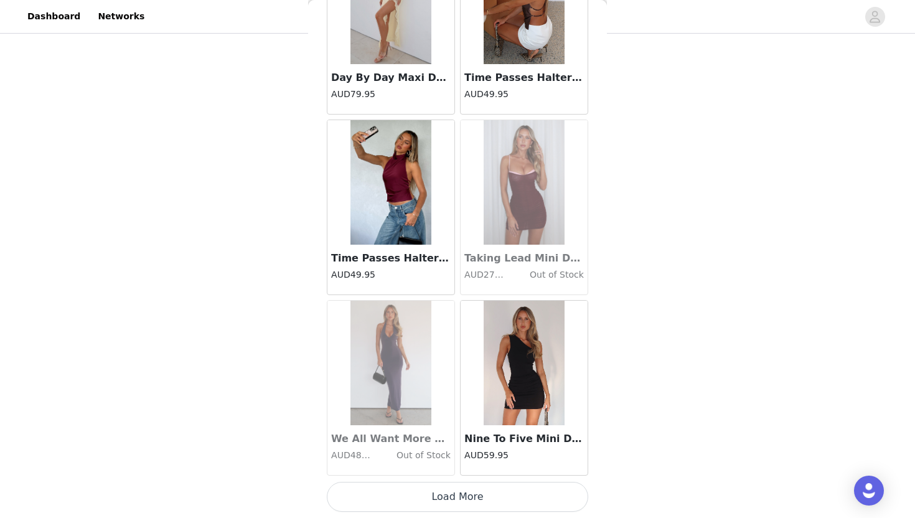
click at [416, 503] on button "Load More" at bounding box center [457, 497] width 261 height 30
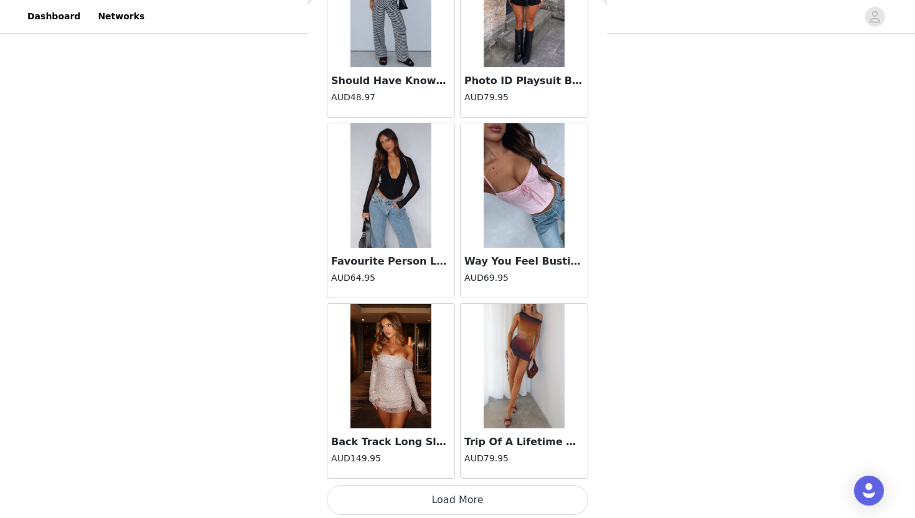
scroll to position [6798, 0]
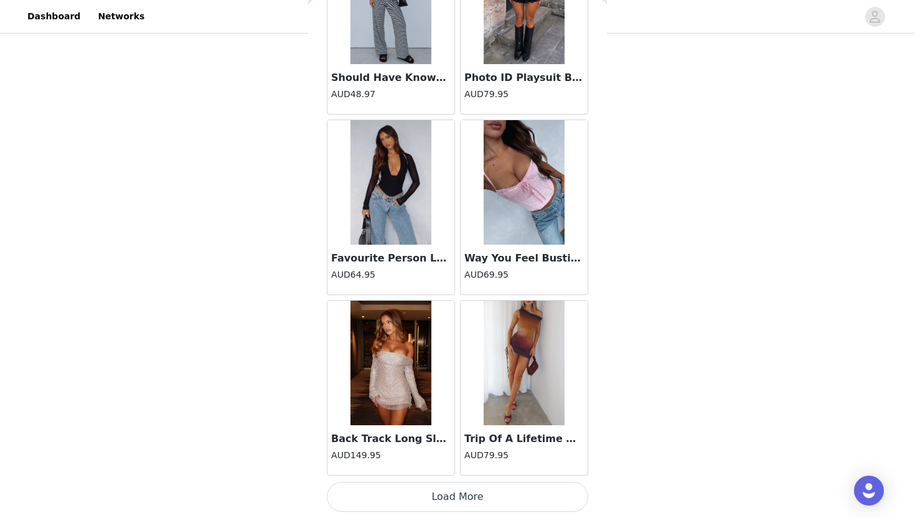
click at [475, 487] on button "Load More" at bounding box center [457, 497] width 261 height 30
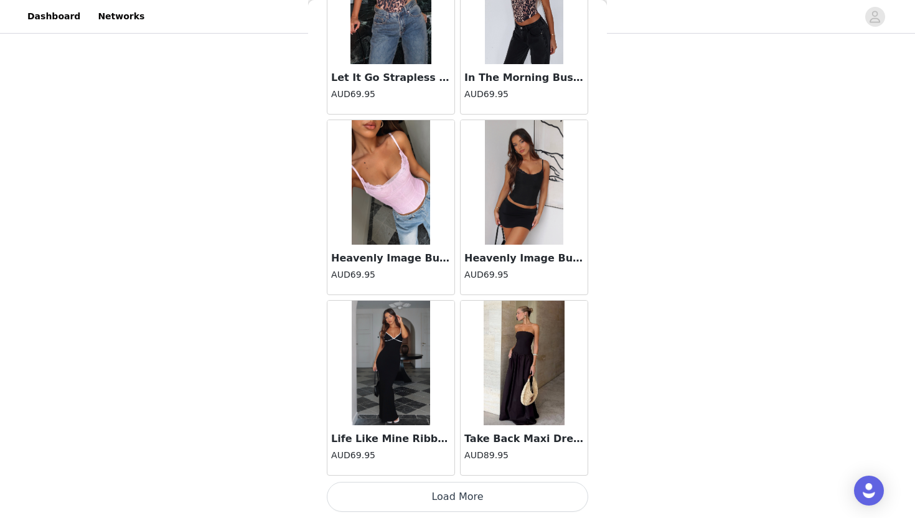
scroll to position [8602, 0]
click at [470, 500] on button "Load More" at bounding box center [457, 497] width 261 height 30
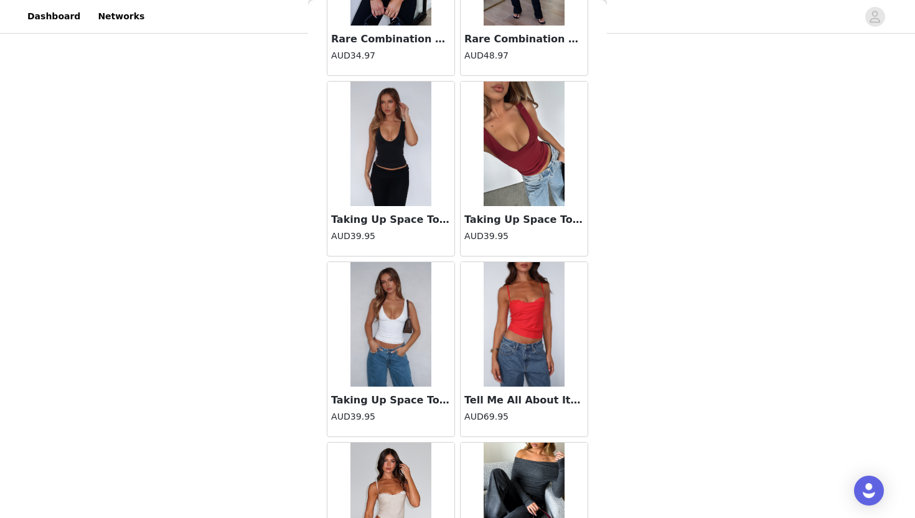
scroll to position [10407, 0]
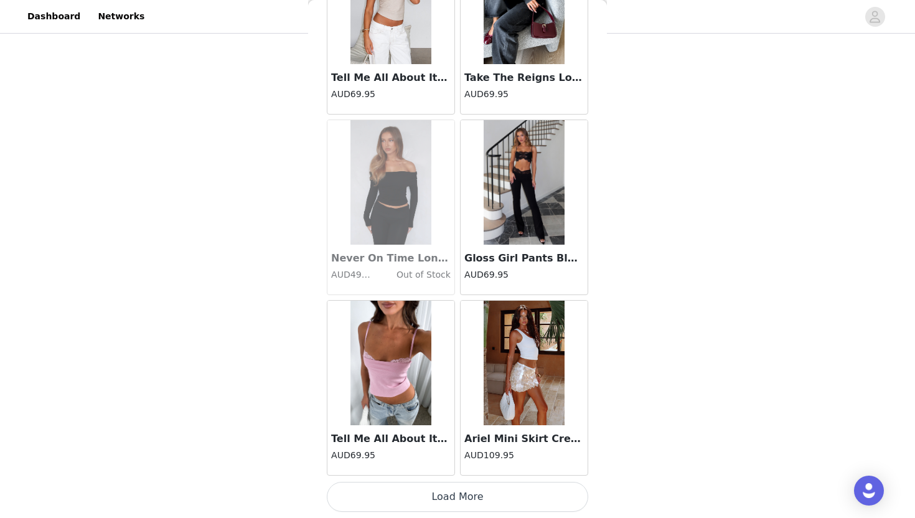
click at [470, 500] on button "Load More" at bounding box center [457, 497] width 261 height 30
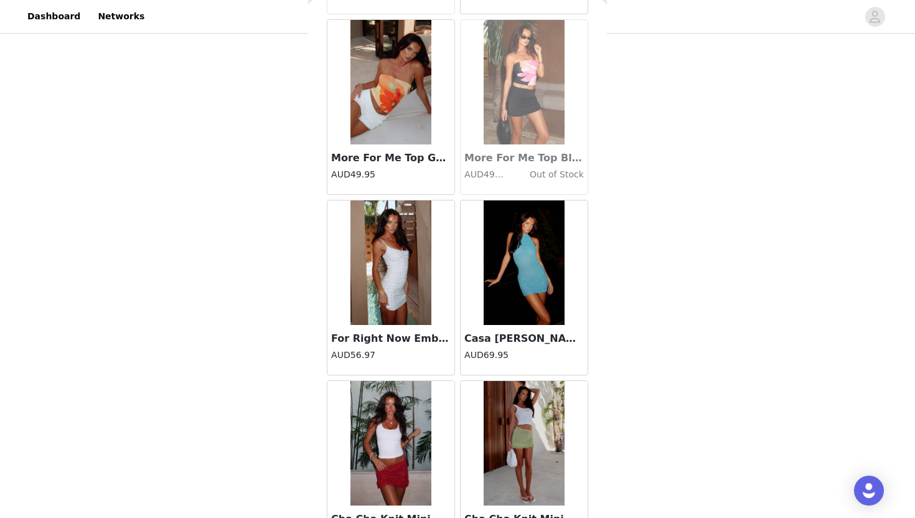
scroll to position [12211, 0]
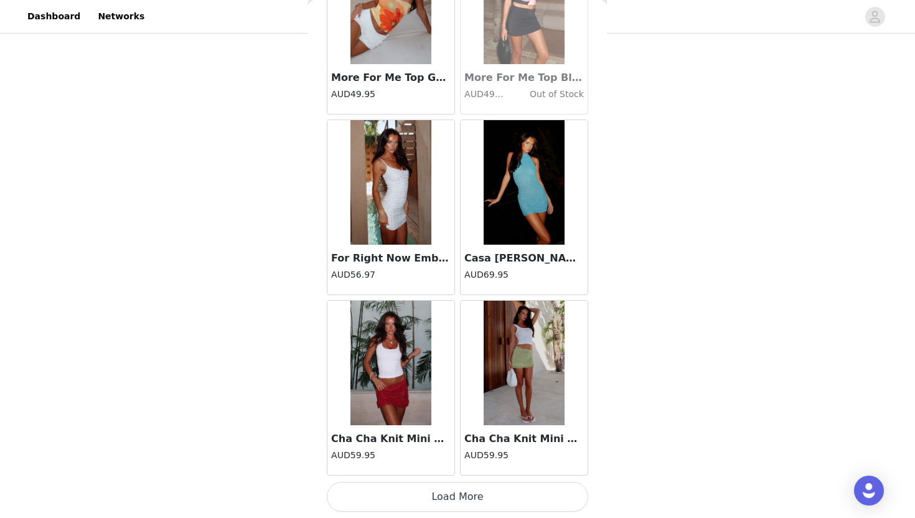
click at [470, 501] on button "Load More" at bounding box center [457, 497] width 261 height 30
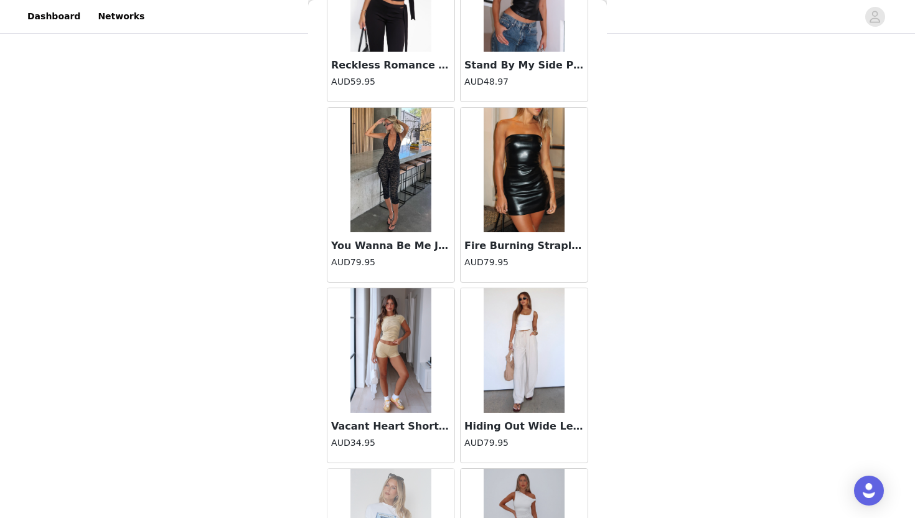
scroll to position [14015, 0]
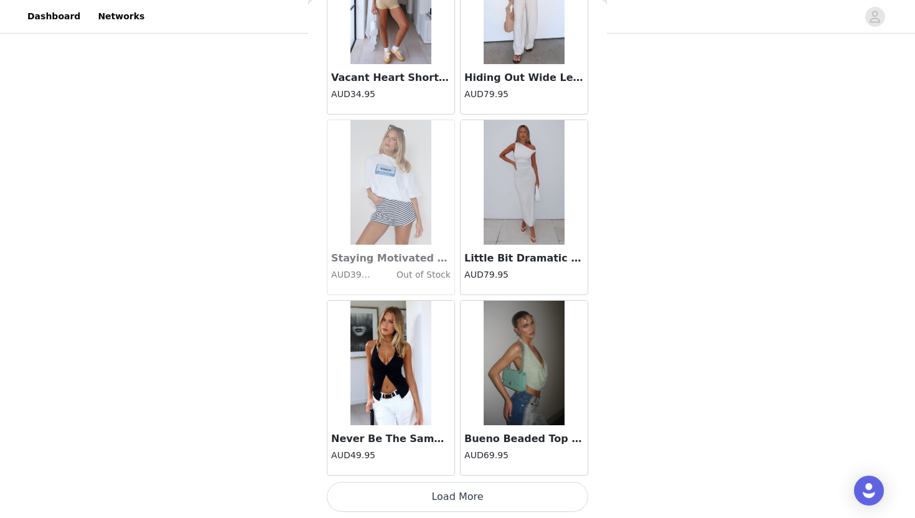
click at [469, 501] on button "Load More" at bounding box center [457, 497] width 261 height 30
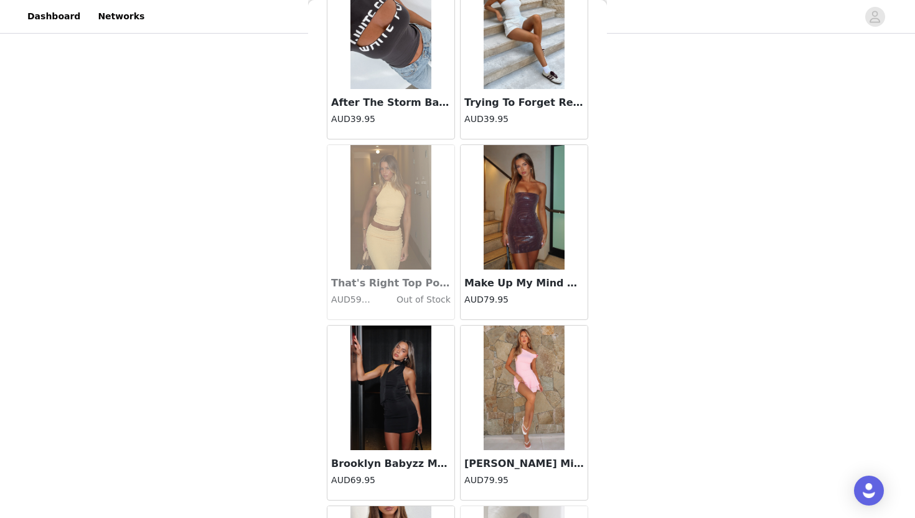
scroll to position [15819, 0]
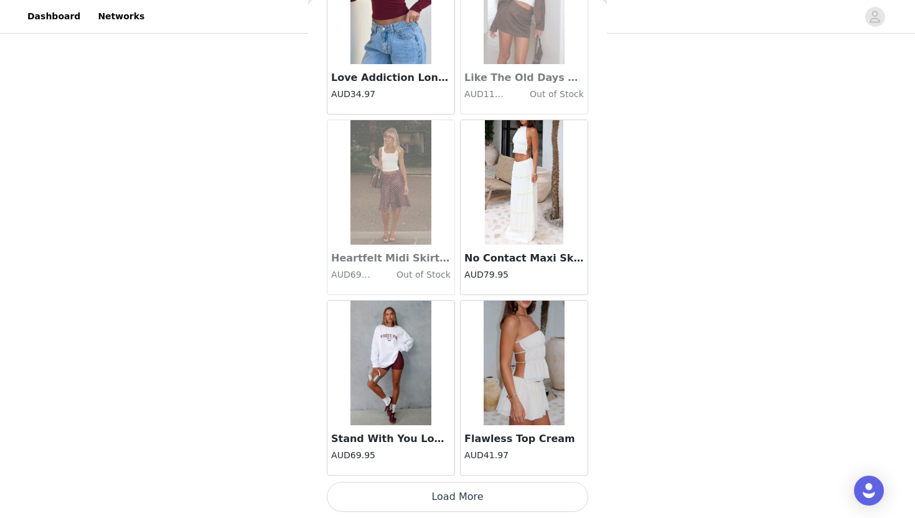
click at [469, 500] on button "Load More" at bounding box center [457, 497] width 261 height 30
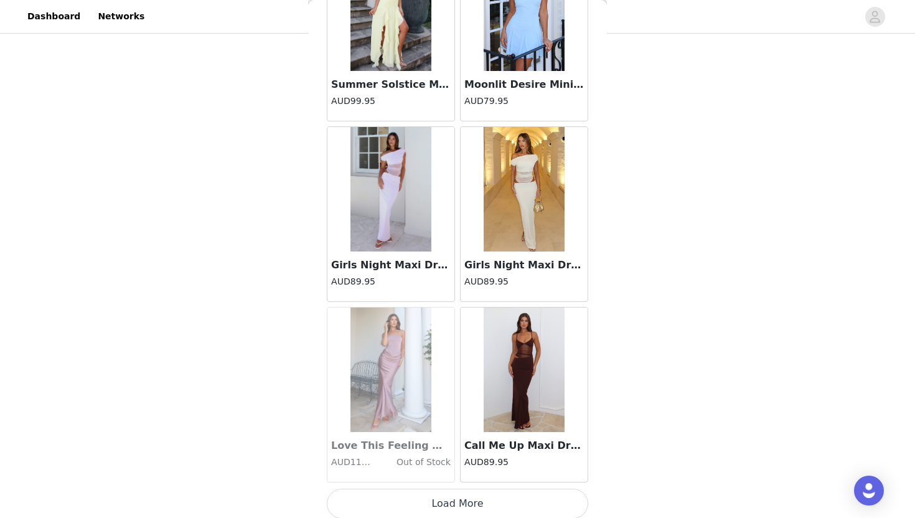
scroll to position [17623, 0]
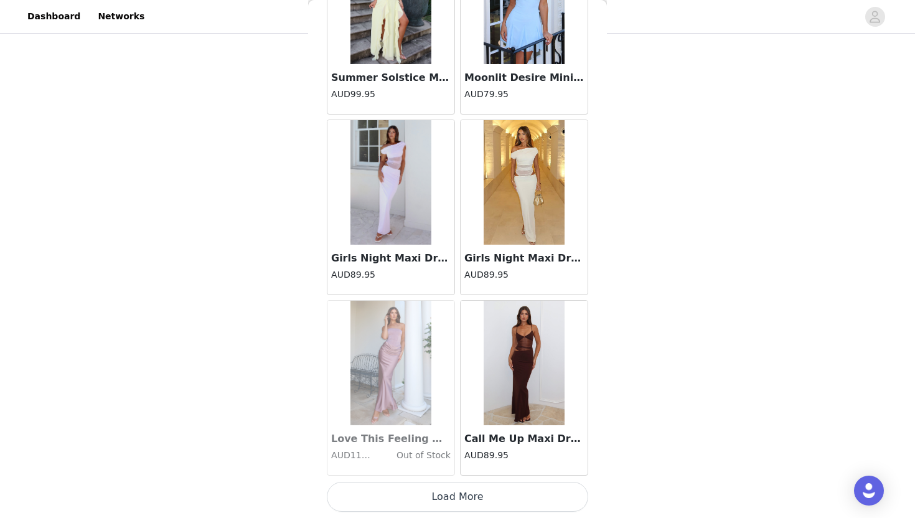
click at [469, 501] on button "Load More" at bounding box center [457, 497] width 261 height 30
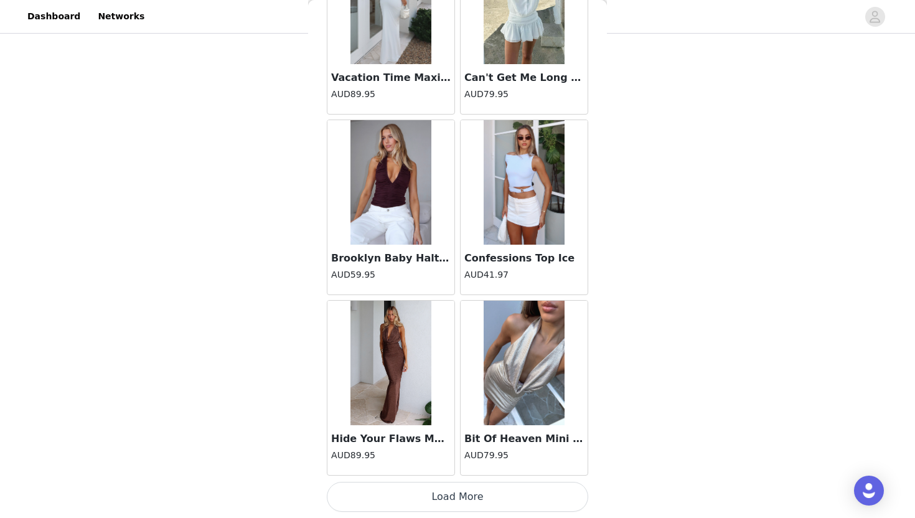
click at [469, 501] on button "Load More" at bounding box center [457, 497] width 261 height 30
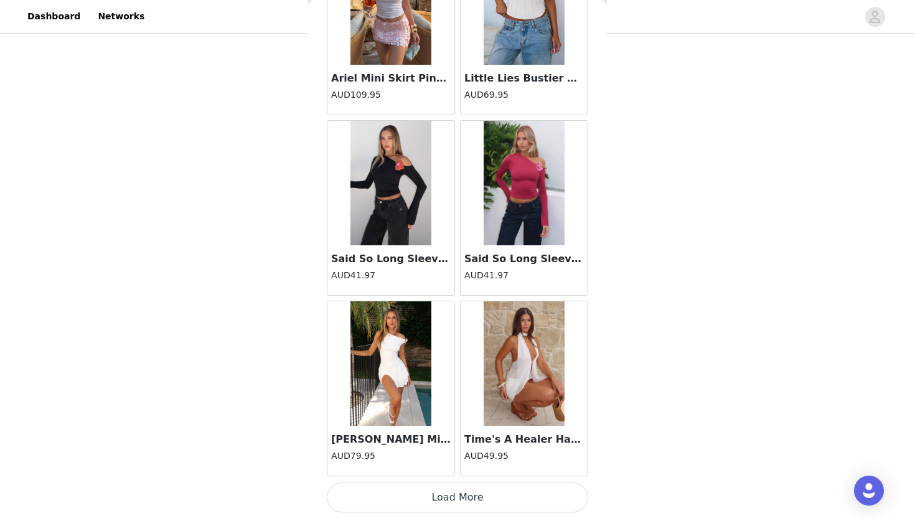
scroll to position [21232, 0]
click at [469, 500] on button "Load More" at bounding box center [457, 497] width 261 height 30
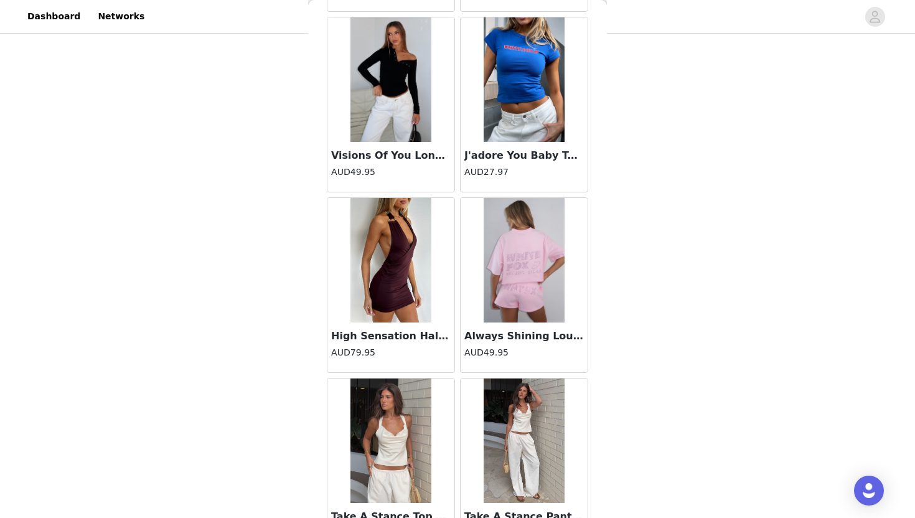
scroll to position [23036, 0]
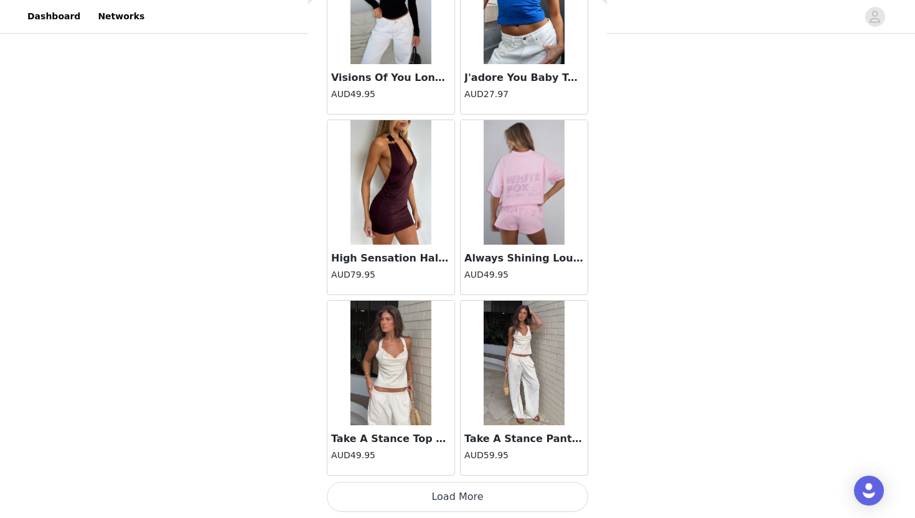
click at [468, 500] on button "Load More" at bounding box center [457, 497] width 261 height 30
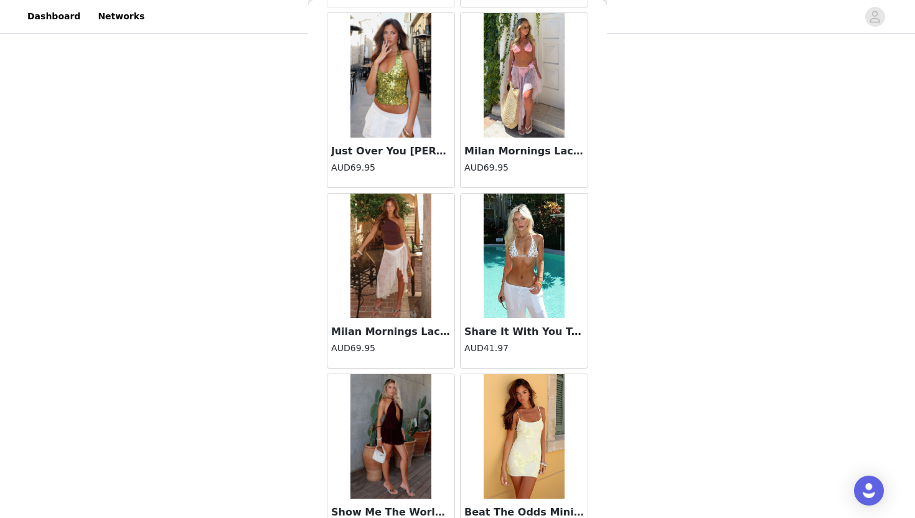
scroll to position [24840, 0]
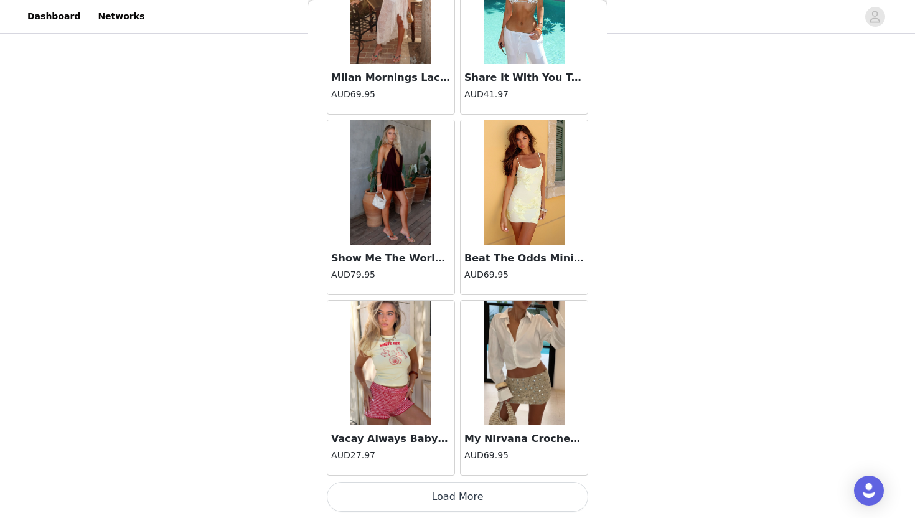
click at [468, 508] on button "Load More" at bounding box center [457, 497] width 261 height 30
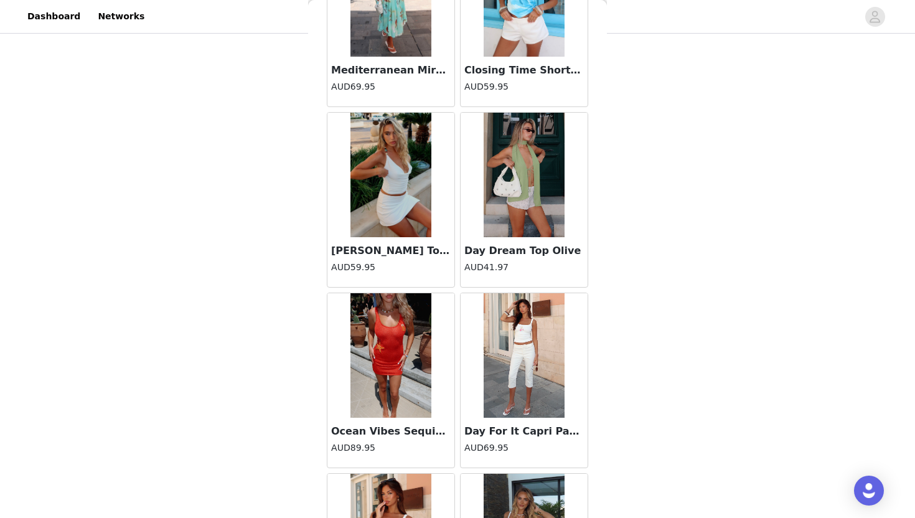
scroll to position [26644, 0]
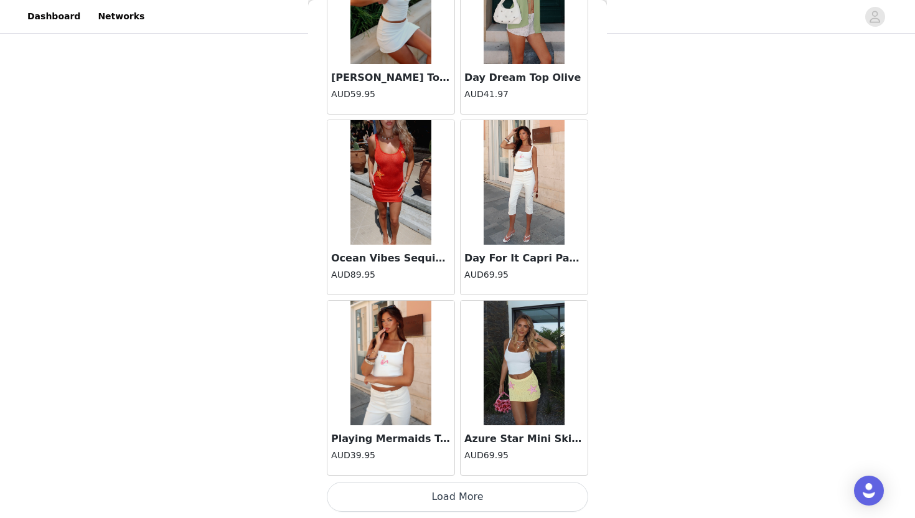
click at [470, 506] on button "Load More" at bounding box center [457, 497] width 261 height 30
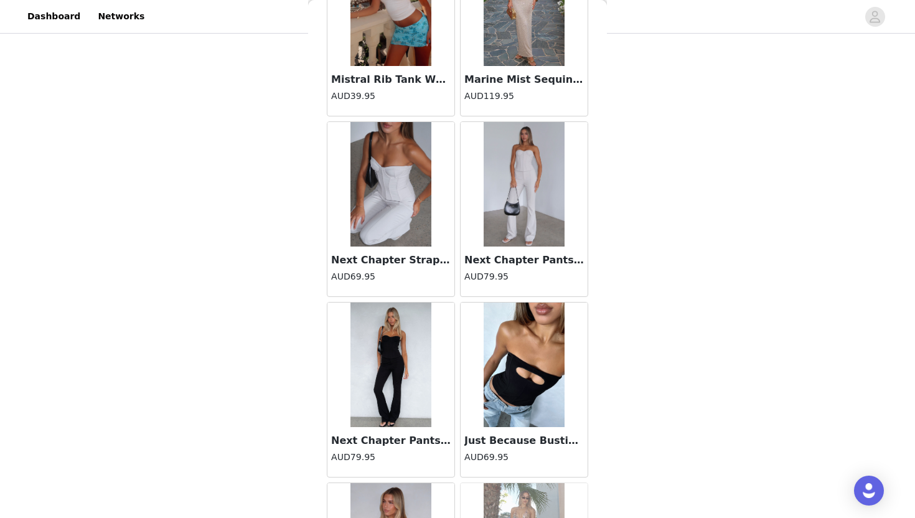
scroll to position [28448, 0]
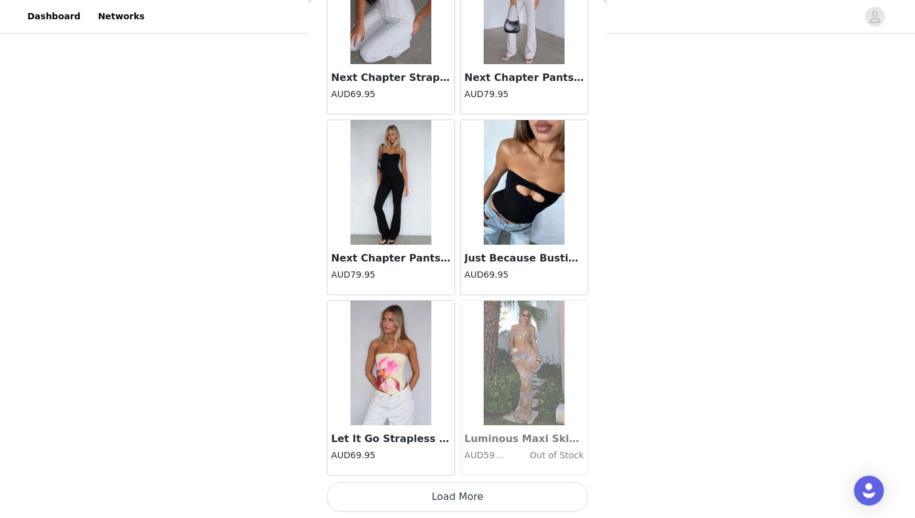
click at [470, 505] on button "Load More" at bounding box center [457, 497] width 261 height 30
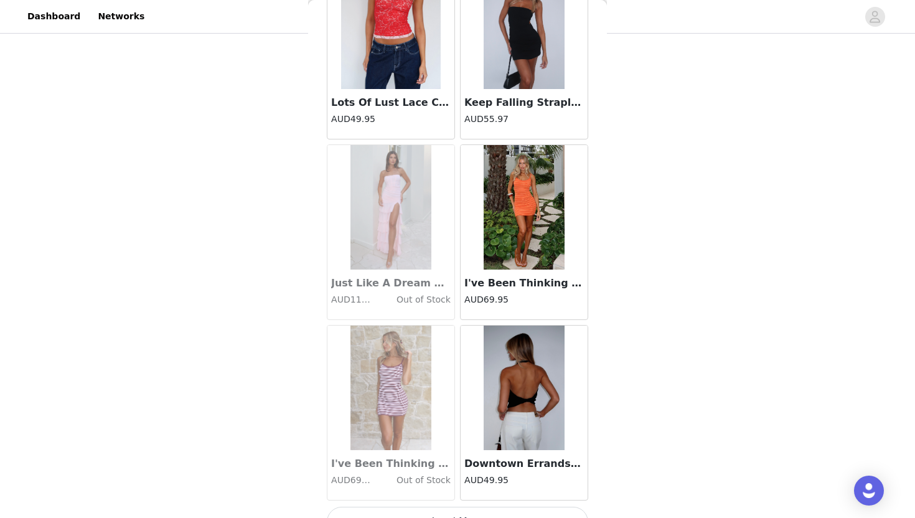
scroll to position [30252, 0]
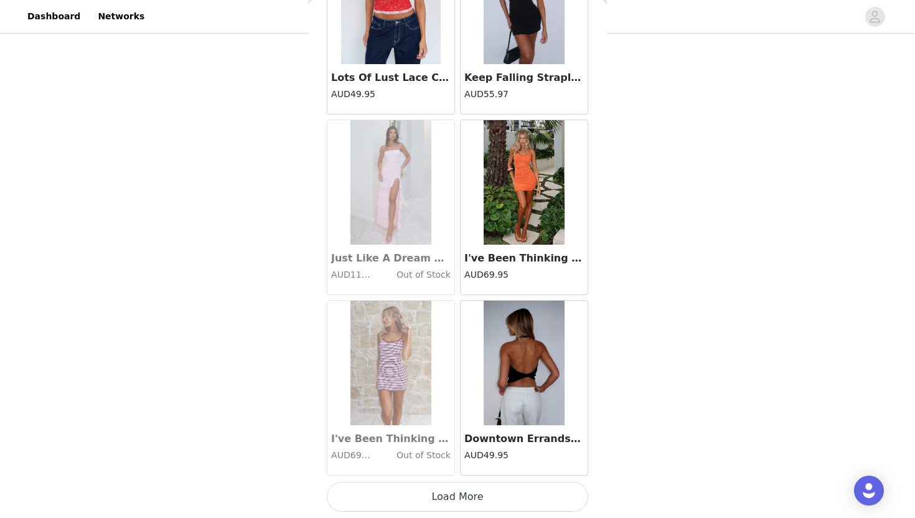
click at [470, 505] on button "Load More" at bounding box center [457, 497] width 261 height 30
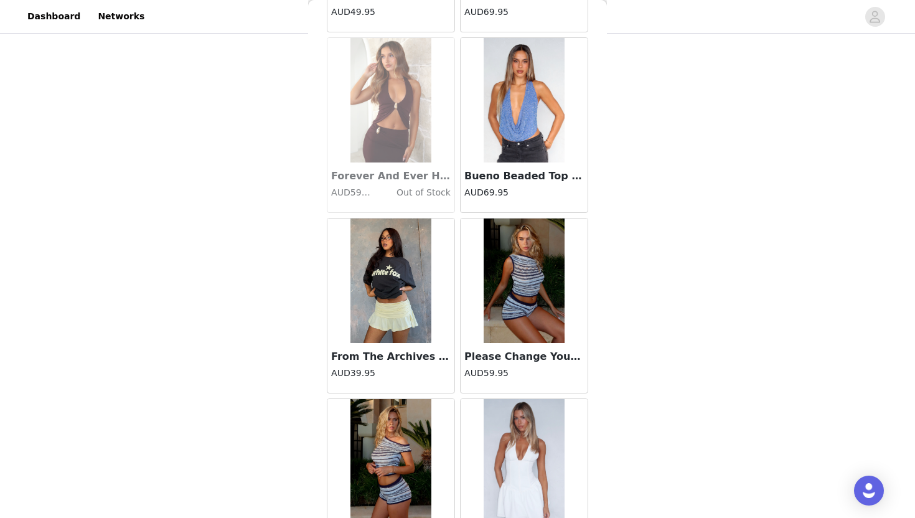
scroll to position [32056, 0]
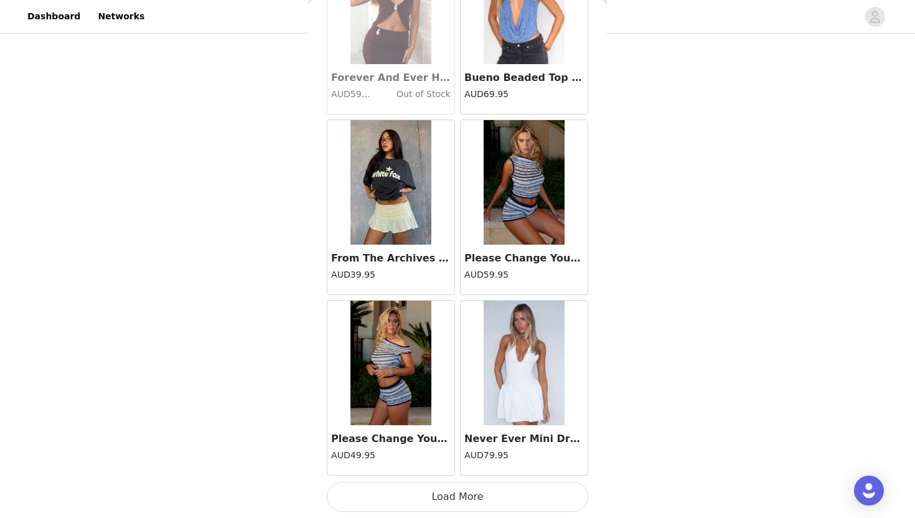
click at [470, 505] on button "Load More" at bounding box center [457, 497] width 261 height 30
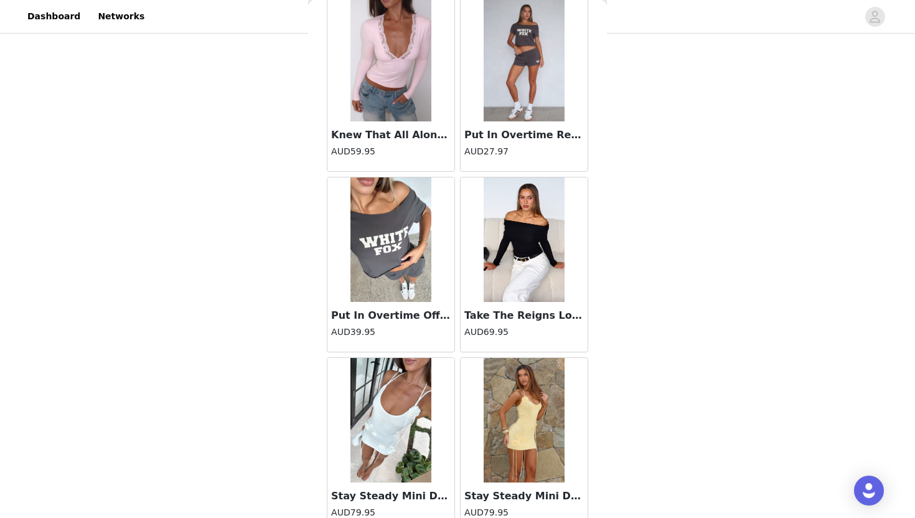
scroll to position [33860, 0]
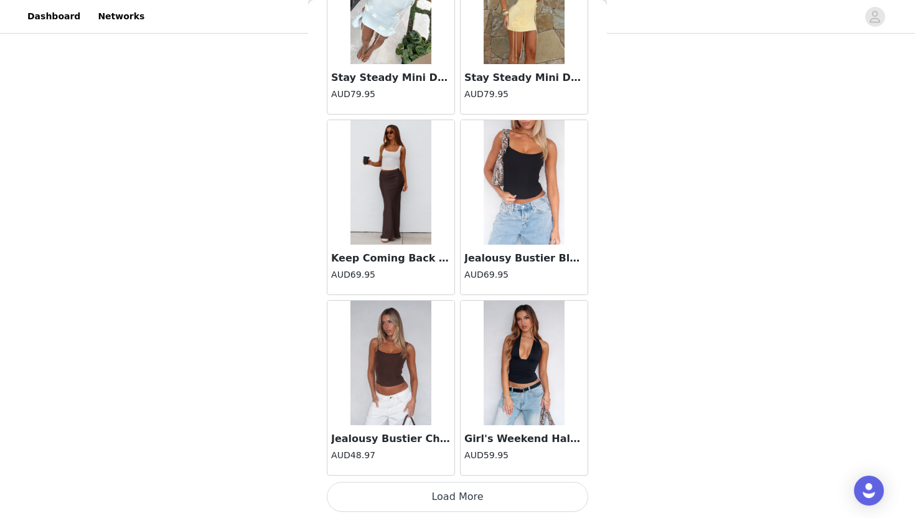
click at [470, 505] on button "Load More" at bounding box center [457, 497] width 261 height 30
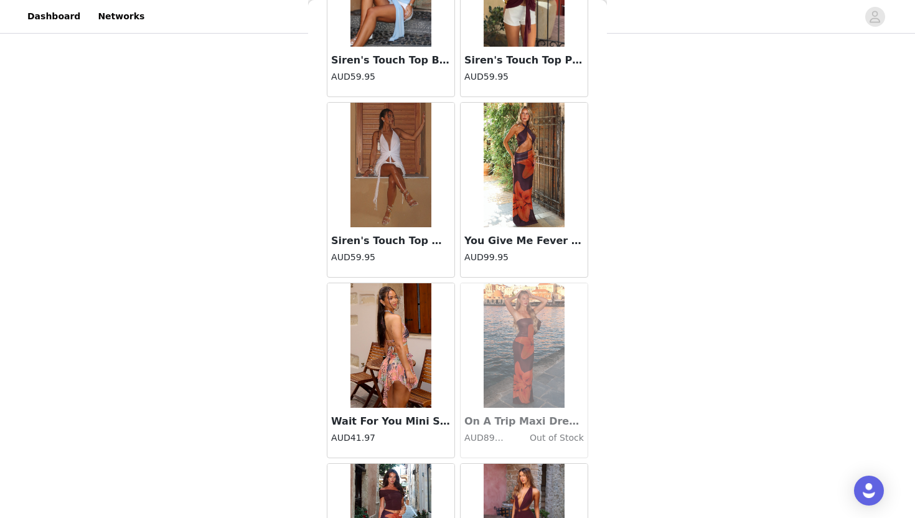
scroll to position [35665, 0]
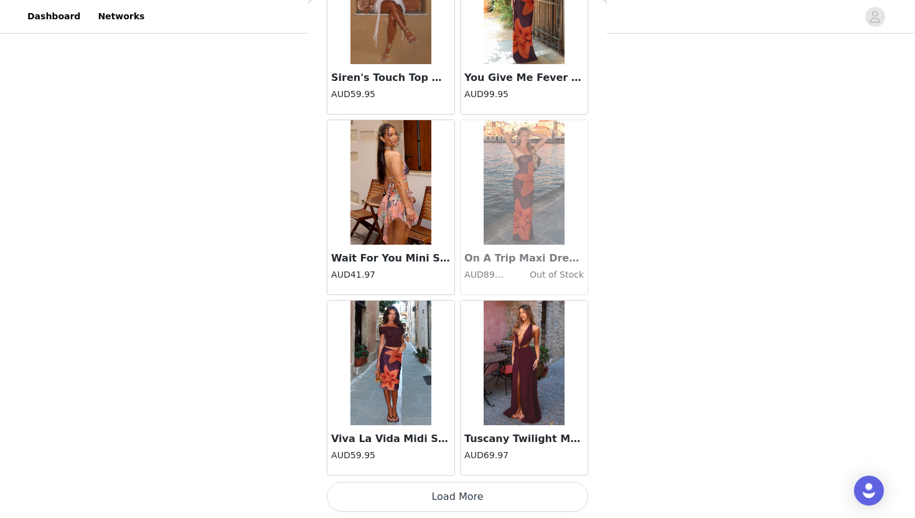
click at [470, 505] on button "Load More" at bounding box center [457, 497] width 261 height 30
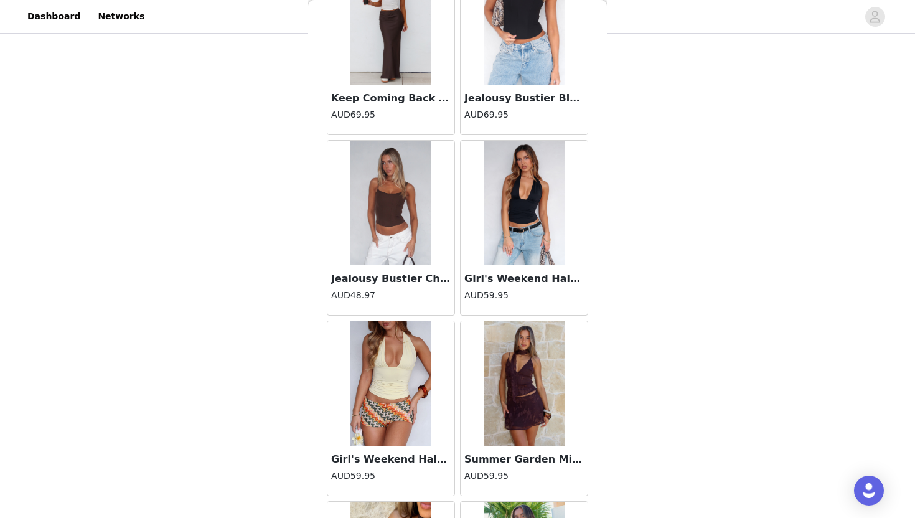
scroll to position [34022, 0]
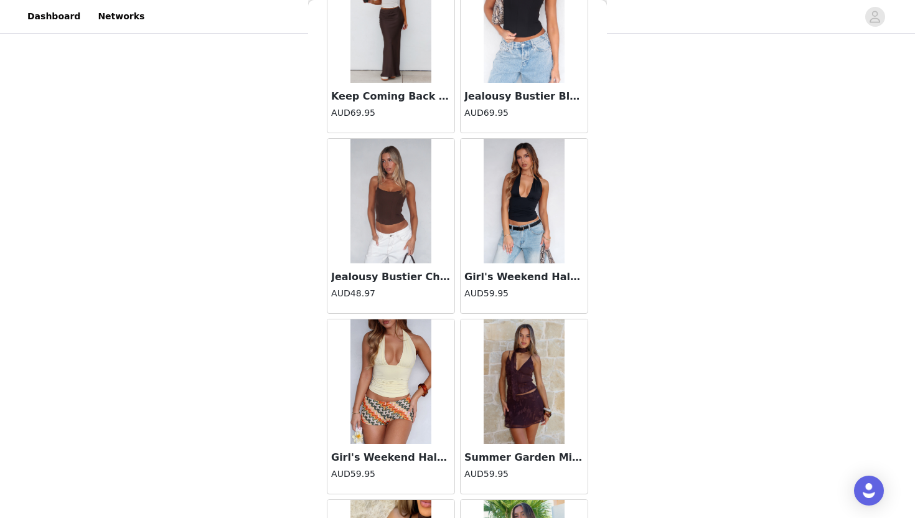
click at [357, 426] on img at bounding box center [390, 381] width 81 height 124
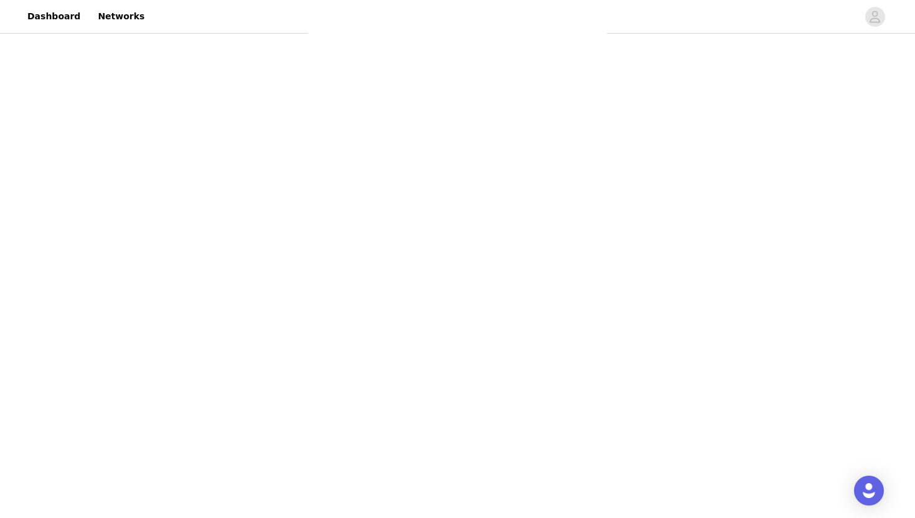
scroll to position [57, 0]
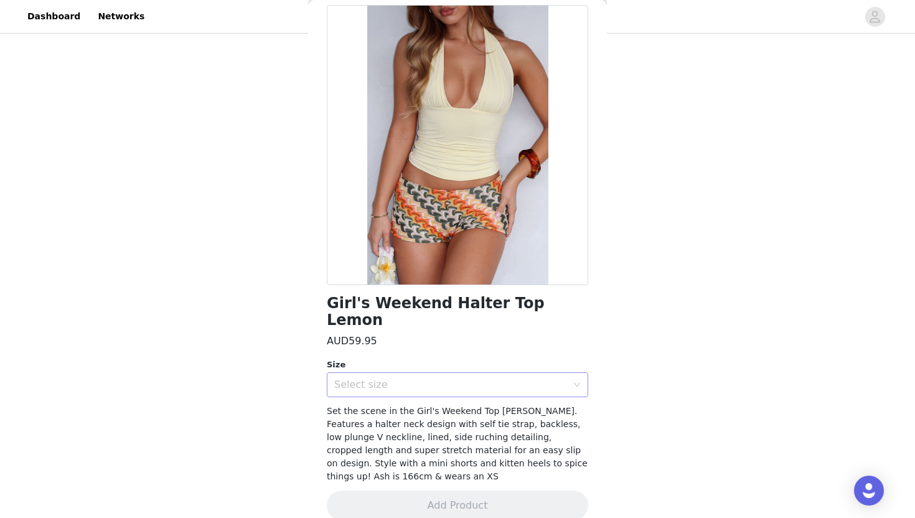
click at [398, 378] on div "Select size" at bounding box center [450, 384] width 233 height 12
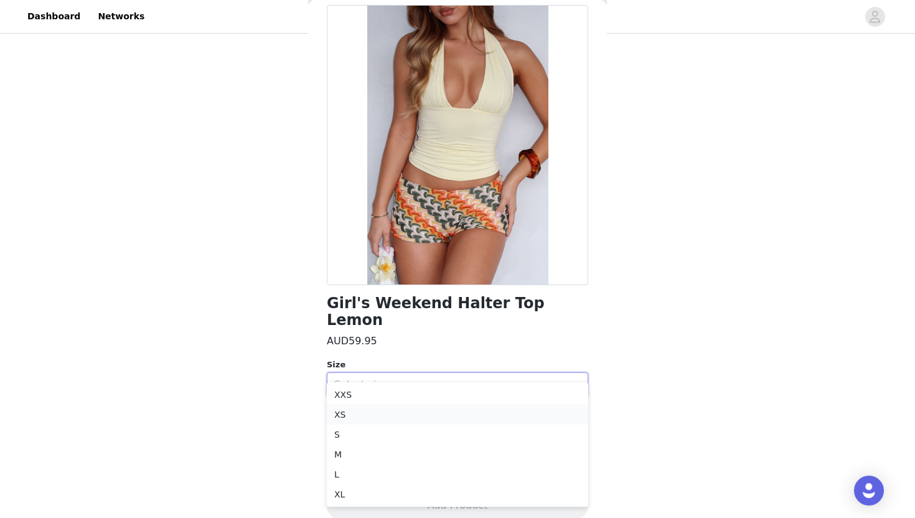
click at [377, 412] on li "XS" at bounding box center [457, 414] width 261 height 20
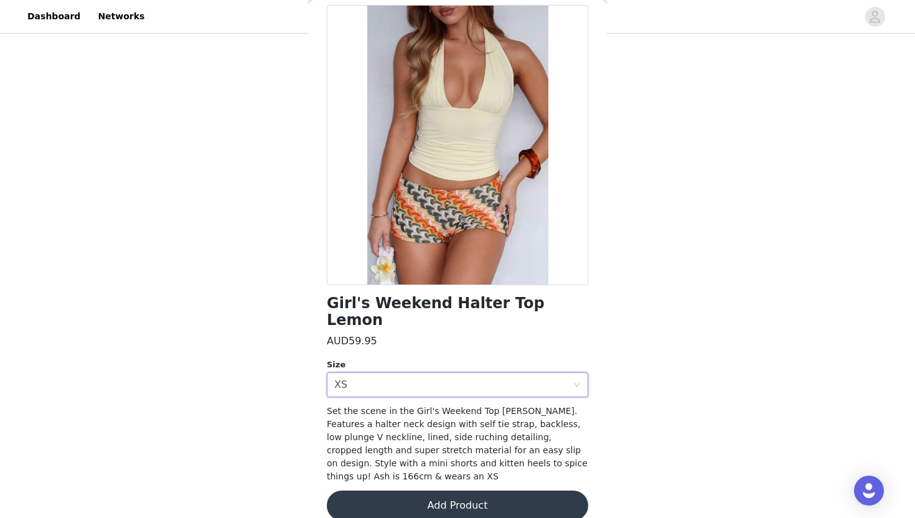
click at [381, 492] on button "Add Product" at bounding box center [457, 505] width 261 height 30
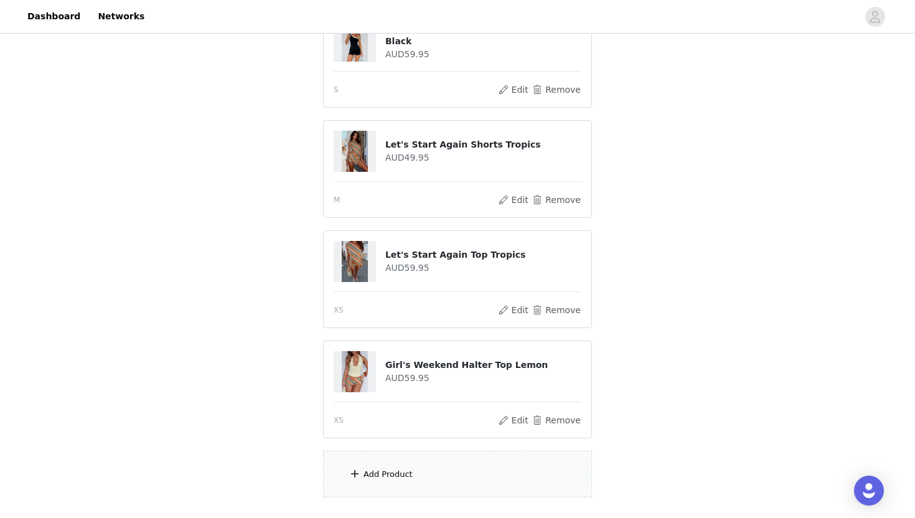
scroll to position [559, 0]
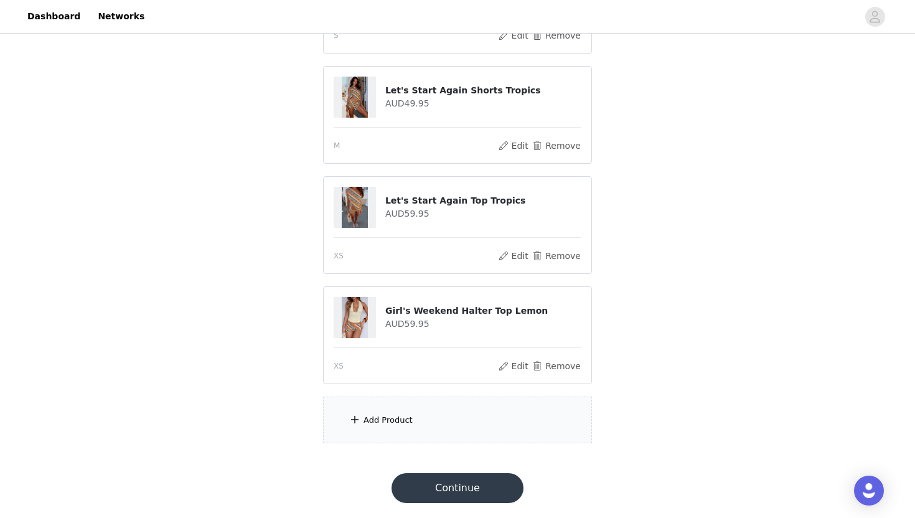
click at [398, 411] on div "Add Product" at bounding box center [457, 419] width 269 height 47
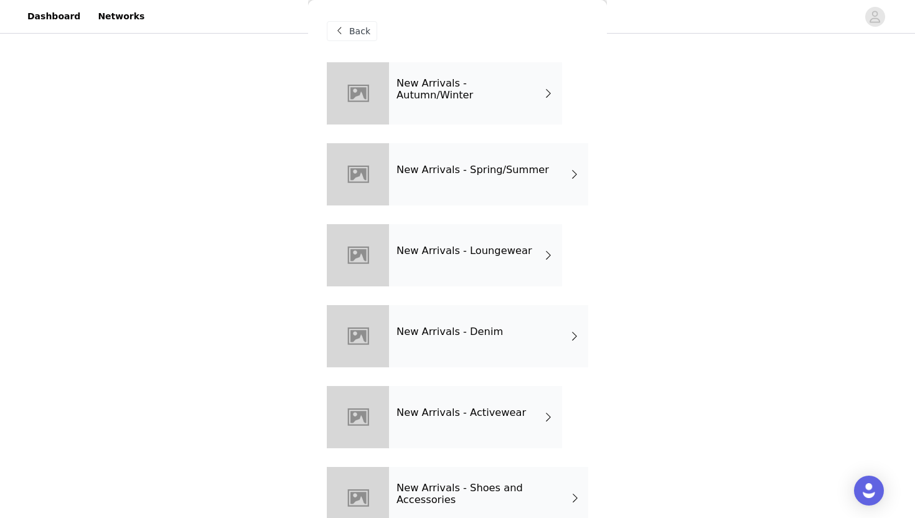
click at [419, 157] on div "New Arrivals - Spring/Summer" at bounding box center [488, 174] width 199 height 62
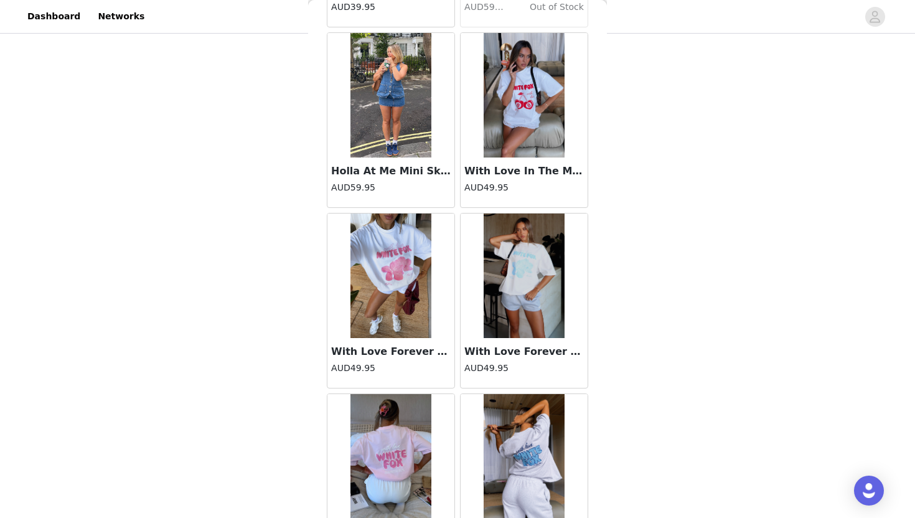
scroll to position [1386, 0]
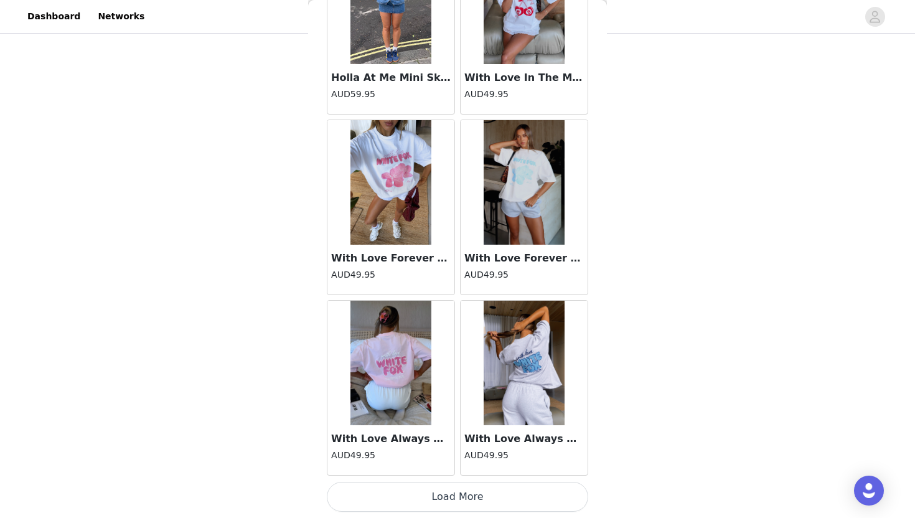
click at [452, 492] on button "Load More" at bounding box center [457, 497] width 261 height 30
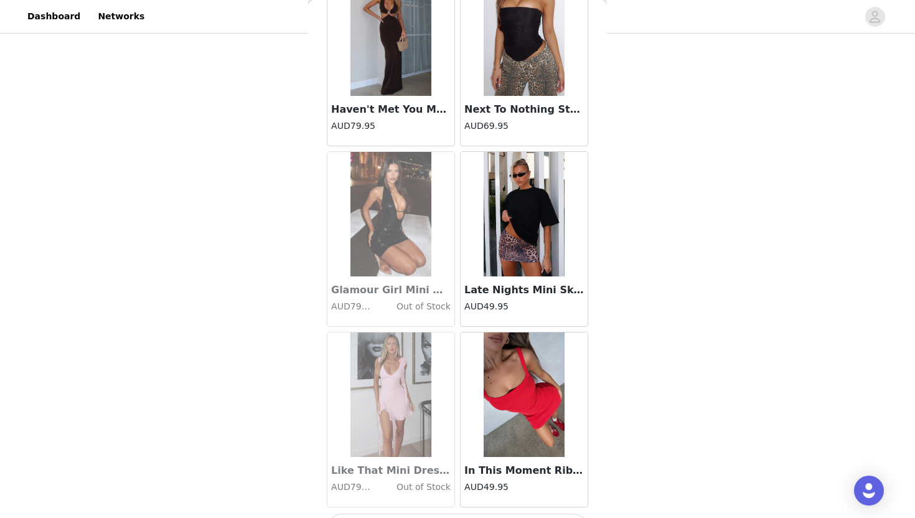
scroll to position [3190, 0]
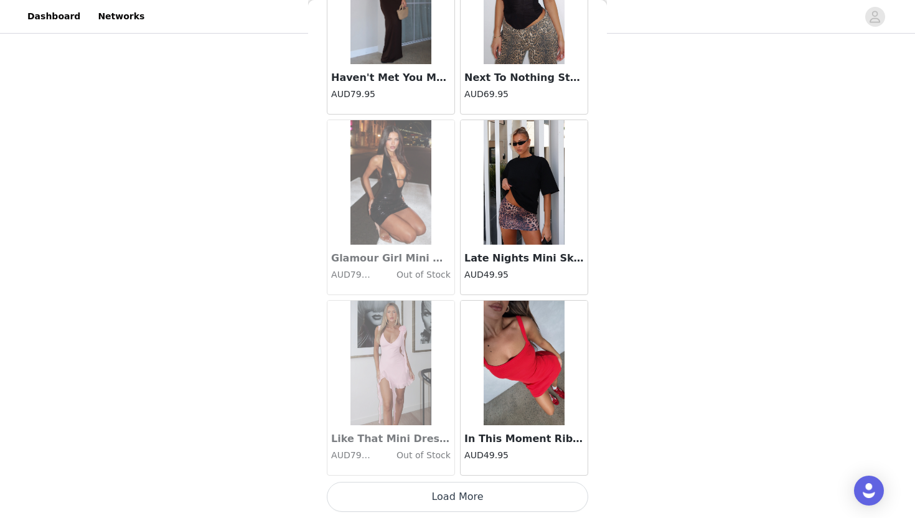
click at [473, 493] on button "Load More" at bounding box center [457, 497] width 261 height 30
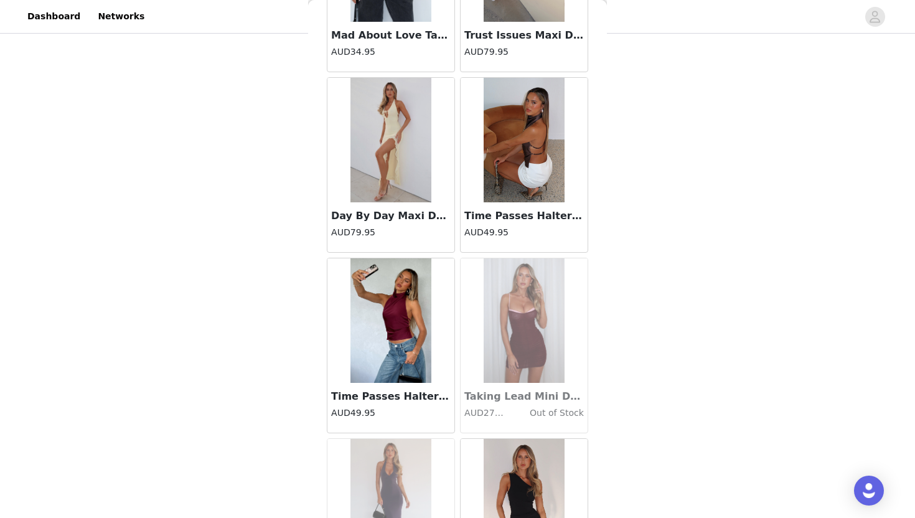
scroll to position [4994, 0]
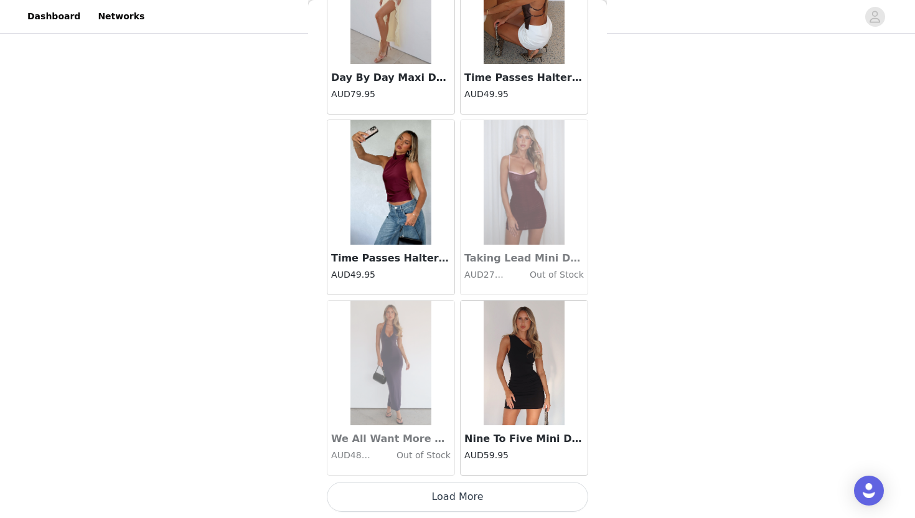
click at [471, 504] on button "Load More" at bounding box center [457, 497] width 261 height 30
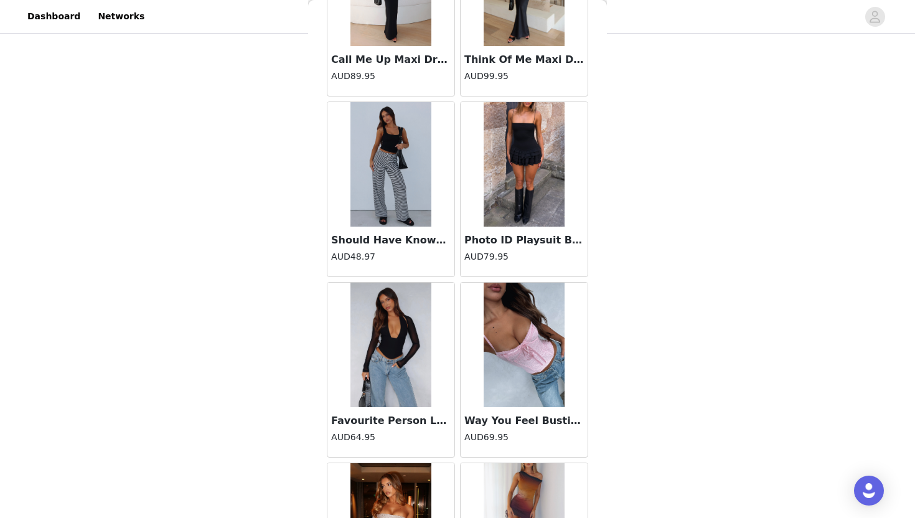
scroll to position [6798, 0]
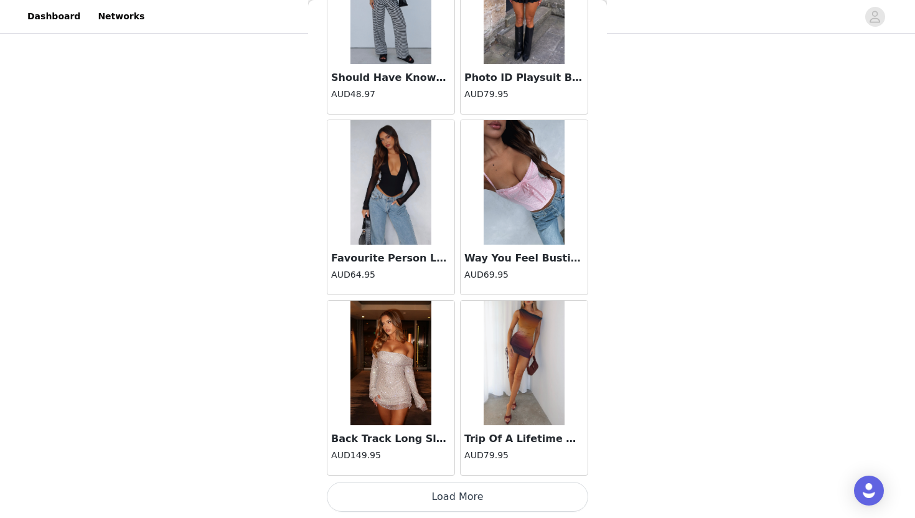
click at [471, 504] on button "Load More" at bounding box center [457, 497] width 261 height 30
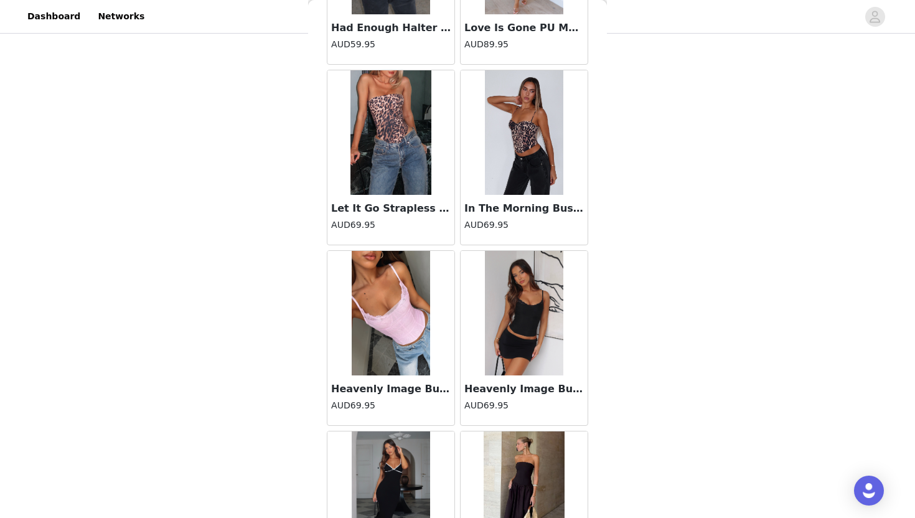
scroll to position [8603, 0]
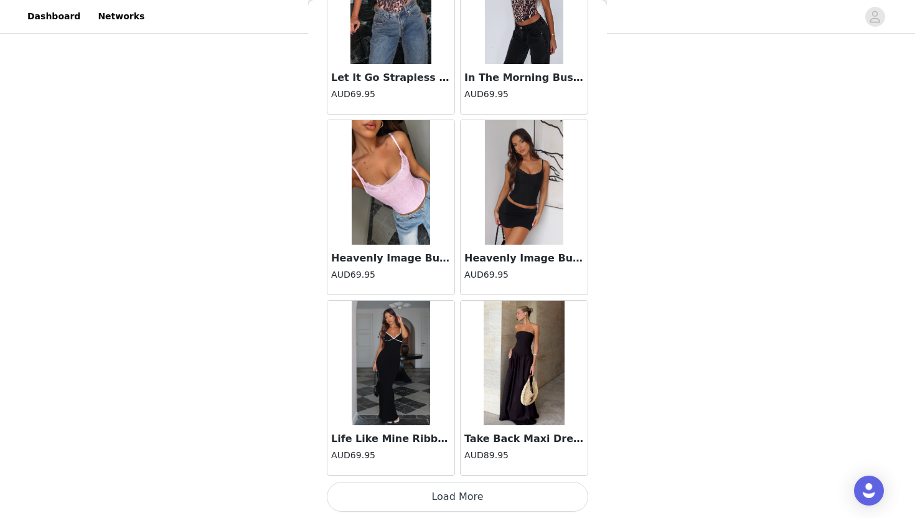
click at [471, 503] on button "Load More" at bounding box center [457, 497] width 261 height 30
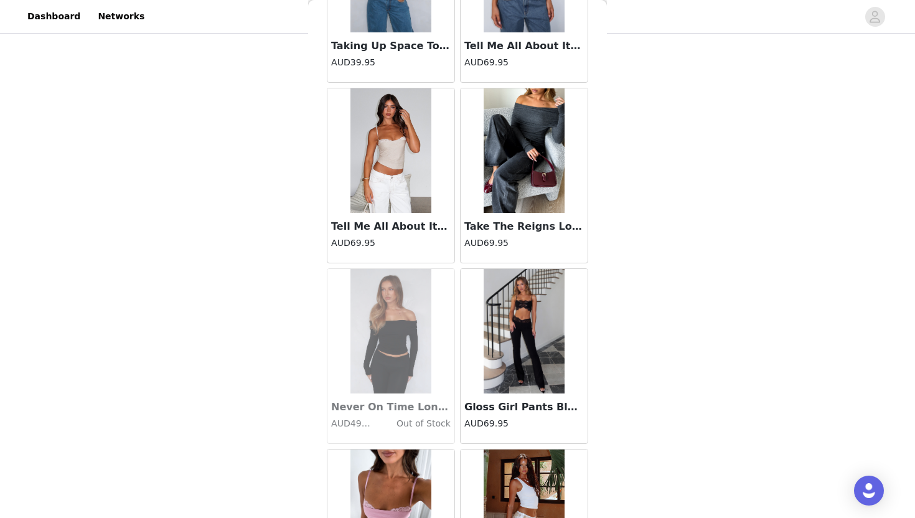
scroll to position [10407, 0]
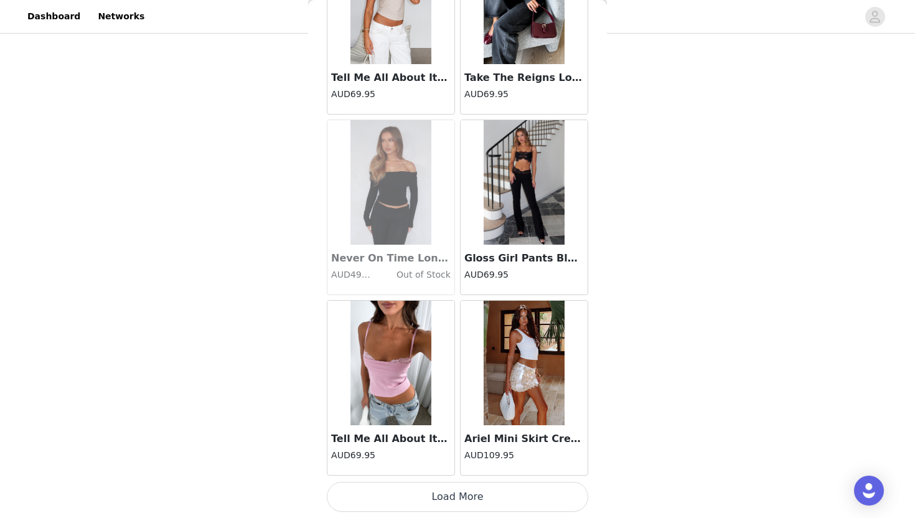
click at [470, 501] on button "Load More" at bounding box center [457, 497] width 261 height 30
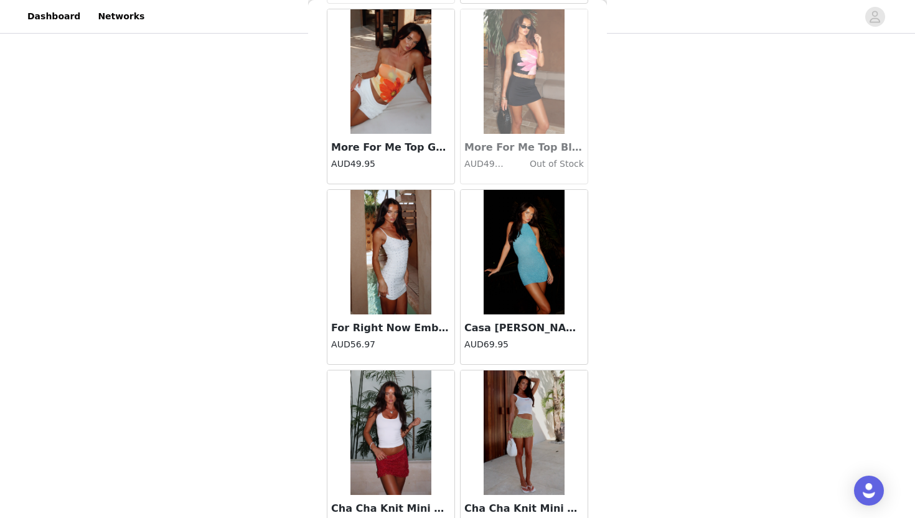
scroll to position [12211, 0]
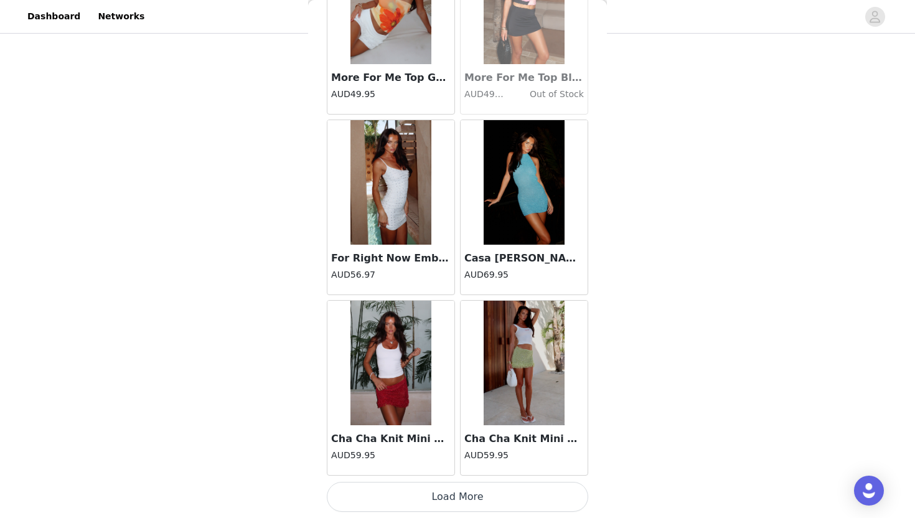
click at [470, 502] on button "Load More" at bounding box center [457, 497] width 261 height 30
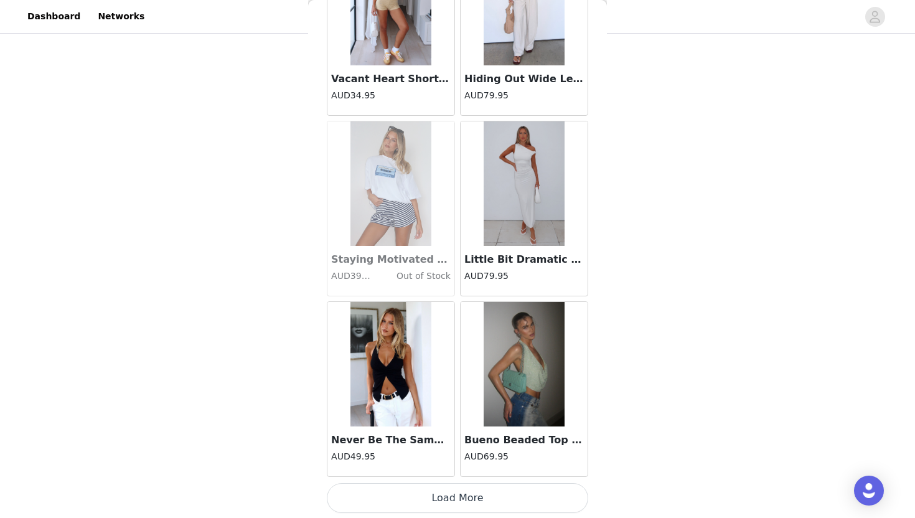
scroll to position [14015, 0]
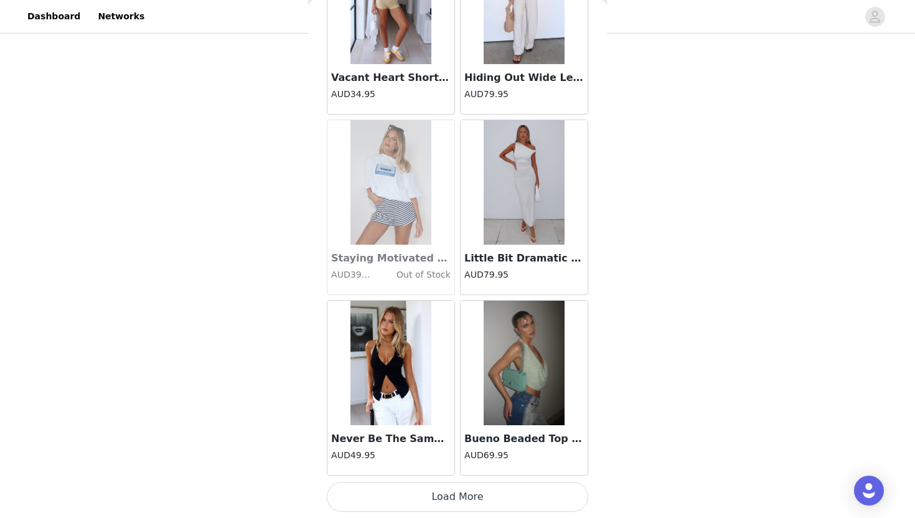
click at [470, 500] on button "Load More" at bounding box center [457, 497] width 261 height 30
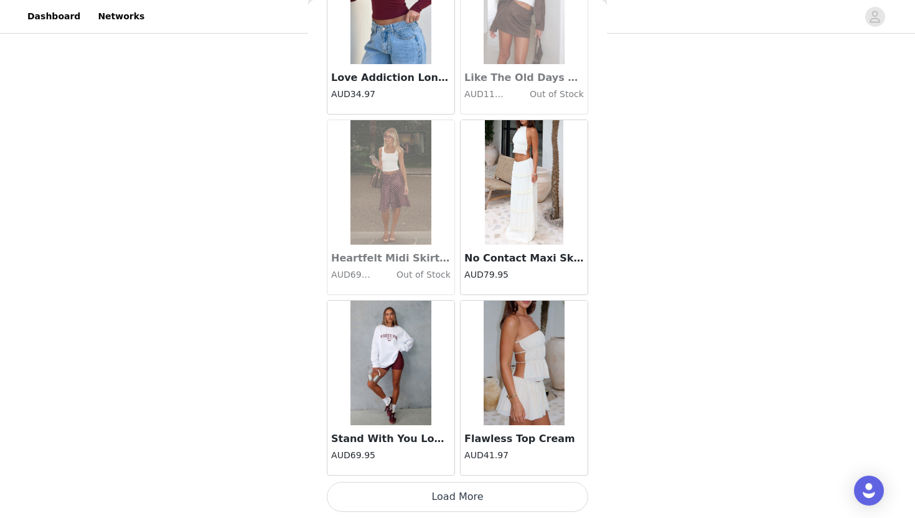
click at [470, 501] on button "Load More" at bounding box center [457, 497] width 261 height 30
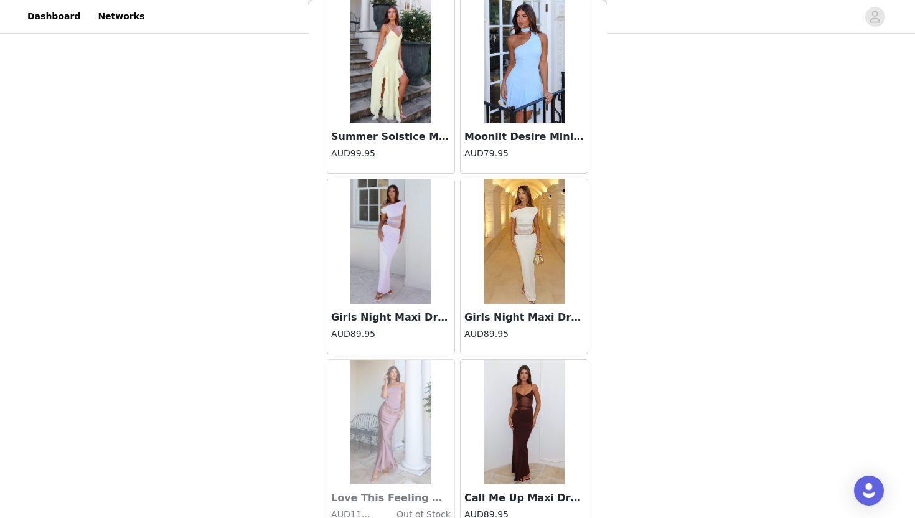
scroll to position [17623, 0]
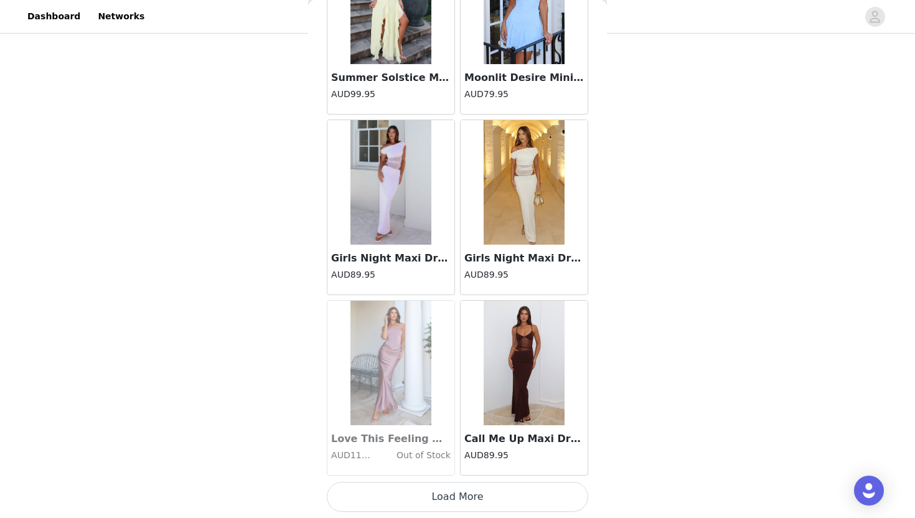
click at [470, 502] on button "Load More" at bounding box center [457, 497] width 261 height 30
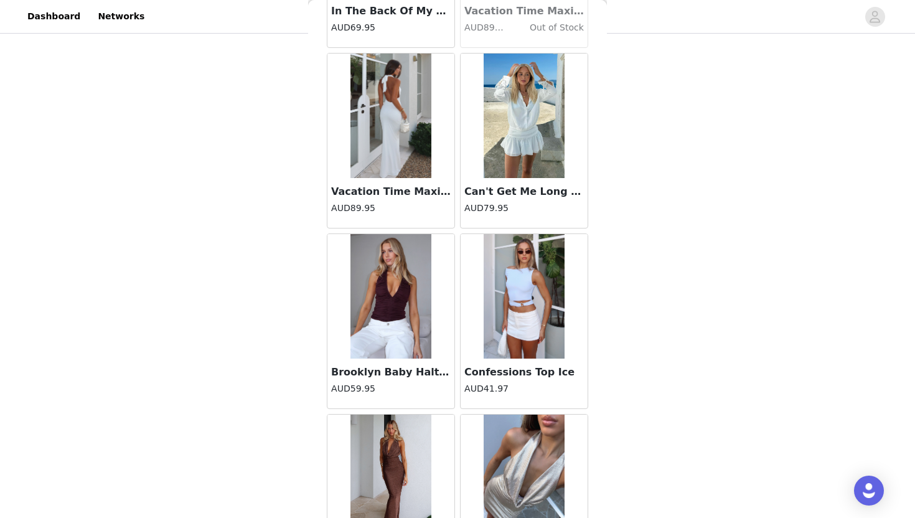
scroll to position [19427, 0]
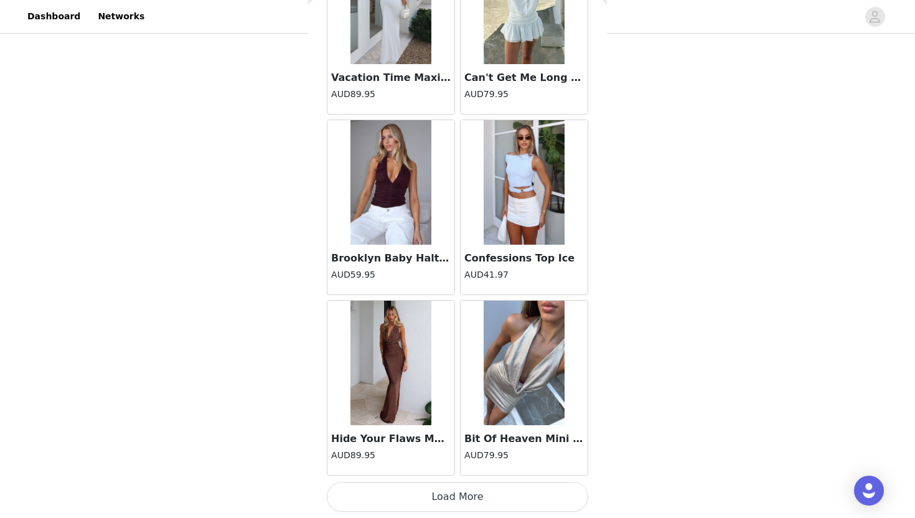
click at [470, 502] on button "Load More" at bounding box center [457, 497] width 261 height 30
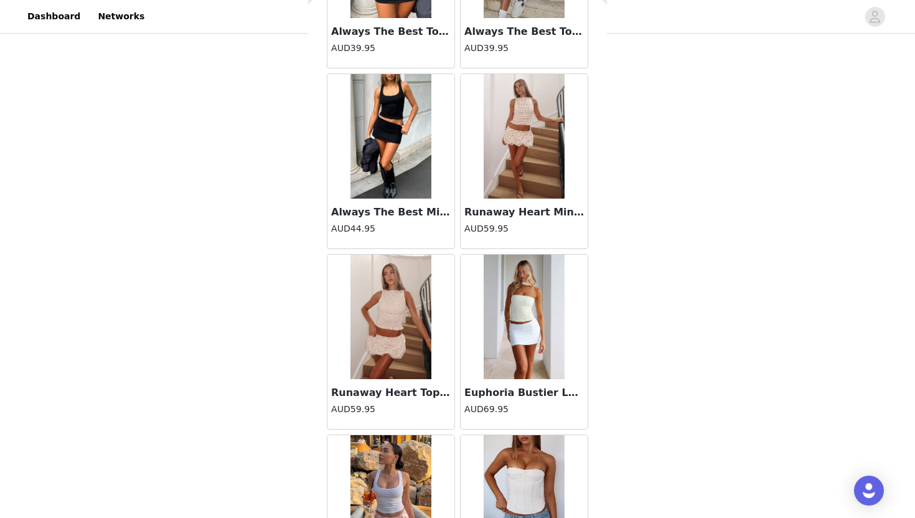
scroll to position [21232, 0]
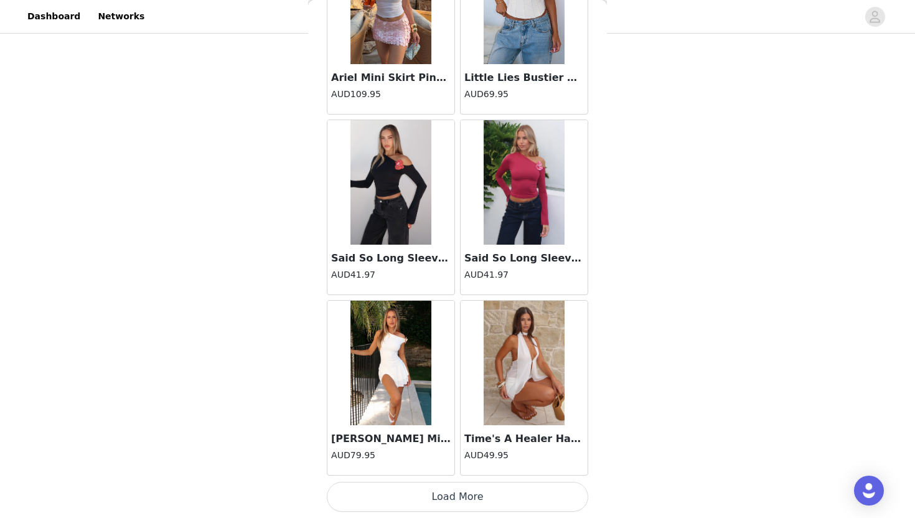
click at [476, 506] on button "Load More" at bounding box center [457, 497] width 261 height 30
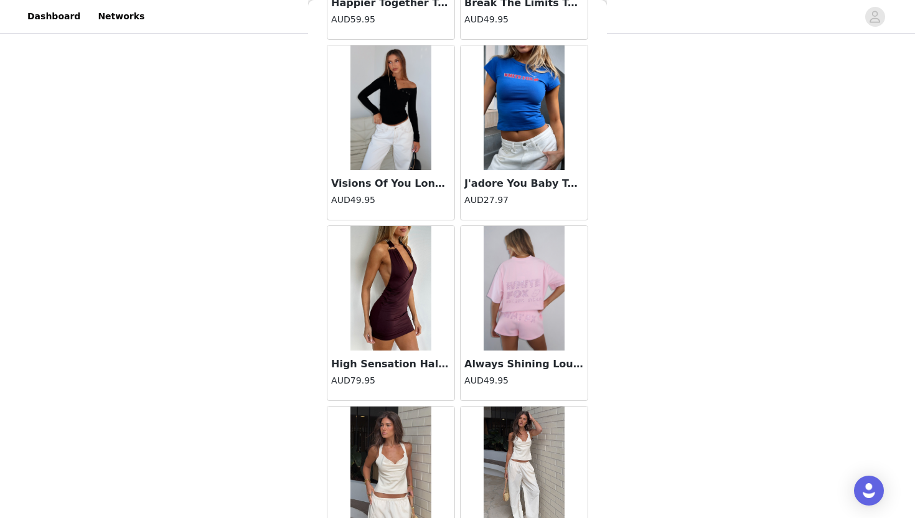
scroll to position [23036, 0]
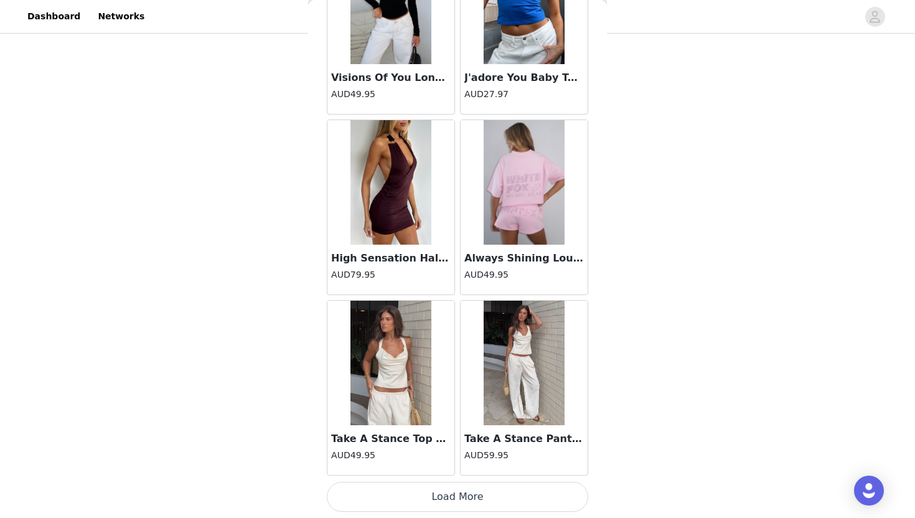
click at [470, 495] on button "Load More" at bounding box center [457, 497] width 261 height 30
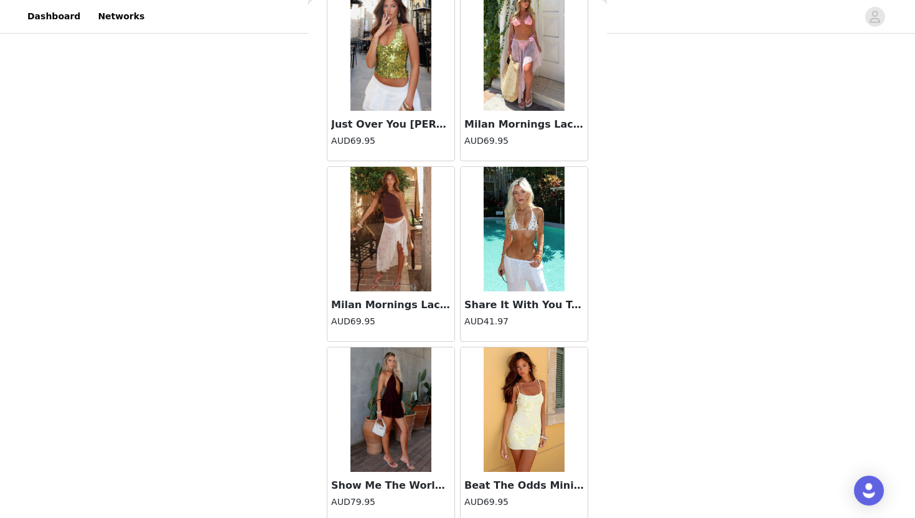
scroll to position [24840, 0]
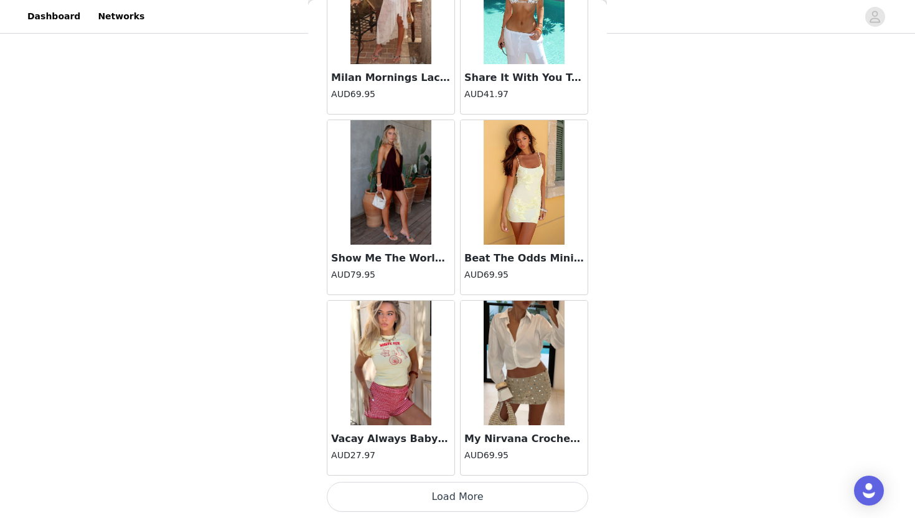
click at [473, 495] on button "Load More" at bounding box center [457, 497] width 261 height 30
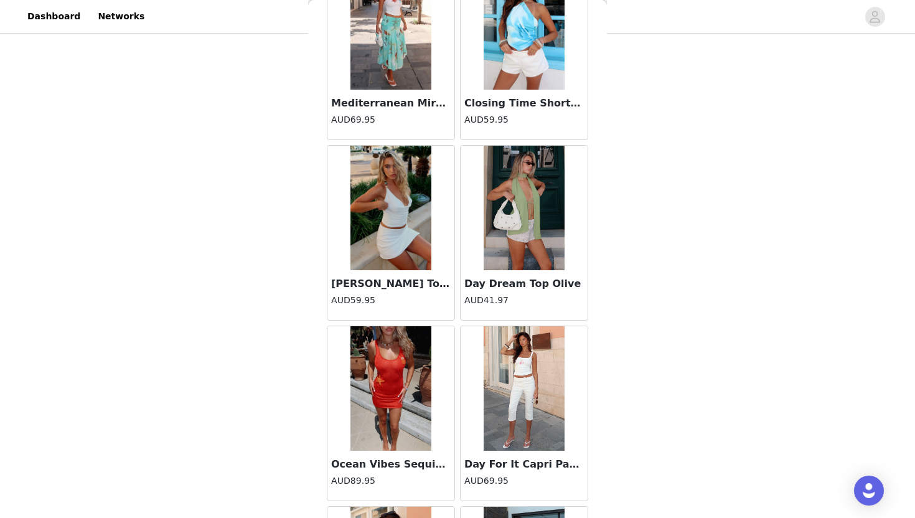
scroll to position [26644, 0]
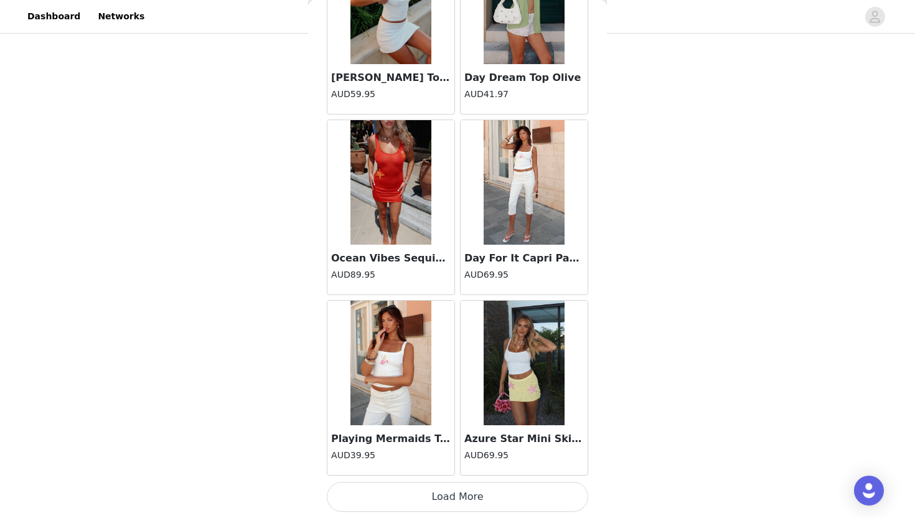
click at [473, 495] on button "Load More" at bounding box center [457, 497] width 261 height 30
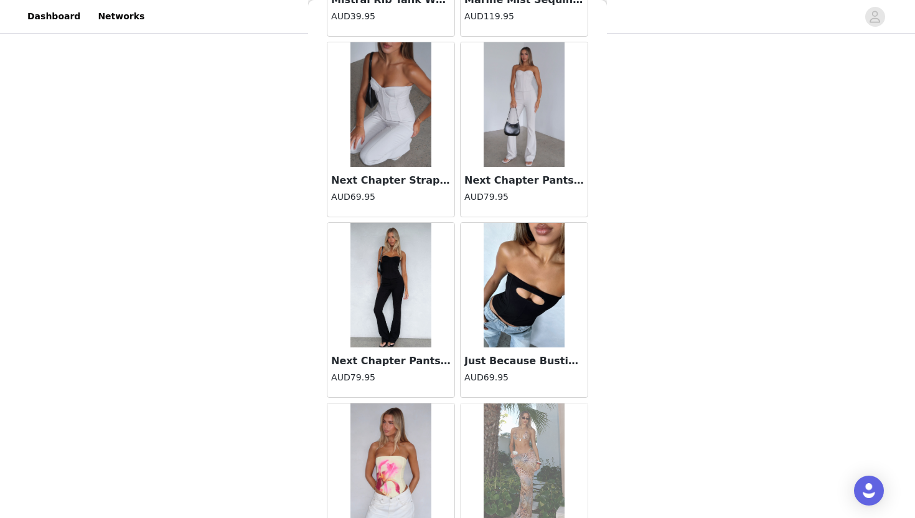
scroll to position [28448, 0]
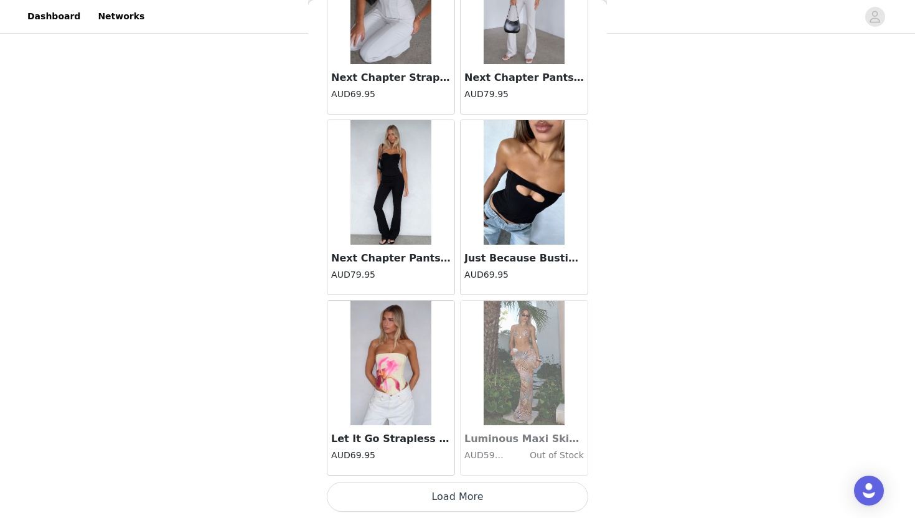
click at [473, 495] on button "Load More" at bounding box center [457, 497] width 261 height 30
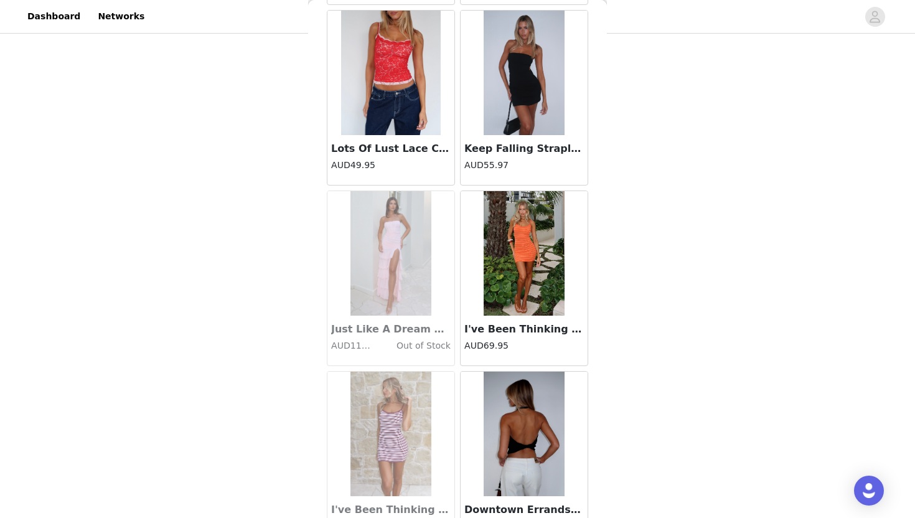
scroll to position [30252, 0]
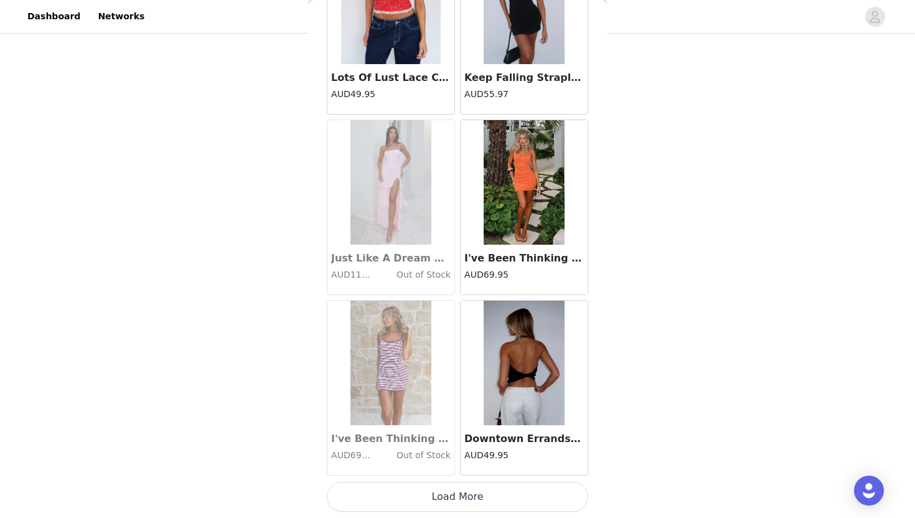
click at [473, 495] on button "Load More" at bounding box center [457, 497] width 261 height 30
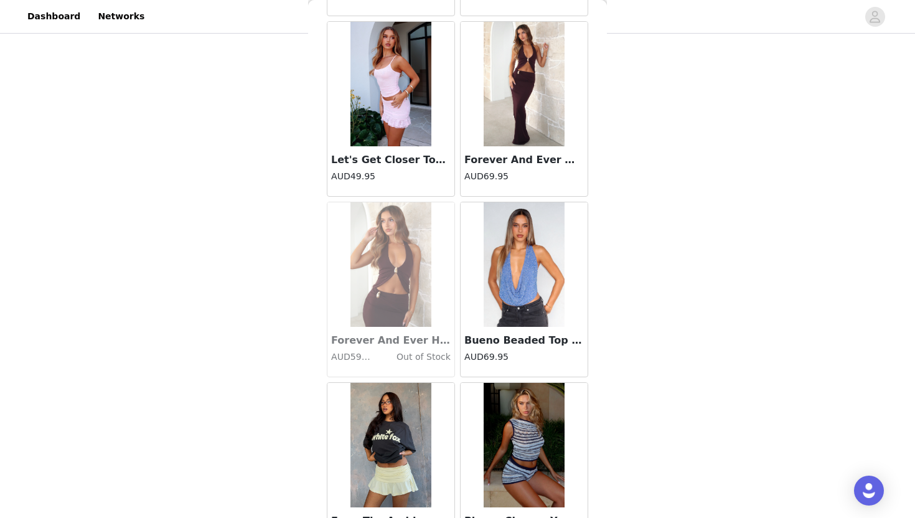
scroll to position [32056, 0]
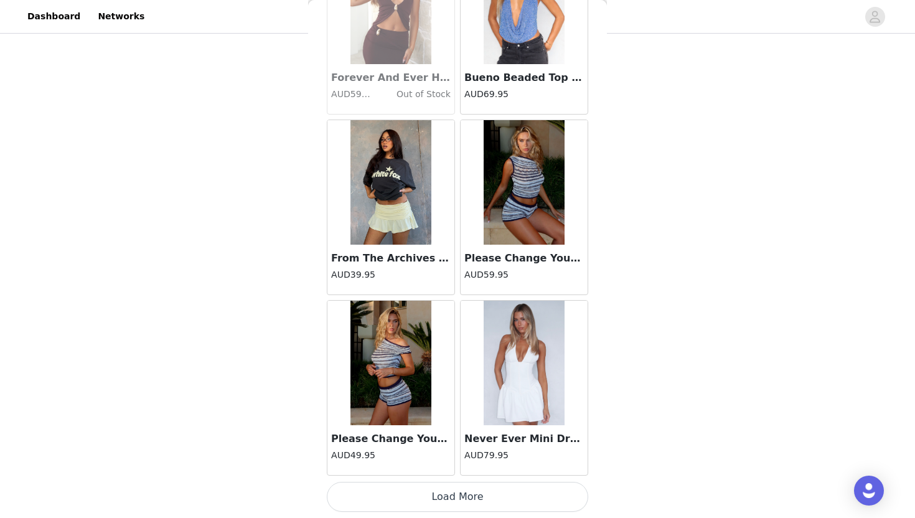
click at [473, 495] on button "Load More" at bounding box center [457, 497] width 261 height 30
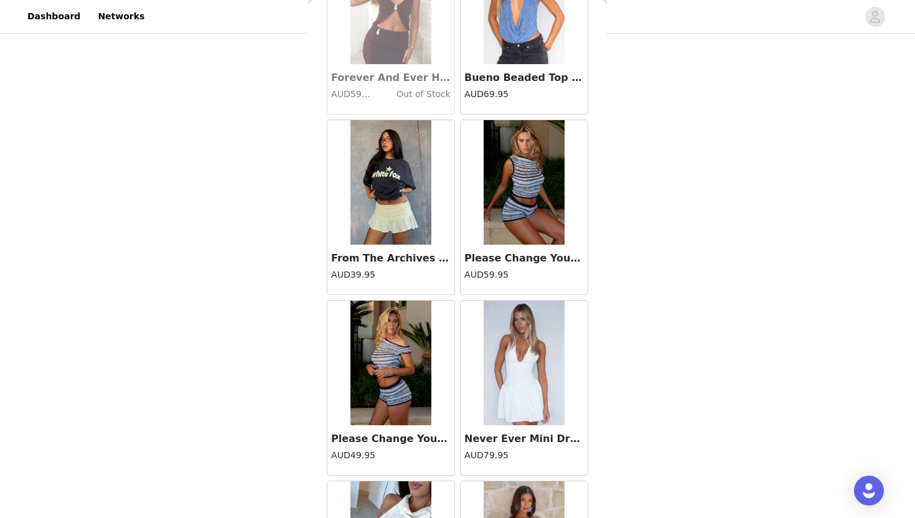
click at [407, 284] on div "AUD39.95" at bounding box center [390, 277] width 119 height 18
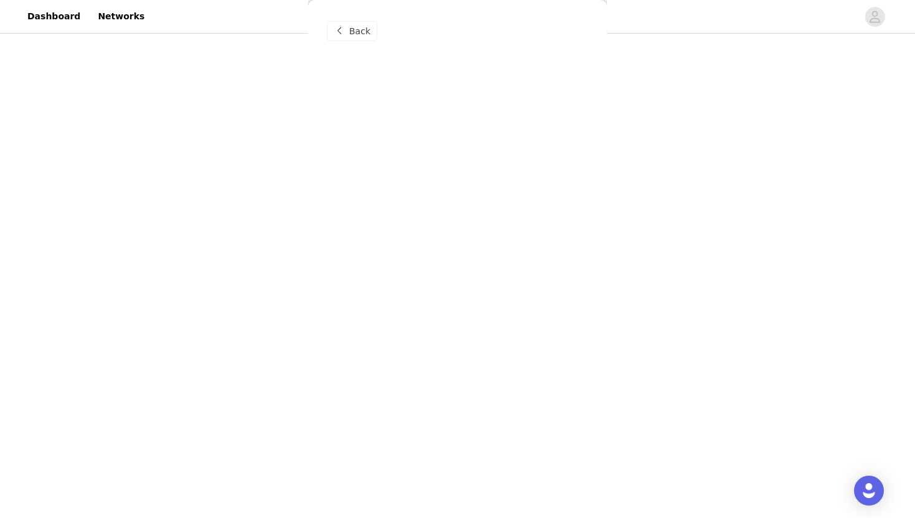
scroll to position [0, 0]
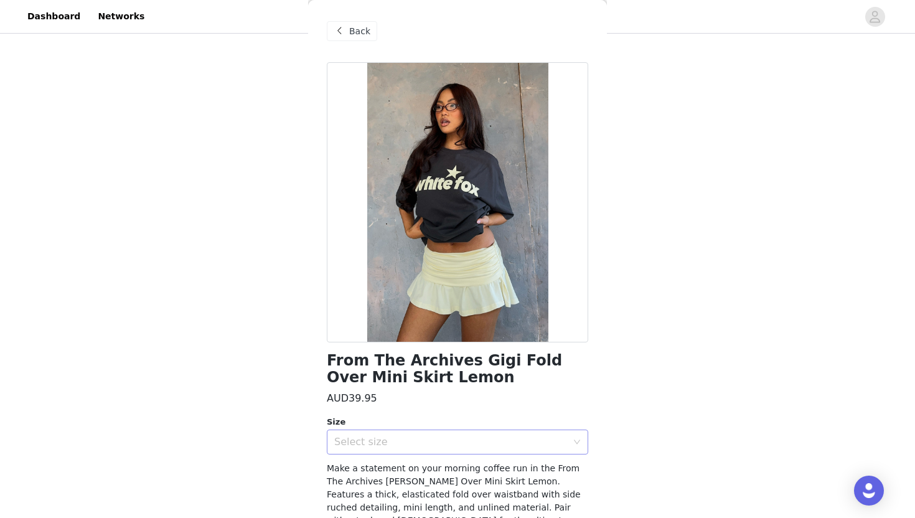
click at [452, 442] on div "Select size" at bounding box center [450, 441] width 233 height 12
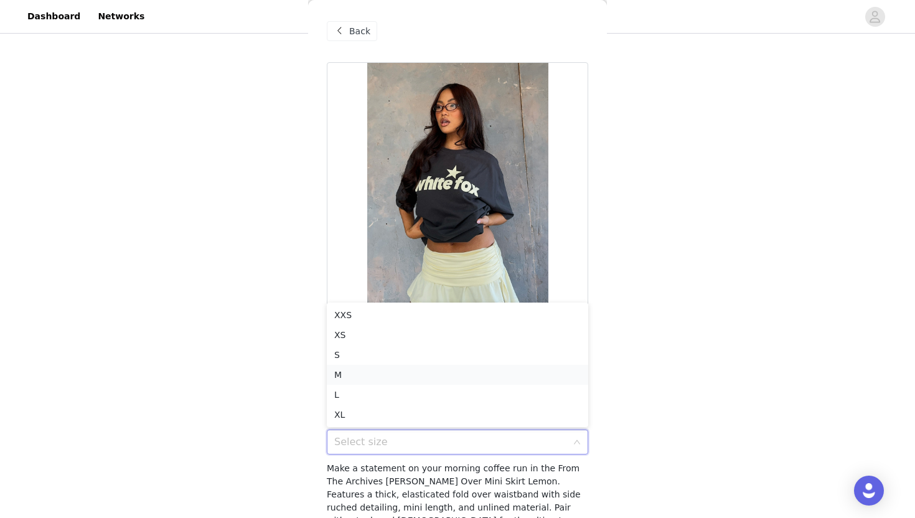
click at [371, 367] on li "M" at bounding box center [457, 375] width 261 height 20
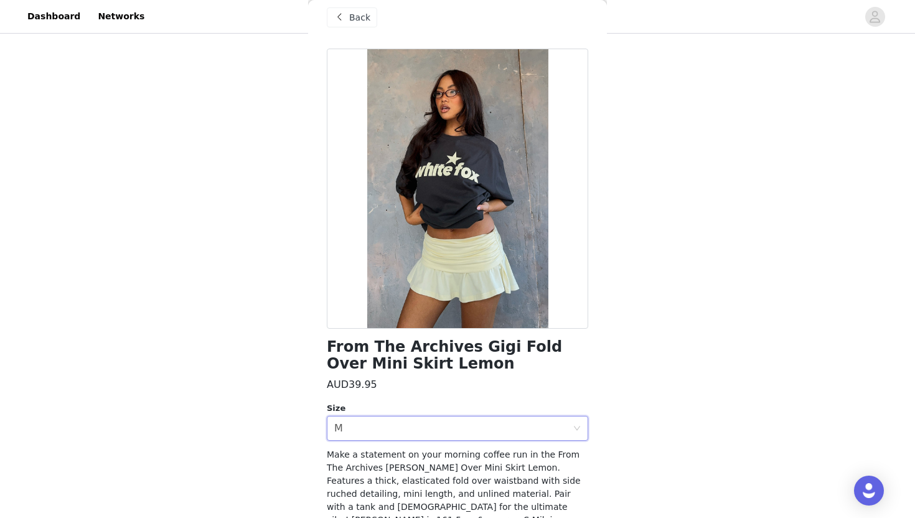
scroll to position [74, 0]
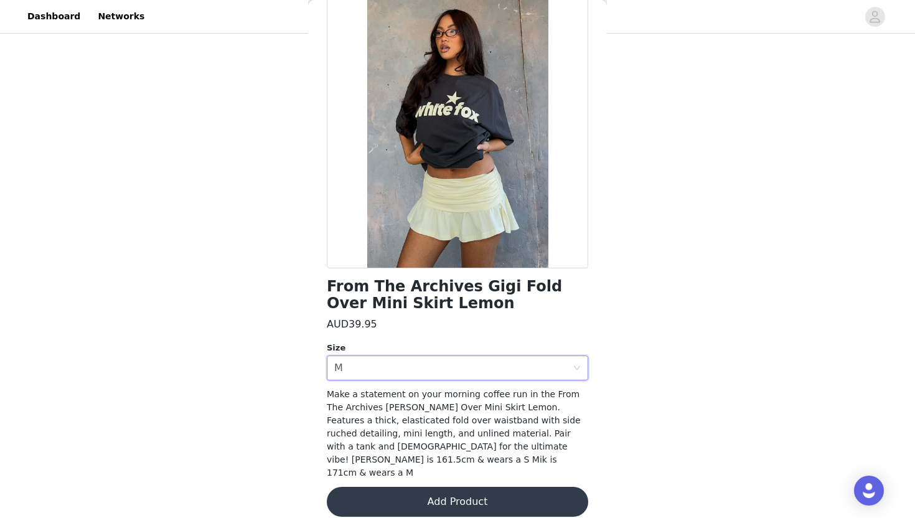
click at [463, 486] on button "Add Product" at bounding box center [457, 501] width 261 height 30
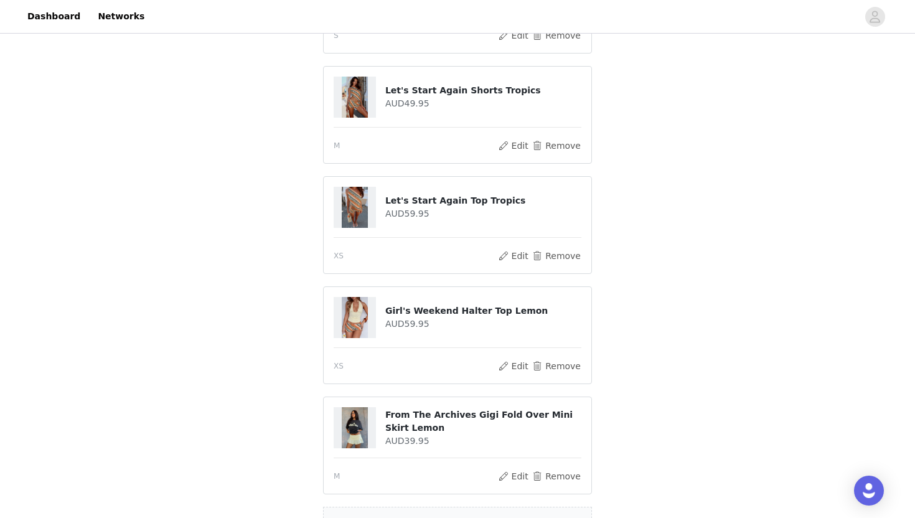
scroll to position [669, 0]
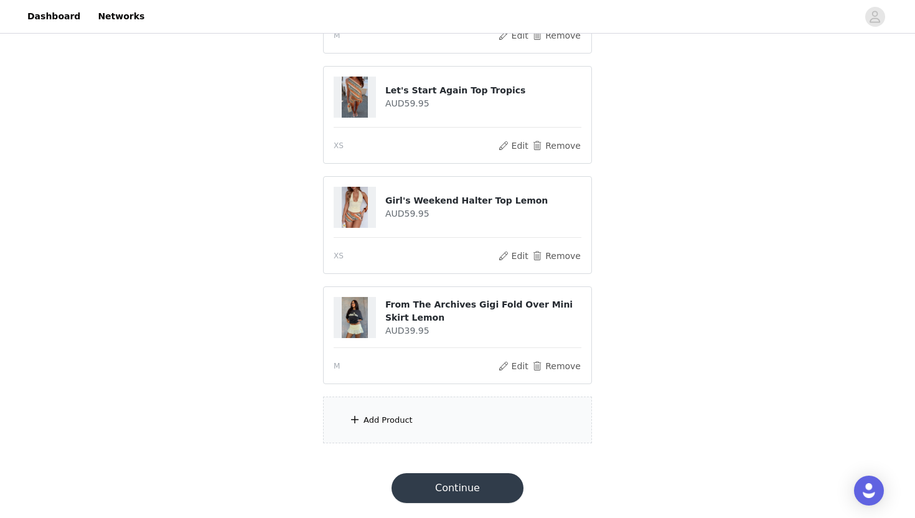
click at [444, 425] on div "Add Product" at bounding box center [457, 419] width 269 height 47
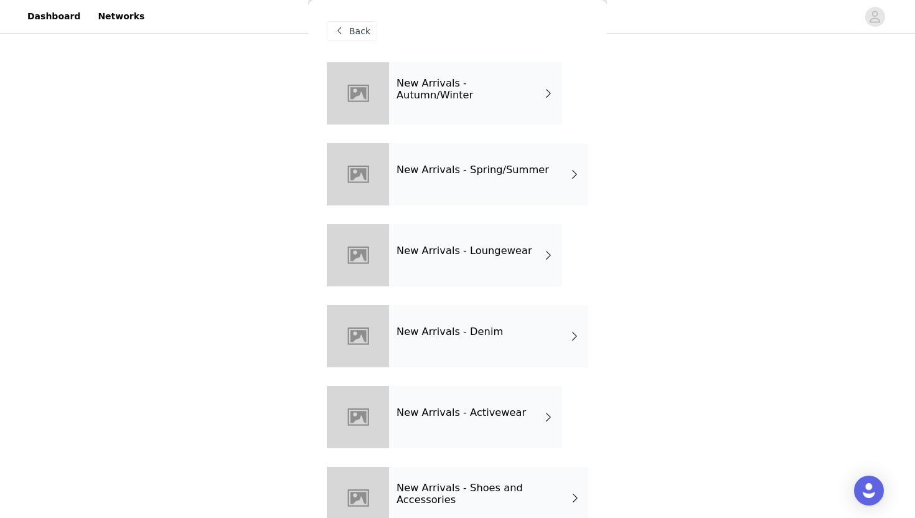
click at [414, 167] on h4 "New Arrivals - Spring/Summer" at bounding box center [472, 169] width 152 height 11
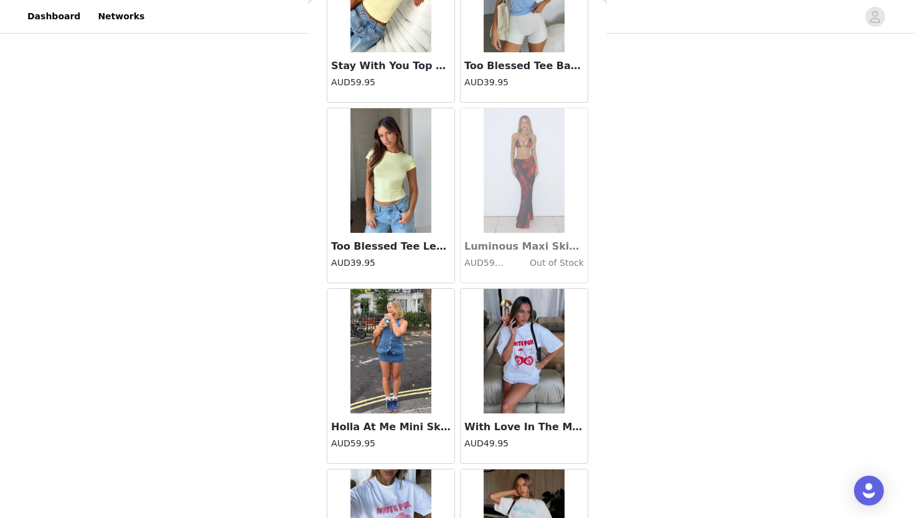
scroll to position [1386, 0]
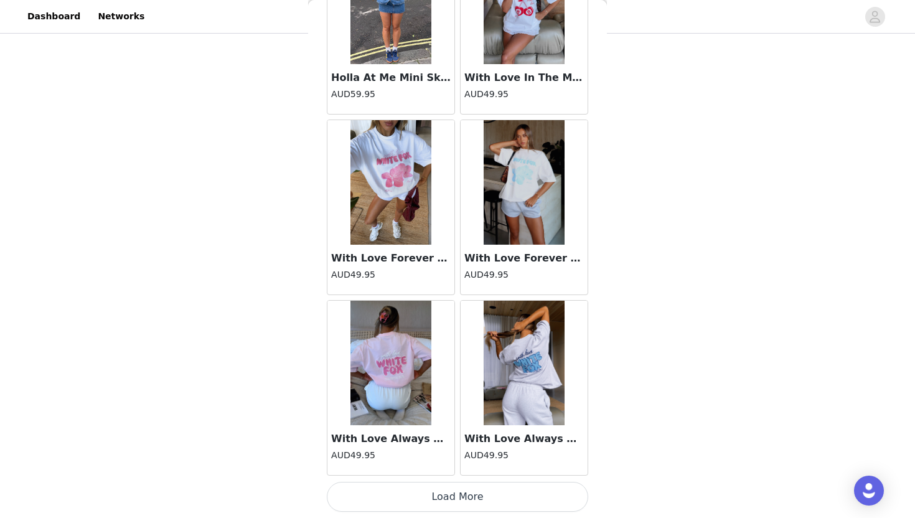
click at [500, 502] on button "Load More" at bounding box center [457, 497] width 261 height 30
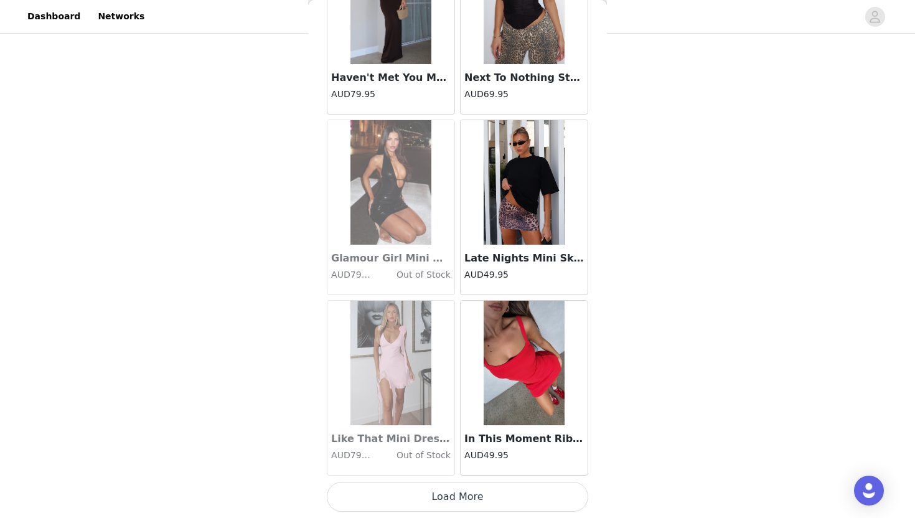
click at [500, 502] on button "Load More" at bounding box center [457, 497] width 261 height 30
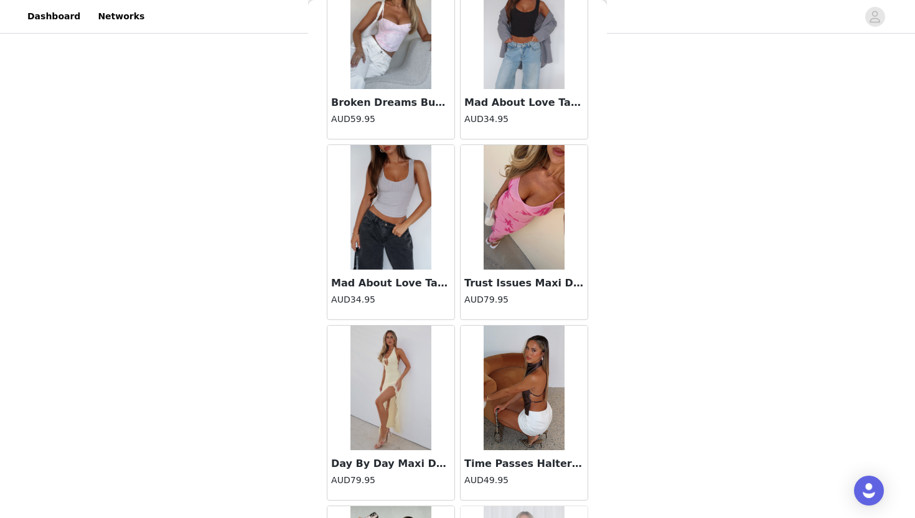
scroll to position [4994, 0]
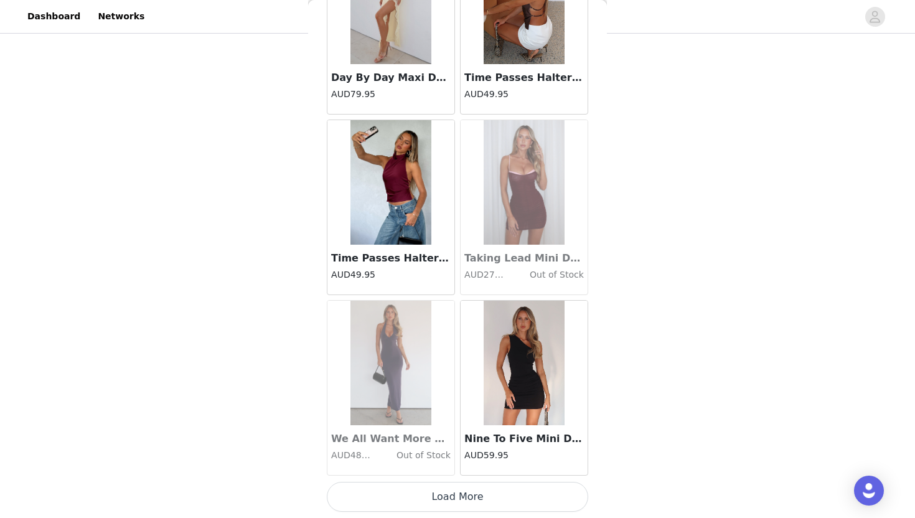
click at [500, 502] on button "Load More" at bounding box center [457, 497] width 261 height 30
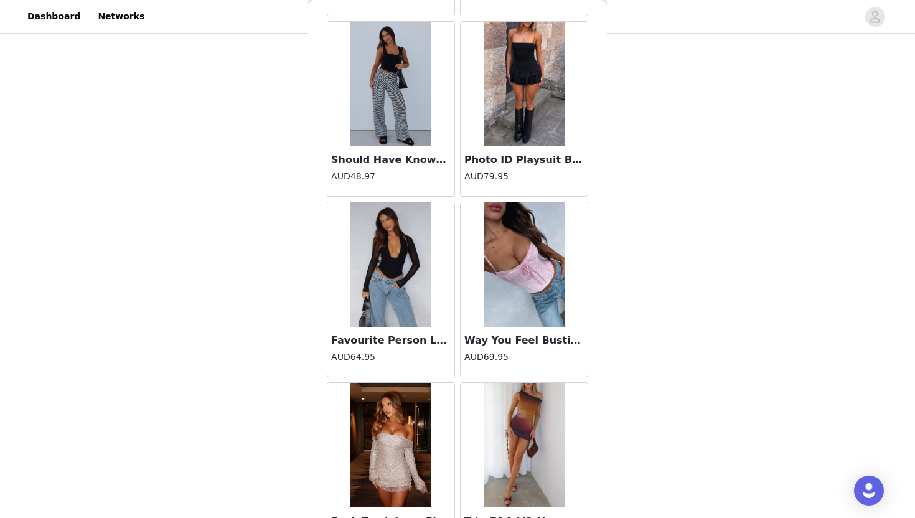
scroll to position [6798, 0]
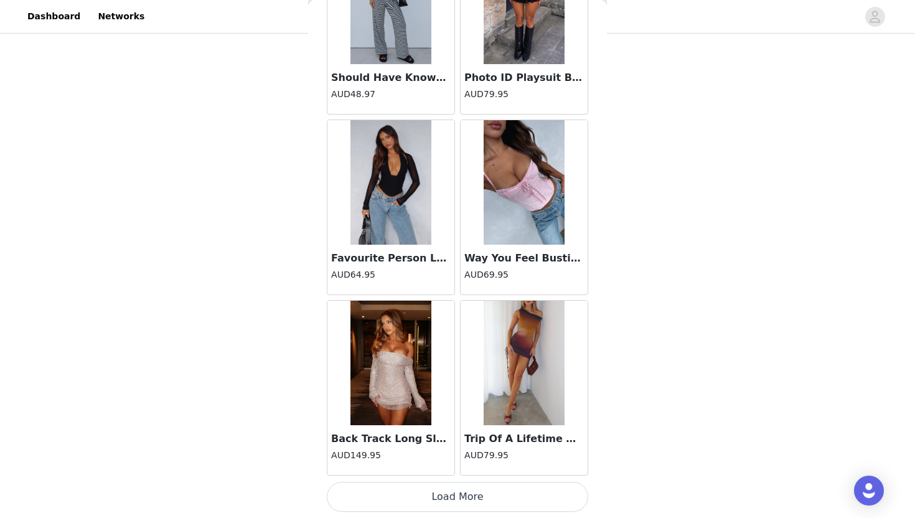
click at [500, 502] on button "Load More" at bounding box center [457, 497] width 261 height 30
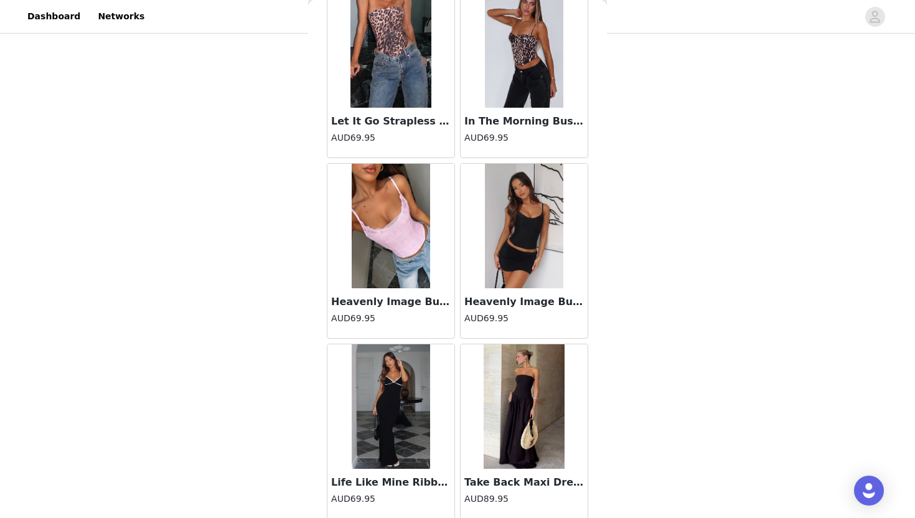
scroll to position [8603, 0]
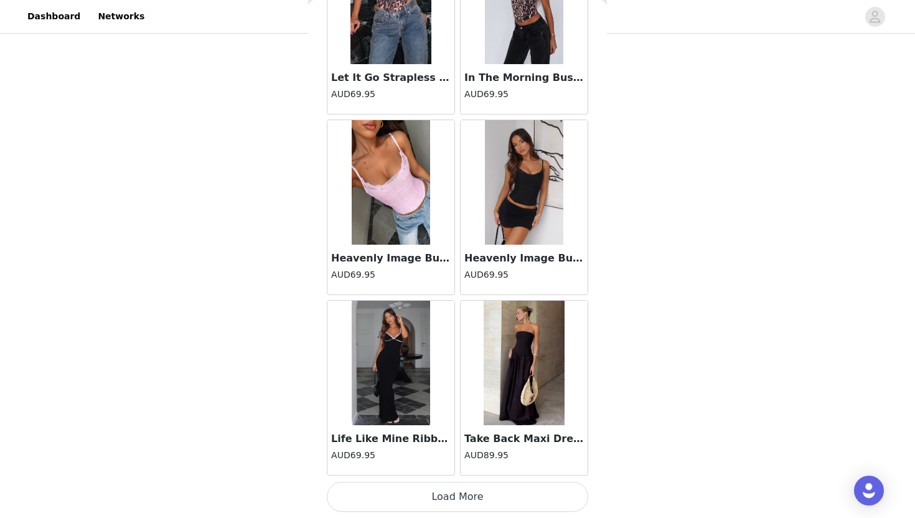
click at [500, 503] on button "Load More" at bounding box center [457, 497] width 261 height 30
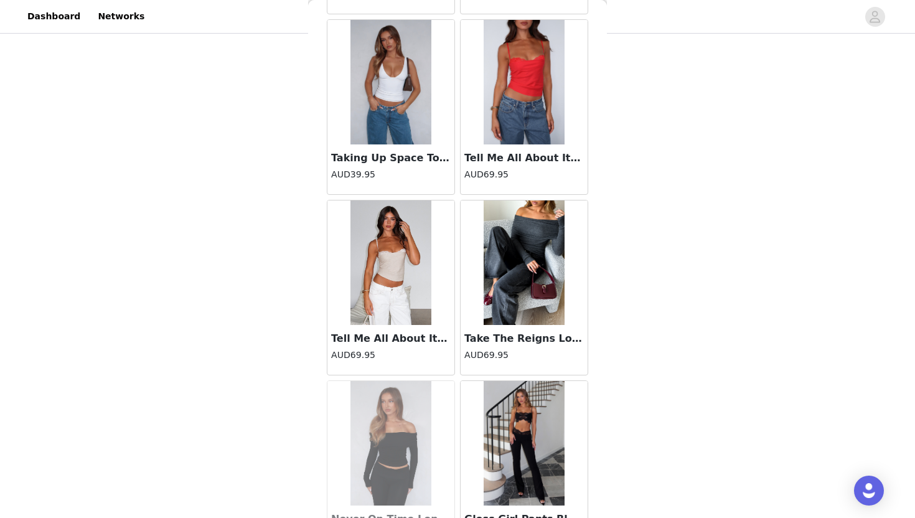
scroll to position [10407, 0]
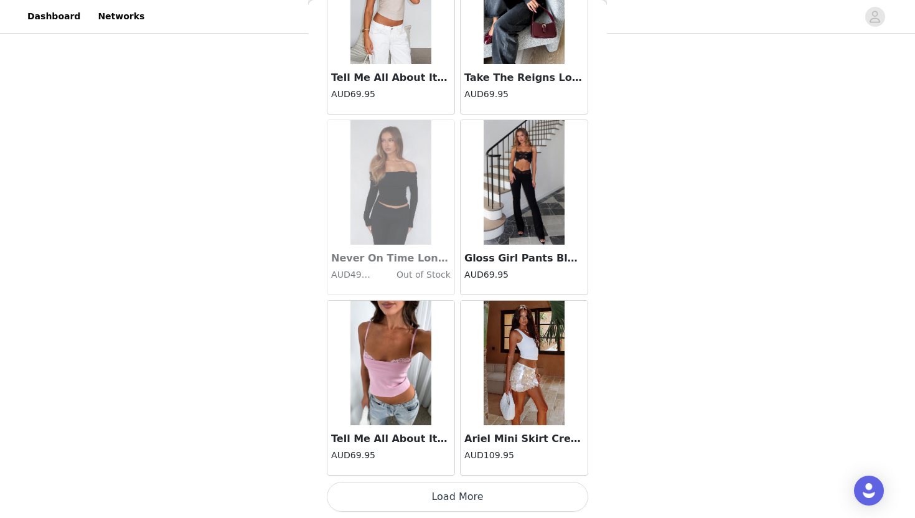
click at [500, 501] on button "Load More" at bounding box center [457, 497] width 261 height 30
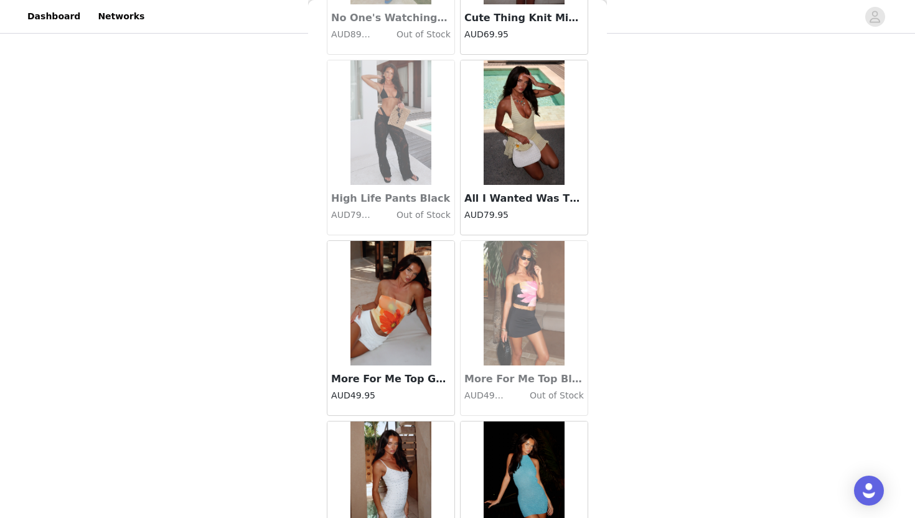
scroll to position [12211, 0]
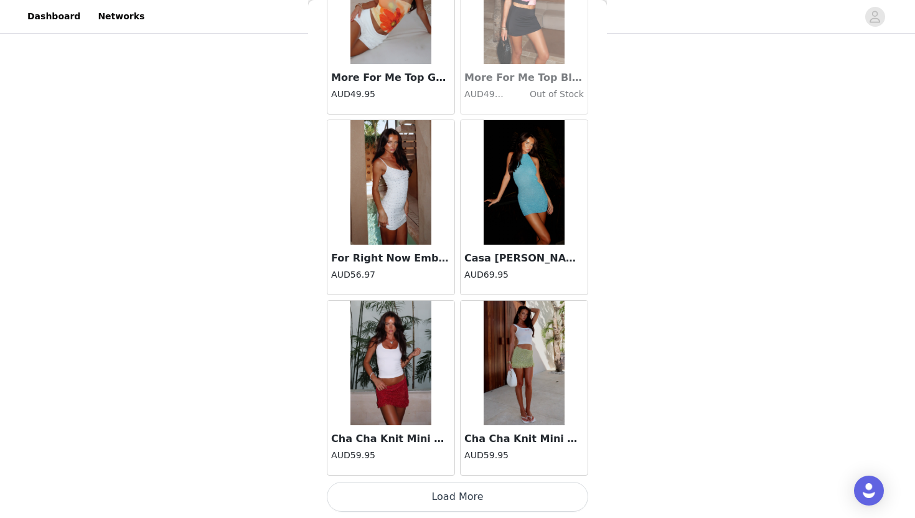
click at [500, 501] on button "Load More" at bounding box center [457, 497] width 261 height 30
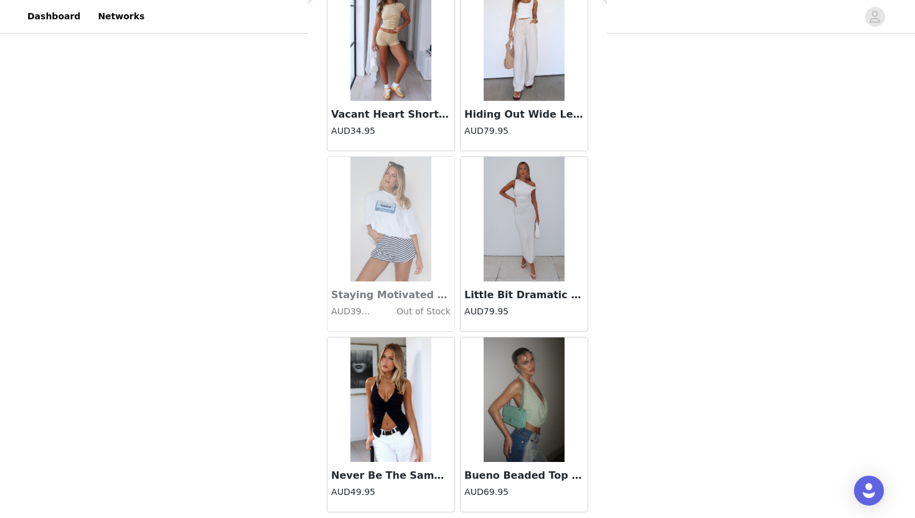
scroll to position [14015, 0]
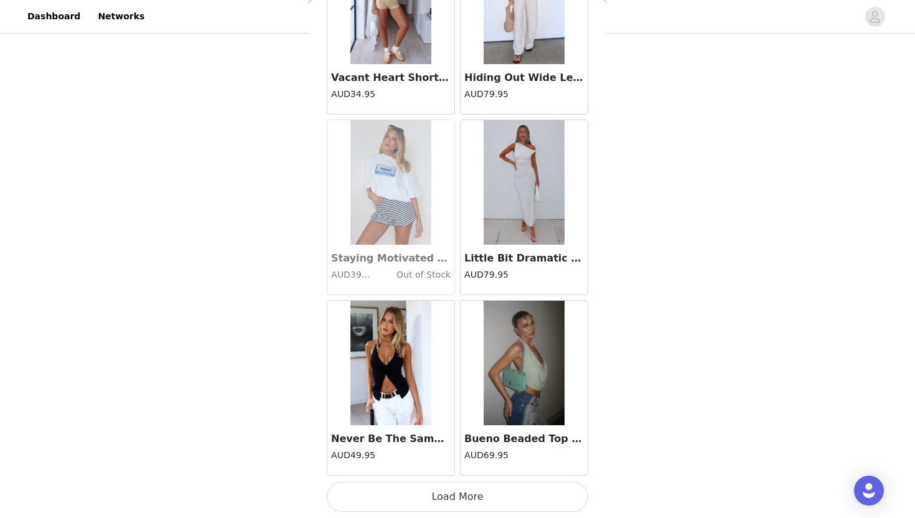
click at [499, 500] on button "Load More" at bounding box center [457, 497] width 261 height 30
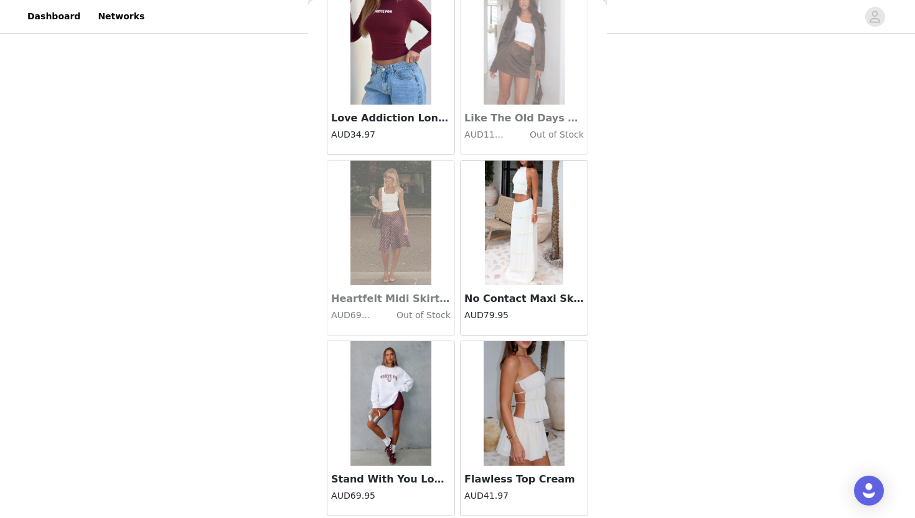
scroll to position [15819, 0]
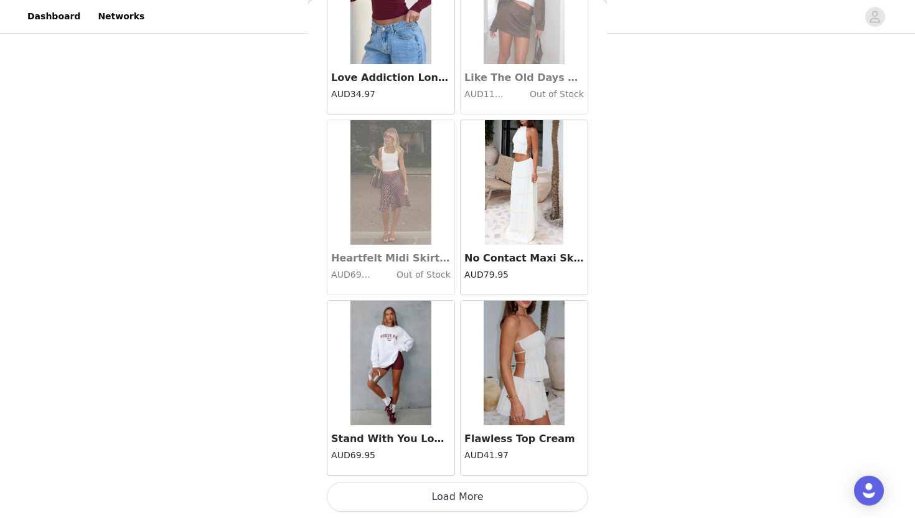
click at [480, 501] on button "Load More" at bounding box center [457, 497] width 261 height 30
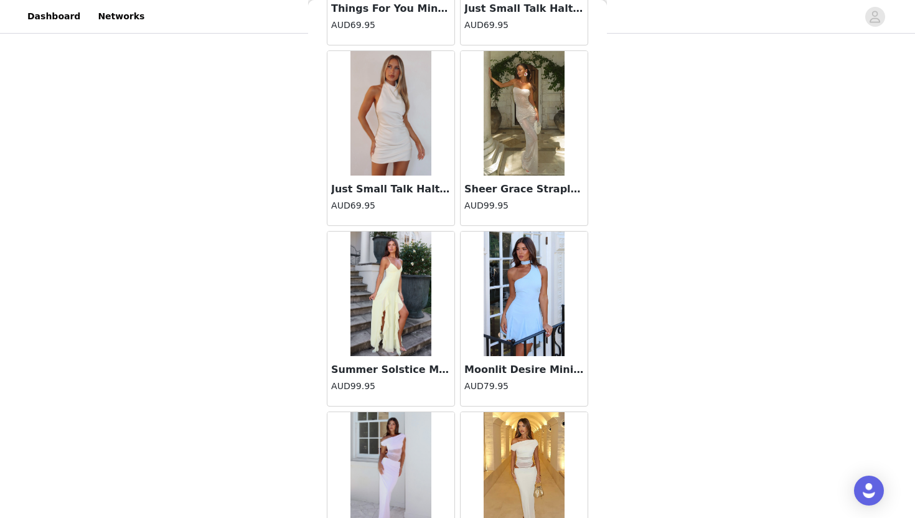
scroll to position [17623, 0]
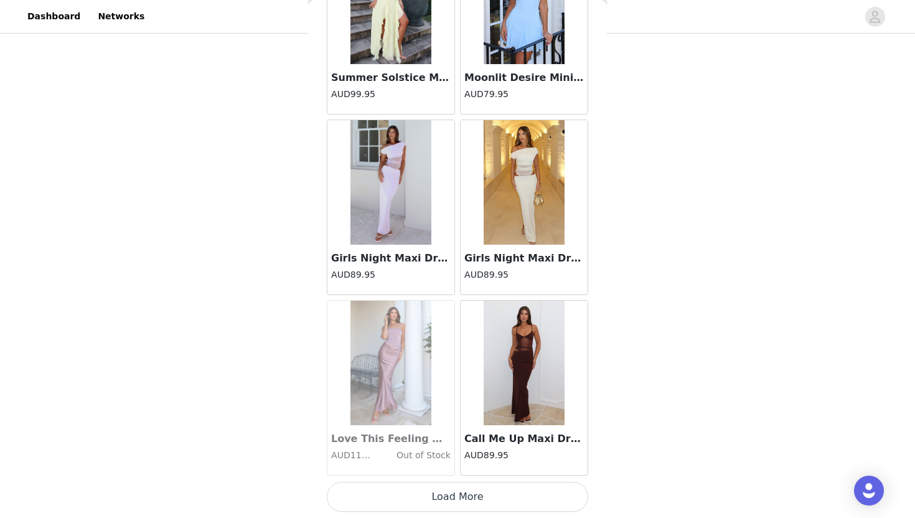
click at [480, 501] on button "Load More" at bounding box center [457, 497] width 261 height 30
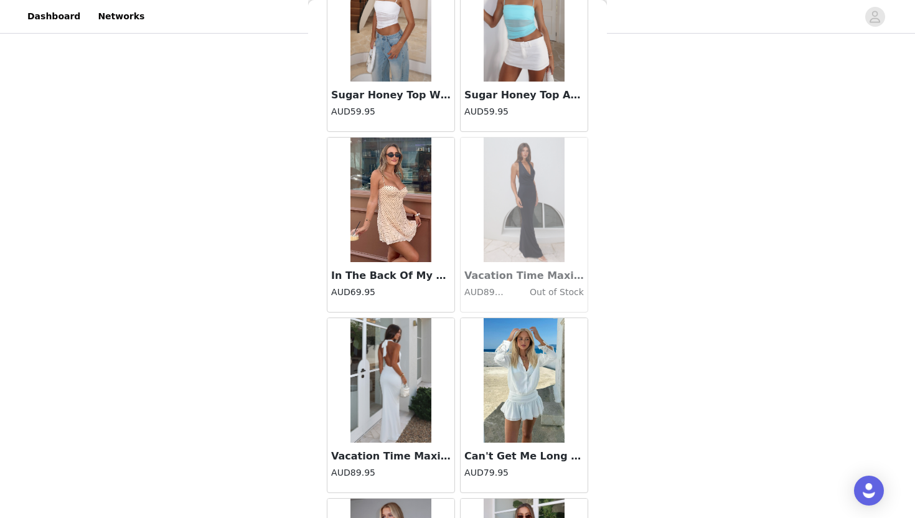
scroll to position [19427, 0]
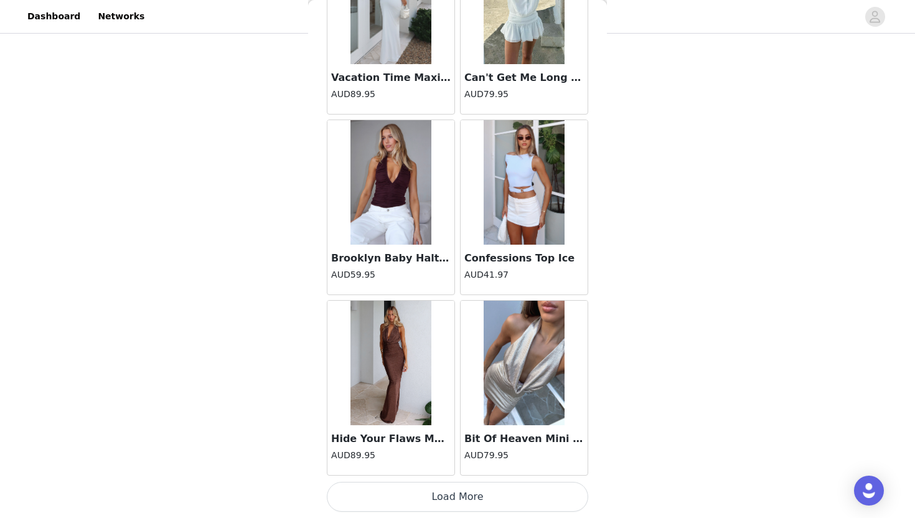
click at [480, 501] on button "Load More" at bounding box center [457, 497] width 261 height 30
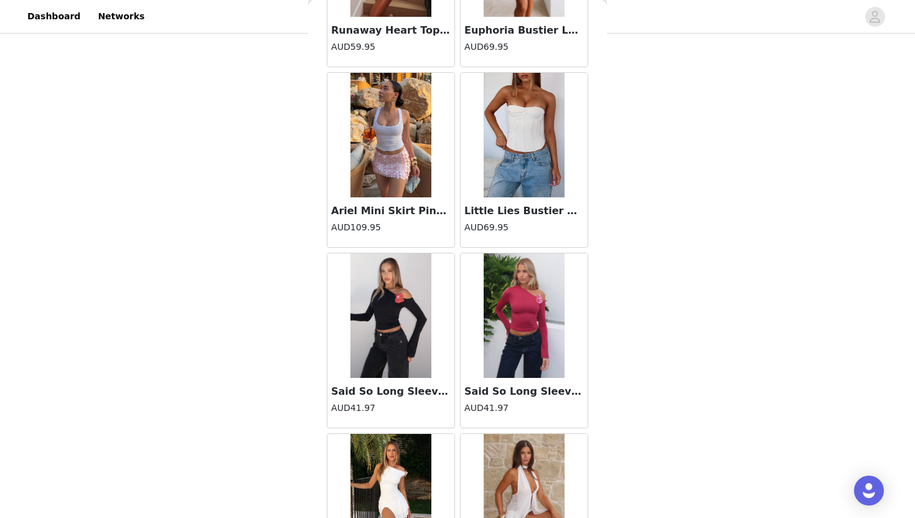
scroll to position [21232, 0]
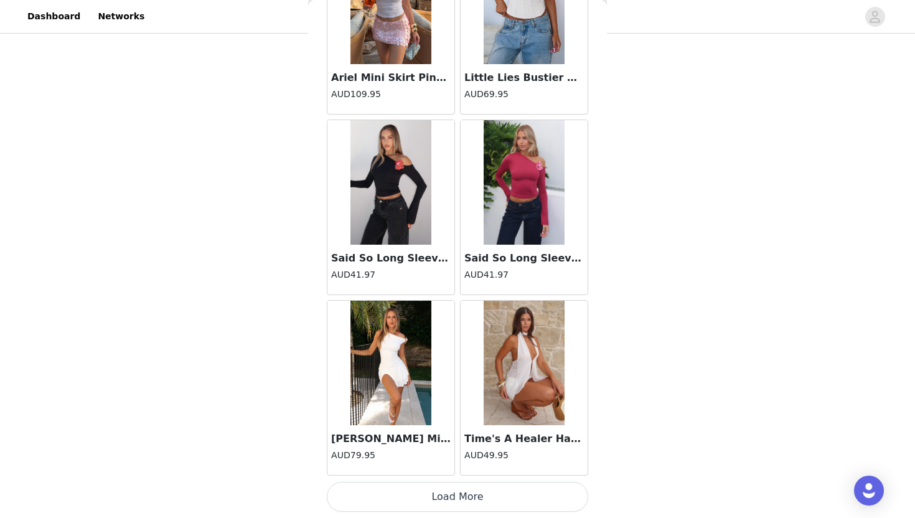
click at [480, 501] on button "Load More" at bounding box center [457, 497] width 261 height 30
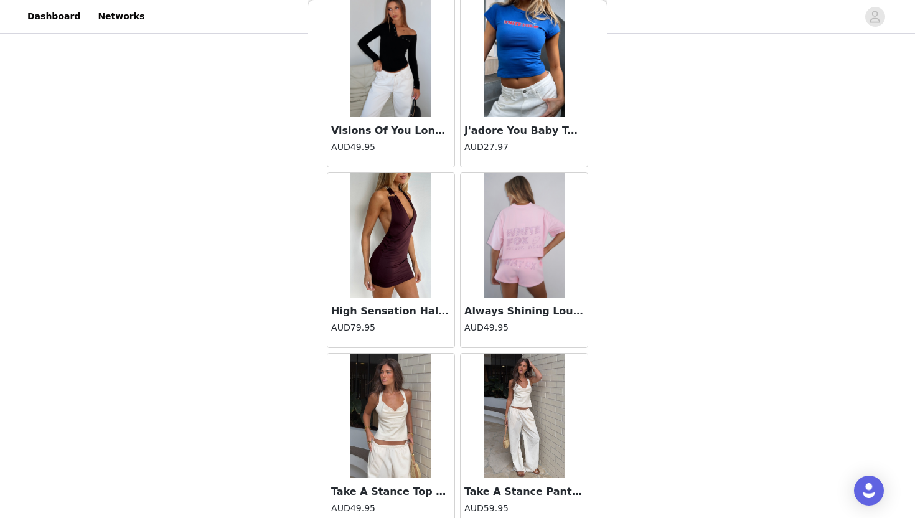
scroll to position [23036, 0]
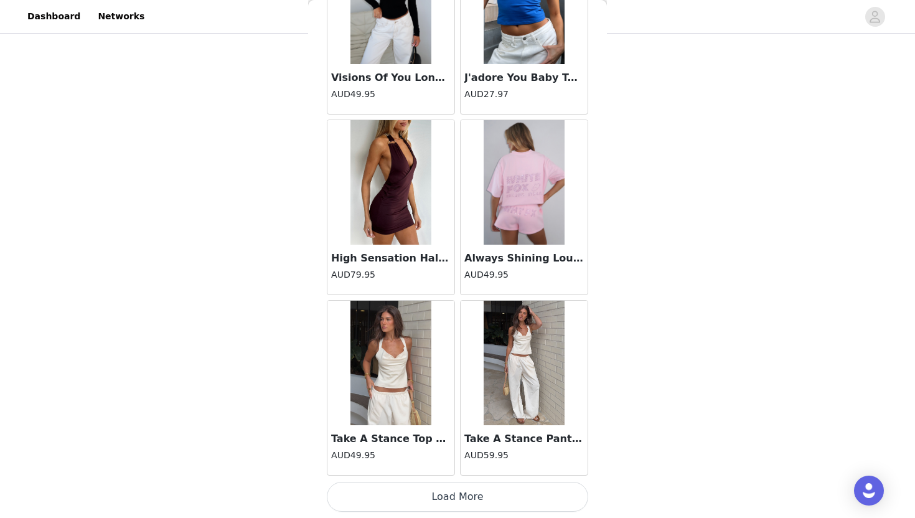
click at [480, 500] on button "Load More" at bounding box center [457, 497] width 261 height 30
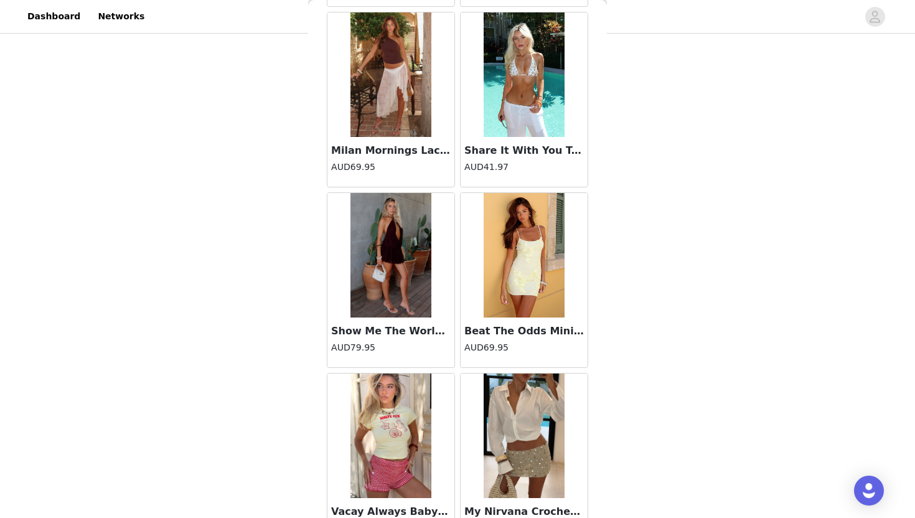
scroll to position [24840, 0]
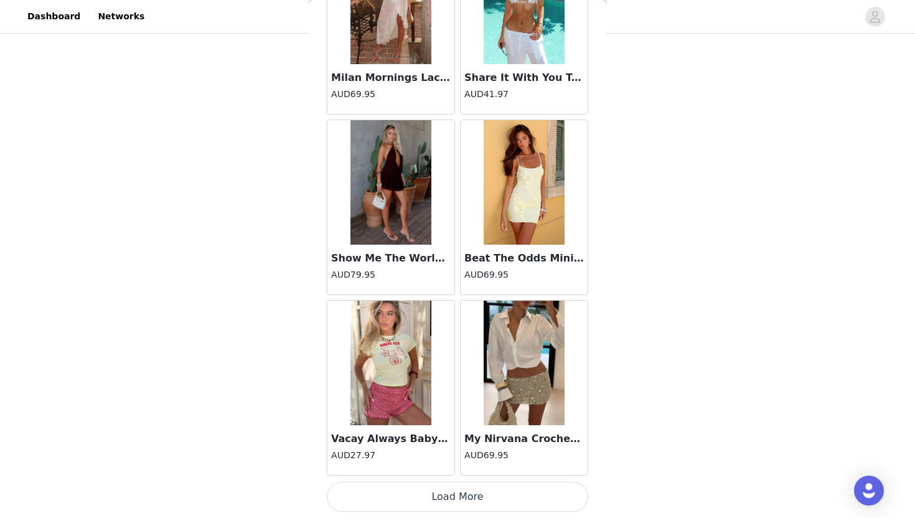
click at [480, 500] on button "Load More" at bounding box center [457, 497] width 261 height 30
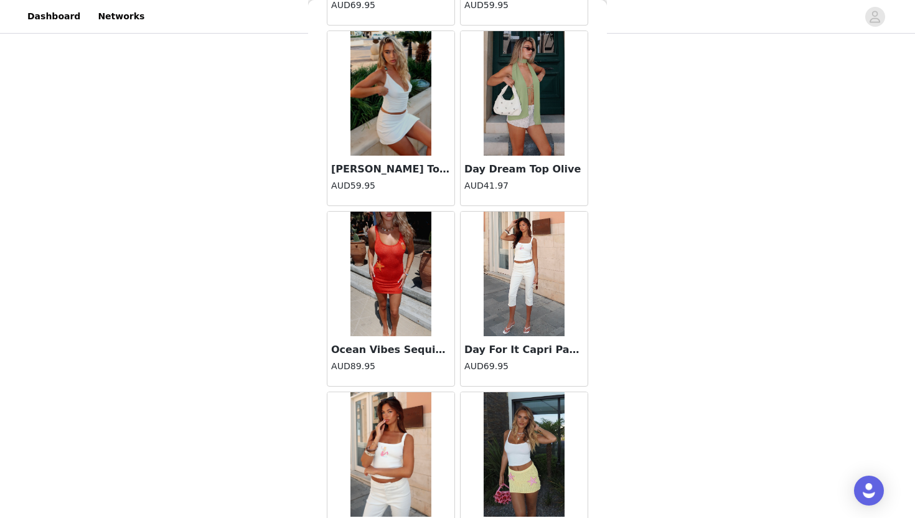
scroll to position [26644, 0]
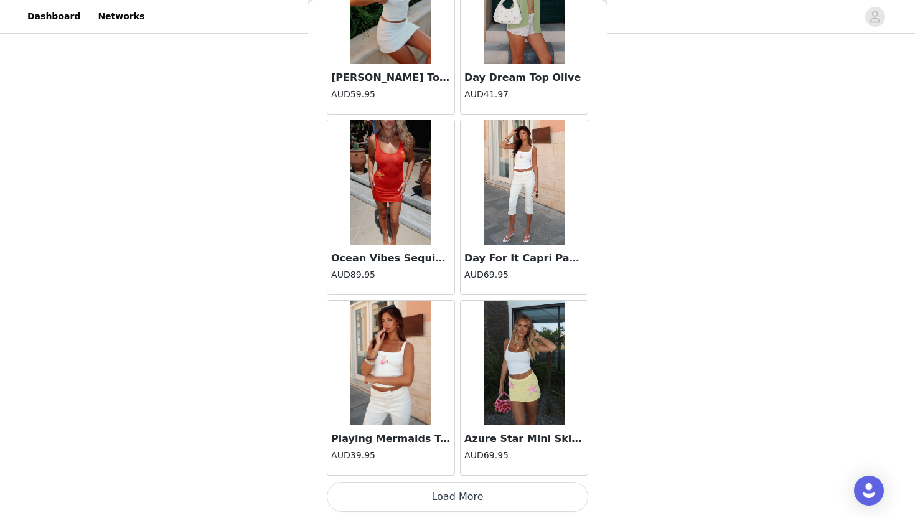
click at [480, 501] on button "Load More" at bounding box center [457, 497] width 261 height 30
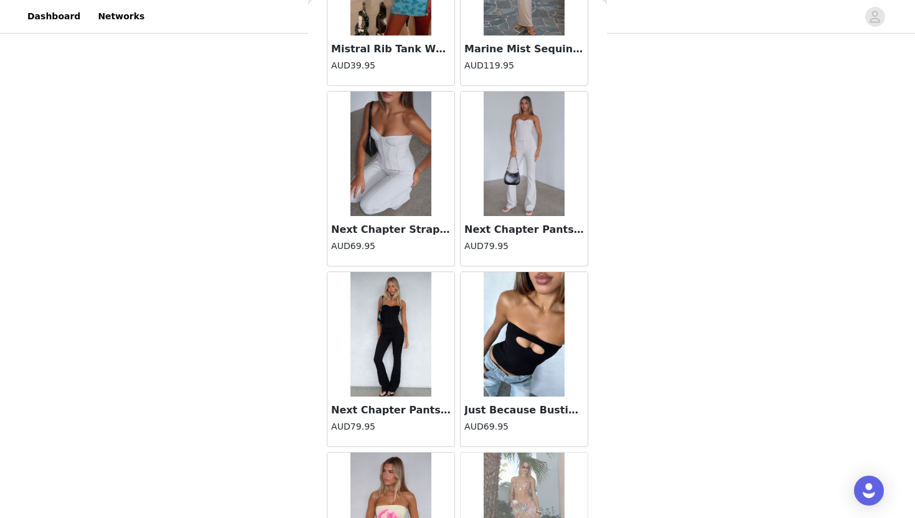
scroll to position [28448, 0]
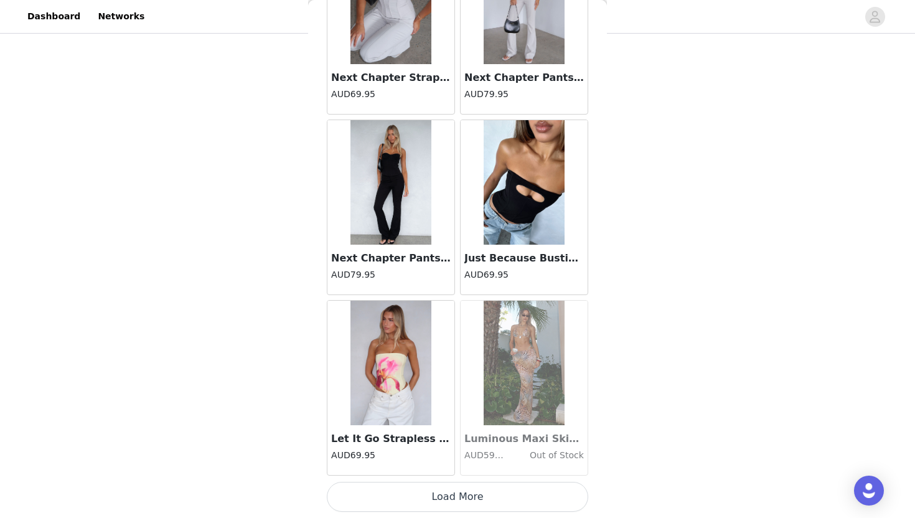
click at [486, 503] on button "Load More" at bounding box center [457, 497] width 261 height 30
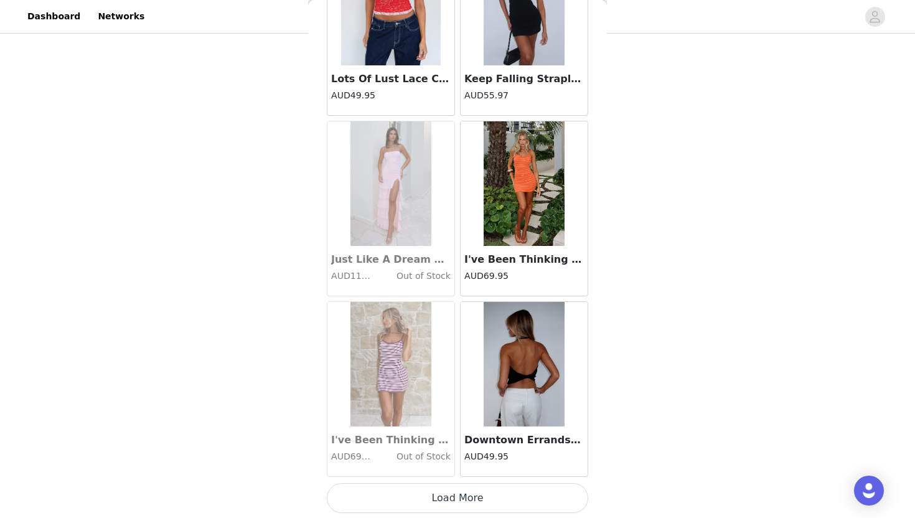
scroll to position [30252, 0]
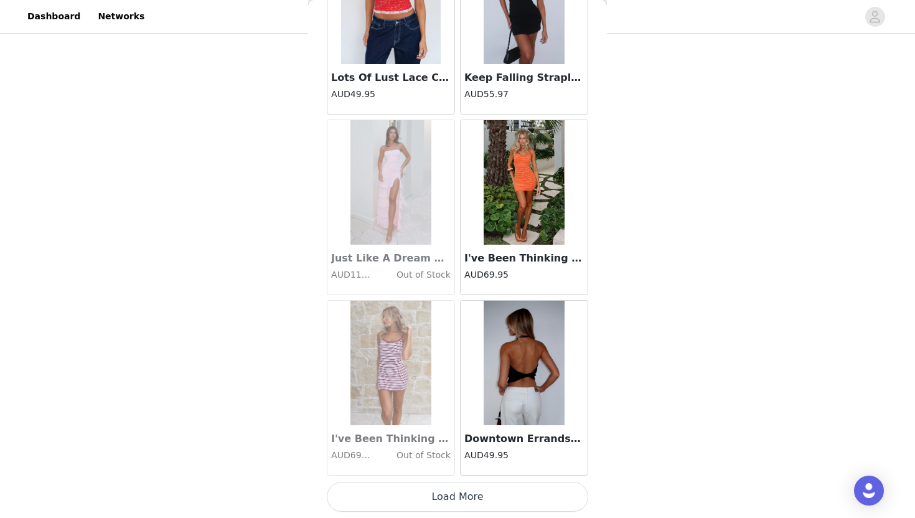
click at [486, 504] on button "Load More" at bounding box center [457, 497] width 261 height 30
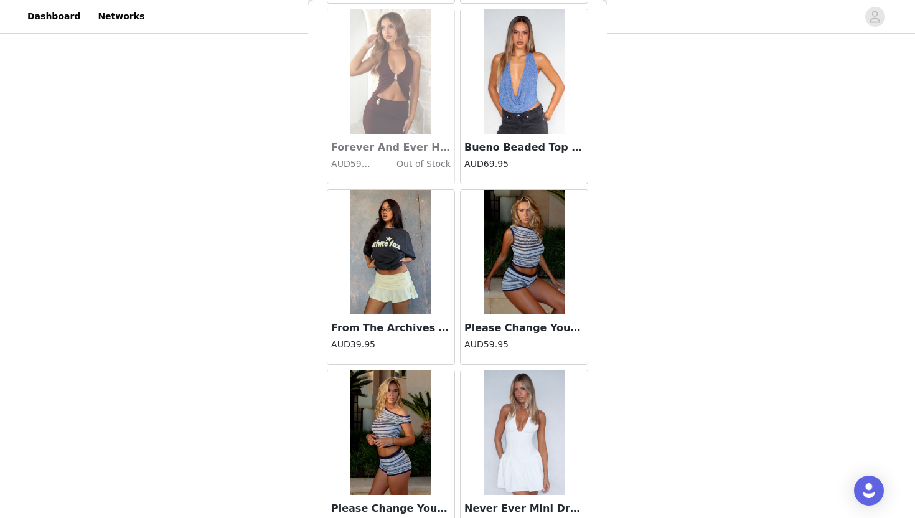
scroll to position [32056, 0]
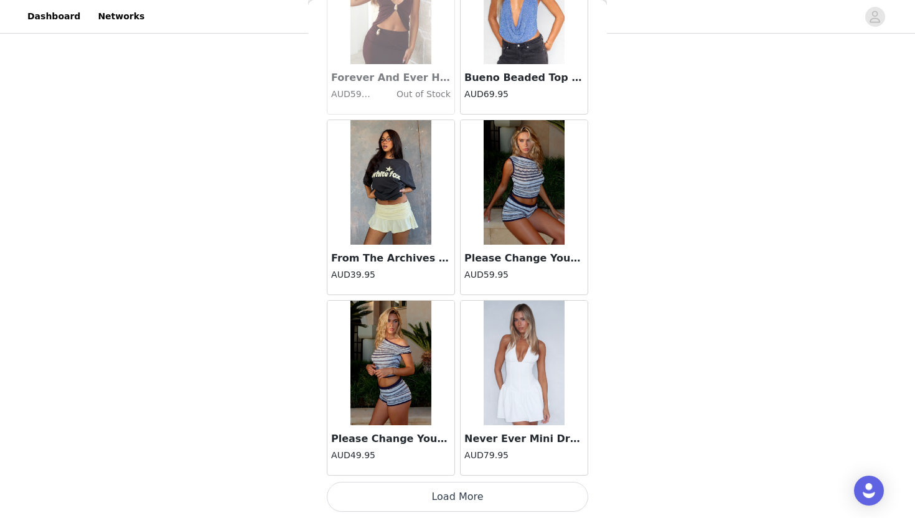
click at [470, 502] on button "Load More" at bounding box center [457, 497] width 261 height 30
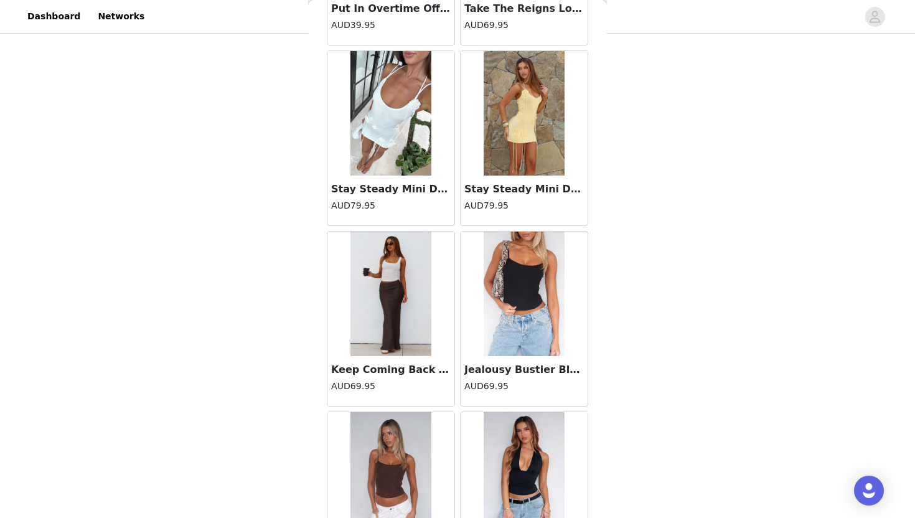
scroll to position [33860, 0]
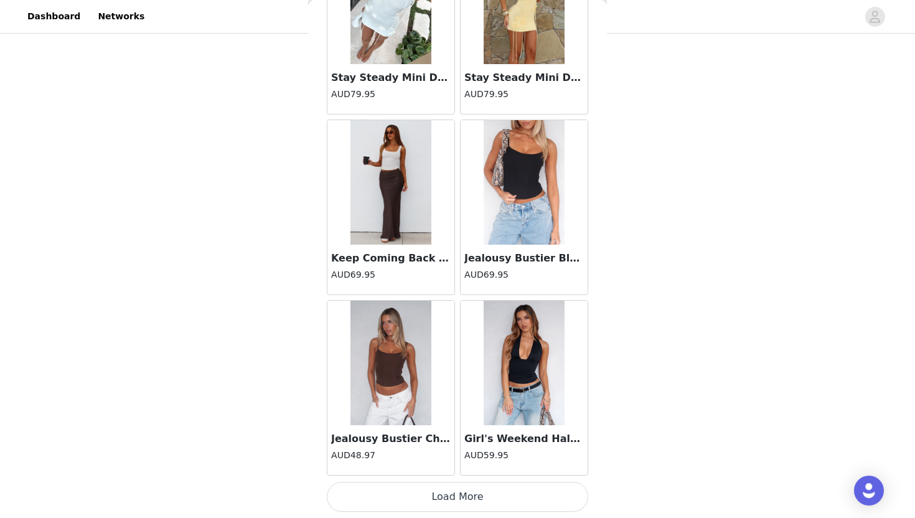
click at [470, 502] on button "Load More" at bounding box center [457, 497] width 261 height 30
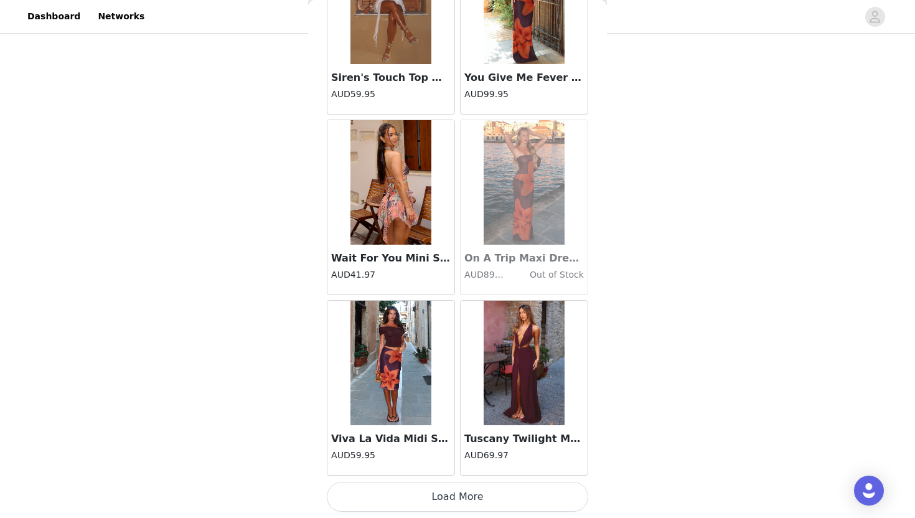
click at [470, 502] on button "Load More" at bounding box center [457, 497] width 261 height 30
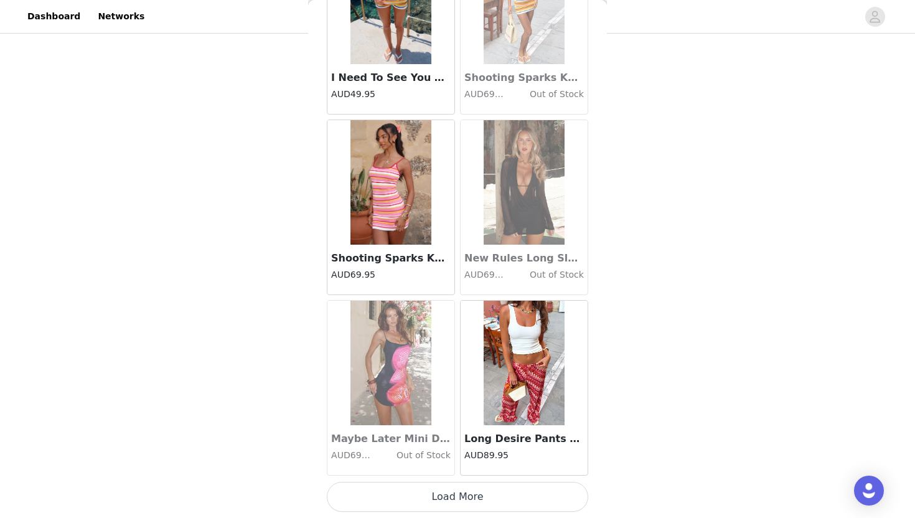
scroll to position [669, 0]
click at [469, 505] on button "Load More" at bounding box center [457, 497] width 261 height 30
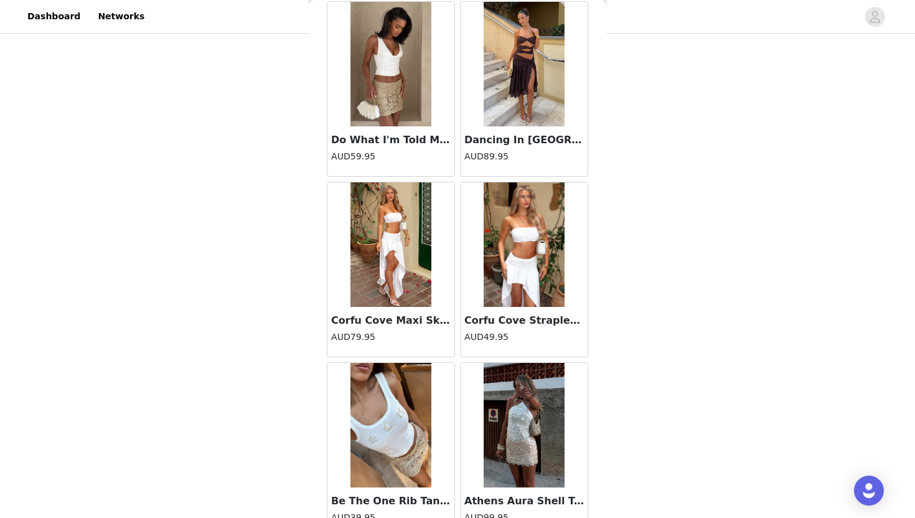
scroll to position [39273, 0]
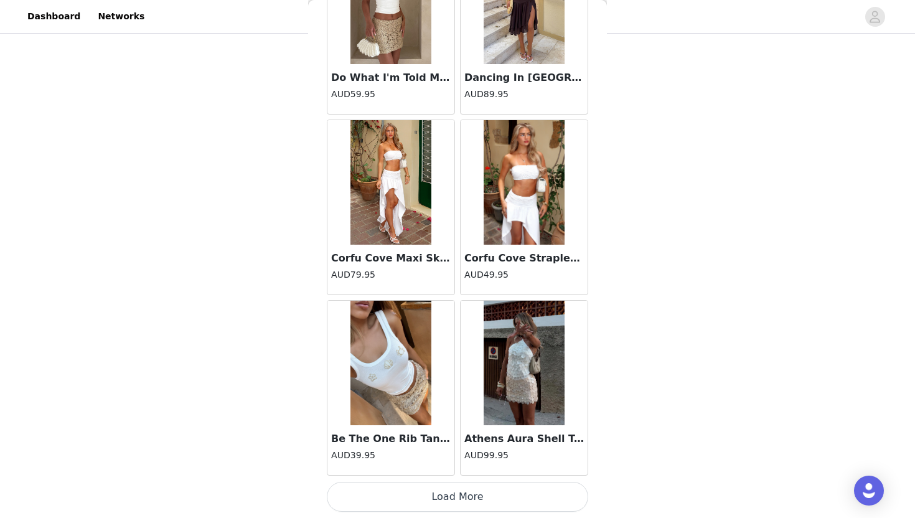
click at [469, 505] on button "Load More" at bounding box center [457, 497] width 261 height 30
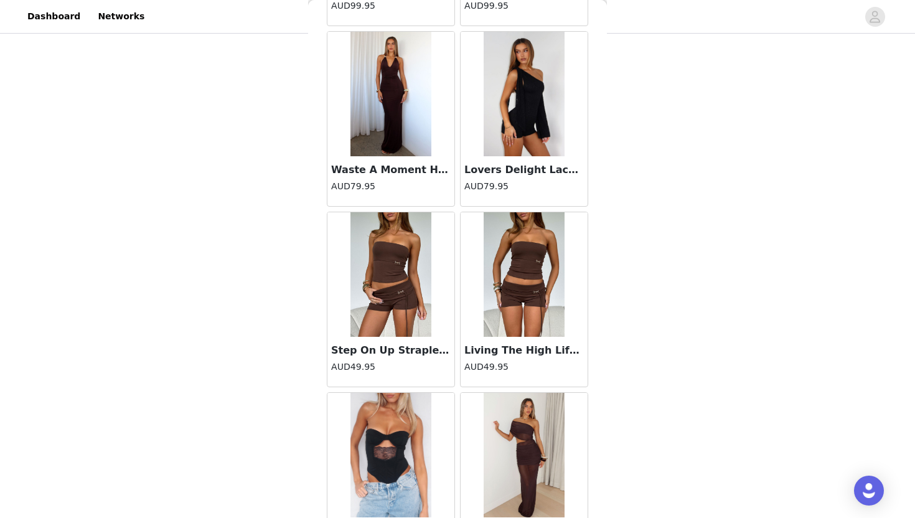
scroll to position [41077, 0]
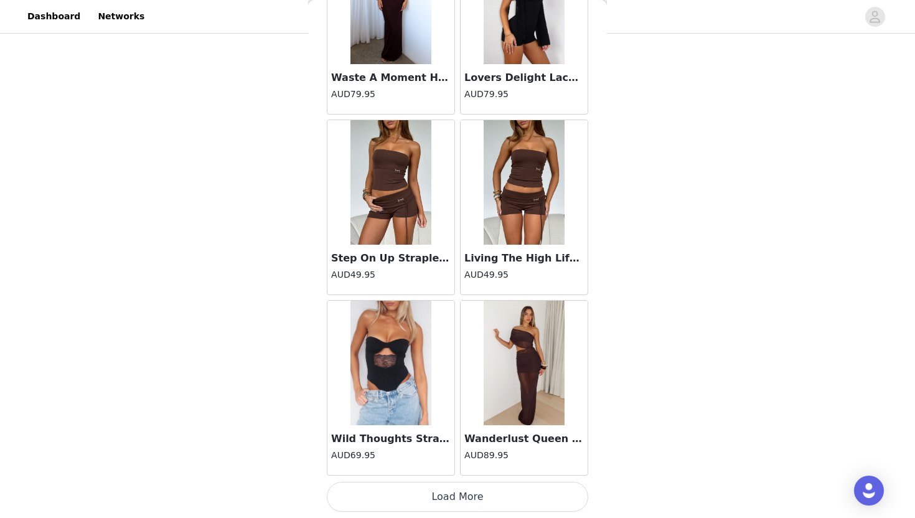
click at [471, 492] on button "Load More" at bounding box center [457, 497] width 261 height 30
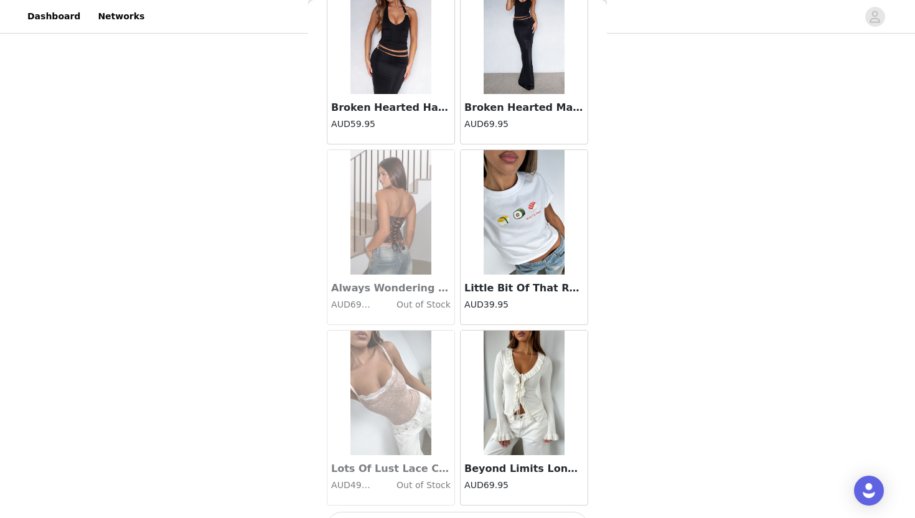
scroll to position [42881, 0]
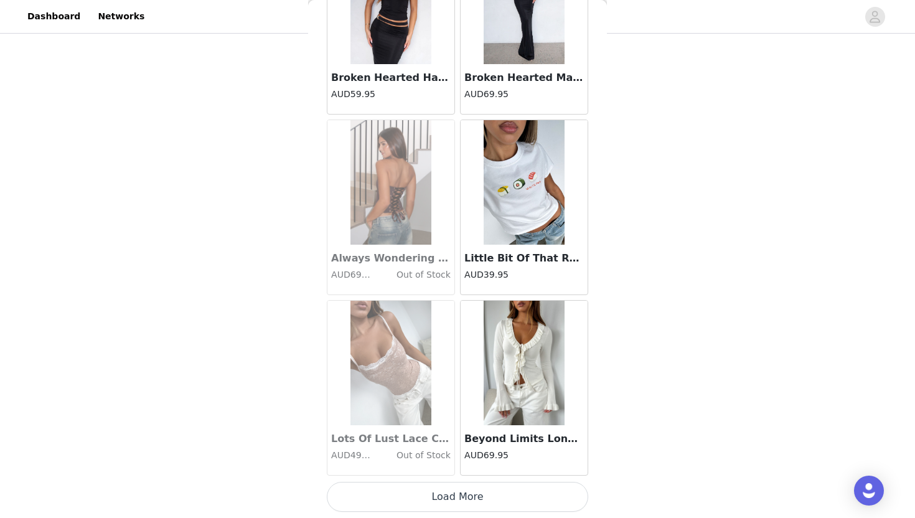
click at [471, 492] on button "Load More" at bounding box center [457, 497] width 261 height 30
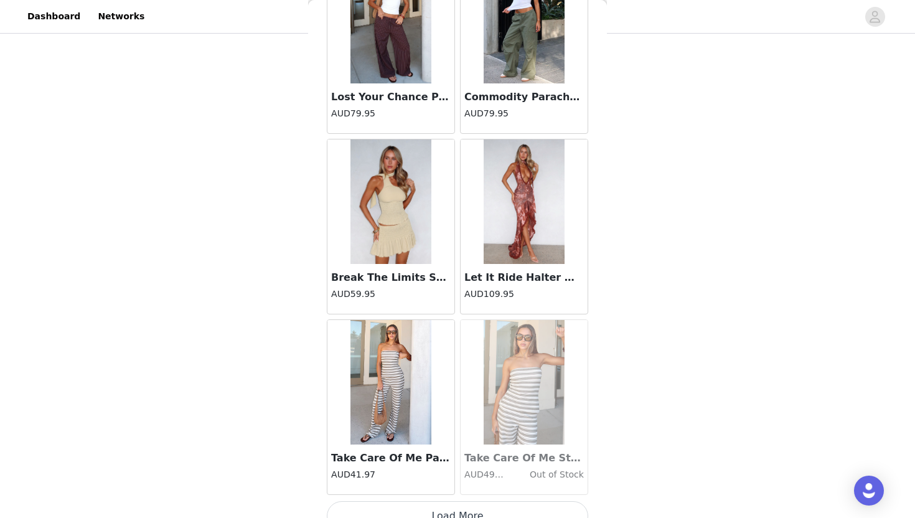
scroll to position [44685, 0]
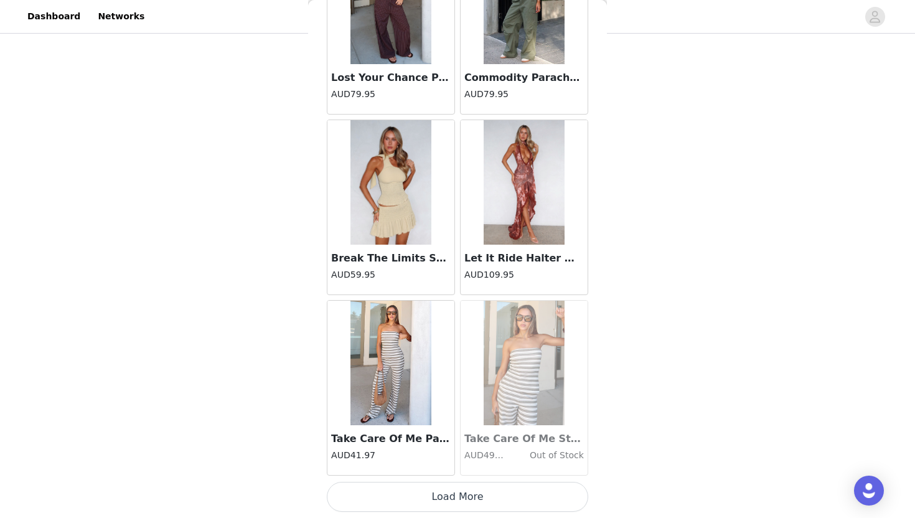
click at [473, 498] on button "Load More" at bounding box center [457, 497] width 261 height 30
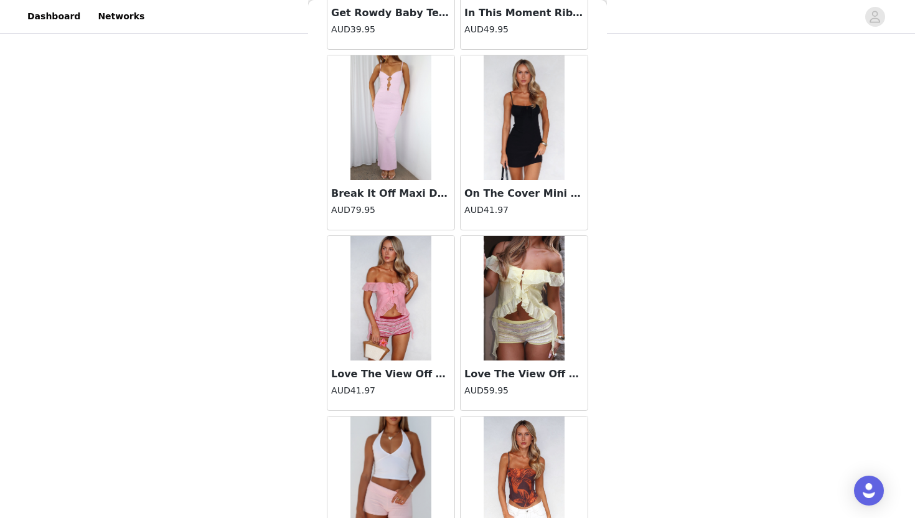
scroll to position [45830, 0]
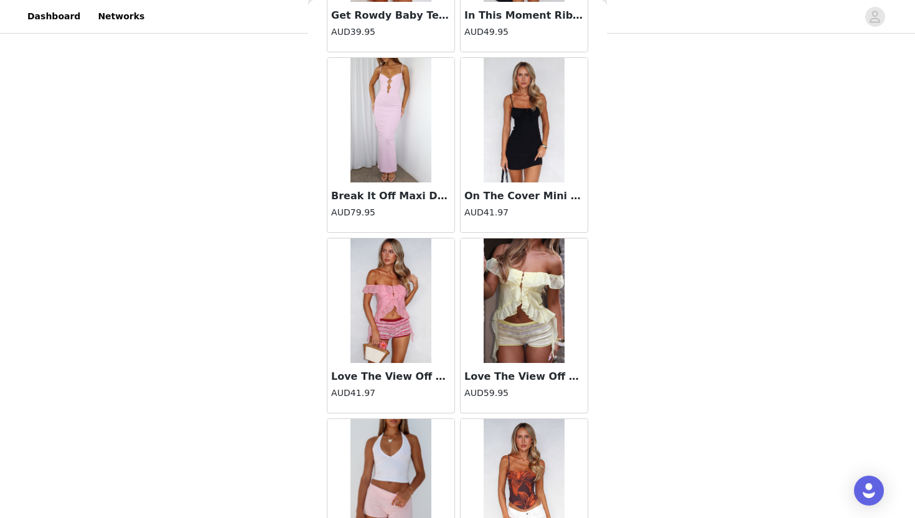
click at [507, 362] on img at bounding box center [523, 300] width 81 height 124
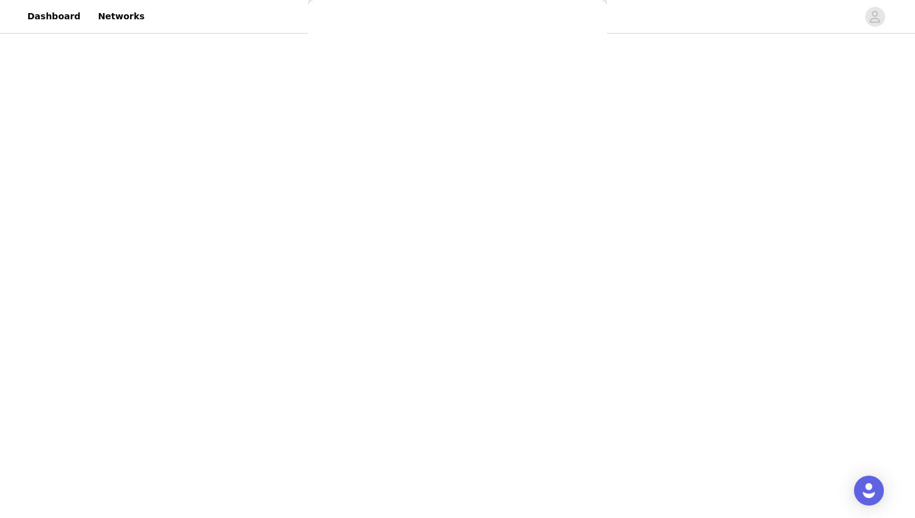
scroll to position [61, 0]
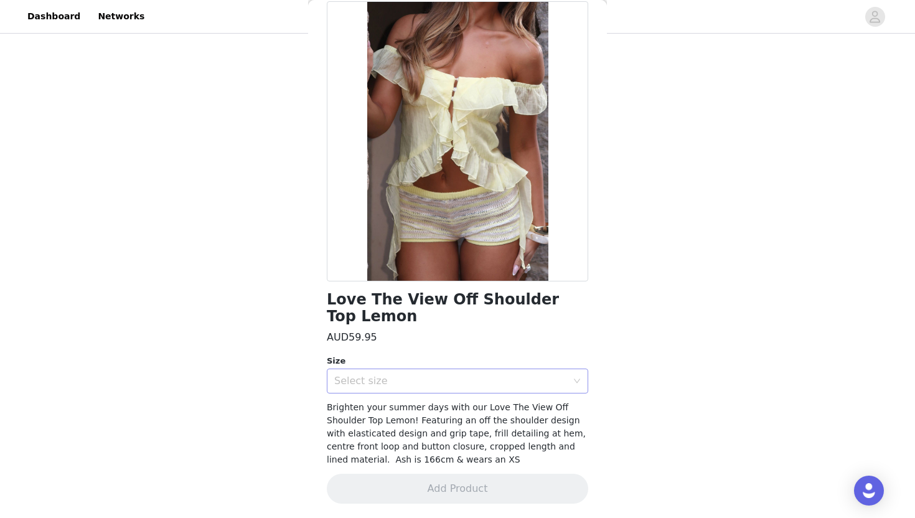
click at [501, 380] on div "Select size" at bounding box center [450, 381] width 233 height 12
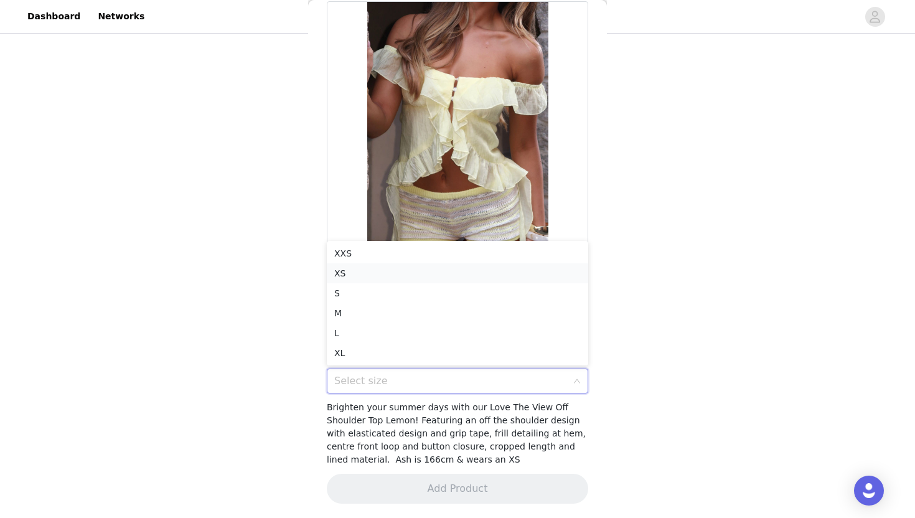
click at [378, 276] on li "XS" at bounding box center [457, 273] width 261 height 20
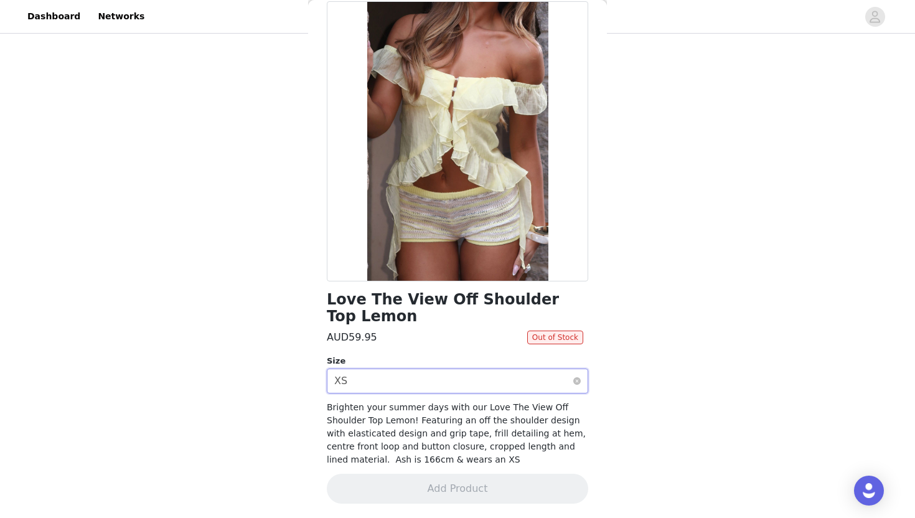
click at [418, 386] on div "Select size XS" at bounding box center [453, 381] width 238 height 24
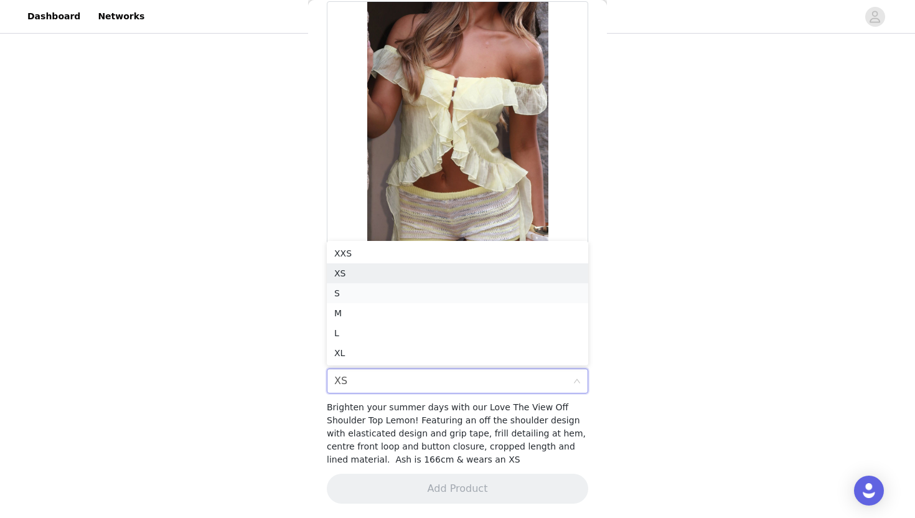
click at [352, 296] on li "S" at bounding box center [457, 293] width 261 height 20
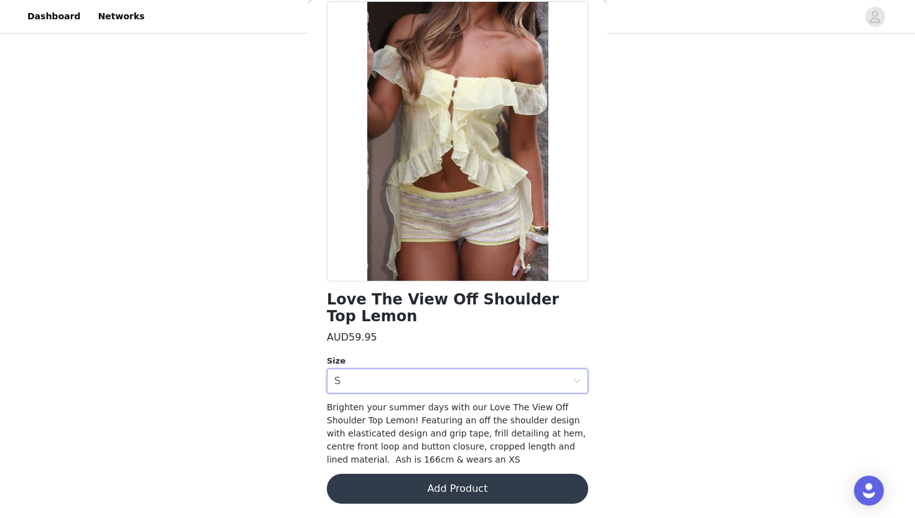
click at [473, 489] on button "Add Product" at bounding box center [457, 488] width 261 height 30
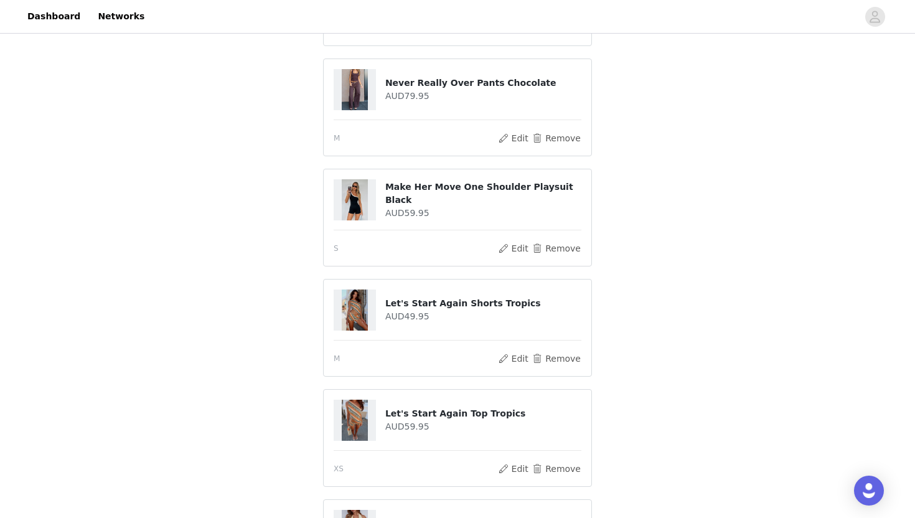
scroll to position [340, 0]
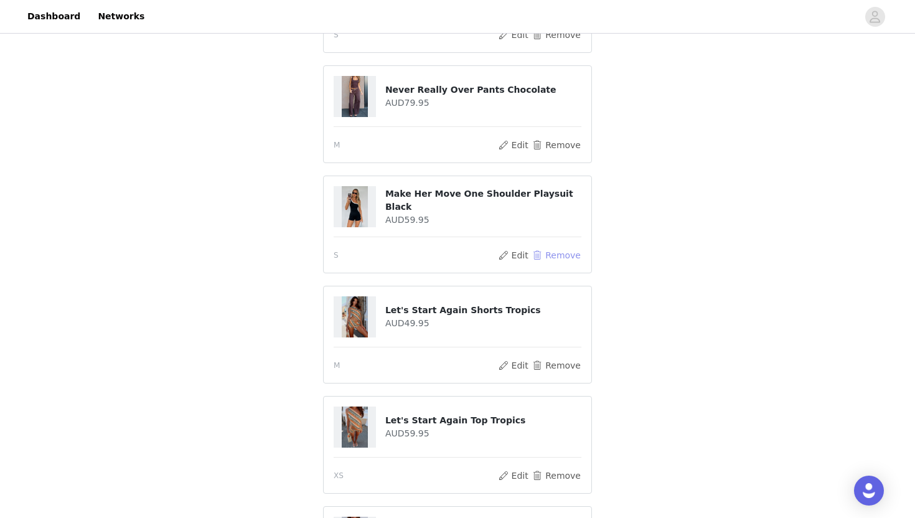
click at [554, 259] on button "Remove" at bounding box center [556, 255] width 50 height 15
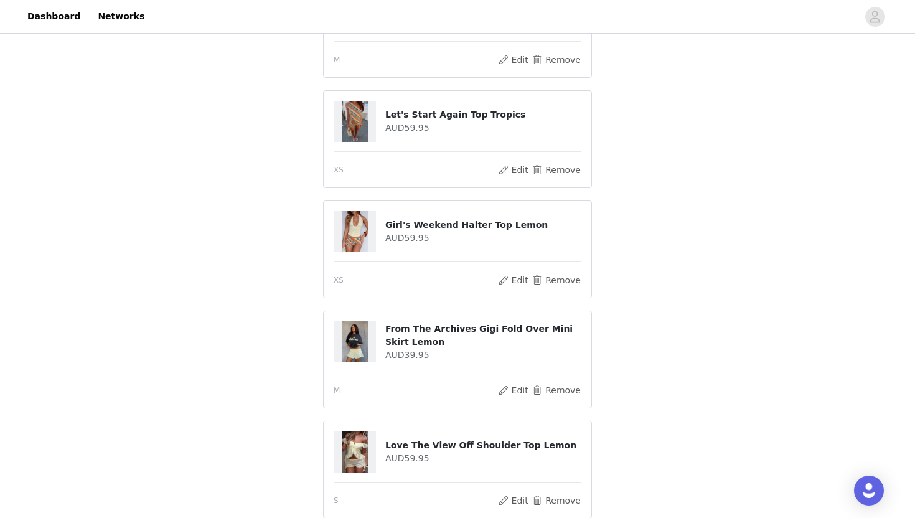
scroll to position [669, 0]
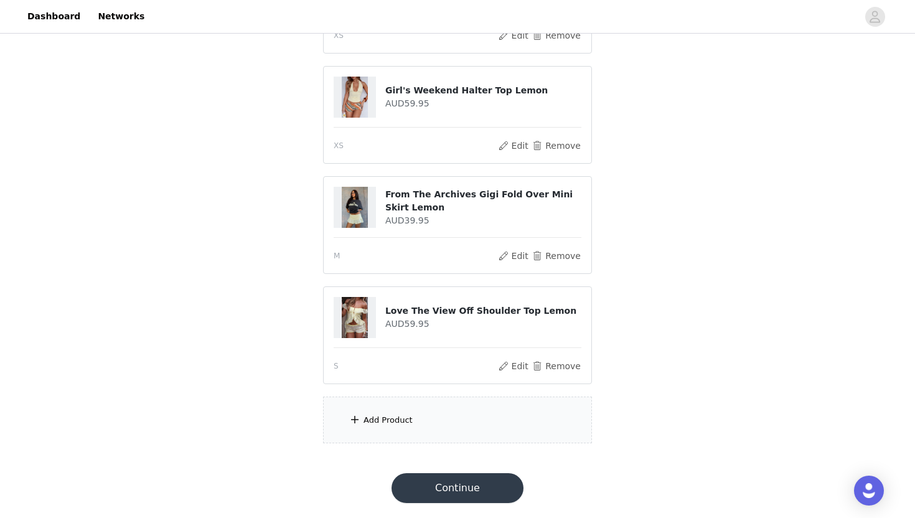
click at [426, 407] on div "Add Product" at bounding box center [457, 419] width 269 height 47
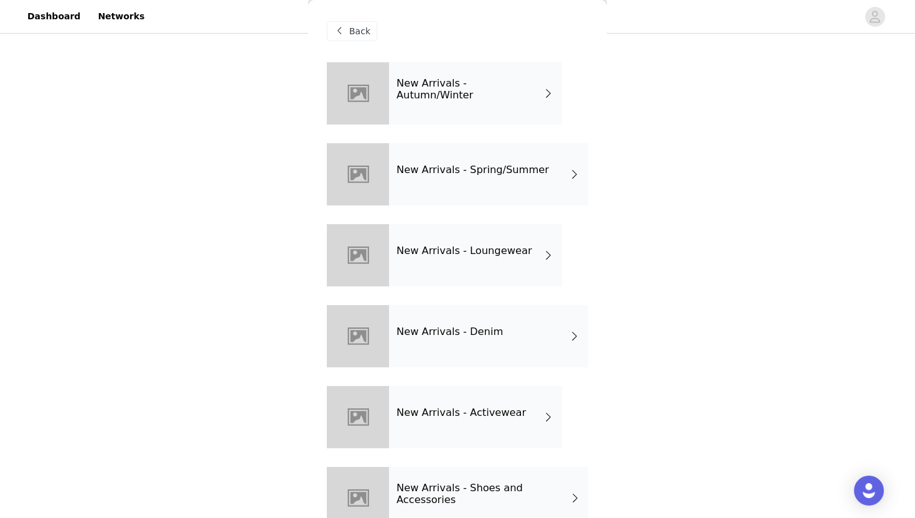
scroll to position [30, 0]
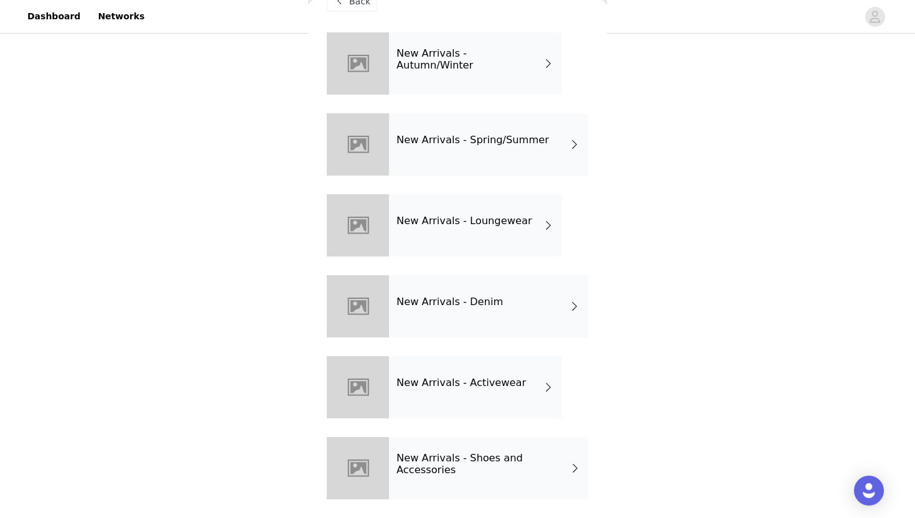
click at [443, 241] on div "New Arrivals - Loungewear" at bounding box center [475, 225] width 173 height 62
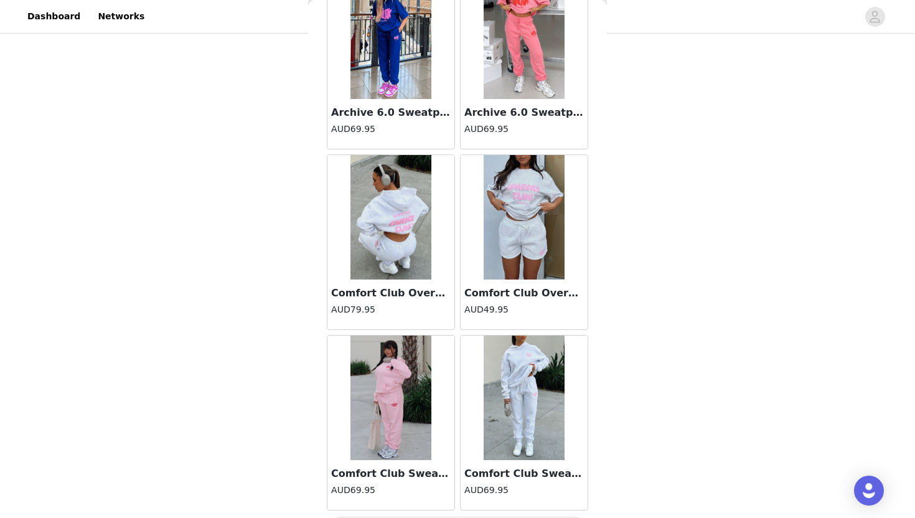
scroll to position [1386, 0]
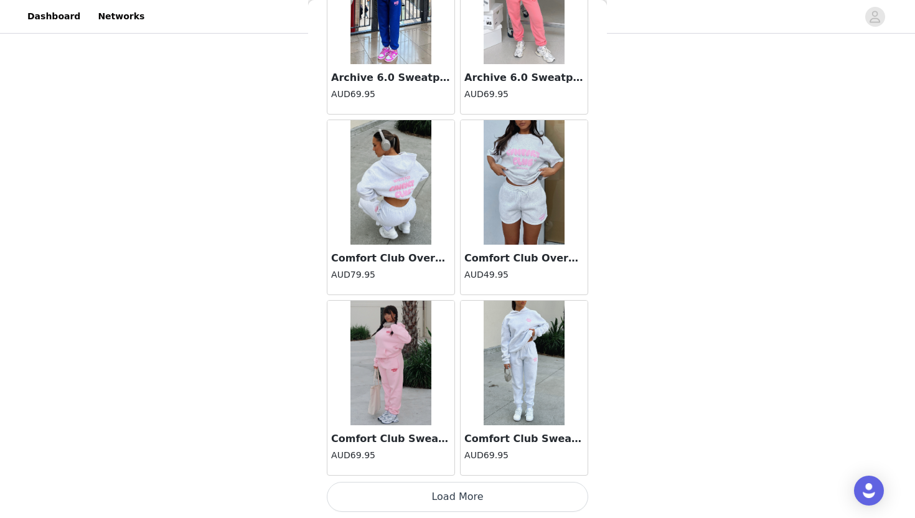
click at [452, 500] on button "Load More" at bounding box center [457, 497] width 261 height 30
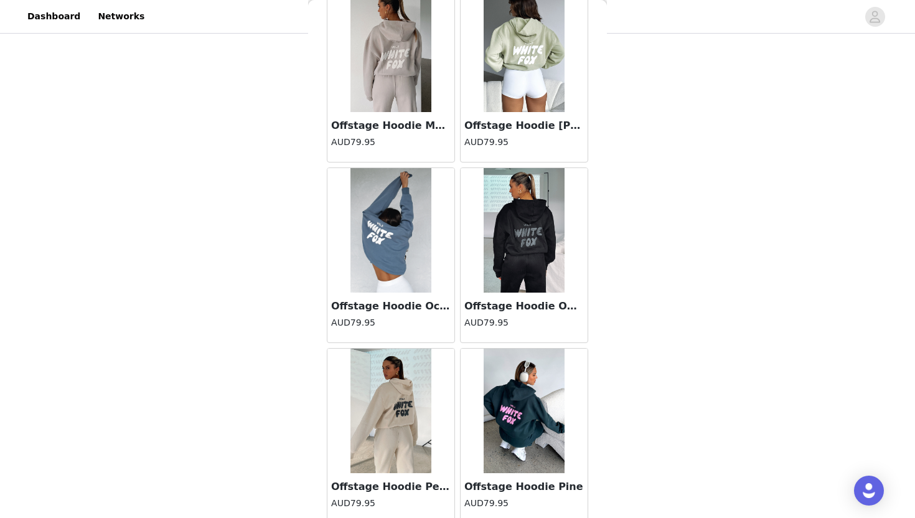
scroll to position [3190, 0]
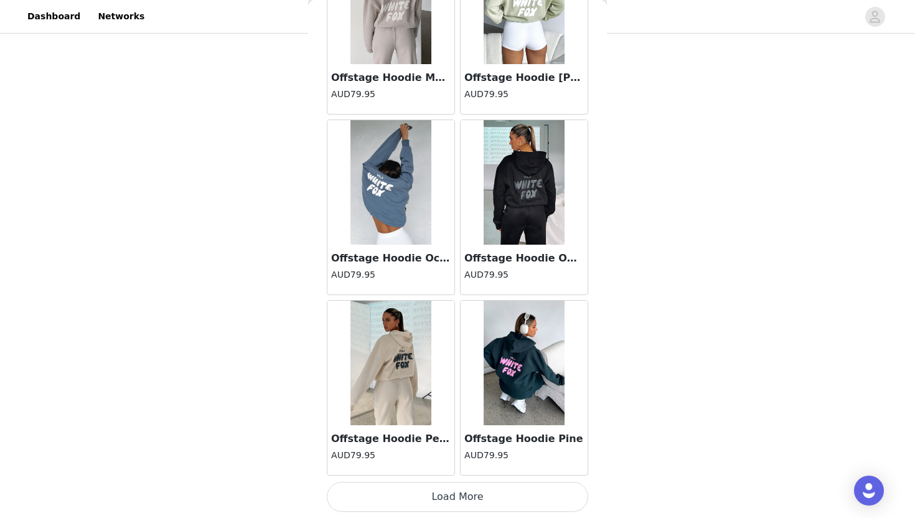
click at [454, 500] on button "Load More" at bounding box center [457, 497] width 261 height 30
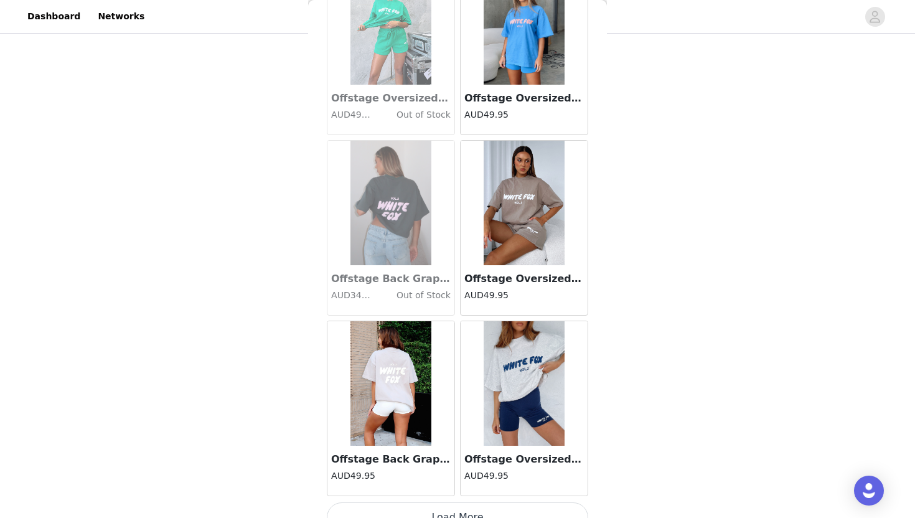
scroll to position [4994, 0]
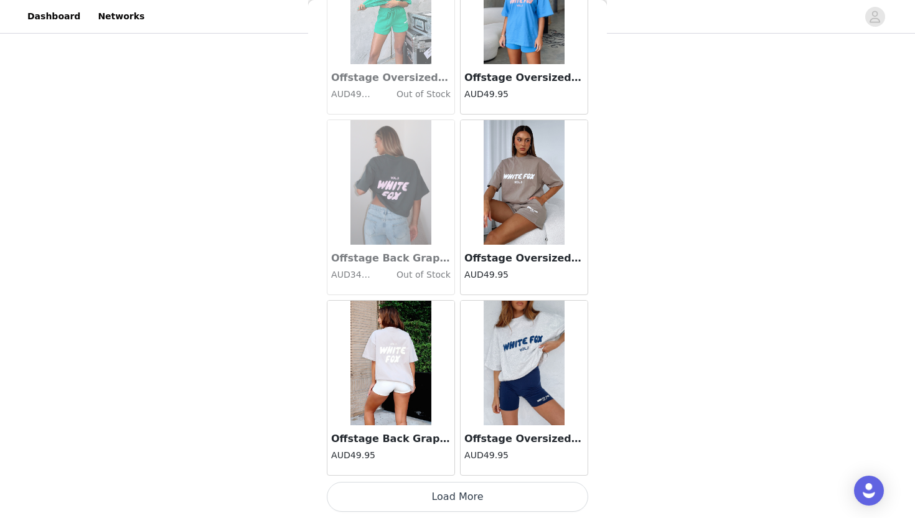
click at [454, 500] on button "Load More" at bounding box center [457, 497] width 261 height 30
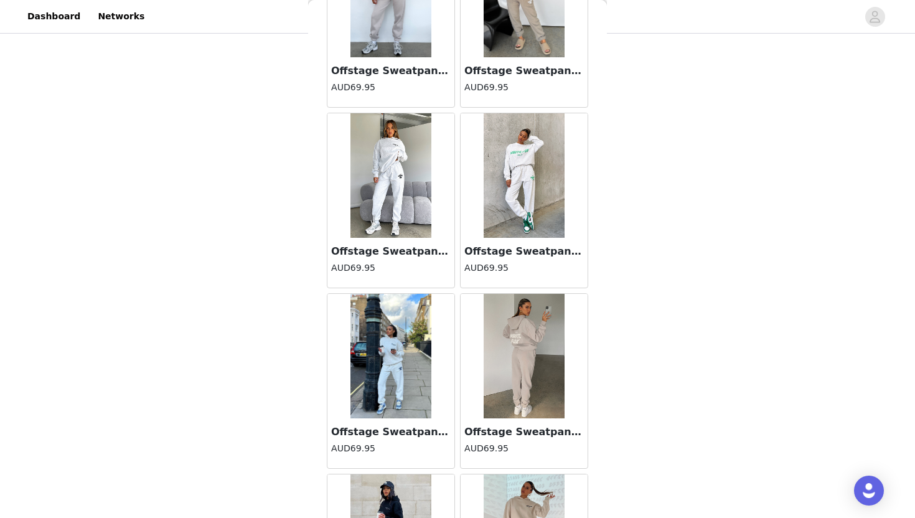
scroll to position [6798, 0]
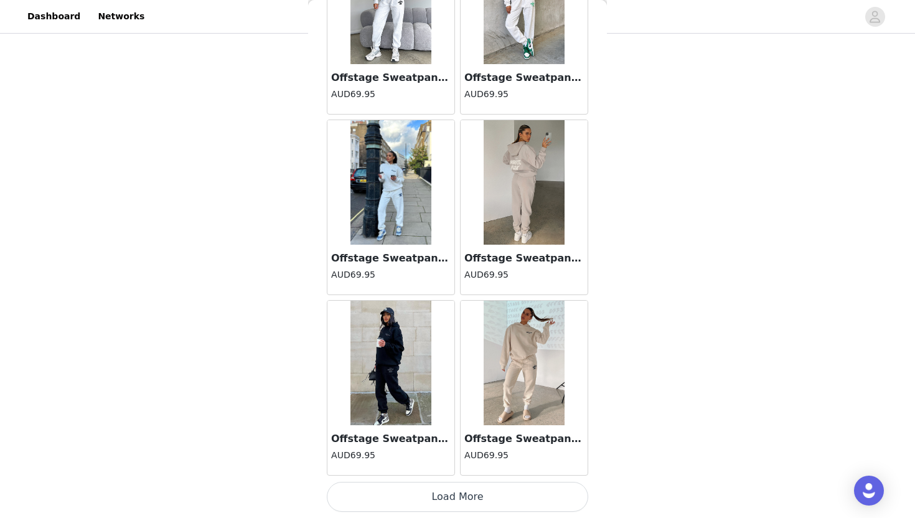
click at [451, 499] on button "Load More" at bounding box center [457, 497] width 261 height 30
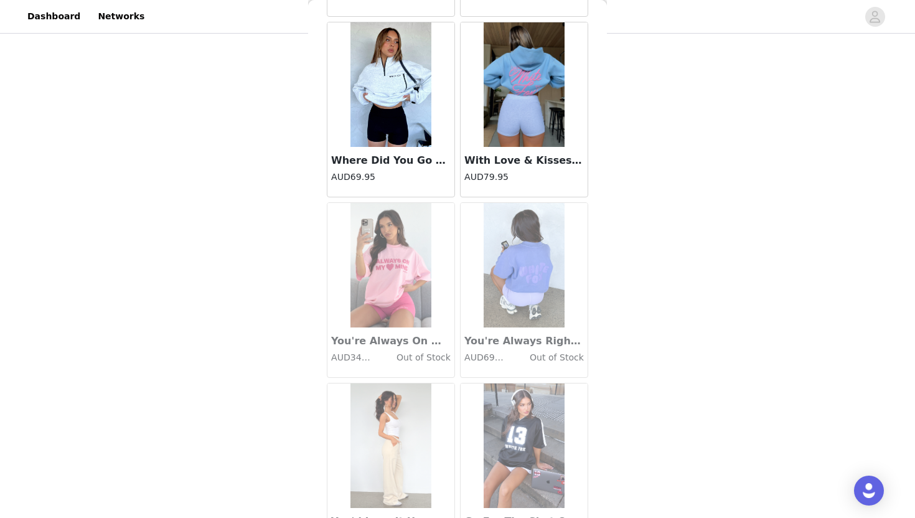
scroll to position [8603, 0]
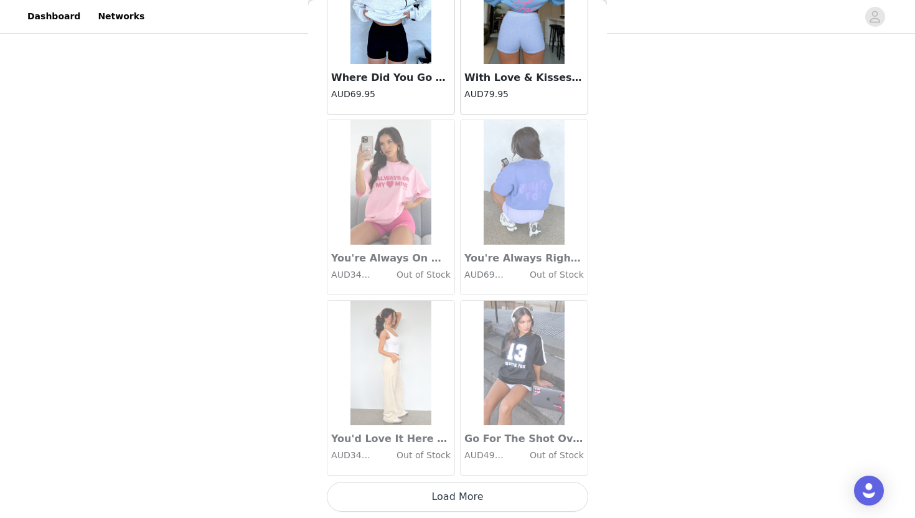
click at [451, 499] on button "Load More" at bounding box center [457, 497] width 261 height 30
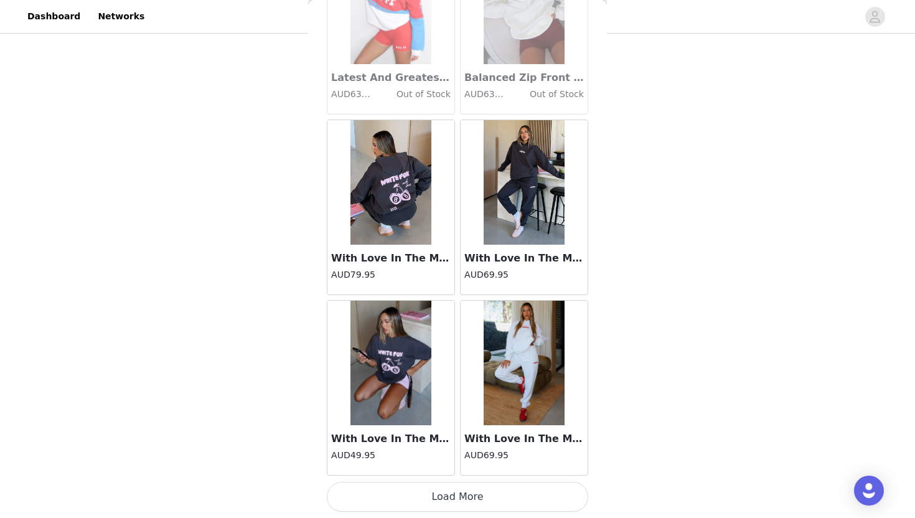
scroll to position [669, 0]
click at [451, 499] on button "Load More" at bounding box center [457, 497] width 261 height 30
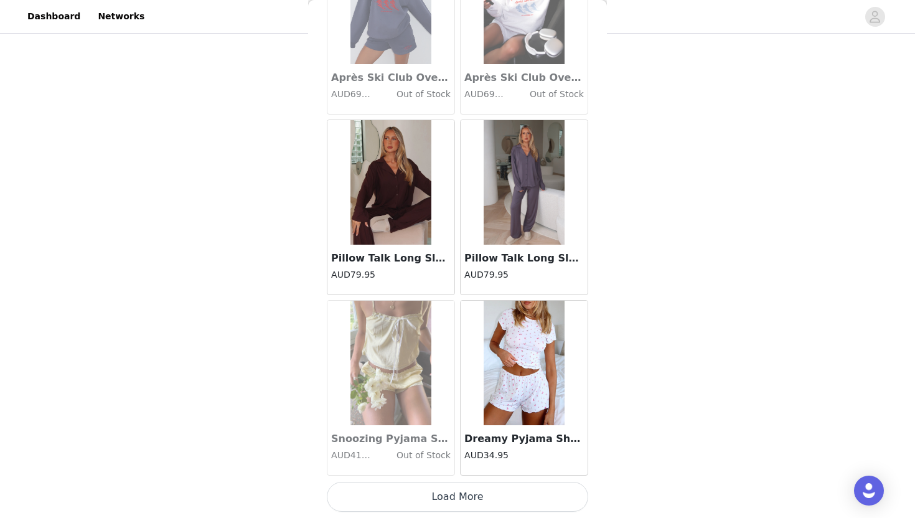
scroll to position [669, 0]
click at [451, 499] on button "Load More" at bounding box center [457, 497] width 261 height 30
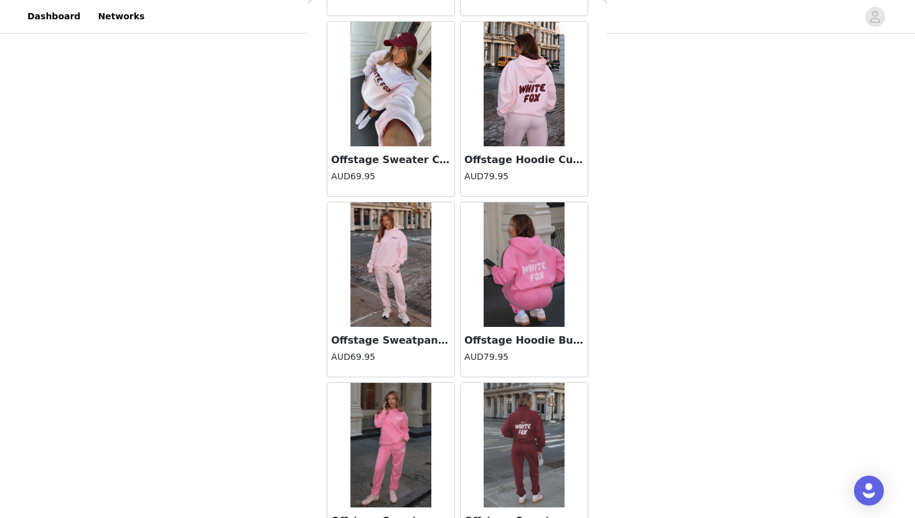
scroll to position [14015, 0]
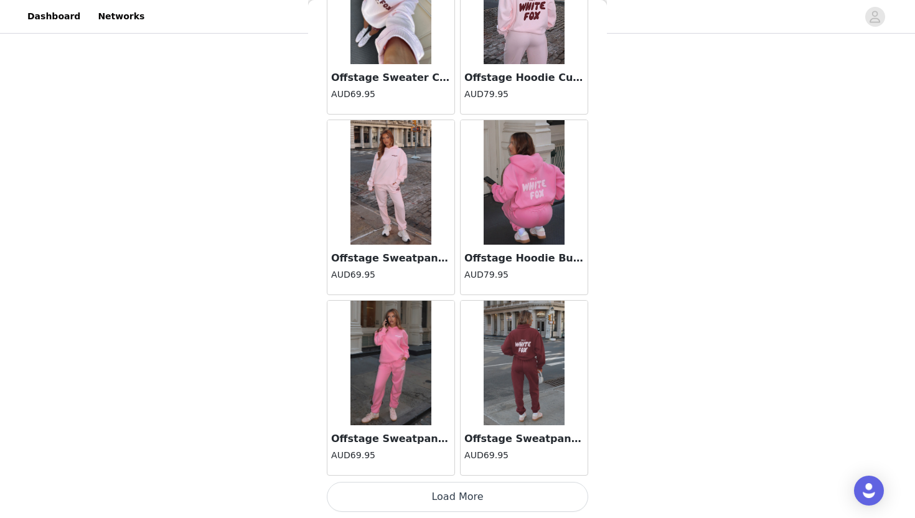
click at [453, 500] on button "Load More" at bounding box center [457, 497] width 261 height 30
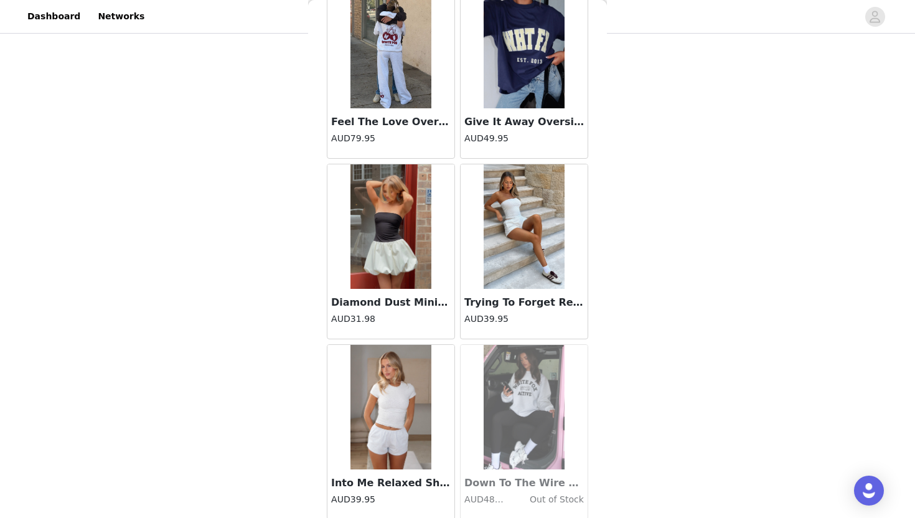
scroll to position [15819, 0]
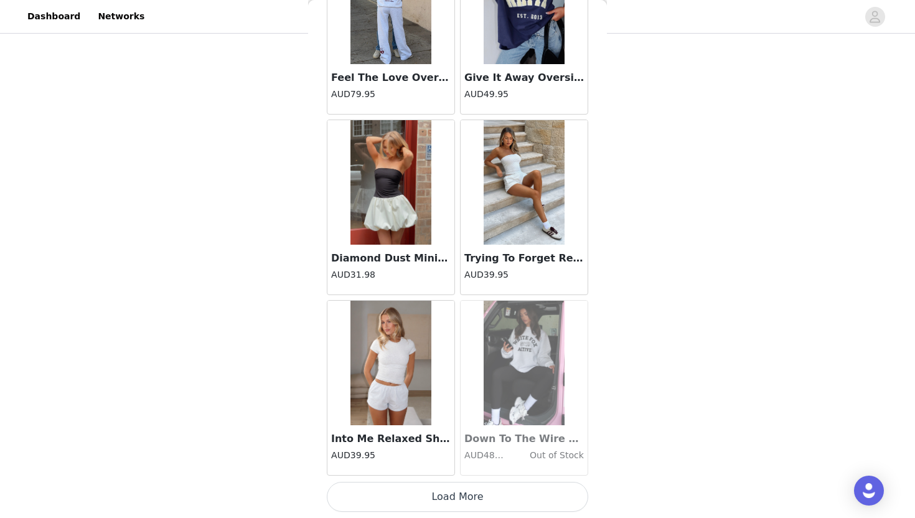
click at [455, 495] on button "Load More" at bounding box center [457, 497] width 261 height 30
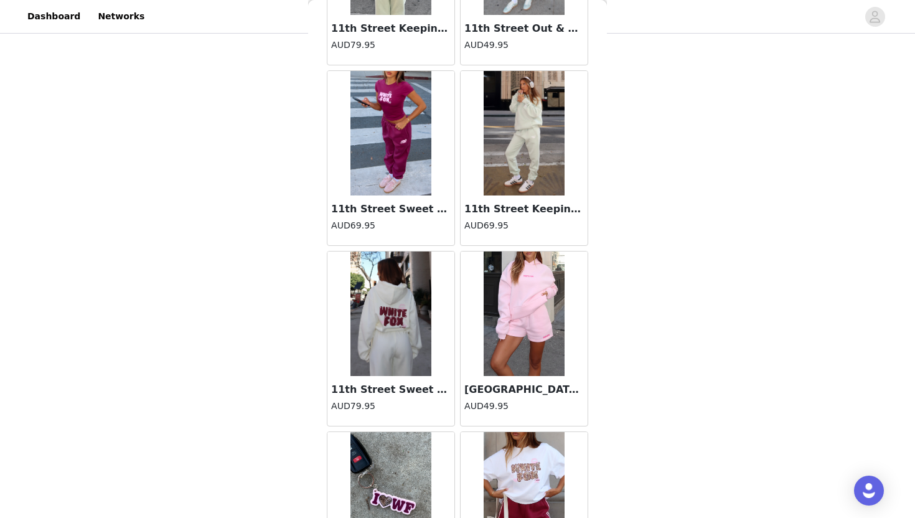
scroll to position [17623, 0]
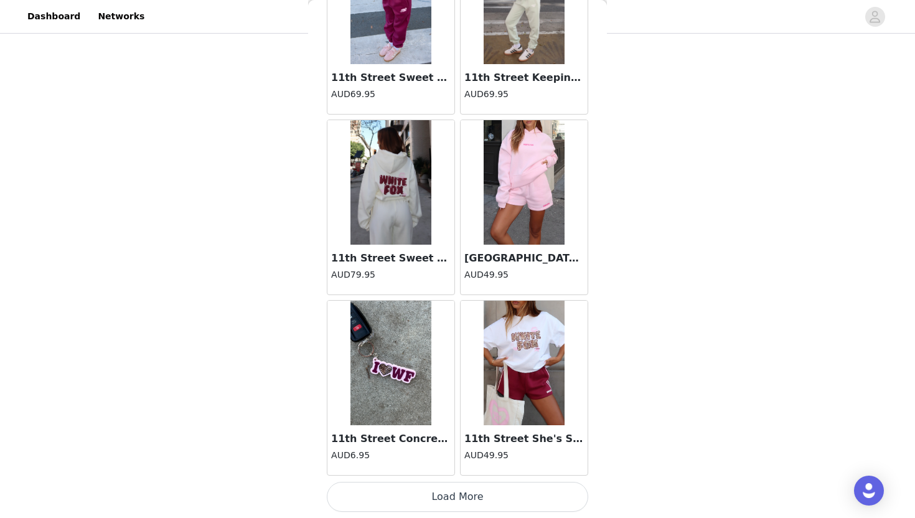
click at [458, 491] on button "Load More" at bounding box center [457, 497] width 261 height 30
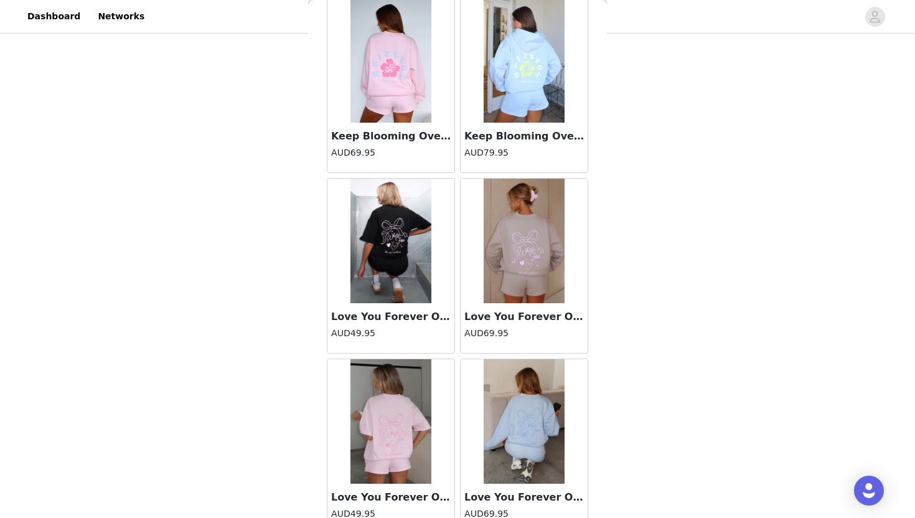
scroll to position [19427, 0]
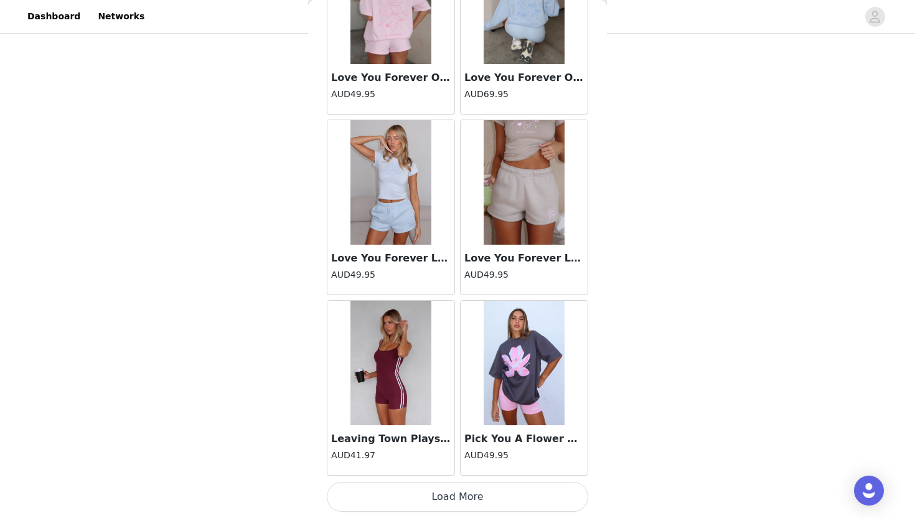
click at [460, 497] on button "Load More" at bounding box center [457, 497] width 261 height 30
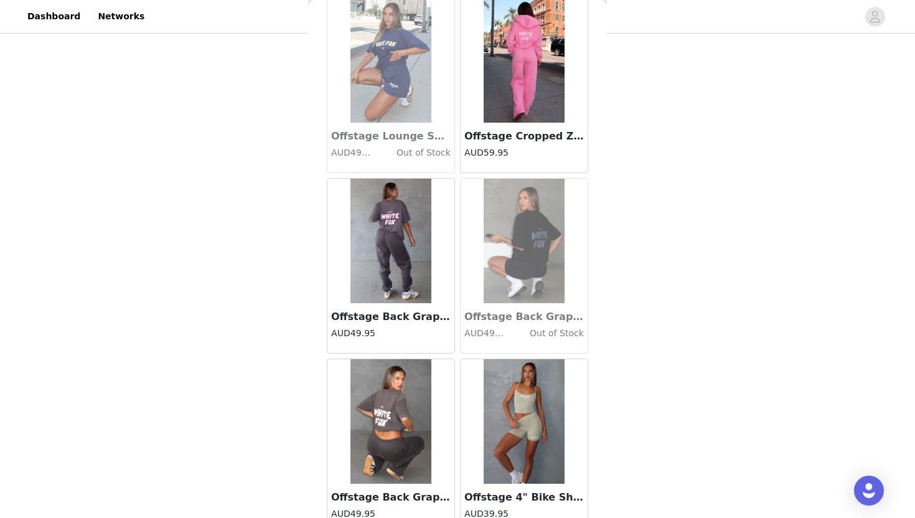
scroll to position [21232, 0]
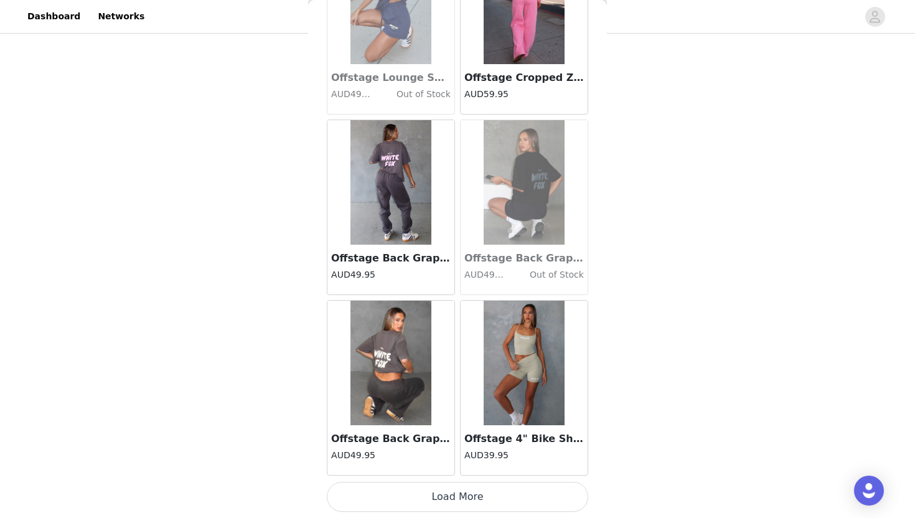
click at [460, 505] on button "Load More" at bounding box center [457, 497] width 261 height 30
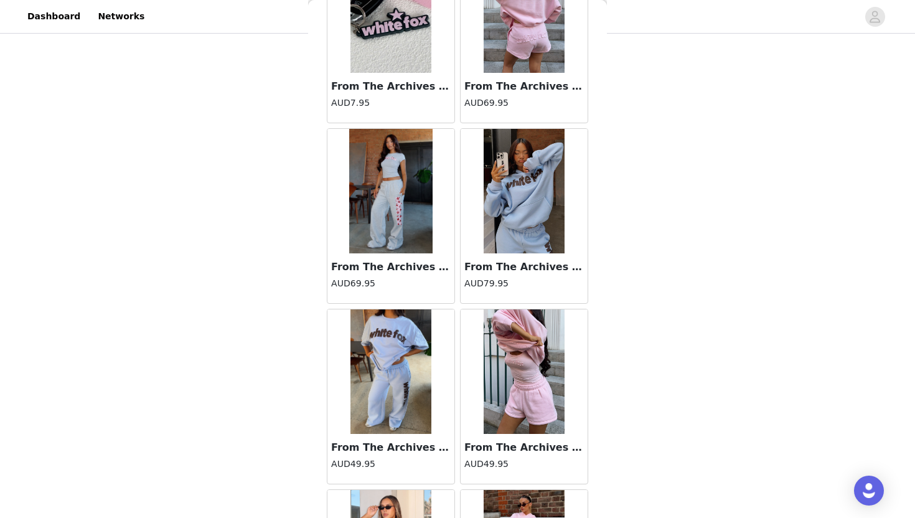
scroll to position [23036, 0]
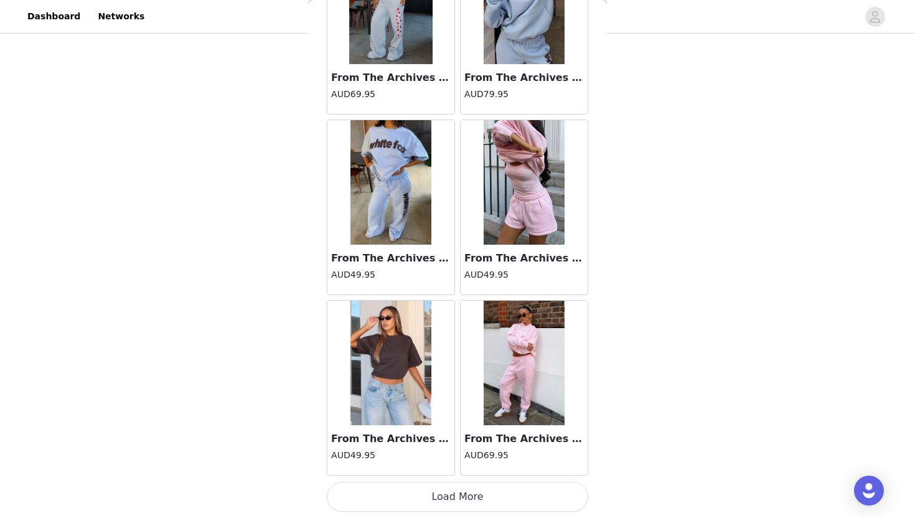
click at [465, 493] on button "Load More" at bounding box center [457, 497] width 261 height 30
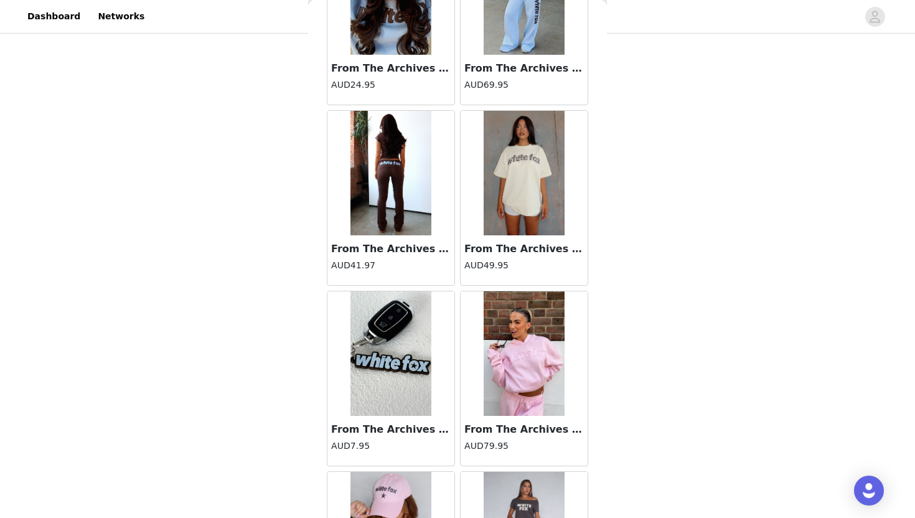
scroll to position [24840, 0]
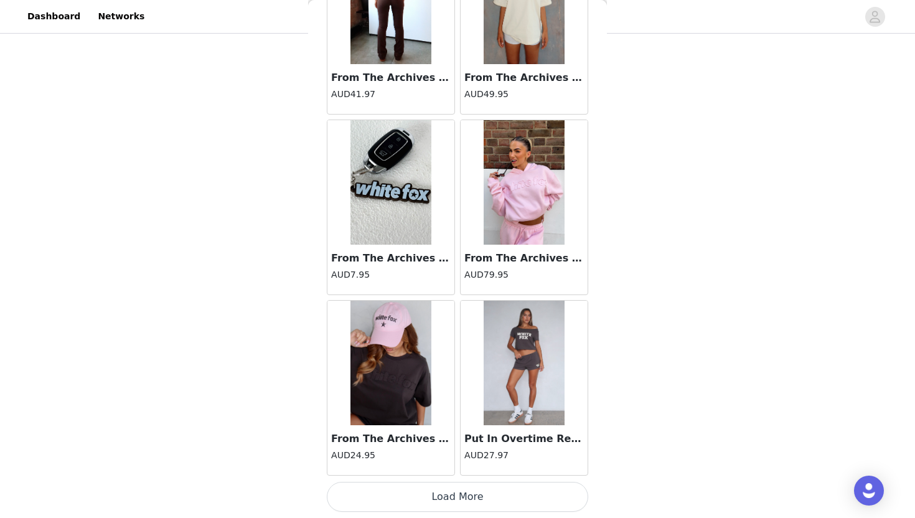
click at [463, 497] on button "Load More" at bounding box center [457, 497] width 261 height 30
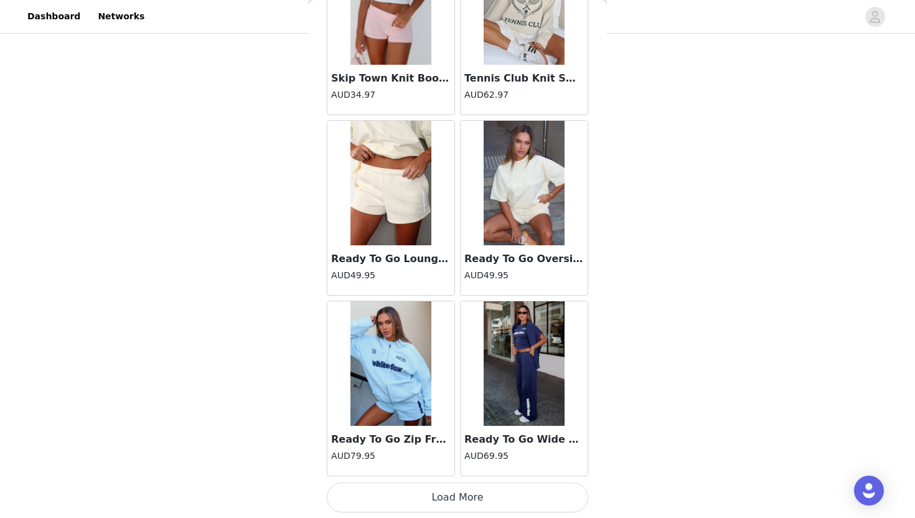
scroll to position [26644, 0]
click at [463, 497] on button "Load More" at bounding box center [457, 497] width 261 height 30
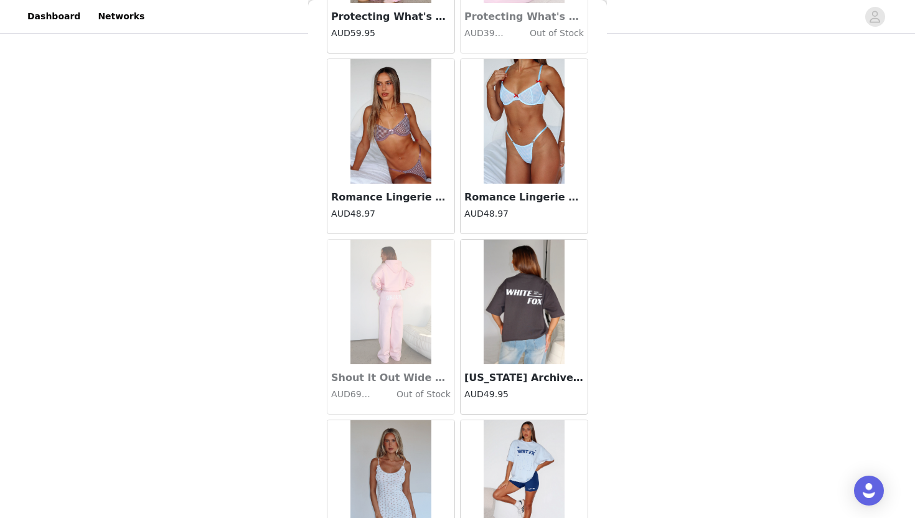
scroll to position [28448, 0]
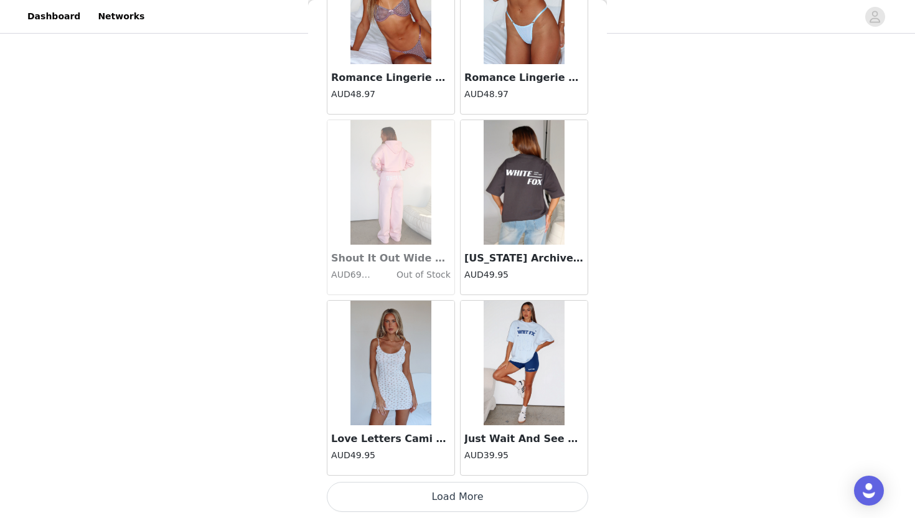
click at [463, 497] on button "Load More" at bounding box center [457, 497] width 261 height 30
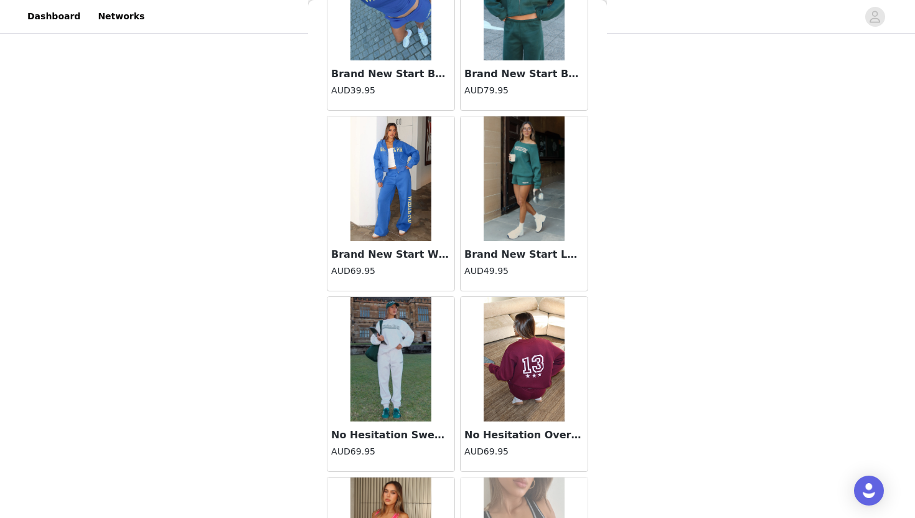
scroll to position [30252, 0]
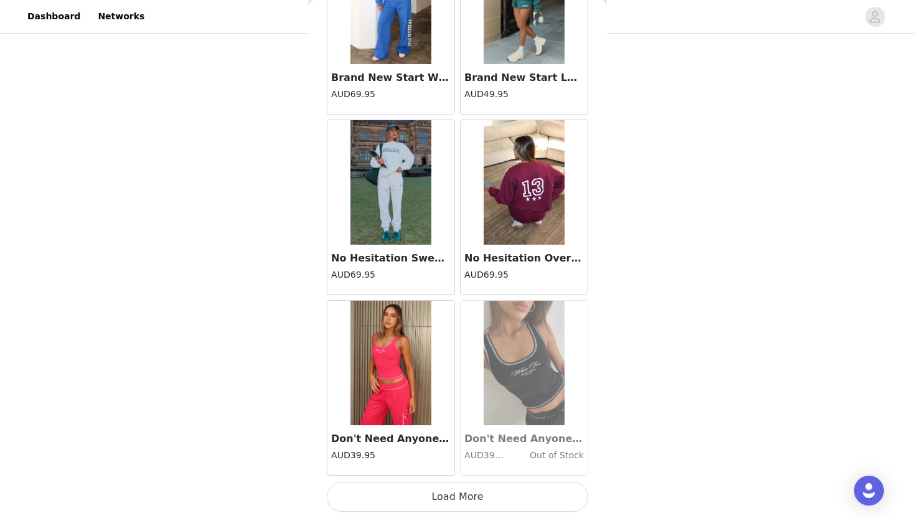
click at [462, 507] on button "Load More" at bounding box center [457, 497] width 261 height 30
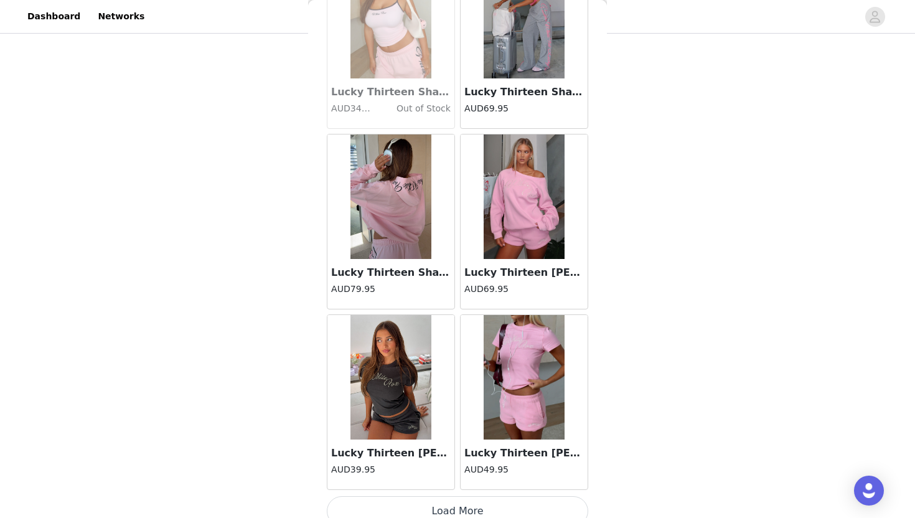
scroll to position [32056, 0]
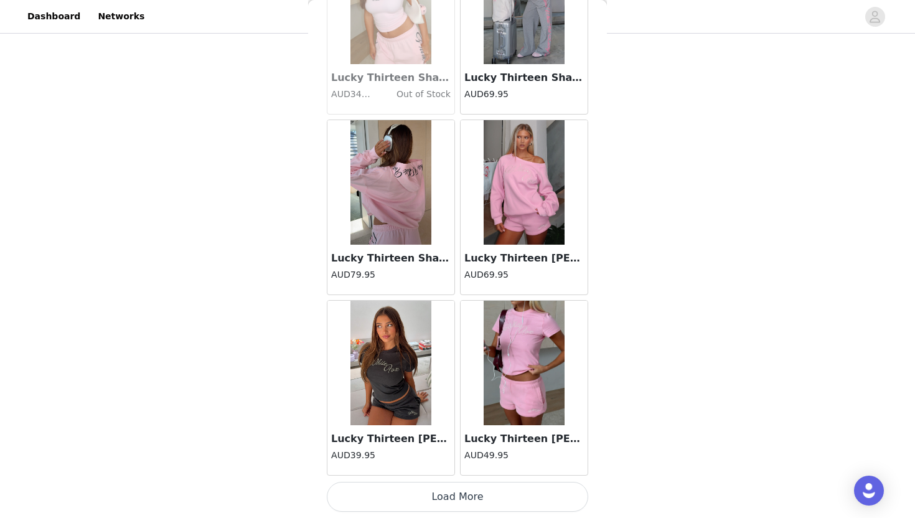
click at [462, 507] on button "Load More" at bounding box center [457, 497] width 261 height 30
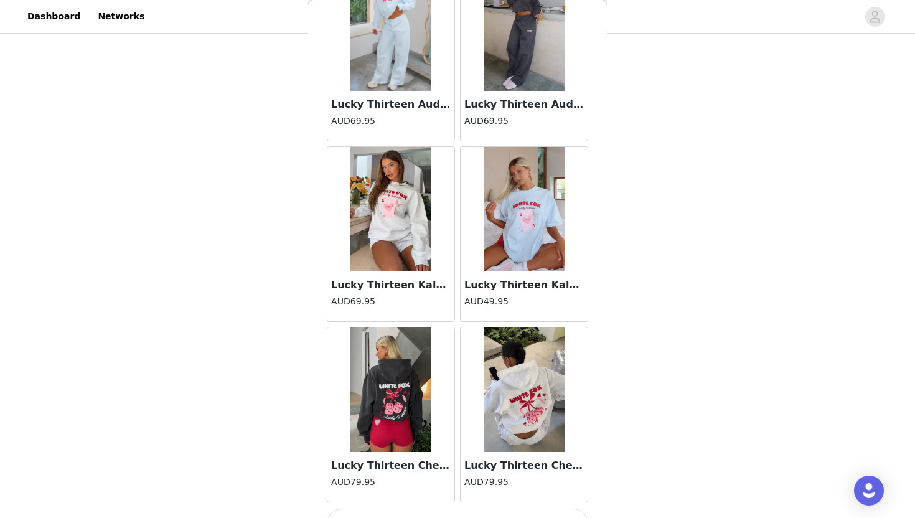
scroll to position [33860, 0]
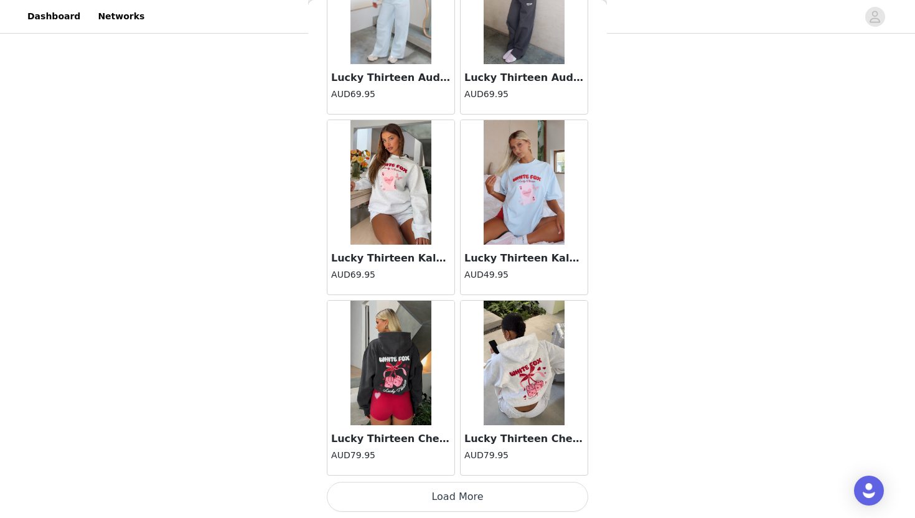
click at [453, 498] on button "Load More" at bounding box center [457, 497] width 261 height 30
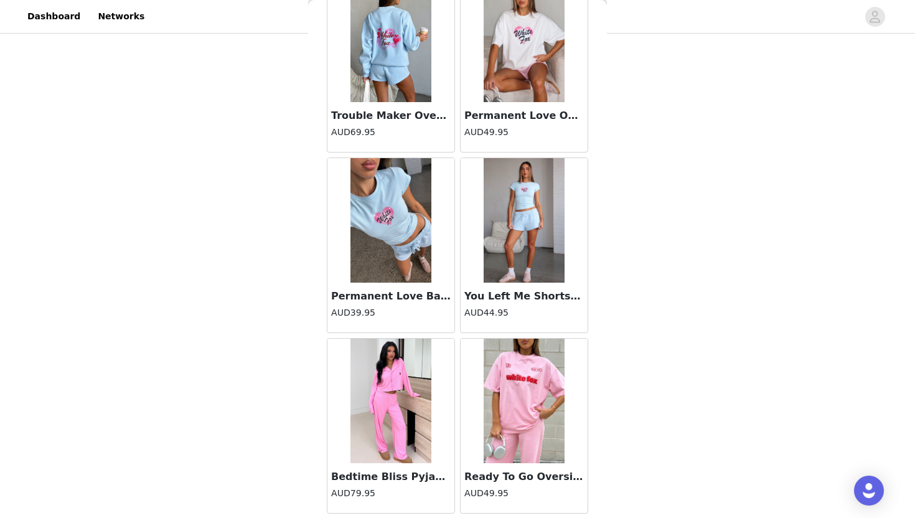
scroll to position [35665, 0]
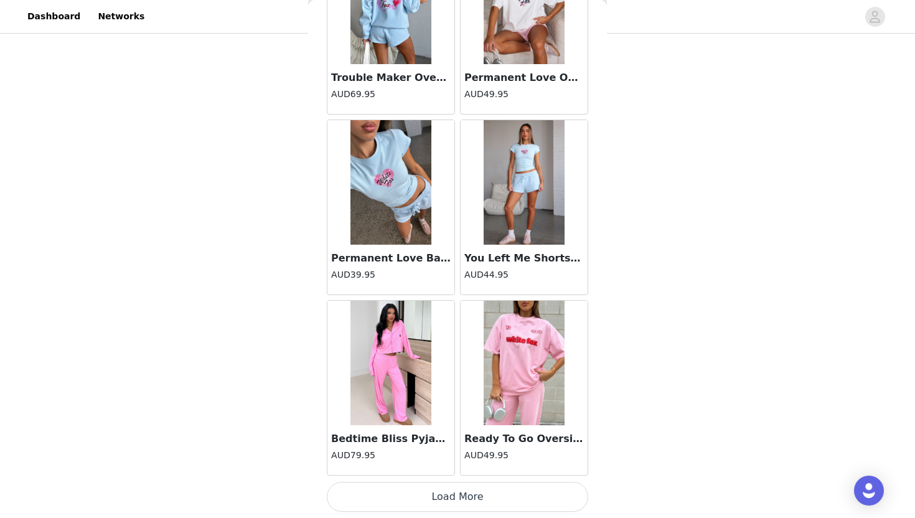
click at [453, 500] on button "Load More" at bounding box center [457, 497] width 261 height 30
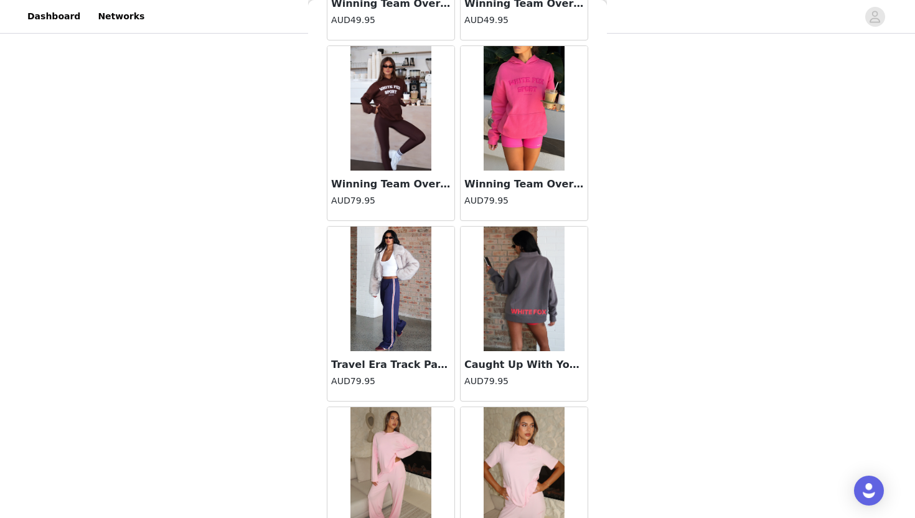
scroll to position [37469, 0]
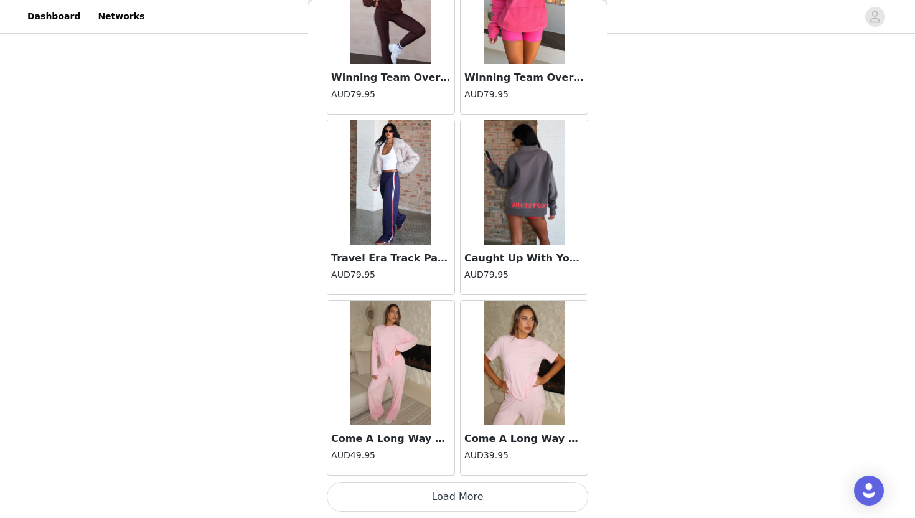
click at [454, 500] on button "Load More" at bounding box center [457, 497] width 261 height 30
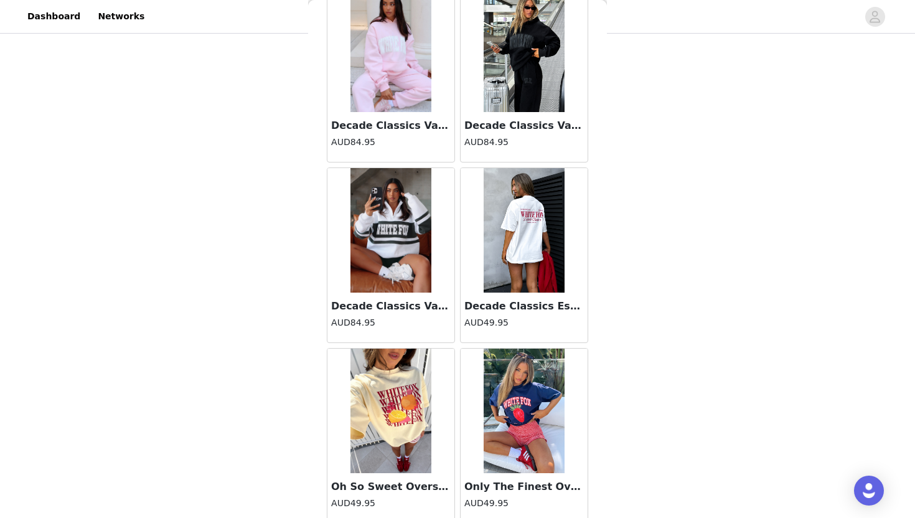
scroll to position [9446, 0]
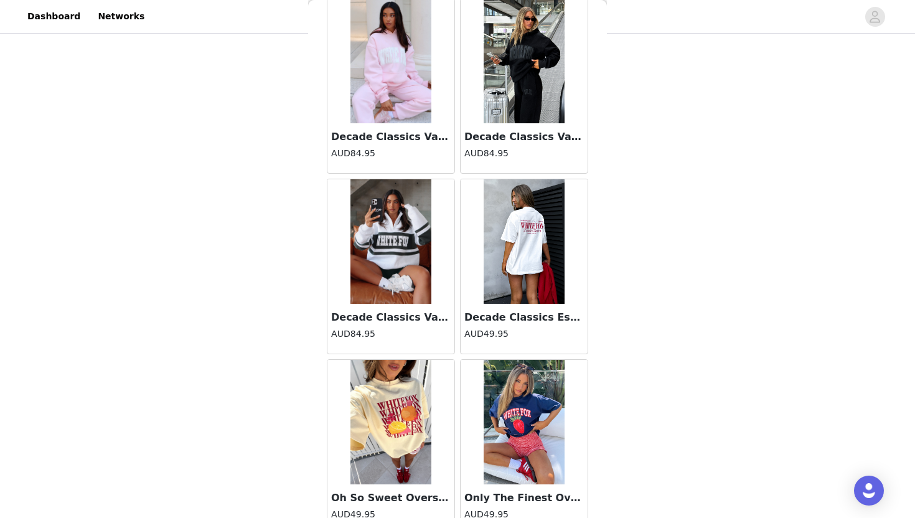
click at [374, 242] on img at bounding box center [390, 241] width 81 height 124
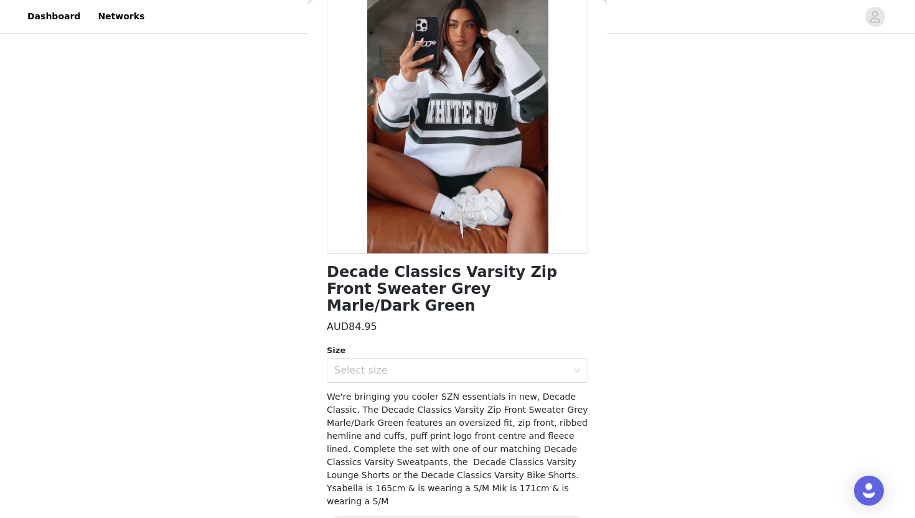
scroll to position [93, 0]
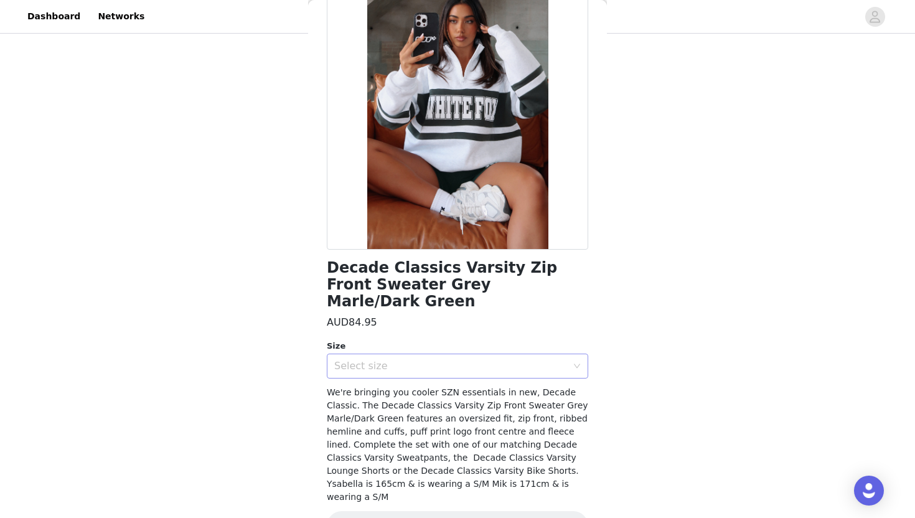
click at [419, 360] on div "Select size" at bounding box center [450, 366] width 233 height 12
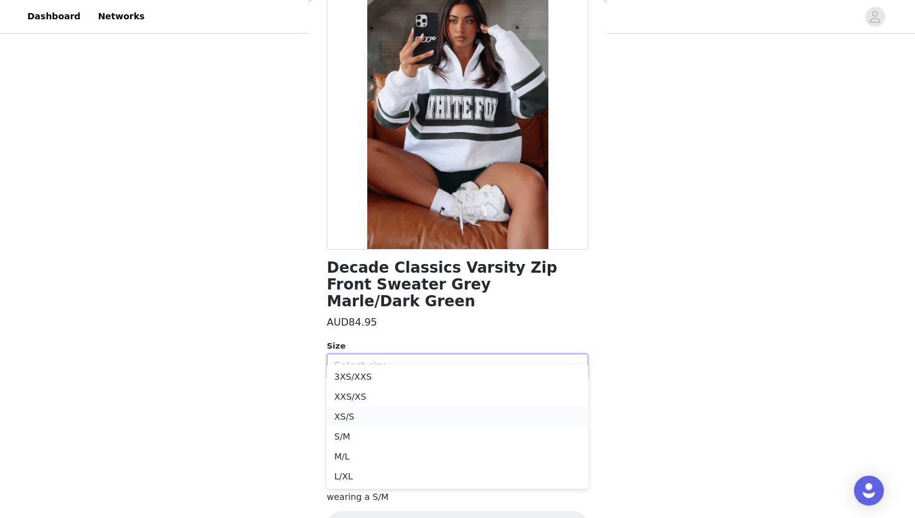
click at [350, 406] on li "XS/S" at bounding box center [457, 416] width 261 height 20
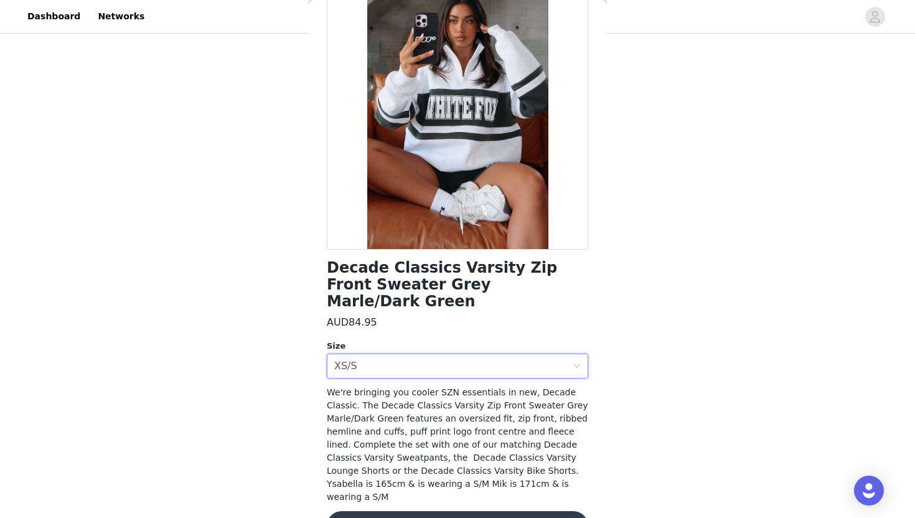
scroll to position [96, 0]
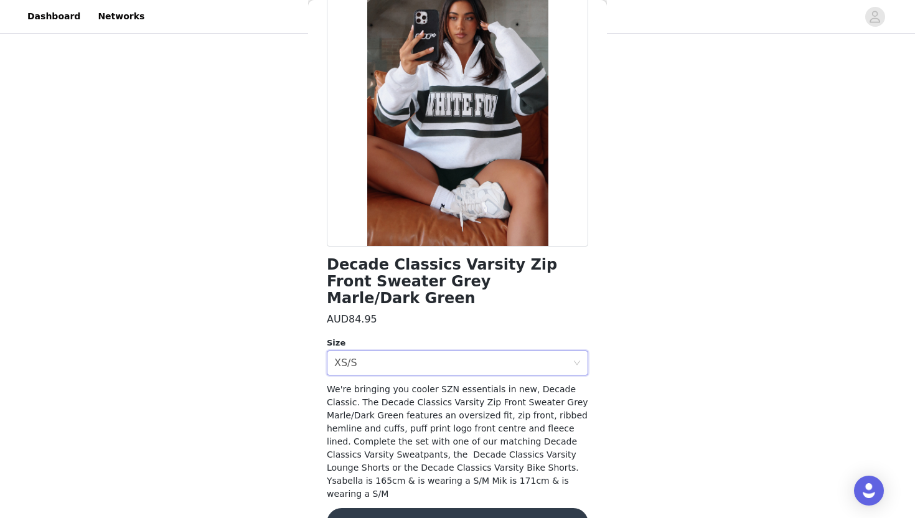
click at [411, 508] on button "Add Product" at bounding box center [457, 523] width 261 height 30
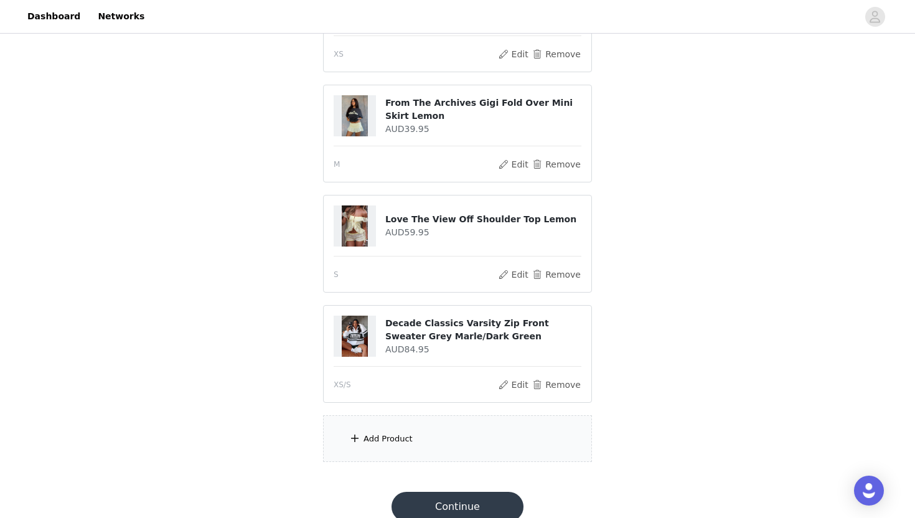
scroll to position [780, 0]
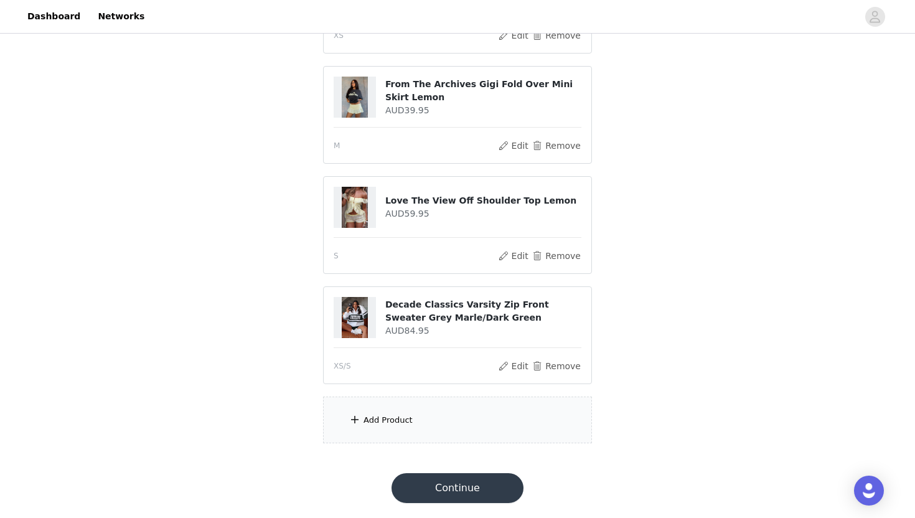
click at [411, 432] on div "Add Product" at bounding box center [457, 419] width 269 height 47
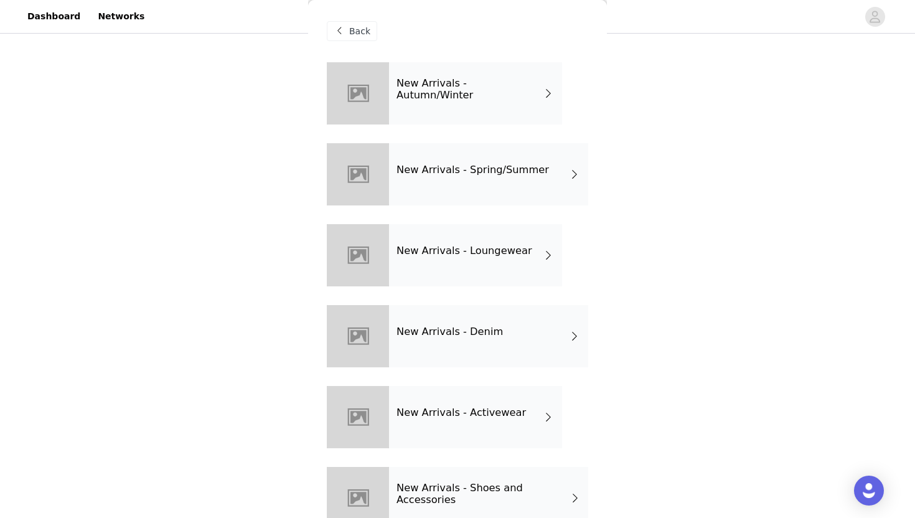
click at [424, 274] on div "New Arrivals - Loungewear" at bounding box center [475, 255] width 173 height 62
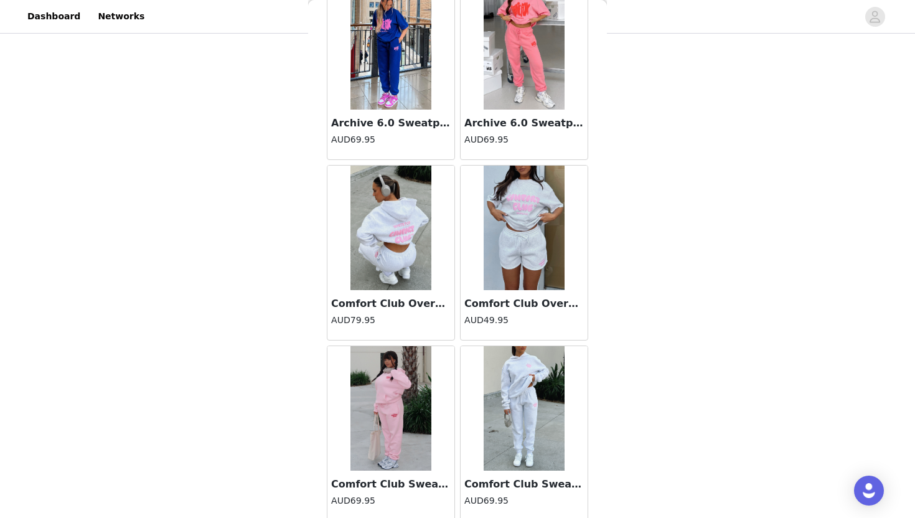
scroll to position [1386, 0]
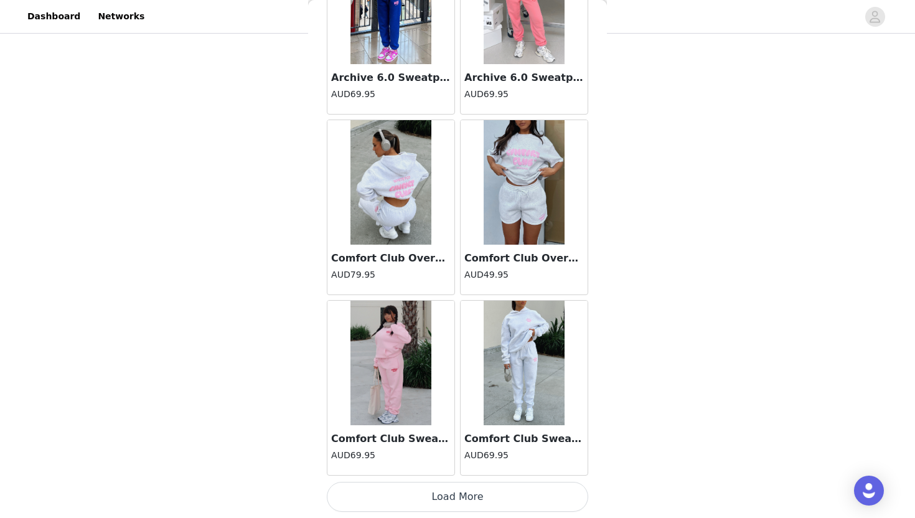
click at [467, 508] on button "Load More" at bounding box center [457, 497] width 261 height 30
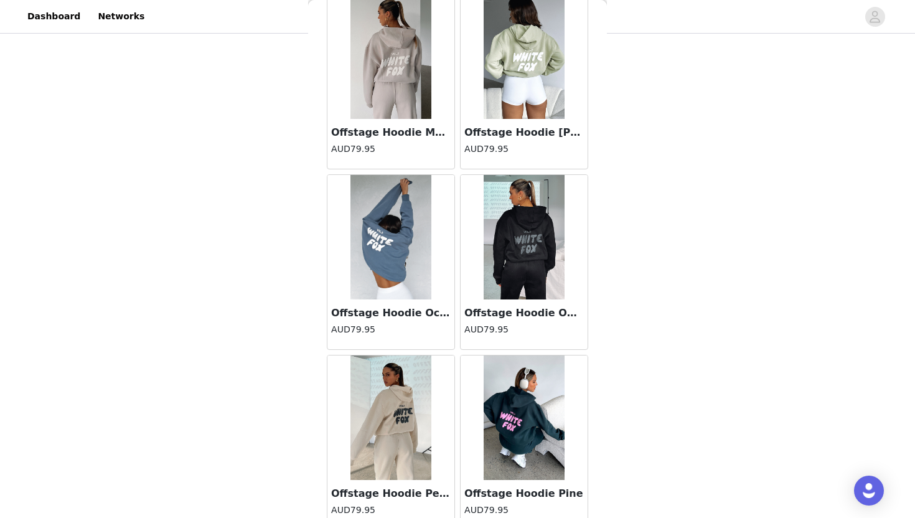
scroll to position [3190, 0]
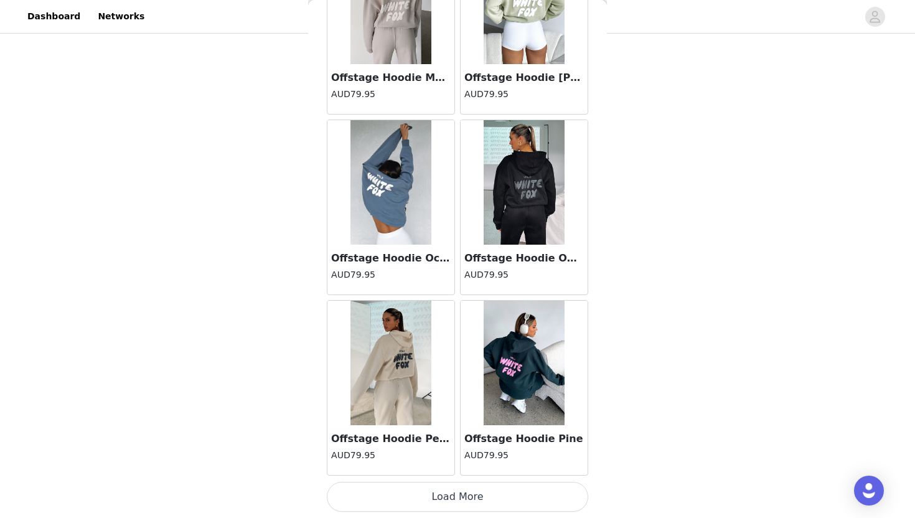
click at [460, 494] on button "Load More" at bounding box center [457, 497] width 261 height 30
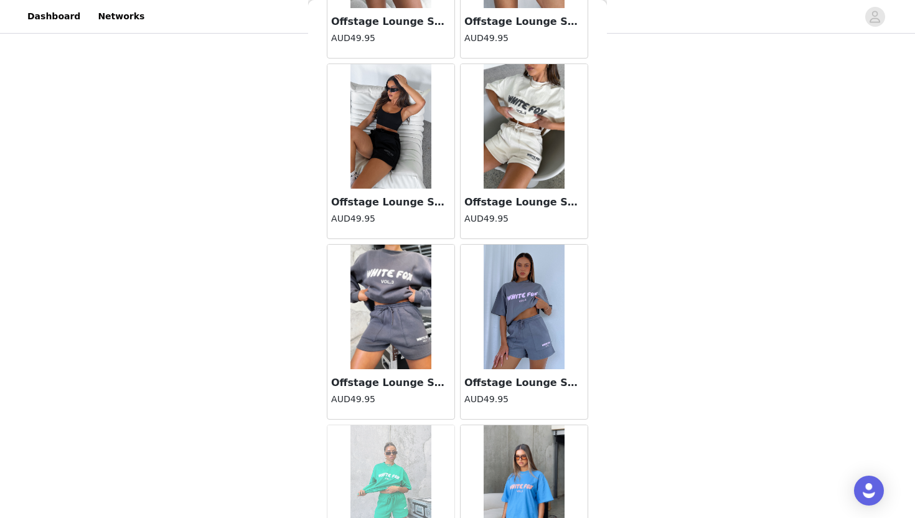
scroll to position [4497, 0]
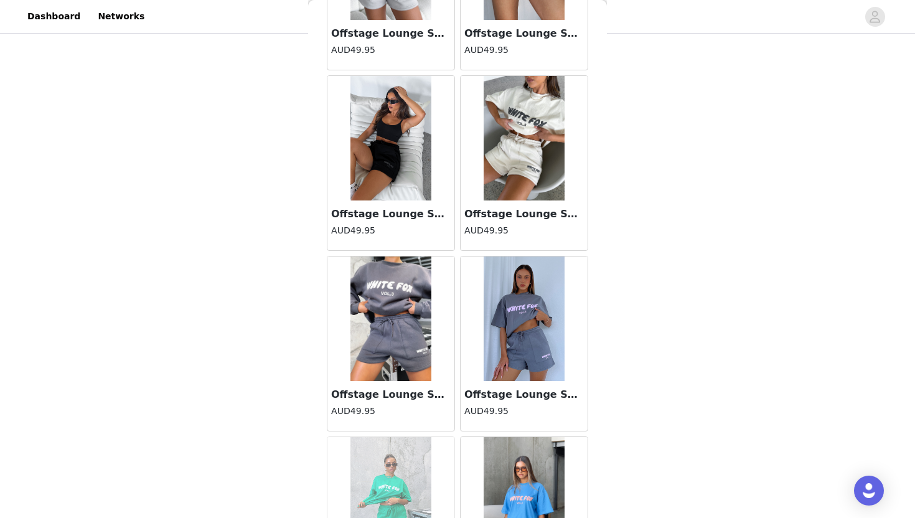
click at [412, 199] on img at bounding box center [390, 138] width 81 height 124
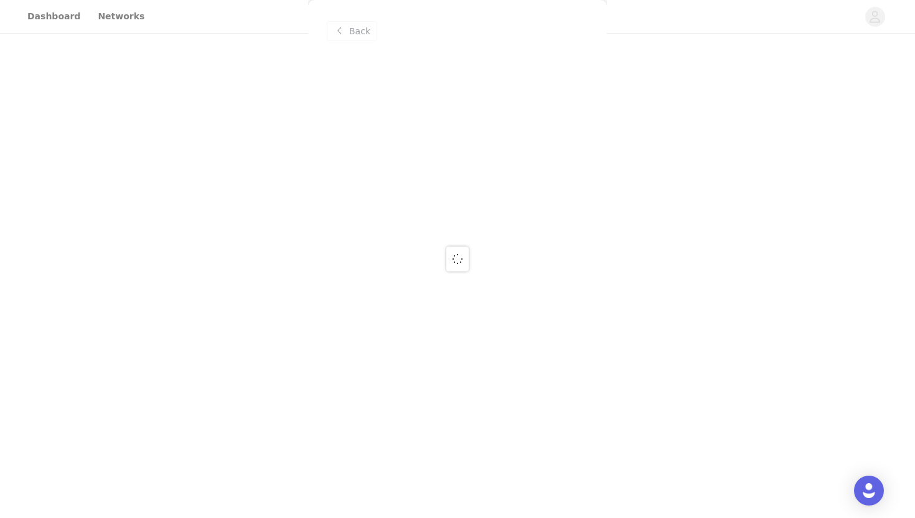
scroll to position [0, 0]
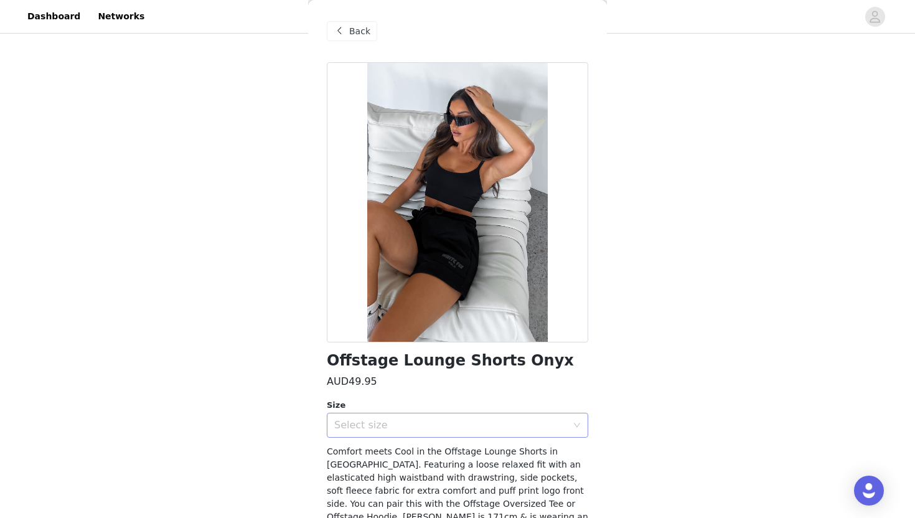
click at [502, 426] on div "Select size" at bounding box center [450, 425] width 233 height 12
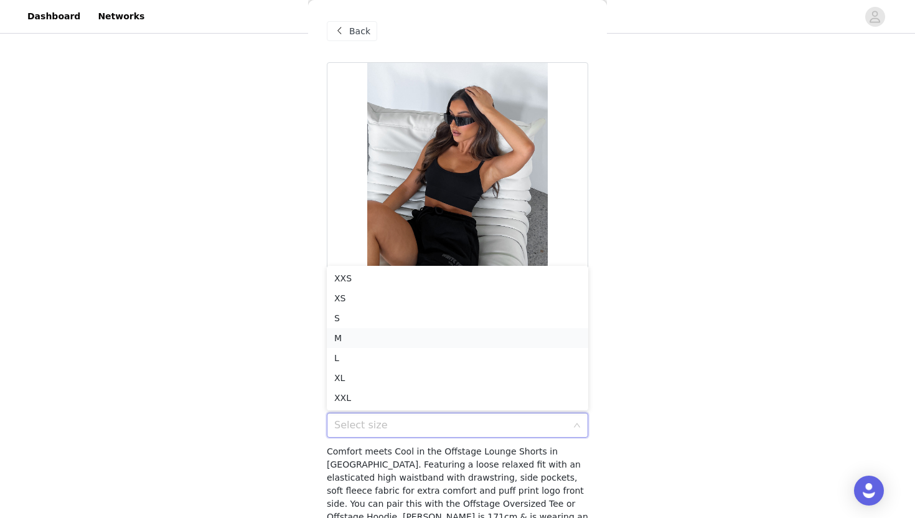
click at [387, 339] on li "M" at bounding box center [457, 338] width 261 height 20
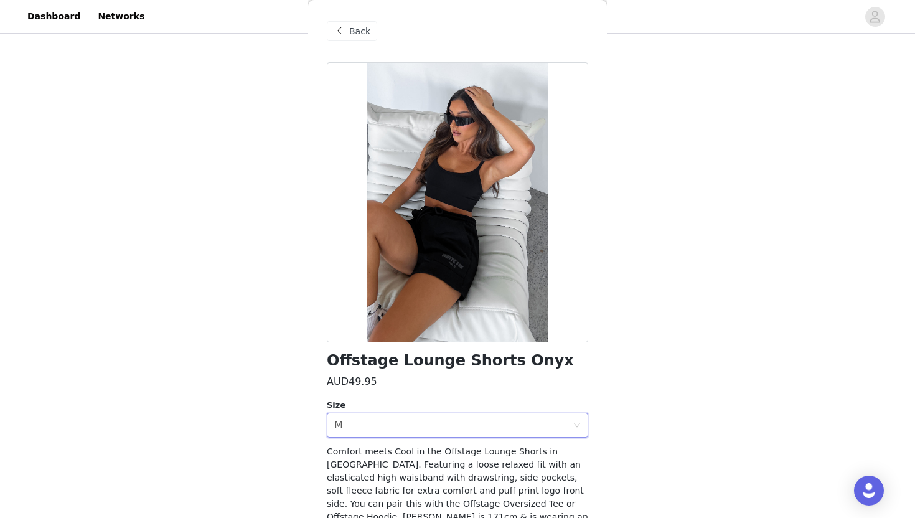
scroll to position [57, 0]
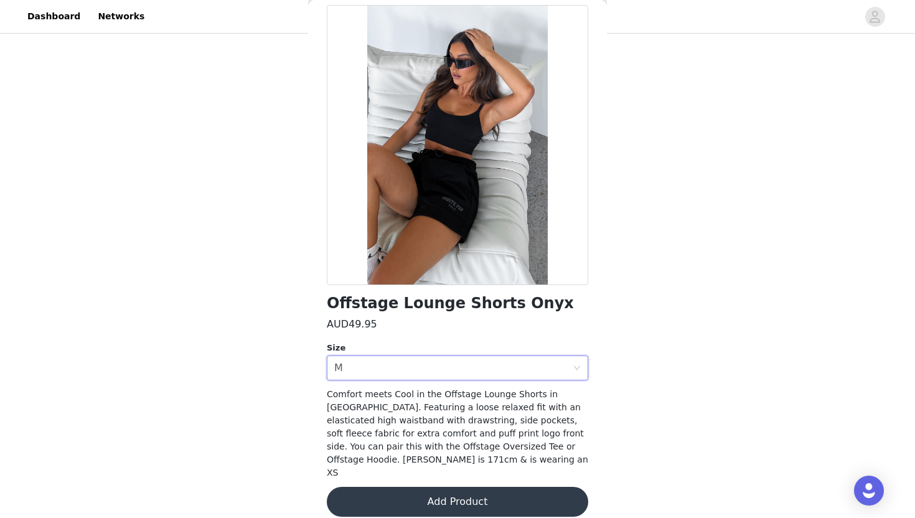
click at [454, 487] on button "Add Product" at bounding box center [457, 501] width 261 height 30
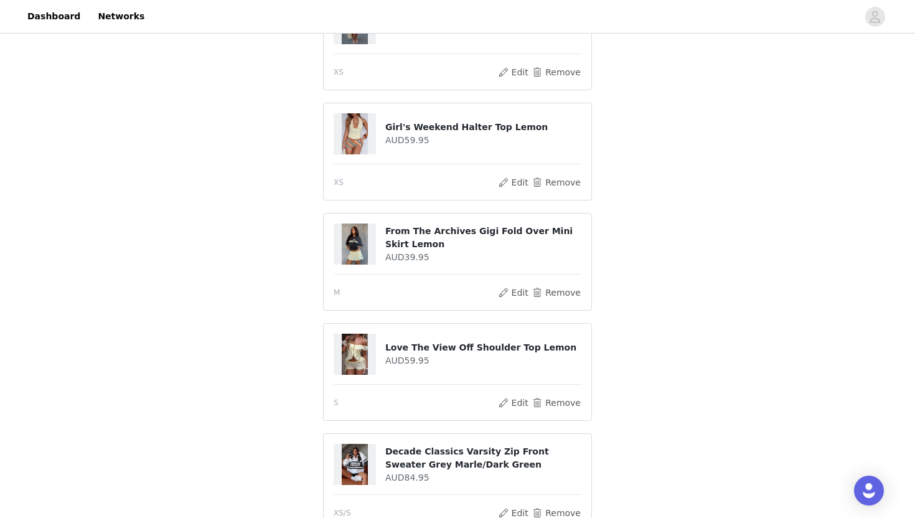
scroll to position [843, 0]
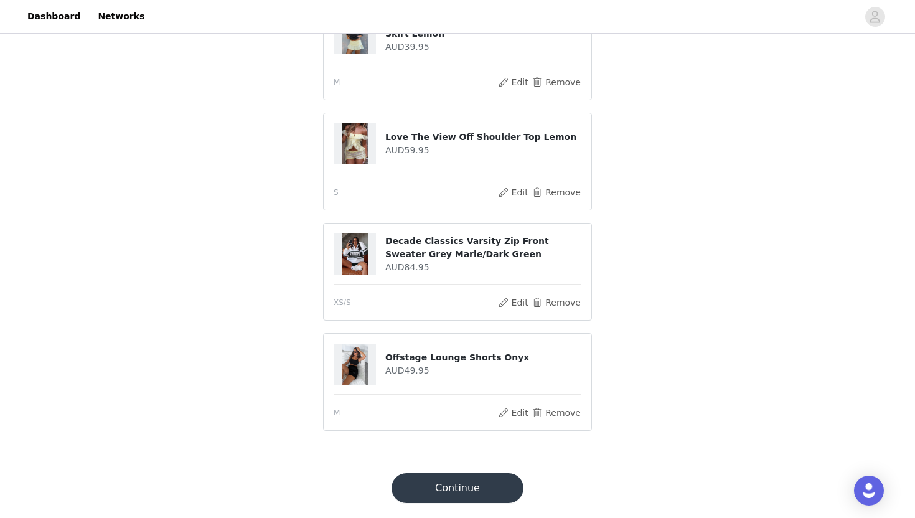
click at [474, 493] on button "Continue" at bounding box center [457, 488] width 132 height 30
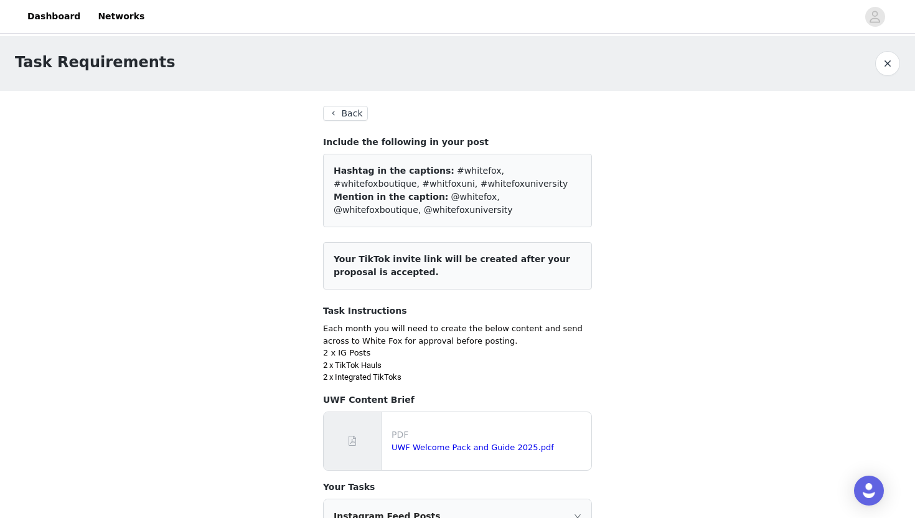
click at [348, 117] on button "Back" at bounding box center [345, 113] width 45 height 15
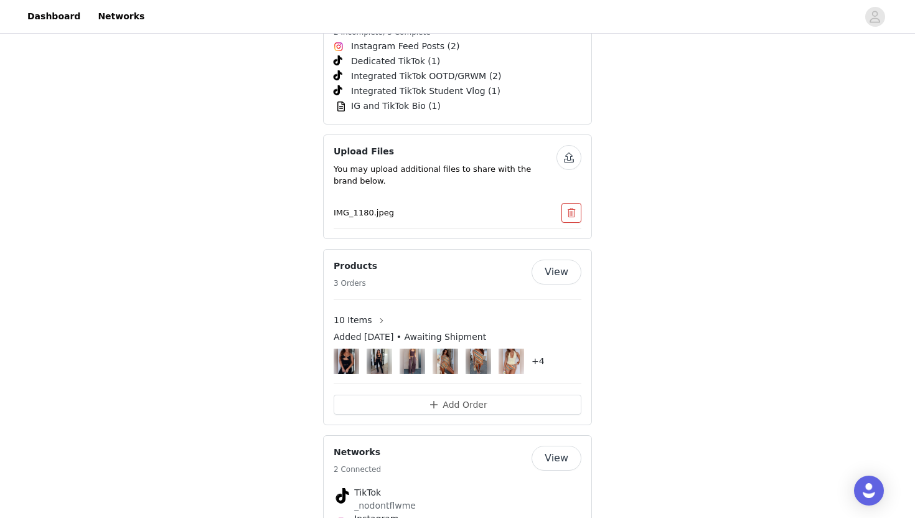
scroll to position [1893, 0]
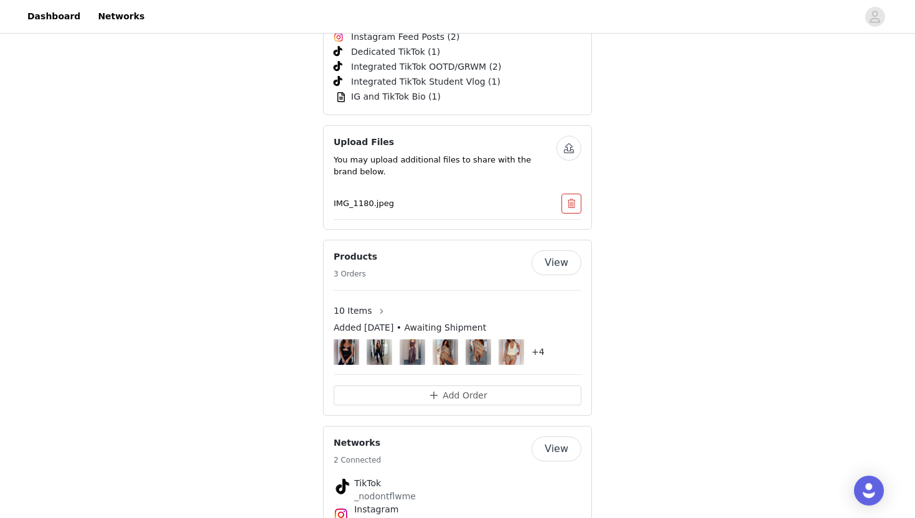
click at [559, 250] on button "View" at bounding box center [556, 262] width 50 height 25
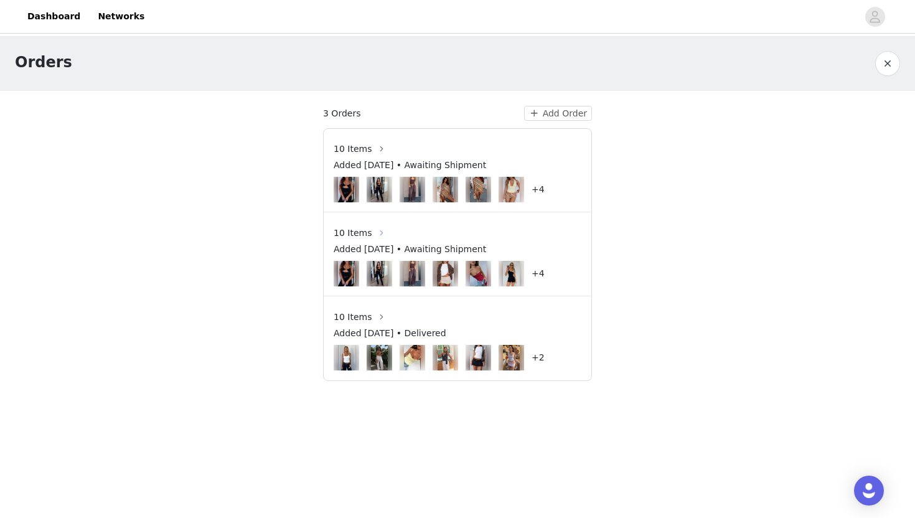
click at [378, 239] on button "button" at bounding box center [381, 233] width 20 height 20
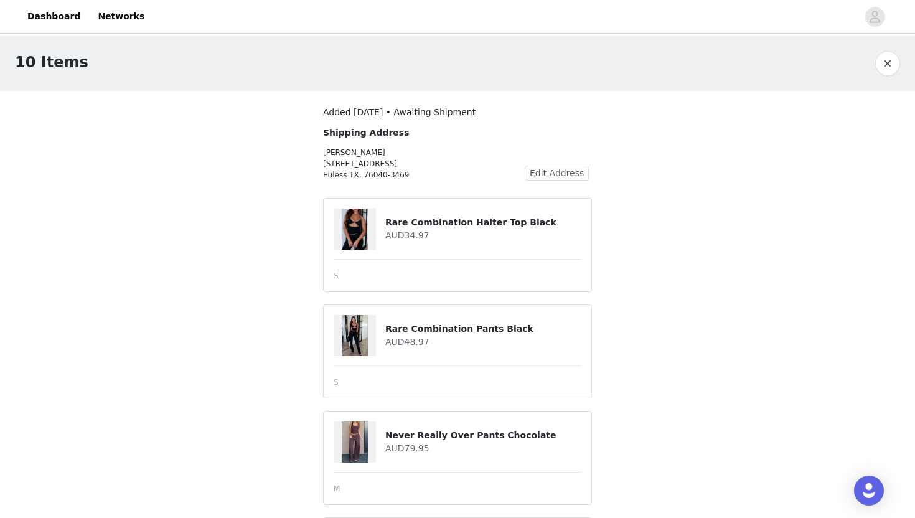
click at [893, 64] on button "button" at bounding box center [887, 63] width 25 height 25
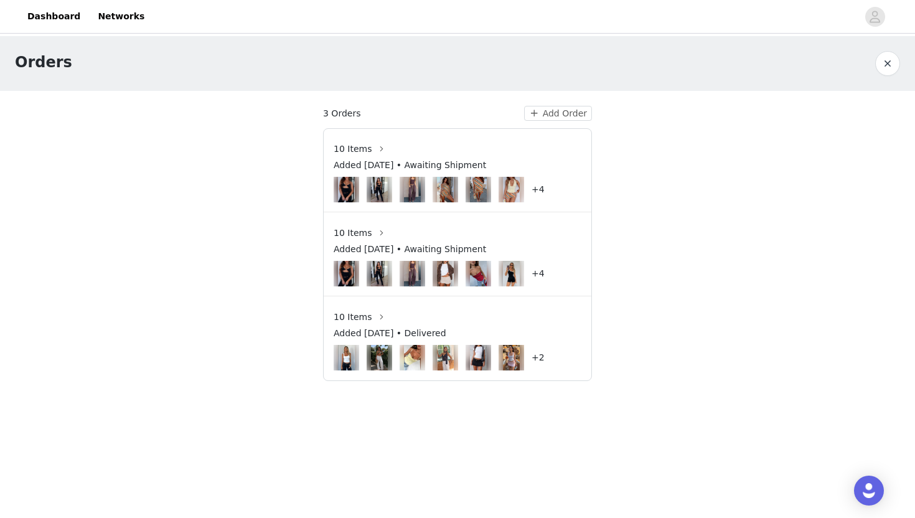
click at [422, 221] on article "10 Items Added [DATE] • Awaiting Shipment +4 10 Items Added [DATE] • Awaiting S…" at bounding box center [457, 254] width 269 height 253
click at [375, 233] on button "button" at bounding box center [381, 233] width 20 height 20
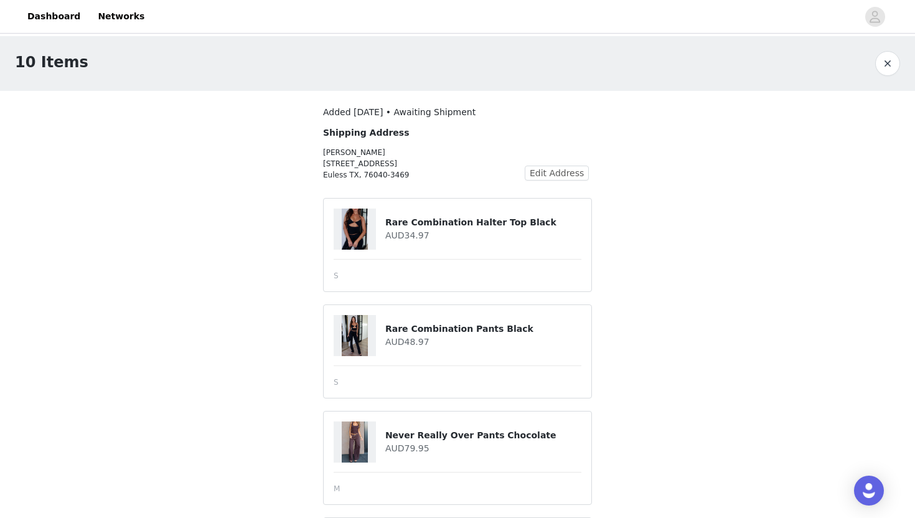
click at [888, 67] on button "button" at bounding box center [887, 63] width 25 height 25
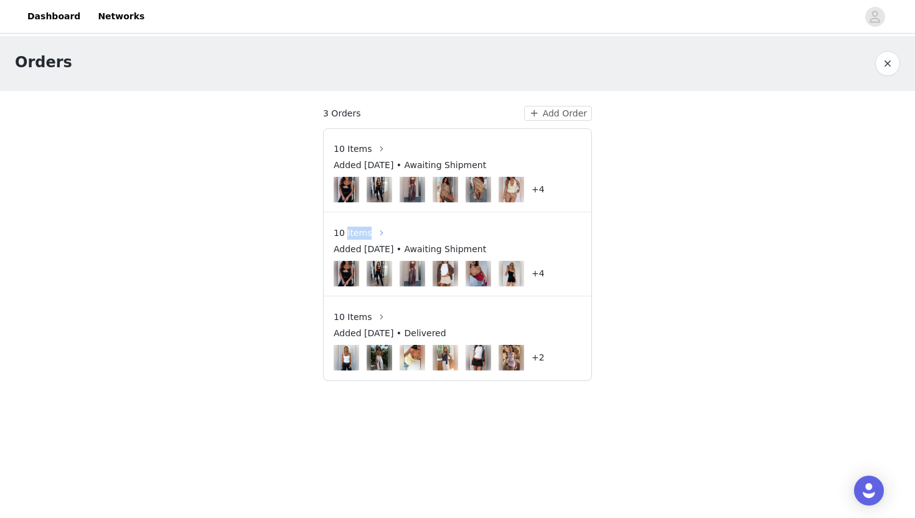
click at [377, 229] on button "button" at bounding box center [381, 233] width 20 height 20
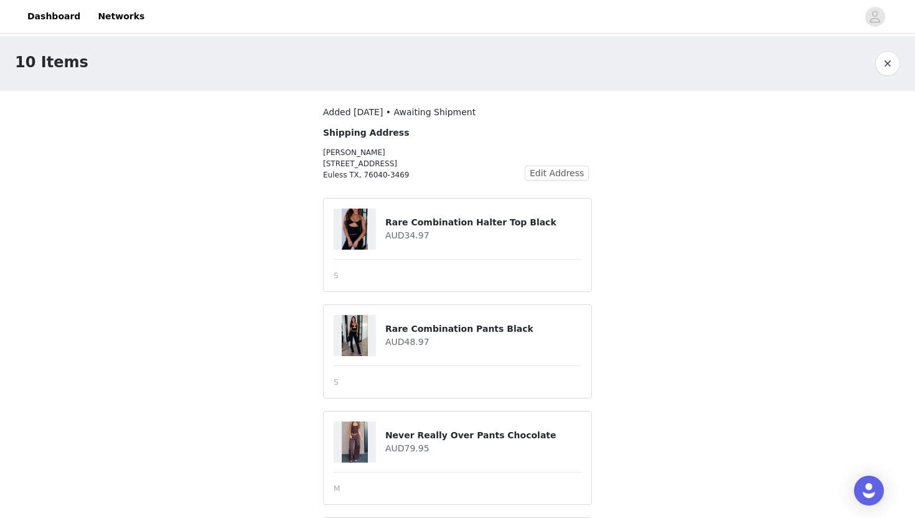
click at [886, 66] on button "button" at bounding box center [887, 63] width 25 height 25
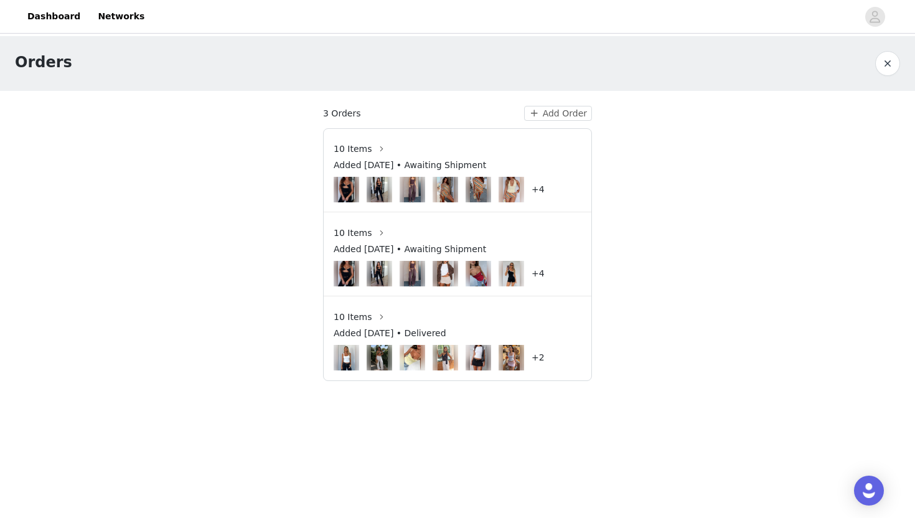
click at [456, 146] on div "10 Items" at bounding box center [457, 149] width 248 height 20
click at [367, 149] on span "10 Items" at bounding box center [352, 148] width 38 height 13
click at [379, 149] on button "button" at bounding box center [381, 149] width 20 height 20
